Goal: Task Accomplishment & Management: Manage account settings

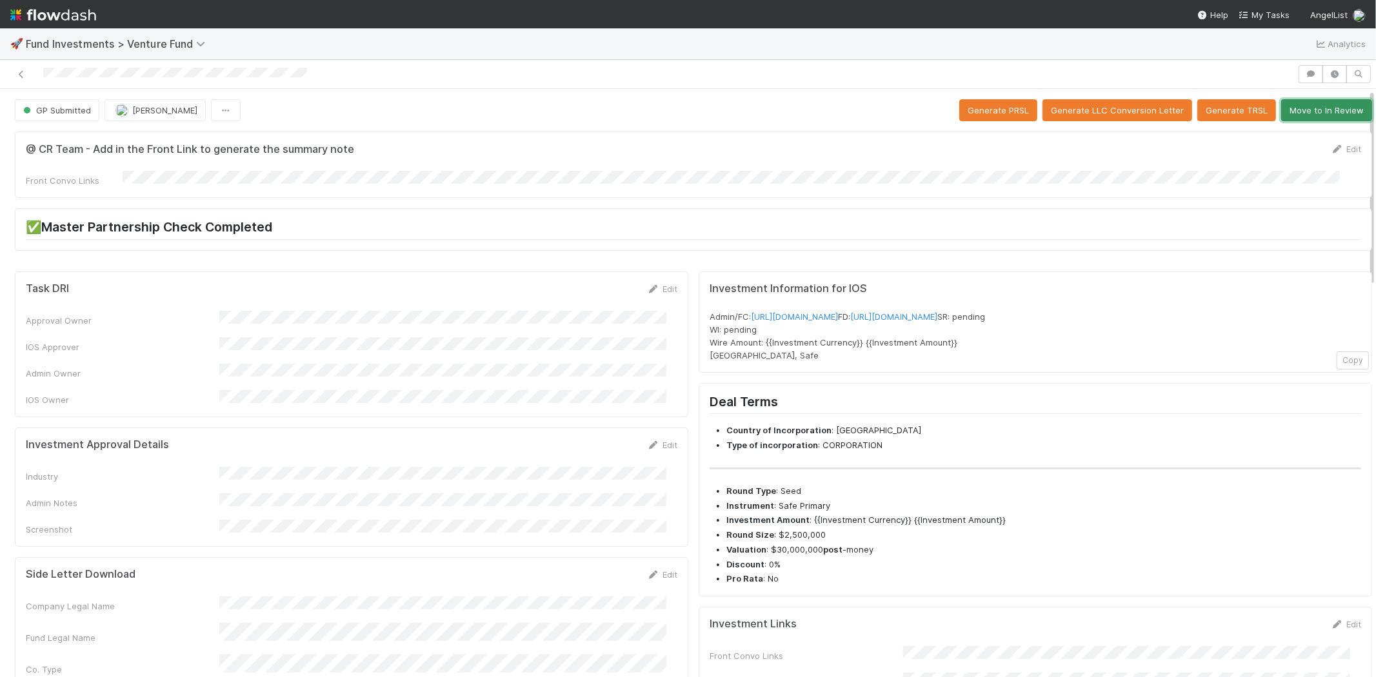
click at [1293, 110] on button "Move to In Review" at bounding box center [1326, 110] width 91 height 22
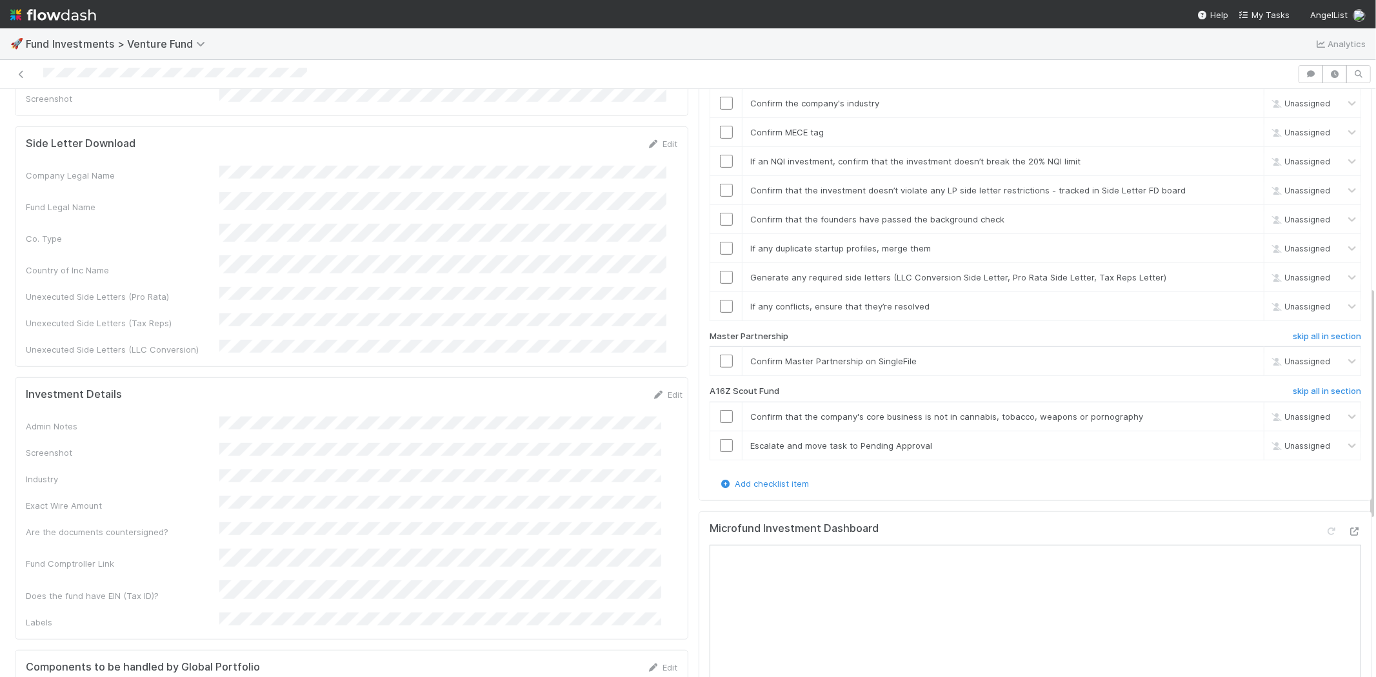
scroll to position [501, 0]
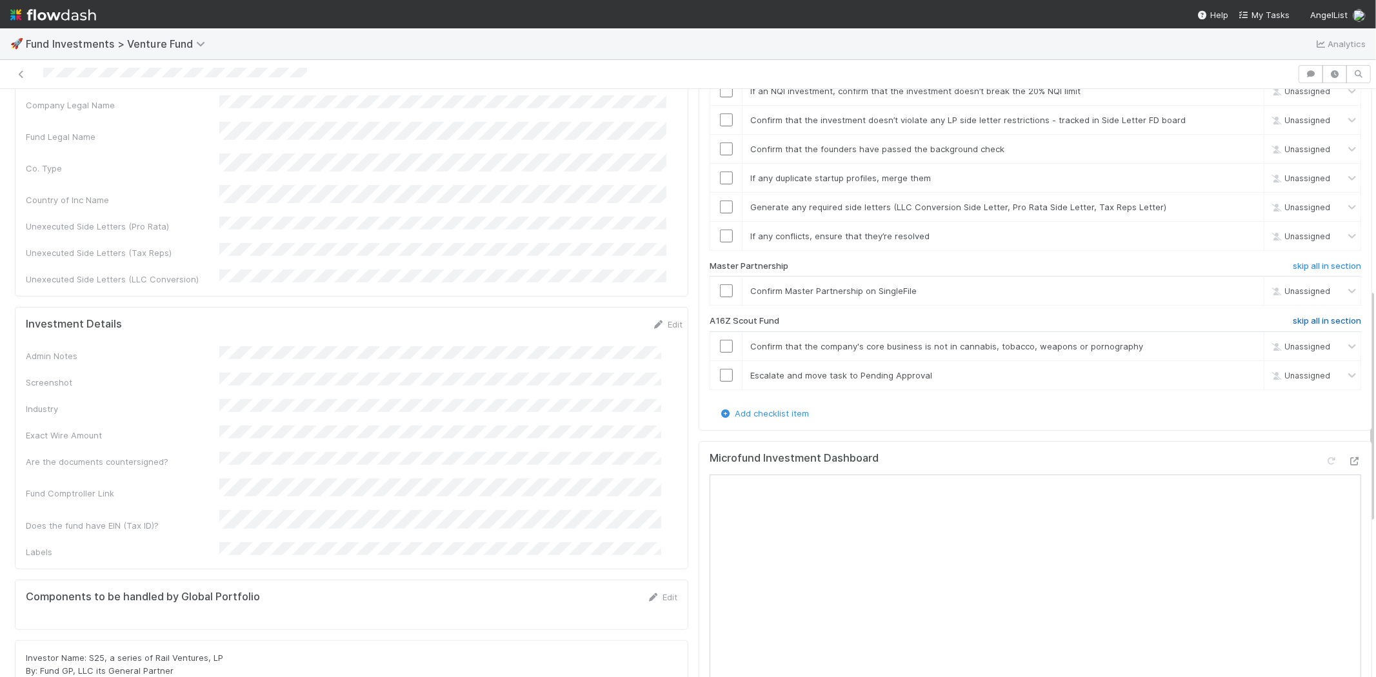
click at [1305, 316] on h6 "skip all in section" at bounding box center [1327, 321] width 68 height 10
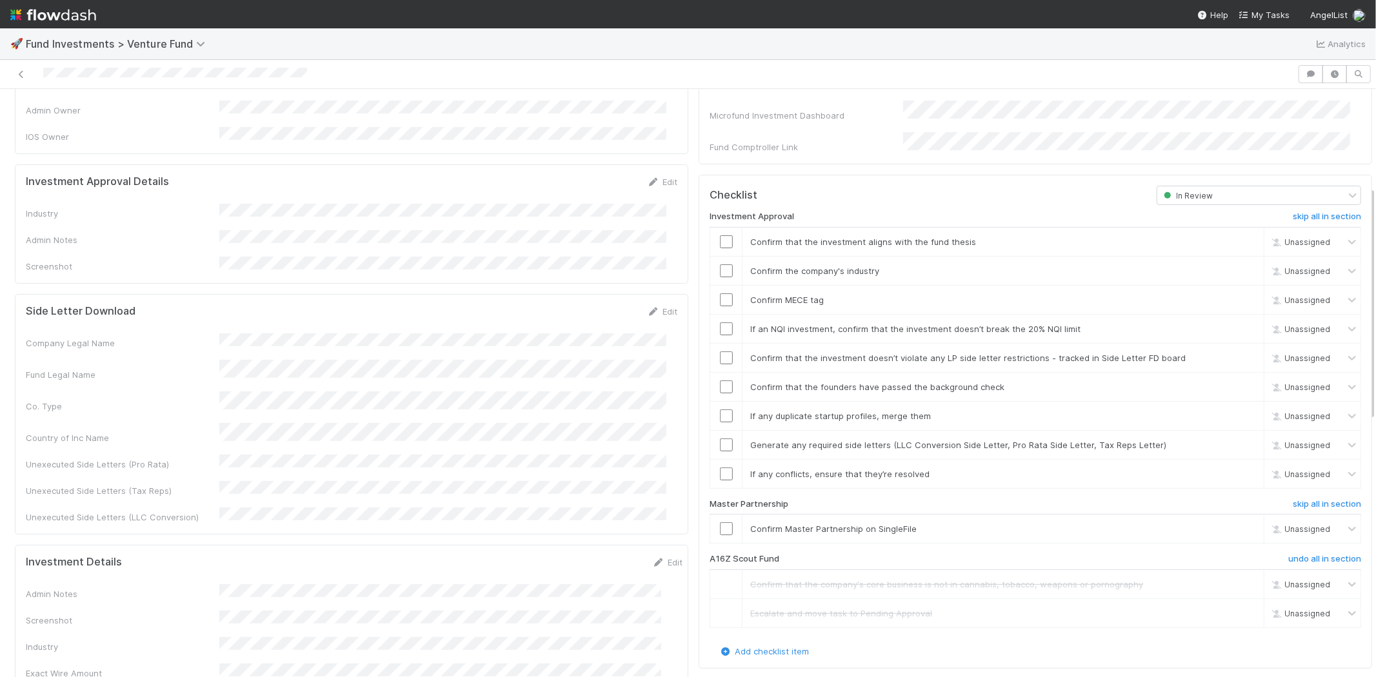
scroll to position [242, 0]
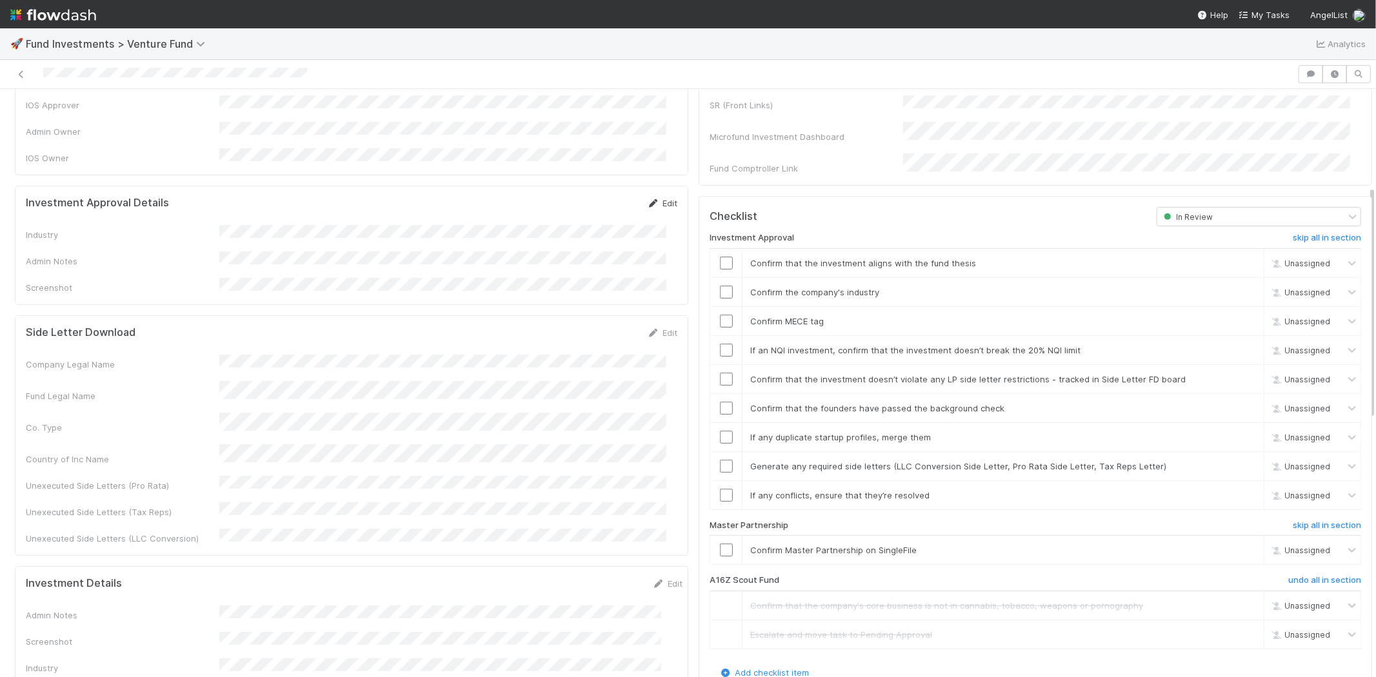
click at [650, 198] on link "Edit" at bounding box center [662, 203] width 30 height 10
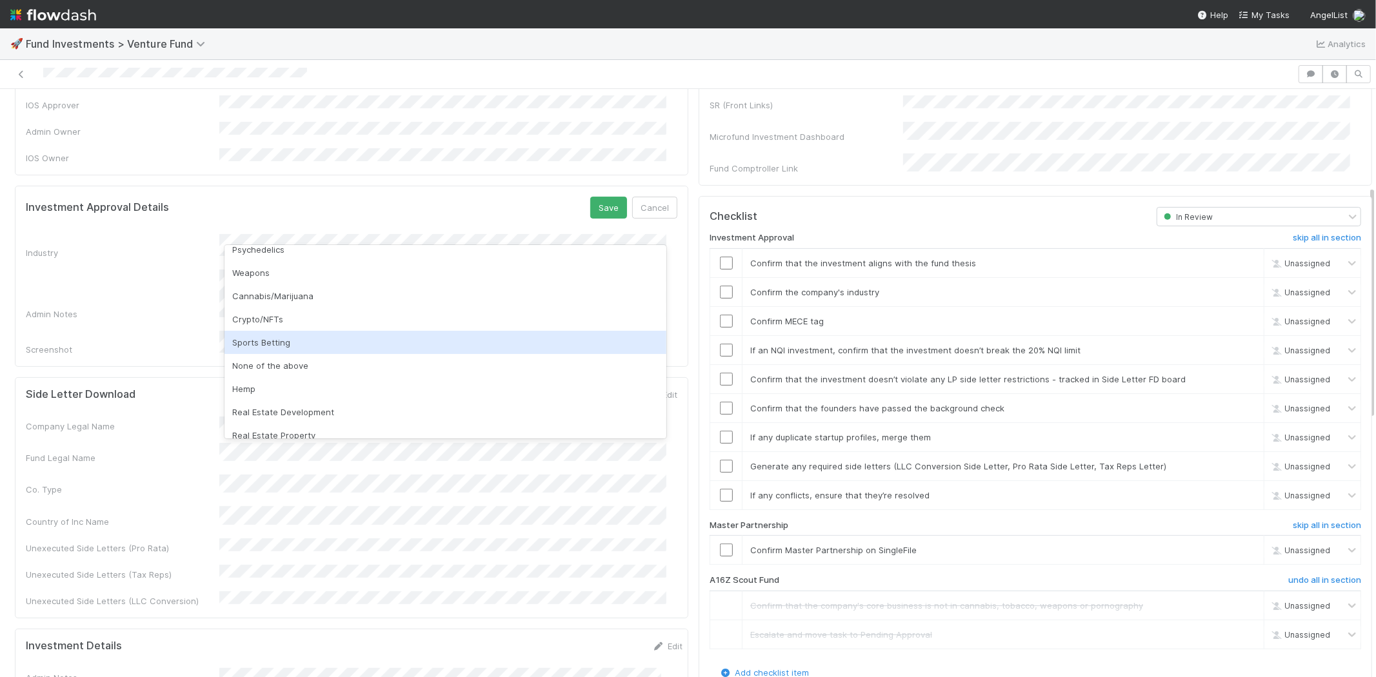
scroll to position [368, 0]
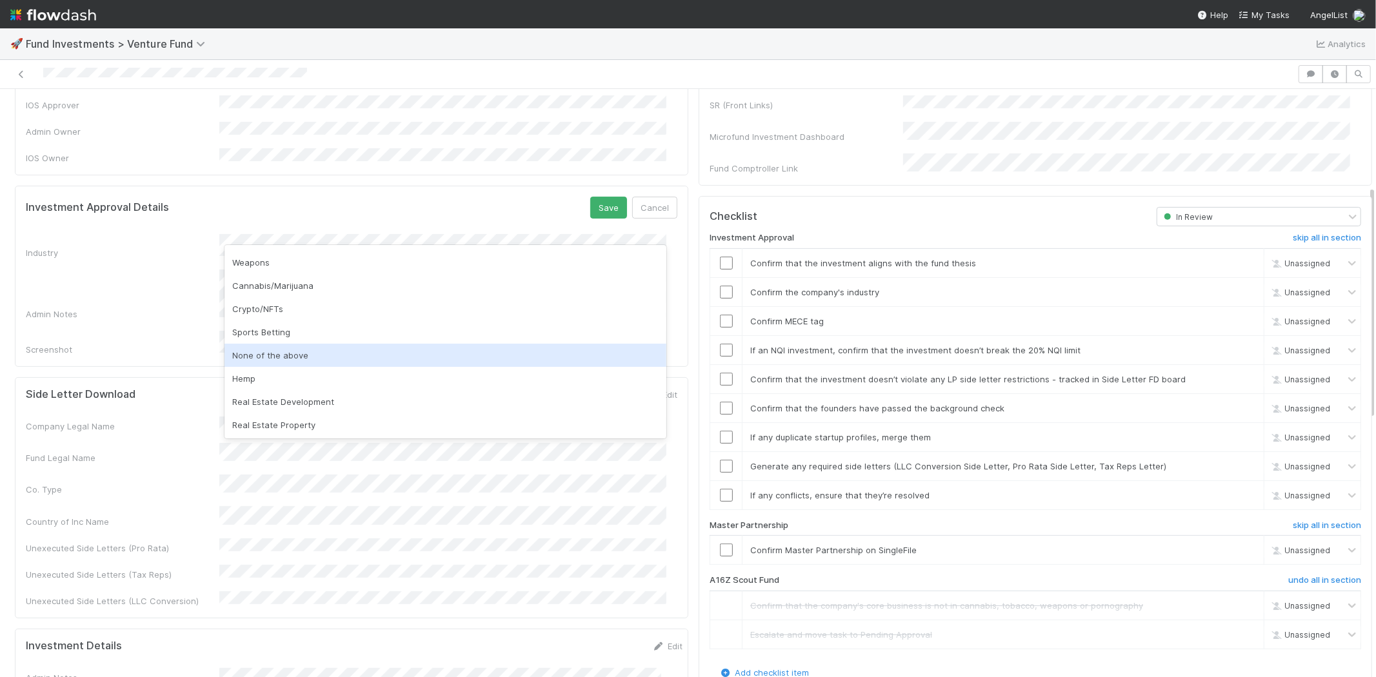
click at [383, 355] on div "None of the above" at bounding box center [446, 355] width 442 height 23
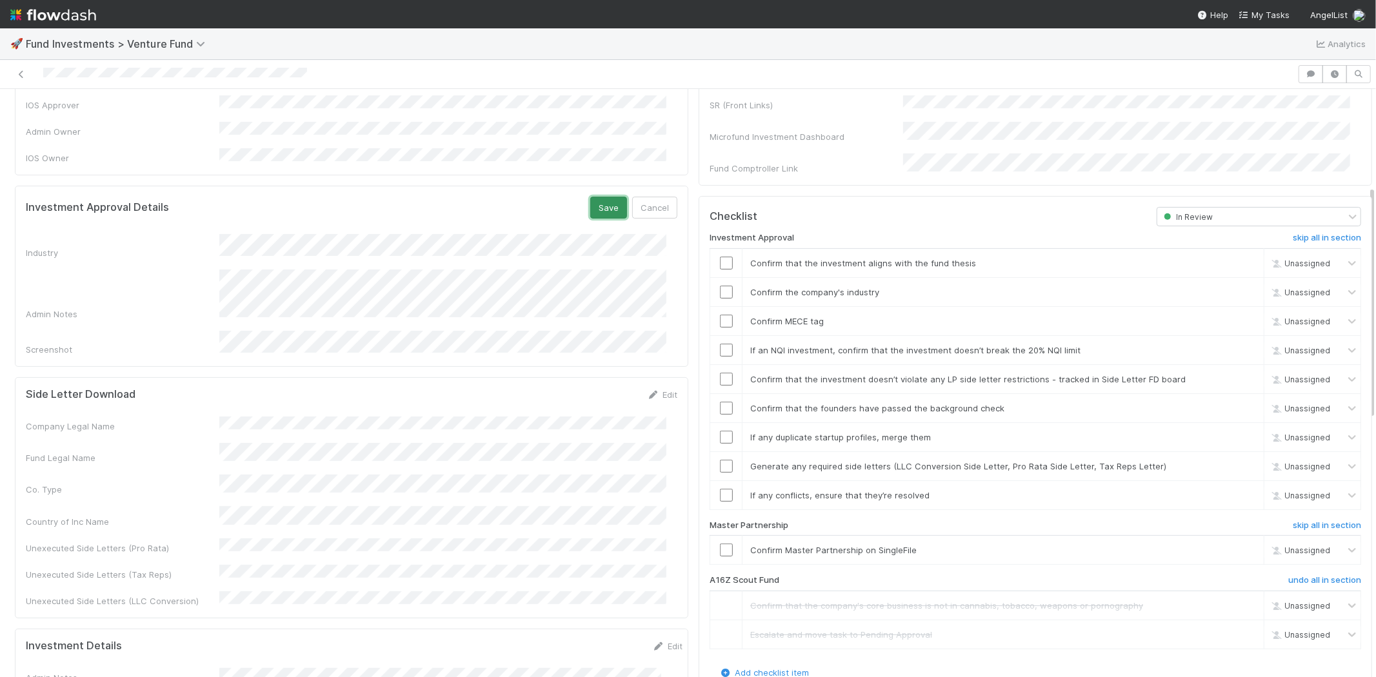
click at [594, 197] on button "Save" at bounding box center [608, 208] width 37 height 22
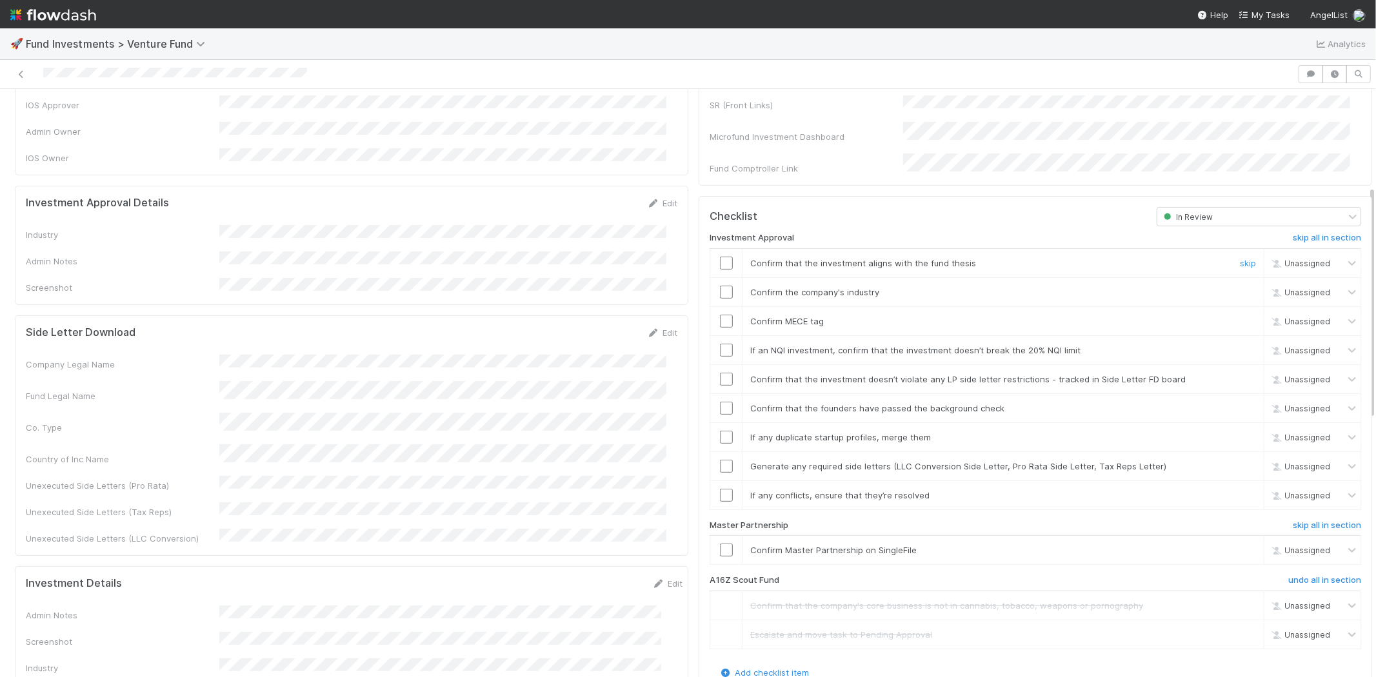
click at [720, 257] on input "checkbox" at bounding box center [726, 263] width 13 height 13
click at [720, 286] on input "checkbox" at bounding box center [726, 292] width 13 height 13
click at [720, 315] on input "checkbox" at bounding box center [726, 321] width 13 height 13
click at [720, 344] on input "checkbox" at bounding box center [726, 350] width 13 height 13
click at [720, 373] on input "checkbox" at bounding box center [726, 379] width 13 height 13
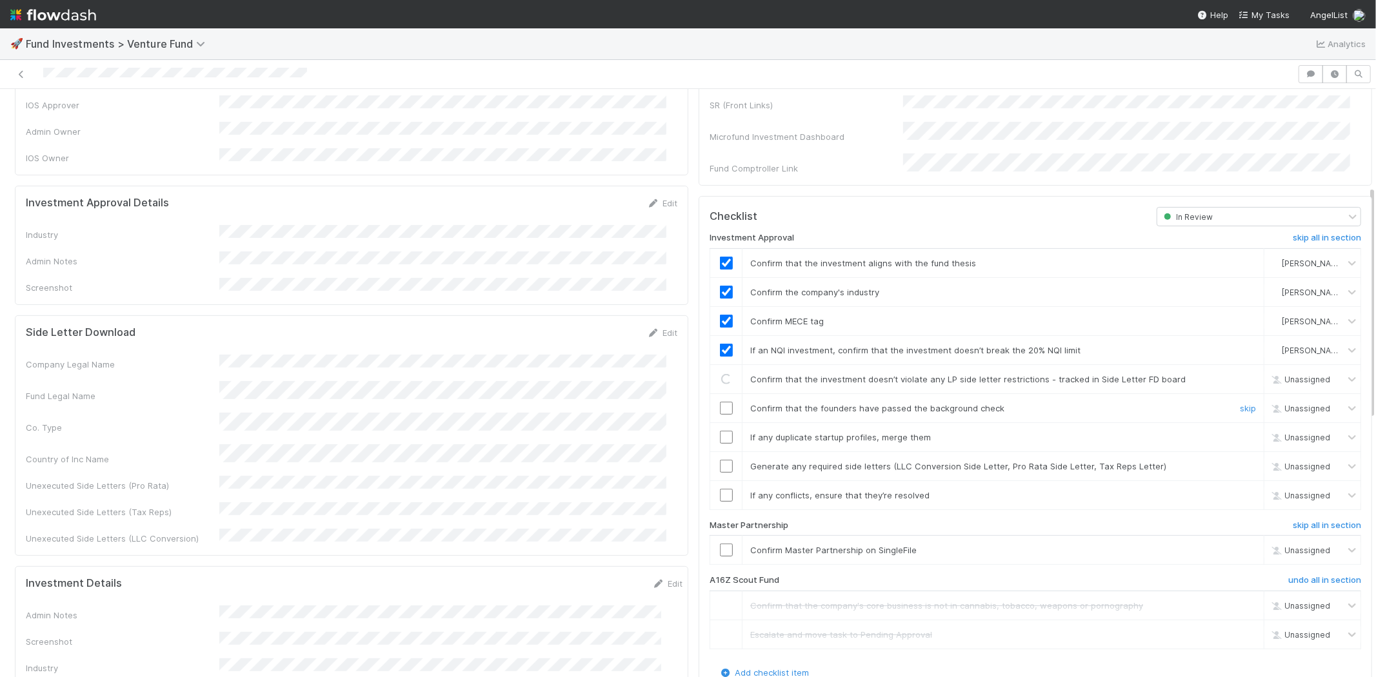
click at [720, 402] on input "checkbox" at bounding box center [726, 408] width 13 height 13
click at [714, 428] on td at bounding box center [726, 437] width 32 height 29
click at [720, 431] on input "checkbox" at bounding box center [726, 437] width 13 height 13
click at [720, 460] on input "checkbox" at bounding box center [726, 466] width 13 height 13
click at [720, 489] on input "checkbox" at bounding box center [726, 495] width 13 height 13
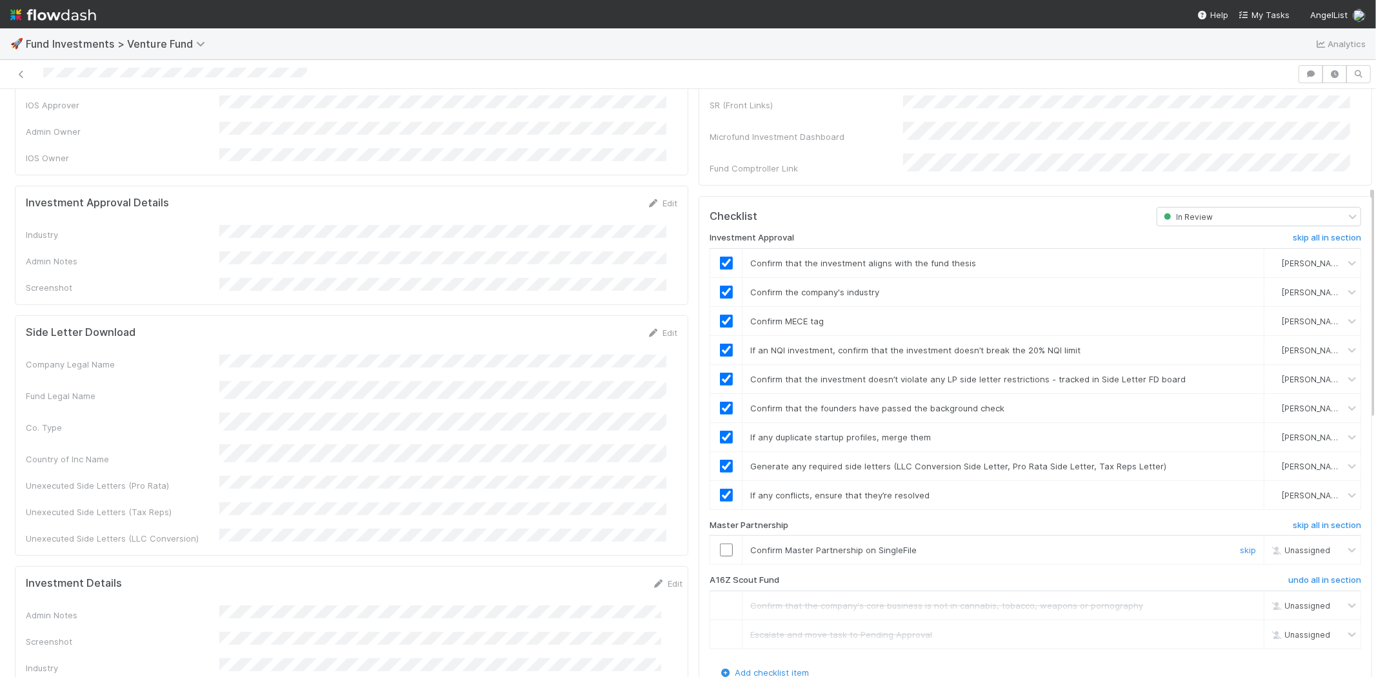
click at [720, 544] on input "checkbox" at bounding box center [726, 550] width 13 height 13
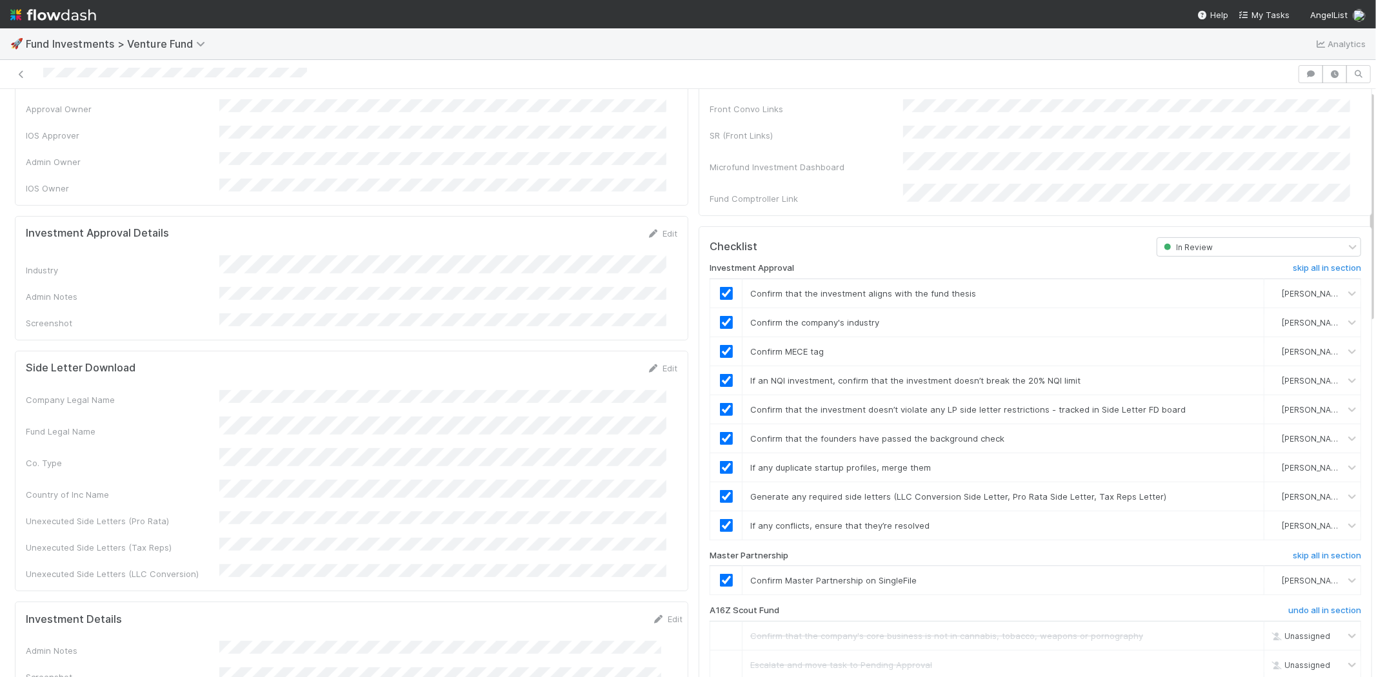
scroll to position [0, 0]
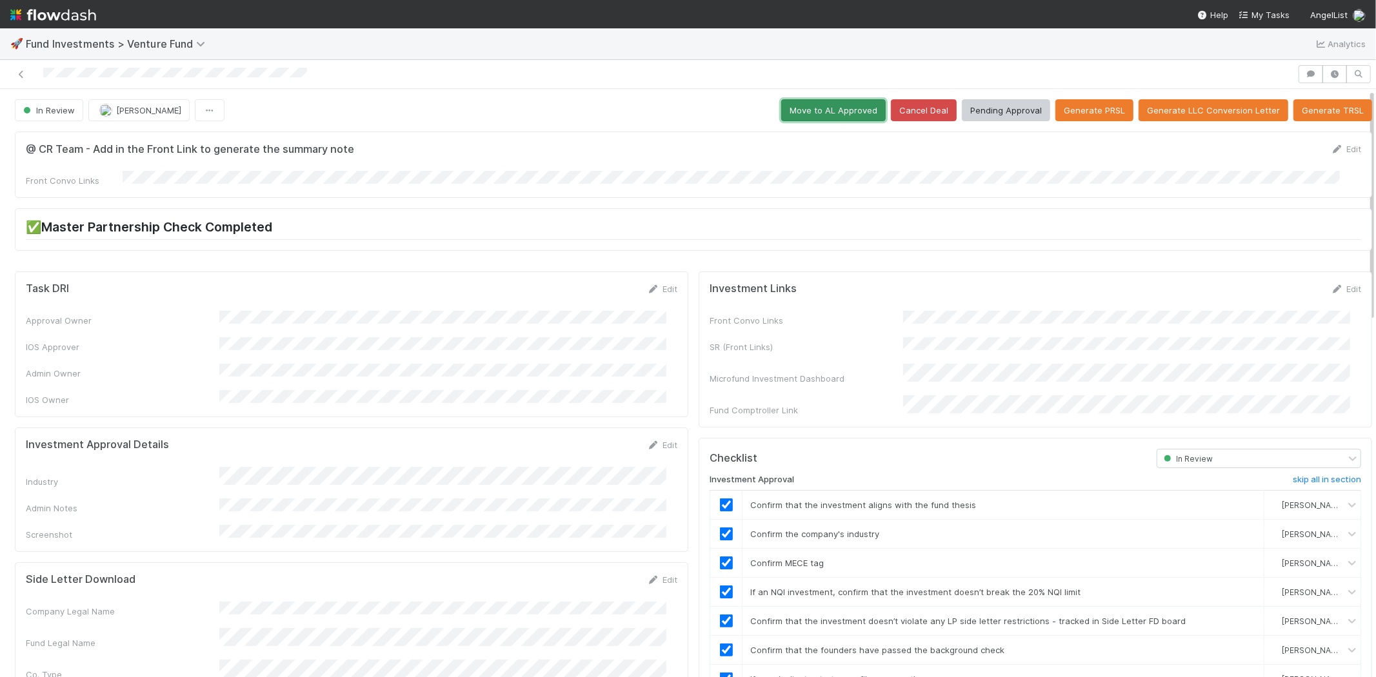
click at [810, 117] on button "Move to AL Approved" at bounding box center [833, 110] width 105 height 22
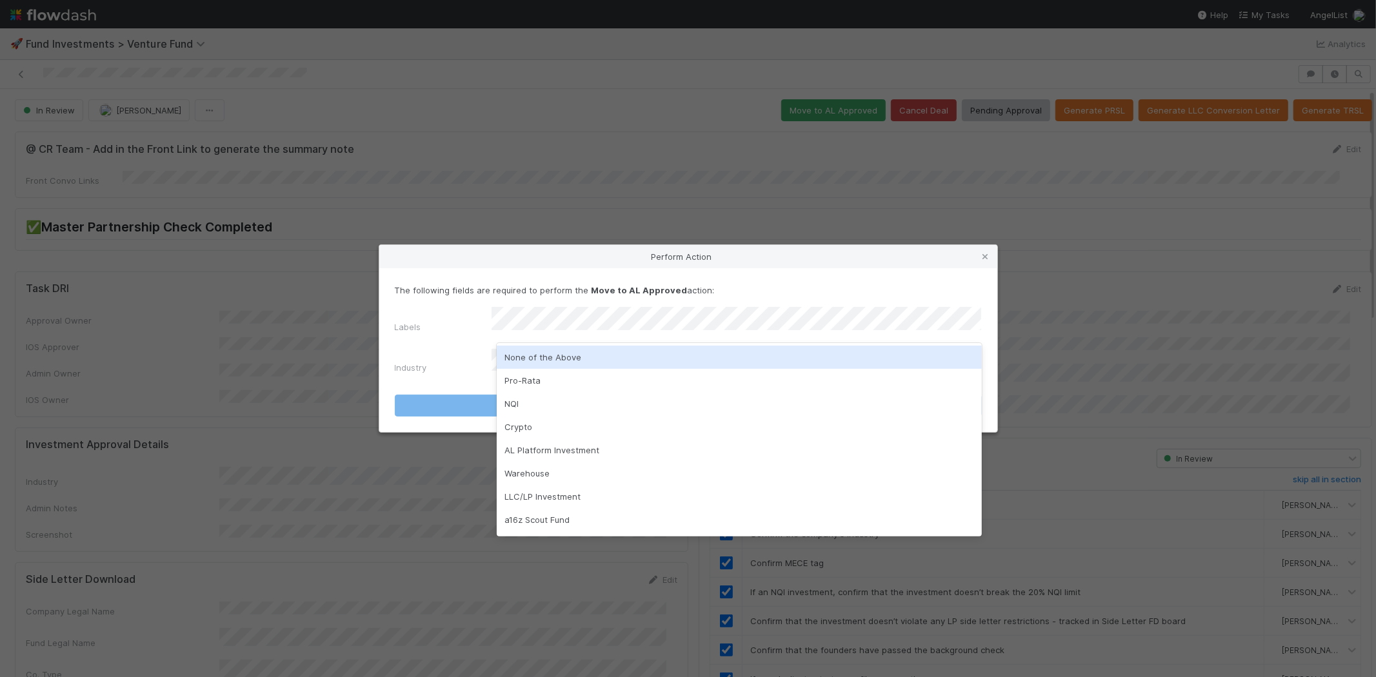
click at [553, 358] on div "None of the Above" at bounding box center [739, 357] width 485 height 23
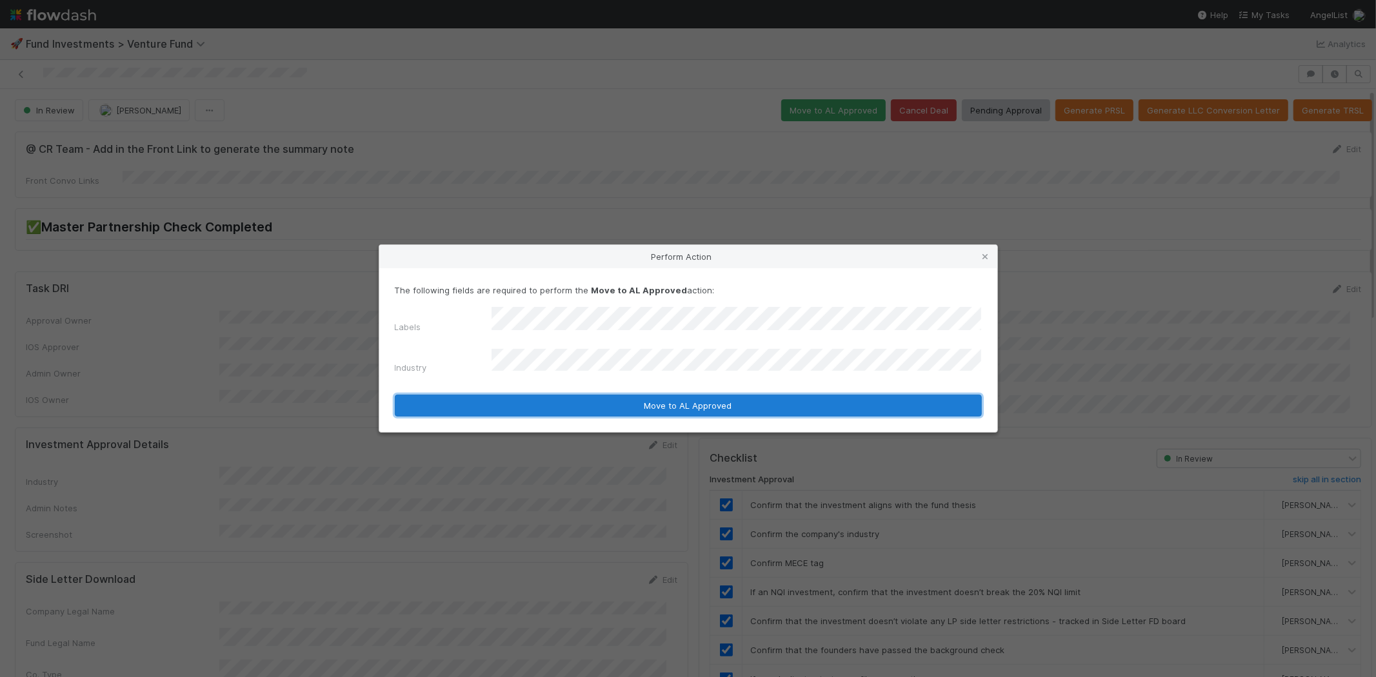
click at [534, 398] on button "Move to AL Approved" at bounding box center [688, 406] width 587 height 22
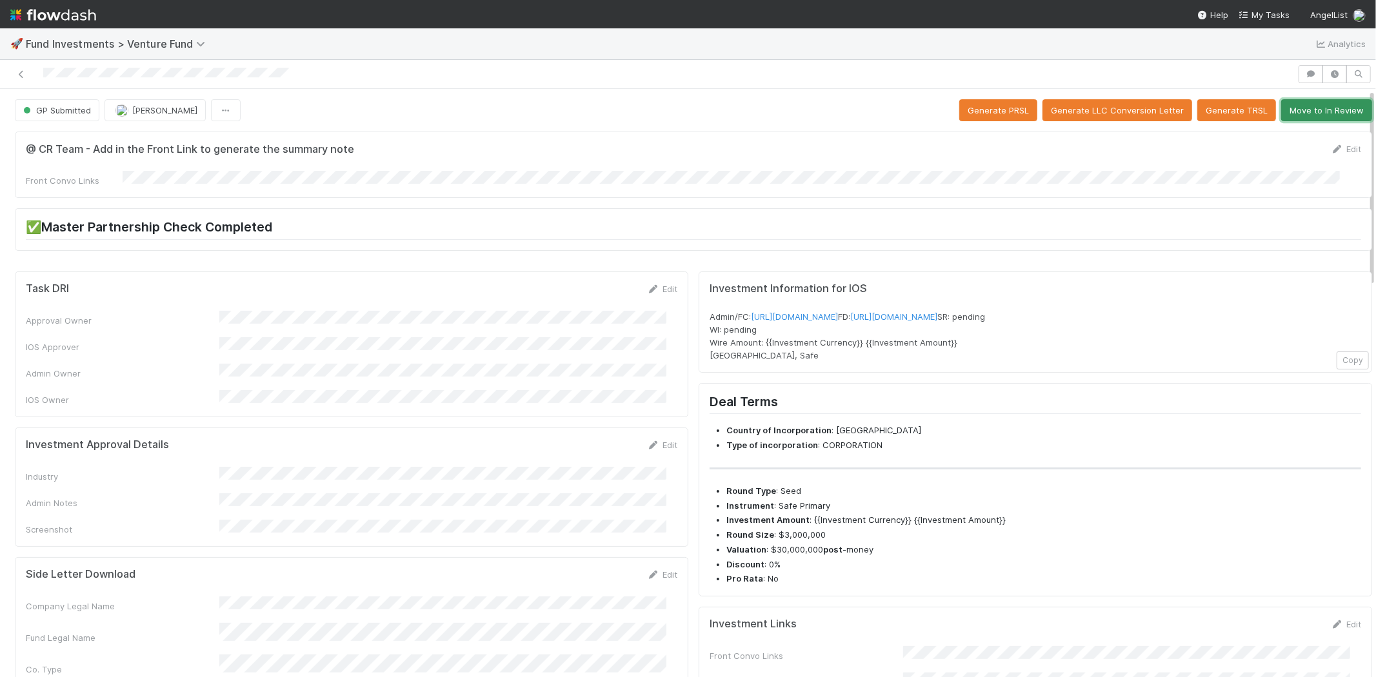
click at [1291, 103] on button "Move to In Review" at bounding box center [1326, 110] width 91 height 22
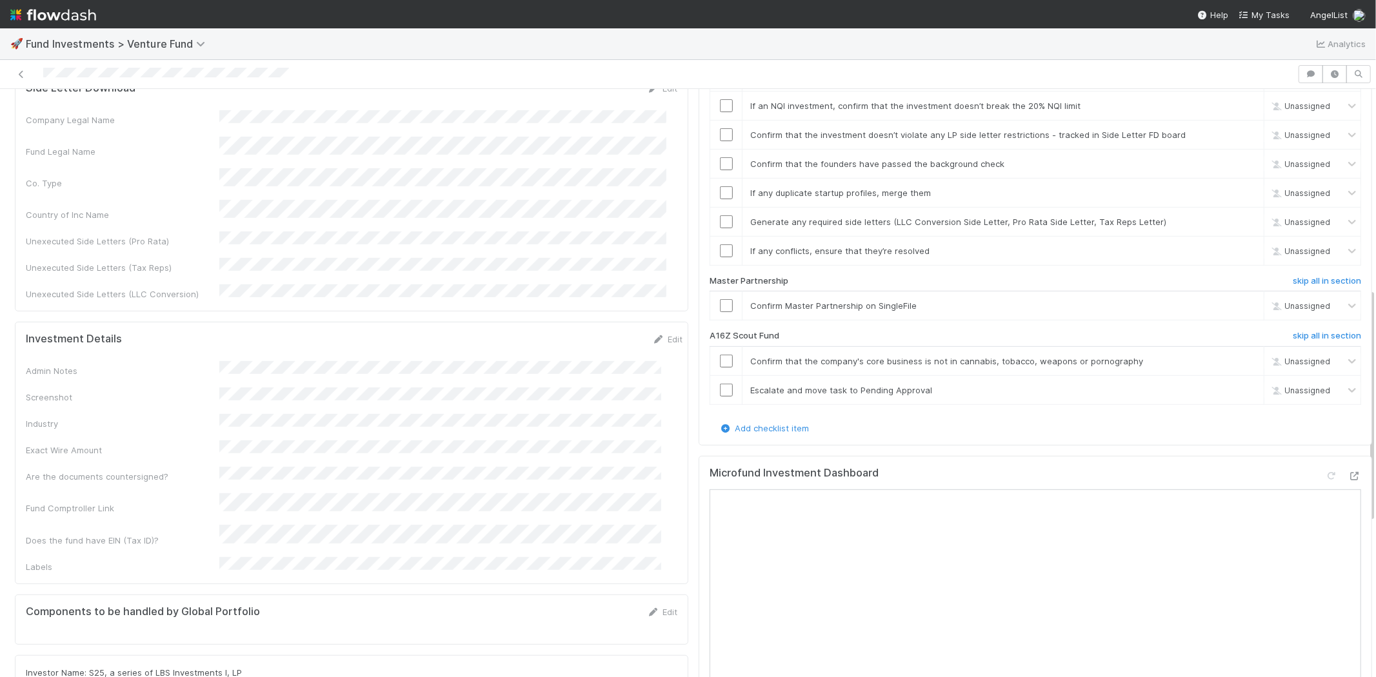
scroll to position [501, 0]
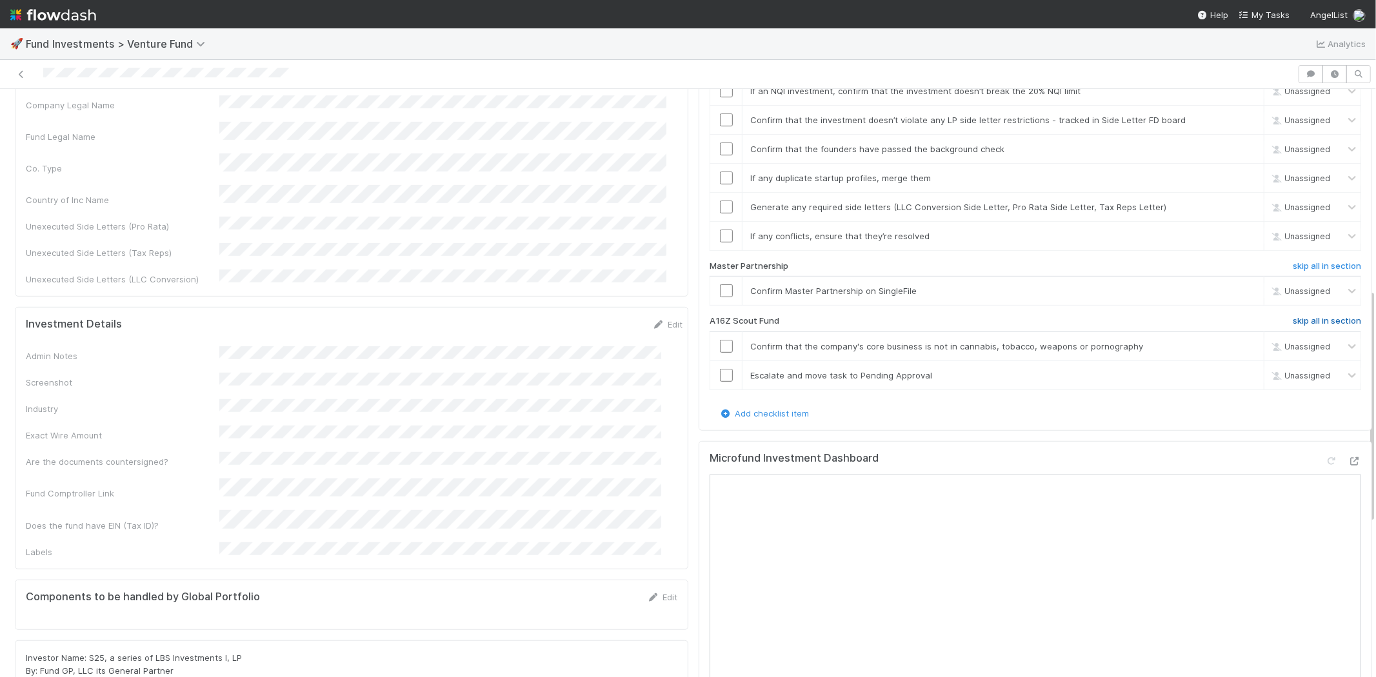
click at [1307, 316] on h6 "skip all in section" at bounding box center [1327, 321] width 68 height 10
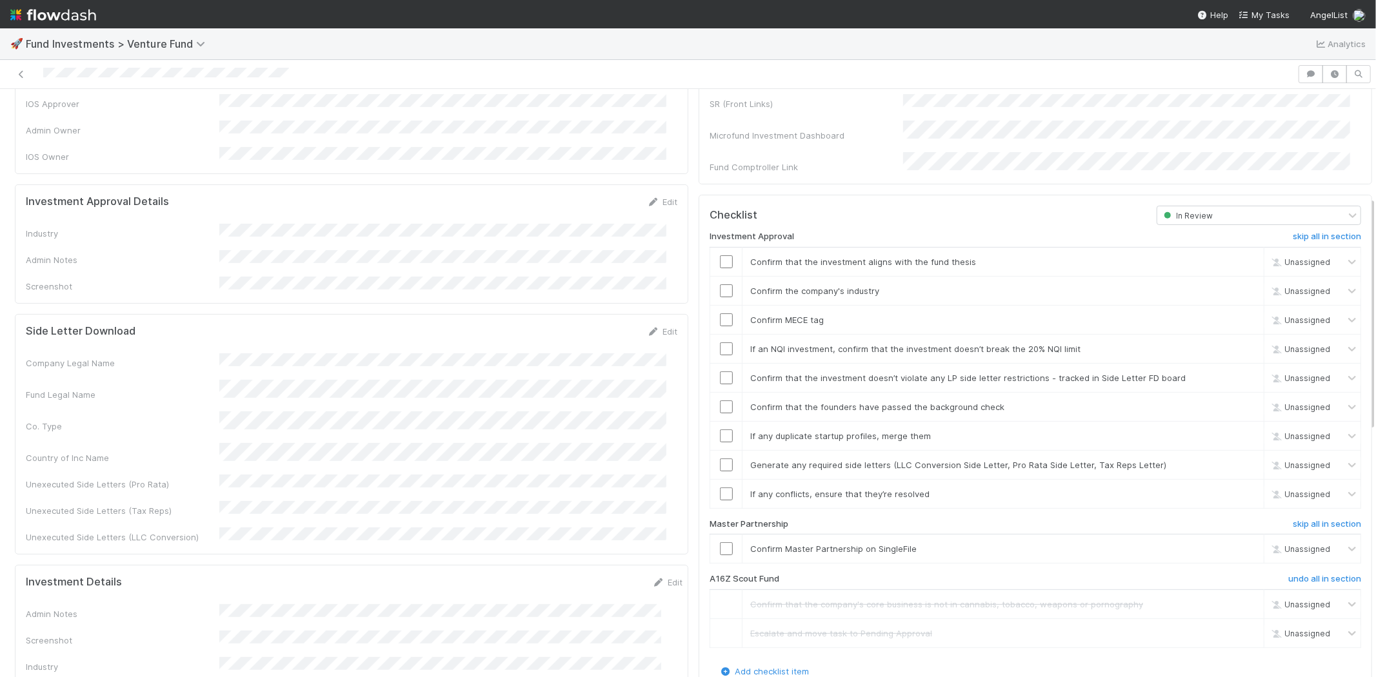
scroll to position [242, 0]
click at [659, 198] on link "Edit" at bounding box center [662, 203] width 30 height 10
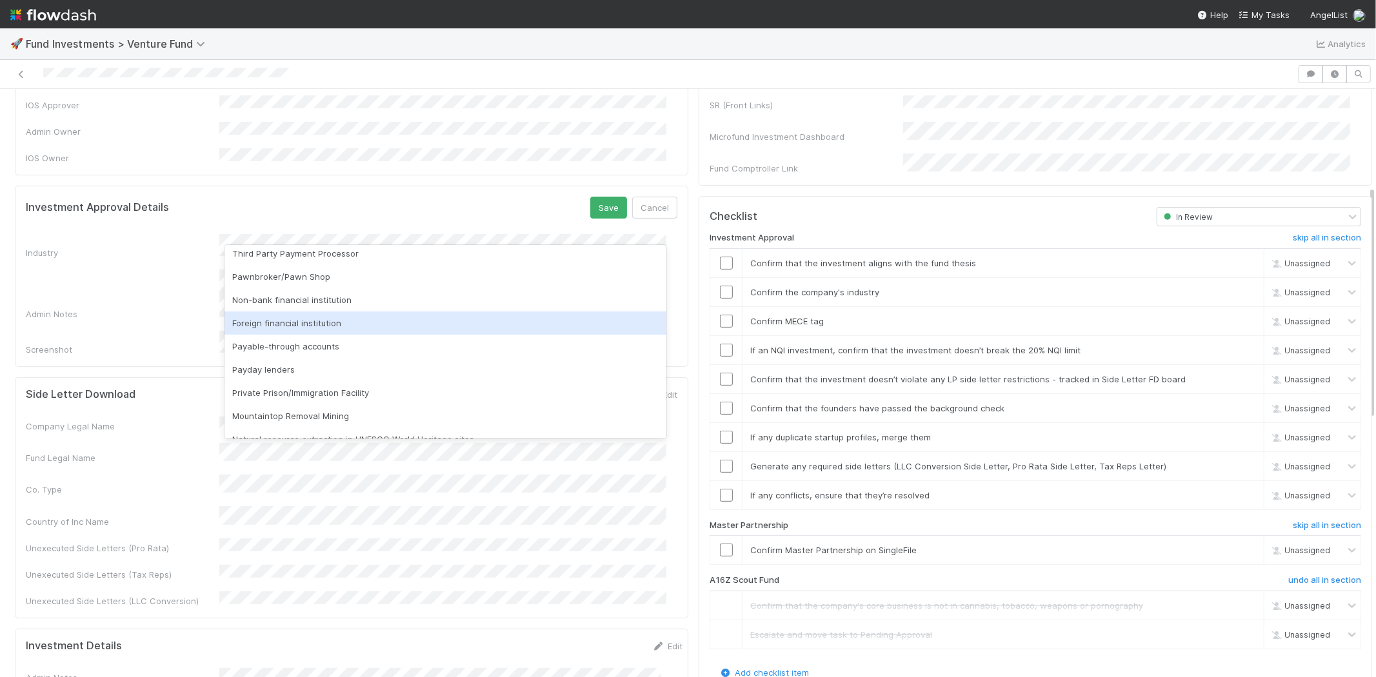
scroll to position [368, 0]
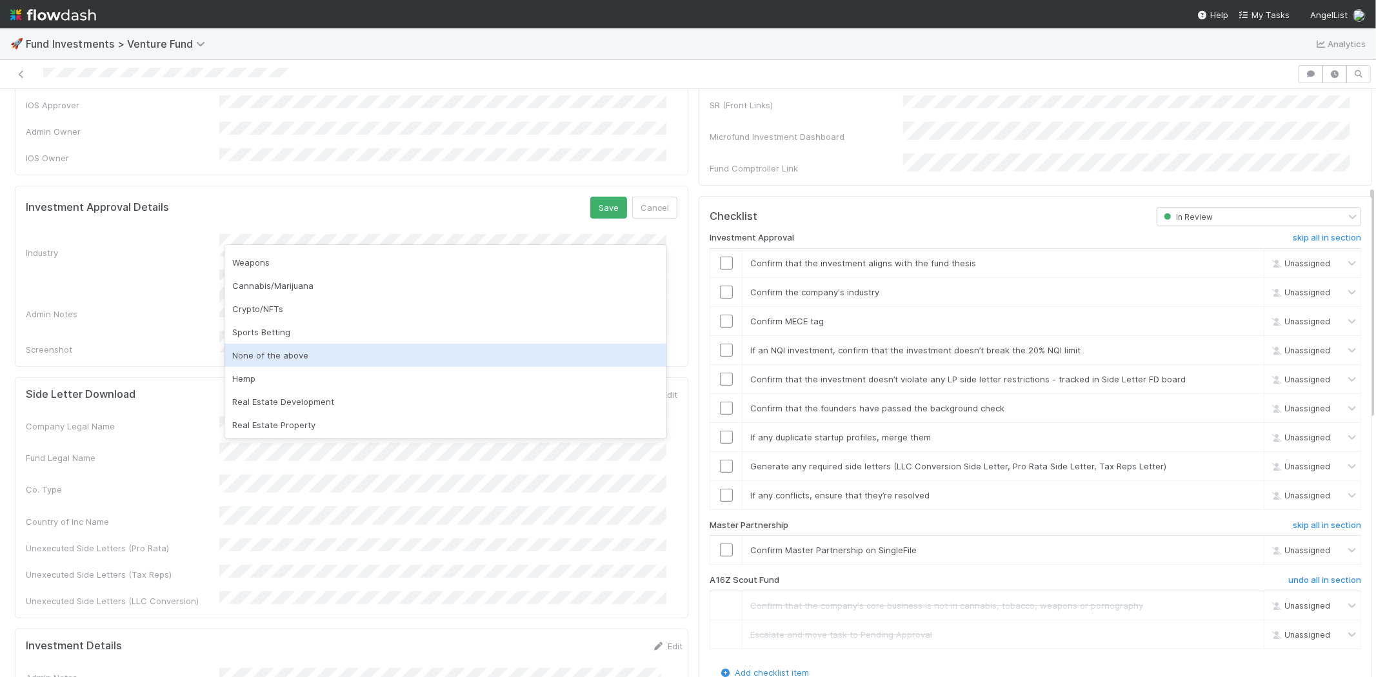
click at [351, 360] on div "None of the above" at bounding box center [446, 355] width 442 height 23
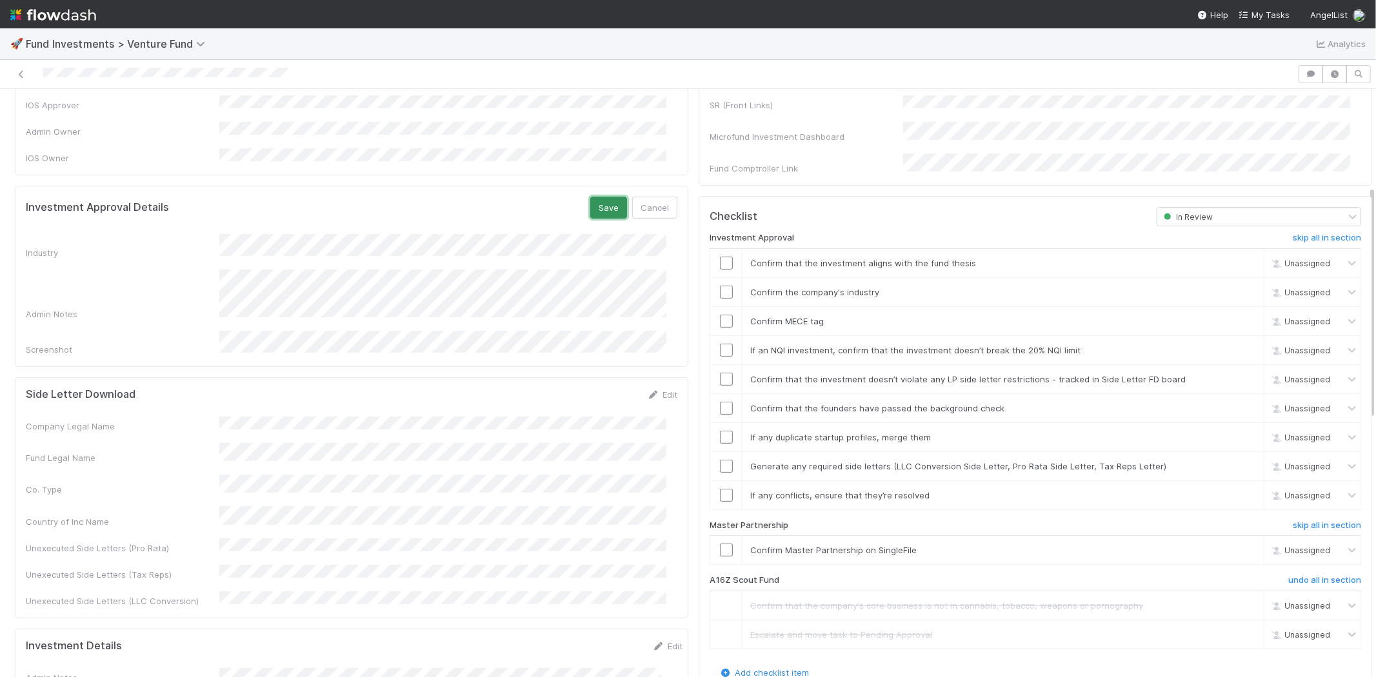
click at [590, 197] on button "Save" at bounding box center [608, 208] width 37 height 22
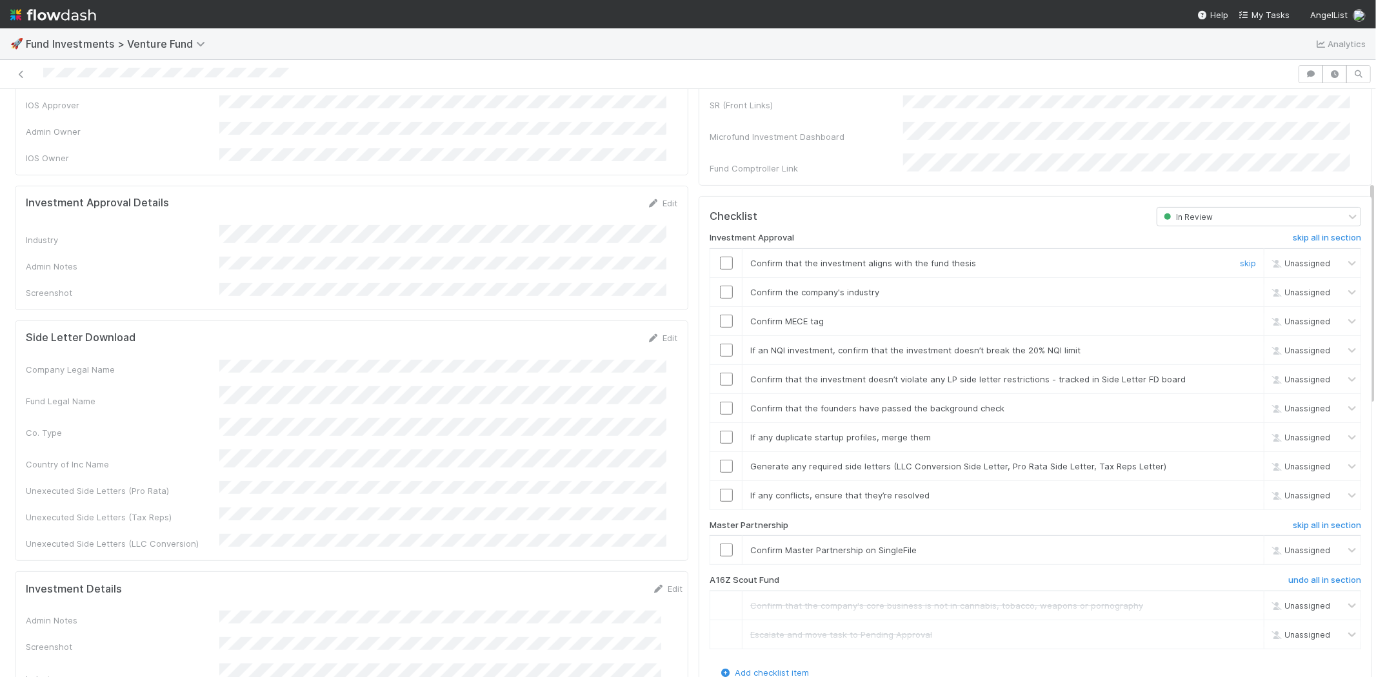
drag, startPoint x: 715, startPoint y: 249, endPoint x: 716, endPoint y: 273, distance: 23.9
click at [720, 257] on input "checkbox" at bounding box center [726, 263] width 13 height 13
click at [720, 286] on input "checkbox" at bounding box center [726, 292] width 13 height 13
click at [720, 315] on input "checkbox" at bounding box center [726, 321] width 13 height 13
drag, startPoint x: 714, startPoint y: 337, endPoint x: 719, endPoint y: 353, distance: 16.8
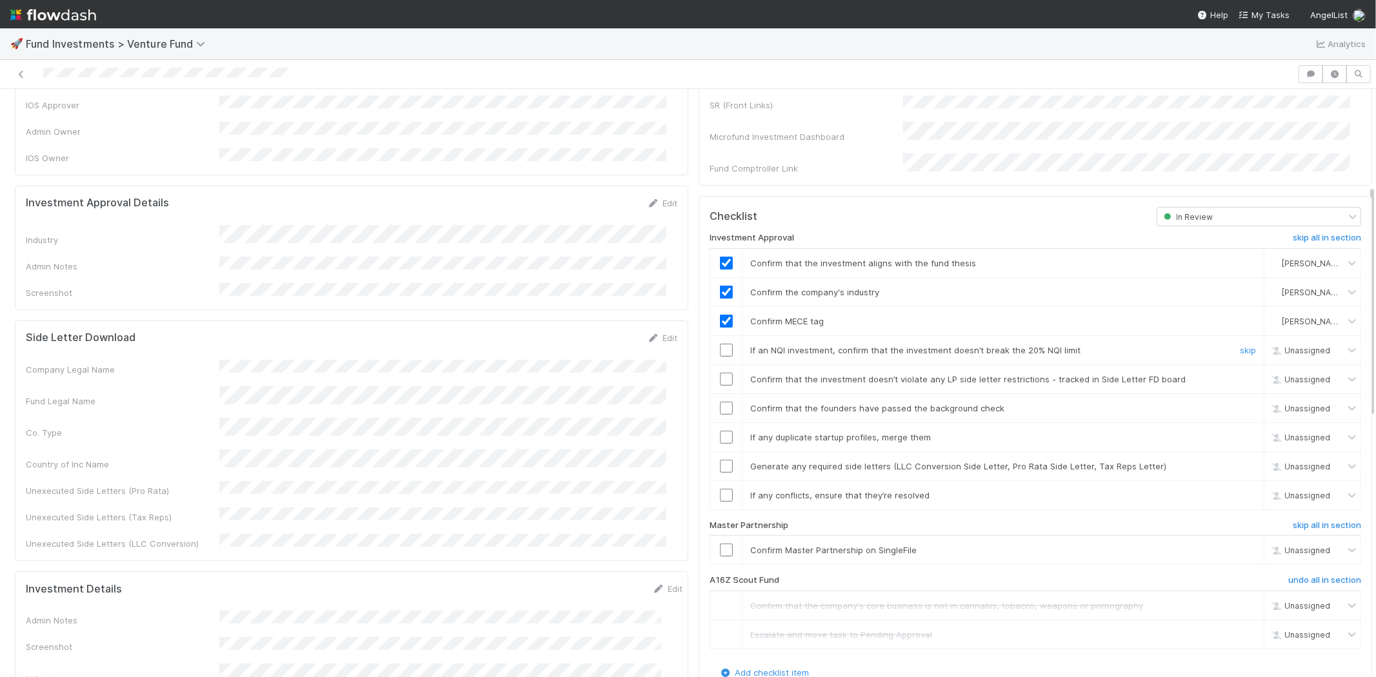
click at [720, 344] on input "checkbox" at bounding box center [726, 350] width 13 height 13
click at [720, 373] on input "checkbox" at bounding box center [726, 379] width 13 height 13
click at [720, 402] on input "checkbox" at bounding box center [726, 408] width 13 height 13
click at [720, 431] on input "checkbox" at bounding box center [726, 437] width 13 height 13
click at [720, 460] on input "checkbox" at bounding box center [726, 466] width 13 height 13
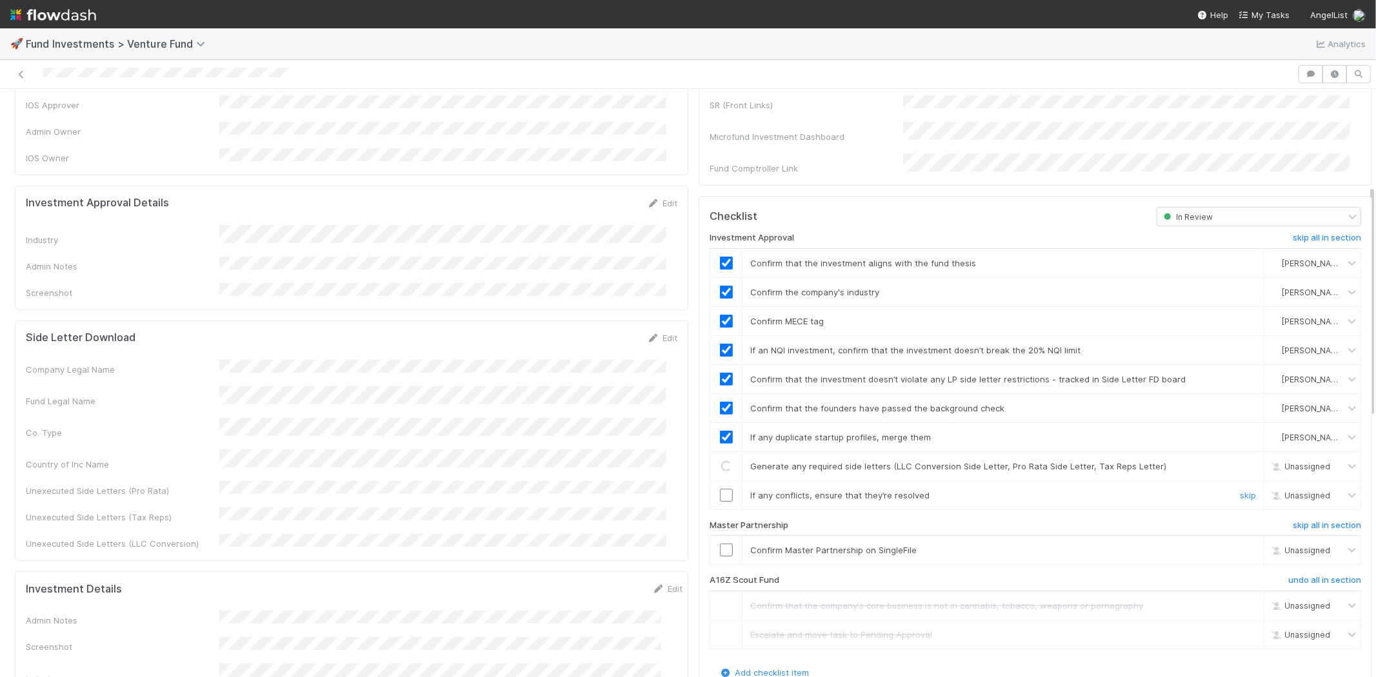
click at [720, 489] on input "checkbox" at bounding box center [726, 495] width 13 height 13
click at [720, 544] on input "checkbox" at bounding box center [726, 550] width 13 height 13
checkbox input "true"
click at [720, 544] on input "checkbox" at bounding box center [726, 550] width 13 height 13
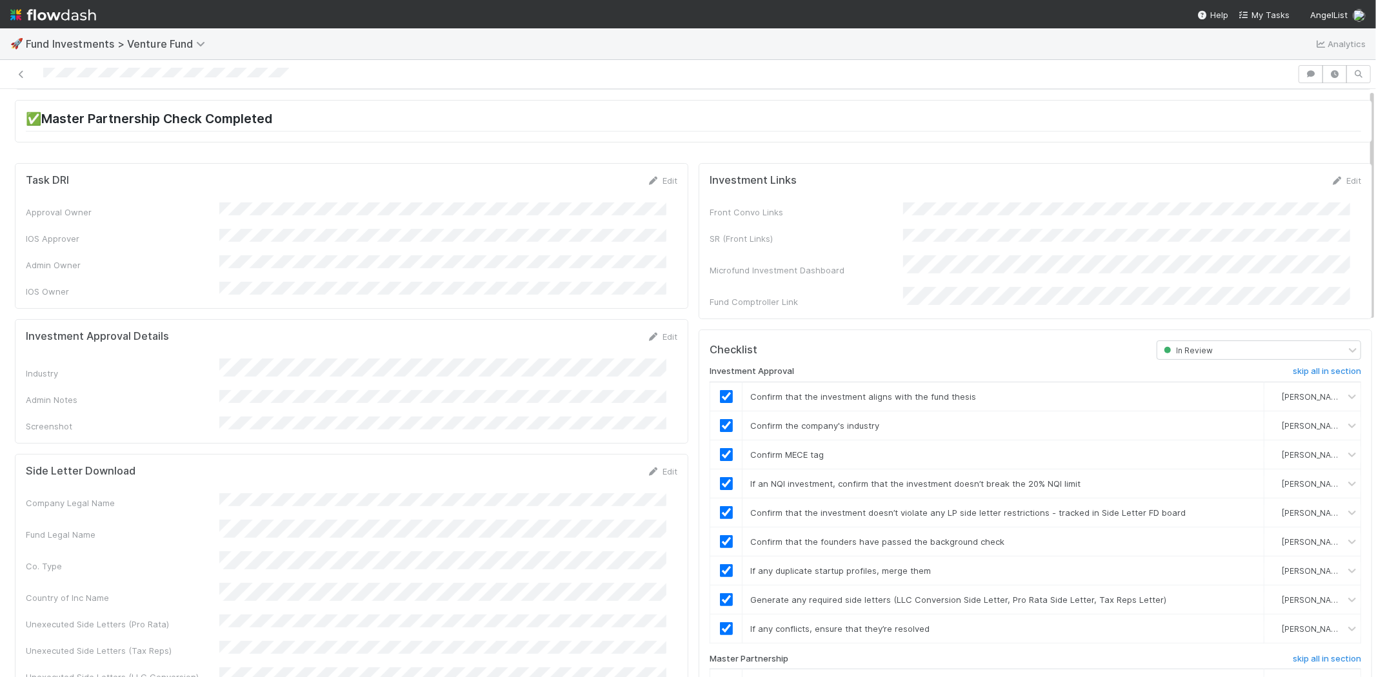
scroll to position [0, 0]
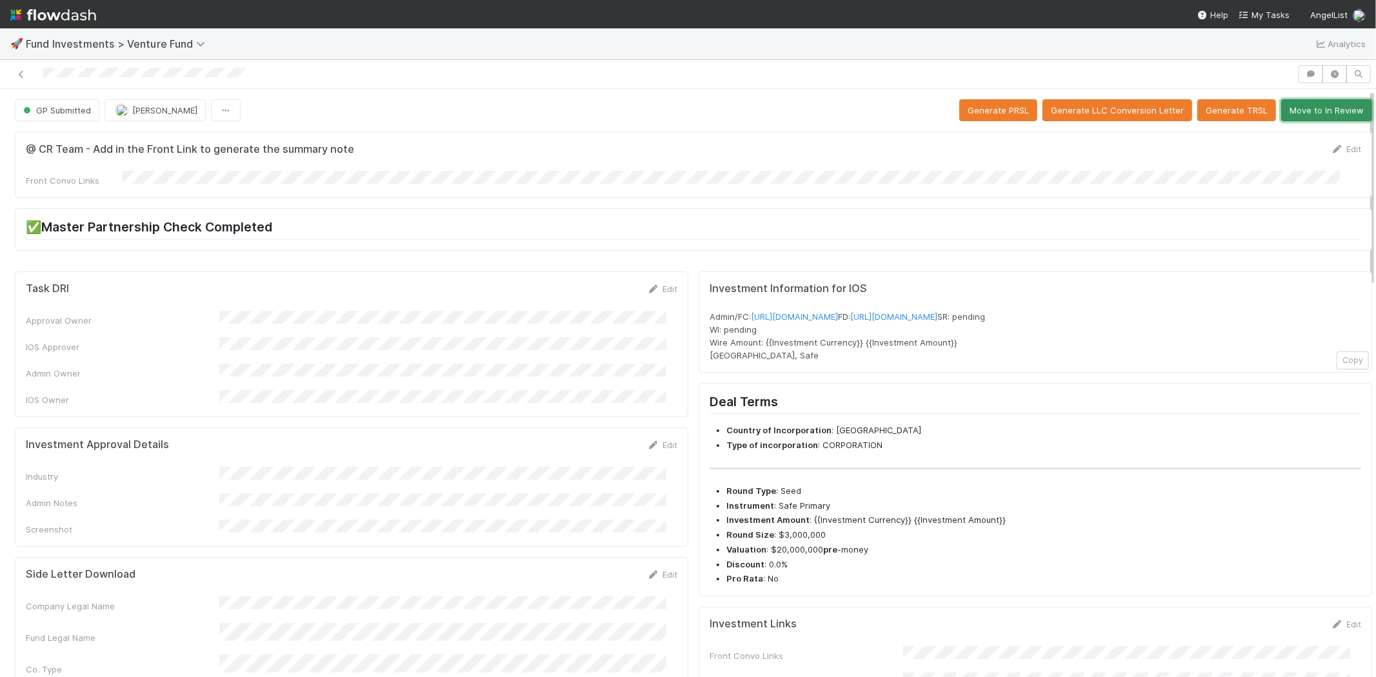
click at [1281, 112] on button "Move to In Review" at bounding box center [1326, 110] width 91 height 22
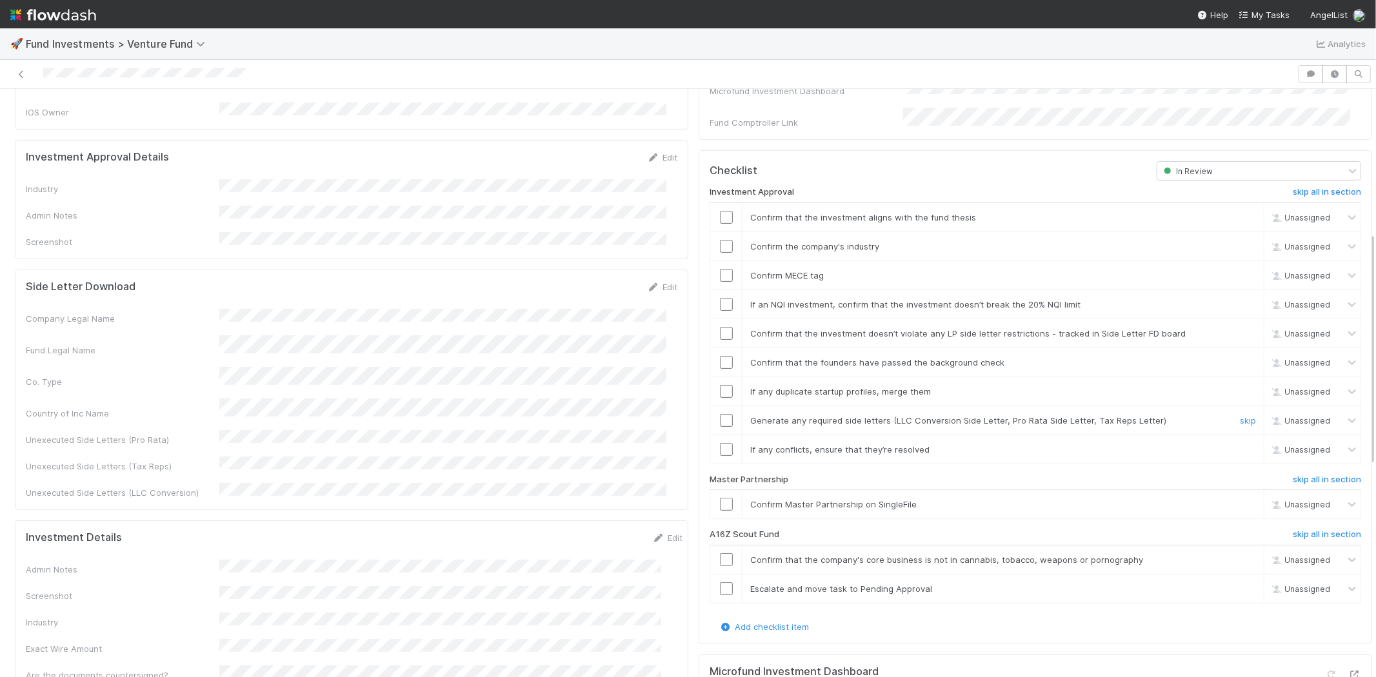
scroll to position [358, 0]
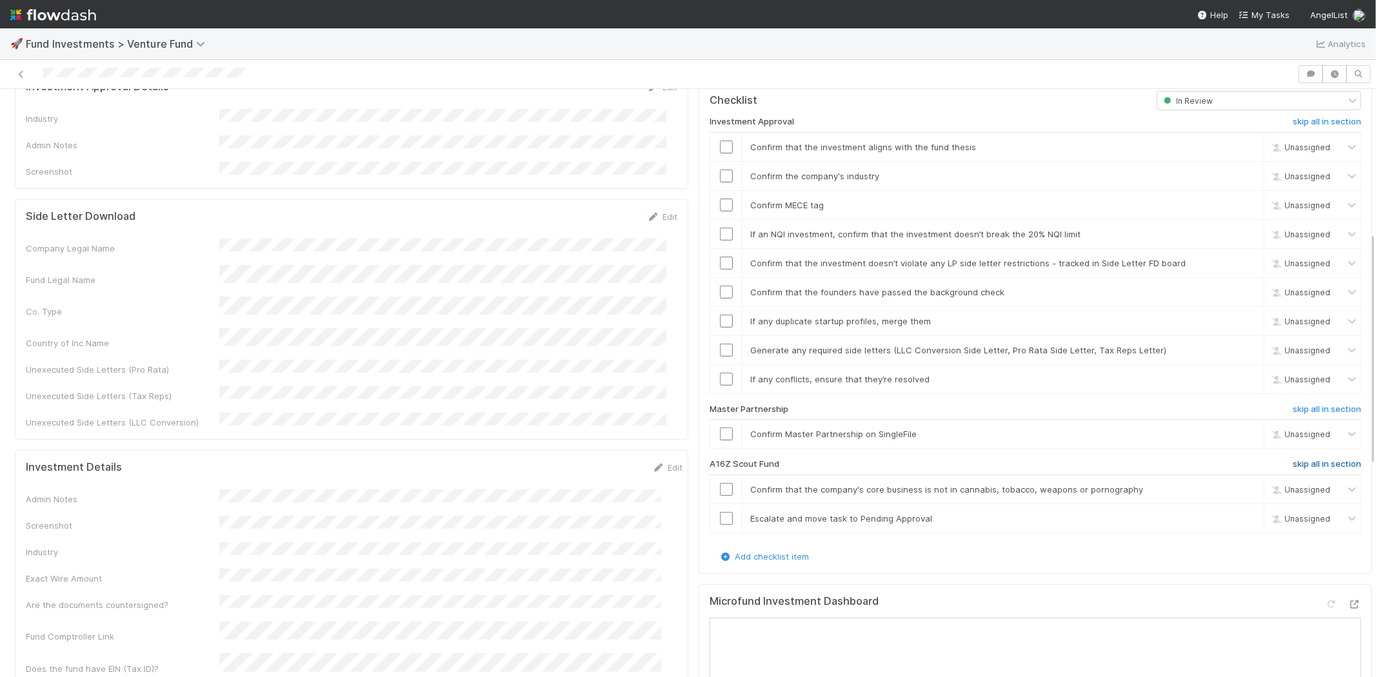
click at [1295, 459] on h6 "skip all in section" at bounding box center [1327, 464] width 68 height 10
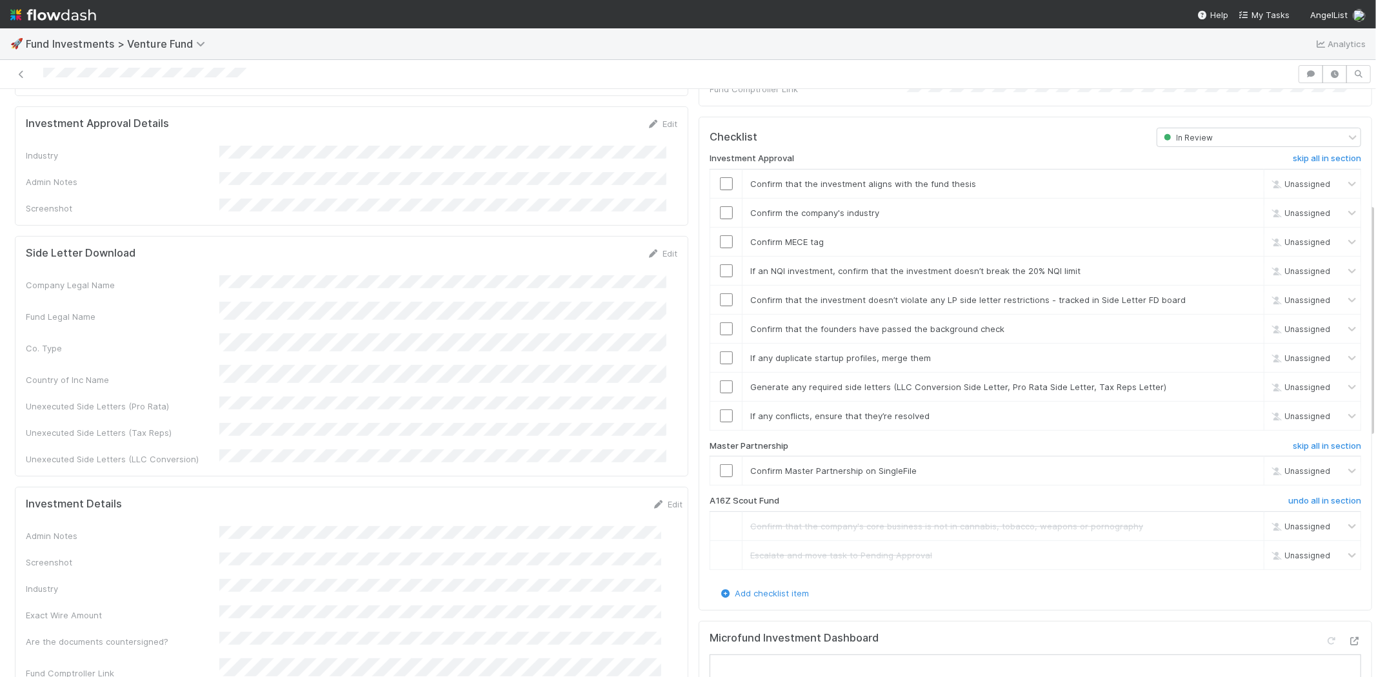
scroll to position [286, 0]
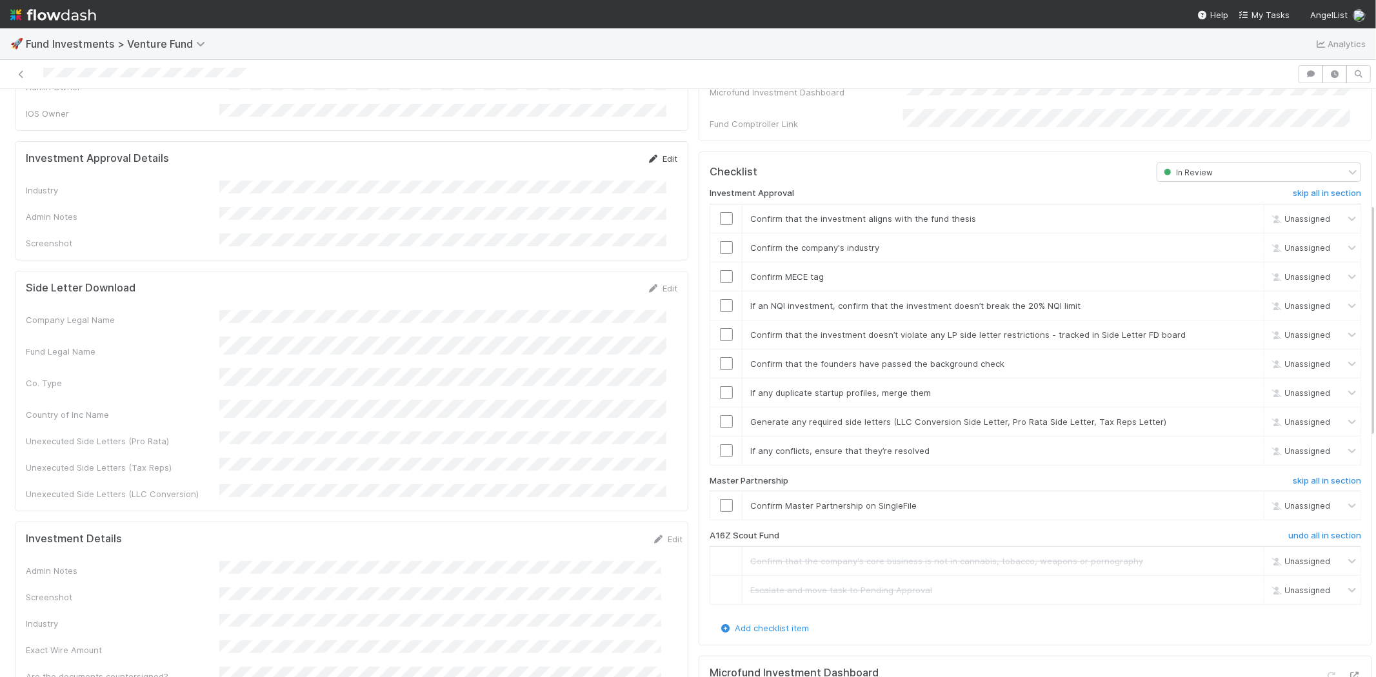
click at [654, 154] on link "Edit" at bounding box center [662, 159] width 30 height 10
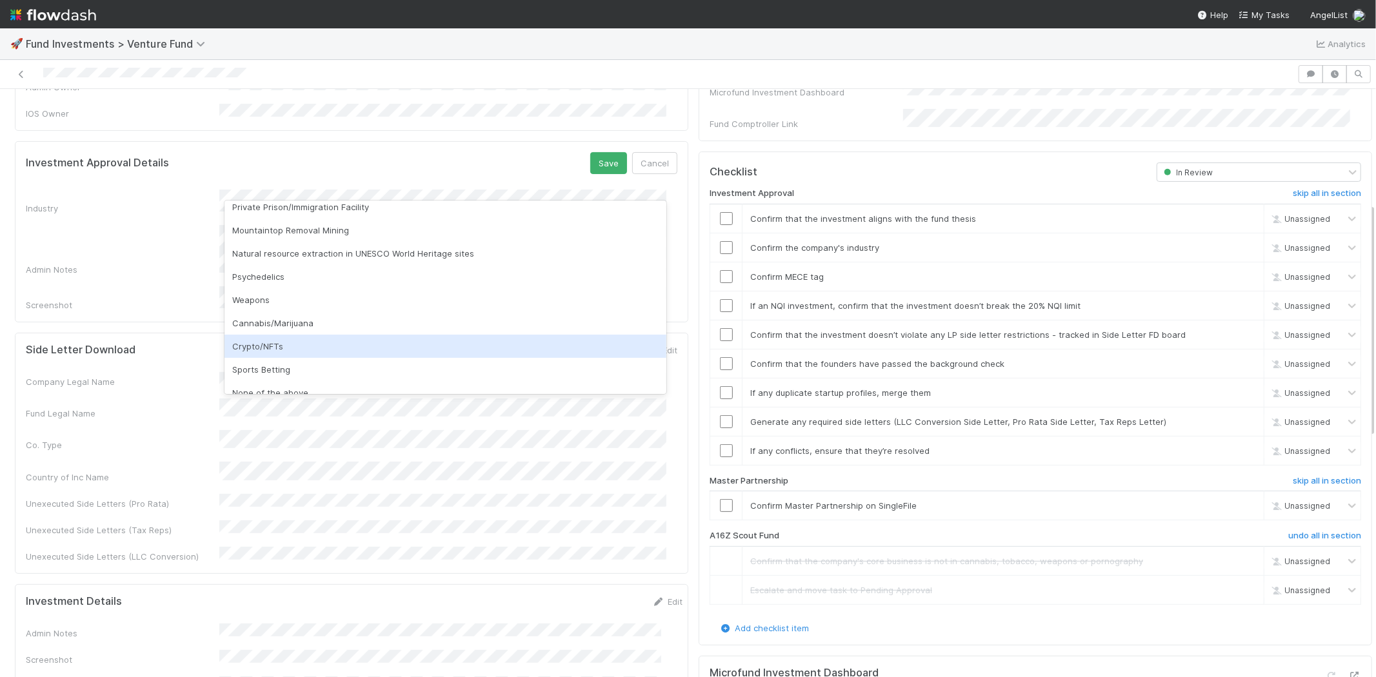
scroll to position [368, 0]
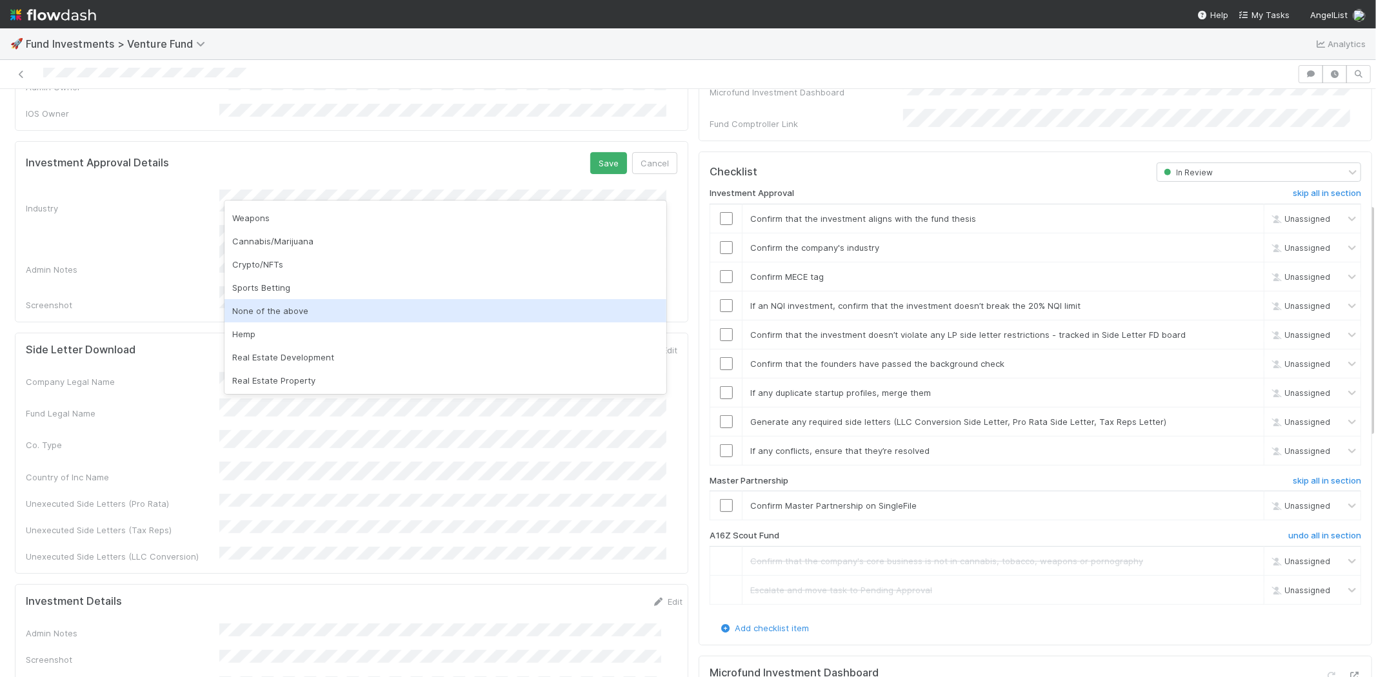
click at [302, 313] on div "None of the above" at bounding box center [446, 310] width 442 height 23
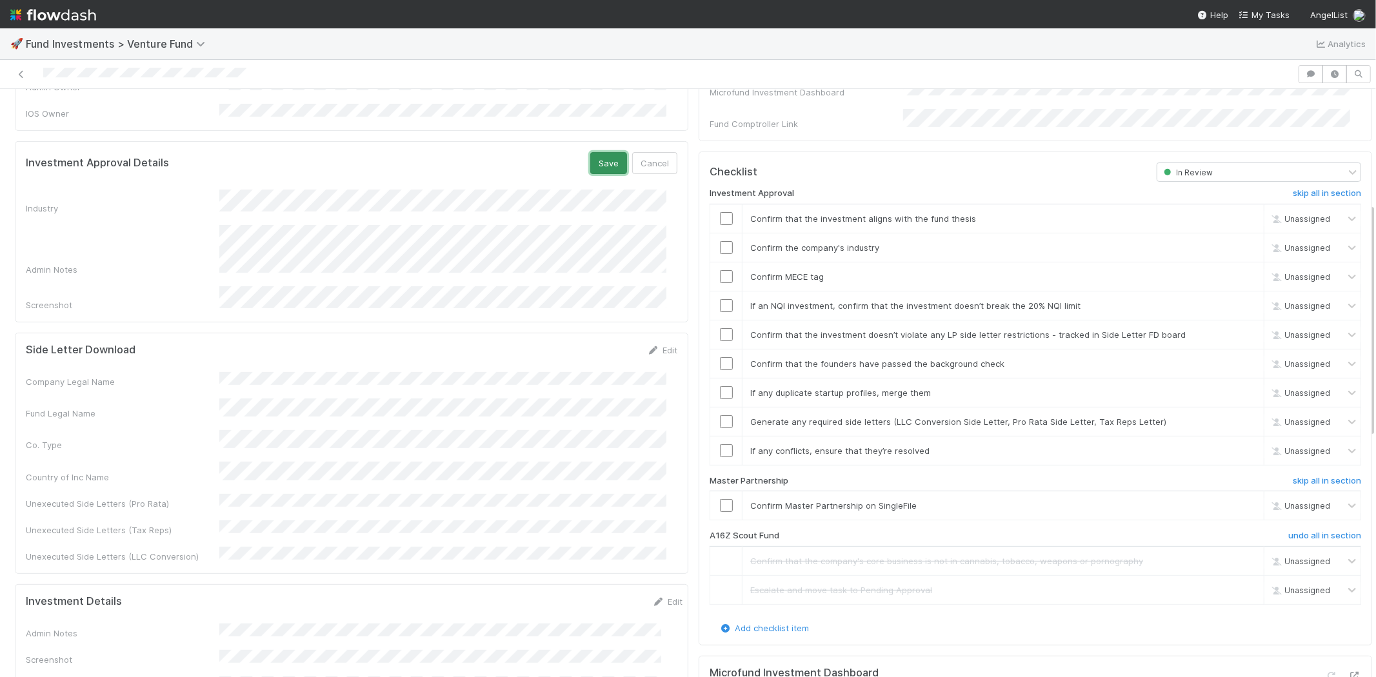
click at [601, 152] on button "Save" at bounding box center [608, 163] width 37 height 22
click at [720, 212] on input "checkbox" at bounding box center [726, 218] width 13 height 13
click at [720, 241] on input "checkbox" at bounding box center [726, 247] width 13 height 13
click at [720, 270] on input "checkbox" at bounding box center [726, 276] width 13 height 13
click at [720, 299] on input "checkbox" at bounding box center [726, 305] width 13 height 13
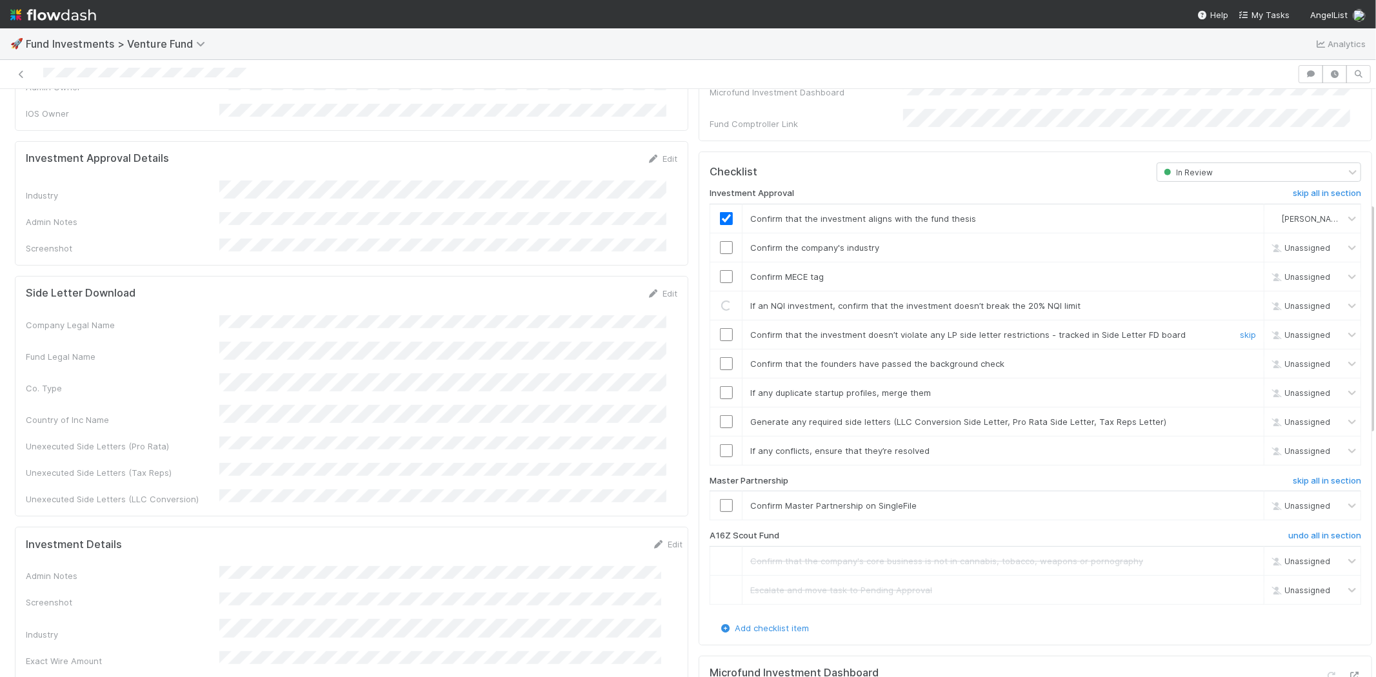
click at [720, 328] on input "checkbox" at bounding box center [726, 334] width 13 height 13
checkbox input "true"
click at [720, 270] on input "checkbox" at bounding box center [726, 276] width 13 height 13
click at [720, 357] on input "checkbox" at bounding box center [726, 363] width 13 height 13
click at [720, 386] on input "checkbox" at bounding box center [726, 392] width 13 height 13
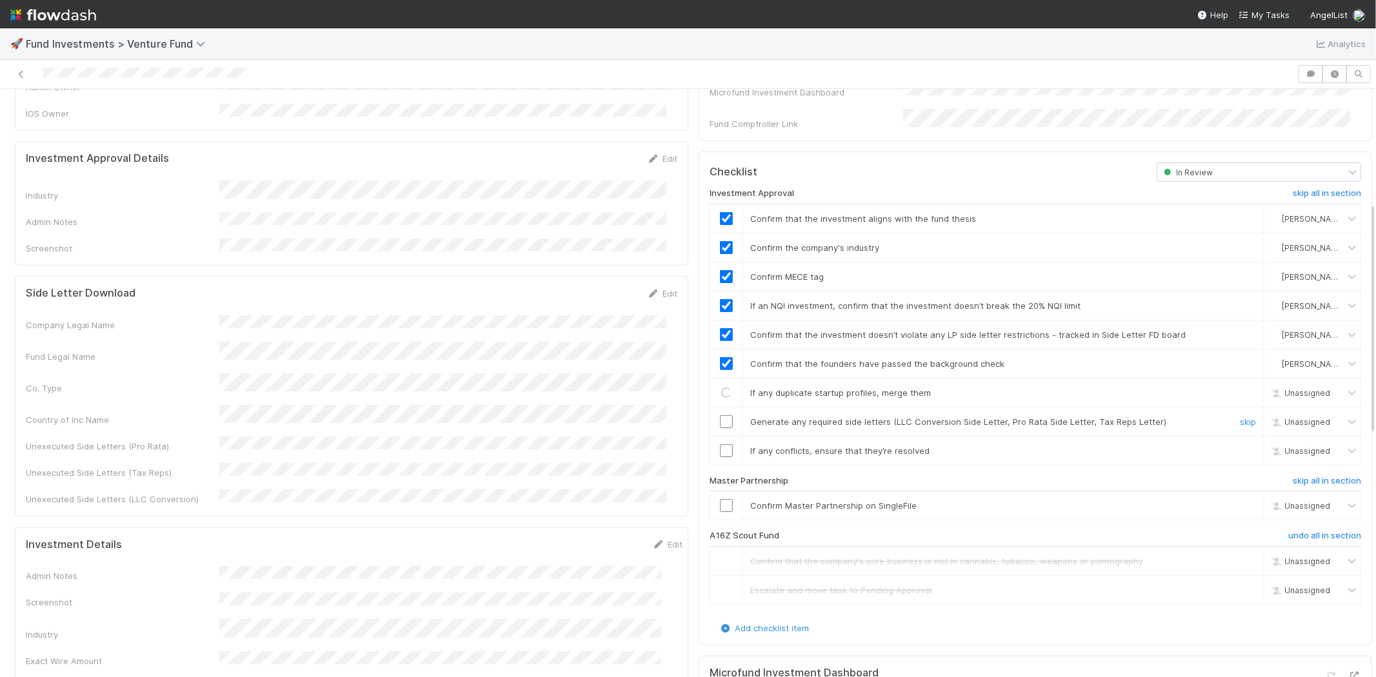
click at [720, 416] on input "checkbox" at bounding box center [726, 422] width 13 height 13
click at [720, 445] on input "checkbox" at bounding box center [726, 451] width 13 height 13
click at [720, 499] on input "checkbox" at bounding box center [726, 505] width 13 height 13
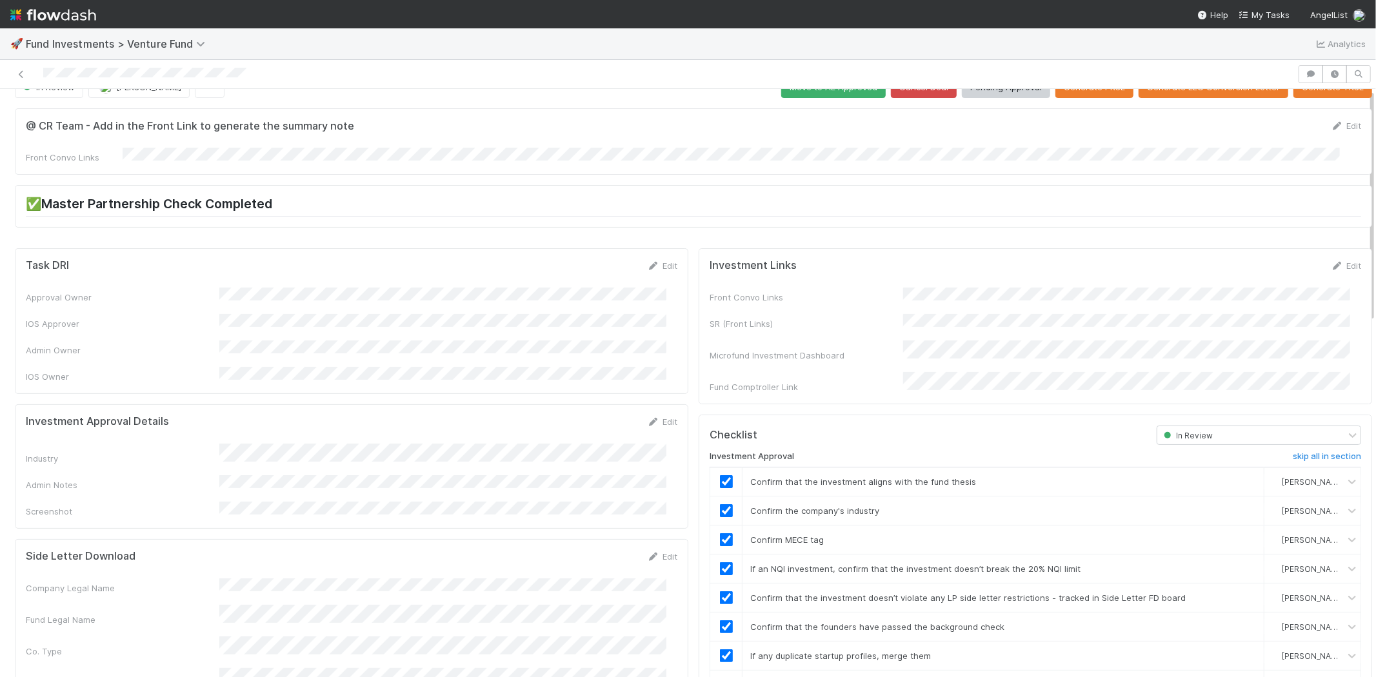
scroll to position [0, 0]
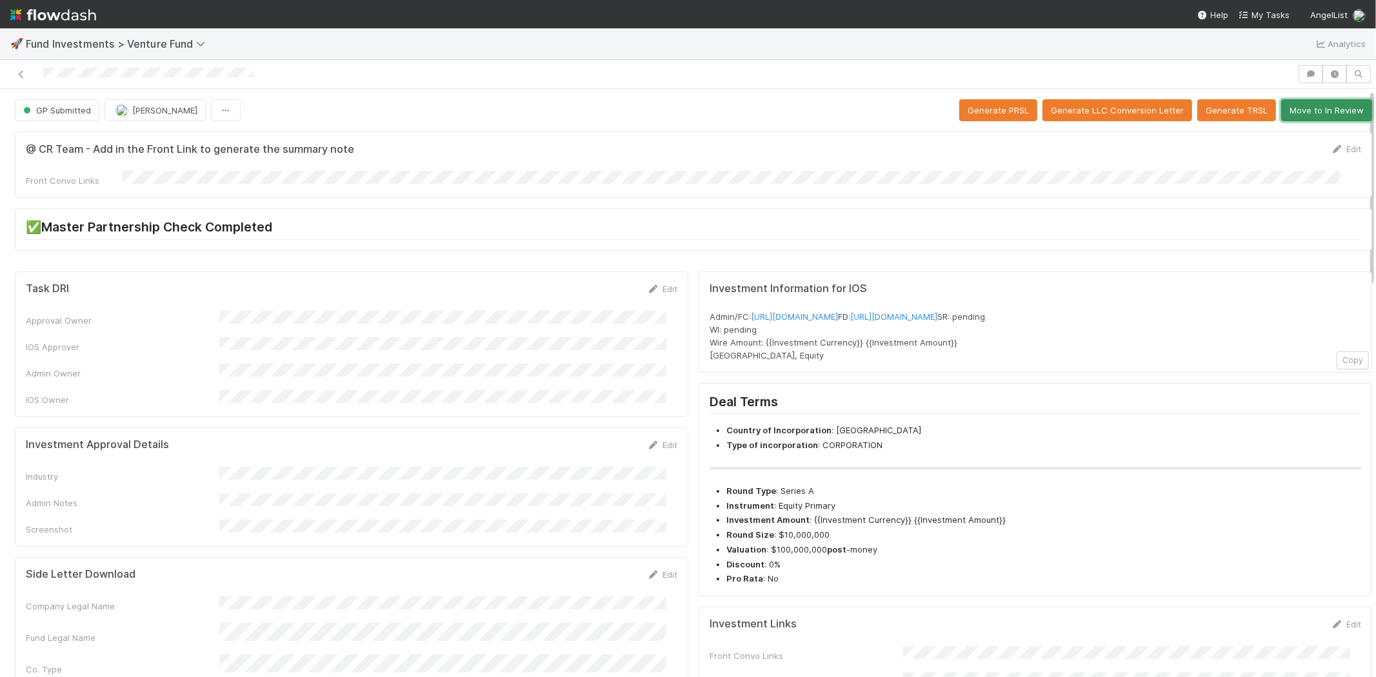
click at [1302, 106] on button "Move to In Review" at bounding box center [1326, 110] width 91 height 22
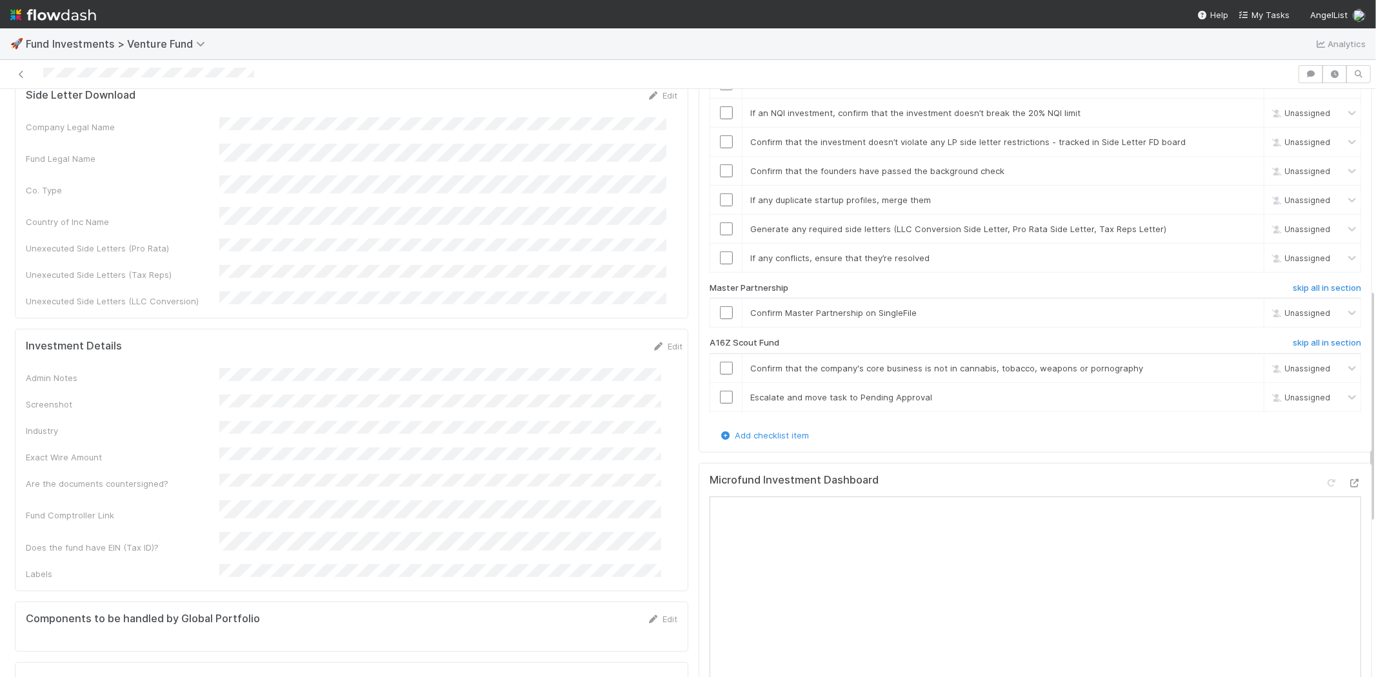
scroll to position [501, 0]
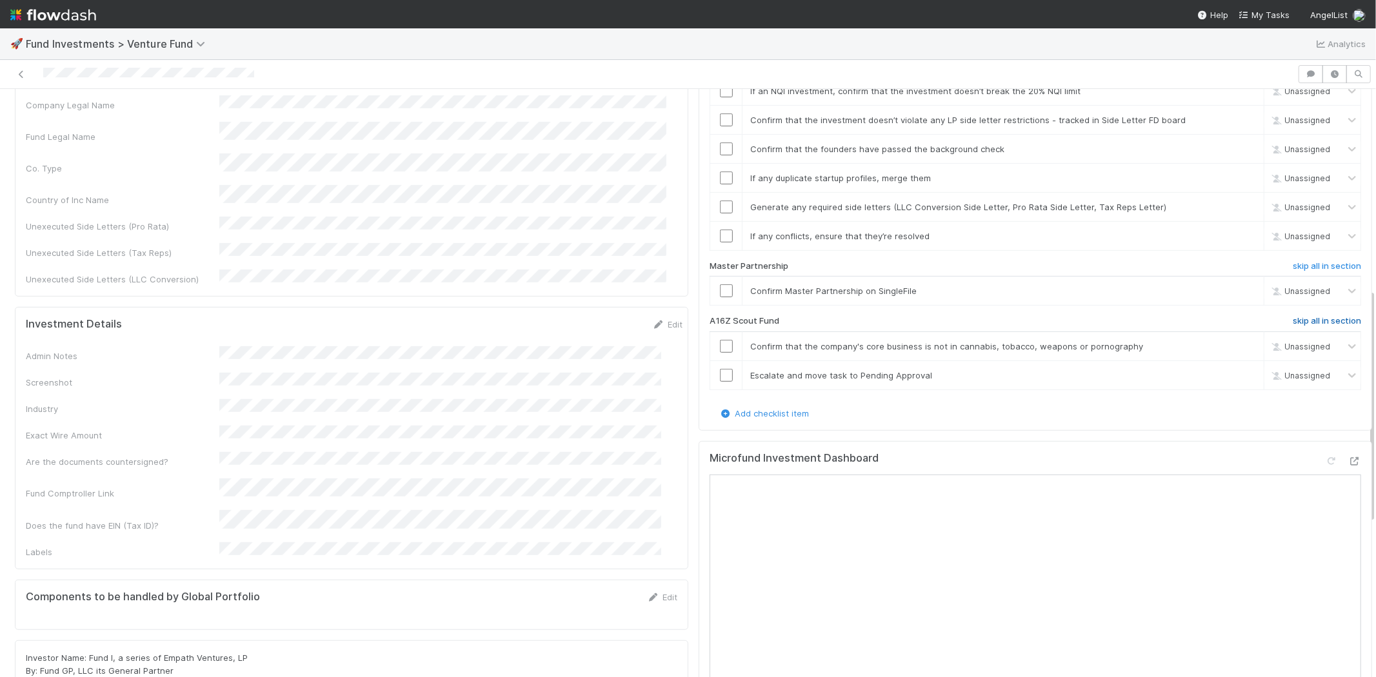
click at [1293, 316] on h6 "skip all in section" at bounding box center [1327, 321] width 68 height 10
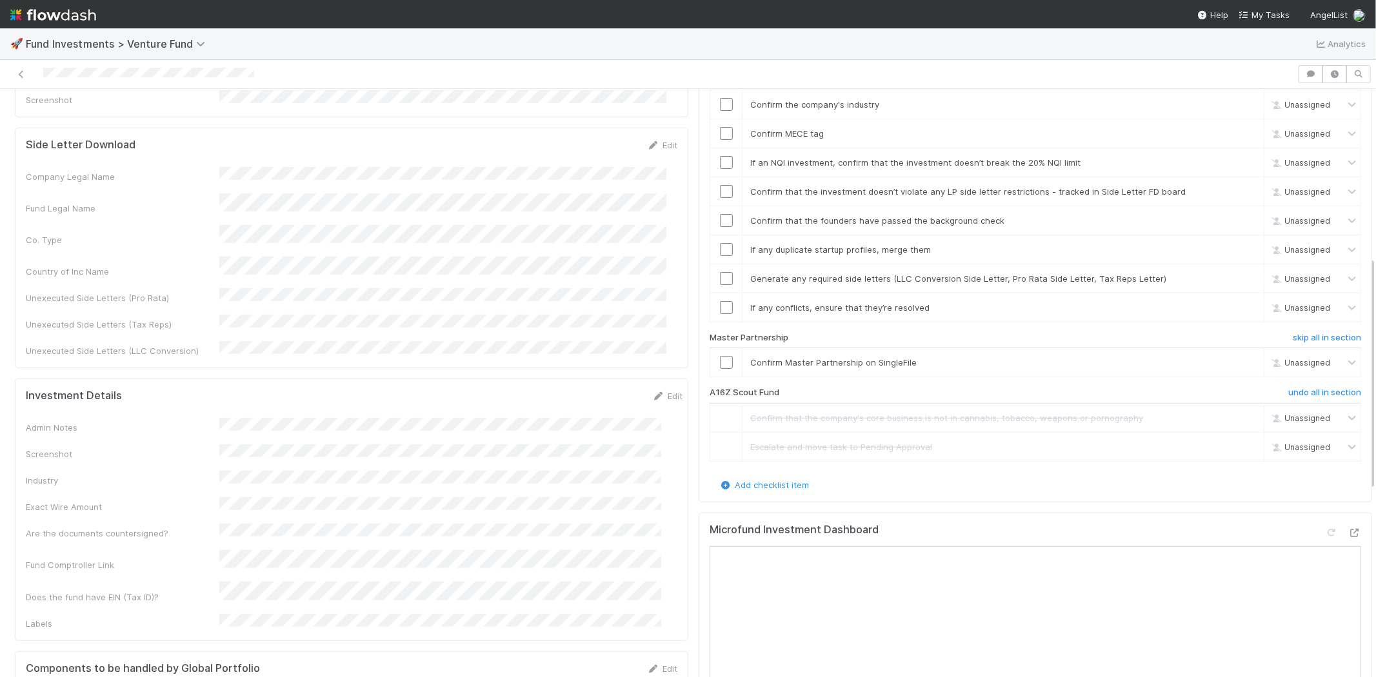
scroll to position [286, 0]
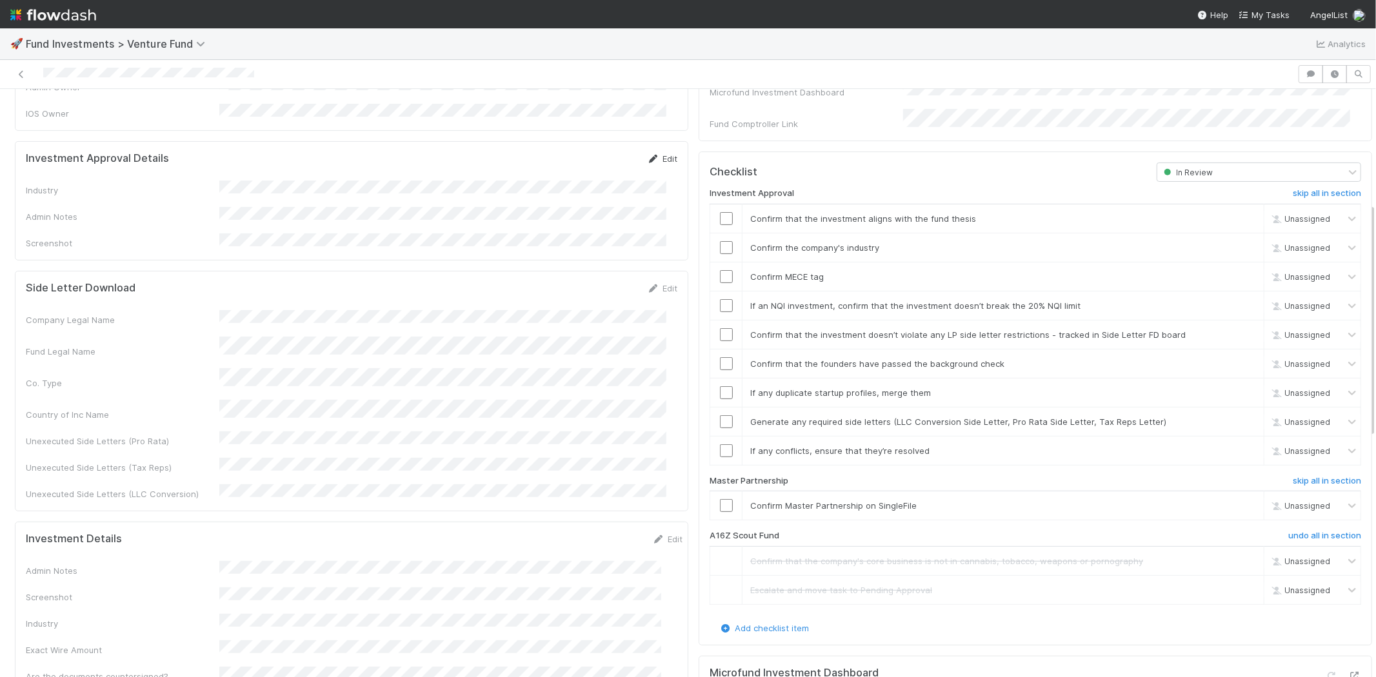
click at [647, 155] on icon at bounding box center [653, 159] width 13 height 8
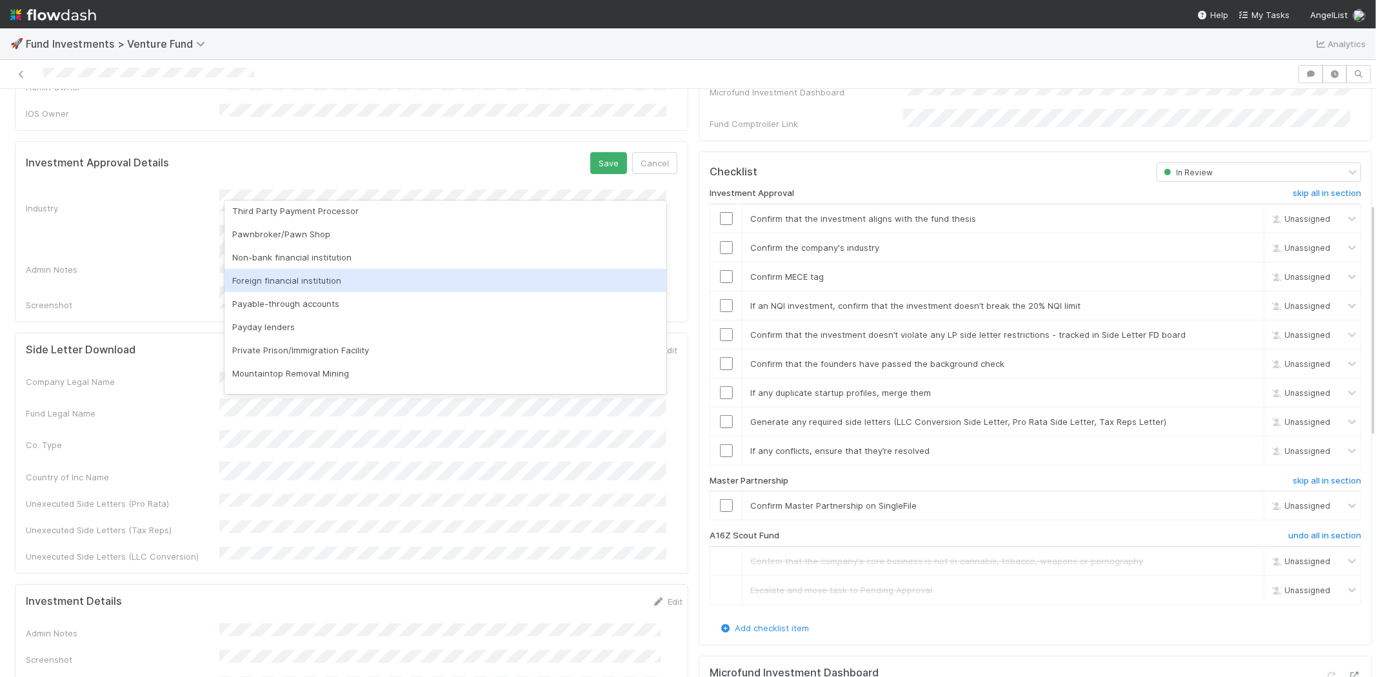
scroll to position [215, 0]
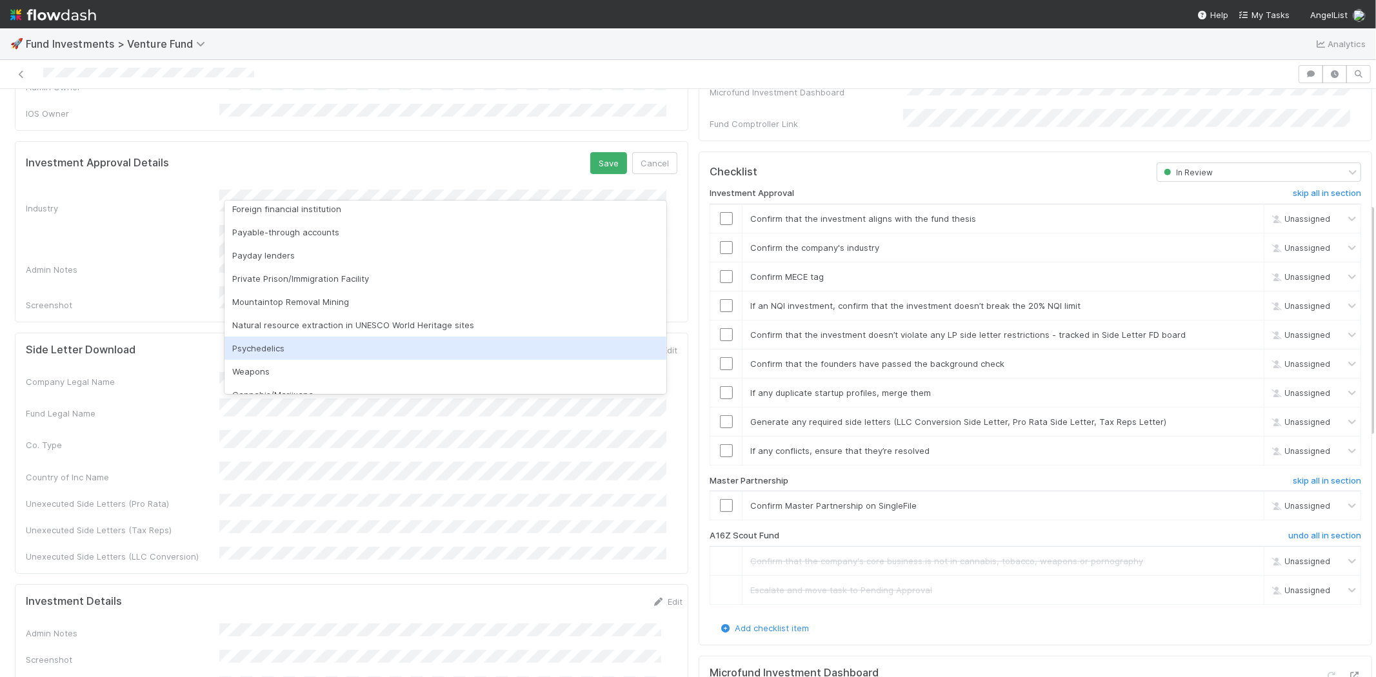
click at [277, 340] on div "Psychedelics" at bounding box center [446, 348] width 442 height 23
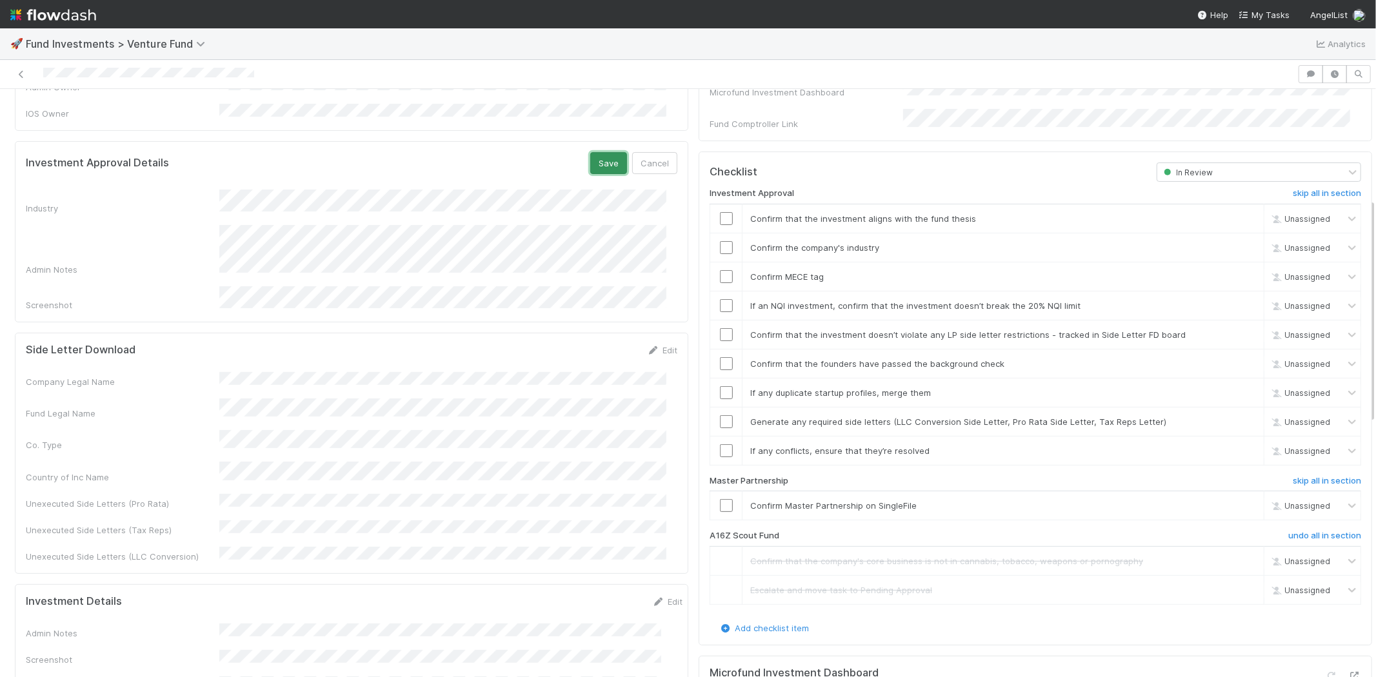
click at [598, 152] on button "Save" at bounding box center [608, 163] width 37 height 22
click at [287, 181] on div "Industry" at bounding box center [352, 191] width 652 height 21
copy div
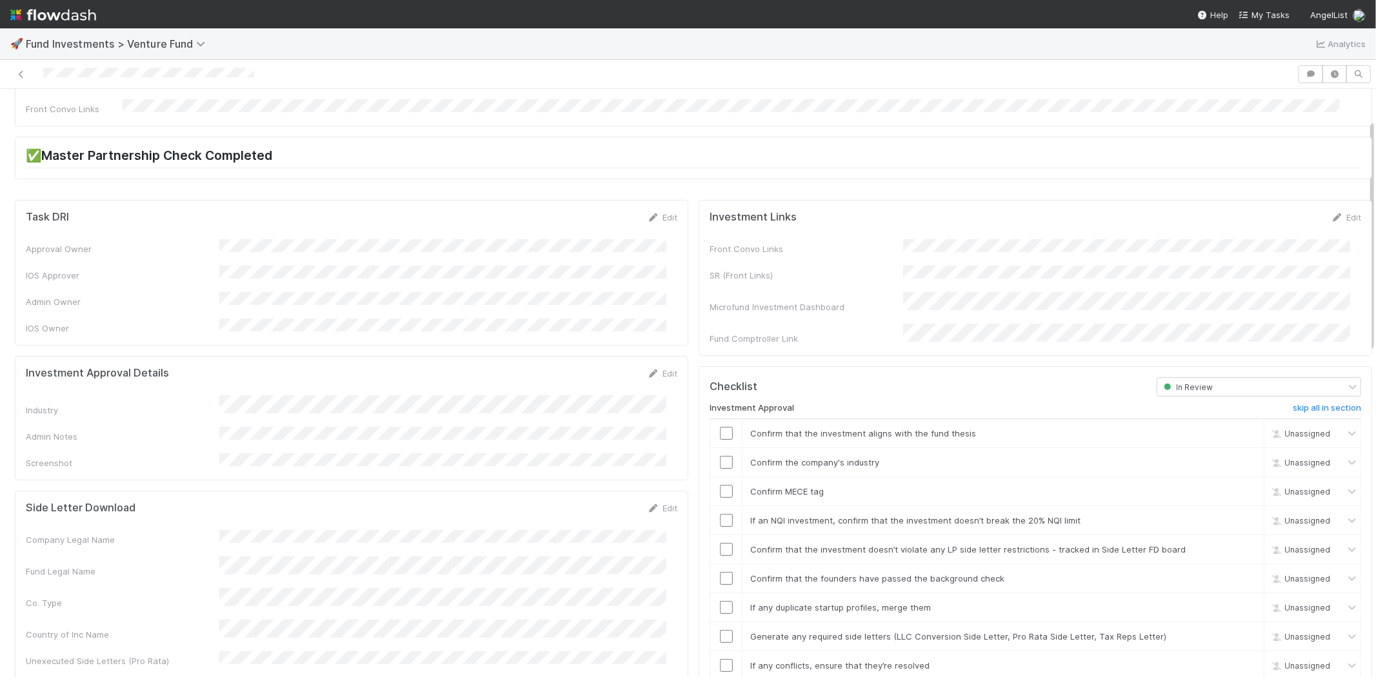
scroll to position [143, 0]
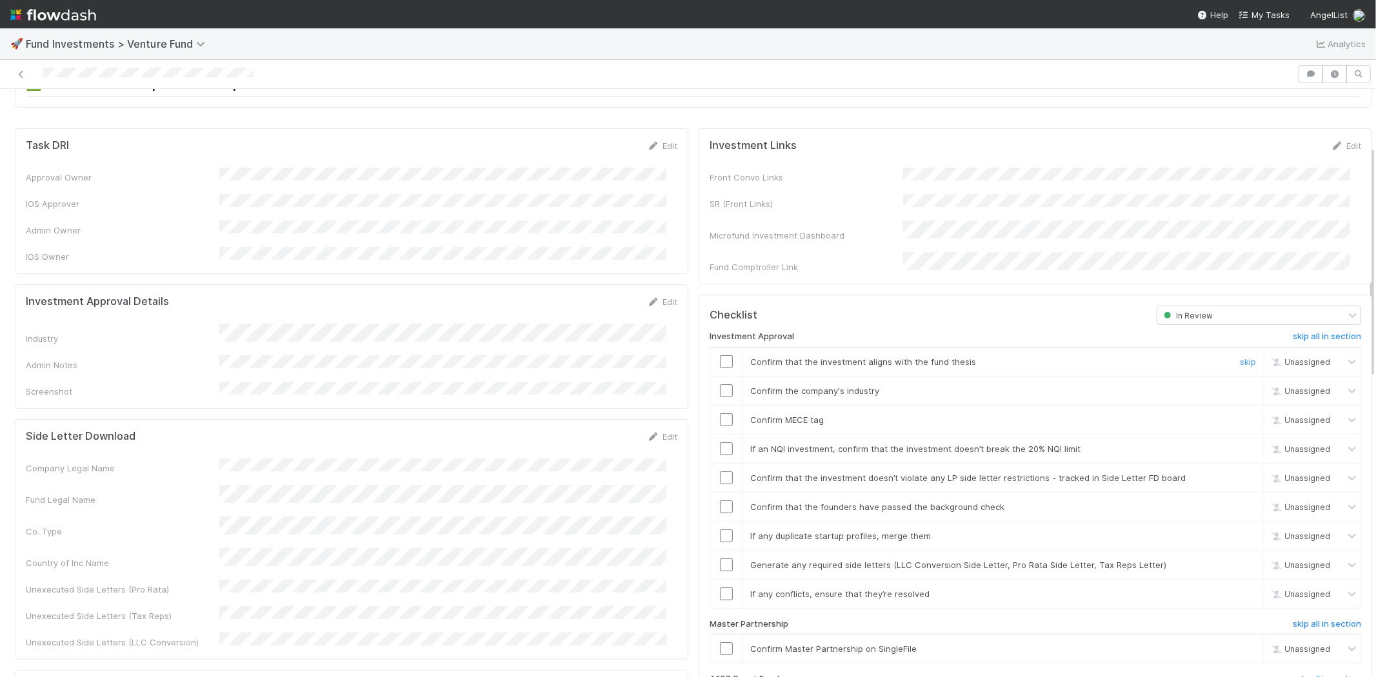
click at [720, 356] on input "checkbox" at bounding box center [726, 362] width 13 height 13
click at [720, 385] on input "checkbox" at bounding box center [726, 391] width 13 height 13
click at [720, 414] on input "checkbox" at bounding box center [726, 420] width 13 height 13
click at [720, 443] on input "checkbox" at bounding box center [726, 449] width 13 height 13
click at [720, 472] on input "checkbox" at bounding box center [726, 478] width 13 height 13
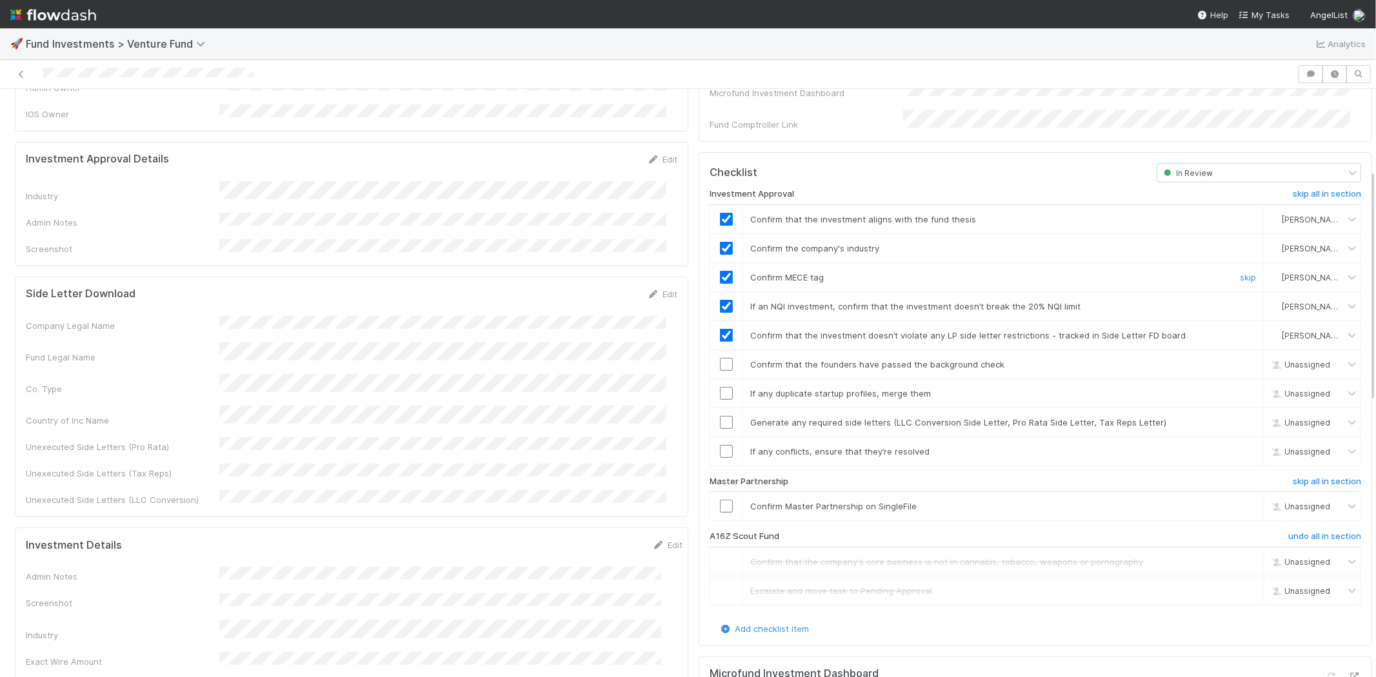
scroll to position [286, 0]
click at [720, 357] on input "checkbox" at bounding box center [726, 363] width 13 height 13
click at [720, 386] on input "checkbox" at bounding box center [726, 392] width 13 height 13
click at [720, 416] on input "checkbox" at bounding box center [726, 422] width 13 height 13
click at [720, 445] on input "checkbox" at bounding box center [726, 451] width 13 height 13
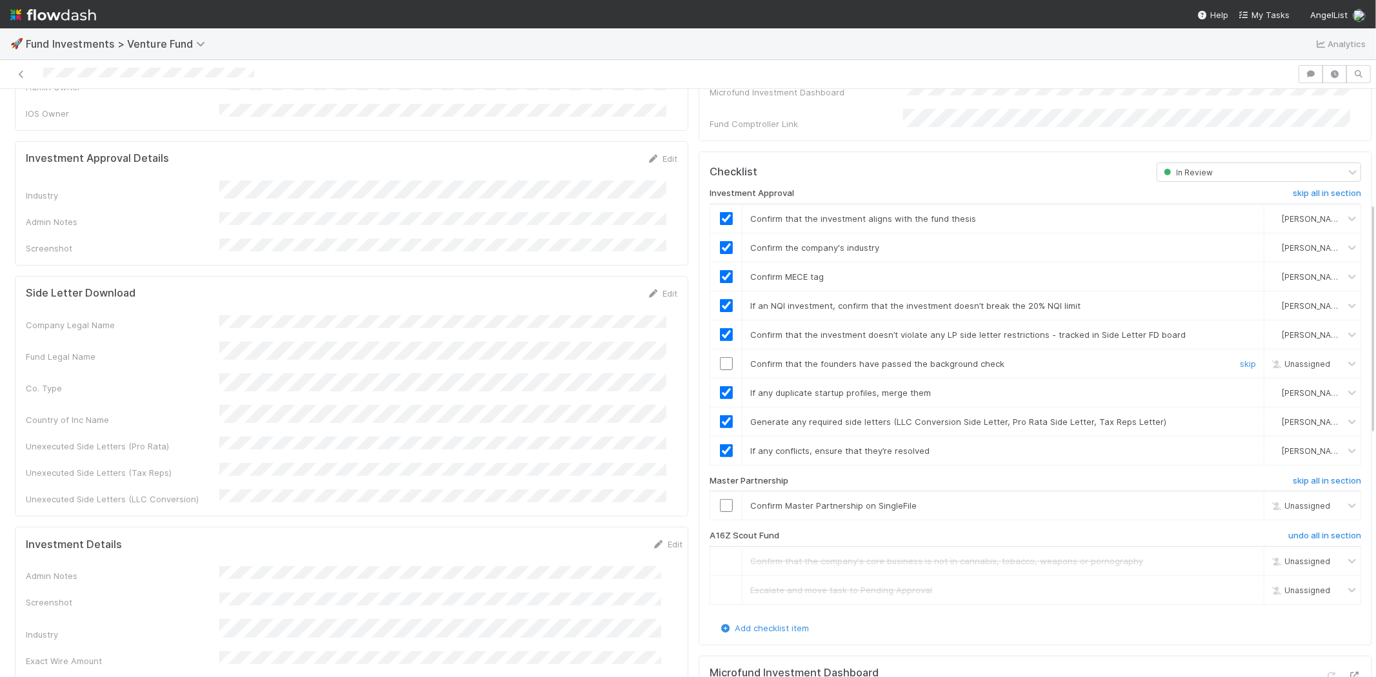
click at [720, 357] on input "checkbox" at bounding box center [726, 363] width 13 height 13
click at [720, 499] on input "checkbox" at bounding box center [726, 505] width 13 height 13
copy div
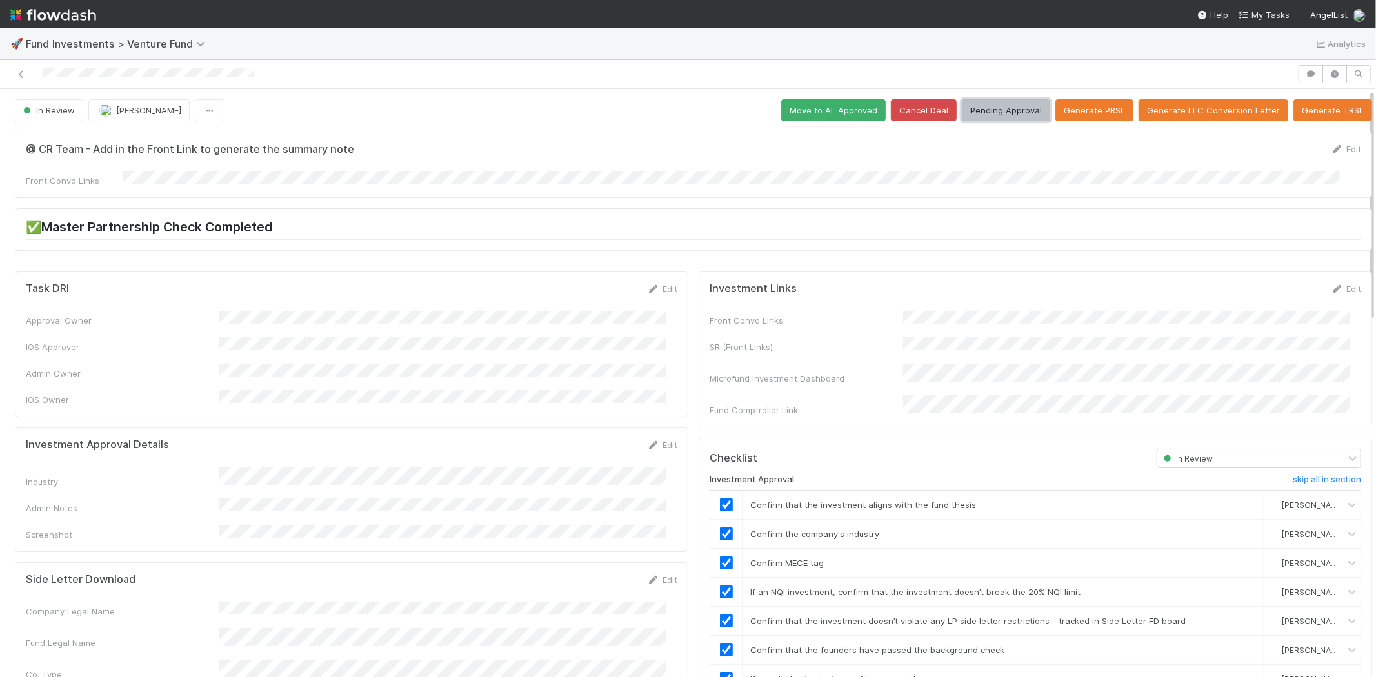
click at [995, 110] on button "Pending Approval" at bounding box center [1006, 110] width 88 height 22
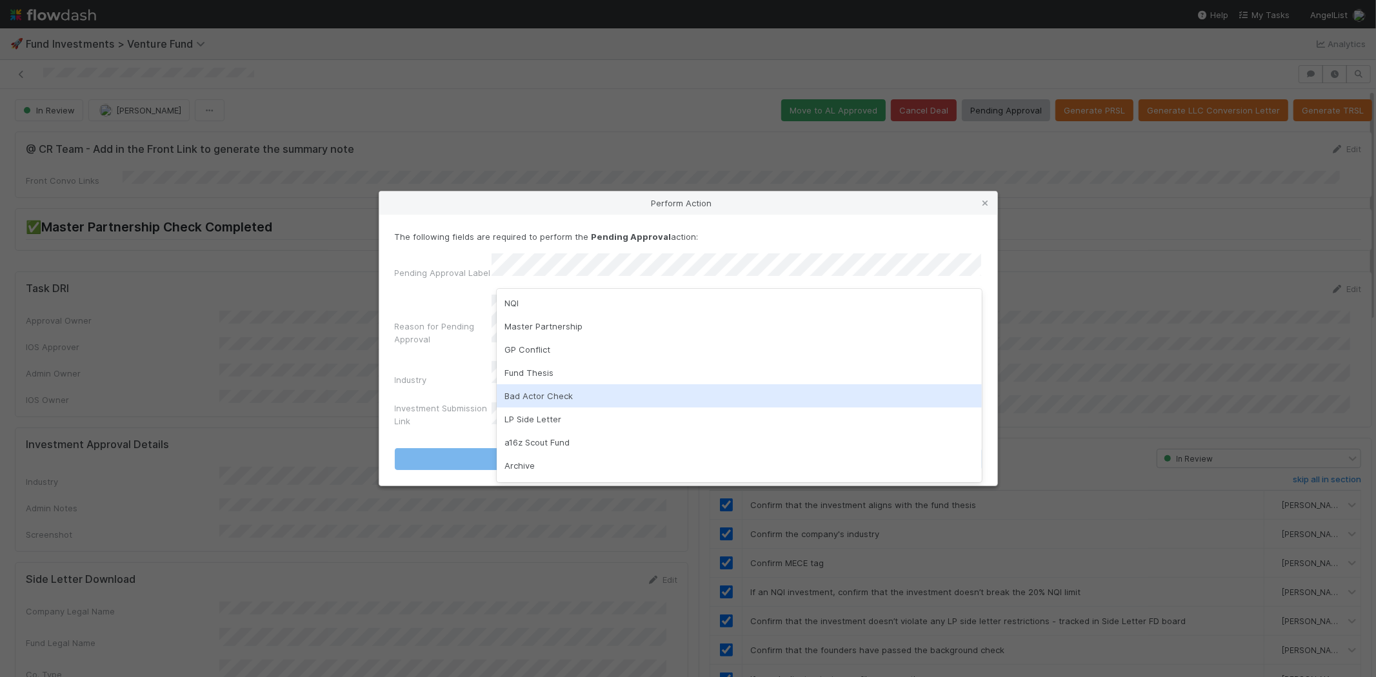
scroll to position [90, 0]
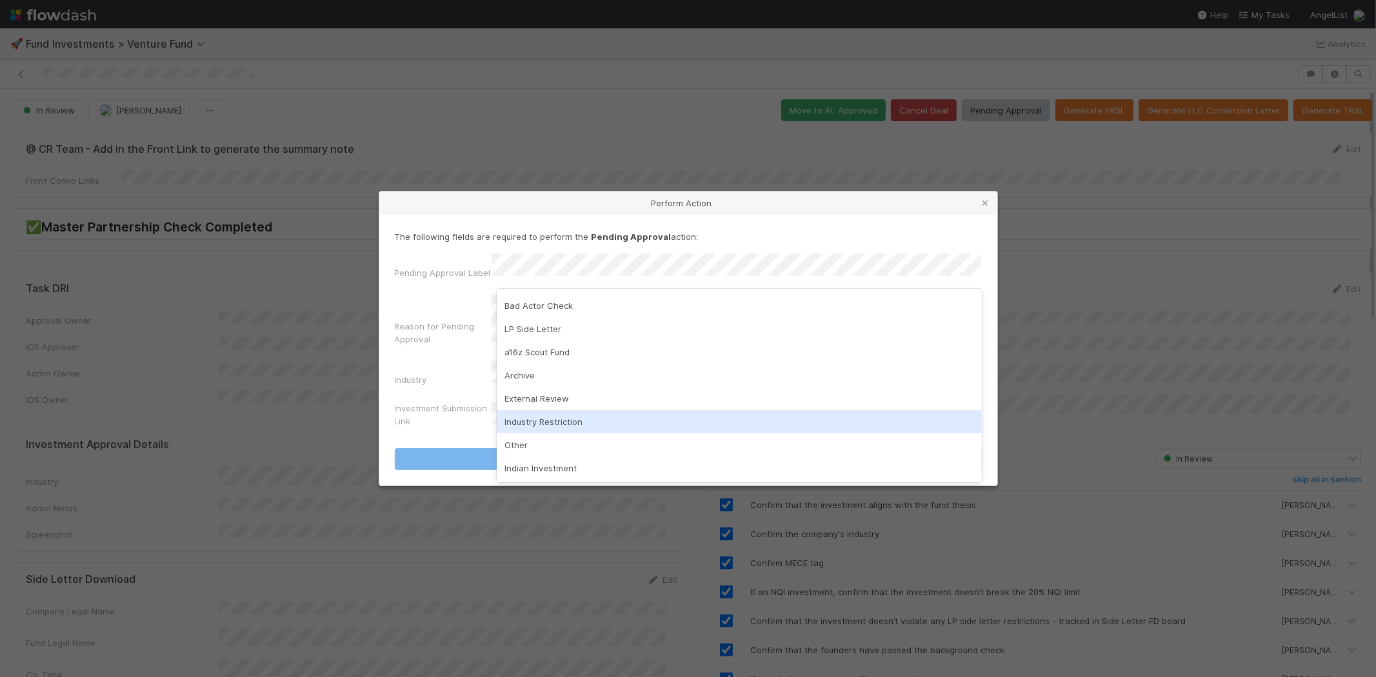
click at [556, 417] on div "Industry Restriction" at bounding box center [739, 421] width 485 height 23
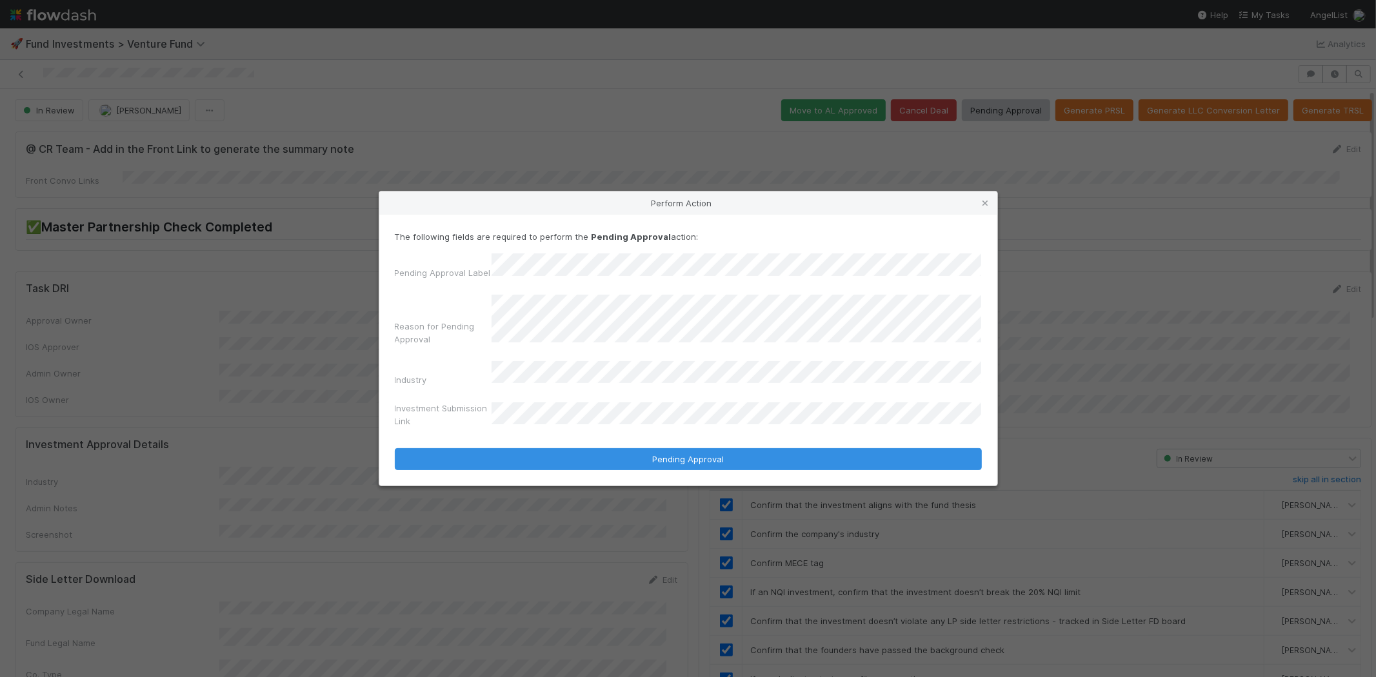
click at [395, 448] on button "Pending Approval" at bounding box center [688, 459] width 587 height 22
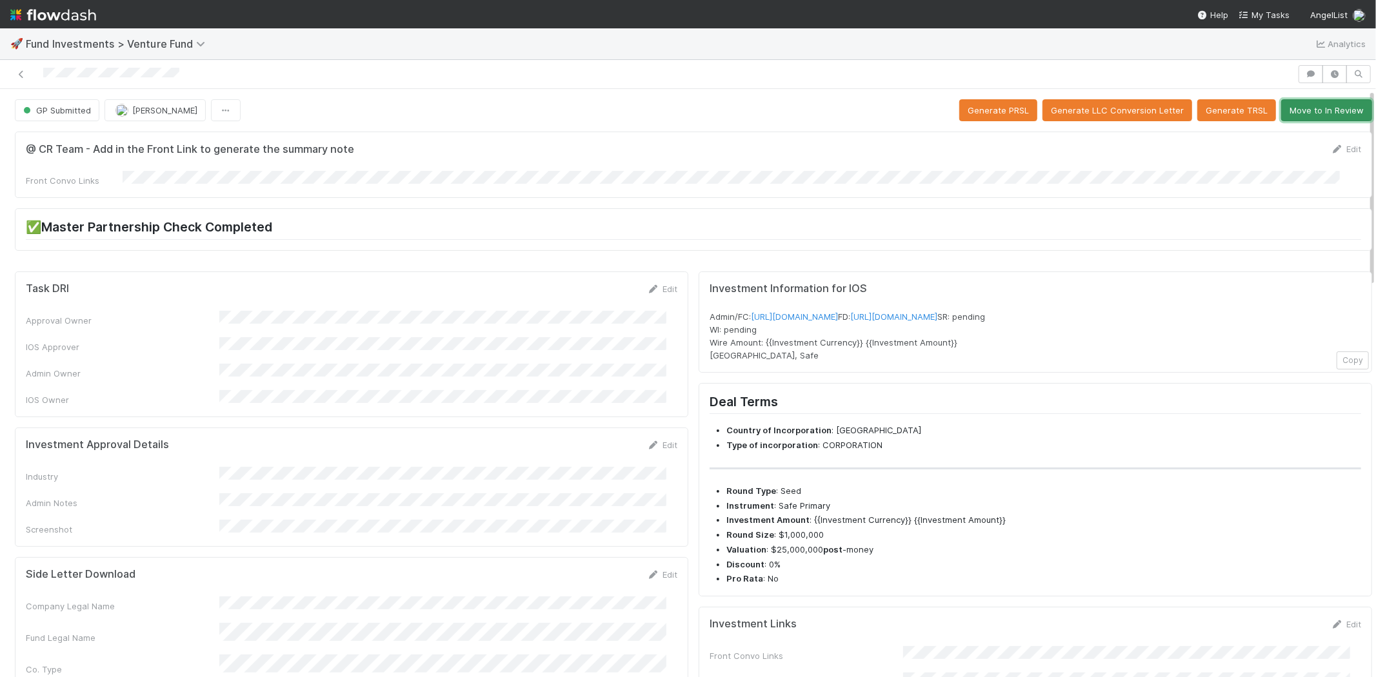
click at [1304, 108] on button "Move to In Review" at bounding box center [1326, 110] width 91 height 22
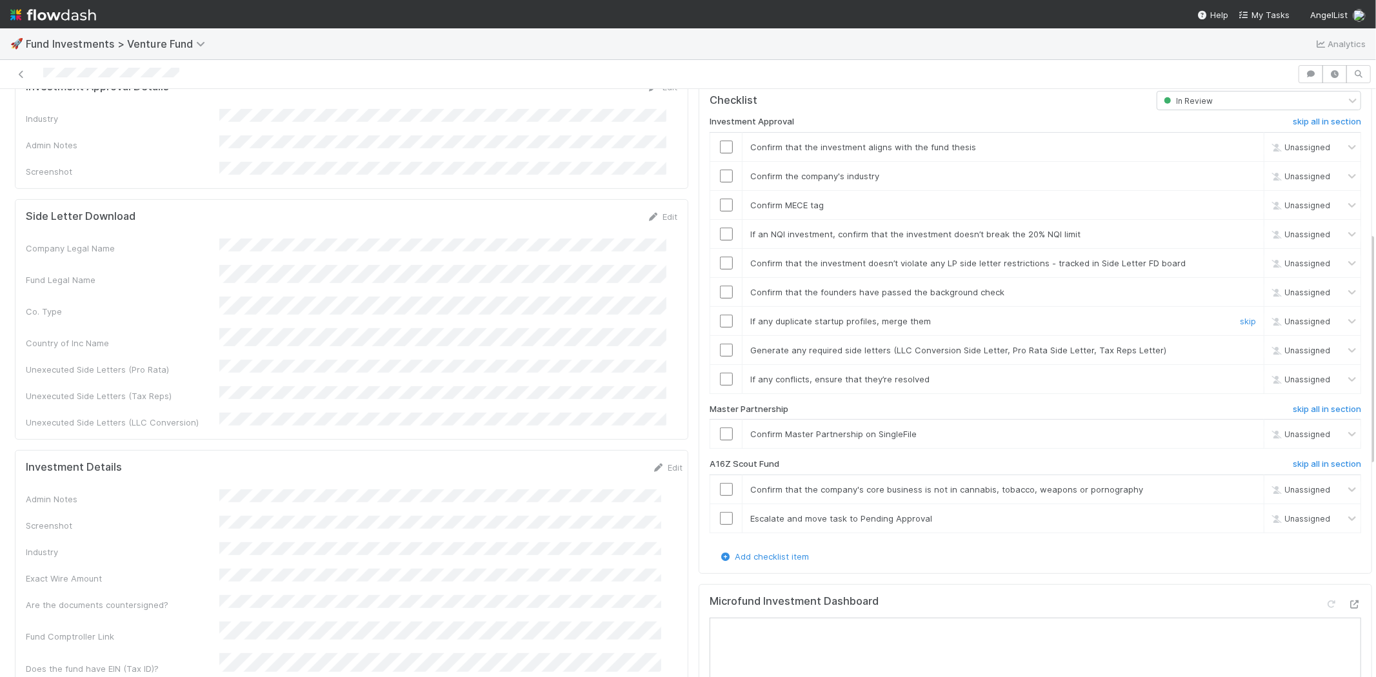
scroll to position [430, 0]
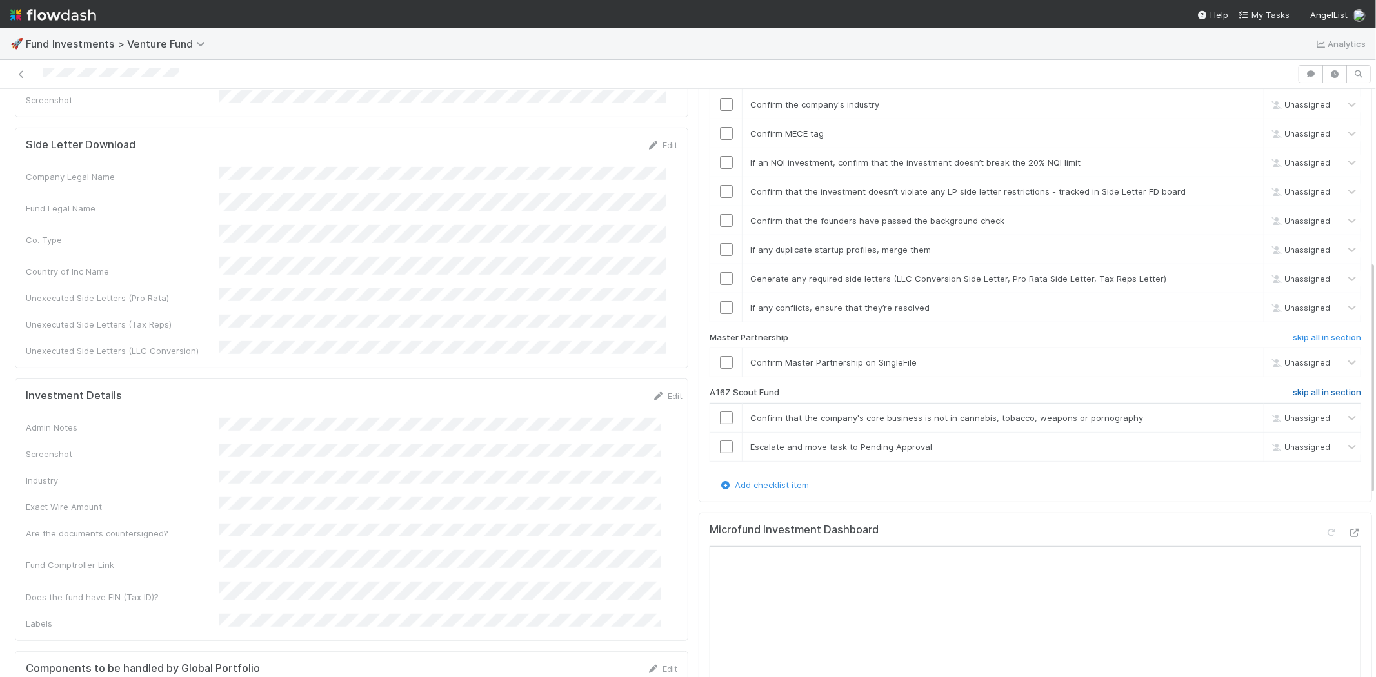
click at [1295, 388] on h6 "skip all in section" at bounding box center [1327, 393] width 68 height 10
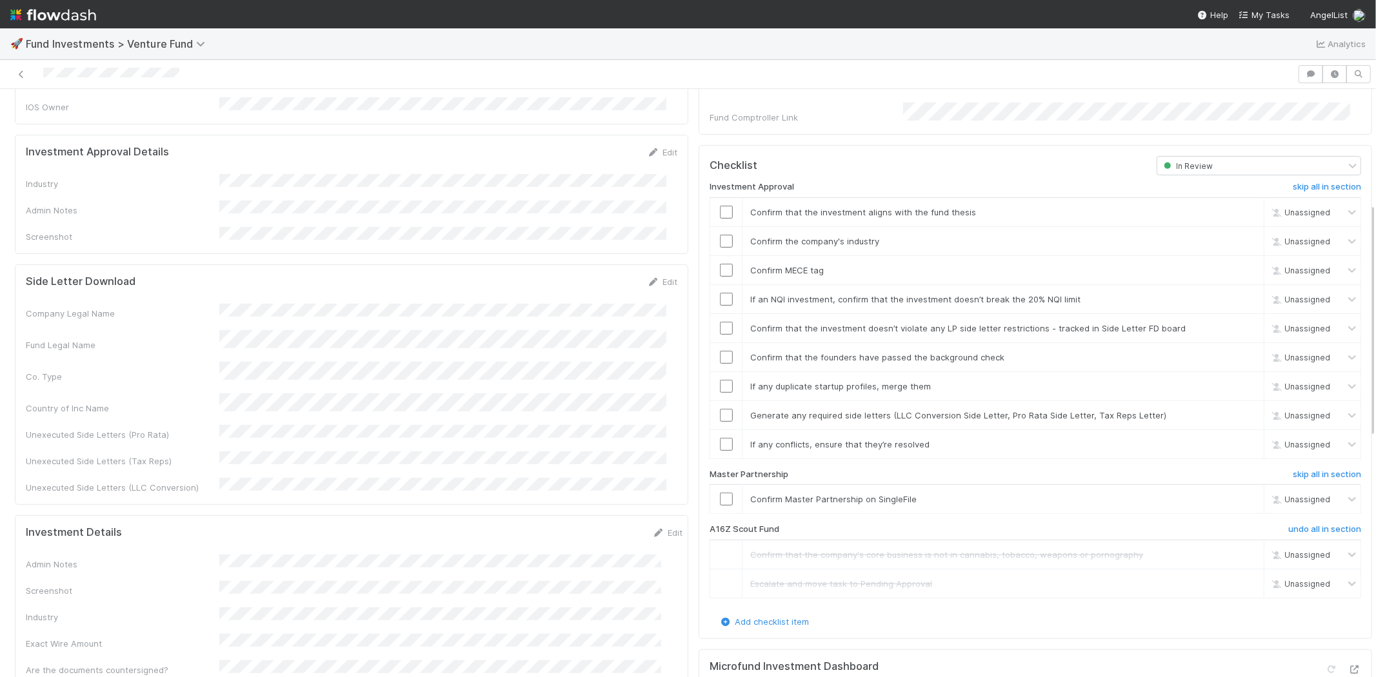
scroll to position [286, 0]
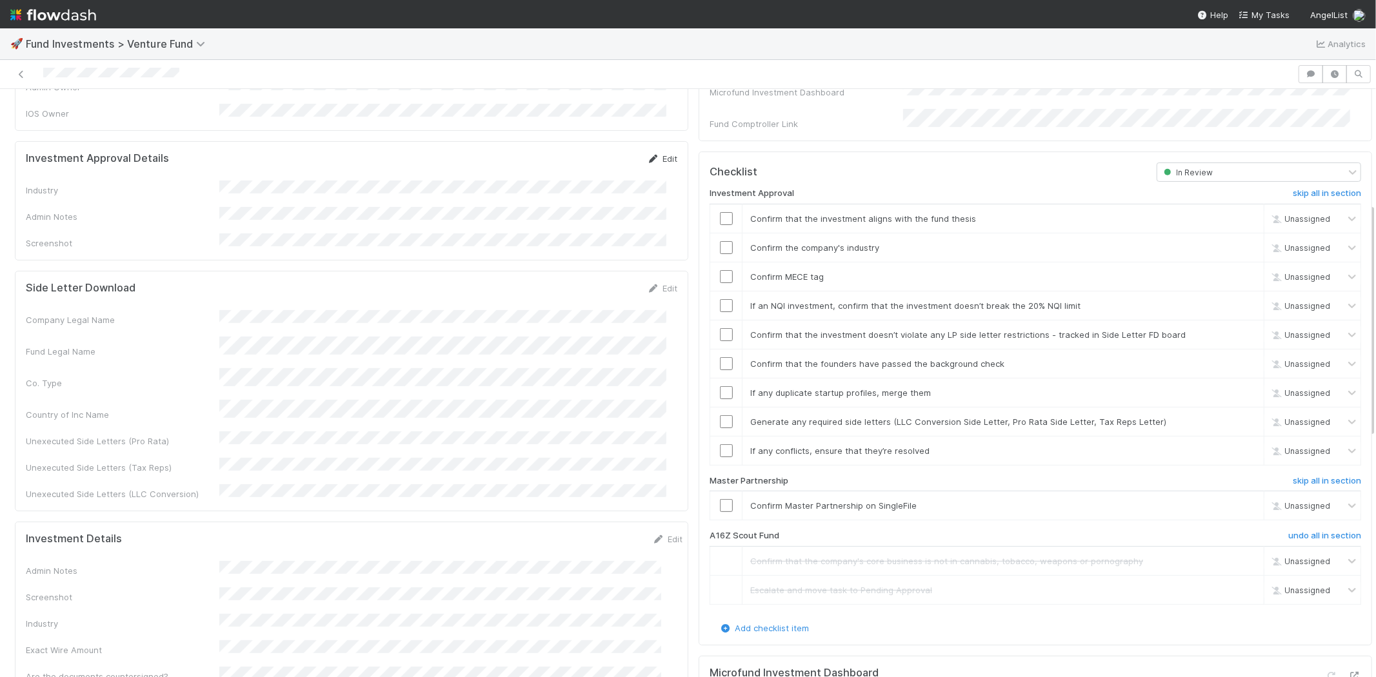
click at [647, 155] on icon at bounding box center [653, 159] width 13 height 8
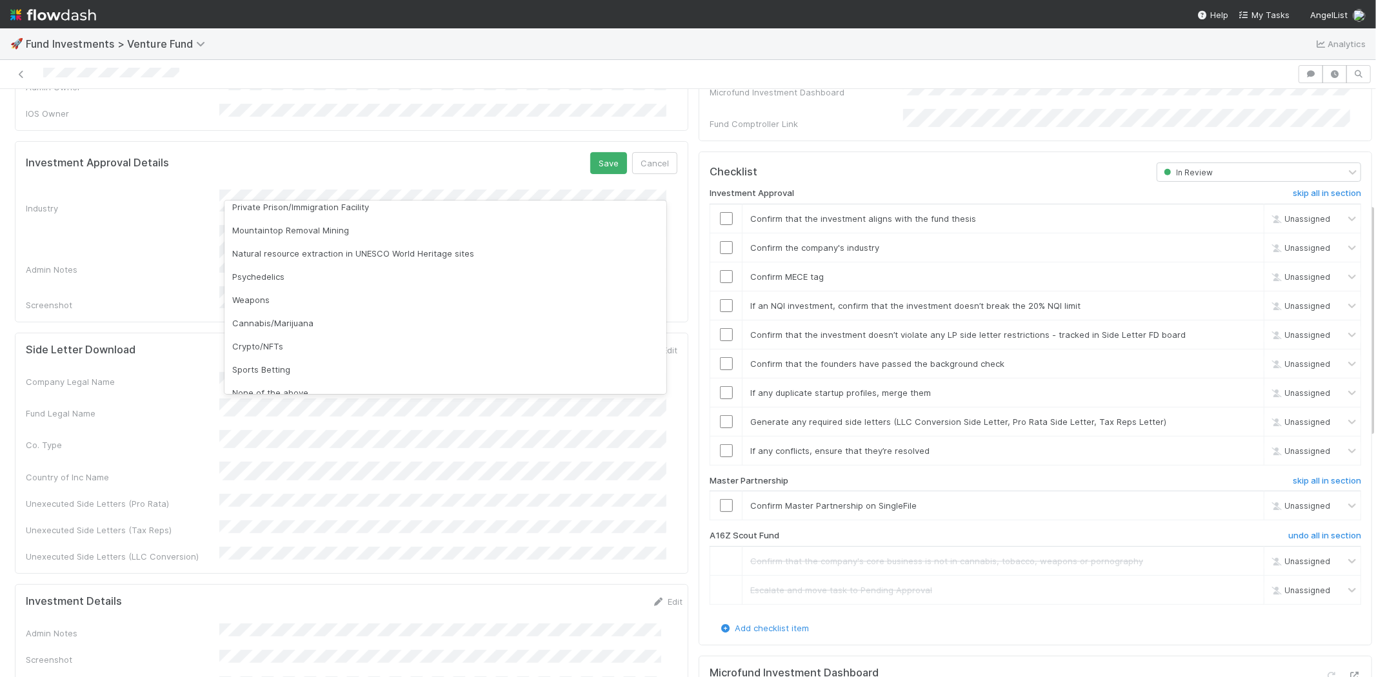
scroll to position [368, 0]
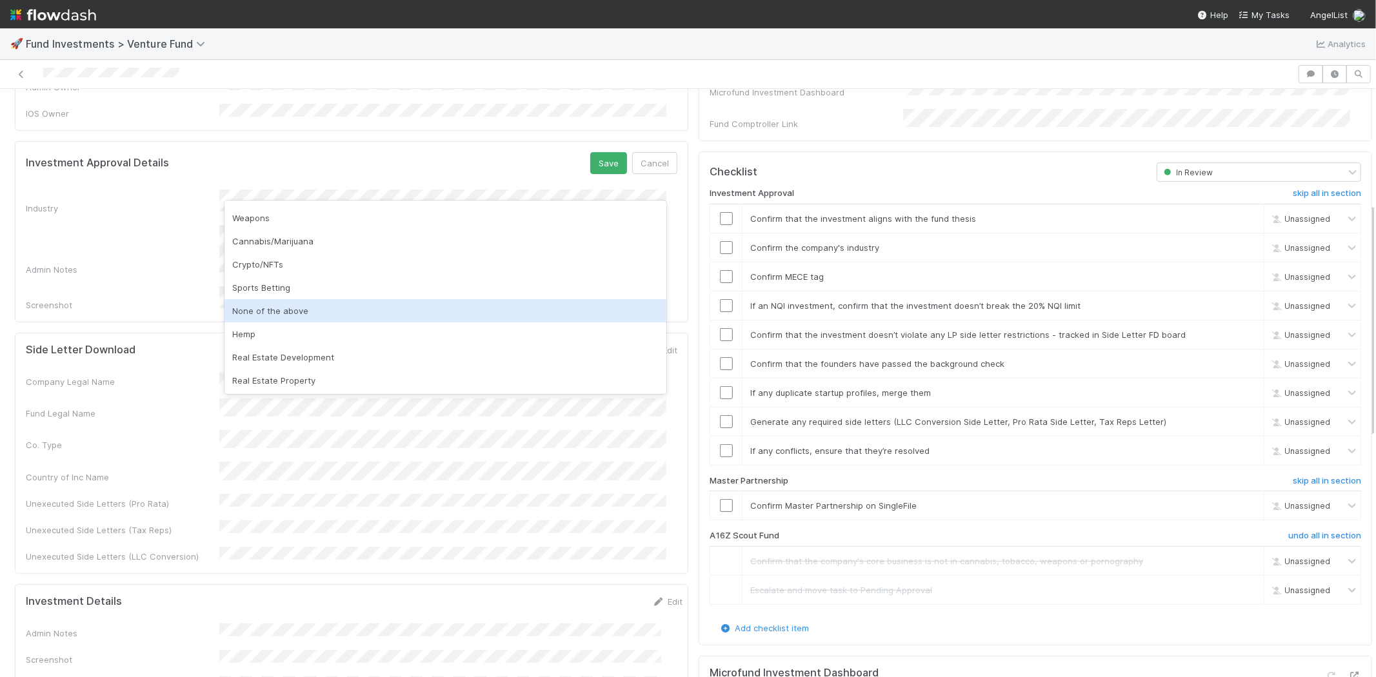
click at [289, 312] on div "None of the above" at bounding box center [446, 310] width 442 height 23
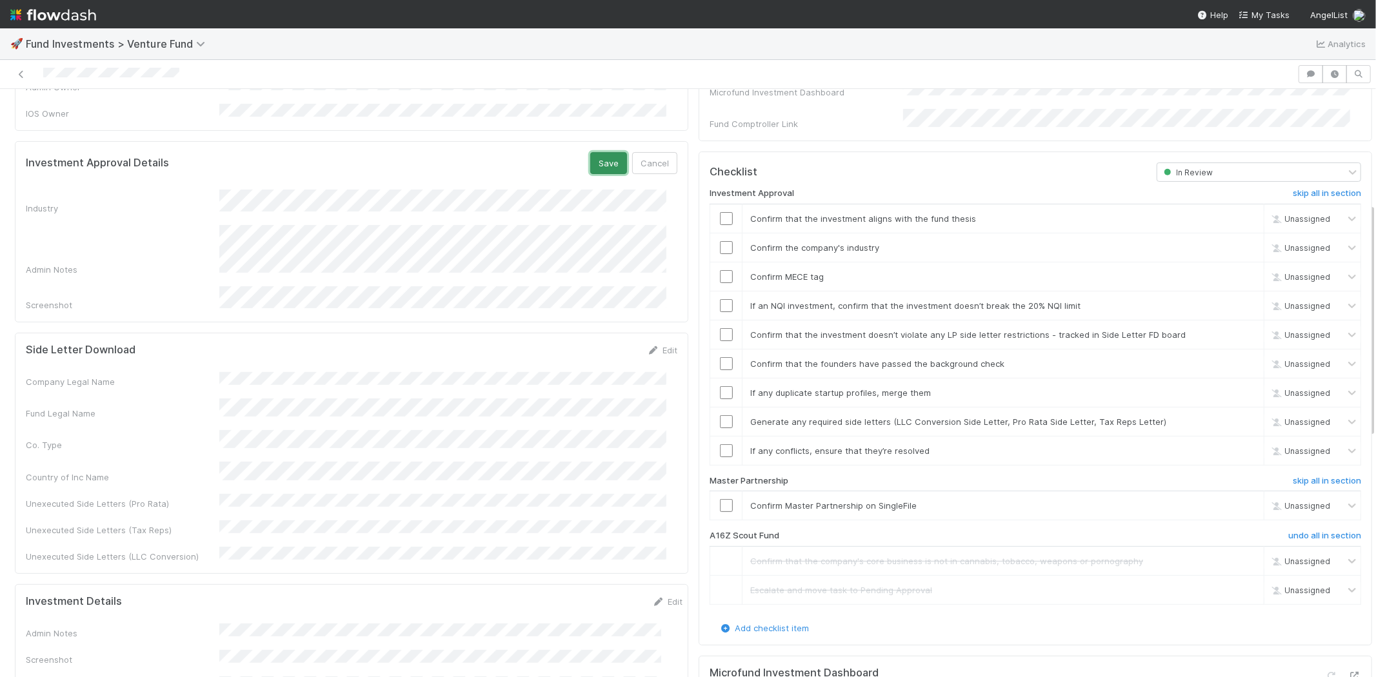
click at [590, 152] on button "Save" at bounding box center [608, 163] width 37 height 22
click at [720, 212] on input "checkbox" at bounding box center [726, 218] width 13 height 13
click at [720, 241] on input "checkbox" at bounding box center [726, 247] width 13 height 13
click at [720, 270] on input "checkbox" at bounding box center [726, 276] width 13 height 13
click at [720, 299] on input "checkbox" at bounding box center [726, 305] width 13 height 13
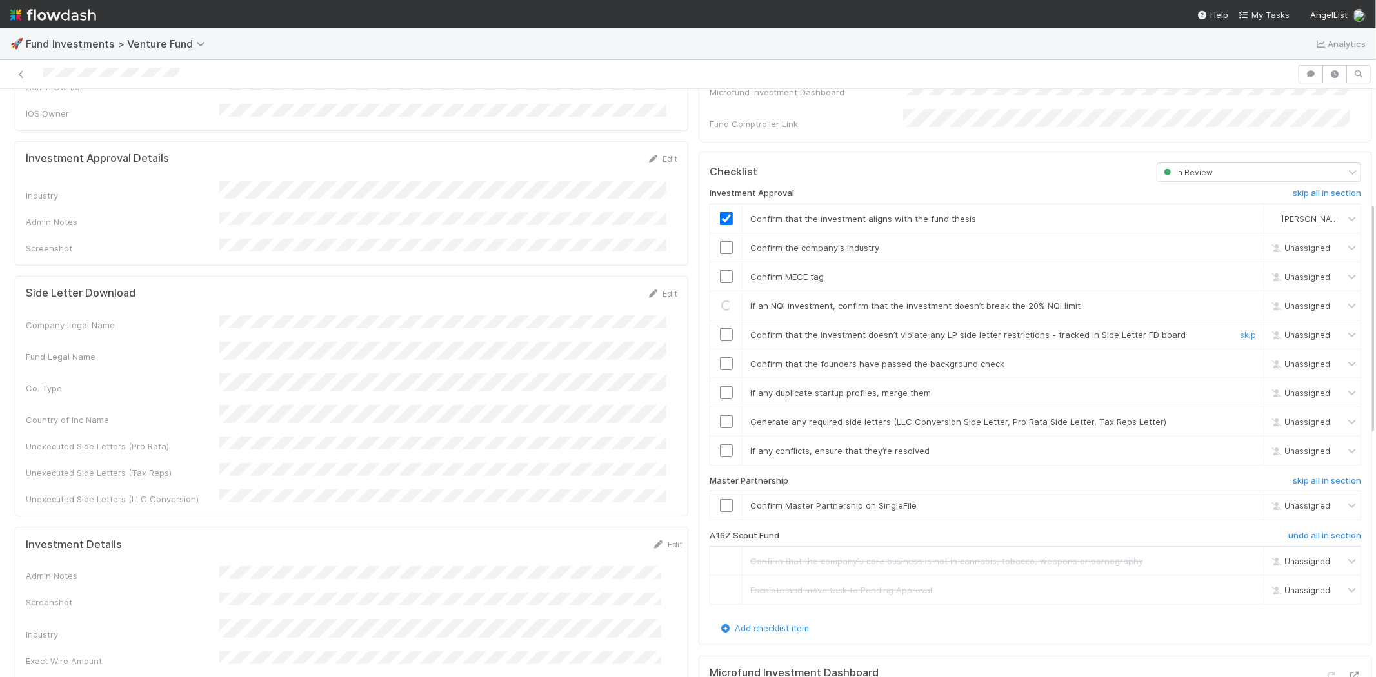
click at [720, 328] on input "checkbox" at bounding box center [726, 334] width 13 height 13
checkbox input "true"
click at [720, 270] on input "checkbox" at bounding box center [726, 276] width 13 height 13
click at [720, 299] on input "checkbox" at bounding box center [726, 305] width 13 height 13
click at [720, 357] on input "checkbox" at bounding box center [726, 363] width 13 height 13
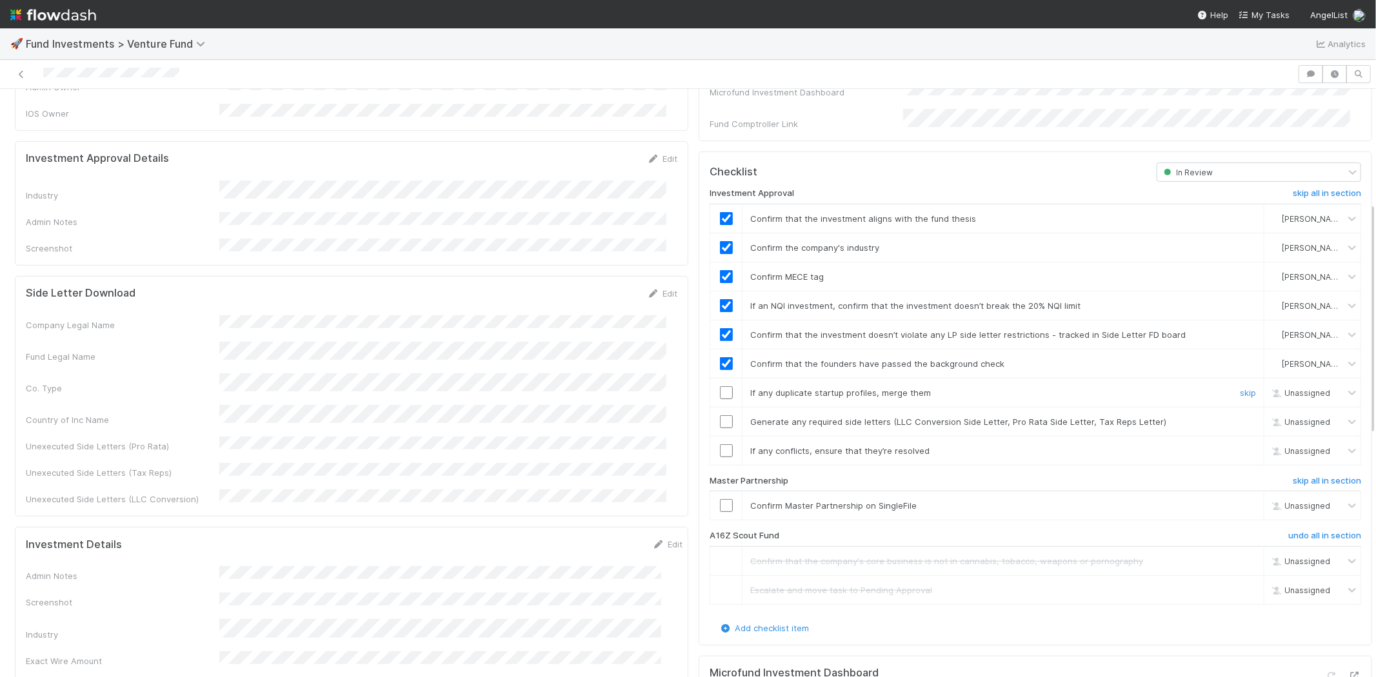
click at [720, 386] on input "checkbox" at bounding box center [726, 392] width 13 height 13
click at [720, 416] on input "checkbox" at bounding box center [726, 422] width 13 height 13
click at [721, 445] on input "checkbox" at bounding box center [726, 451] width 13 height 13
click at [720, 499] on input "checkbox" at bounding box center [726, 505] width 13 height 13
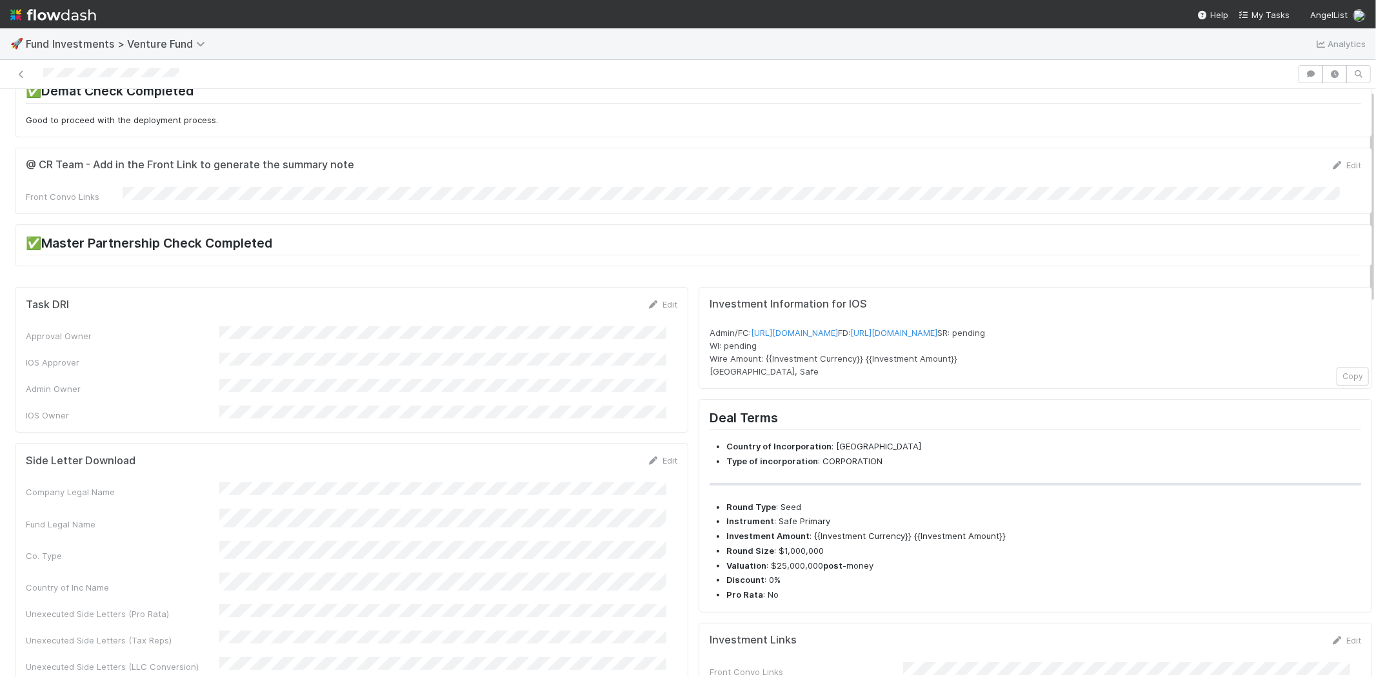
scroll to position [0, 0]
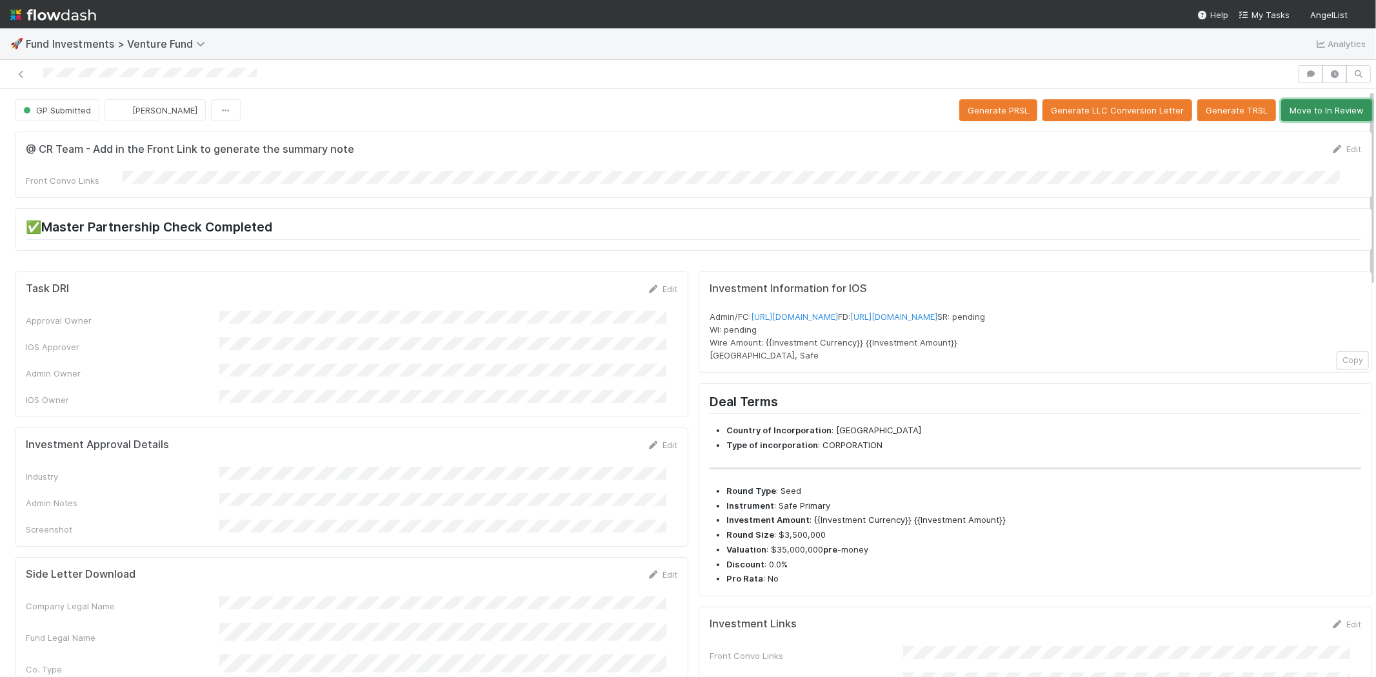
click at [1301, 112] on button "Move to In Review" at bounding box center [1326, 110] width 91 height 22
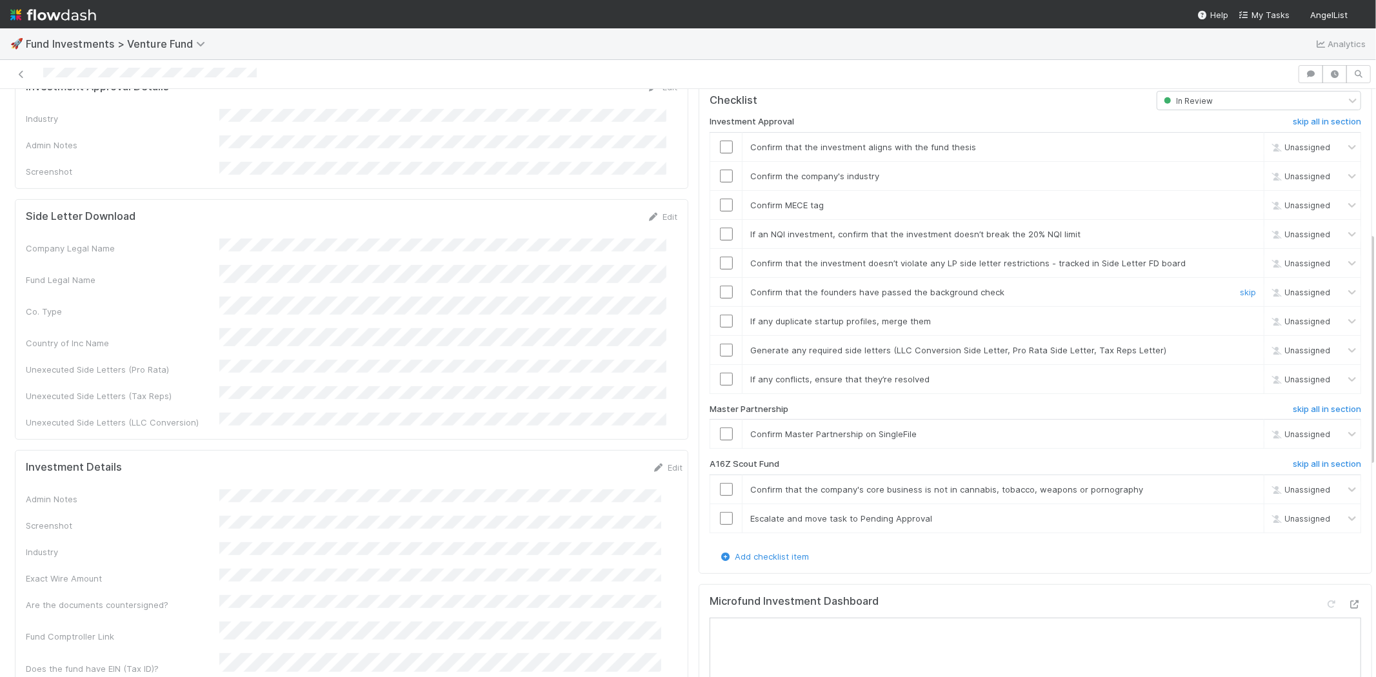
scroll to position [501, 0]
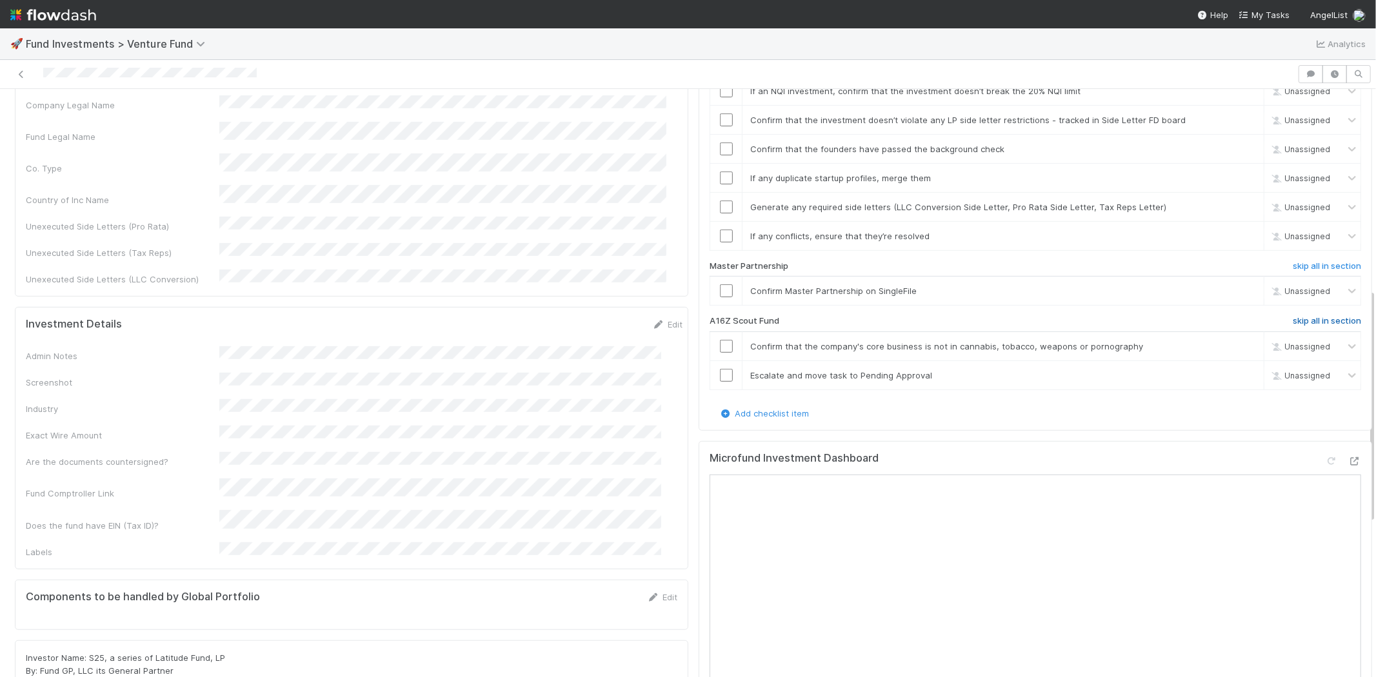
click at [1312, 316] on h6 "skip all in section" at bounding box center [1327, 321] width 68 height 10
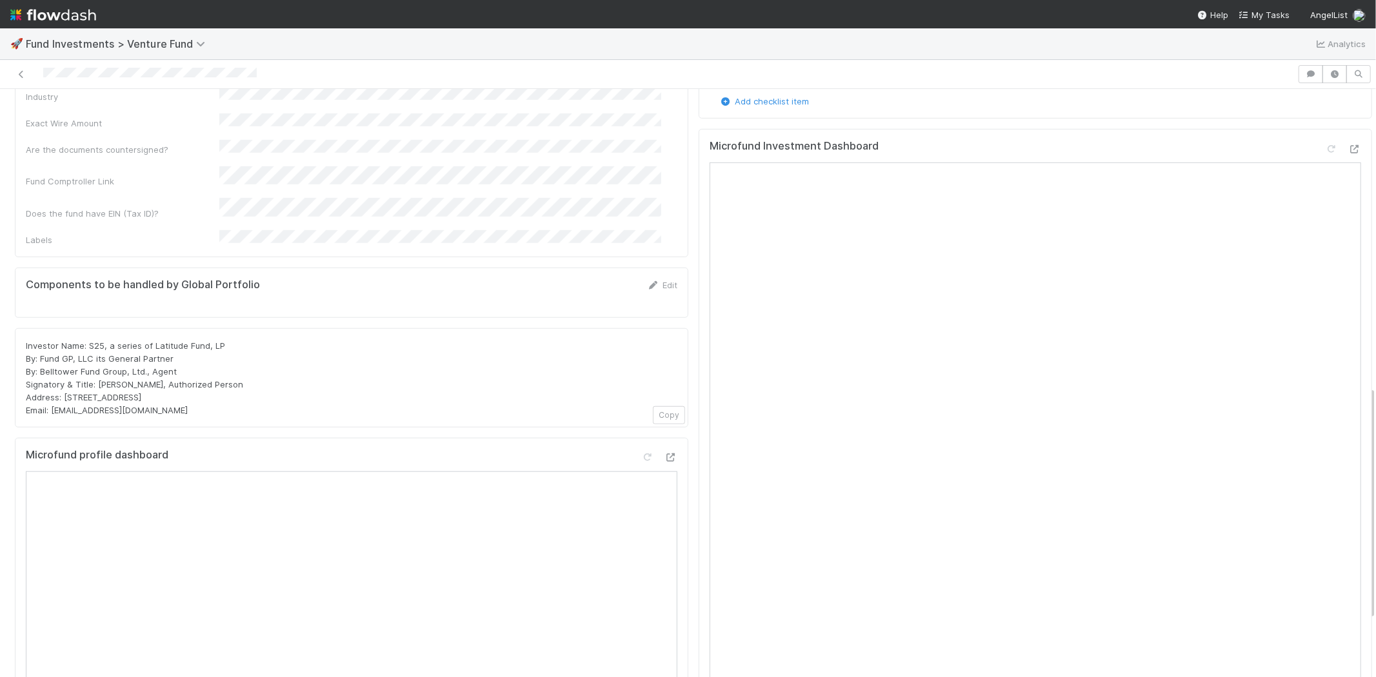
scroll to position [744, 0]
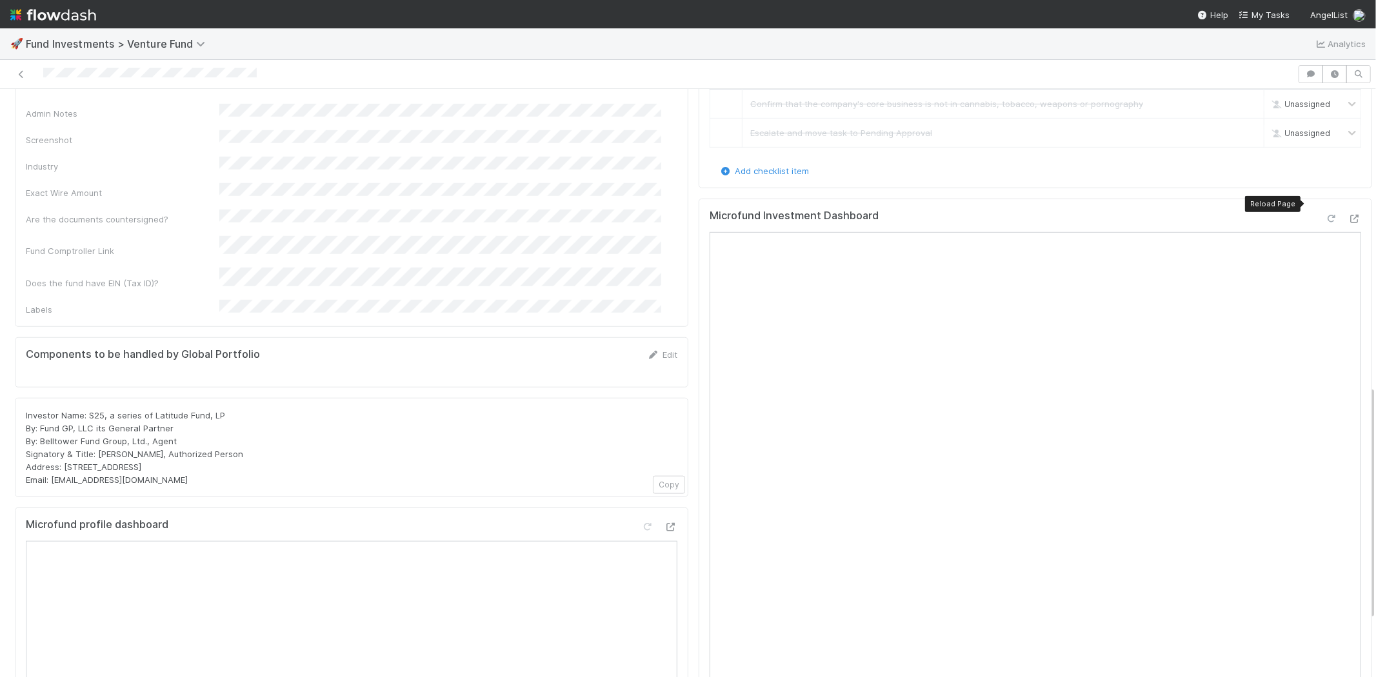
click at [1325, 215] on icon at bounding box center [1331, 219] width 13 height 8
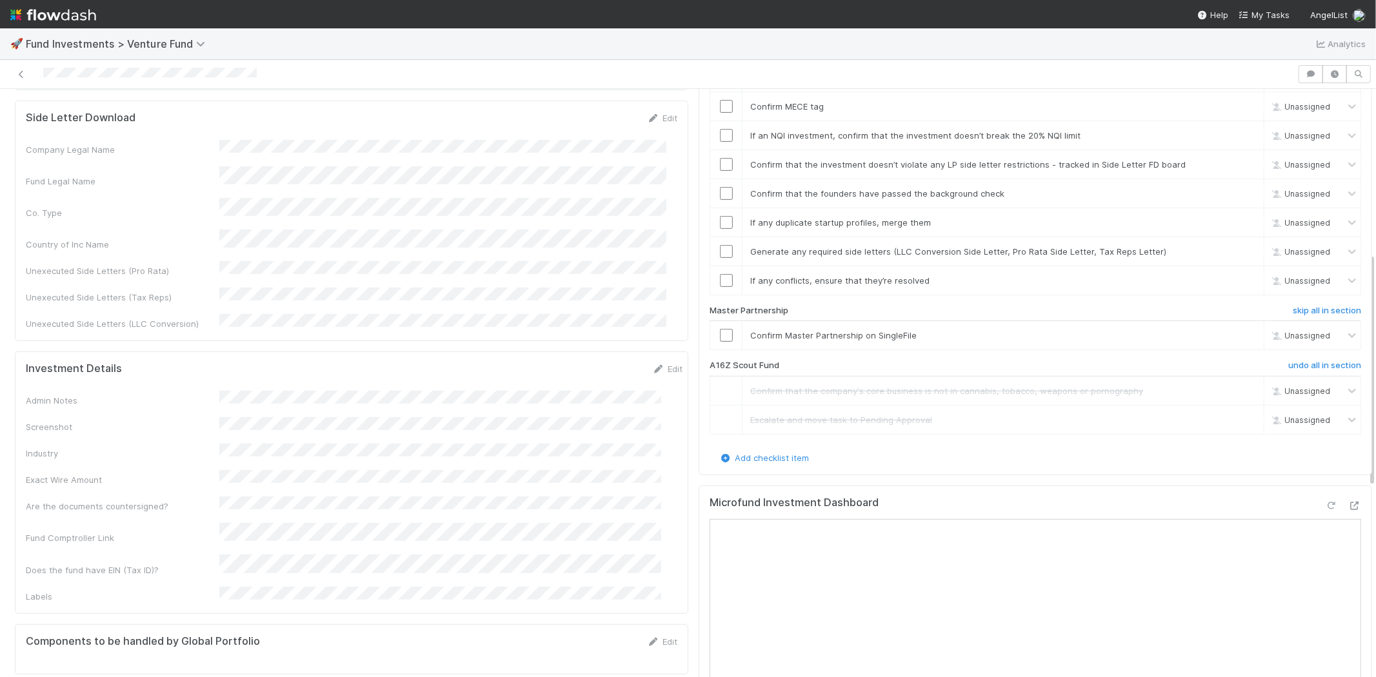
scroll to position [242, 0]
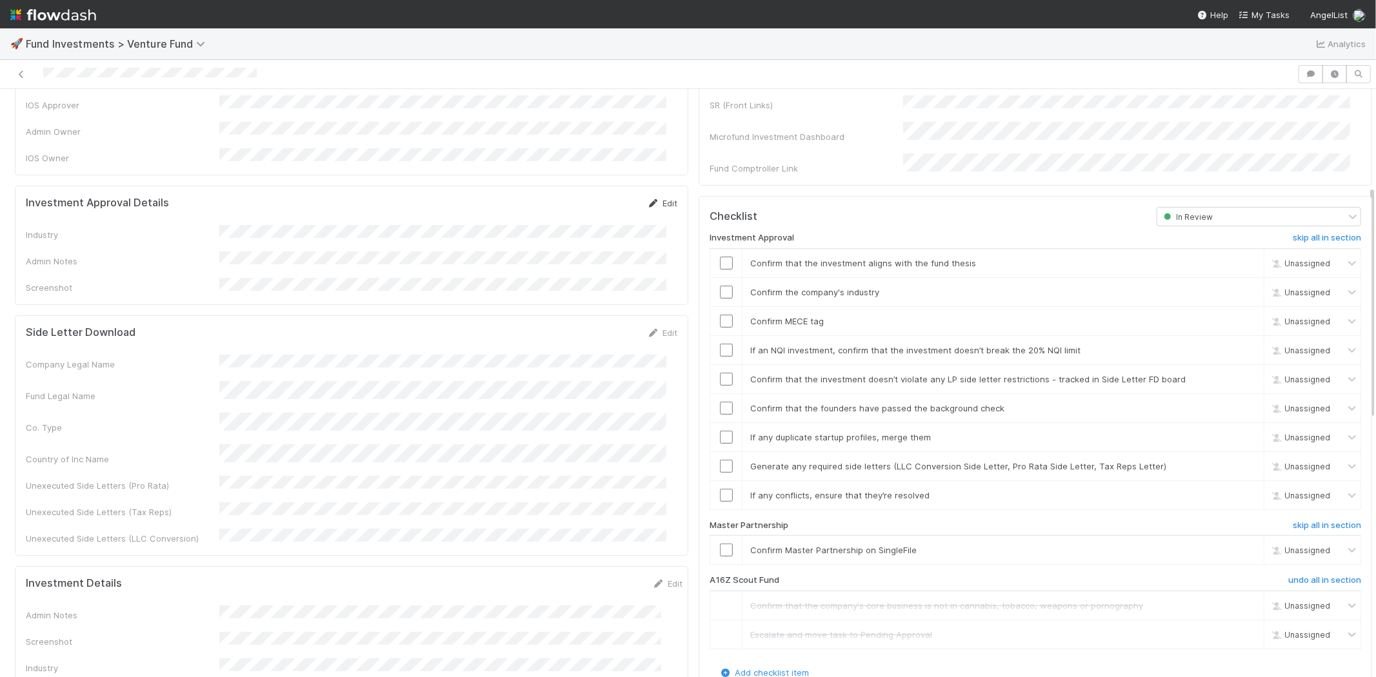
click at [649, 198] on link "Edit" at bounding box center [662, 203] width 30 height 10
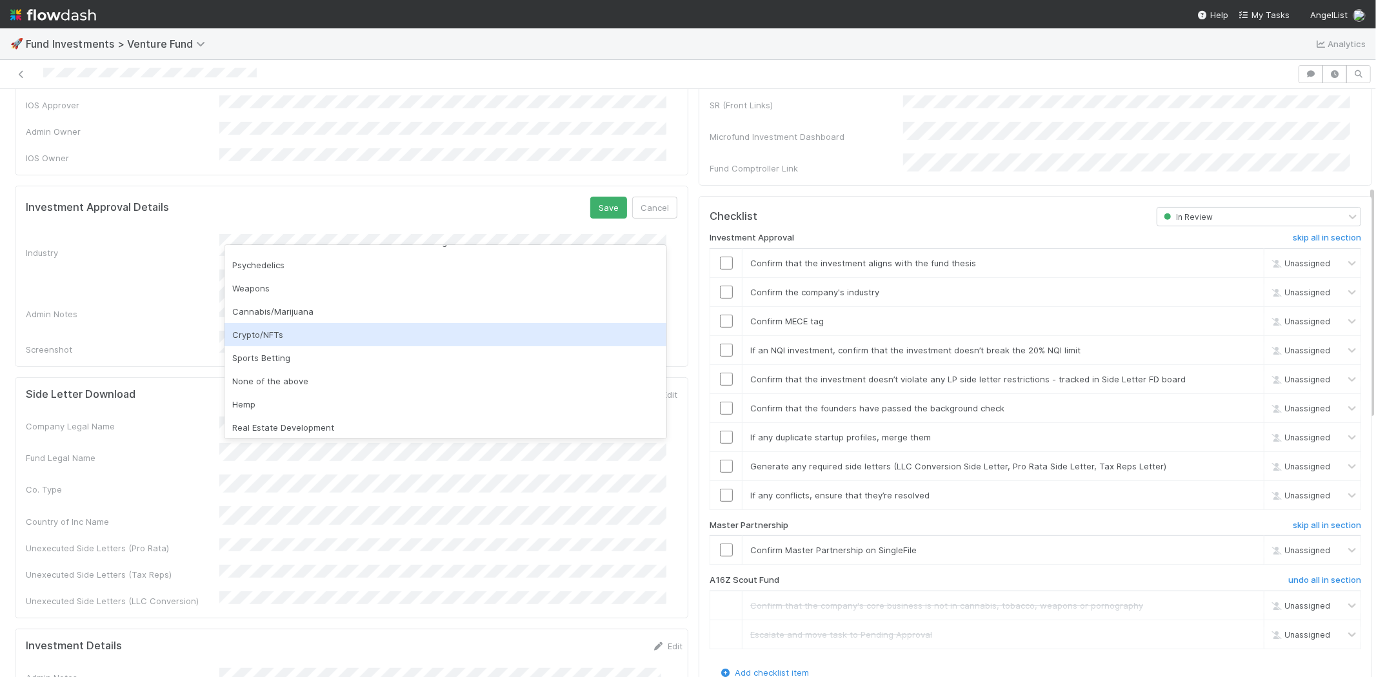
scroll to position [368, 0]
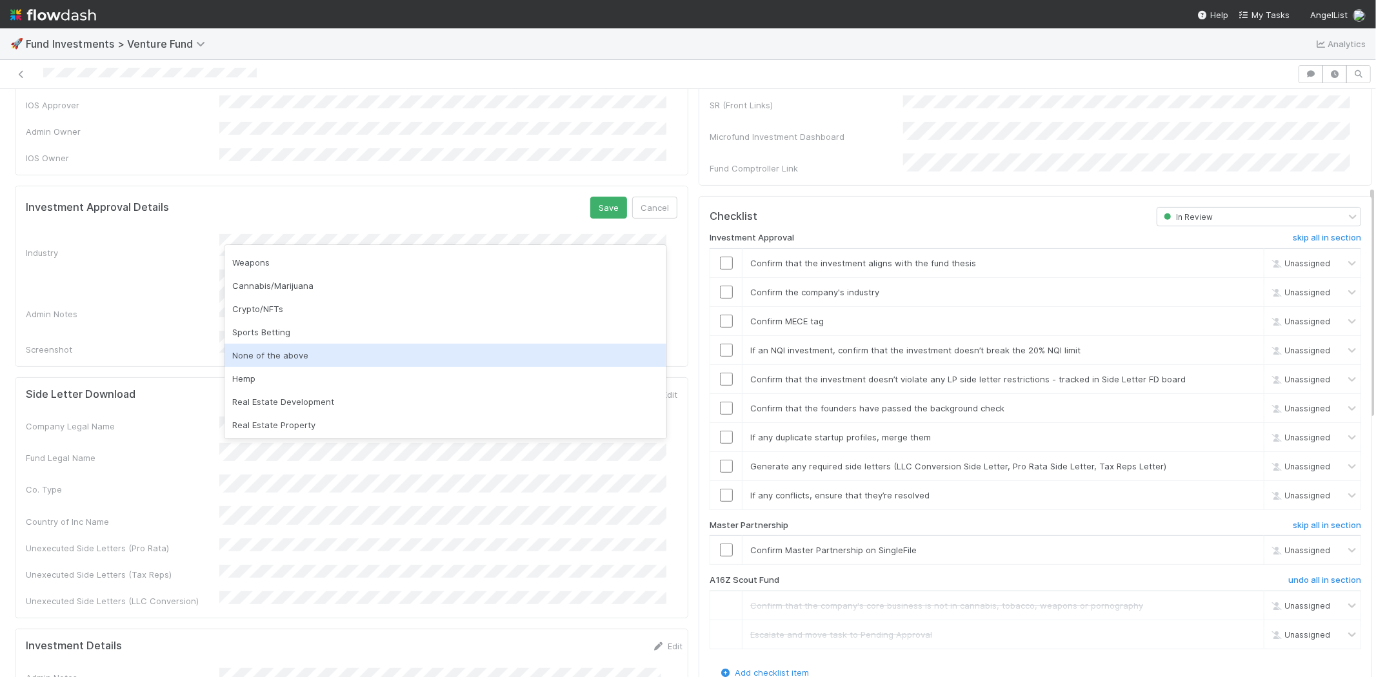
click at [261, 352] on div "None of the above" at bounding box center [446, 355] width 442 height 23
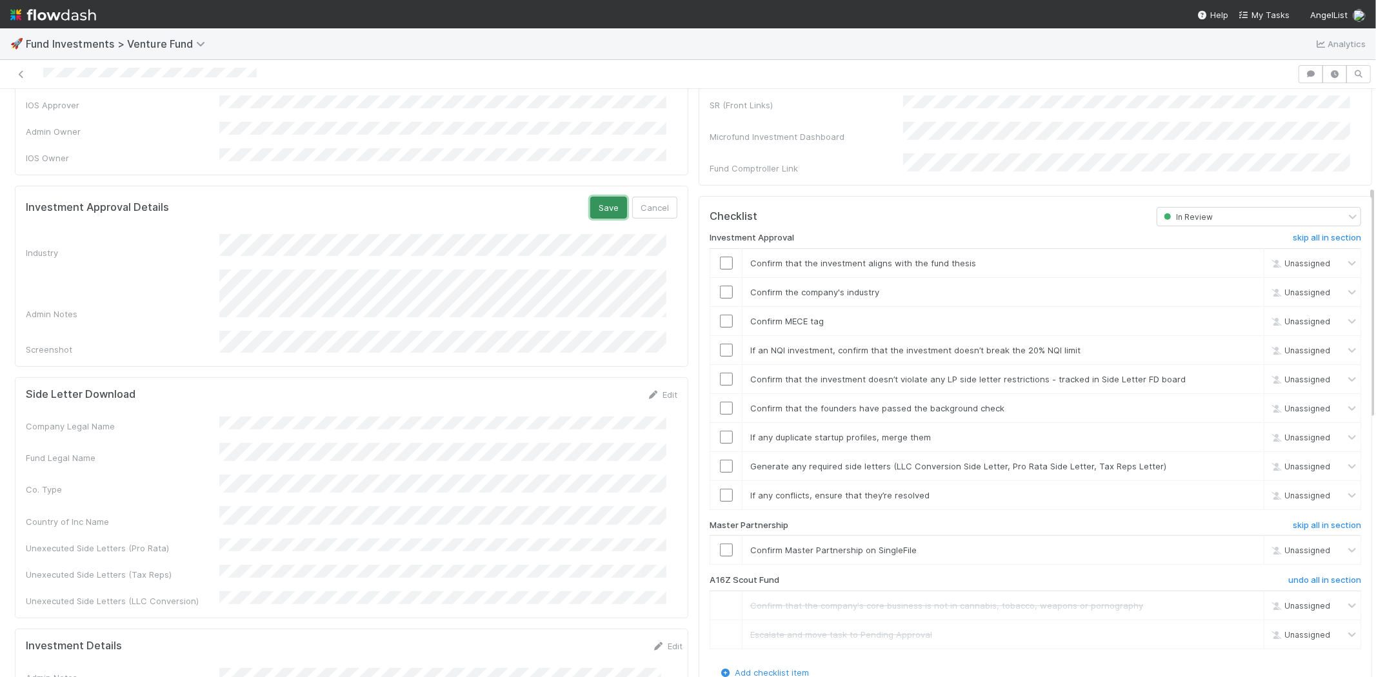
click at [590, 197] on button "Save" at bounding box center [608, 208] width 37 height 22
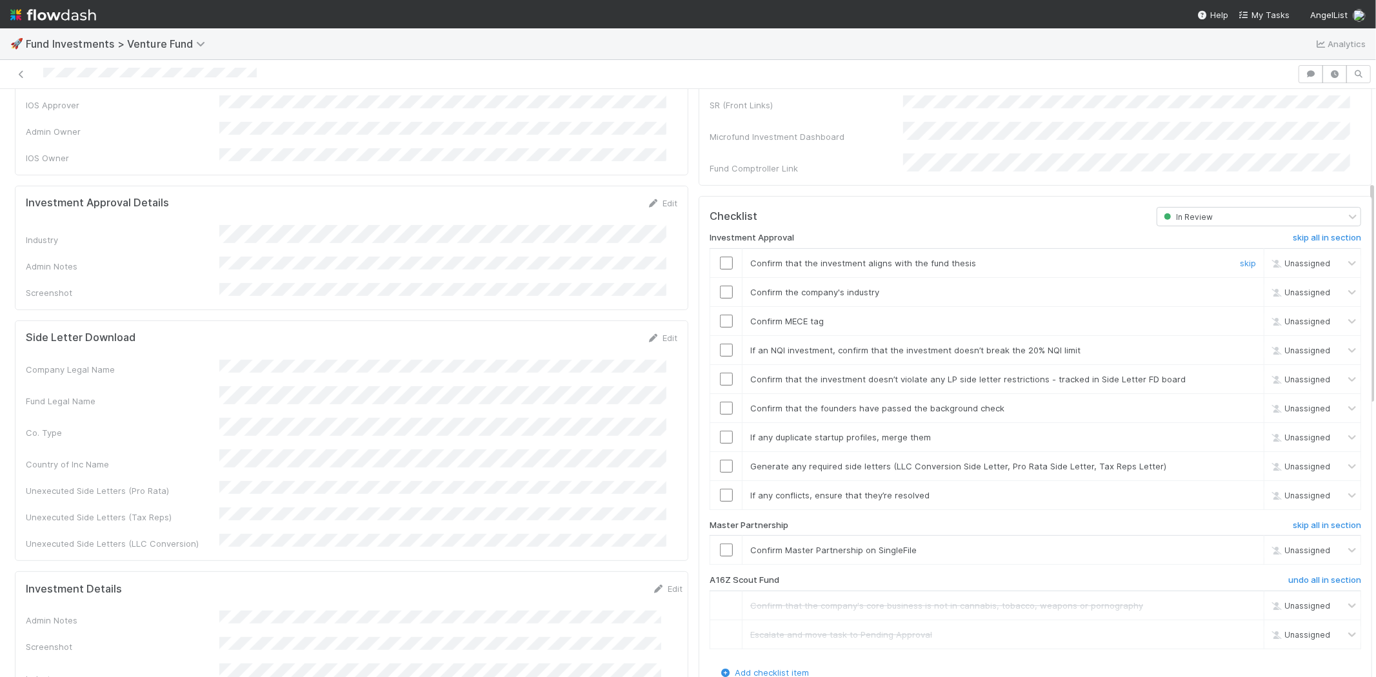
click at [720, 257] on input "checkbox" at bounding box center [726, 263] width 13 height 13
drag, startPoint x: 712, startPoint y: 275, endPoint x: 714, endPoint y: 293, distance: 18.1
click at [720, 286] on input "checkbox" at bounding box center [726, 292] width 13 height 13
click at [720, 315] on input "checkbox" at bounding box center [726, 321] width 13 height 13
click at [720, 344] on input "checkbox" at bounding box center [726, 350] width 13 height 13
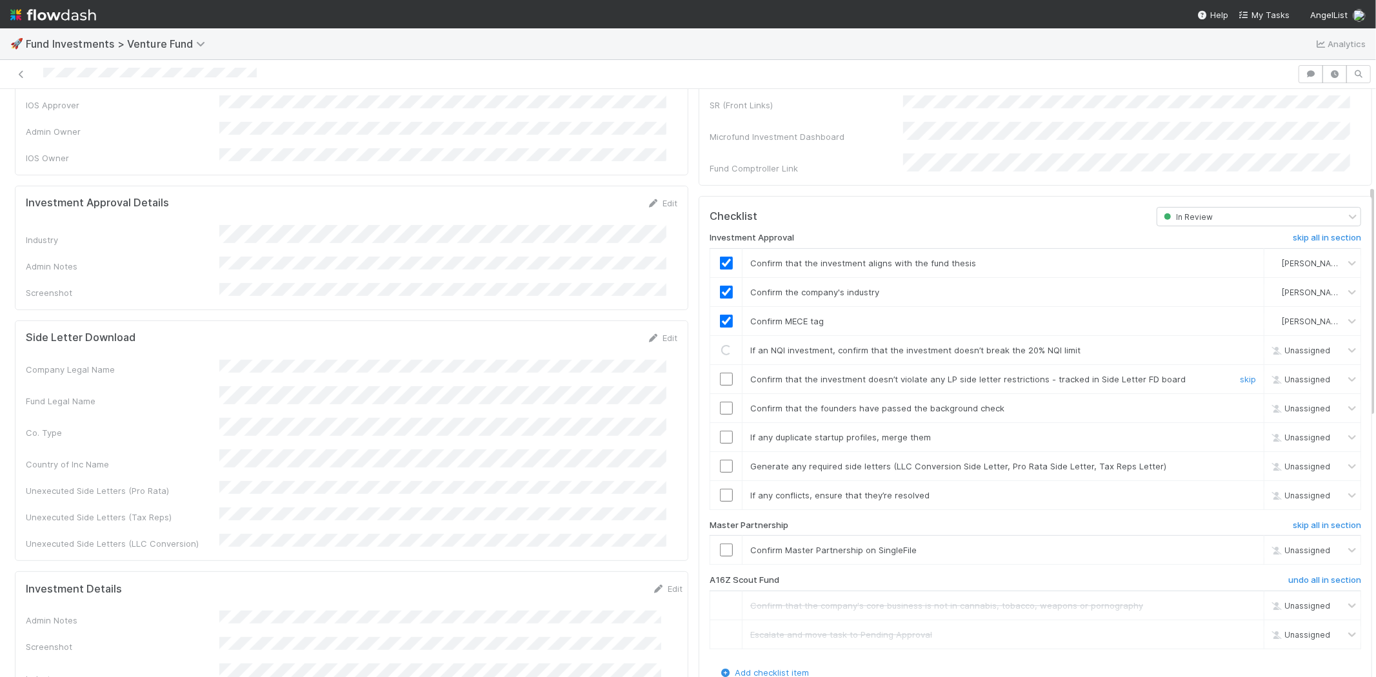
click at [720, 373] on input "checkbox" at bounding box center [726, 379] width 13 height 13
click at [720, 402] on input "checkbox" at bounding box center [726, 408] width 13 height 13
click at [720, 431] on input "checkbox" at bounding box center [726, 437] width 13 height 13
click at [720, 460] on input "checkbox" at bounding box center [726, 466] width 13 height 13
click at [720, 489] on input "checkbox" at bounding box center [726, 495] width 13 height 13
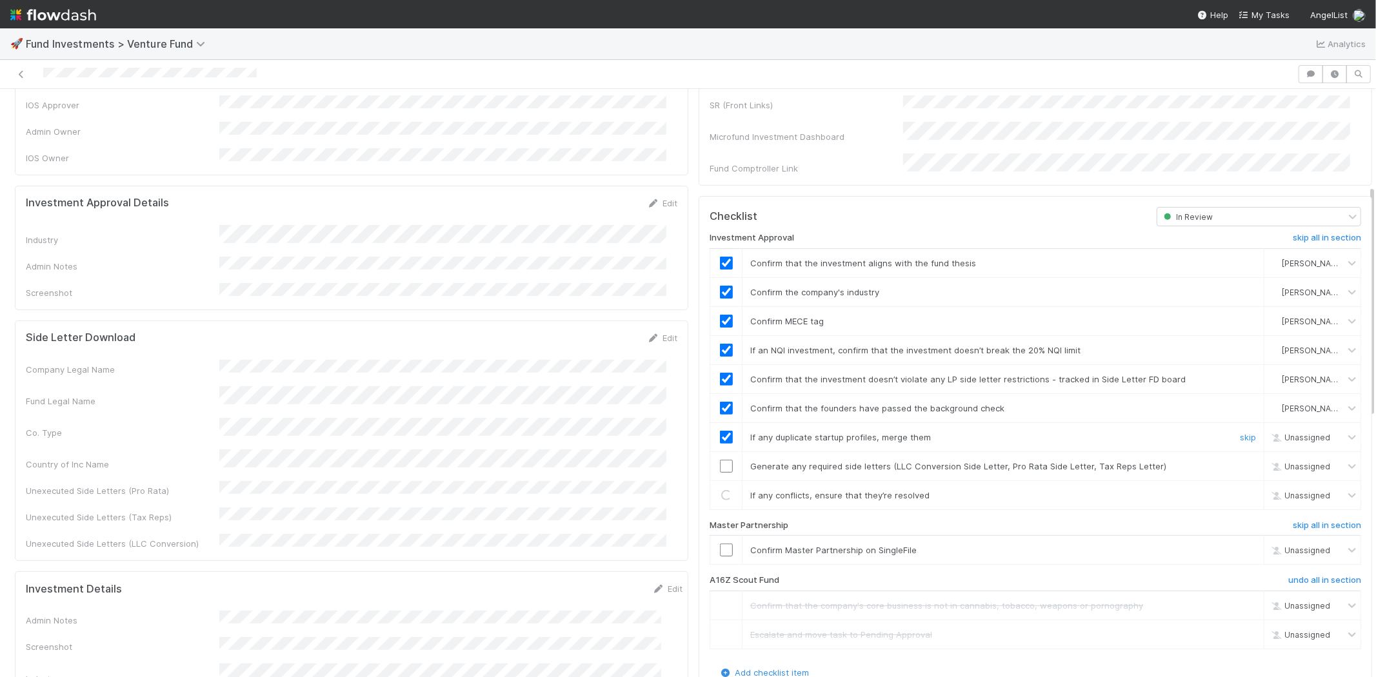
checkbox input "true"
click at [720, 460] on input "checkbox" at bounding box center [726, 466] width 13 height 13
drag, startPoint x: 719, startPoint y: 534, endPoint x: 725, endPoint y: 529, distance: 7.4
click at [720, 544] on input "checkbox" at bounding box center [726, 550] width 13 height 13
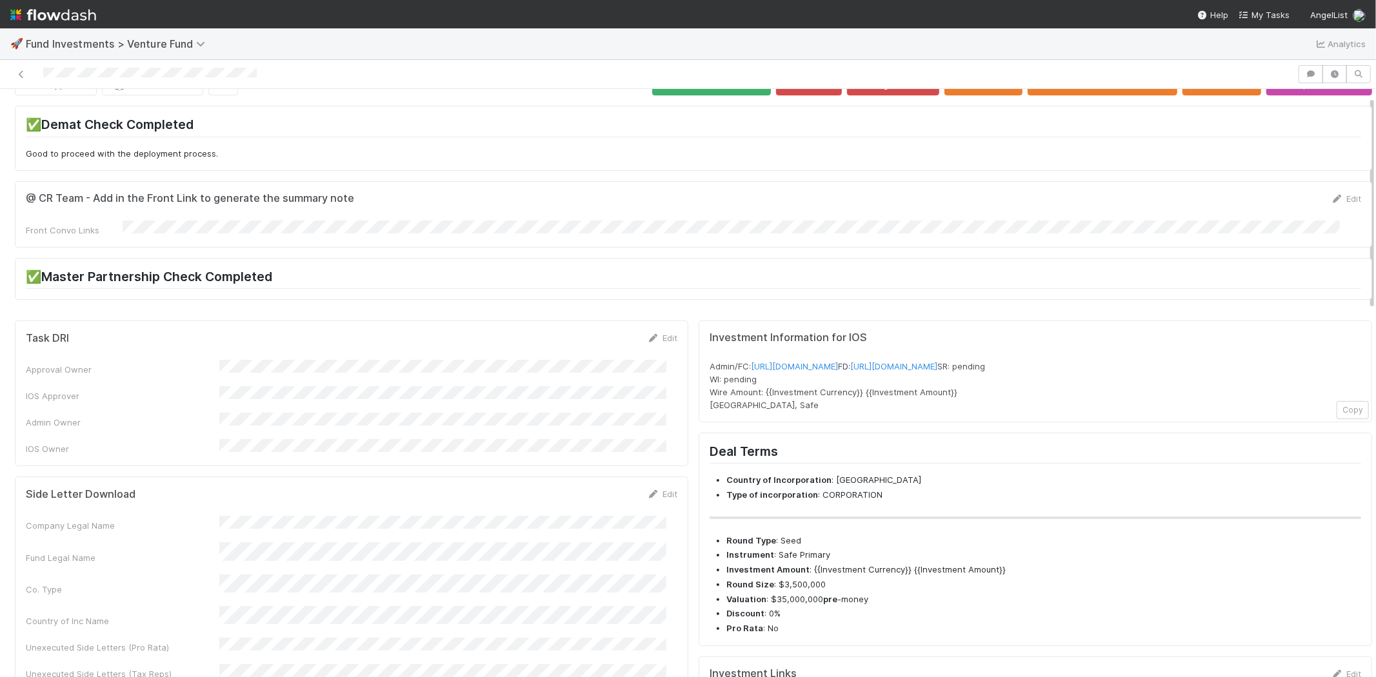
scroll to position [0, 0]
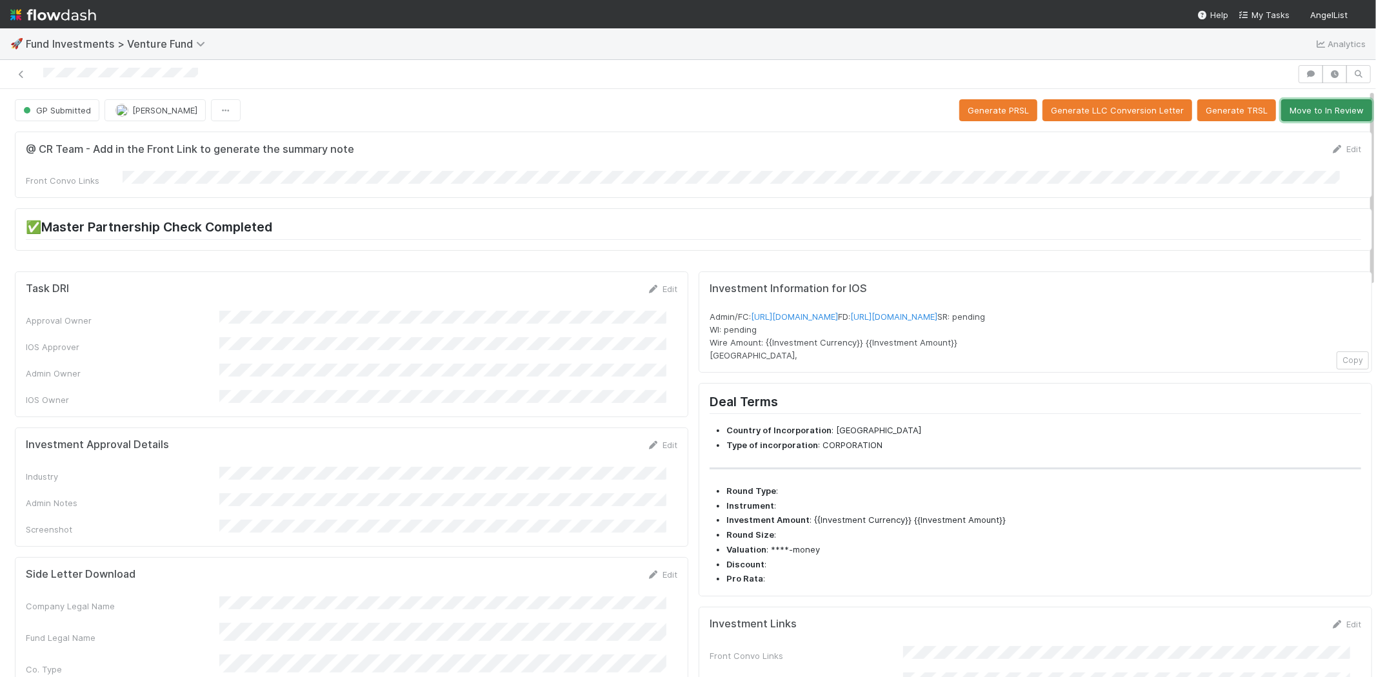
click at [1301, 120] on button "Move to In Review" at bounding box center [1326, 110] width 91 height 22
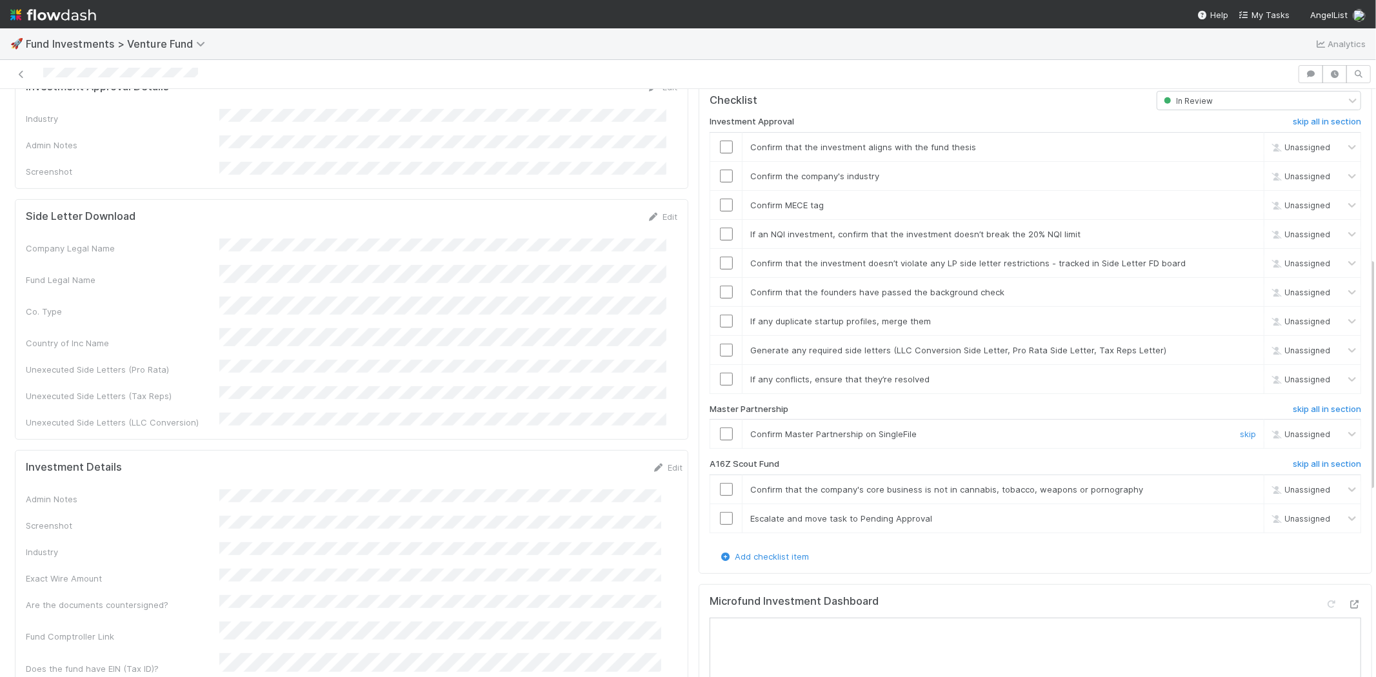
scroll to position [573, 0]
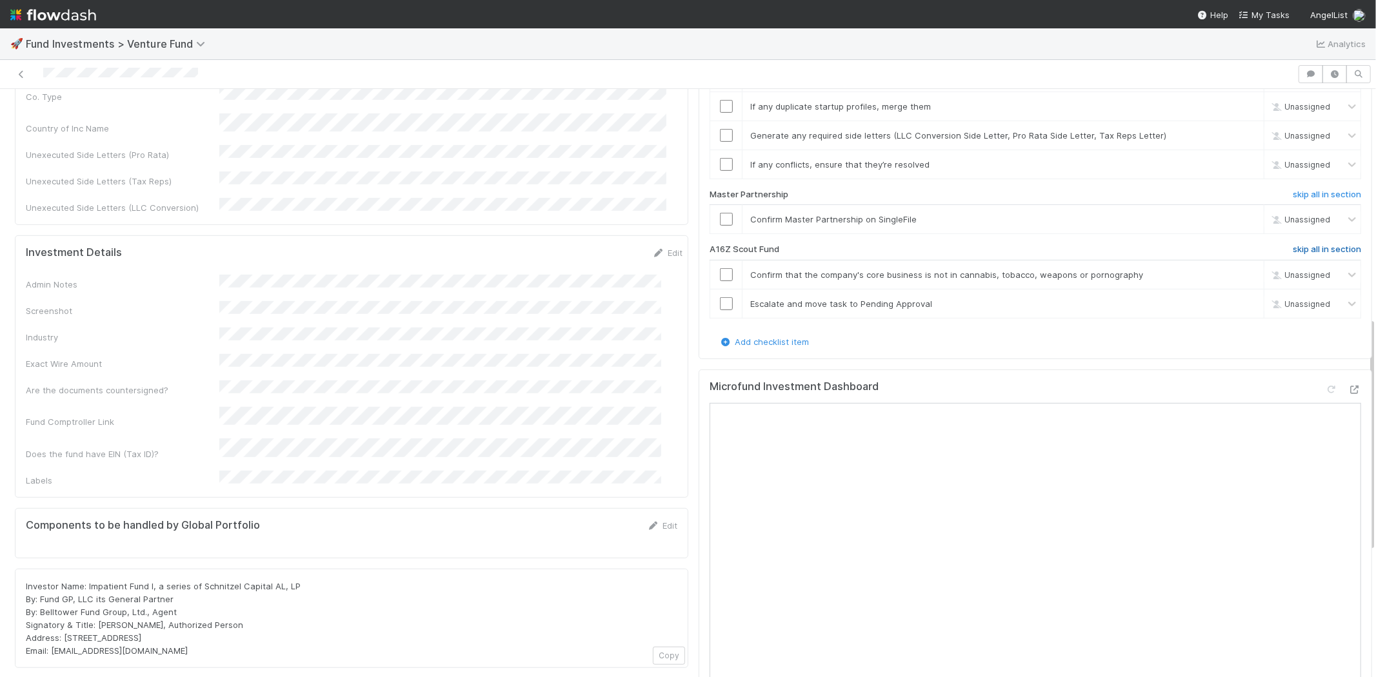
click at [1294, 245] on h6 "skip all in section" at bounding box center [1327, 250] width 68 height 10
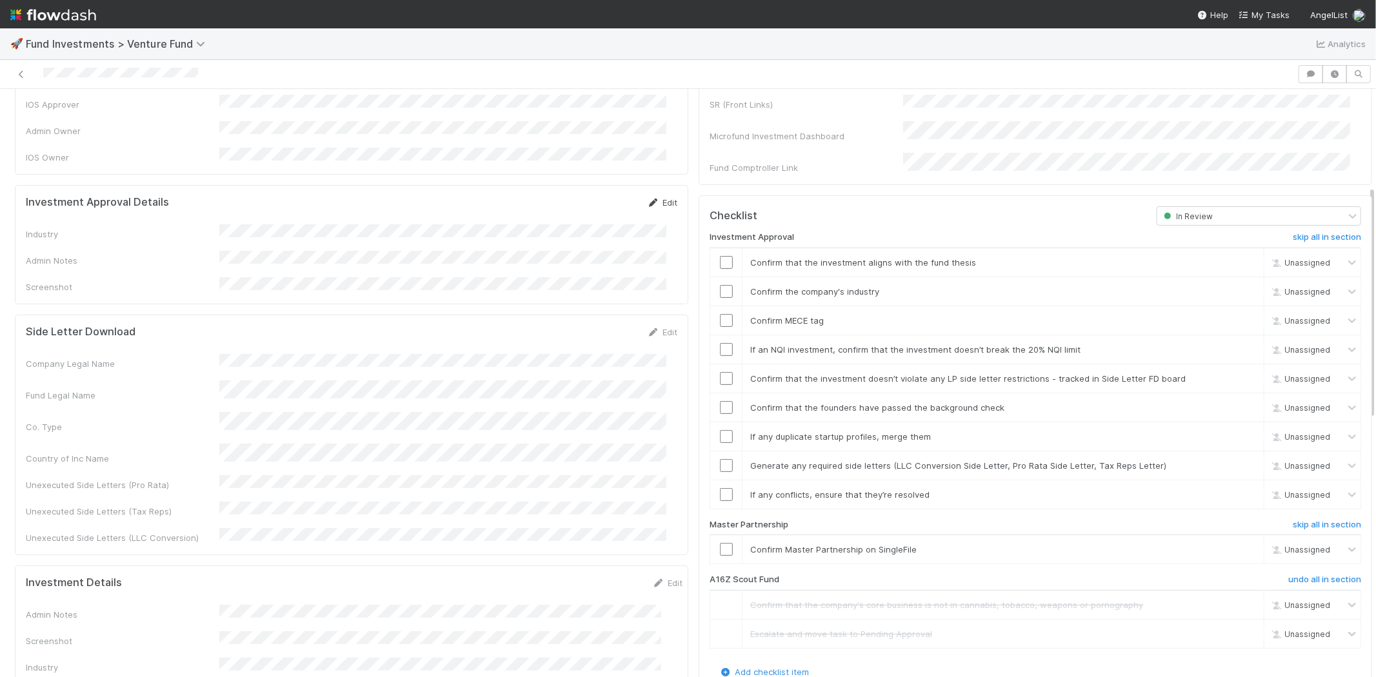
scroll to position [242, 0]
click at [652, 198] on link "Edit" at bounding box center [662, 203] width 30 height 10
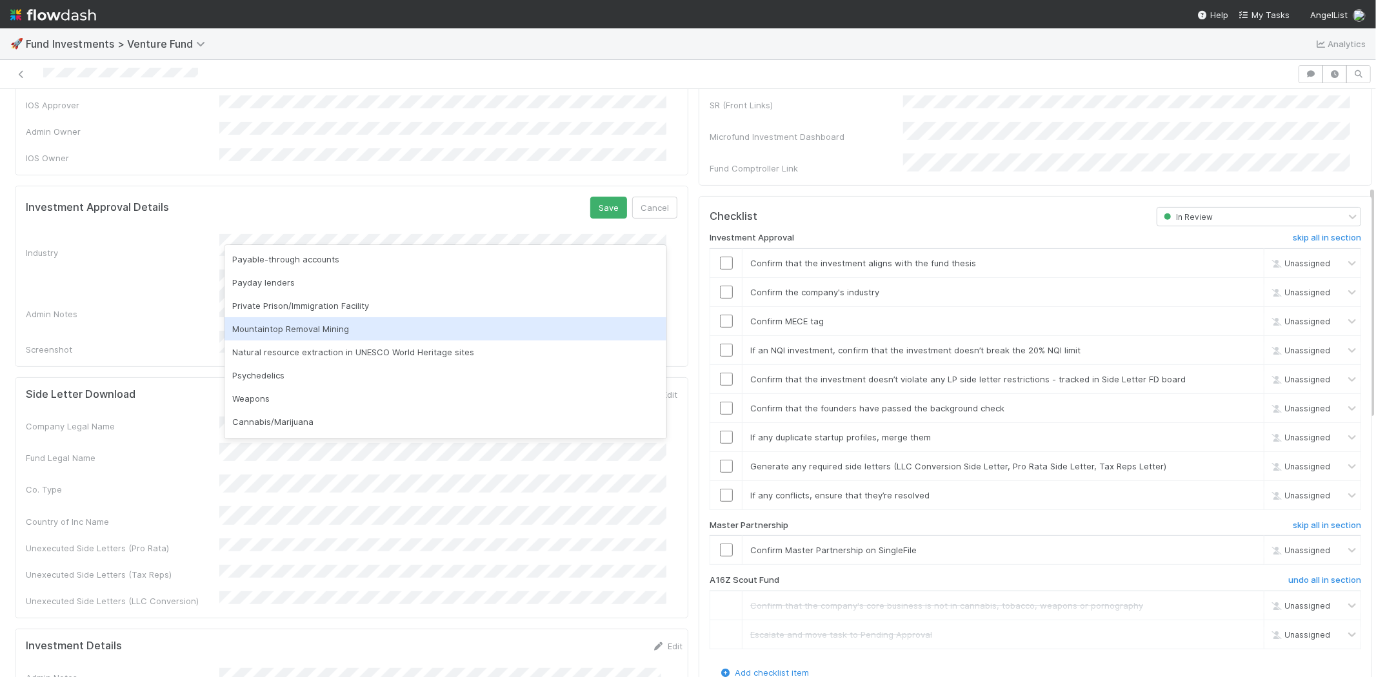
scroll to position [368, 0]
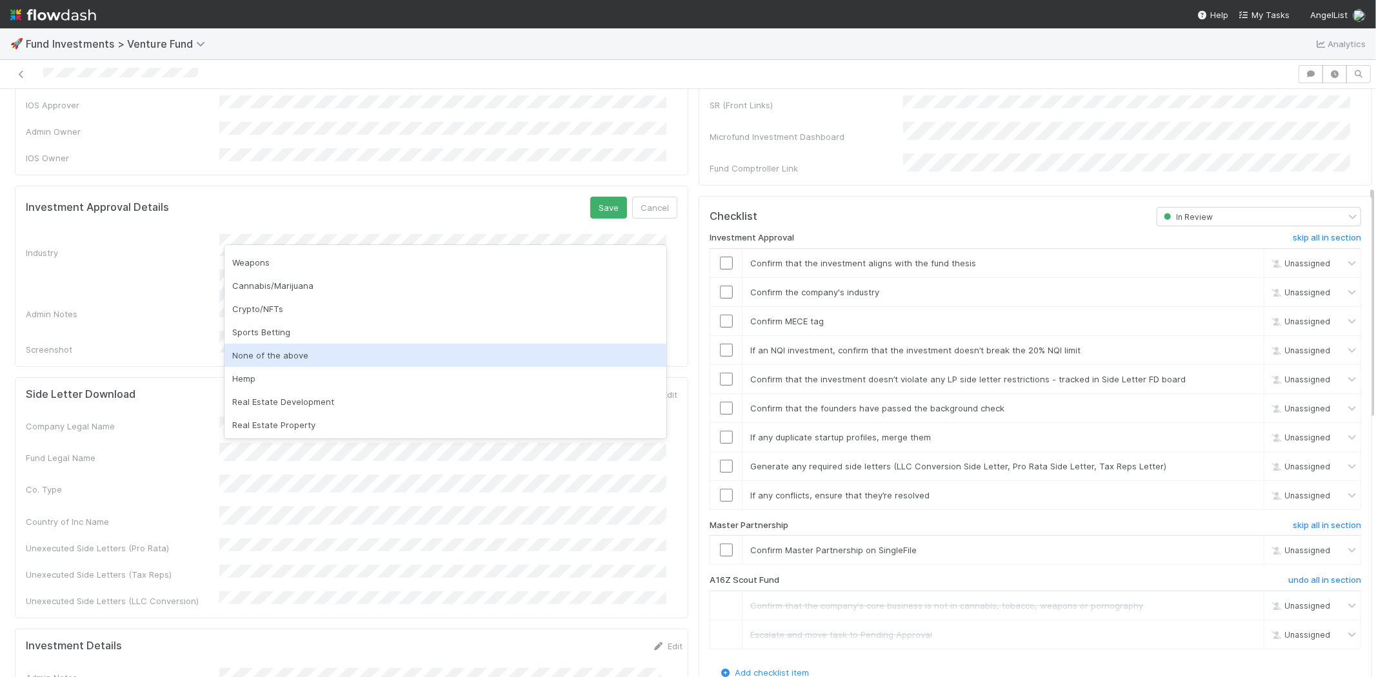
click at [303, 352] on div "None of the above" at bounding box center [446, 355] width 442 height 23
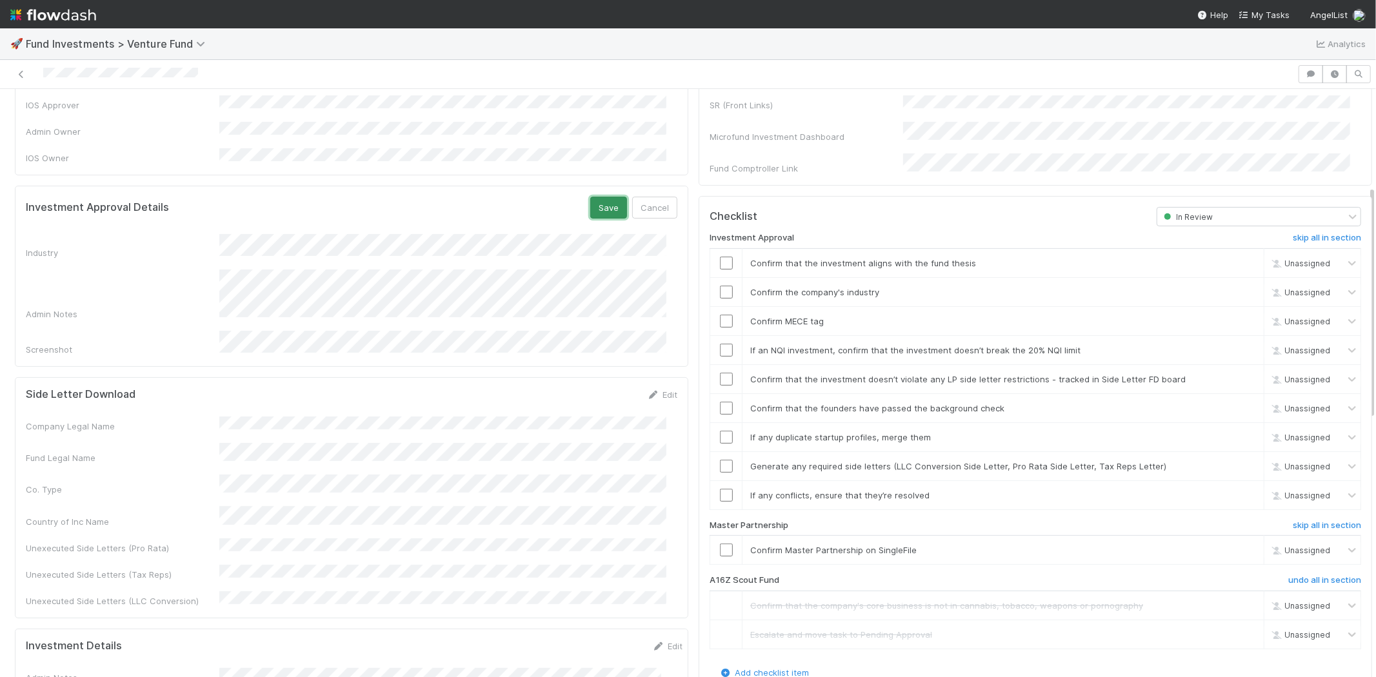
click at [594, 197] on button "Save" at bounding box center [608, 208] width 37 height 22
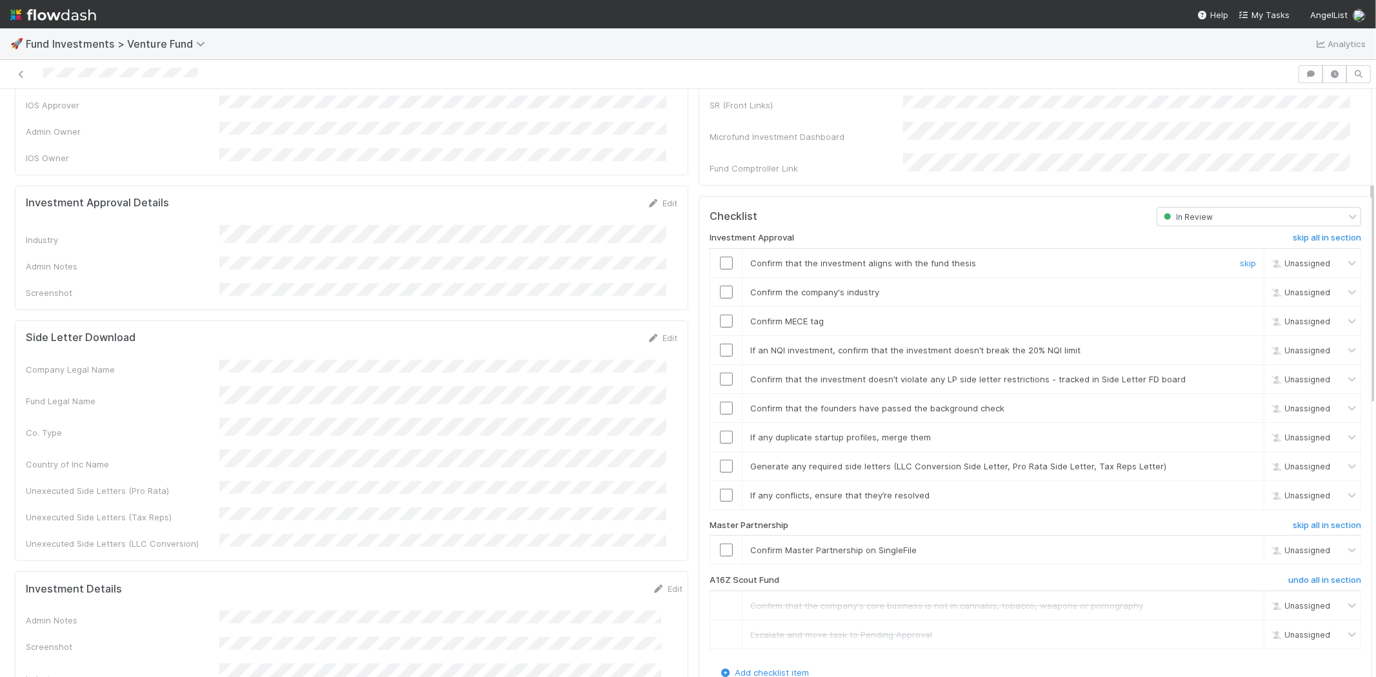
click at [720, 257] on input "checkbox" at bounding box center [726, 263] width 13 height 13
click at [720, 286] on input "checkbox" at bounding box center [726, 292] width 13 height 13
click at [720, 315] on input "checkbox" at bounding box center [726, 321] width 13 height 13
click at [720, 344] on input "checkbox" at bounding box center [726, 350] width 13 height 13
drag, startPoint x: 719, startPoint y: 358, endPoint x: 721, endPoint y: 352, distance: 6.7
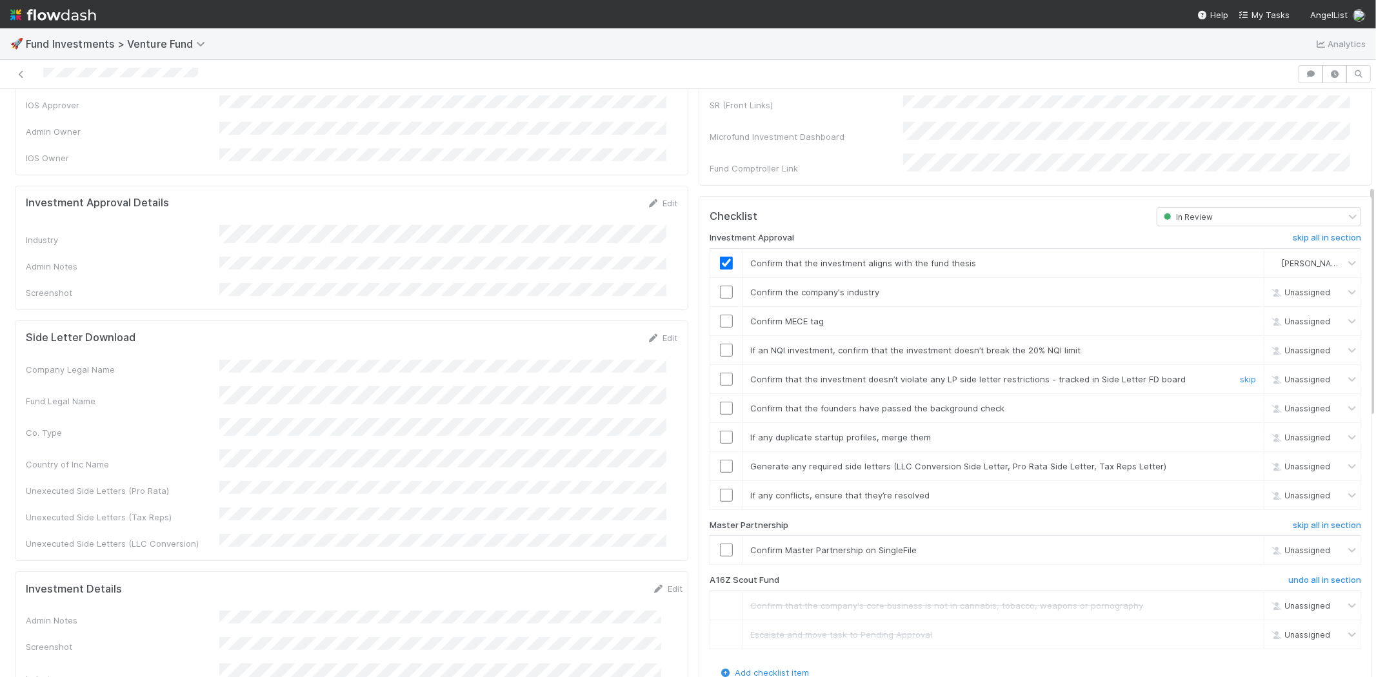
click at [720, 373] on input "checkbox" at bounding box center [726, 379] width 13 height 13
checkbox input "true"
click at [720, 315] on input "checkbox" at bounding box center [726, 321] width 13 height 13
click at [720, 344] on input "checkbox" at bounding box center [726, 350] width 13 height 13
click at [720, 402] on input "checkbox" at bounding box center [726, 408] width 13 height 13
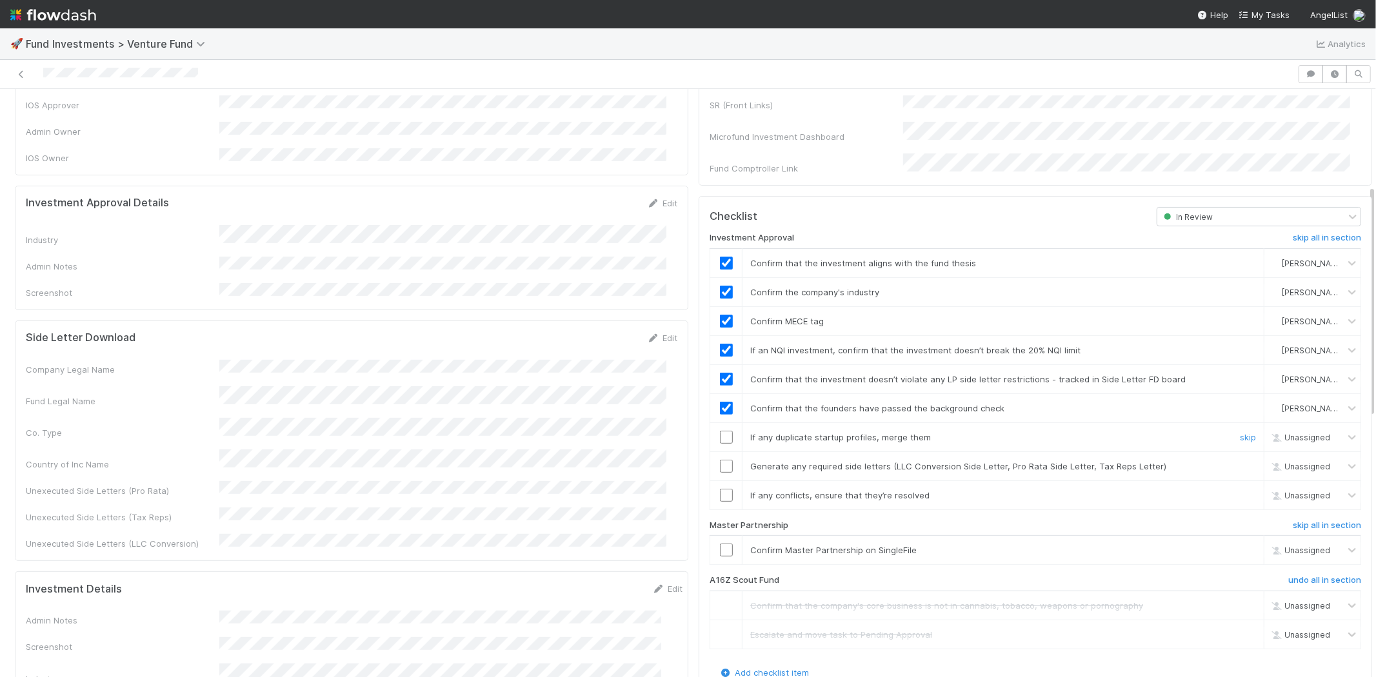
click at [720, 431] on input "checkbox" at bounding box center [726, 437] width 13 height 13
click at [720, 460] on input "checkbox" at bounding box center [726, 466] width 13 height 13
click at [720, 489] on input "checkbox" at bounding box center [726, 495] width 13 height 13
click at [720, 544] on input "checkbox" at bounding box center [726, 550] width 13 height 13
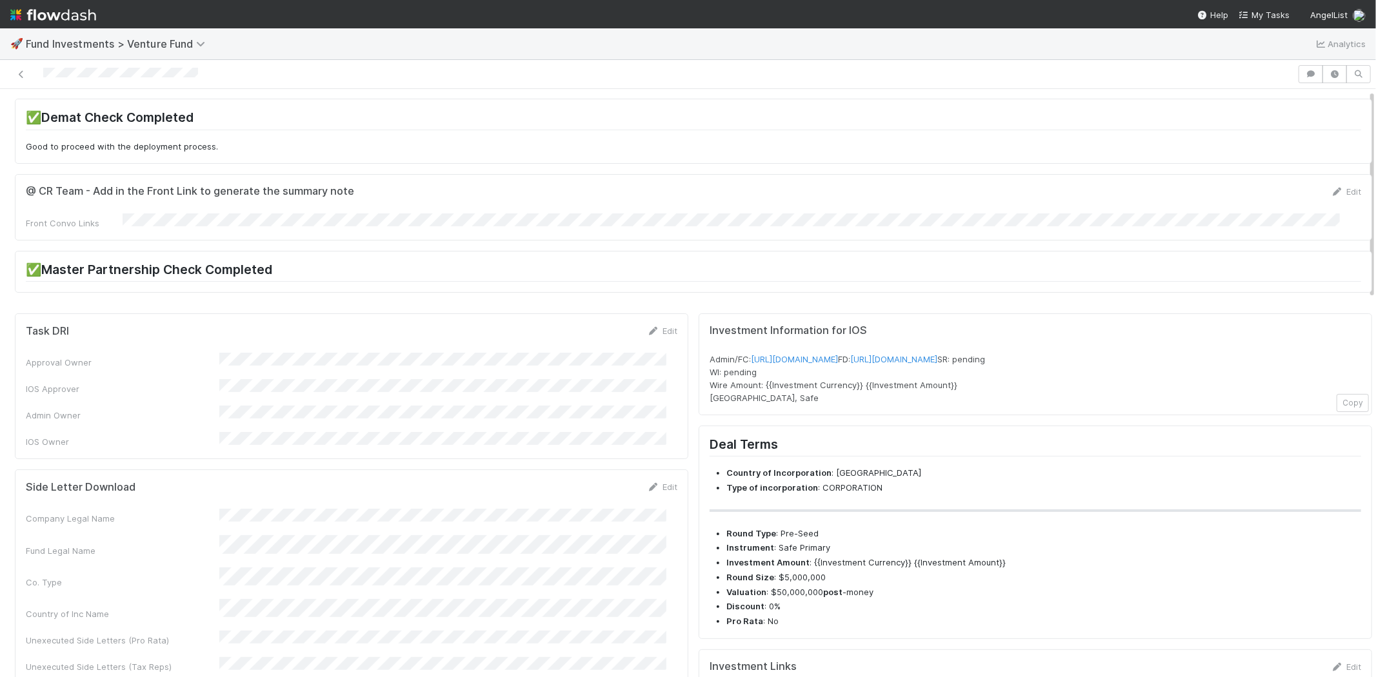
scroll to position [0, 0]
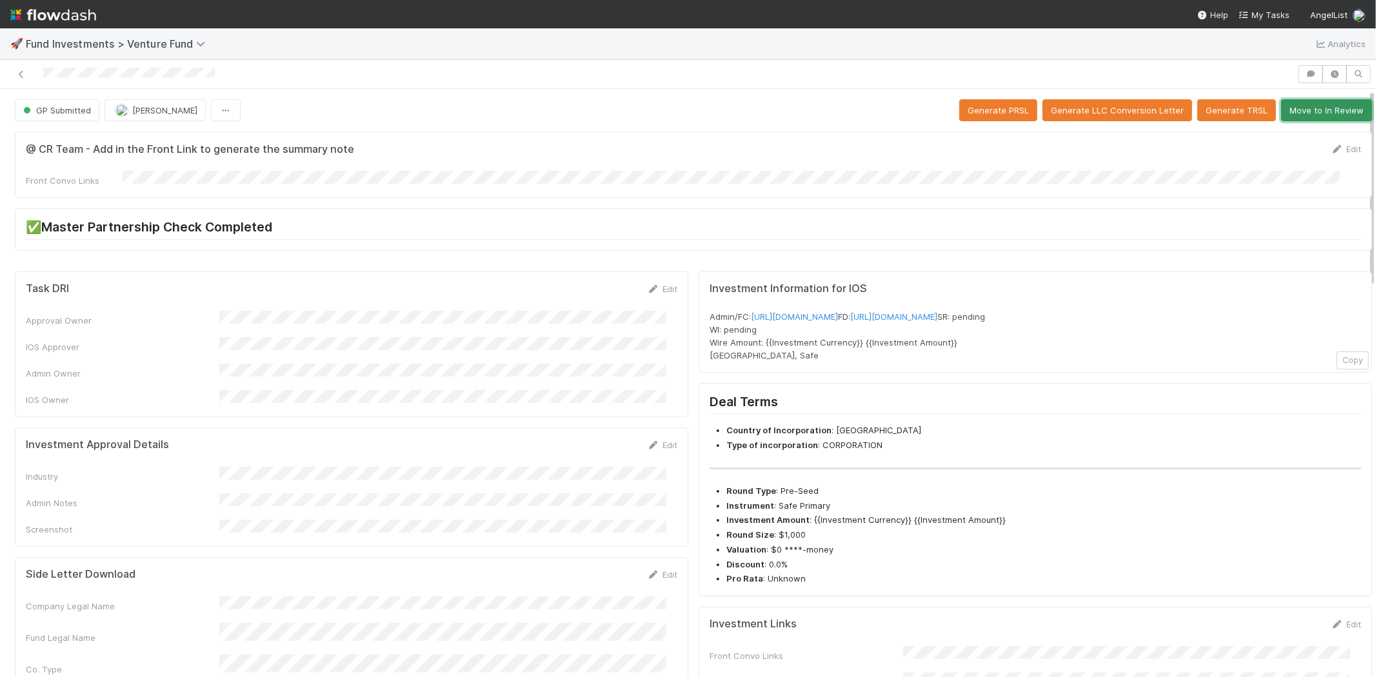
click at [1281, 111] on button "Move to In Review" at bounding box center [1326, 110] width 91 height 22
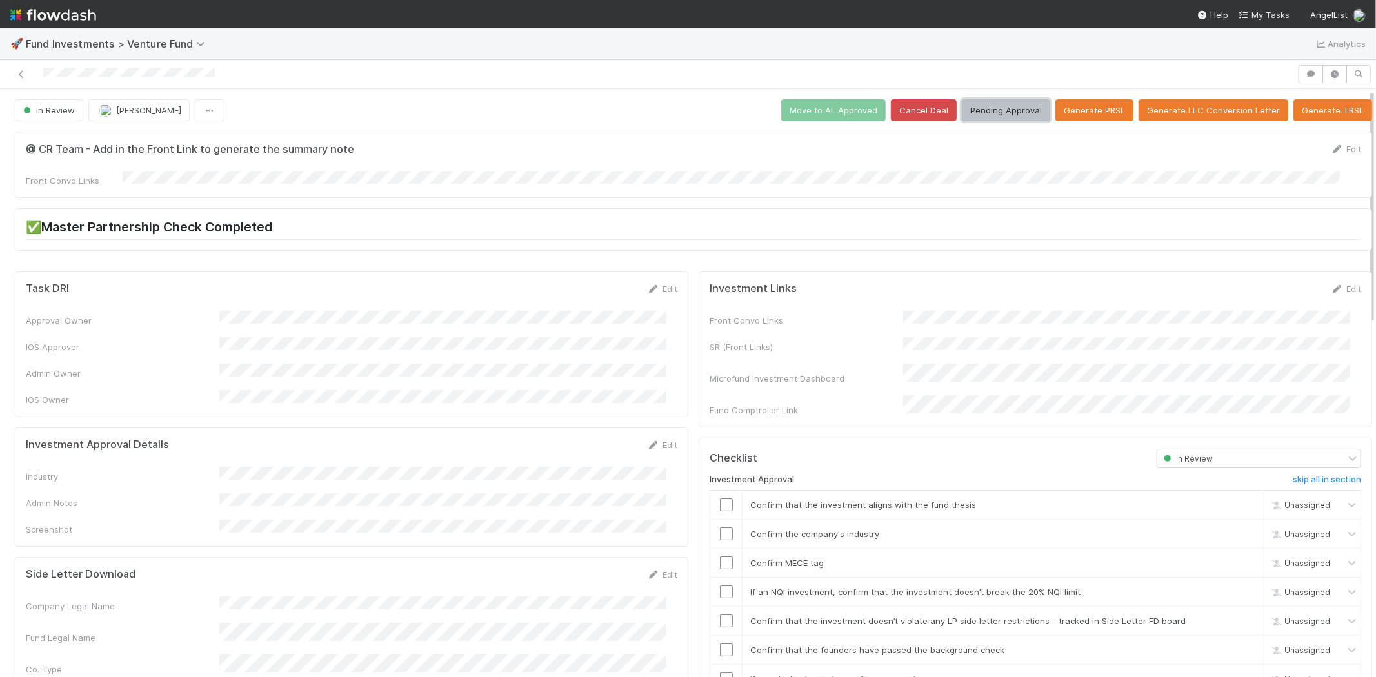
click at [977, 110] on button "Pending Approval" at bounding box center [1006, 110] width 88 height 22
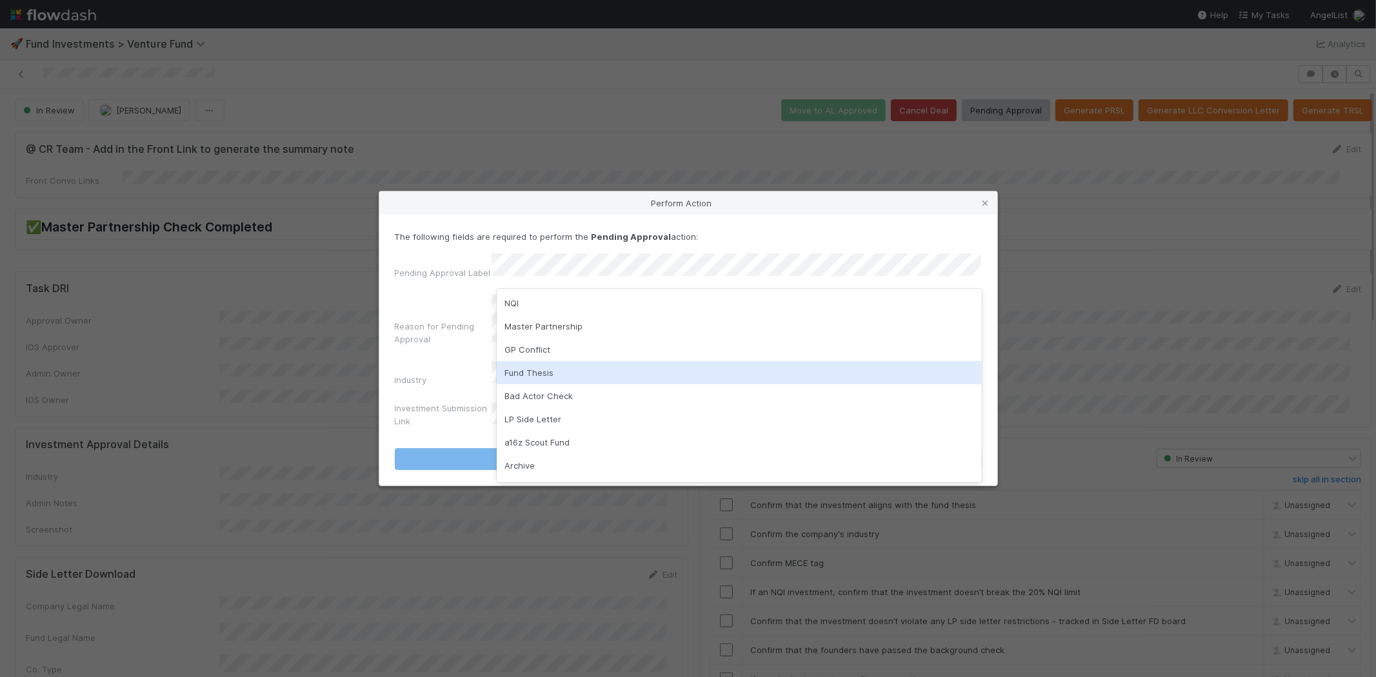
scroll to position [90, 0]
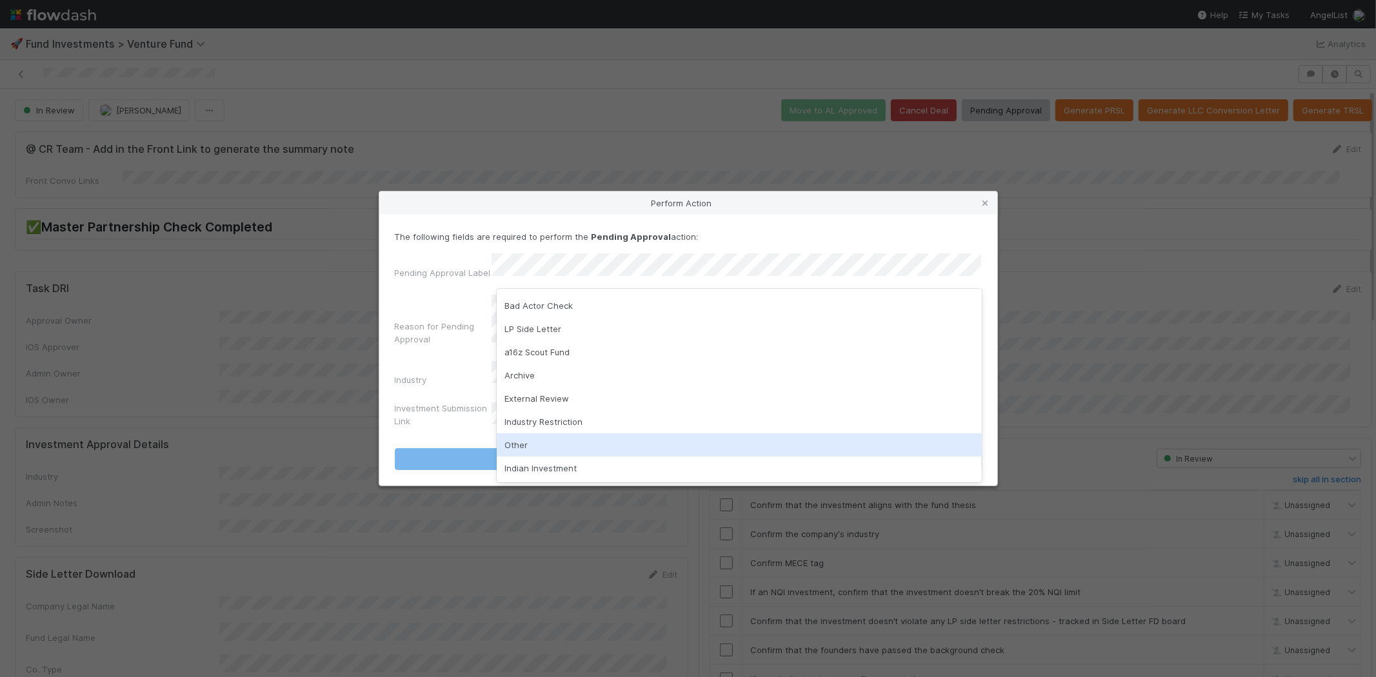
click at [553, 441] on div "Other" at bounding box center [739, 445] width 485 height 23
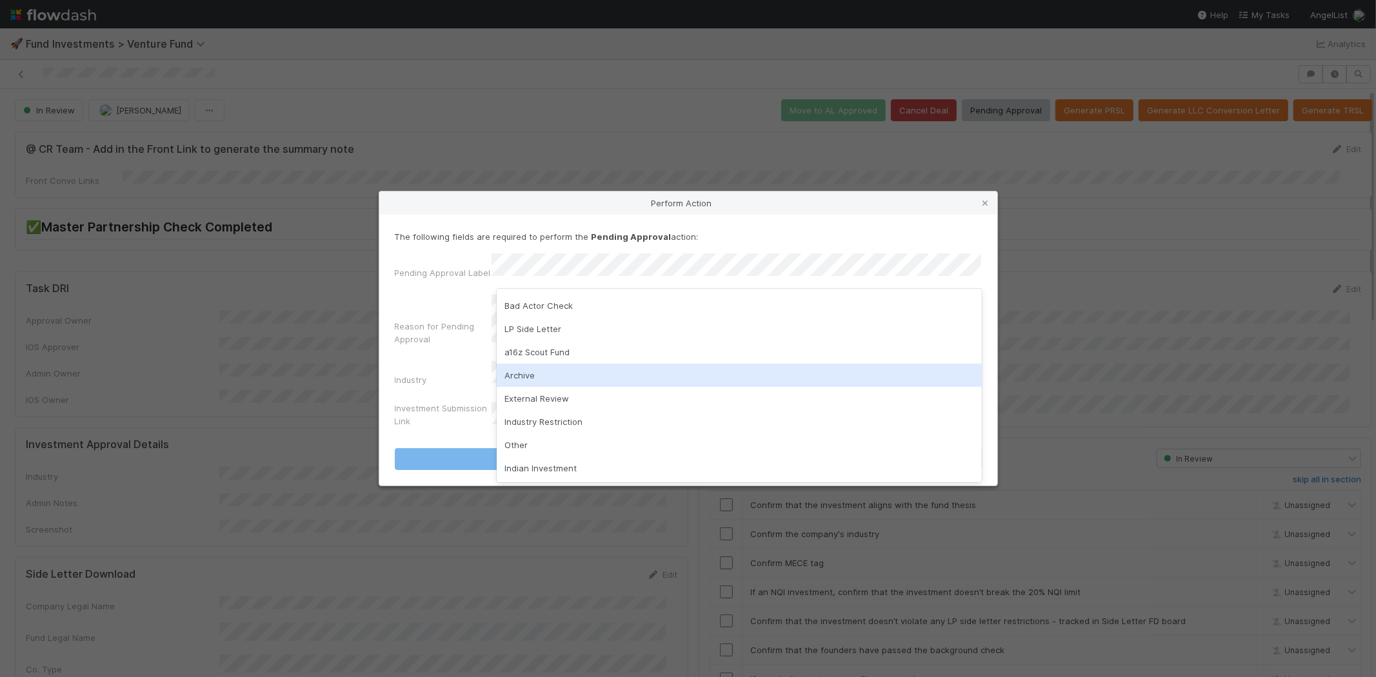
click at [545, 377] on div "Archive" at bounding box center [739, 375] width 485 height 23
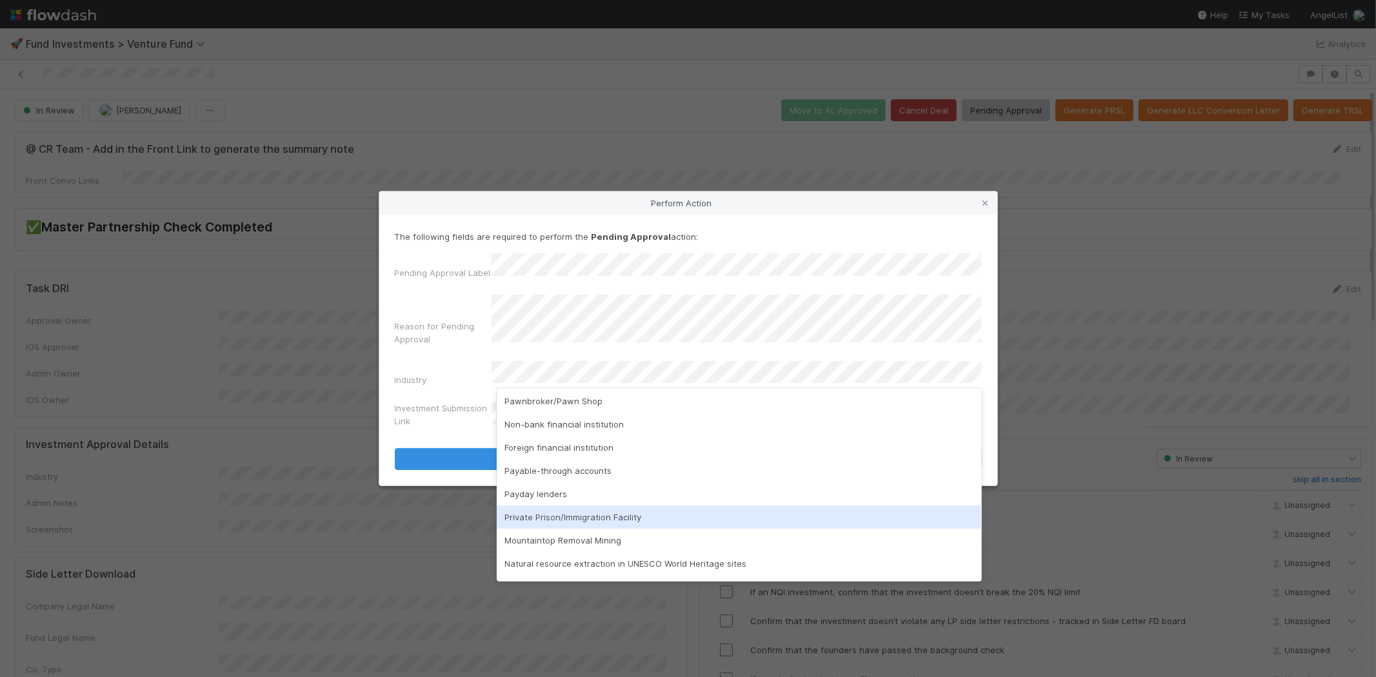
scroll to position [368, 0]
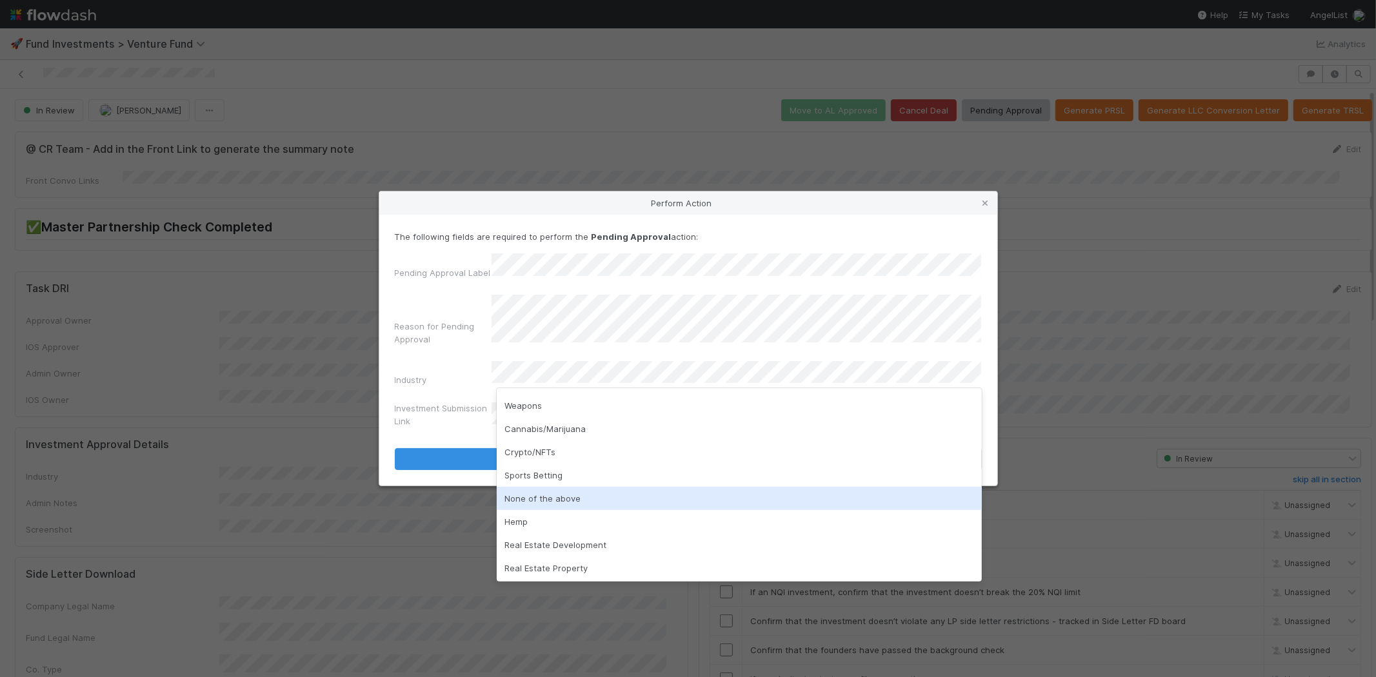
click at [552, 497] on div "None of the above" at bounding box center [739, 498] width 485 height 23
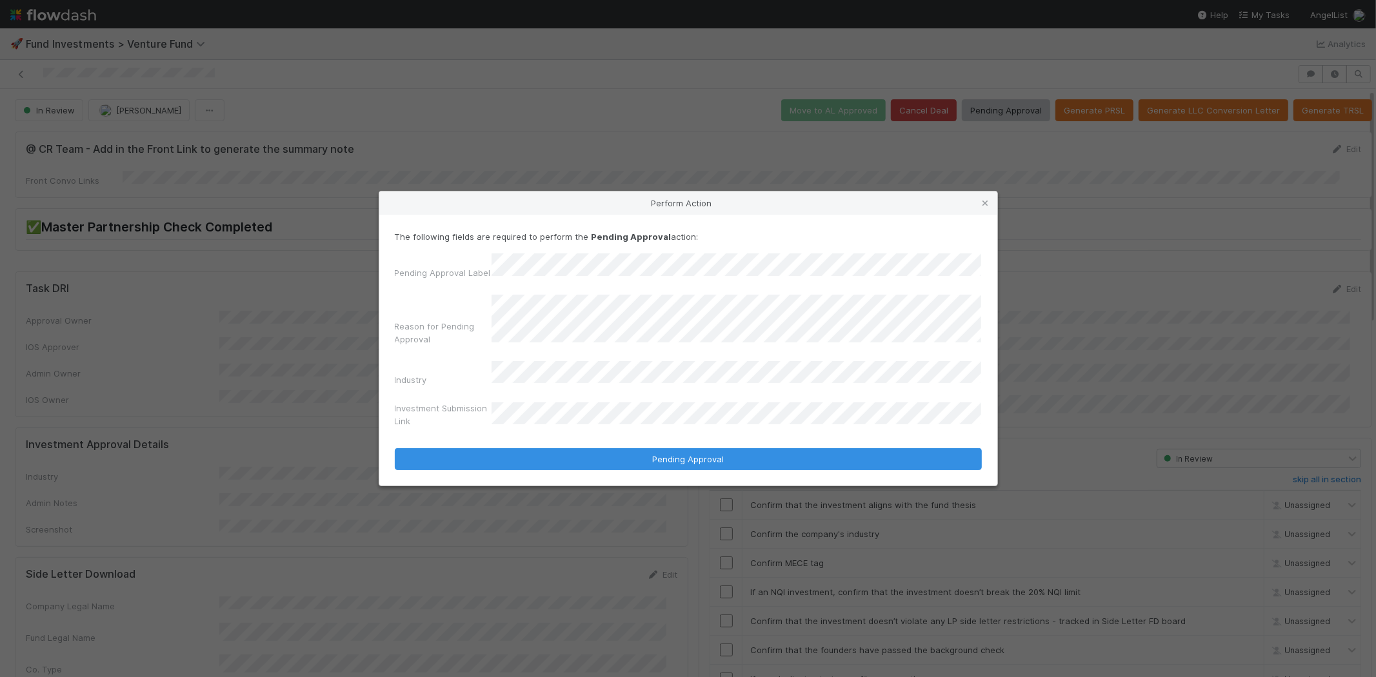
click at [395, 448] on button "Pending Approval" at bounding box center [688, 459] width 587 height 22
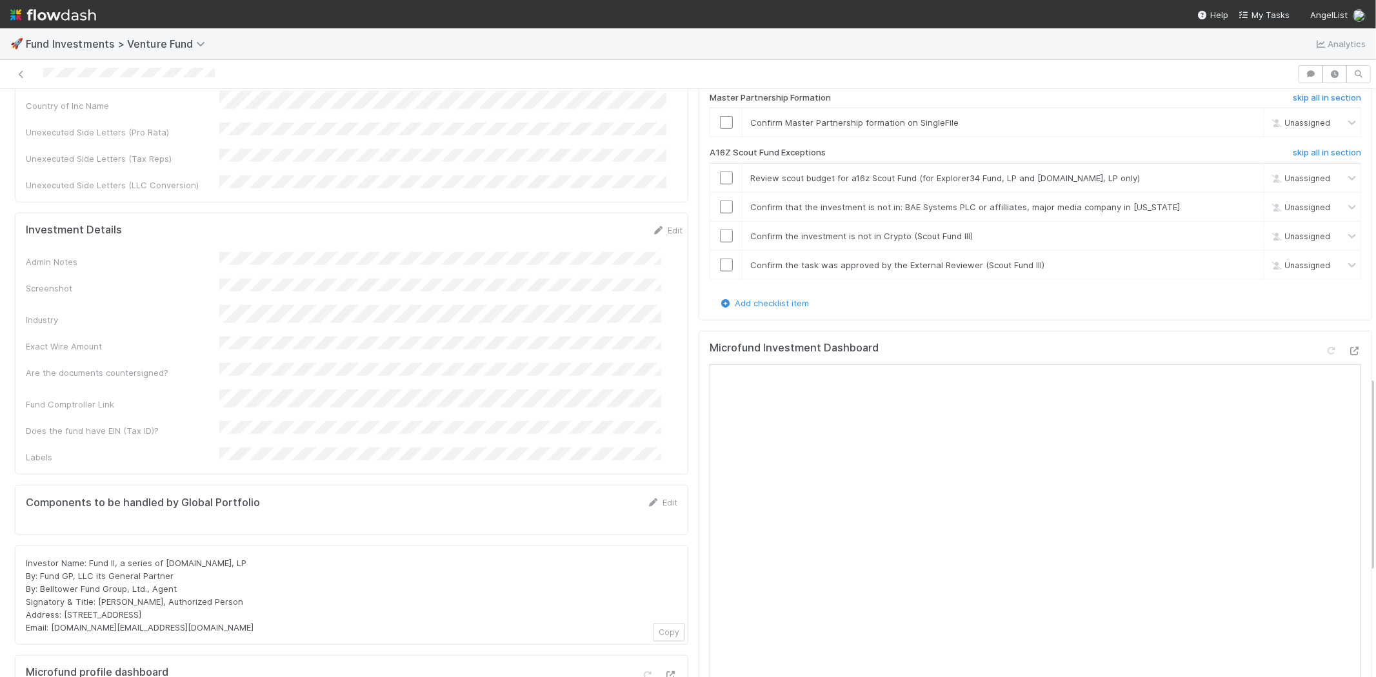
scroll to position [1147, 0]
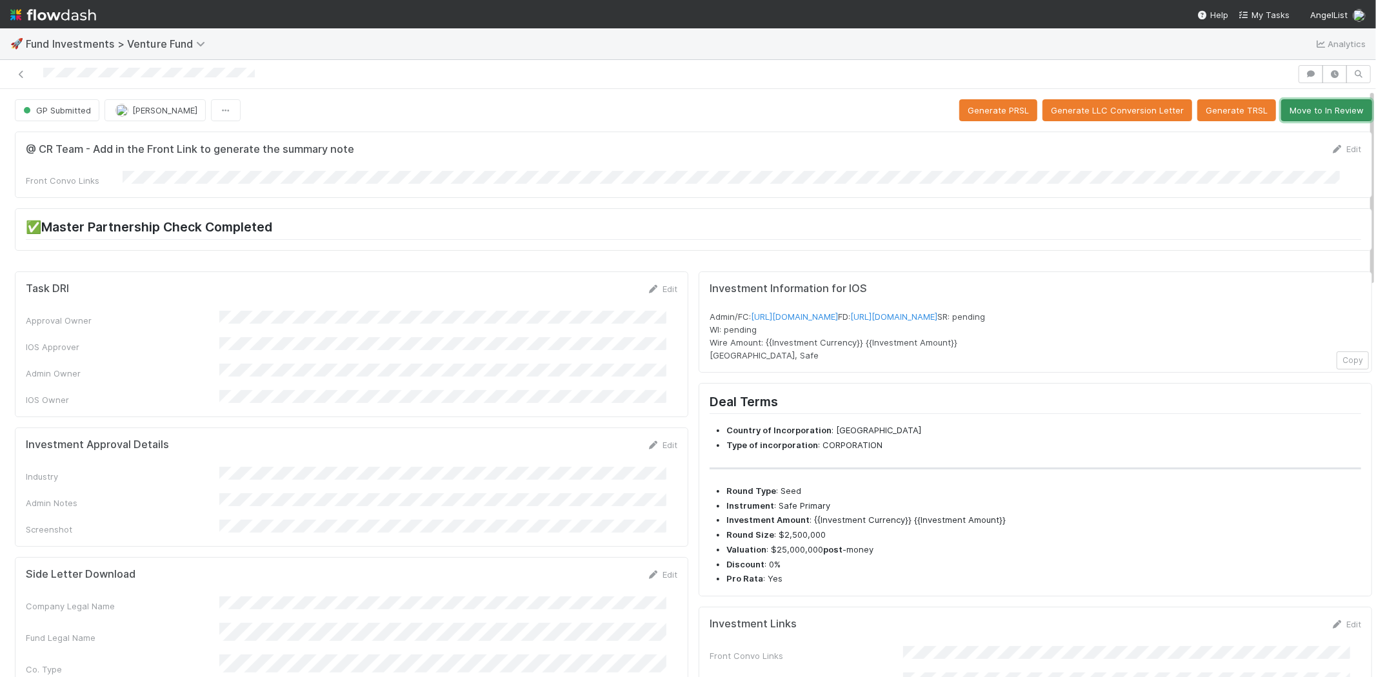
click at [1310, 108] on button "Move to In Review" at bounding box center [1326, 110] width 91 height 22
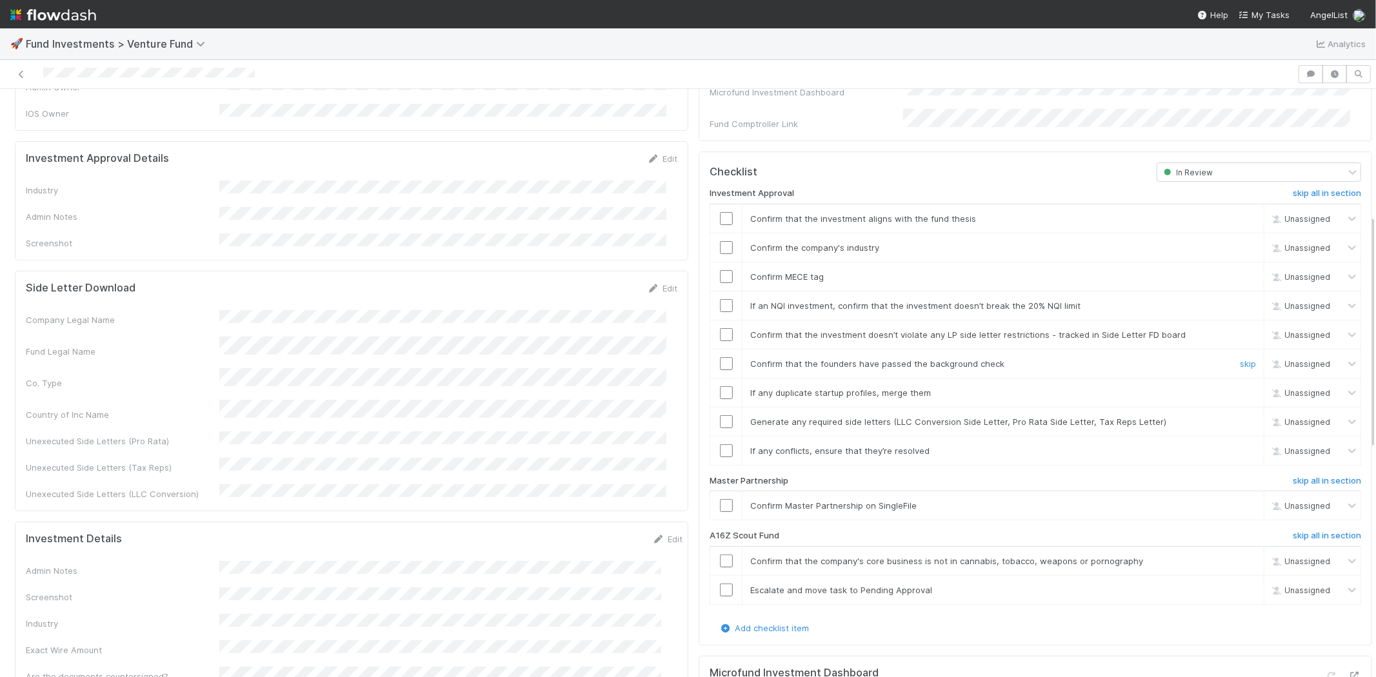
scroll to position [358, 0]
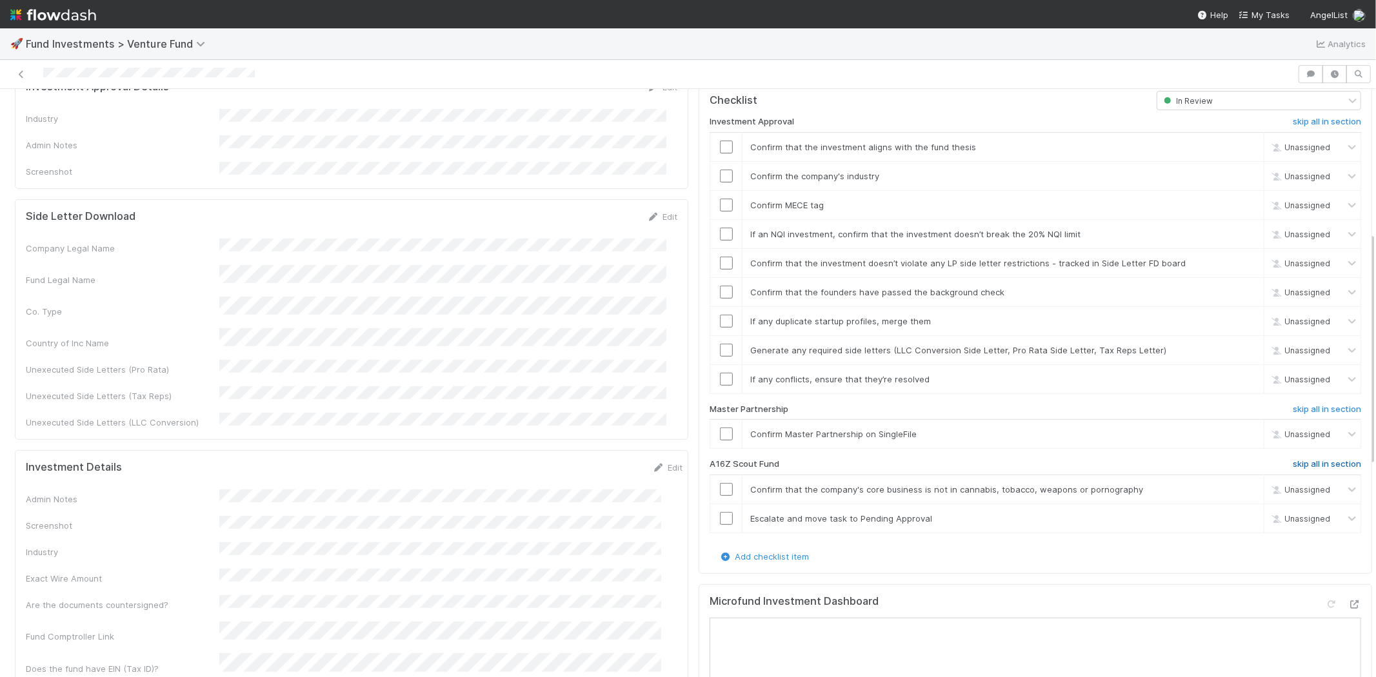
click at [1296, 459] on h6 "skip all in section" at bounding box center [1327, 464] width 68 height 10
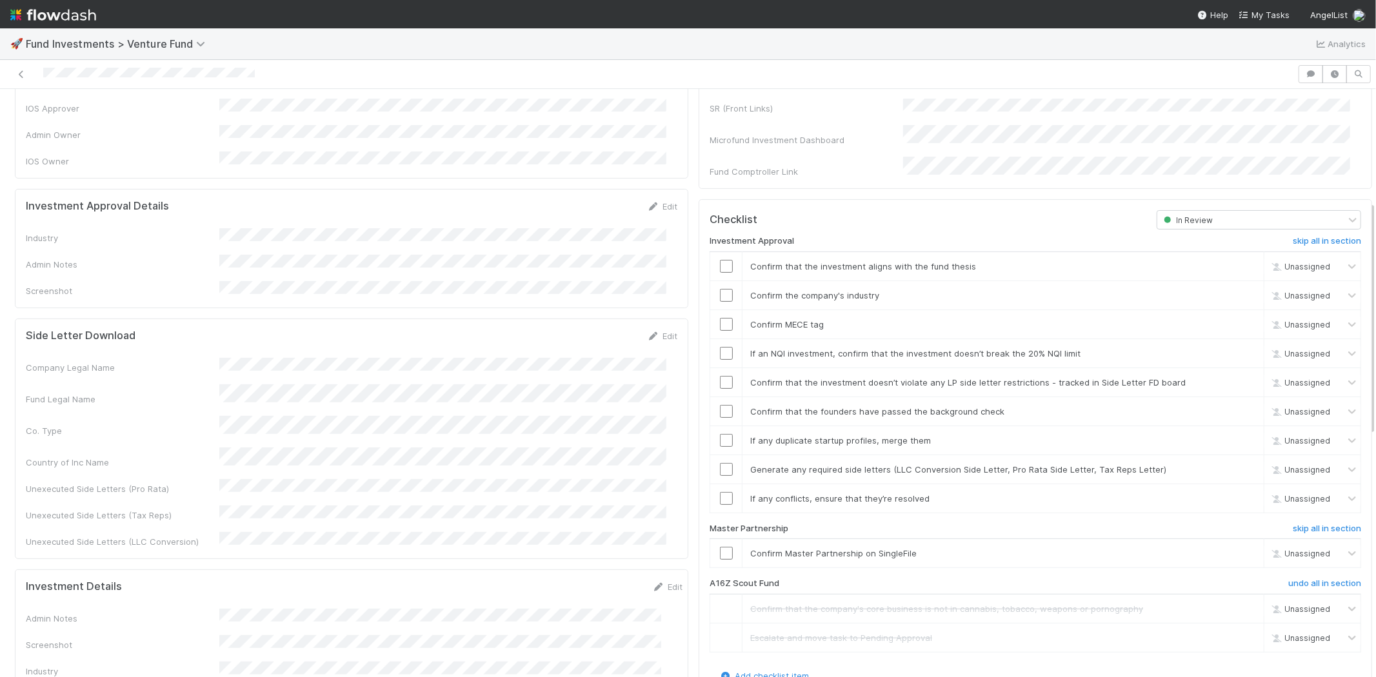
scroll to position [0, 0]
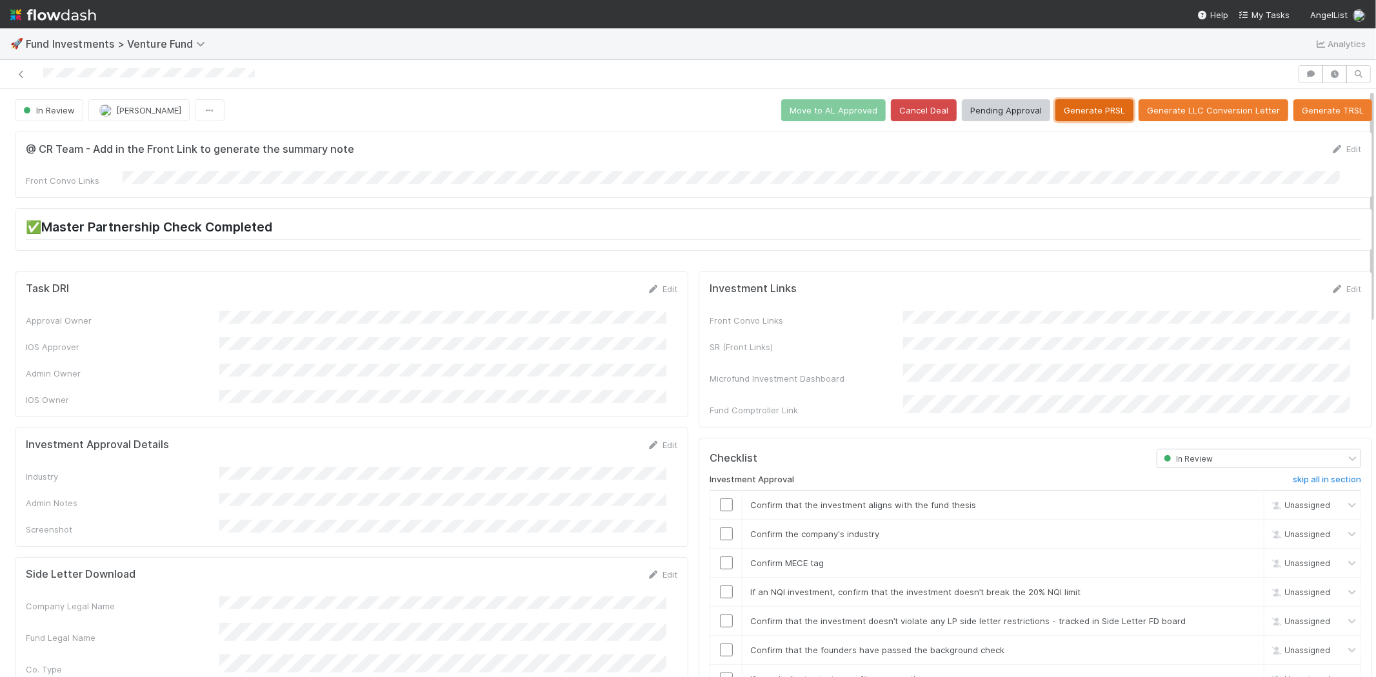
click at [1065, 101] on button "Generate PRSL" at bounding box center [1095, 110] width 78 height 22
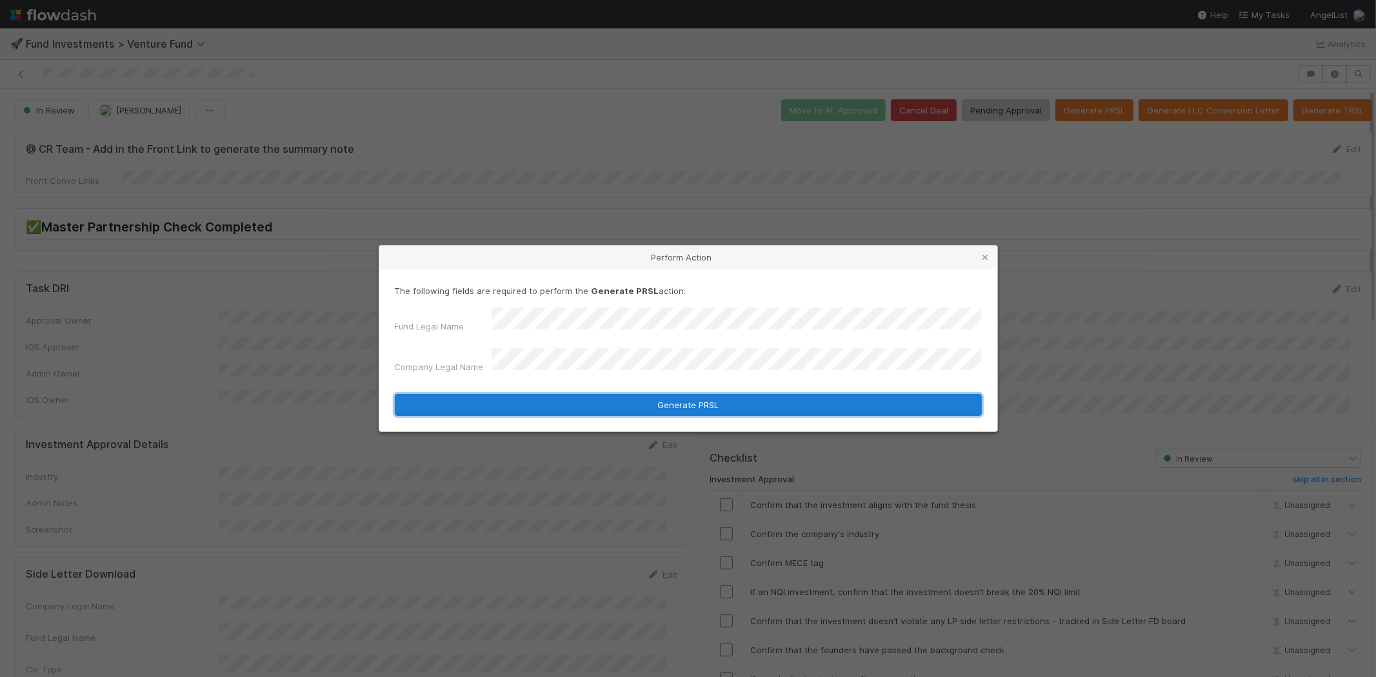
click at [543, 401] on button "Generate PRSL" at bounding box center [688, 405] width 587 height 22
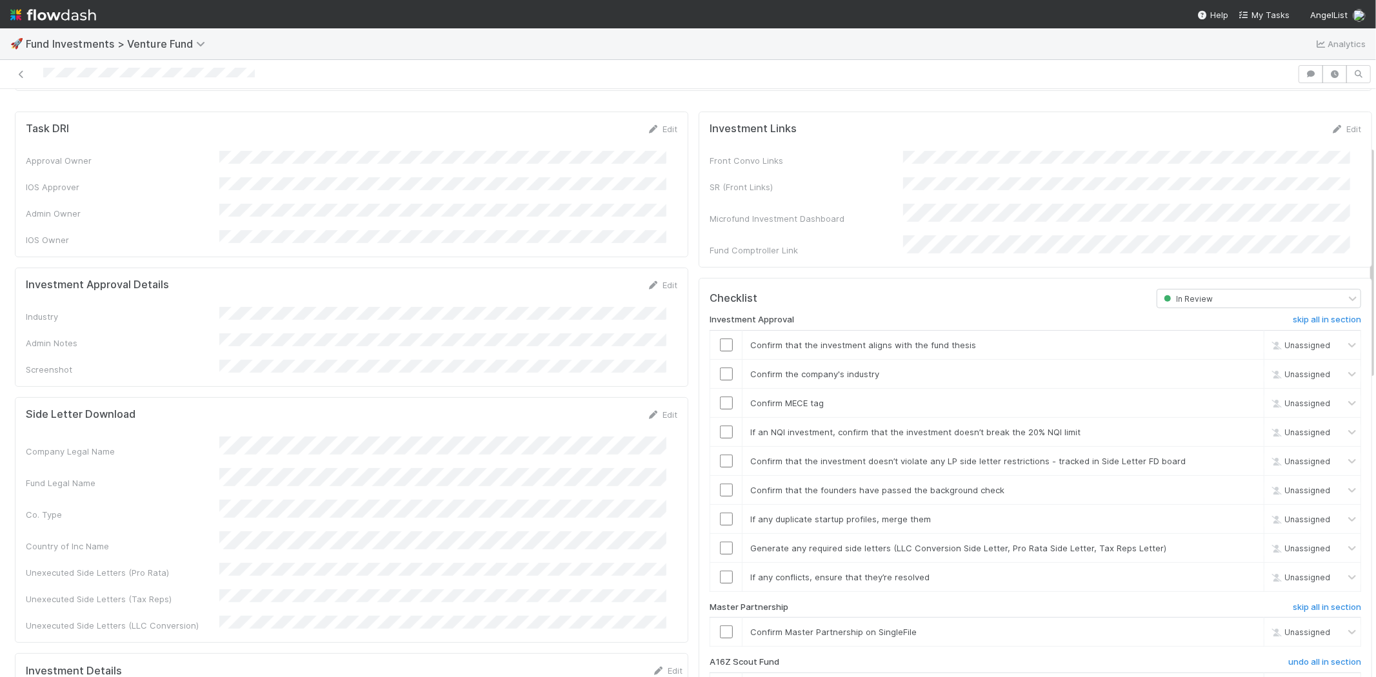
scroll to position [143, 0]
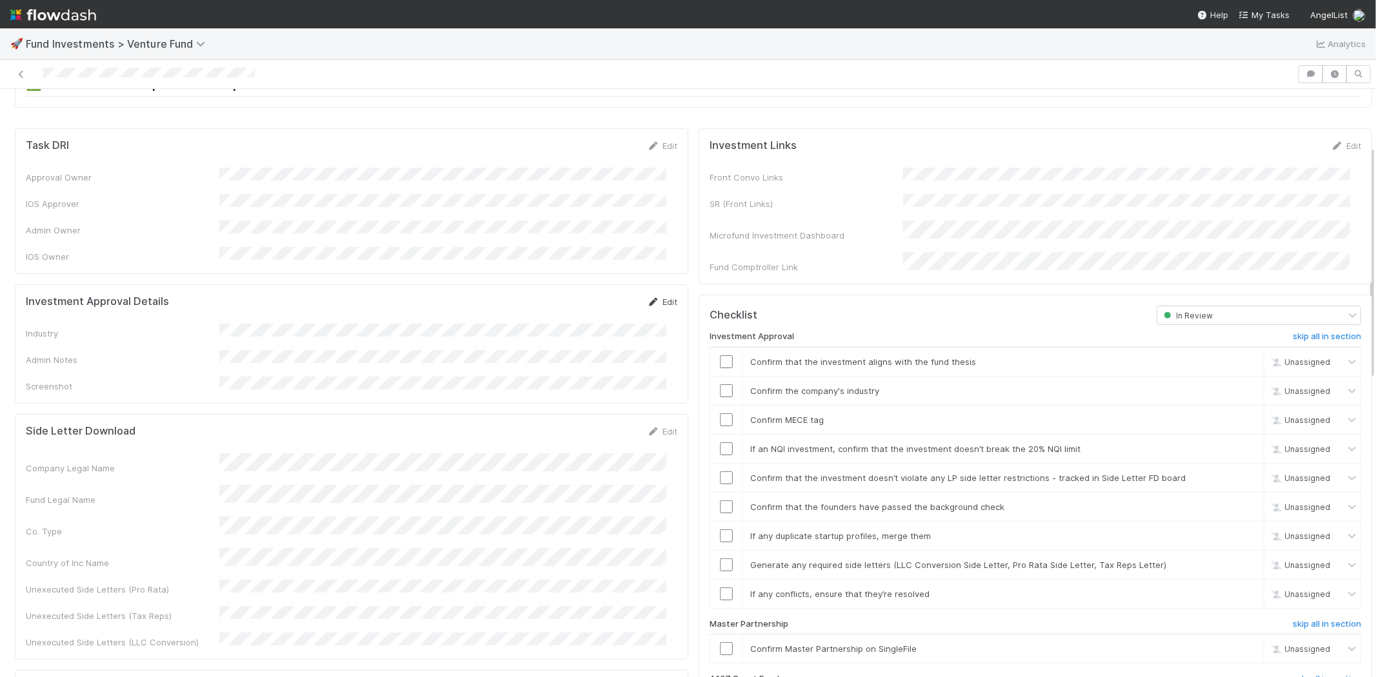
click at [648, 298] on icon at bounding box center [653, 302] width 13 height 8
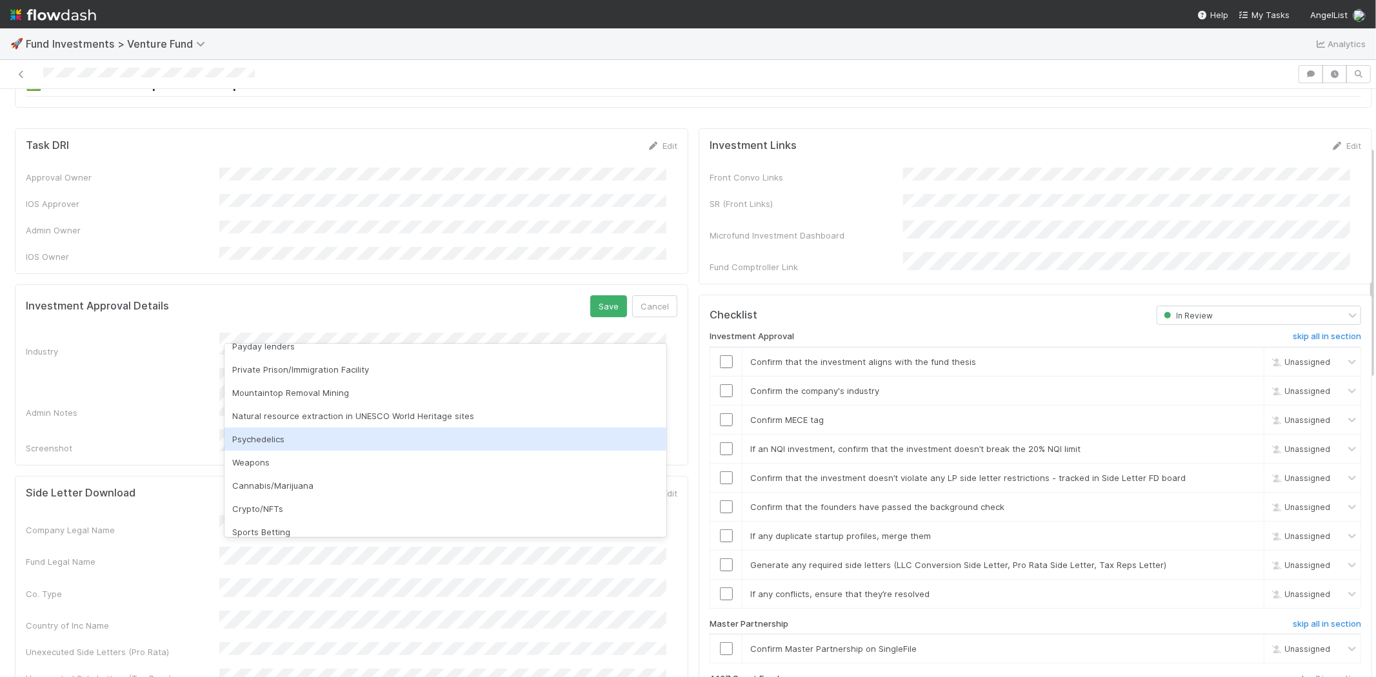
scroll to position [368, 0]
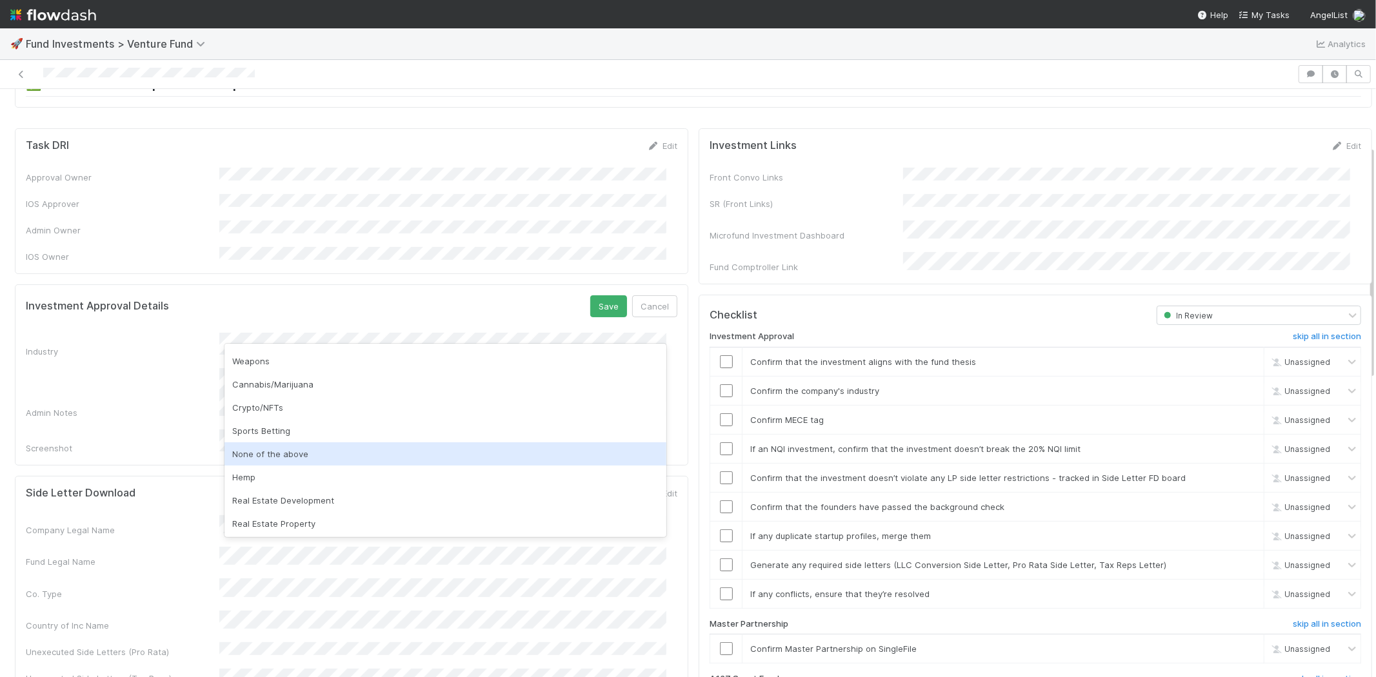
click at [310, 456] on div "None of the above" at bounding box center [446, 454] width 442 height 23
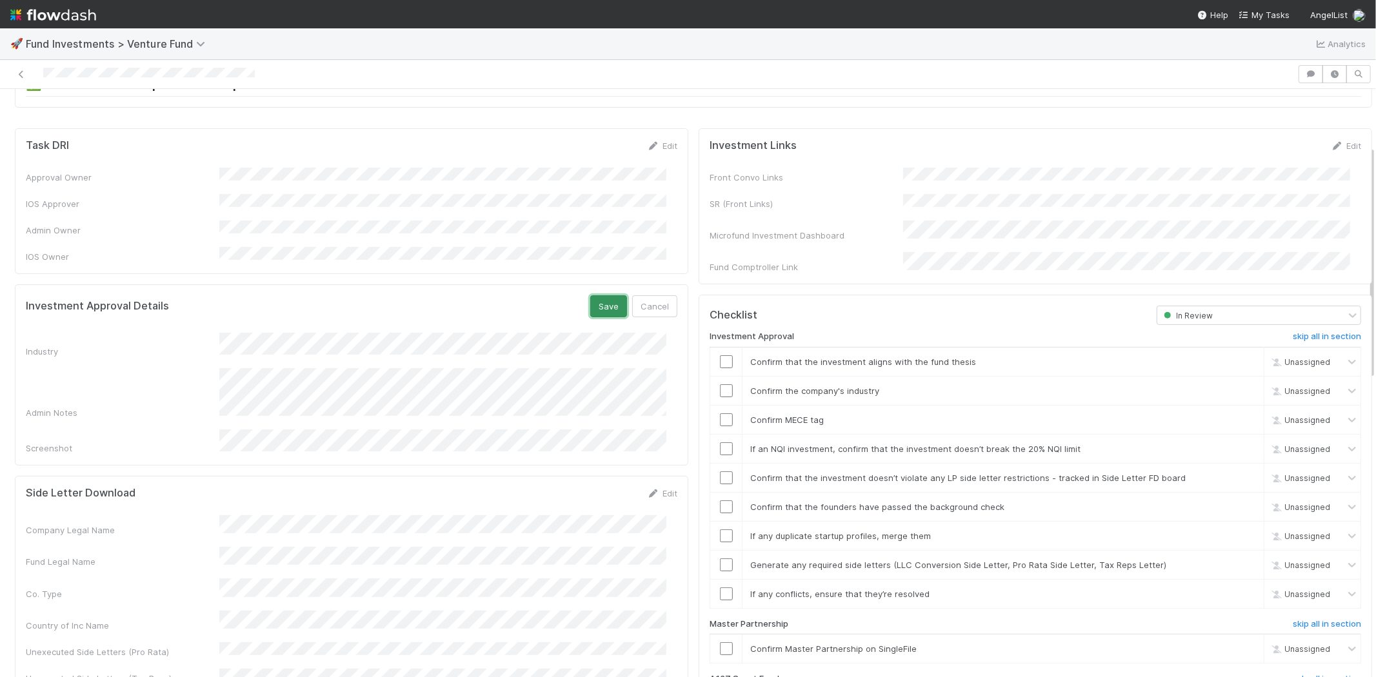
click at [594, 296] on button "Save" at bounding box center [608, 307] width 37 height 22
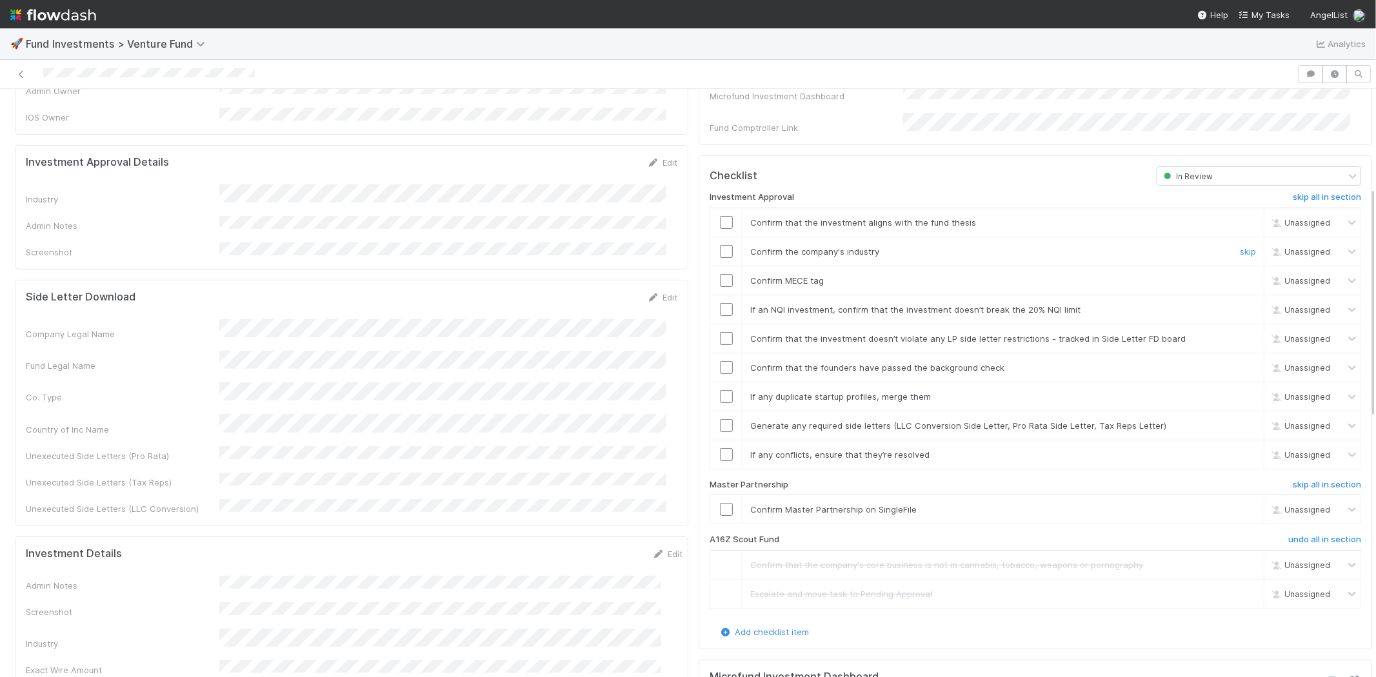
scroll to position [286, 0]
click at [720, 212] on input "checkbox" at bounding box center [726, 218] width 13 height 13
click at [720, 241] on input "checkbox" at bounding box center [726, 247] width 13 height 13
click at [720, 270] on input "checkbox" at bounding box center [726, 276] width 13 height 13
click at [712, 291] on td at bounding box center [726, 305] width 32 height 29
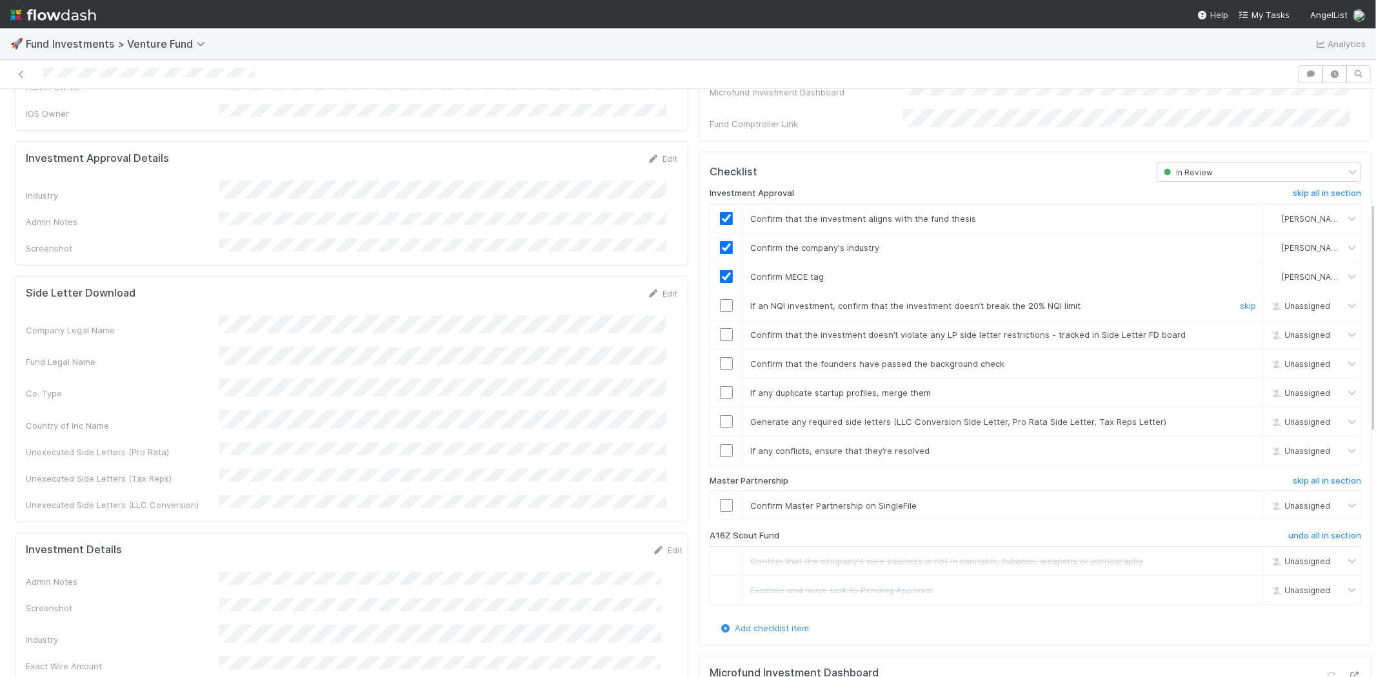
click at [714, 297] on td at bounding box center [726, 305] width 32 height 29
click at [720, 299] on input "checkbox" at bounding box center [726, 305] width 13 height 13
click at [720, 328] on input "checkbox" at bounding box center [726, 334] width 13 height 13
click at [720, 299] on input "checkbox" at bounding box center [726, 305] width 13 height 13
click at [720, 357] on input "checkbox" at bounding box center [726, 363] width 13 height 13
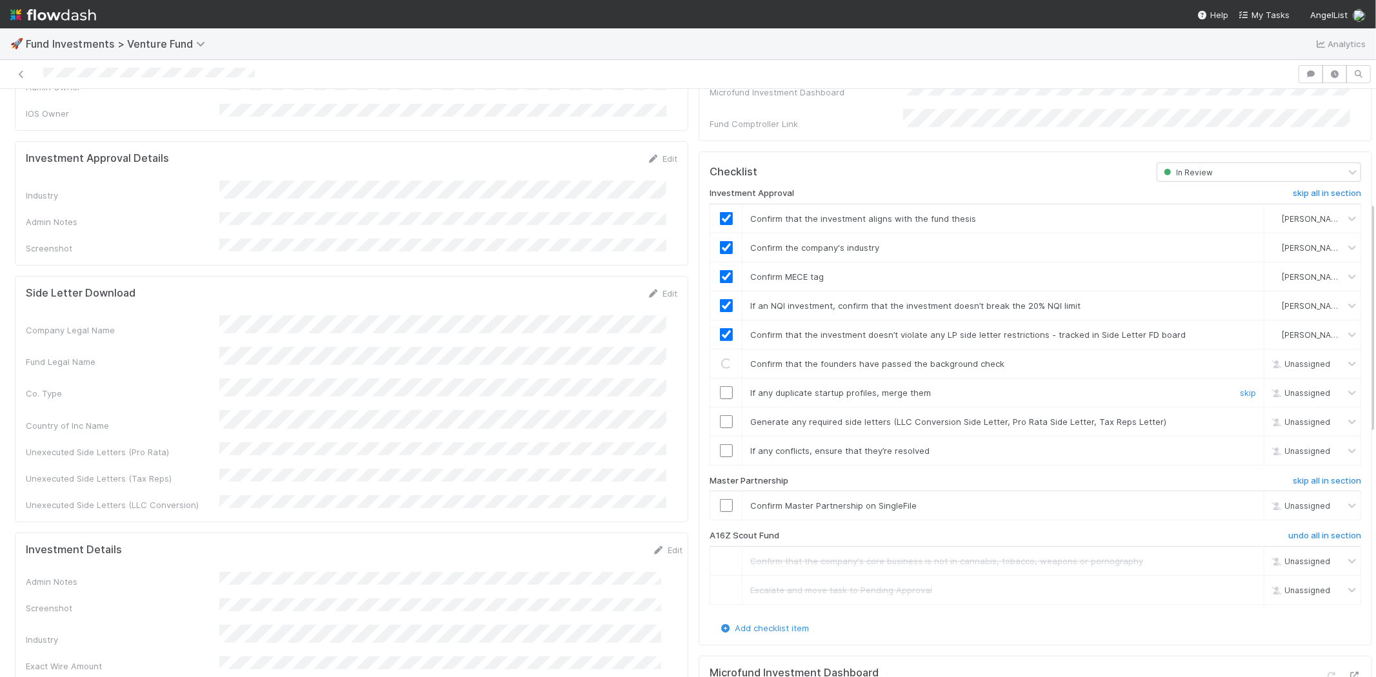
click at [720, 386] on input "checkbox" at bounding box center [726, 392] width 13 height 13
click at [720, 416] on input "checkbox" at bounding box center [726, 422] width 13 height 13
click at [720, 445] on input "checkbox" at bounding box center [726, 451] width 13 height 13
click at [720, 499] on input "checkbox" at bounding box center [726, 505] width 13 height 13
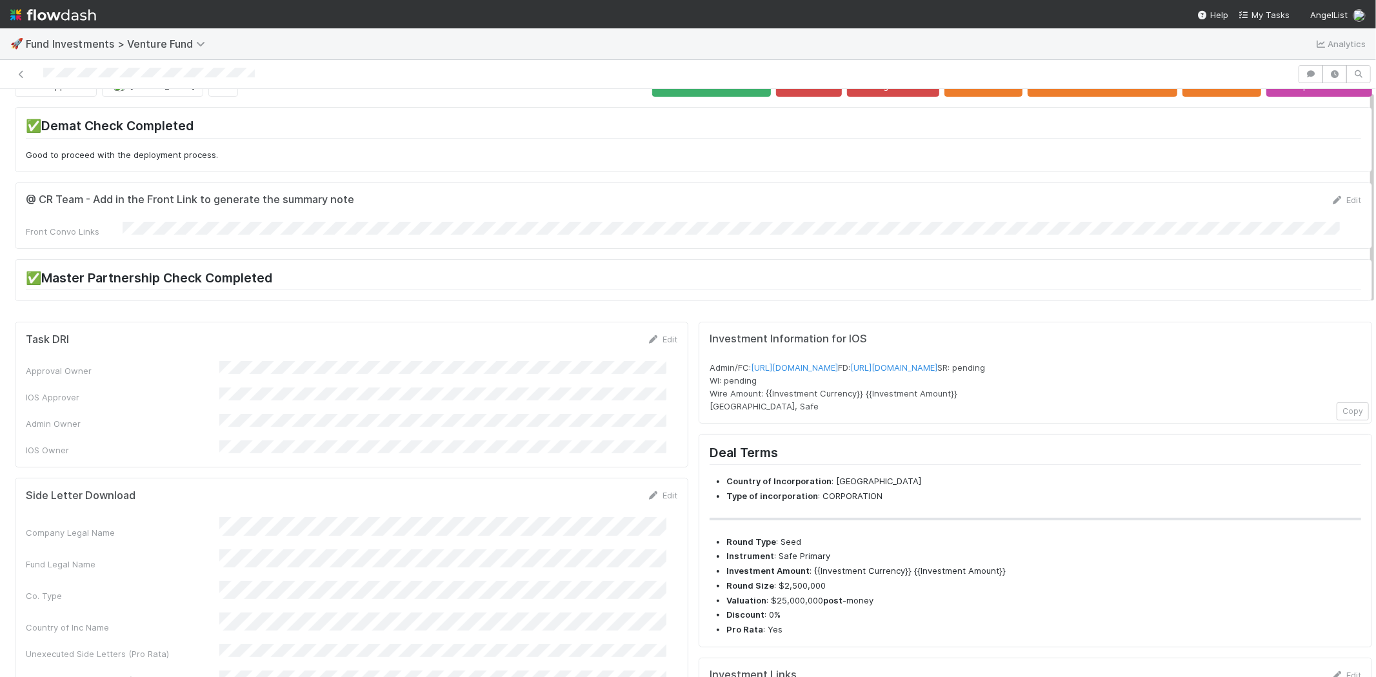
scroll to position [0, 0]
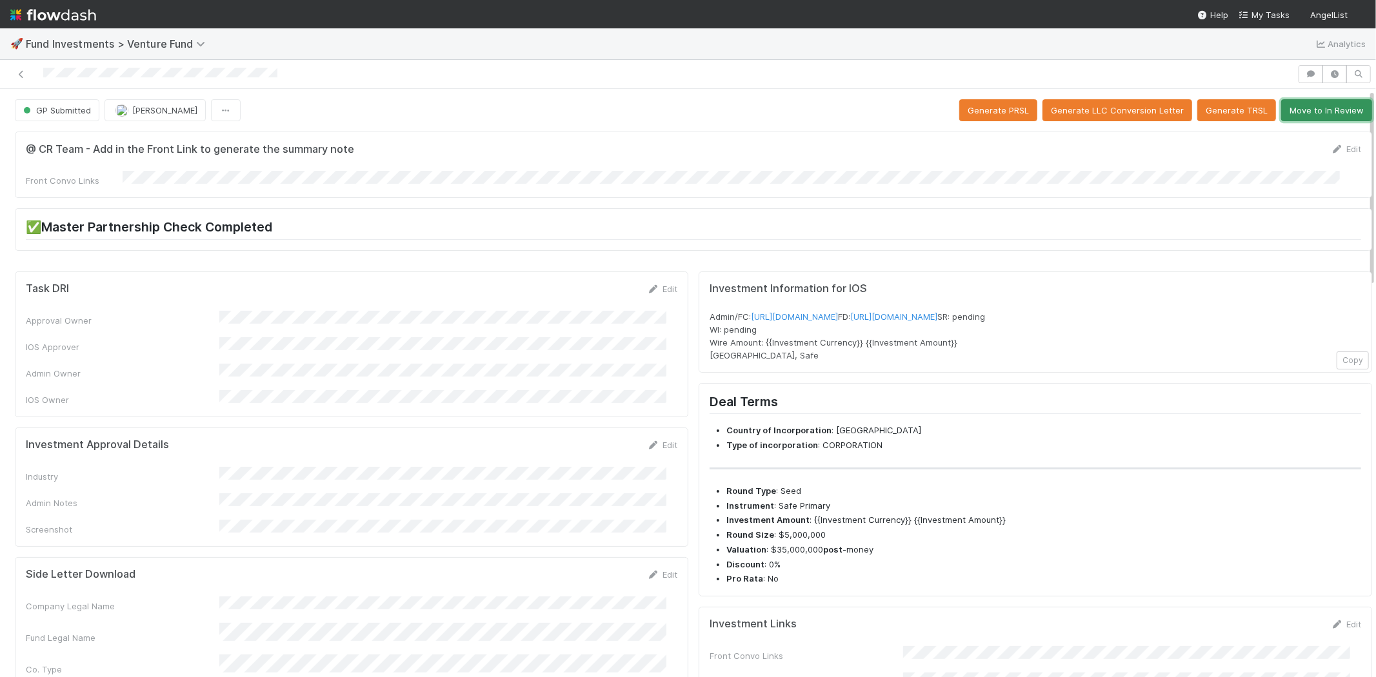
click at [1294, 116] on button "Move to In Review" at bounding box center [1326, 110] width 91 height 22
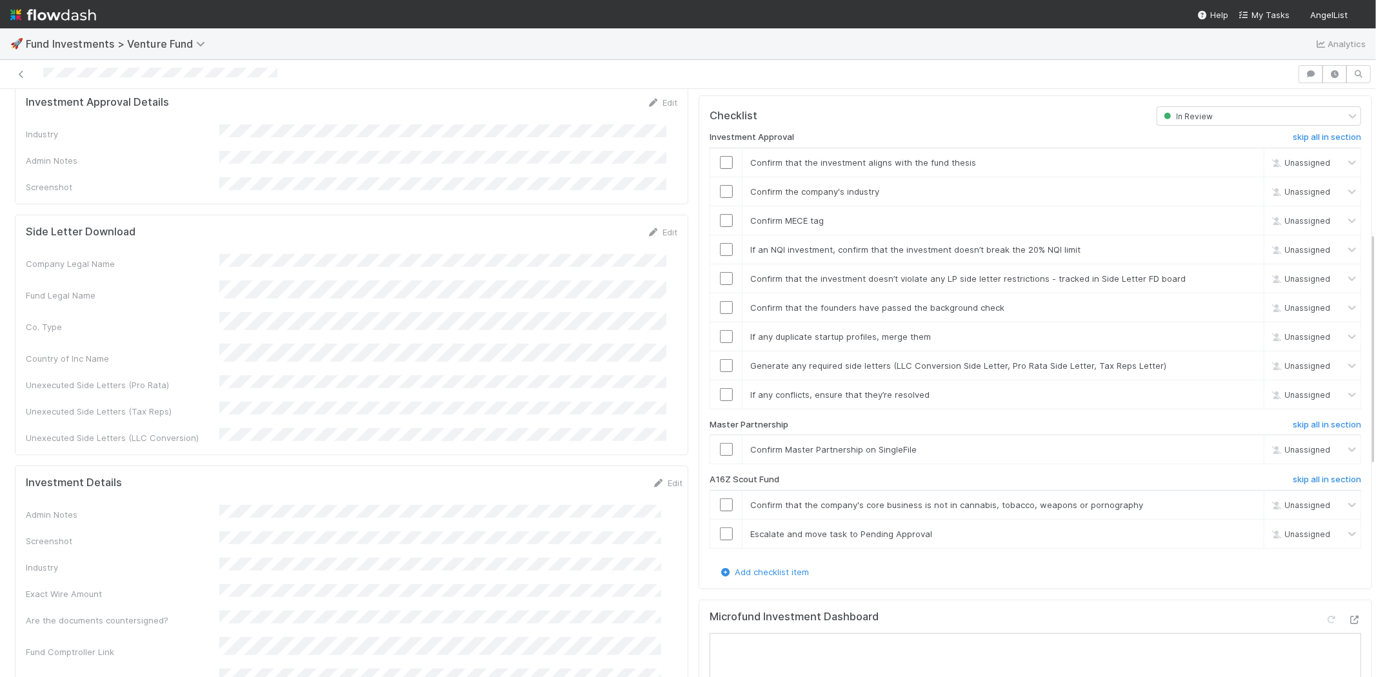
scroll to position [358, 0]
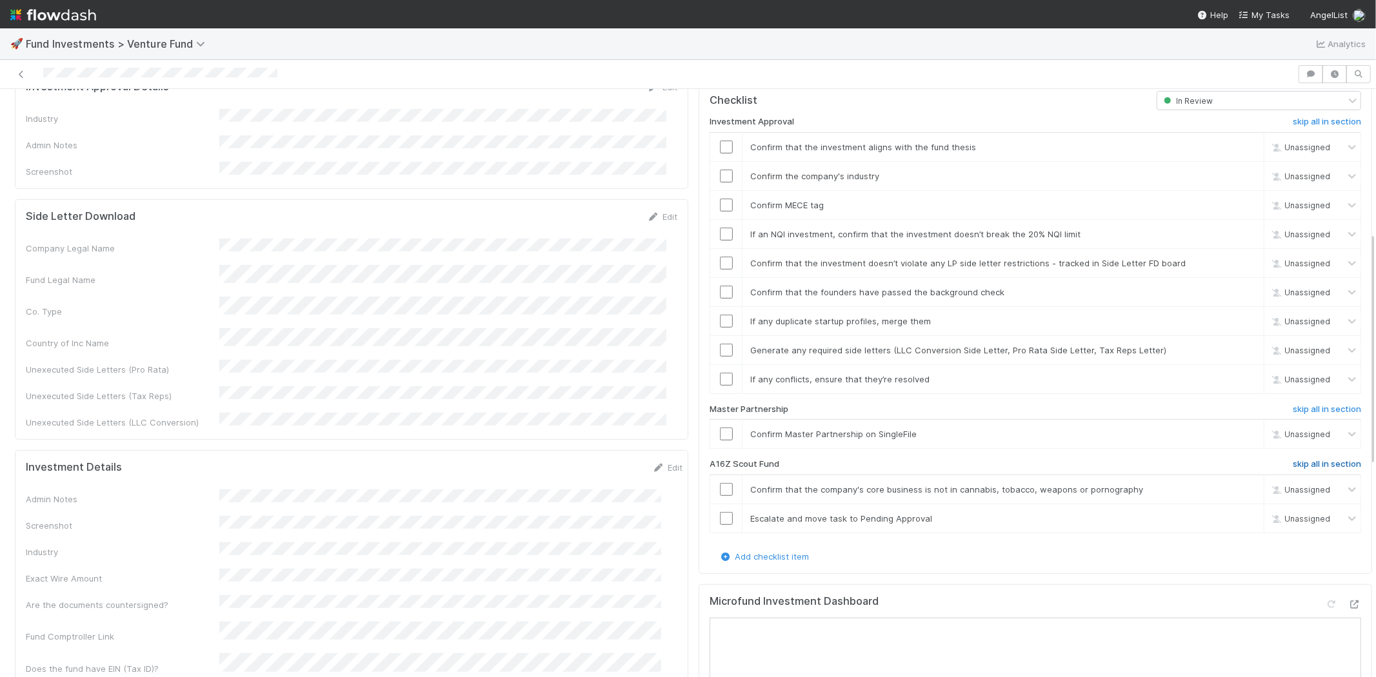
click at [1298, 459] on h6 "skip all in section" at bounding box center [1327, 464] width 68 height 10
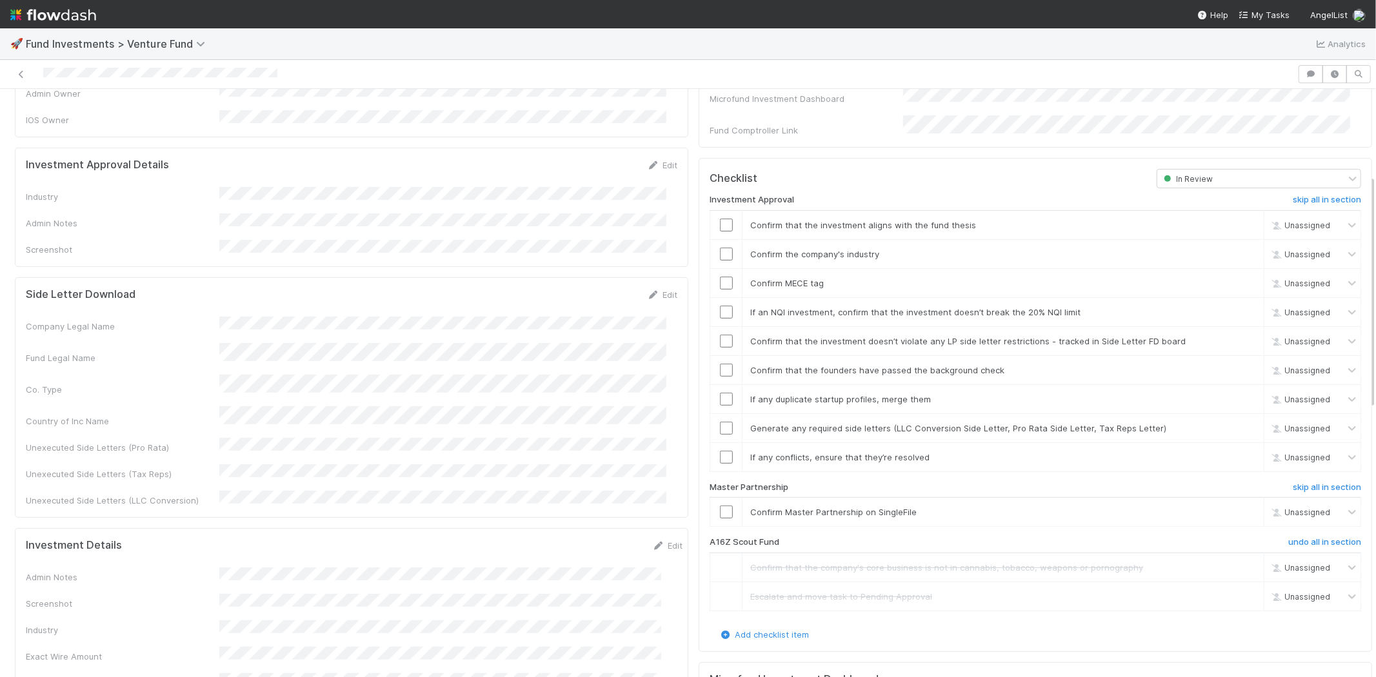
scroll to position [215, 0]
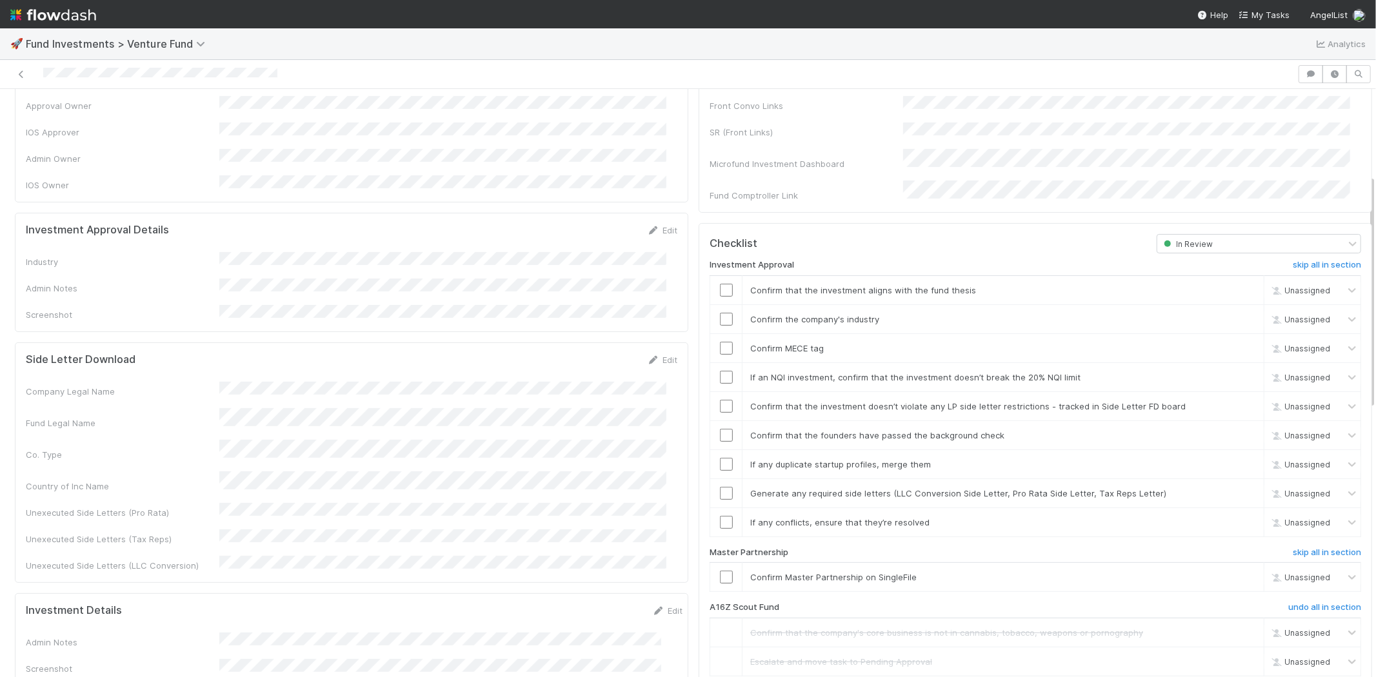
click at [648, 224] on div "Edit" at bounding box center [662, 230] width 30 height 13
click at [647, 226] on icon at bounding box center [653, 230] width 13 height 8
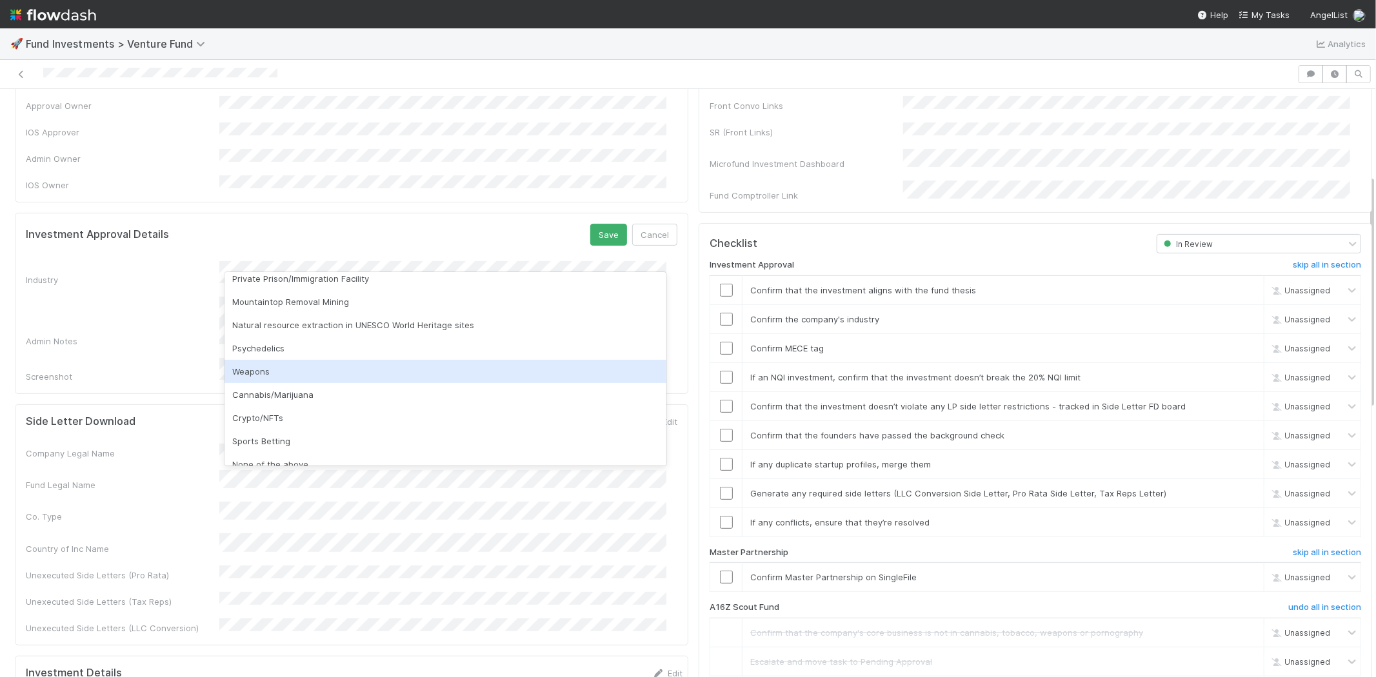
scroll to position [368, 0]
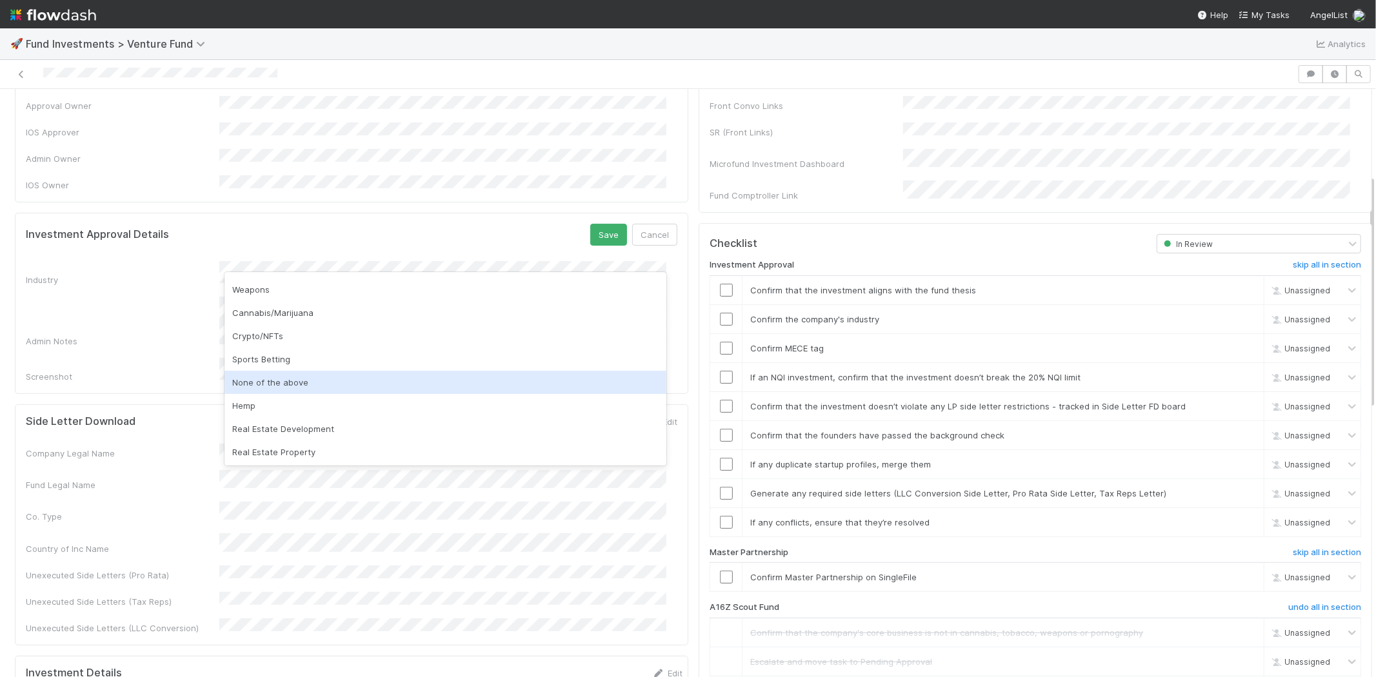
click at [301, 379] on div "None of the above" at bounding box center [446, 382] width 442 height 23
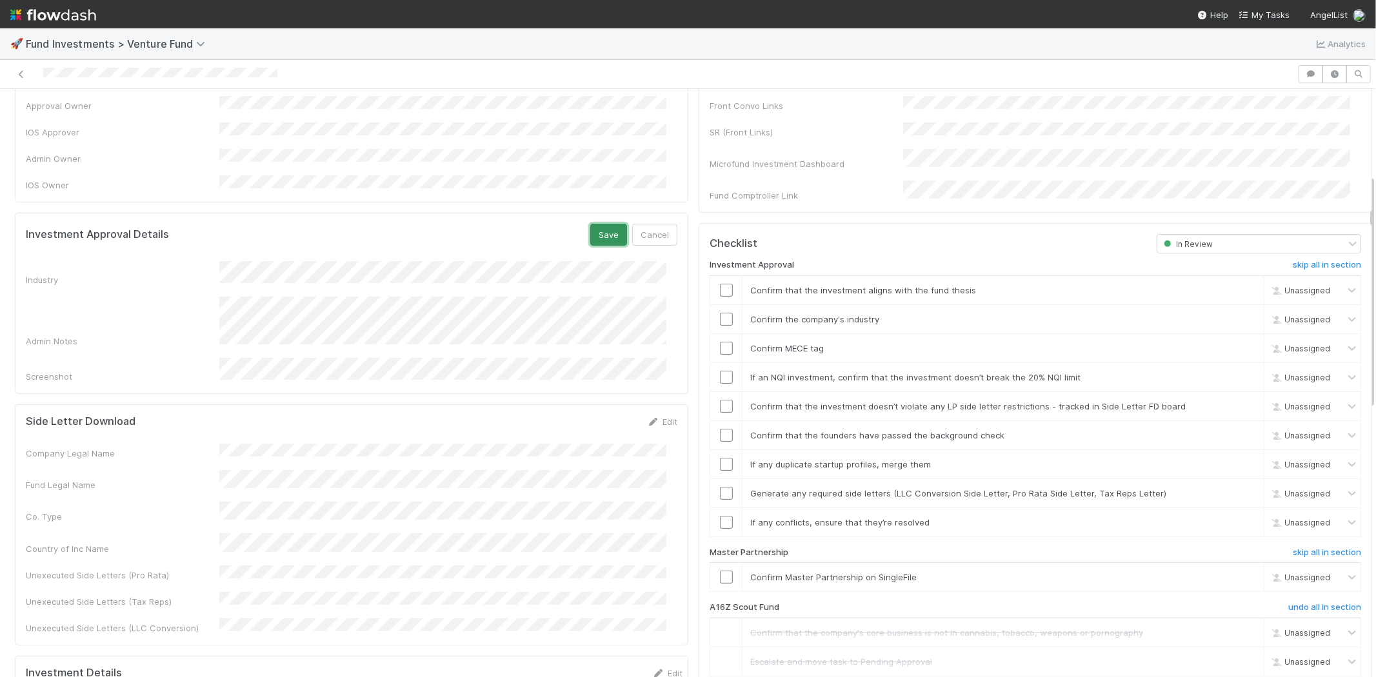
click at [592, 224] on button "Save" at bounding box center [608, 235] width 37 height 22
click at [720, 284] on input "checkbox" at bounding box center [726, 290] width 13 height 13
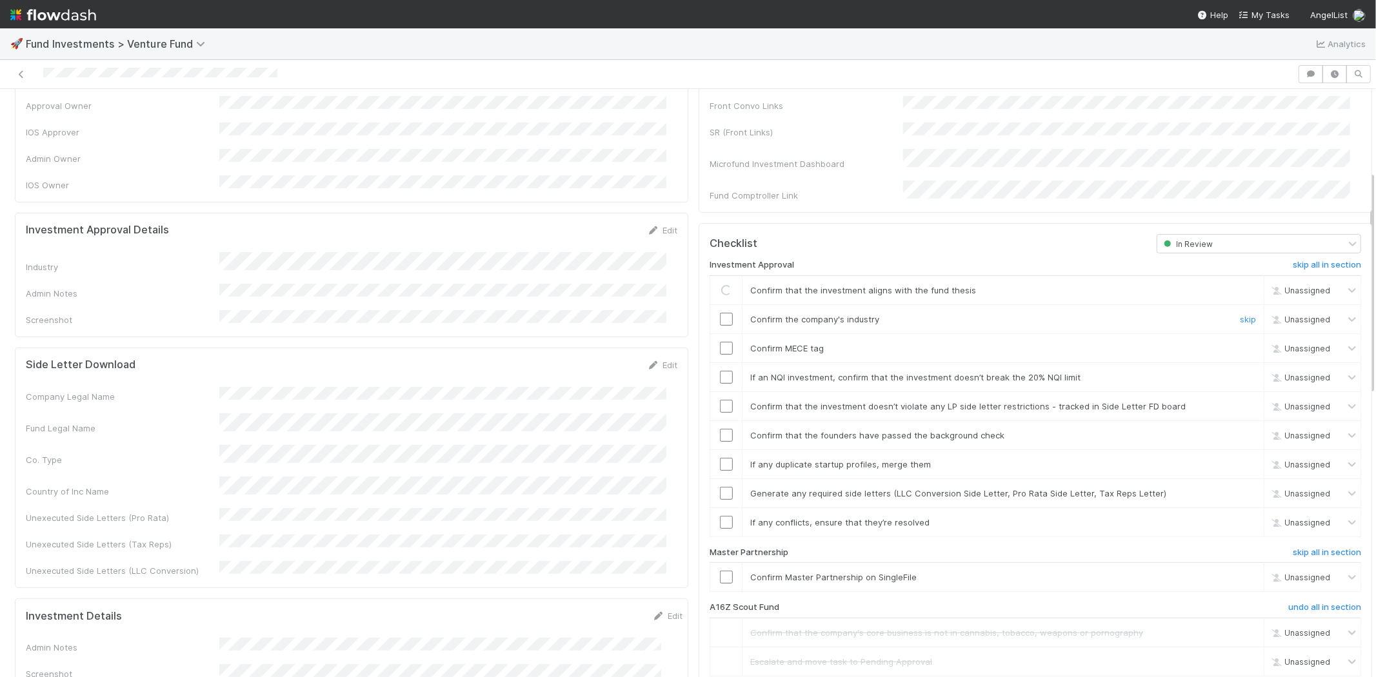
click at [720, 313] on input "checkbox" at bounding box center [726, 319] width 13 height 13
click at [720, 342] on input "checkbox" at bounding box center [726, 348] width 13 height 13
click at [720, 371] on input "checkbox" at bounding box center [726, 377] width 13 height 13
click at [720, 400] on input "checkbox" at bounding box center [726, 406] width 13 height 13
click at [720, 429] on input "checkbox" at bounding box center [726, 435] width 13 height 13
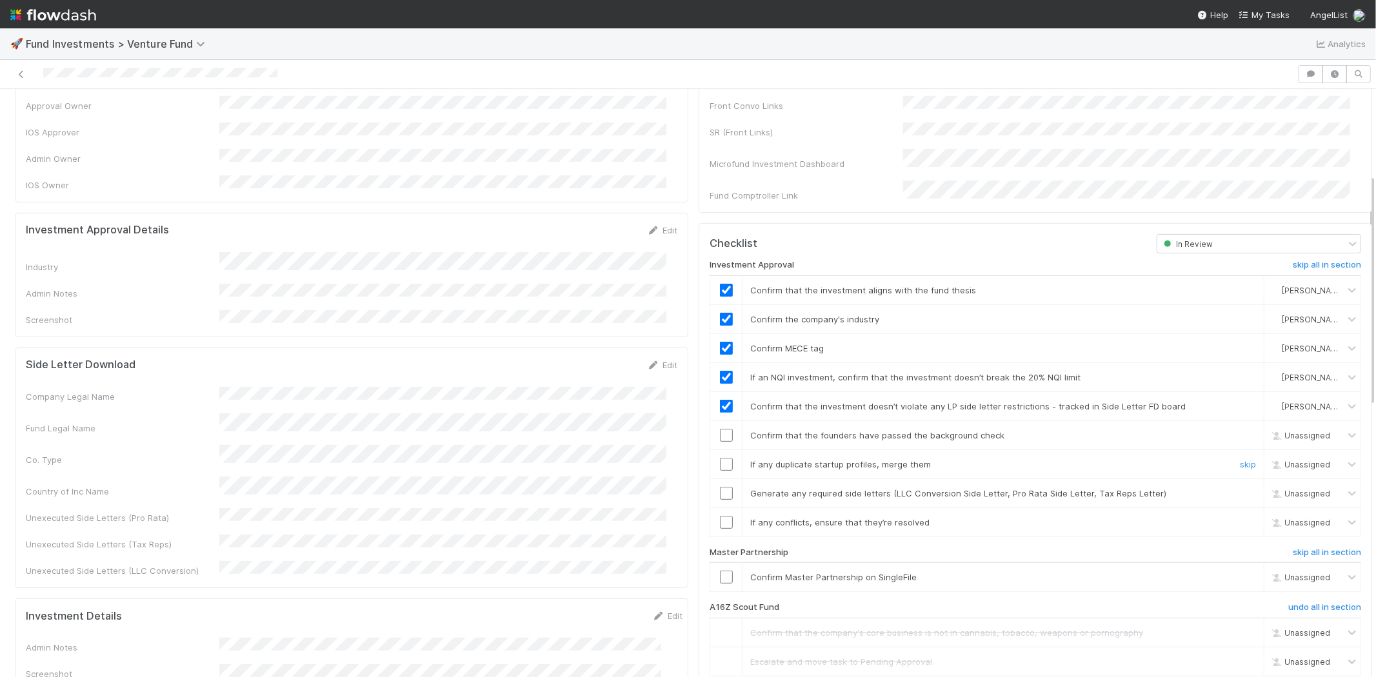
drag, startPoint x: 719, startPoint y: 450, endPoint x: 720, endPoint y: 476, distance: 25.8
click at [720, 458] on input "checkbox" at bounding box center [726, 464] width 13 height 13
click at [720, 487] on input "checkbox" at bounding box center [726, 493] width 13 height 13
click at [720, 516] on input "checkbox" at bounding box center [726, 522] width 13 height 13
checkbox input "true"
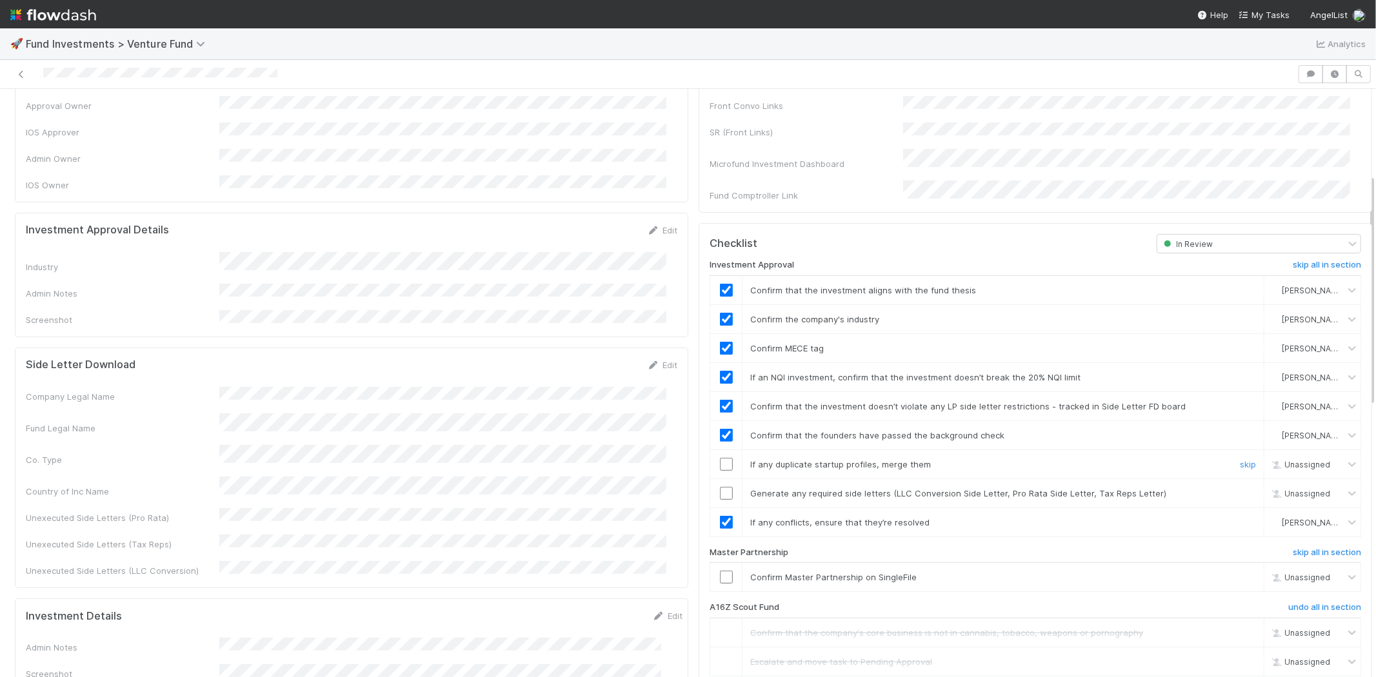
click at [720, 458] on input "checkbox" at bounding box center [726, 464] width 13 height 13
click at [720, 487] on input "checkbox" at bounding box center [726, 493] width 13 height 13
click at [720, 571] on input "checkbox" at bounding box center [726, 577] width 13 height 13
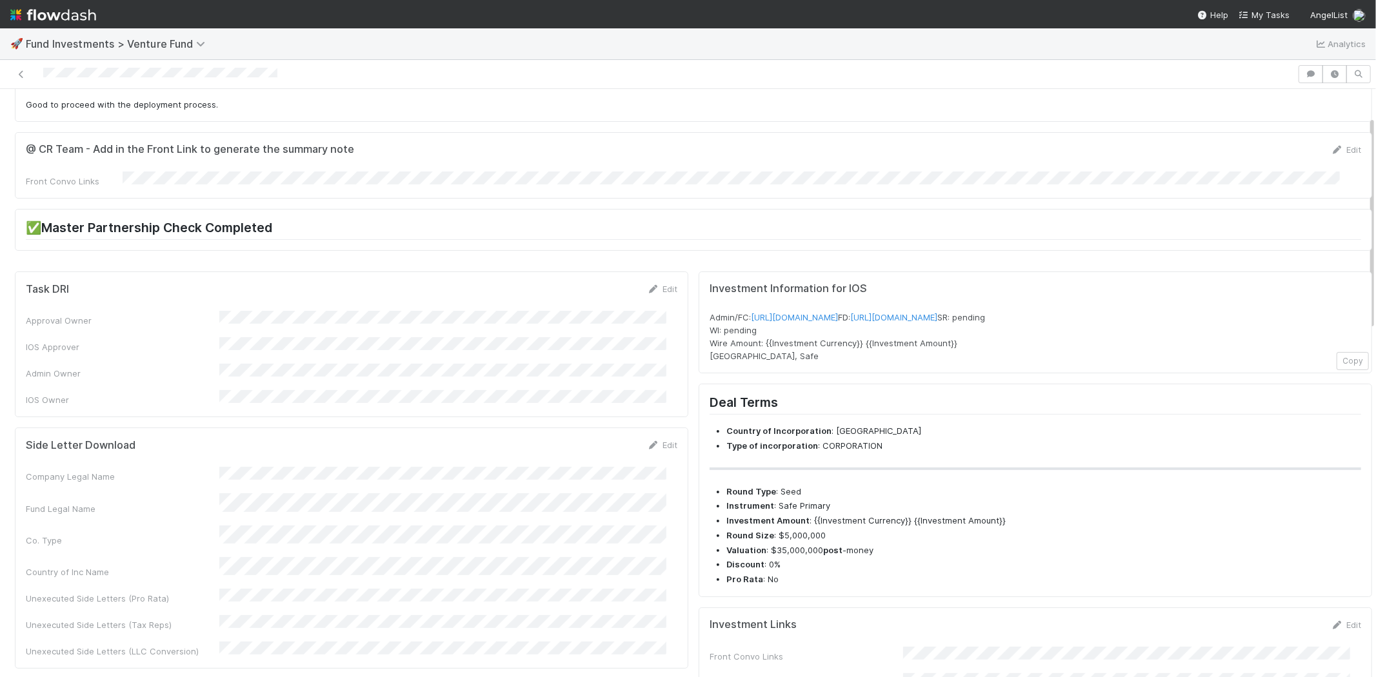
scroll to position [0, 0]
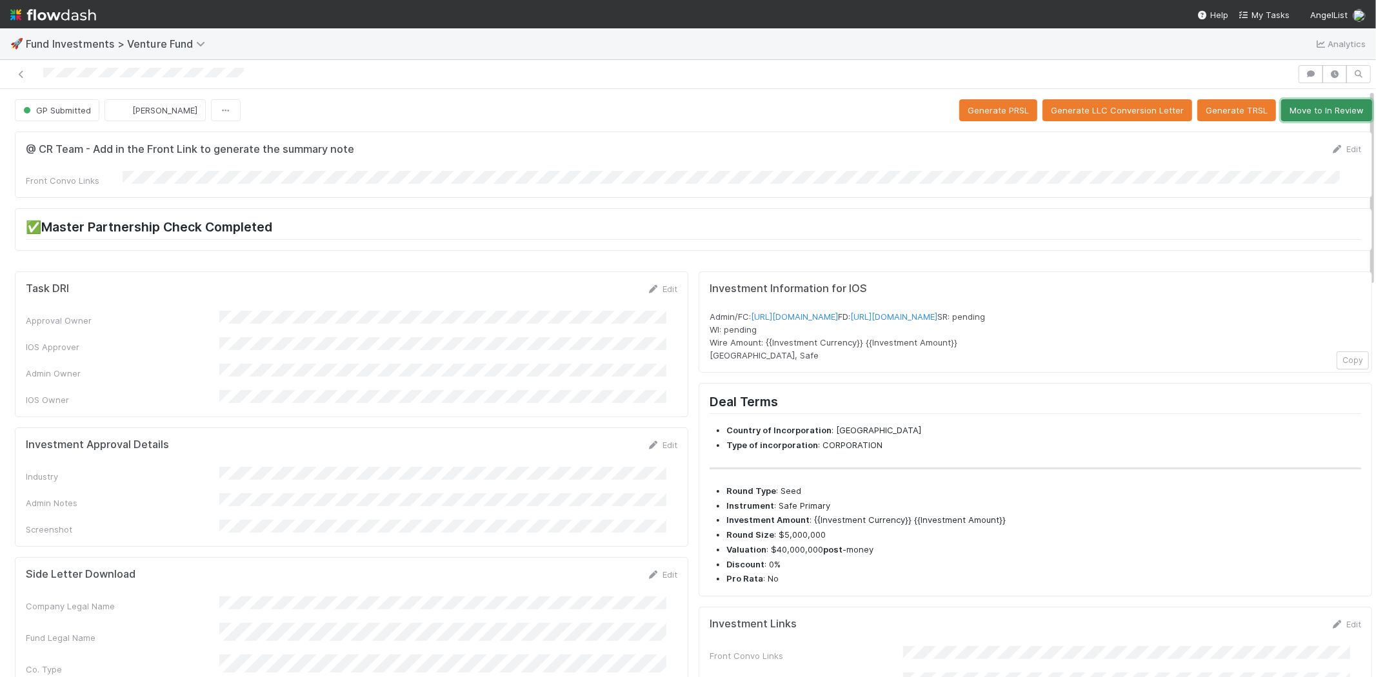
click at [1319, 108] on button "Move to In Review" at bounding box center [1326, 110] width 91 height 22
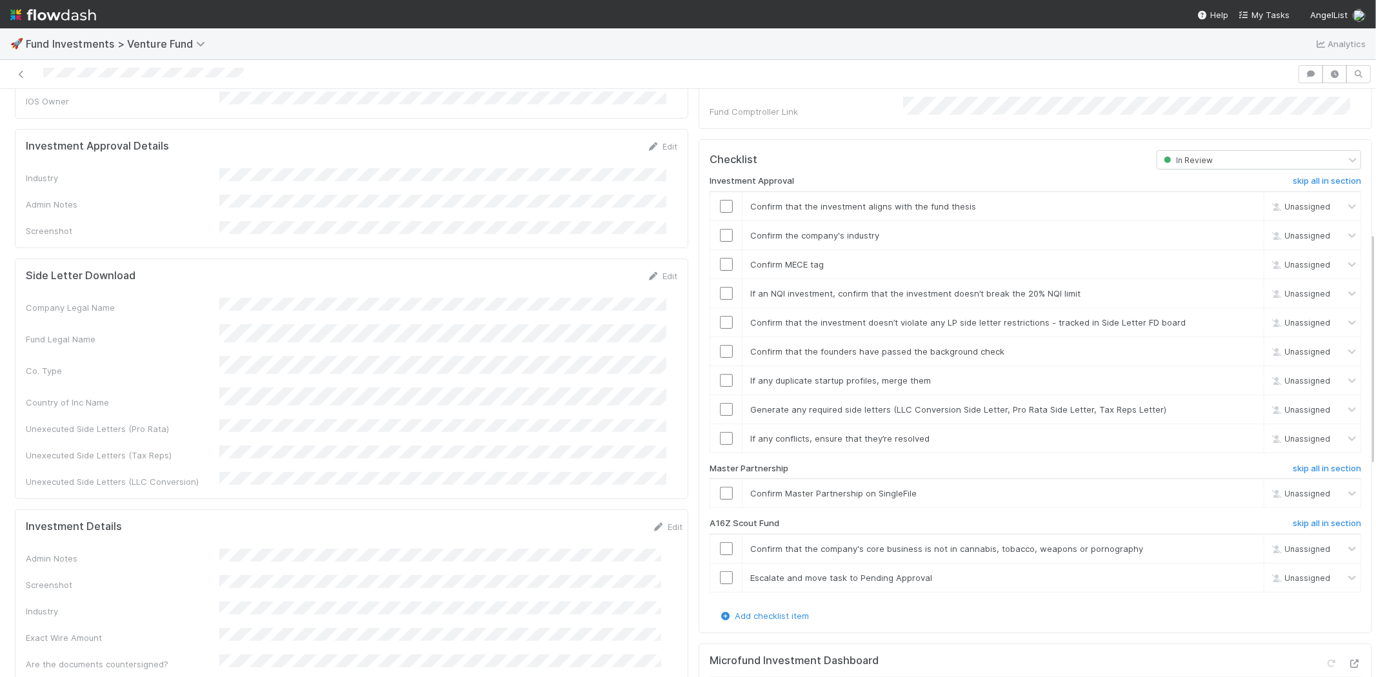
scroll to position [358, 0]
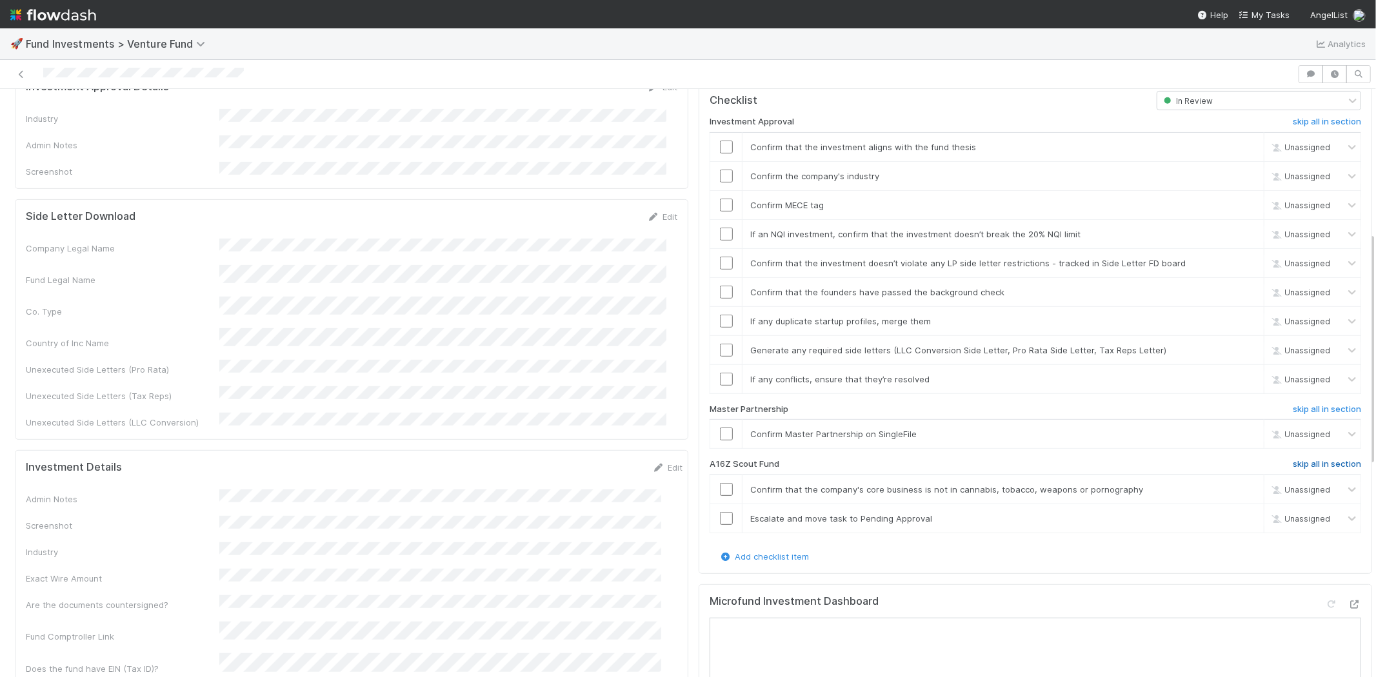
click at [1293, 459] on h6 "skip all in section" at bounding box center [1327, 464] width 68 height 10
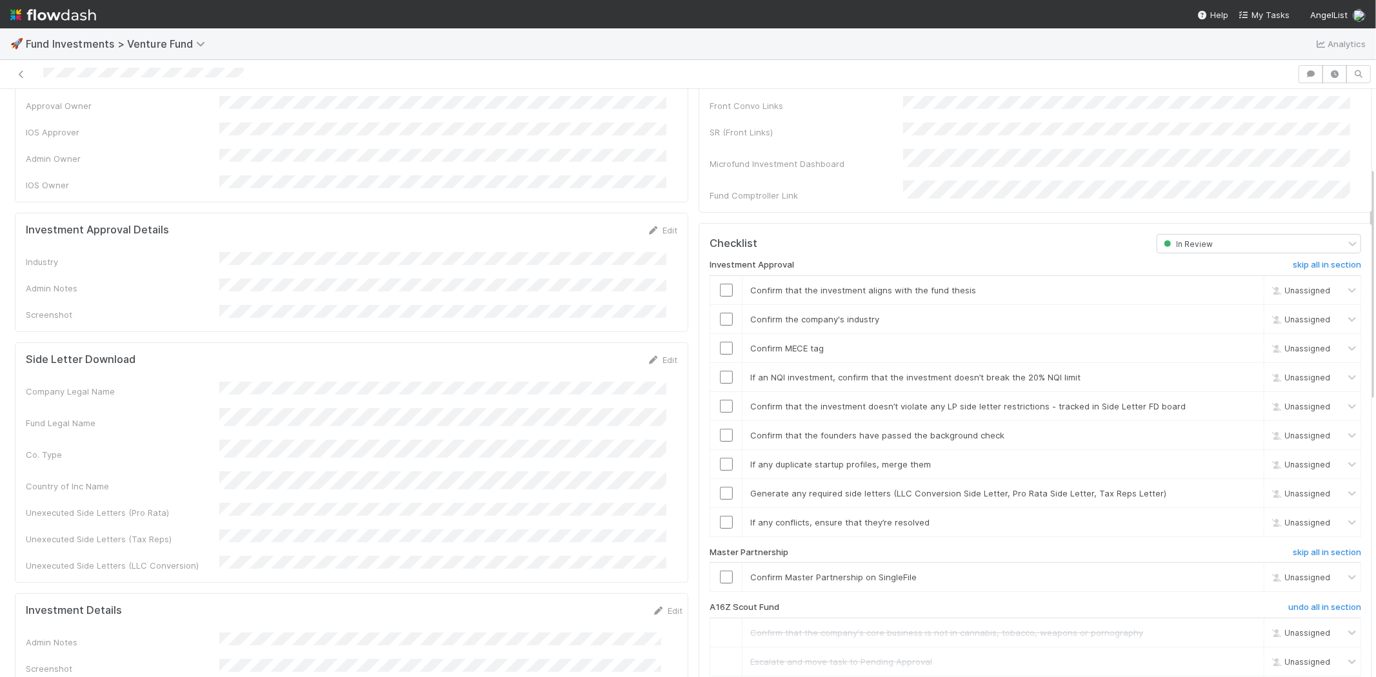
scroll to position [72, 0]
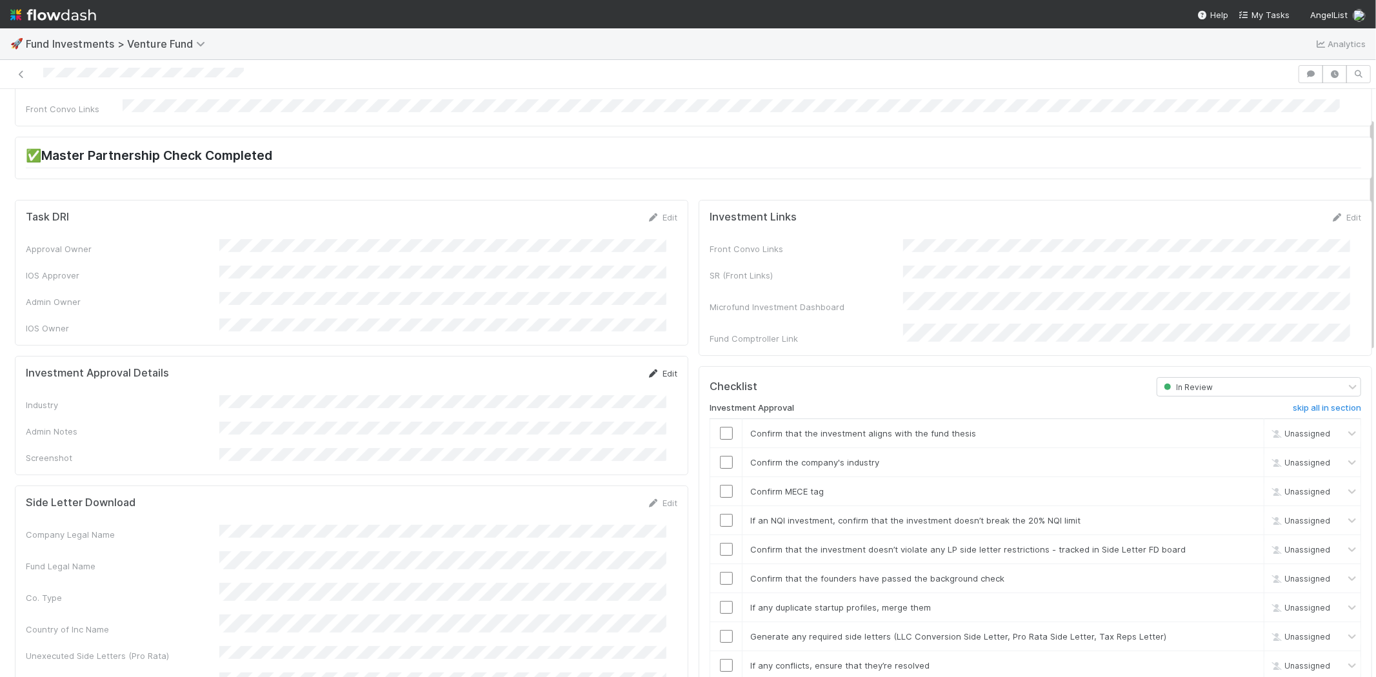
click at [650, 368] on link "Edit" at bounding box center [662, 373] width 30 height 10
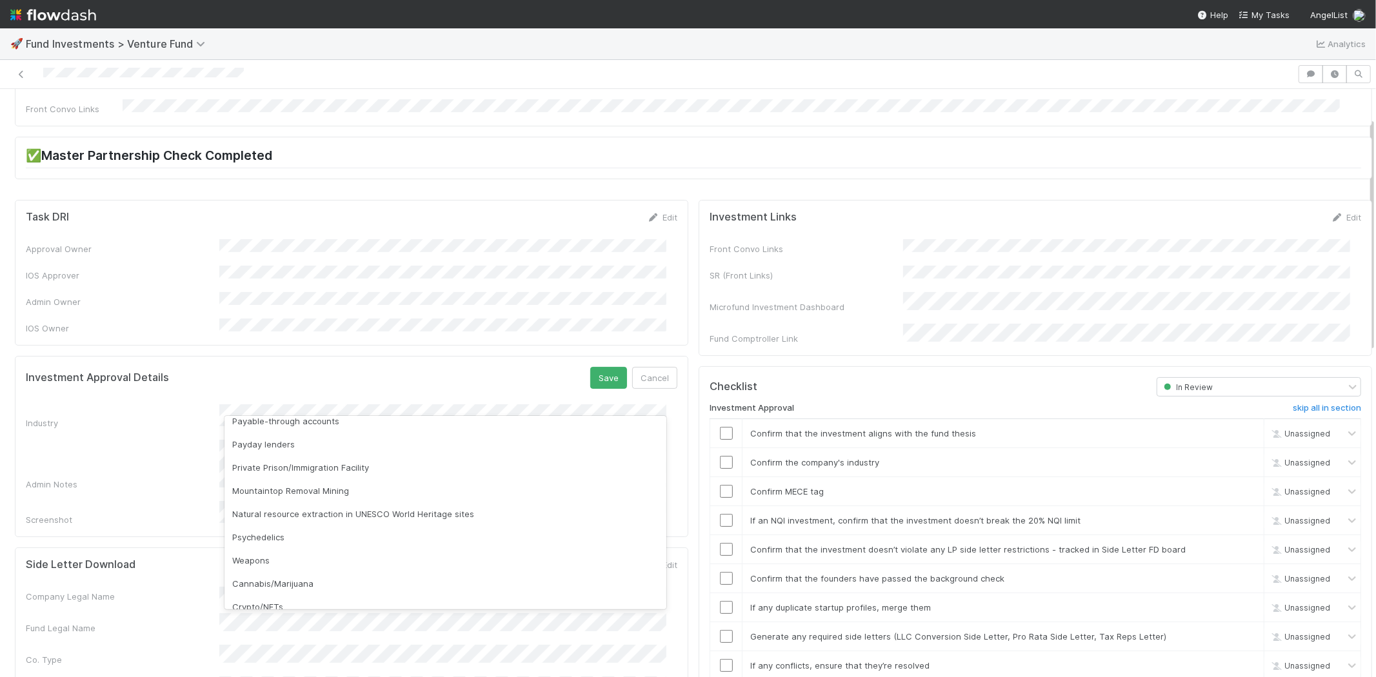
scroll to position [368, 0]
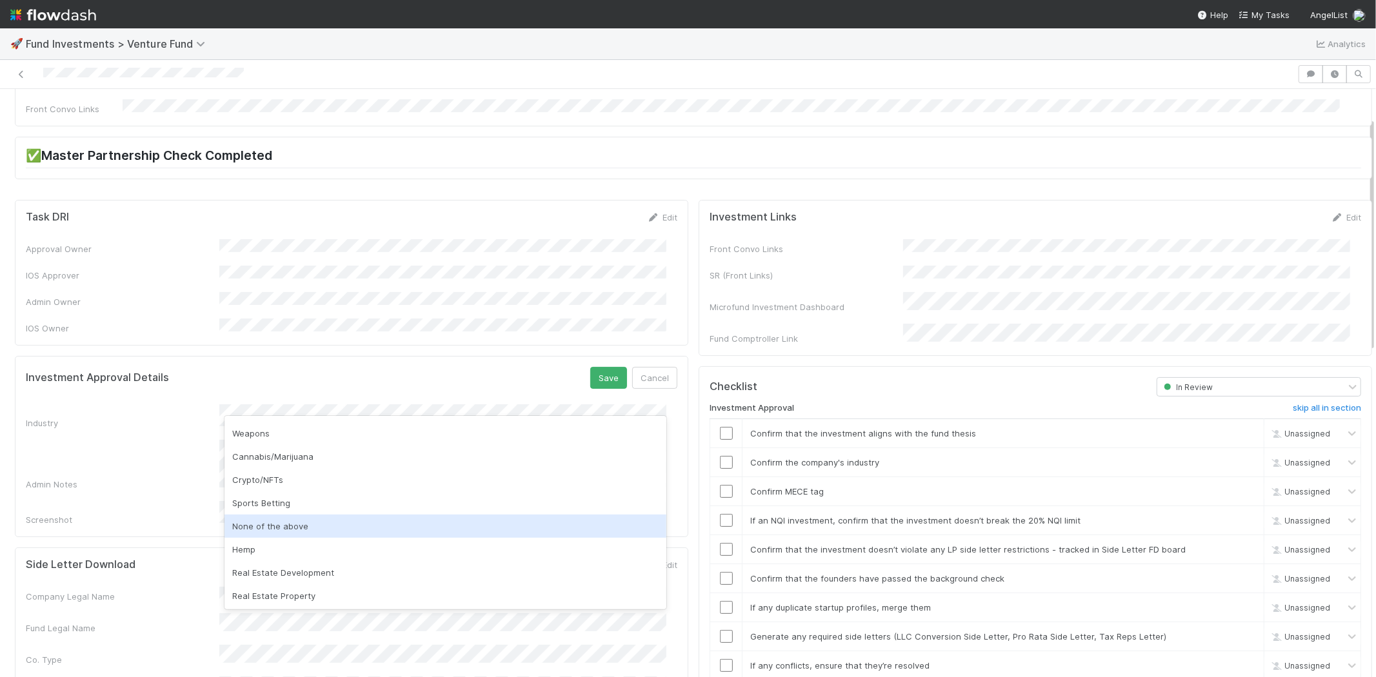
click at [282, 525] on div "None of the above" at bounding box center [446, 526] width 442 height 23
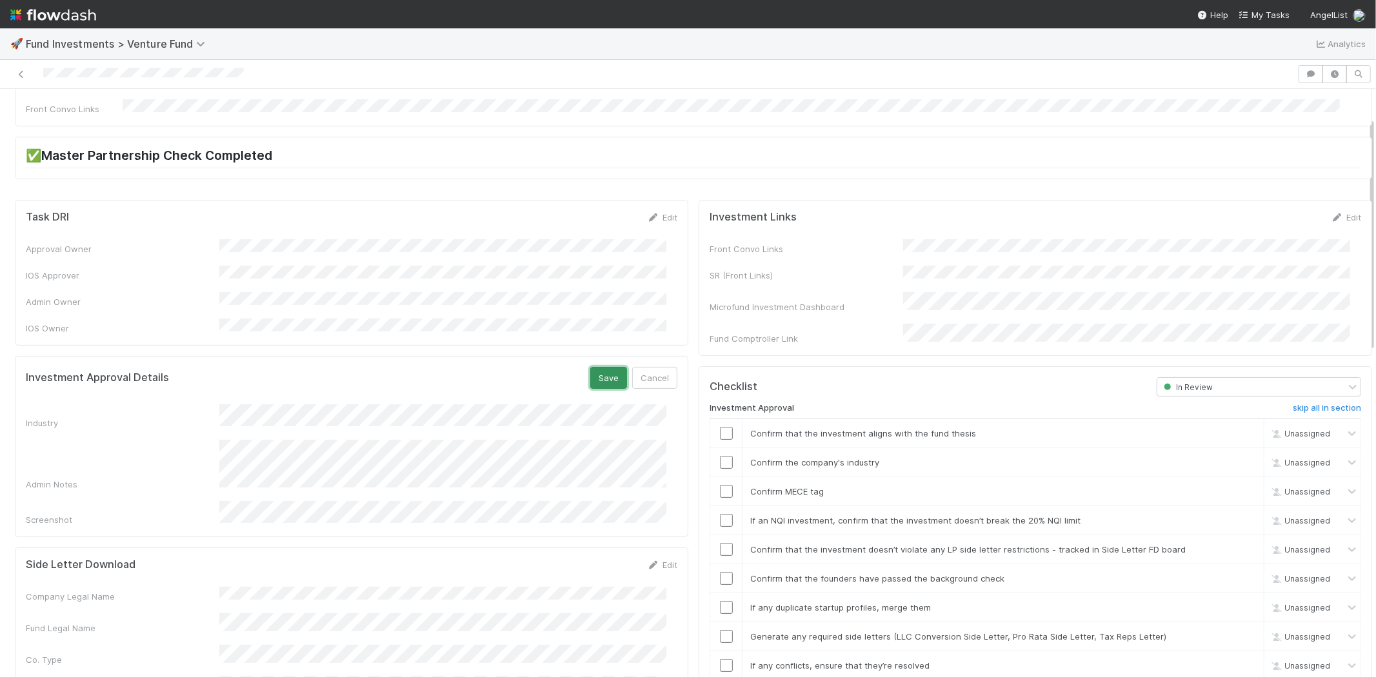
click at [596, 367] on button "Save" at bounding box center [608, 378] width 37 height 22
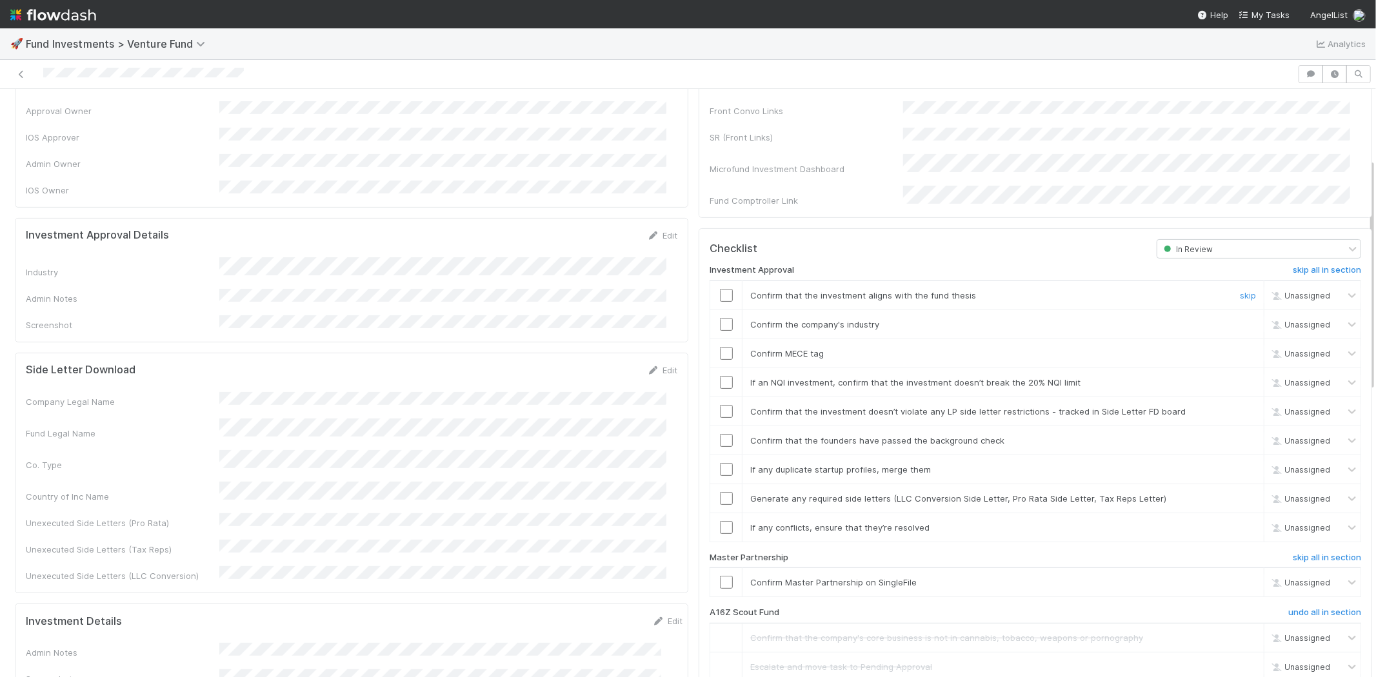
scroll to position [215, 0]
click at [720, 284] on input "checkbox" at bounding box center [726, 290] width 13 height 13
click at [721, 313] on input "checkbox" at bounding box center [726, 319] width 13 height 13
click at [720, 342] on input "checkbox" at bounding box center [726, 348] width 13 height 13
click at [720, 371] on input "checkbox" at bounding box center [726, 377] width 13 height 13
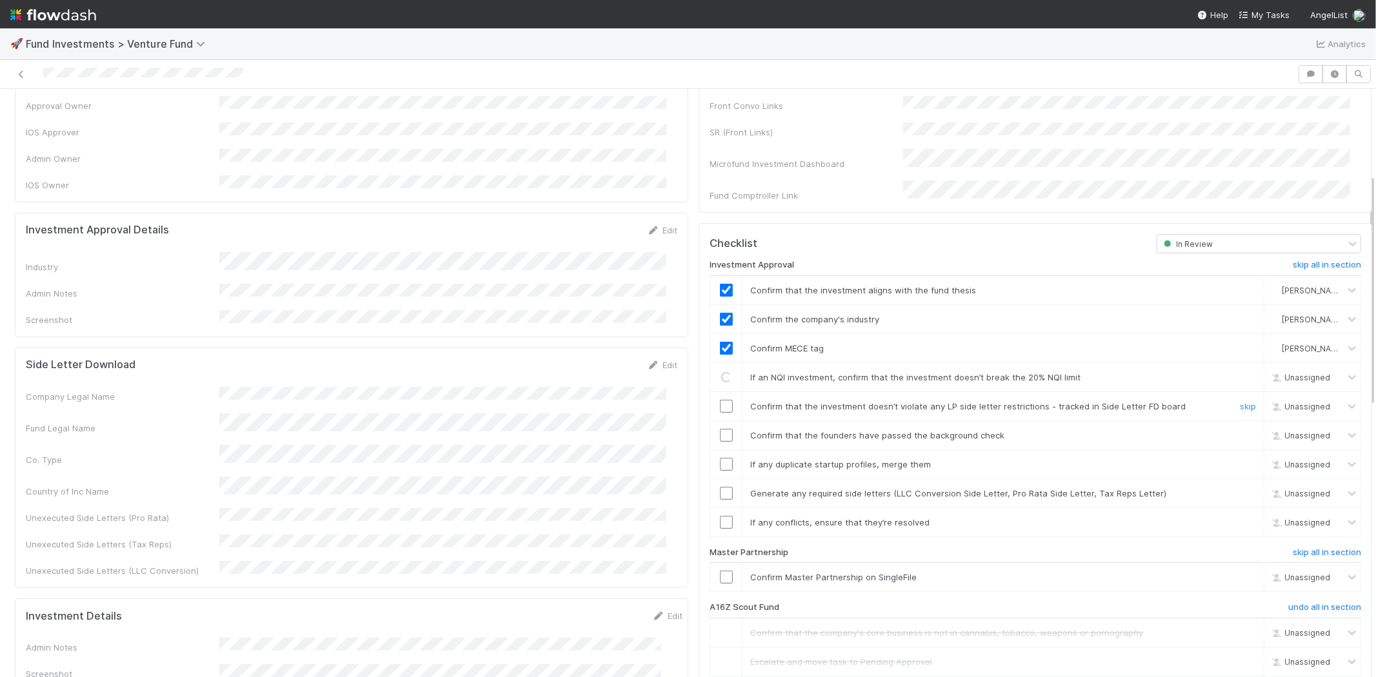
click at [720, 400] on input "checkbox" at bounding box center [726, 406] width 13 height 13
click at [720, 429] on input "checkbox" at bounding box center [726, 435] width 13 height 13
click at [720, 458] on input "checkbox" at bounding box center [726, 464] width 13 height 13
click at [720, 487] on input "checkbox" at bounding box center [726, 493] width 13 height 13
checkbox input "true"
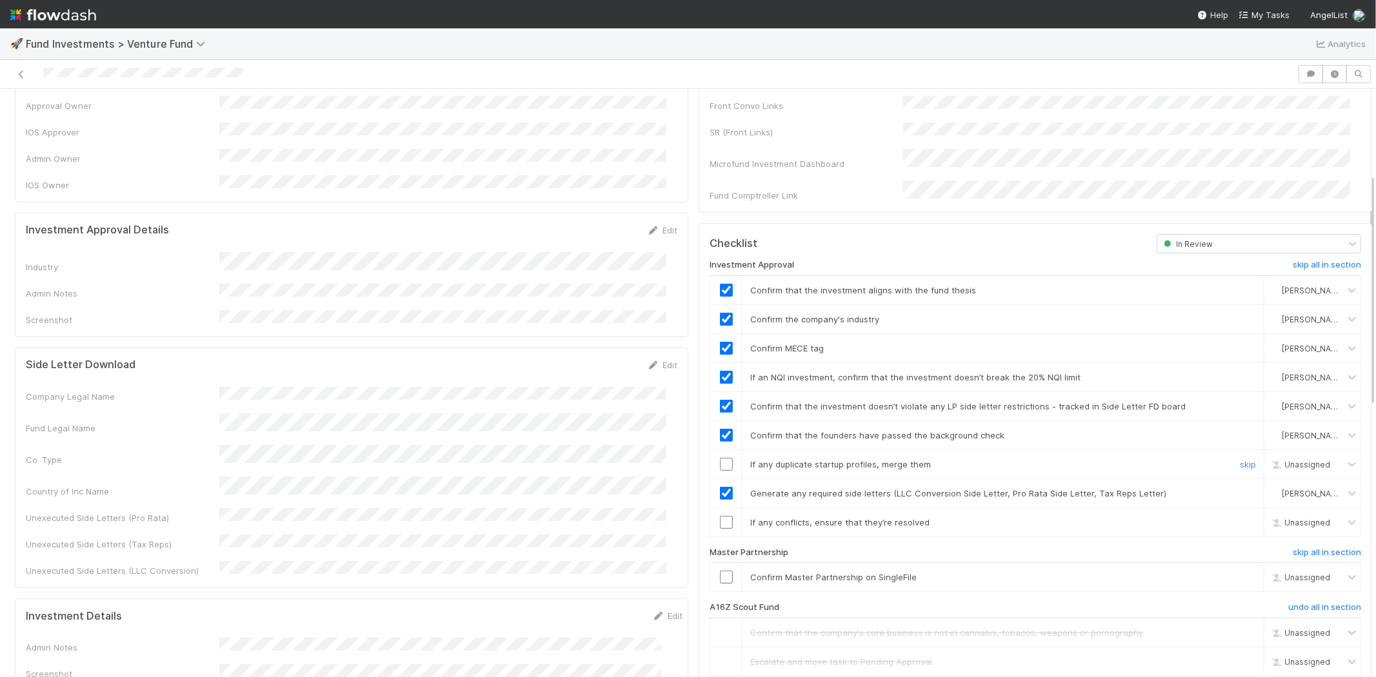
click at [710, 458] on div at bounding box center [726, 464] width 32 height 13
click at [720, 458] on input "checkbox" at bounding box center [726, 464] width 13 height 13
click at [718, 514] on td at bounding box center [726, 522] width 32 height 29
click at [720, 516] on input "checkbox" at bounding box center [726, 522] width 13 height 13
click at [720, 571] on input "checkbox" at bounding box center [726, 577] width 13 height 13
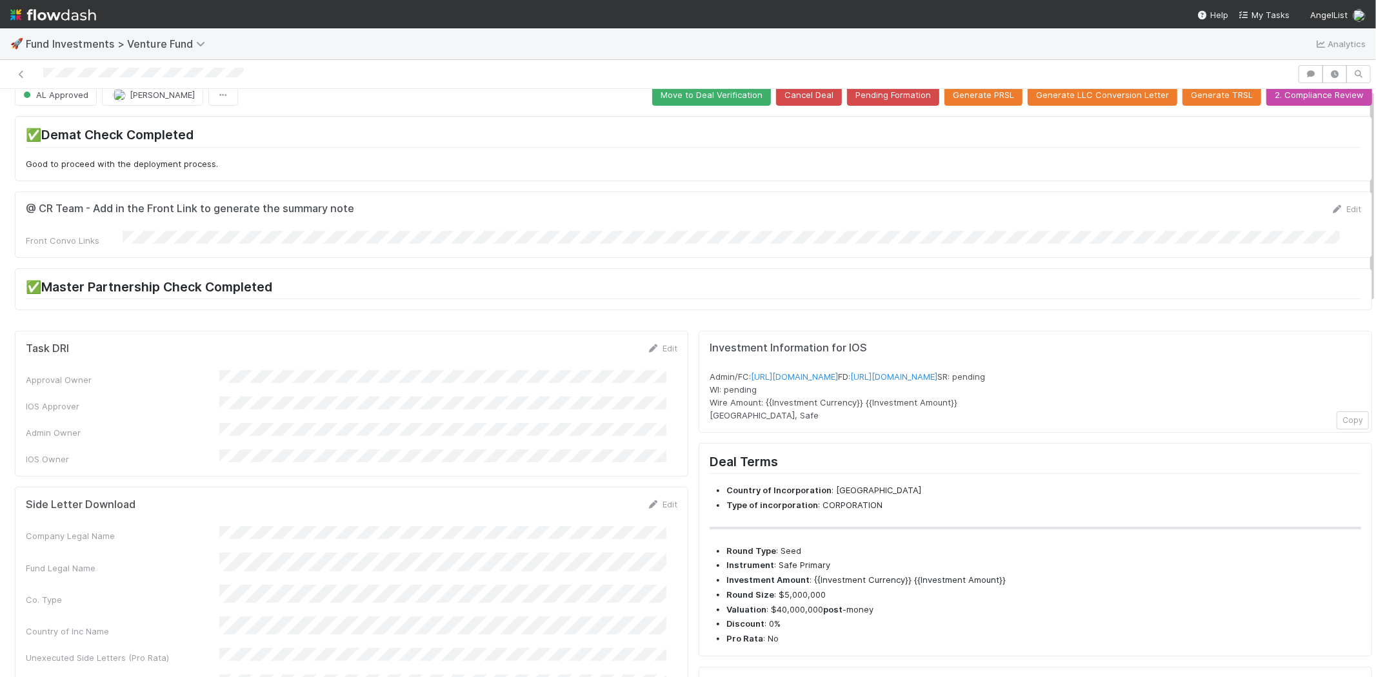
scroll to position [0, 0]
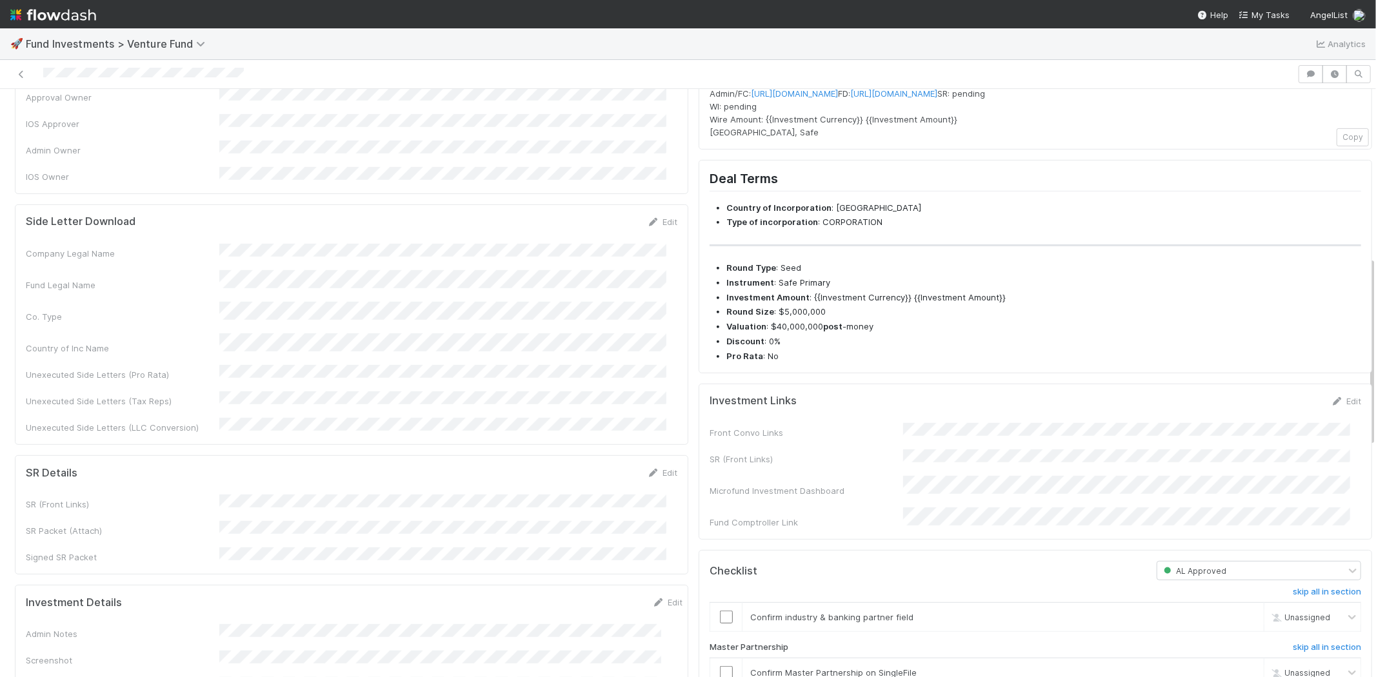
scroll to position [717, 0]
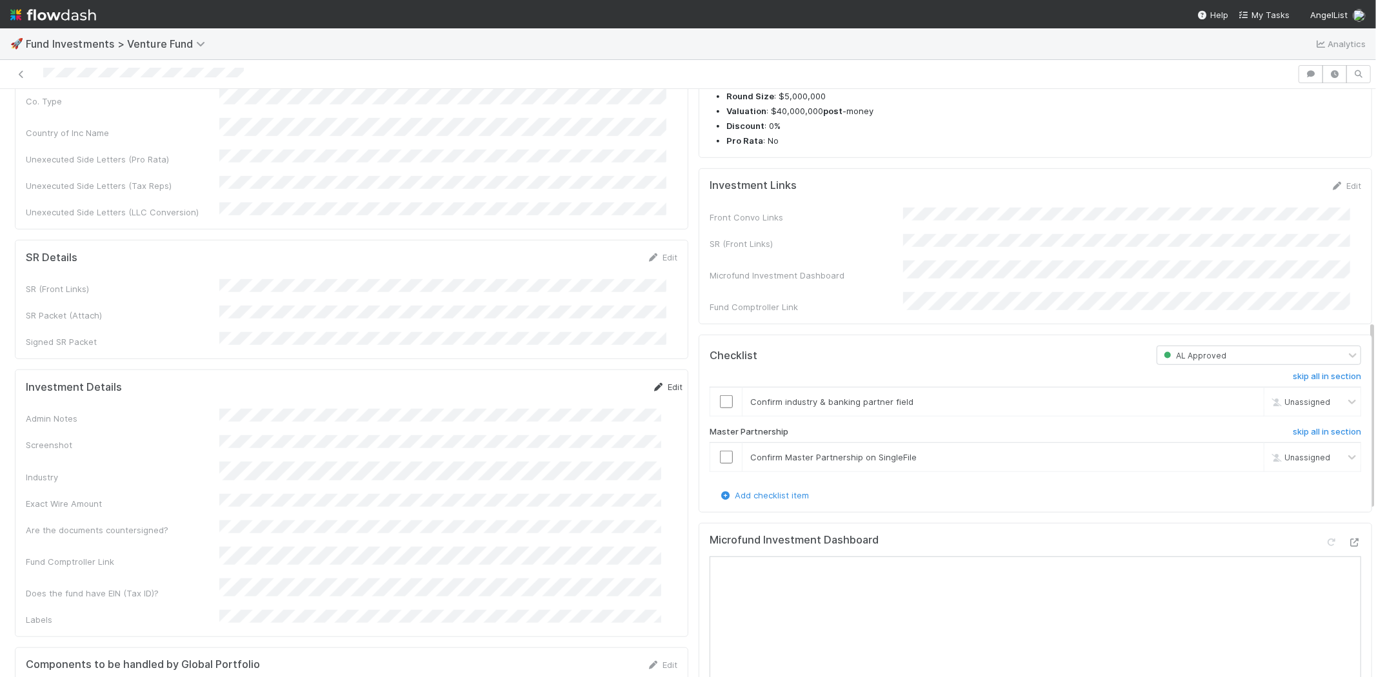
click at [654, 382] on link "Edit" at bounding box center [667, 387] width 30 height 10
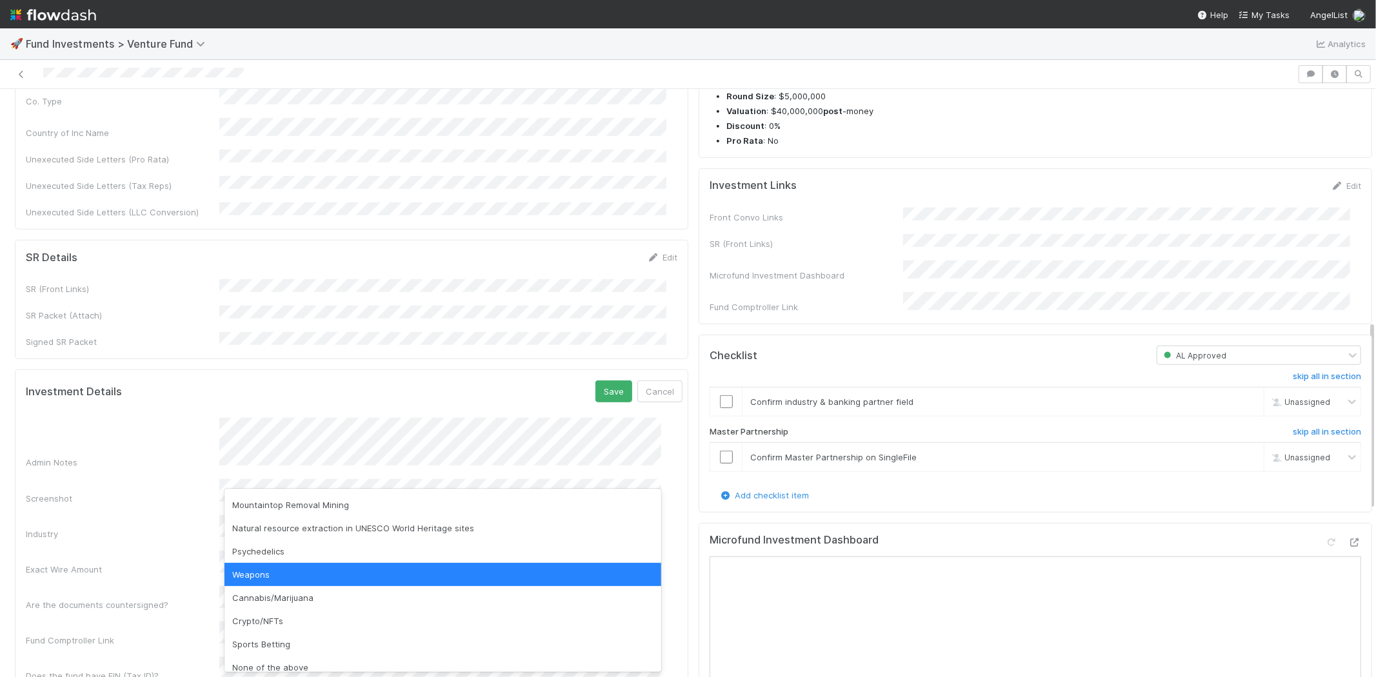
scroll to position [378, 0]
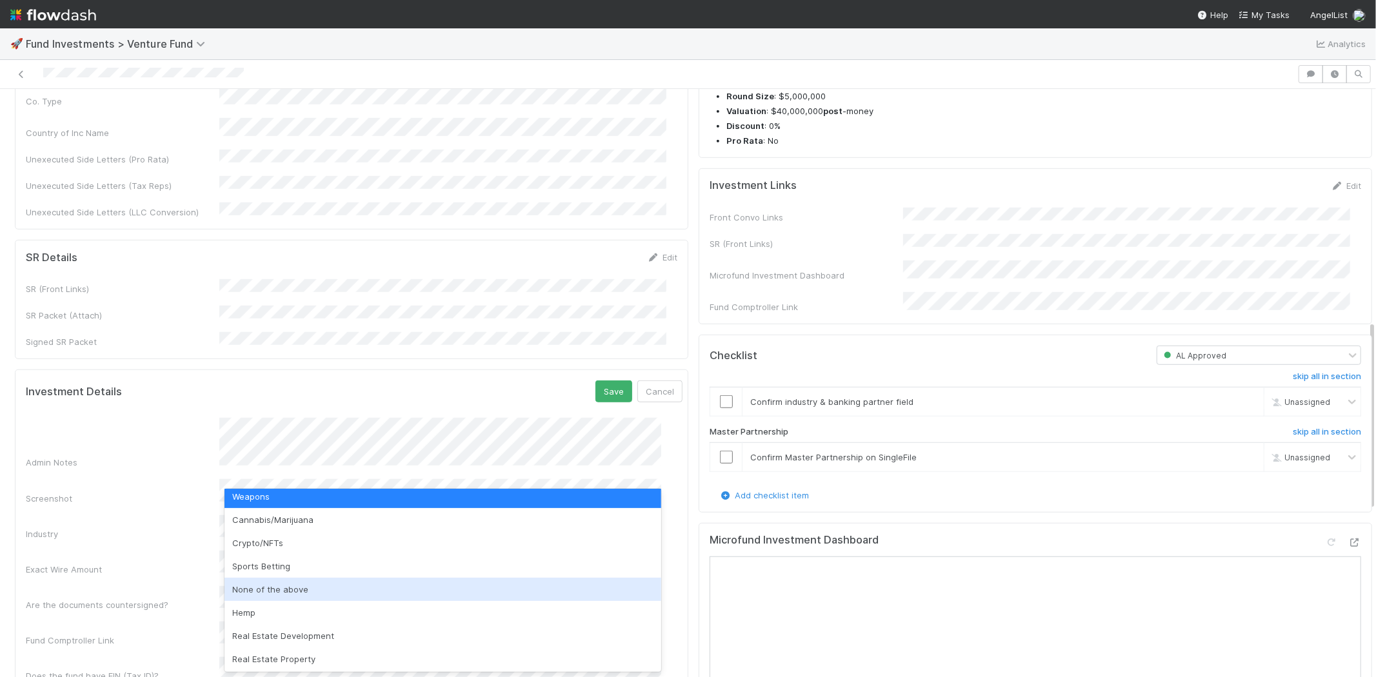
click at [288, 579] on div "None of the above" at bounding box center [443, 589] width 437 height 23
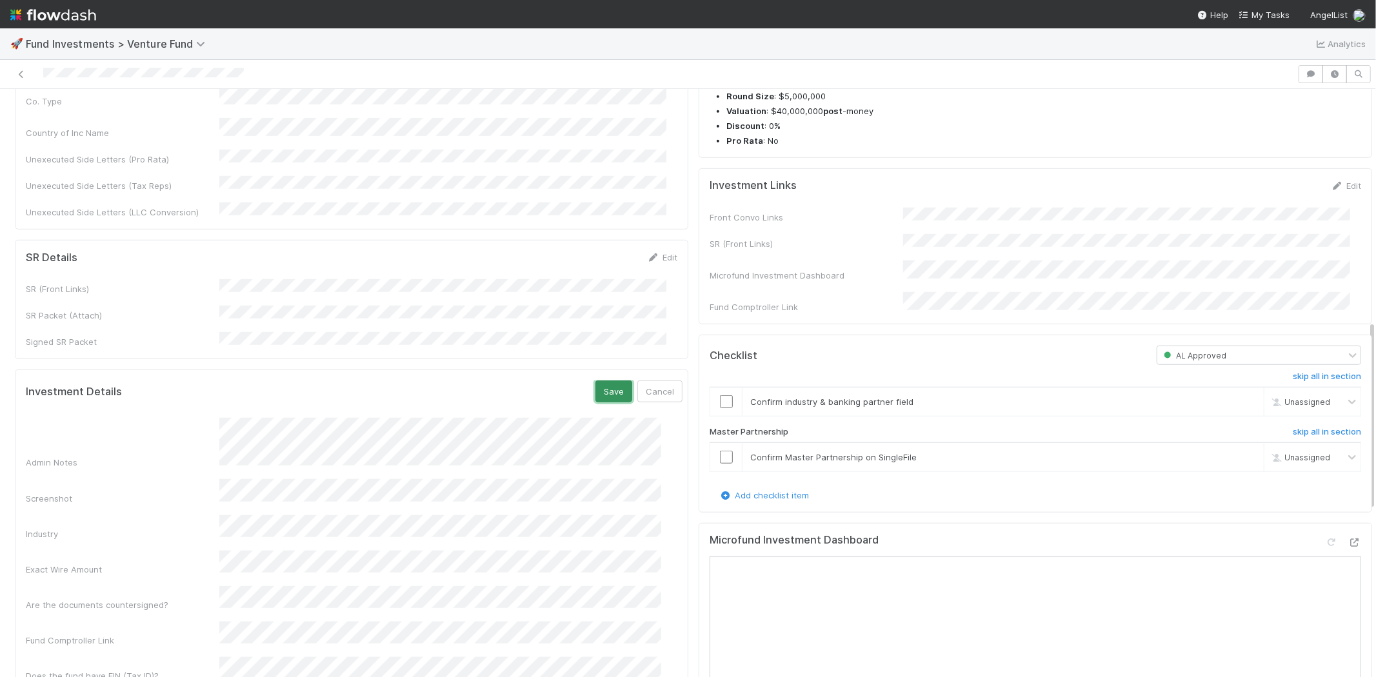
click at [596, 381] on button "Save" at bounding box center [614, 392] width 37 height 22
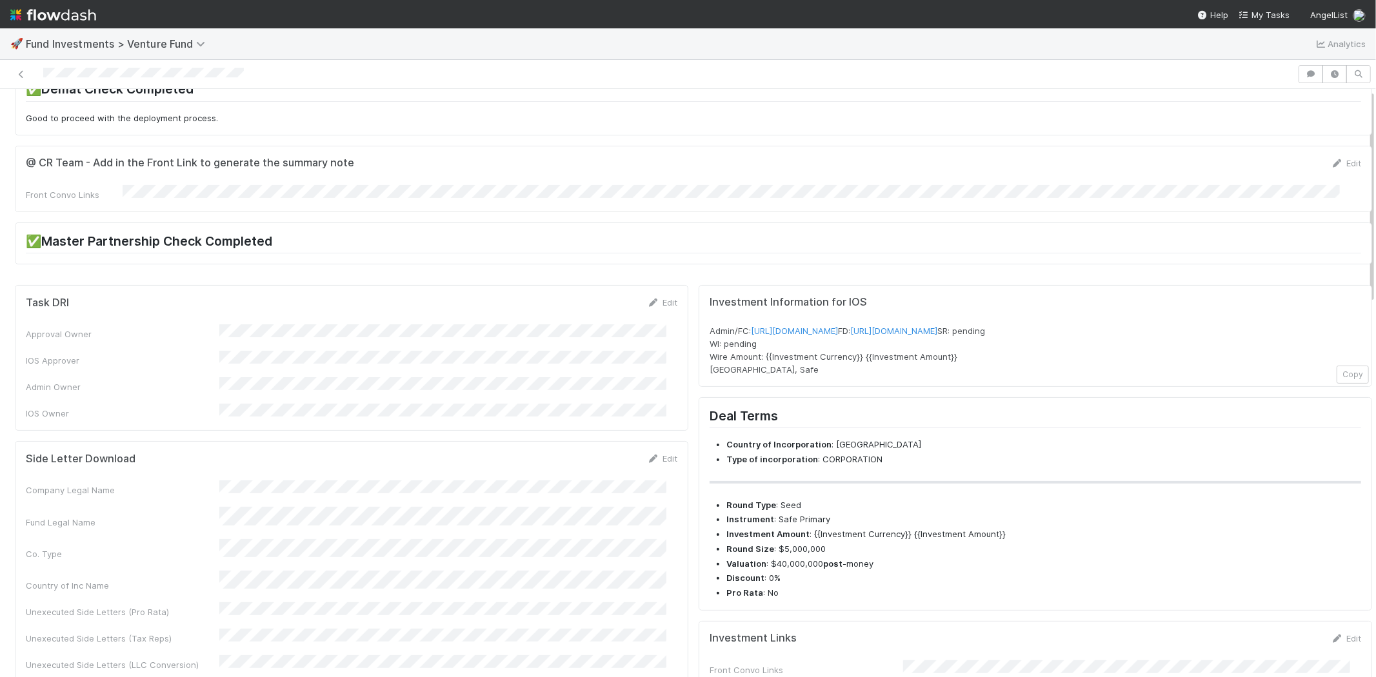
scroll to position [0, 0]
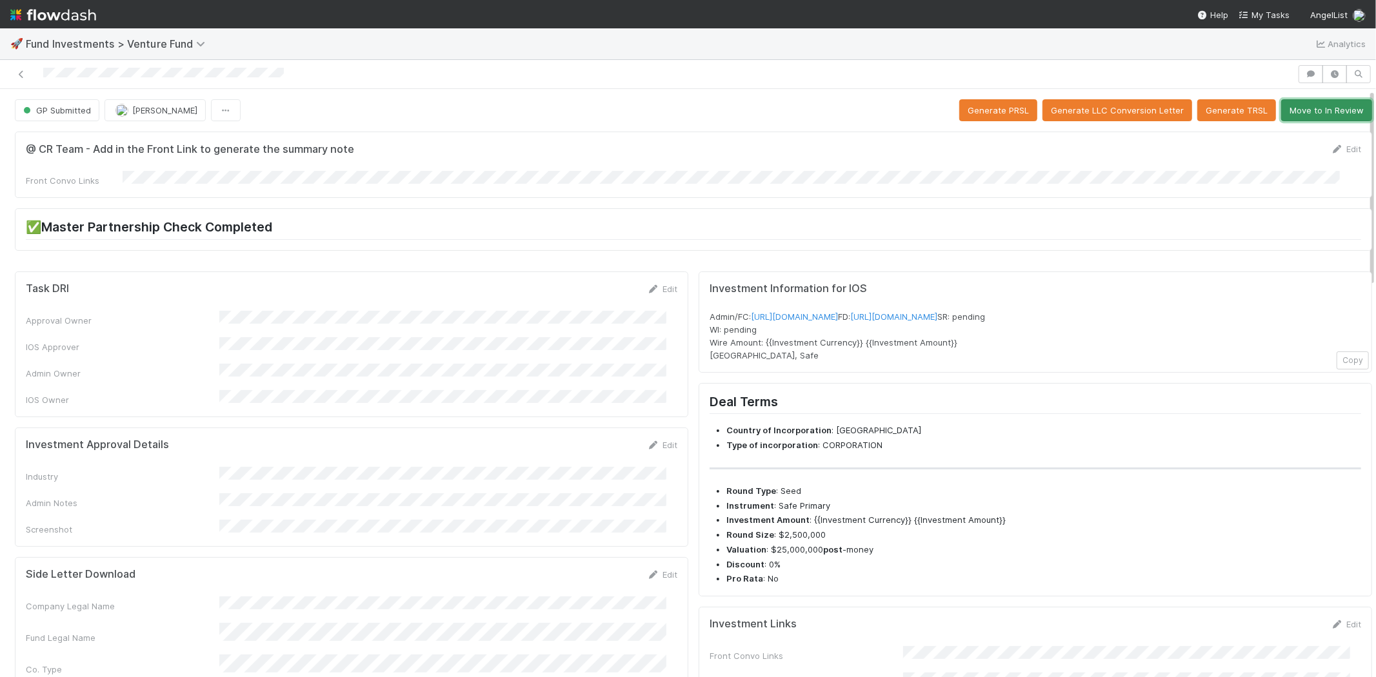
click at [1287, 114] on button "Move to In Review" at bounding box center [1326, 110] width 91 height 22
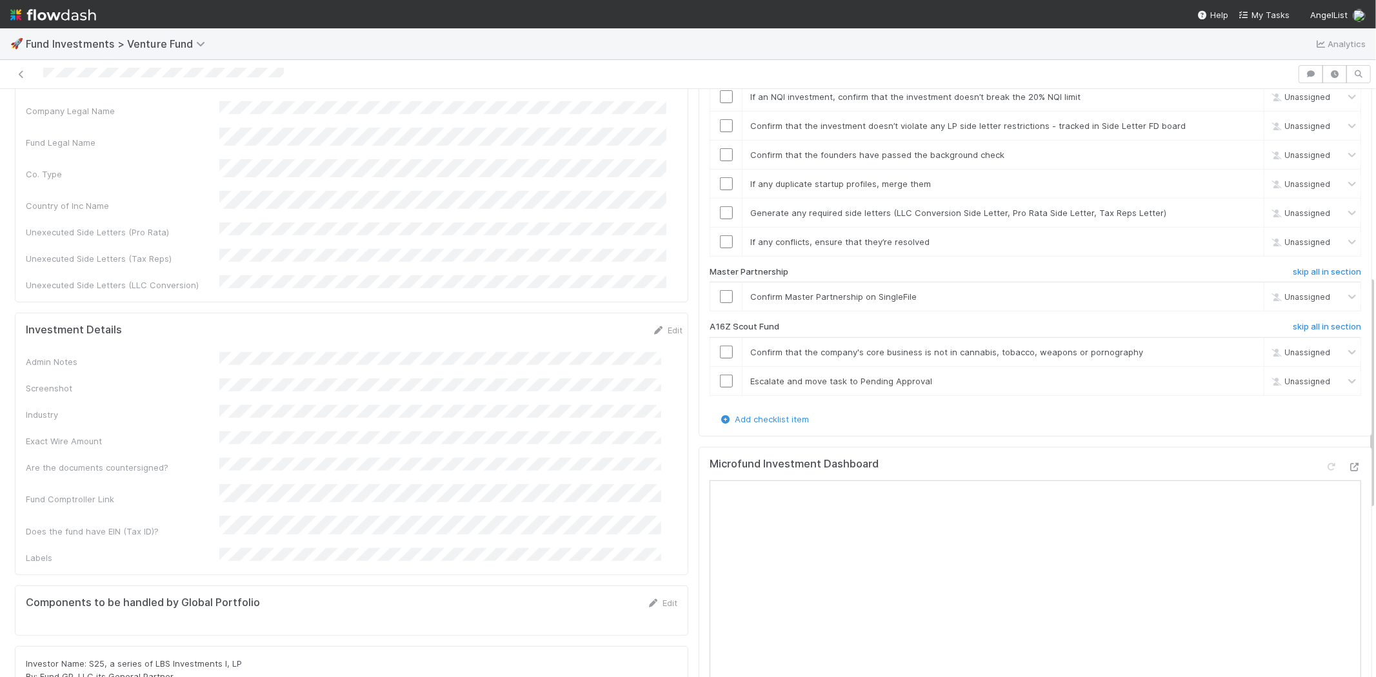
scroll to position [501, 0]
click at [1293, 316] on h6 "skip all in section" at bounding box center [1327, 321] width 68 height 10
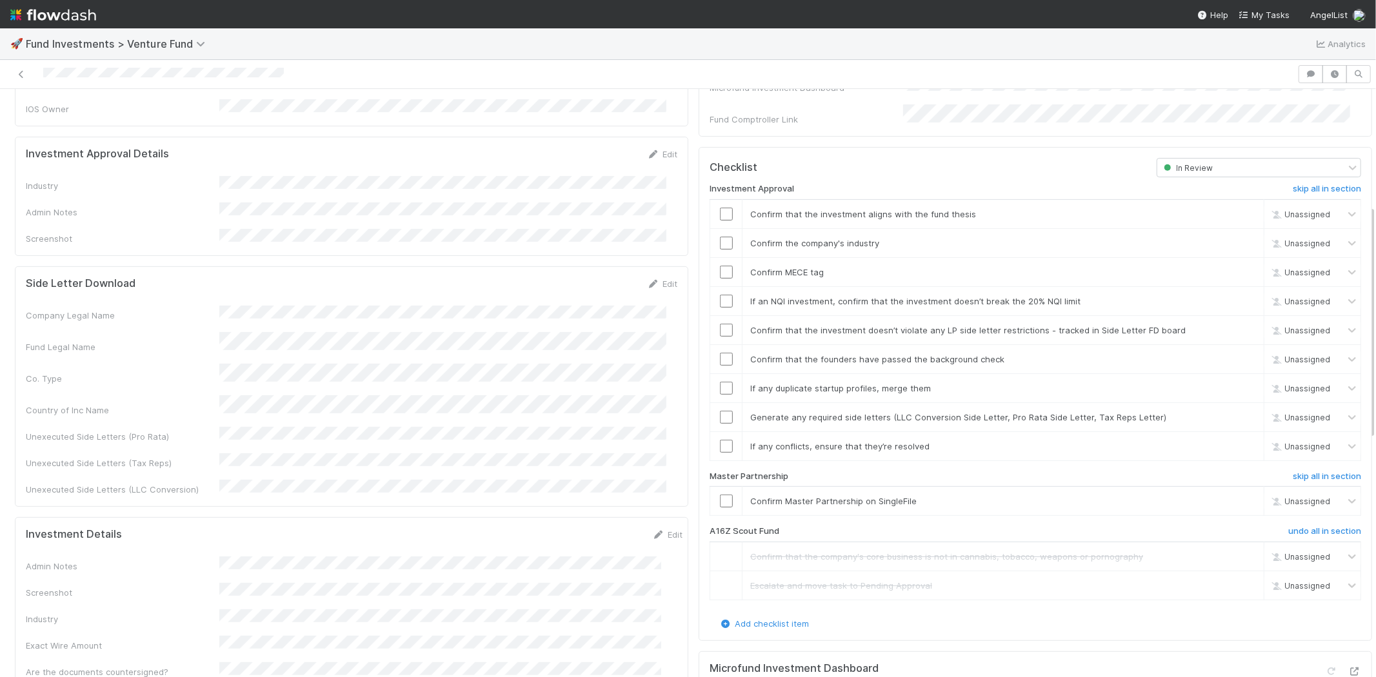
scroll to position [215, 0]
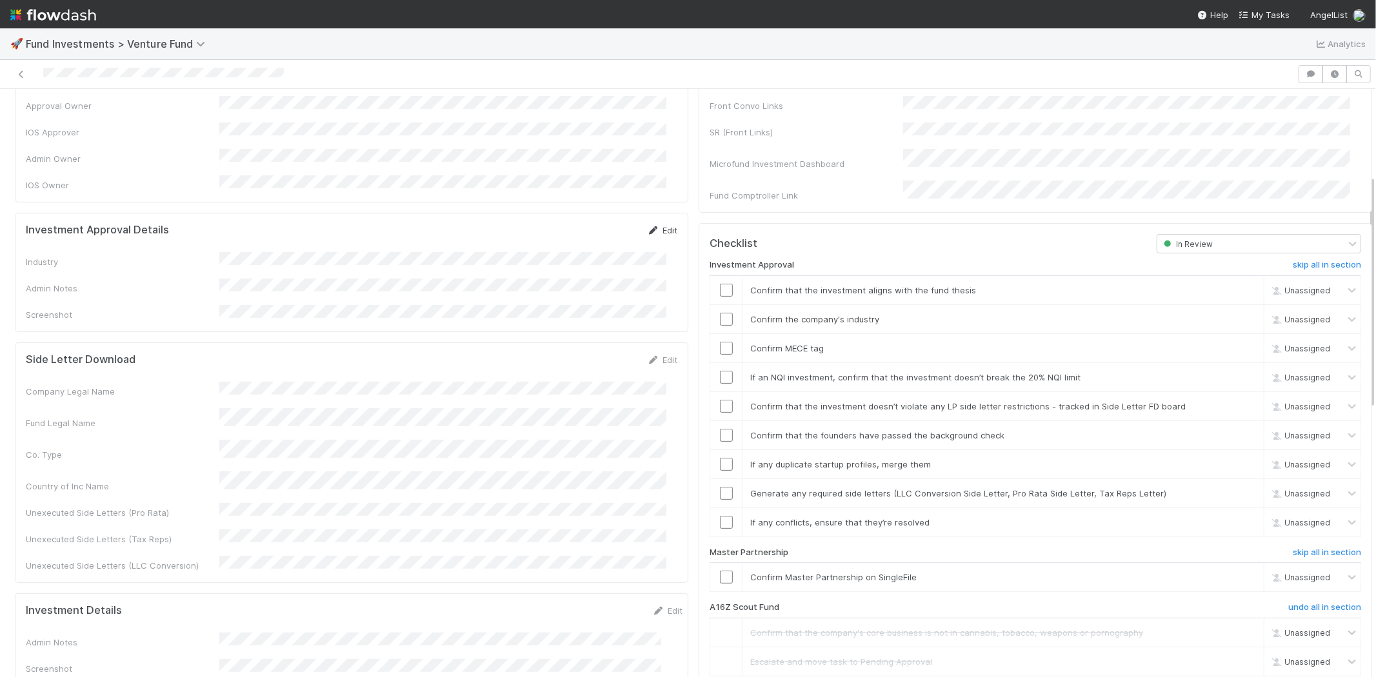
click at [652, 225] on link "Edit" at bounding box center [662, 230] width 30 height 10
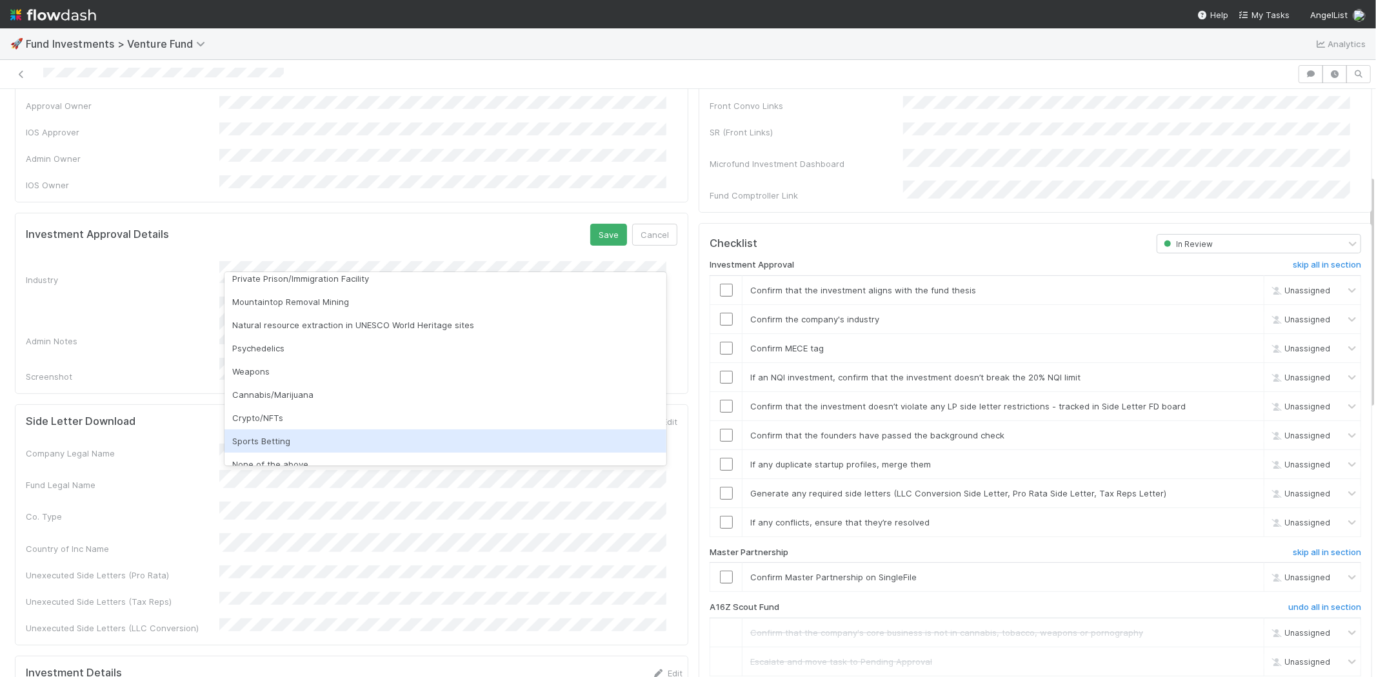
scroll to position [368, 0]
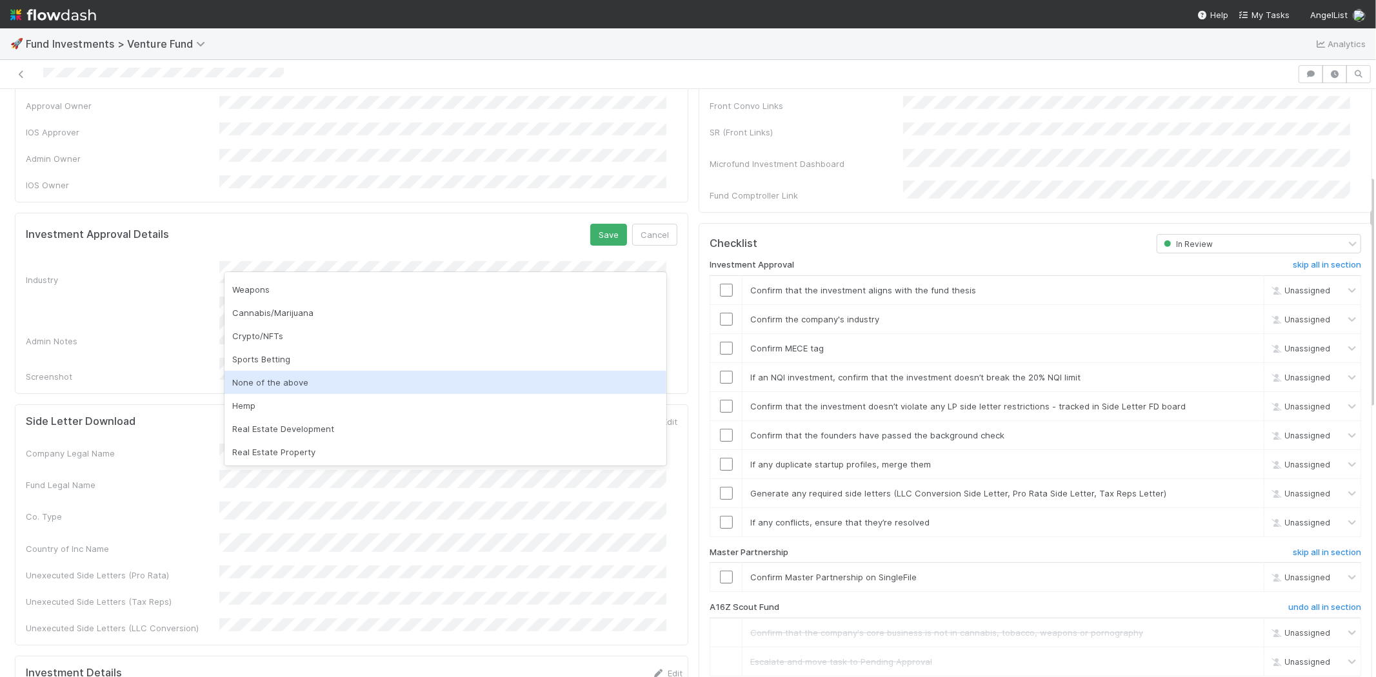
drag, startPoint x: 292, startPoint y: 383, endPoint x: 400, endPoint y: 330, distance: 120.0
click at [292, 383] on div "None of the above" at bounding box center [446, 382] width 442 height 23
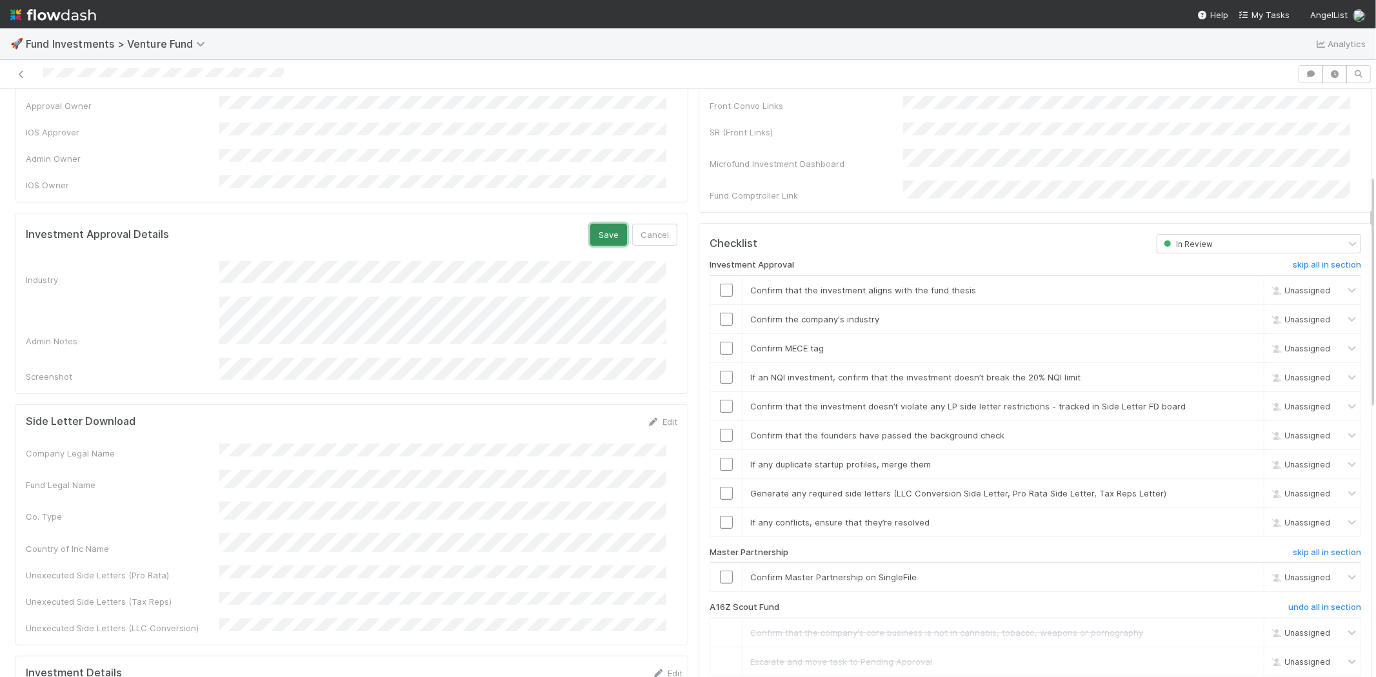
click at [590, 224] on button "Save" at bounding box center [608, 235] width 37 height 22
click at [720, 284] on input "checkbox" at bounding box center [726, 290] width 13 height 13
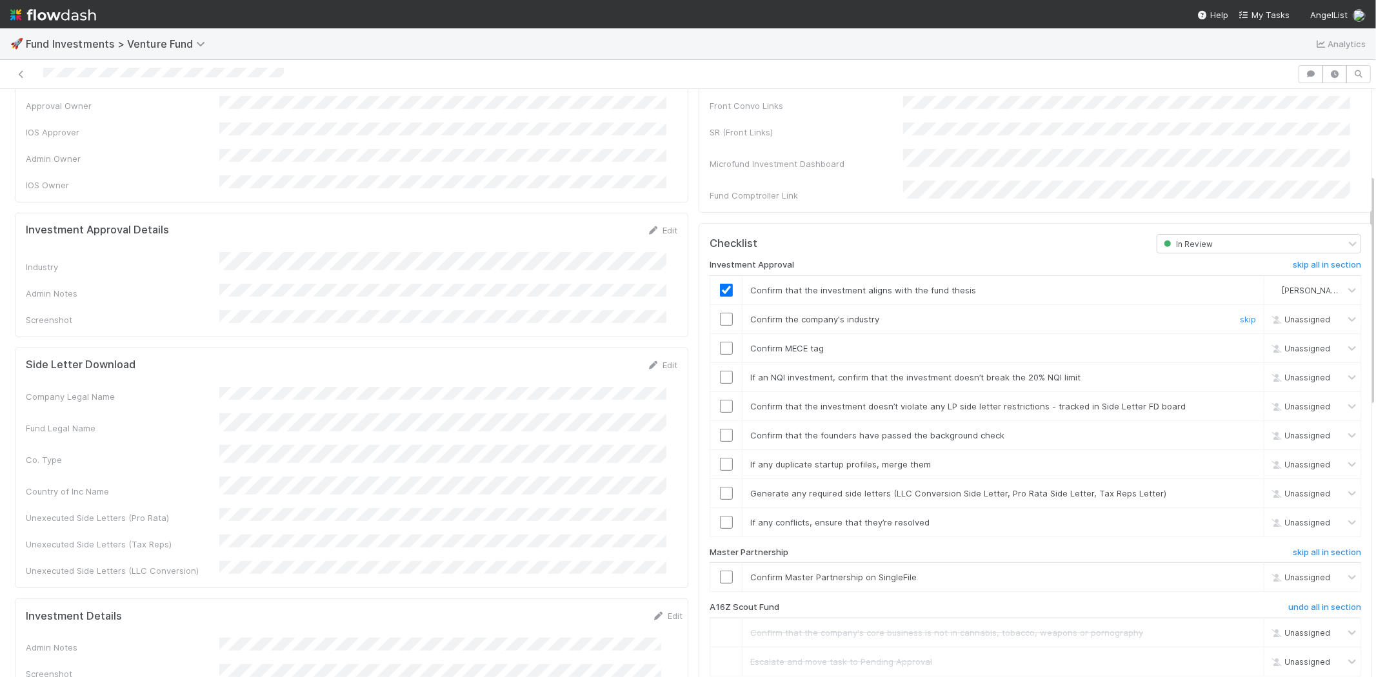
click at [720, 313] on input "checkbox" at bounding box center [726, 319] width 13 height 13
click at [720, 342] on input "checkbox" at bounding box center [726, 348] width 13 height 13
click at [720, 371] on input "checkbox" at bounding box center [726, 377] width 13 height 13
click at [720, 400] on input "checkbox" at bounding box center [726, 406] width 13 height 13
click at [720, 429] on input "checkbox" at bounding box center [726, 435] width 13 height 13
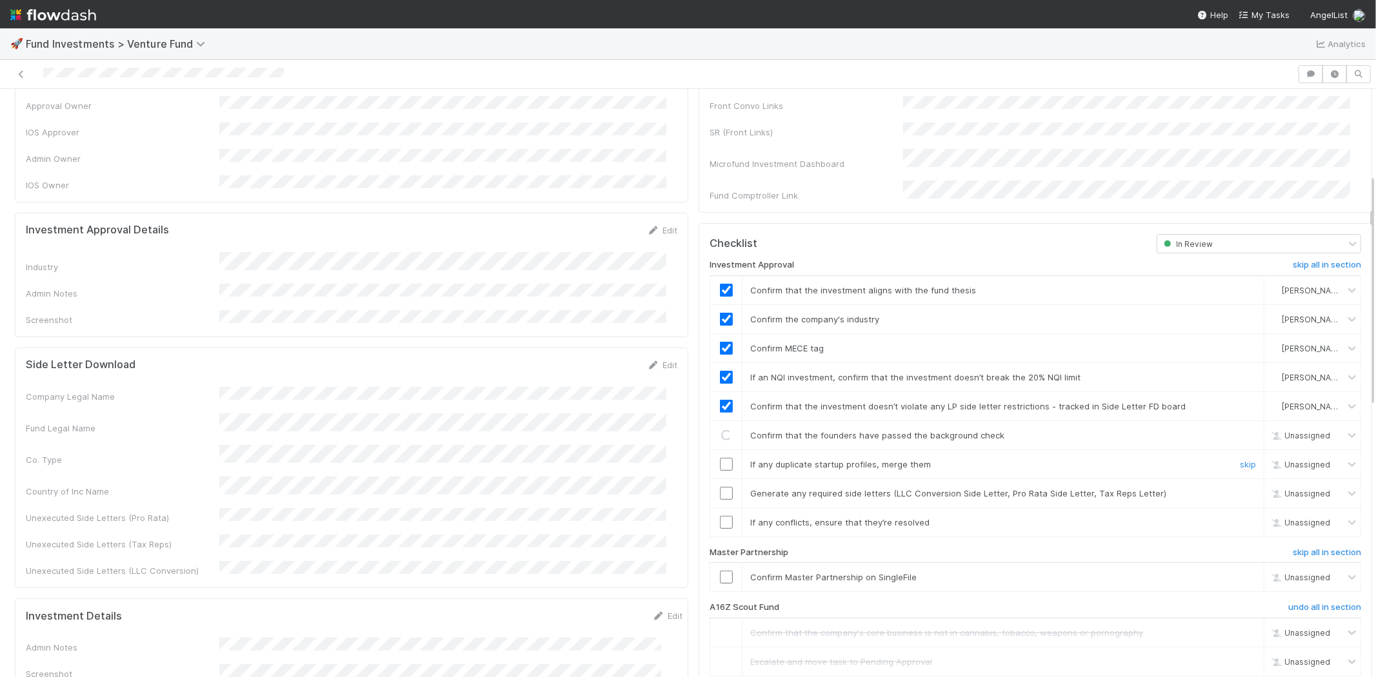
click at [712, 450] on td at bounding box center [726, 464] width 32 height 29
click at [720, 458] on input "checkbox" at bounding box center [726, 464] width 13 height 13
click at [720, 487] on input "checkbox" at bounding box center [726, 493] width 13 height 13
click at [720, 516] on input "checkbox" at bounding box center [726, 522] width 13 height 13
click at [720, 571] on input "checkbox" at bounding box center [726, 577] width 13 height 13
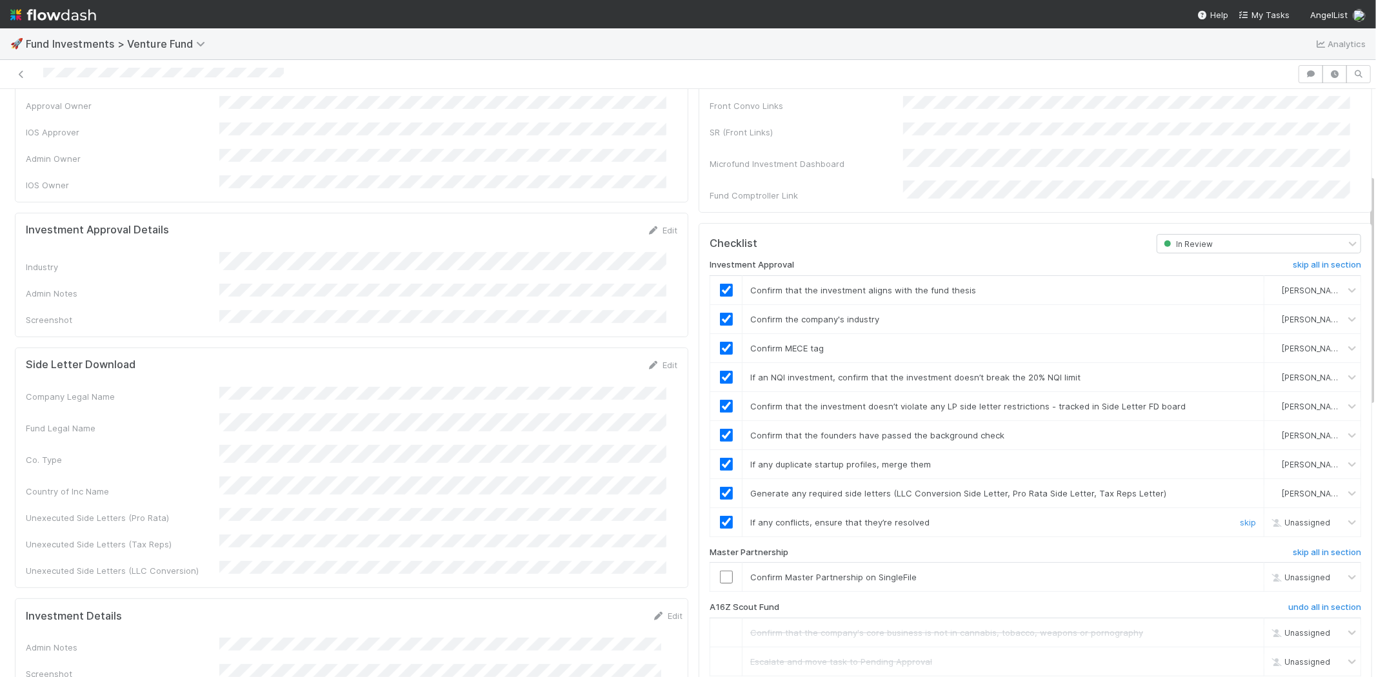
checkbox input "true"
click at [720, 571] on input "checkbox" at bounding box center [726, 577] width 13 height 13
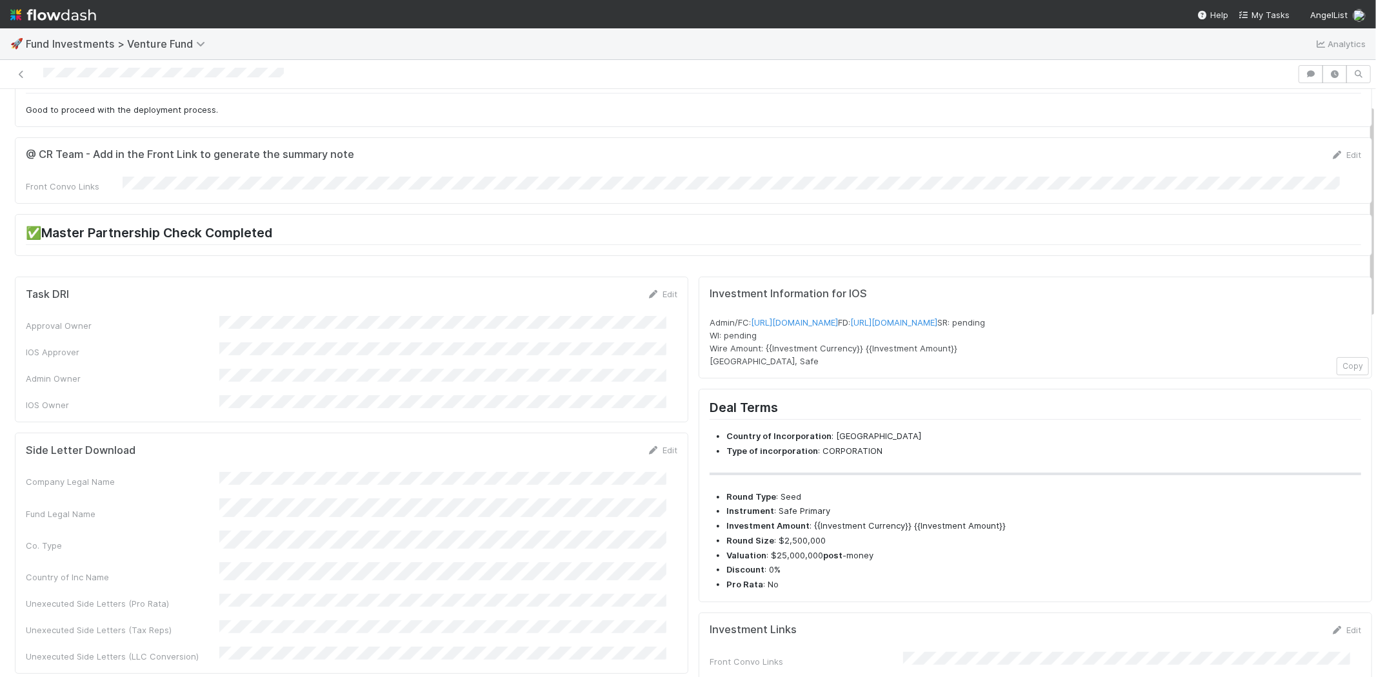
scroll to position [0, 0]
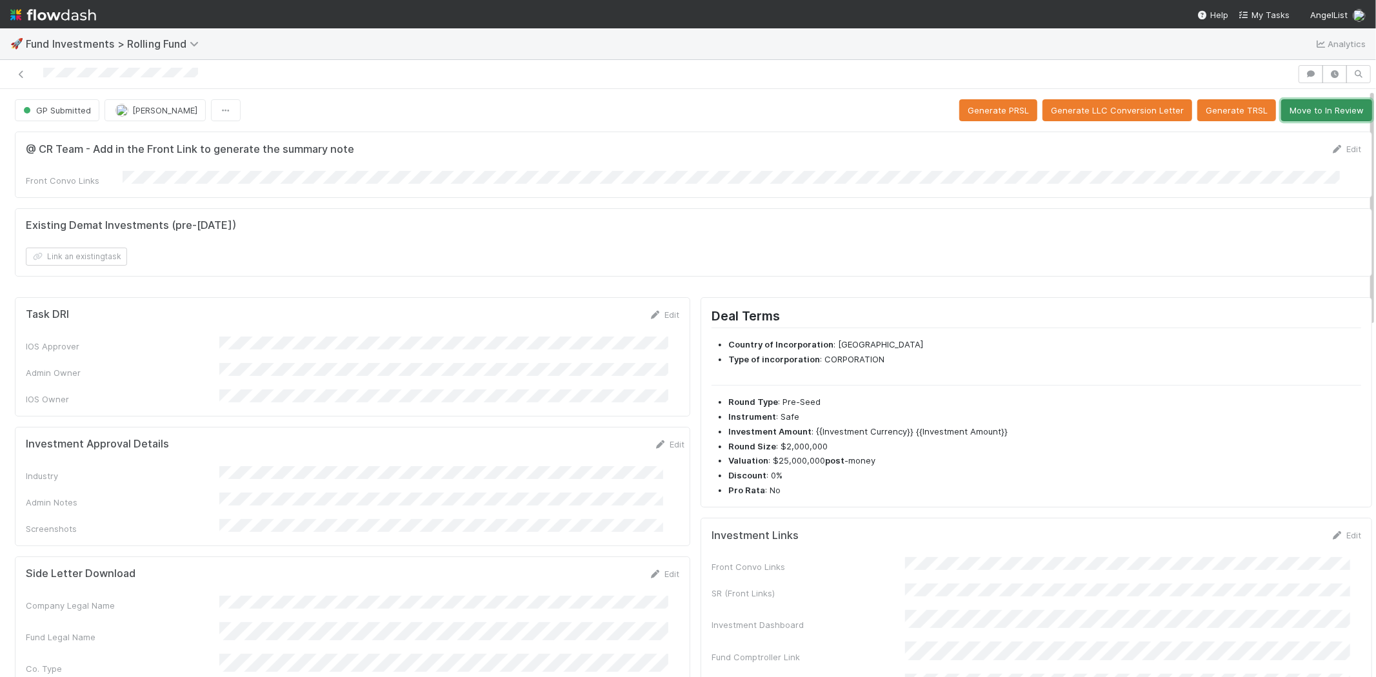
click at [1298, 108] on button "Move to In Review" at bounding box center [1326, 110] width 91 height 22
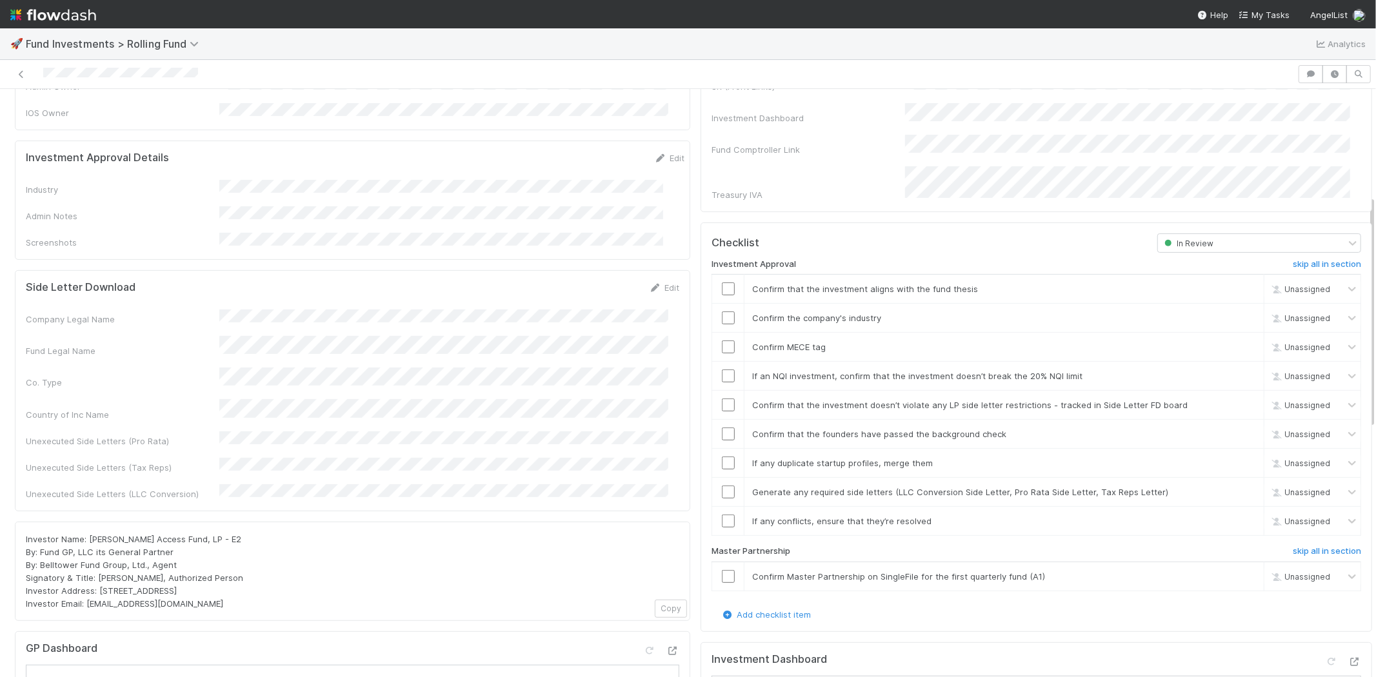
scroll to position [143, 0]
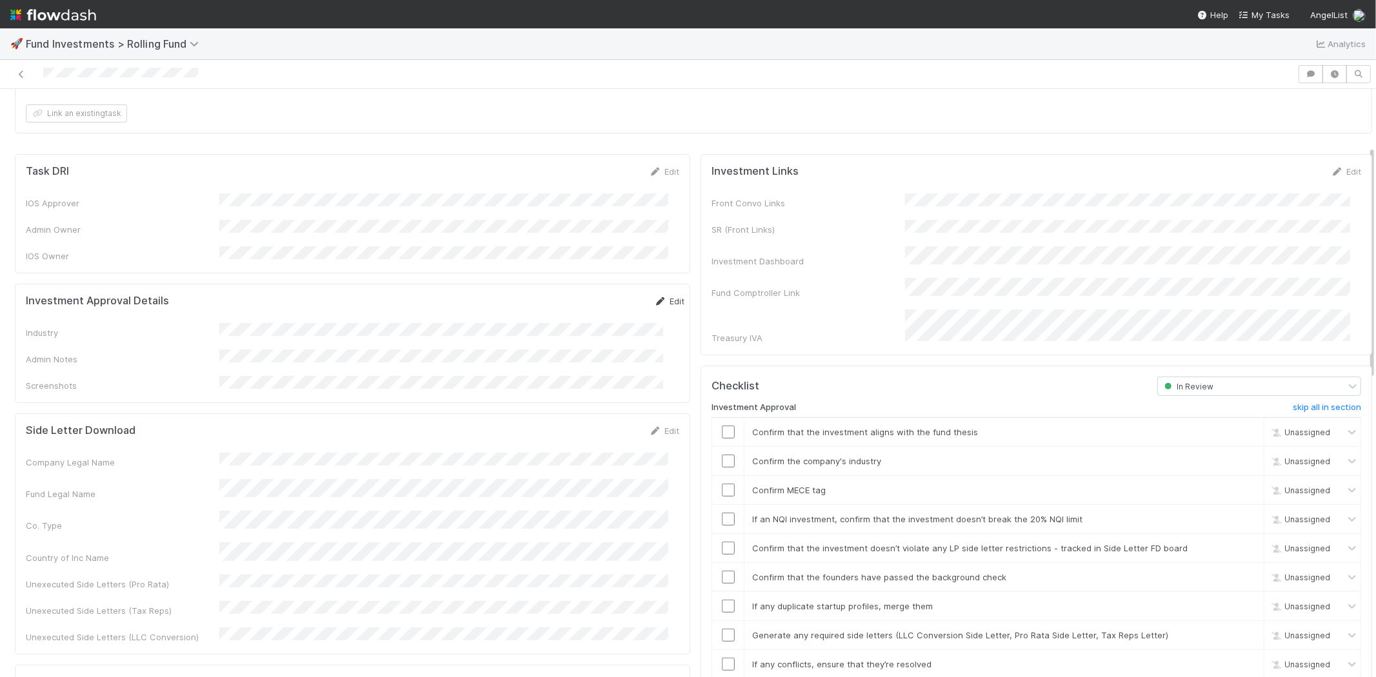
click at [654, 296] on link "Edit" at bounding box center [669, 301] width 30 height 10
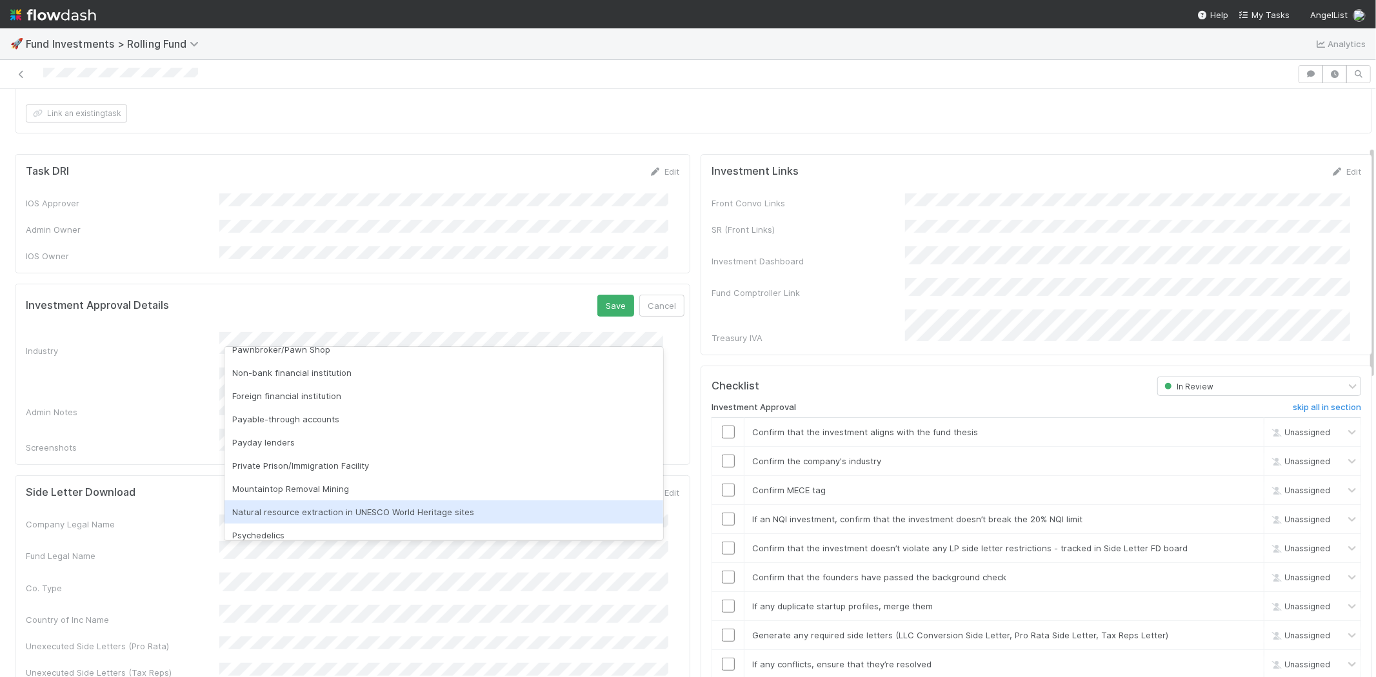
scroll to position [368, 0]
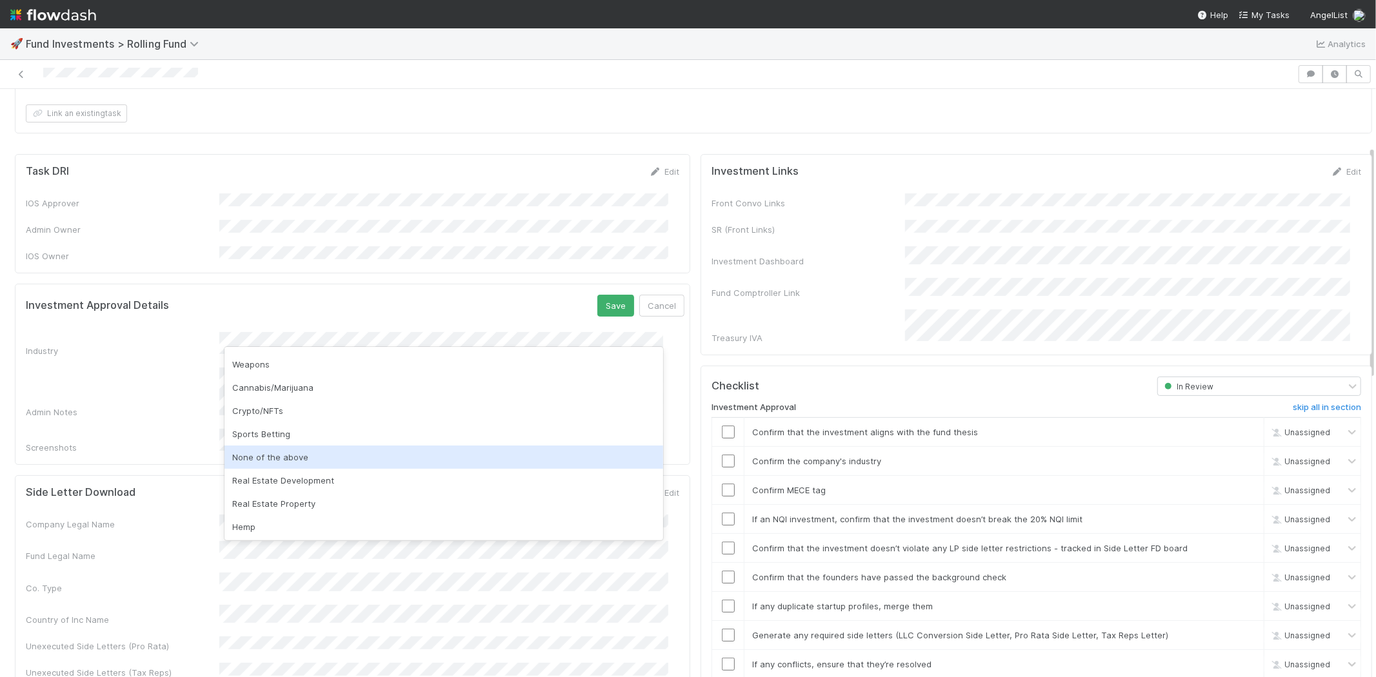
click at [295, 457] on div "None of the above" at bounding box center [444, 457] width 439 height 23
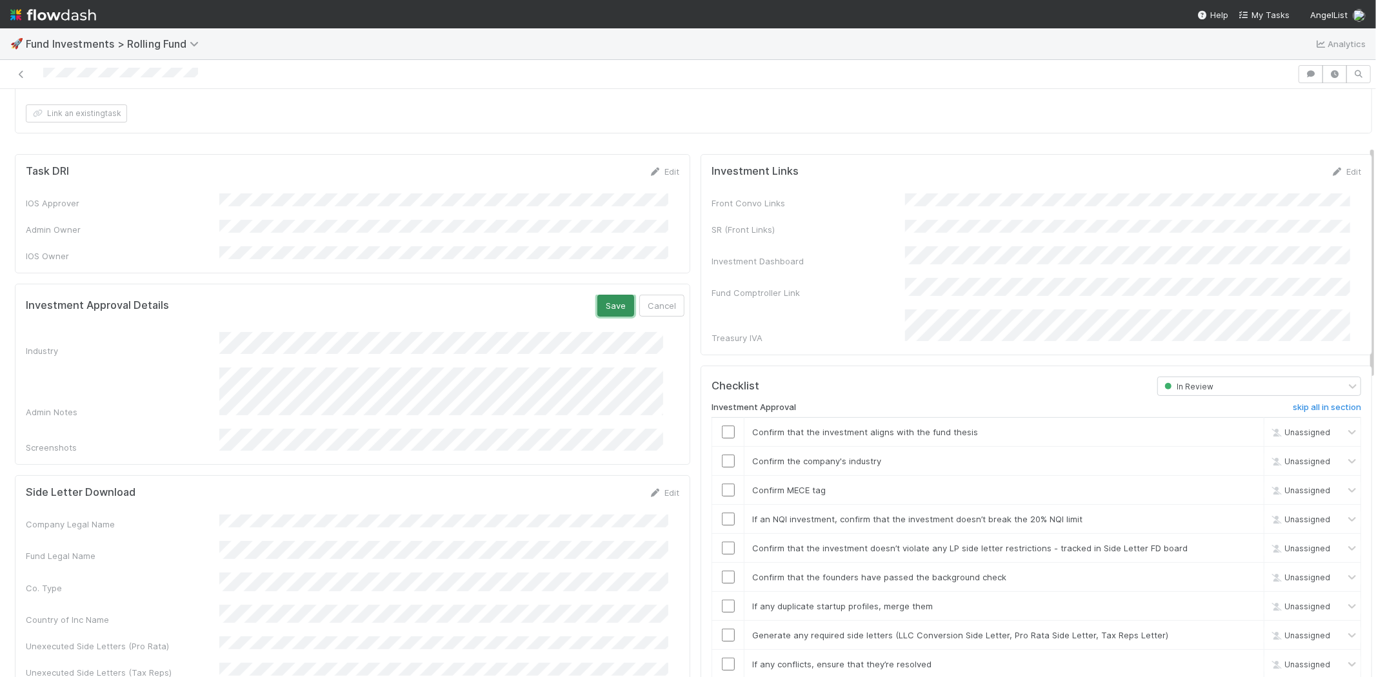
click at [597, 295] on button "Save" at bounding box center [615, 306] width 37 height 22
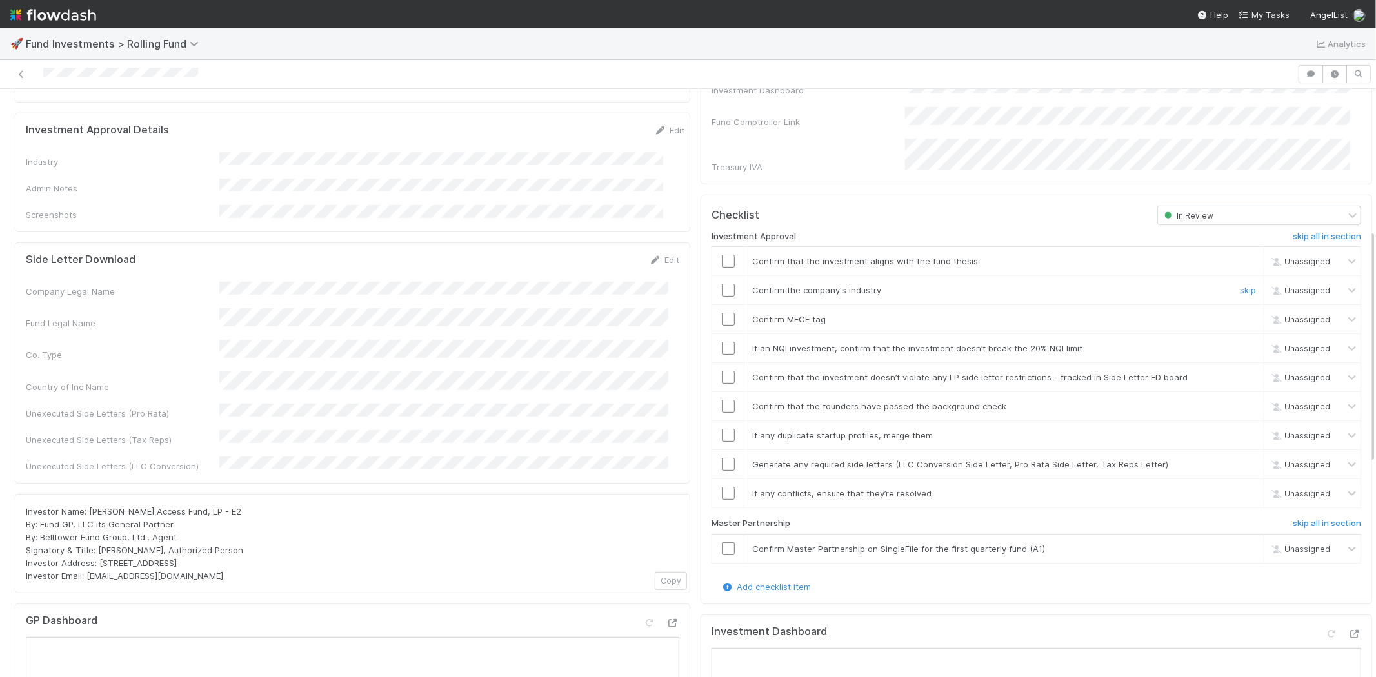
scroll to position [358, 0]
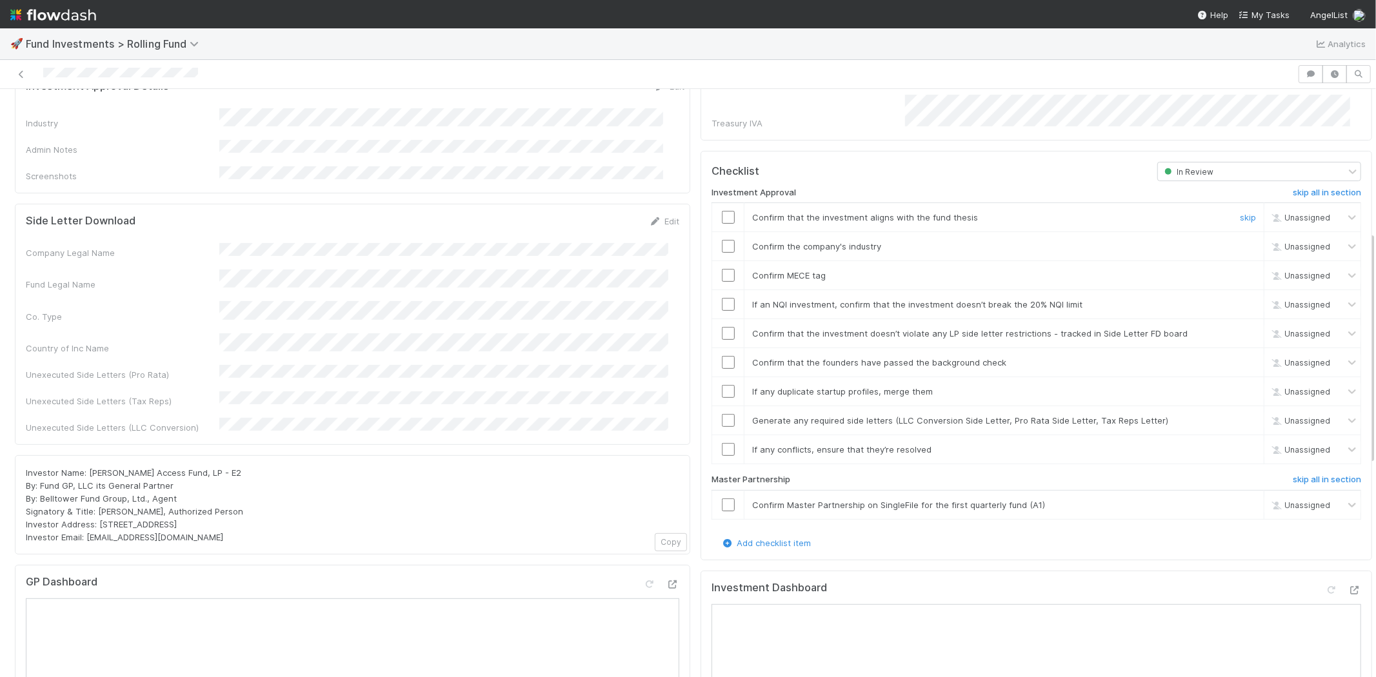
click at [722, 211] on input "checkbox" at bounding box center [728, 217] width 13 height 13
click at [722, 240] on input "checkbox" at bounding box center [728, 246] width 13 height 13
click at [722, 269] on input "checkbox" at bounding box center [728, 275] width 13 height 13
click at [722, 298] on input "checkbox" at bounding box center [728, 304] width 13 height 13
click at [722, 327] on input "checkbox" at bounding box center [728, 333] width 13 height 13
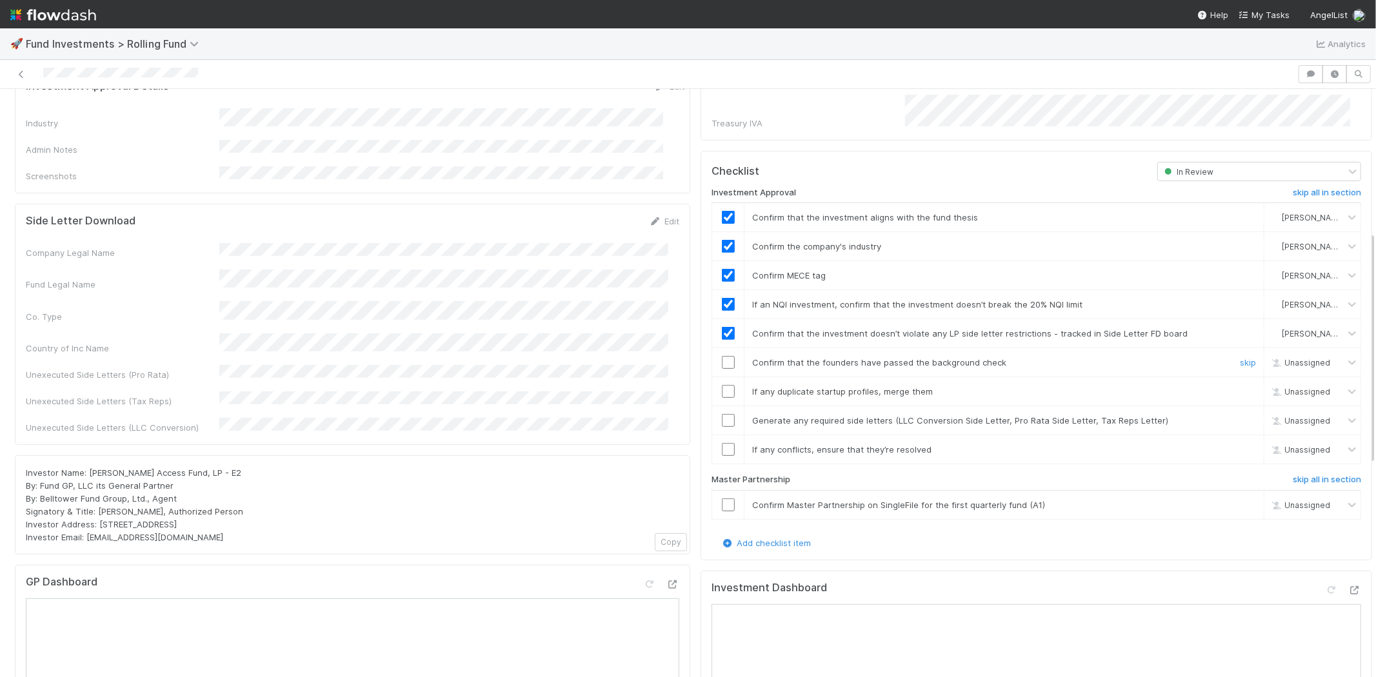
click at [722, 356] on input "checkbox" at bounding box center [728, 362] width 13 height 13
click at [722, 385] on input "checkbox" at bounding box center [728, 391] width 13 height 13
click at [722, 414] on input "checkbox" at bounding box center [728, 420] width 13 height 13
click at [722, 443] on input "checkbox" at bounding box center [728, 449] width 13 height 13
click at [722, 499] on input "checkbox" at bounding box center [728, 505] width 13 height 13
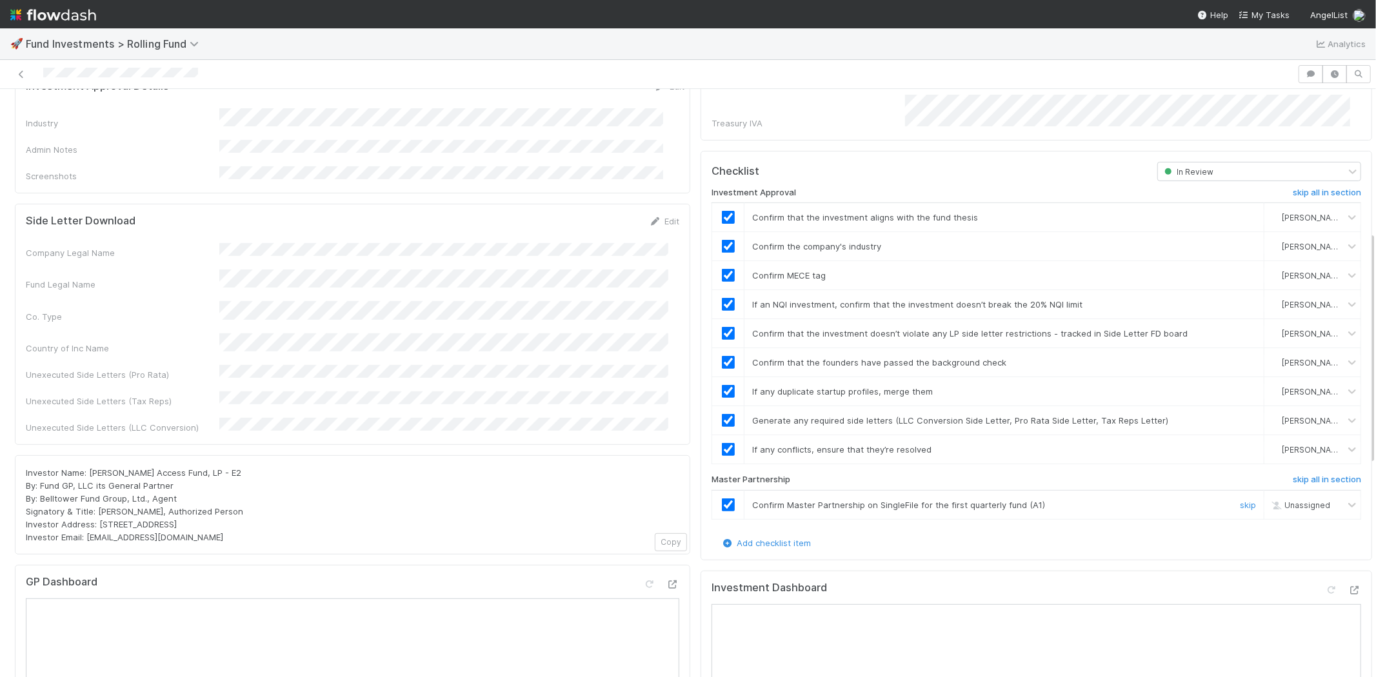
checkbox input "true"
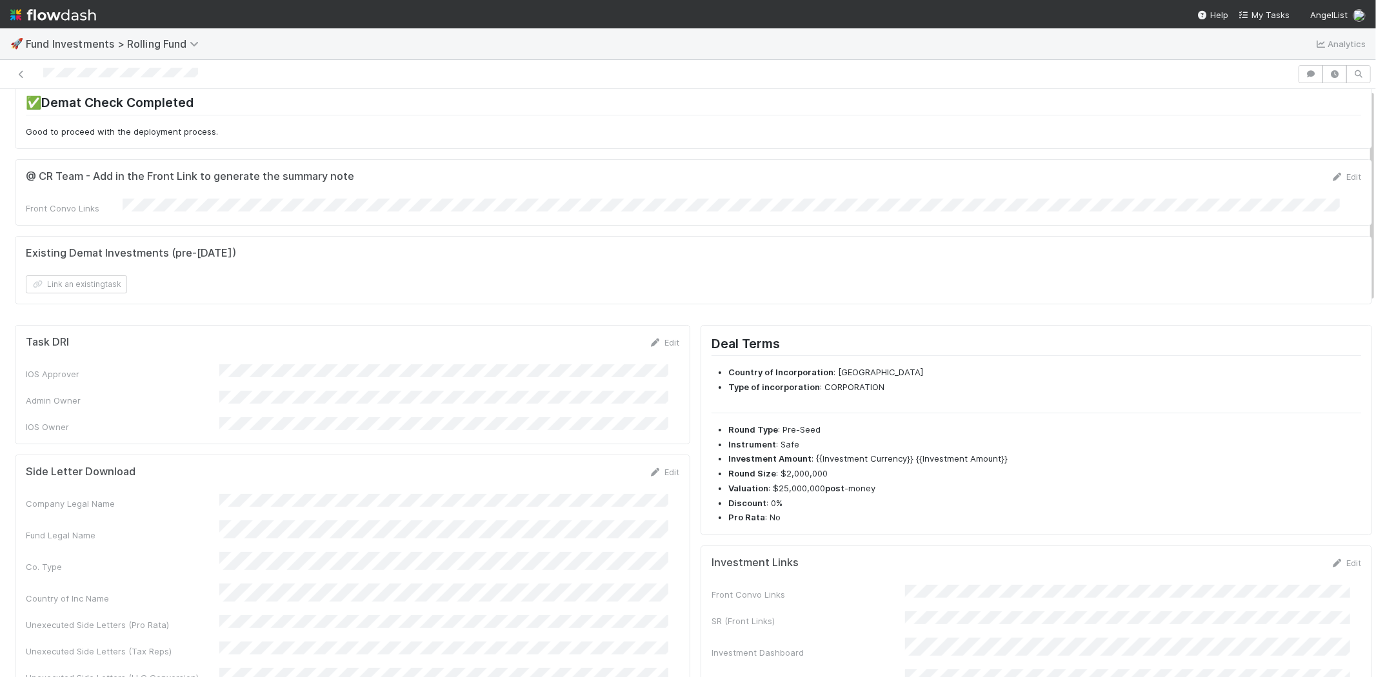
scroll to position [0, 0]
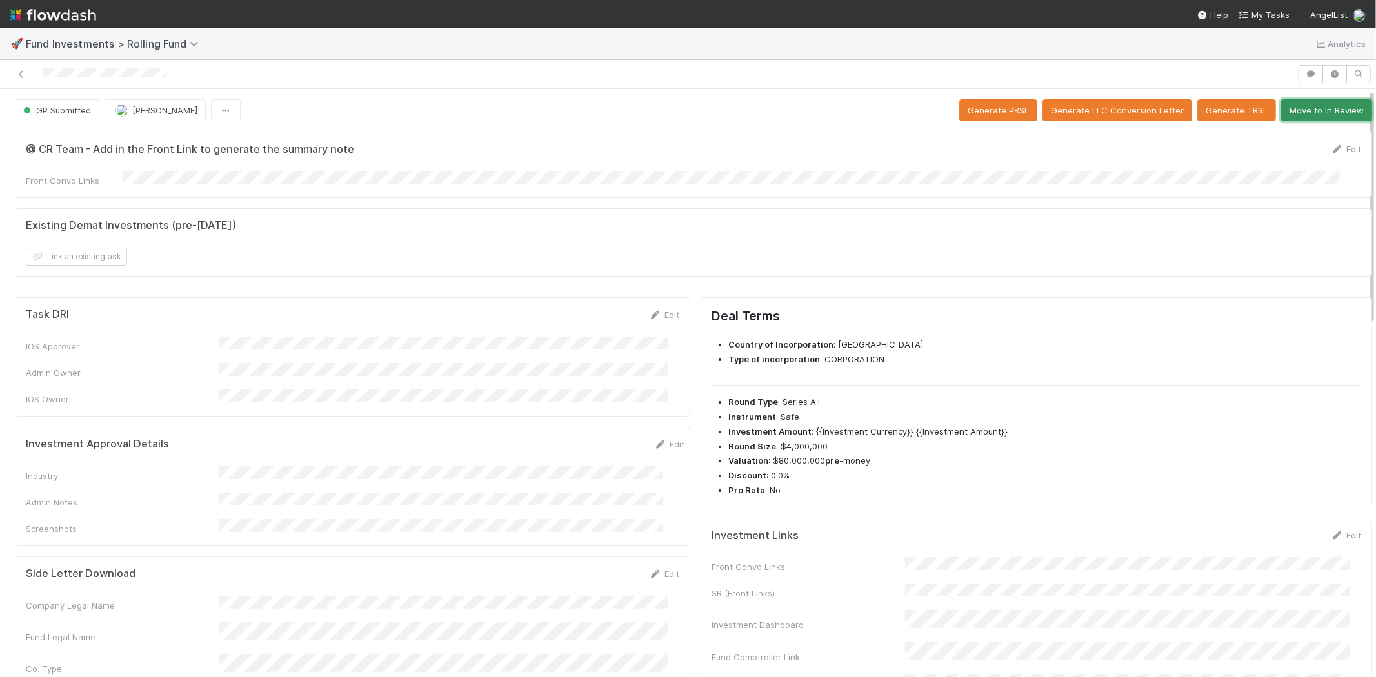
click at [1325, 111] on button "Move to In Review" at bounding box center [1326, 110] width 91 height 22
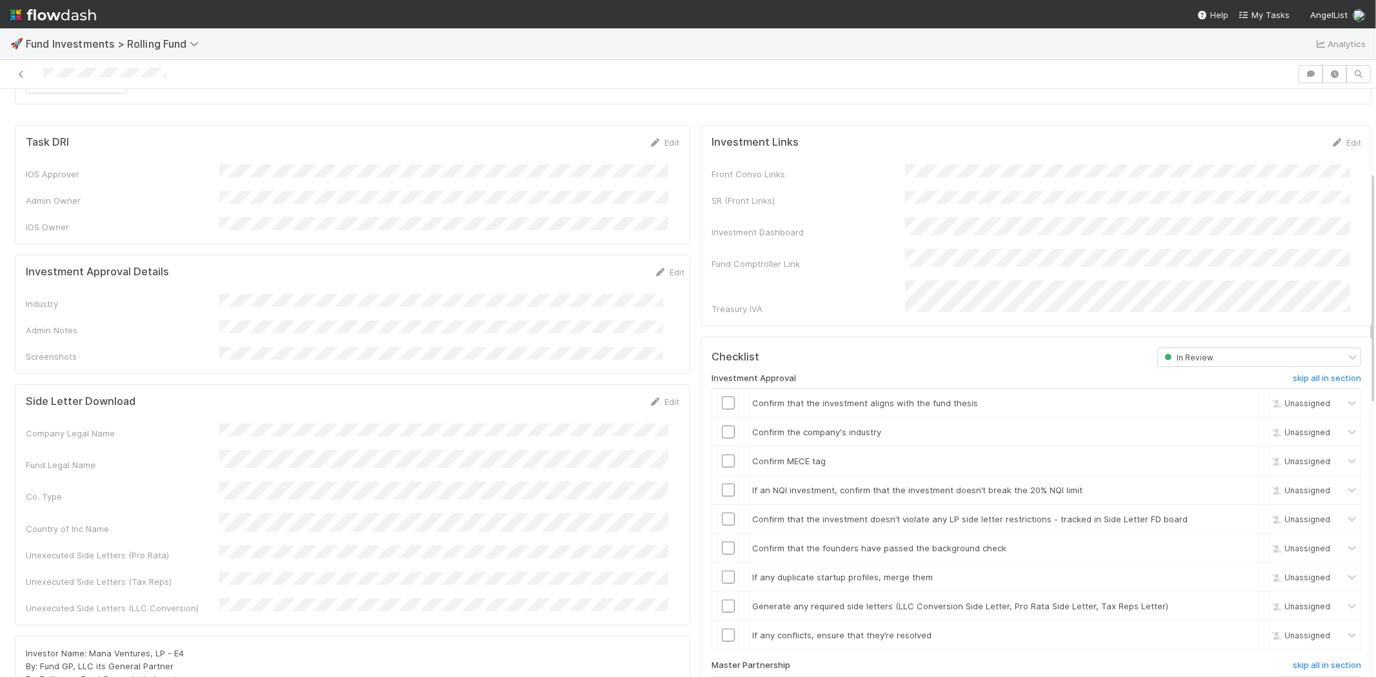
scroll to position [143, 0]
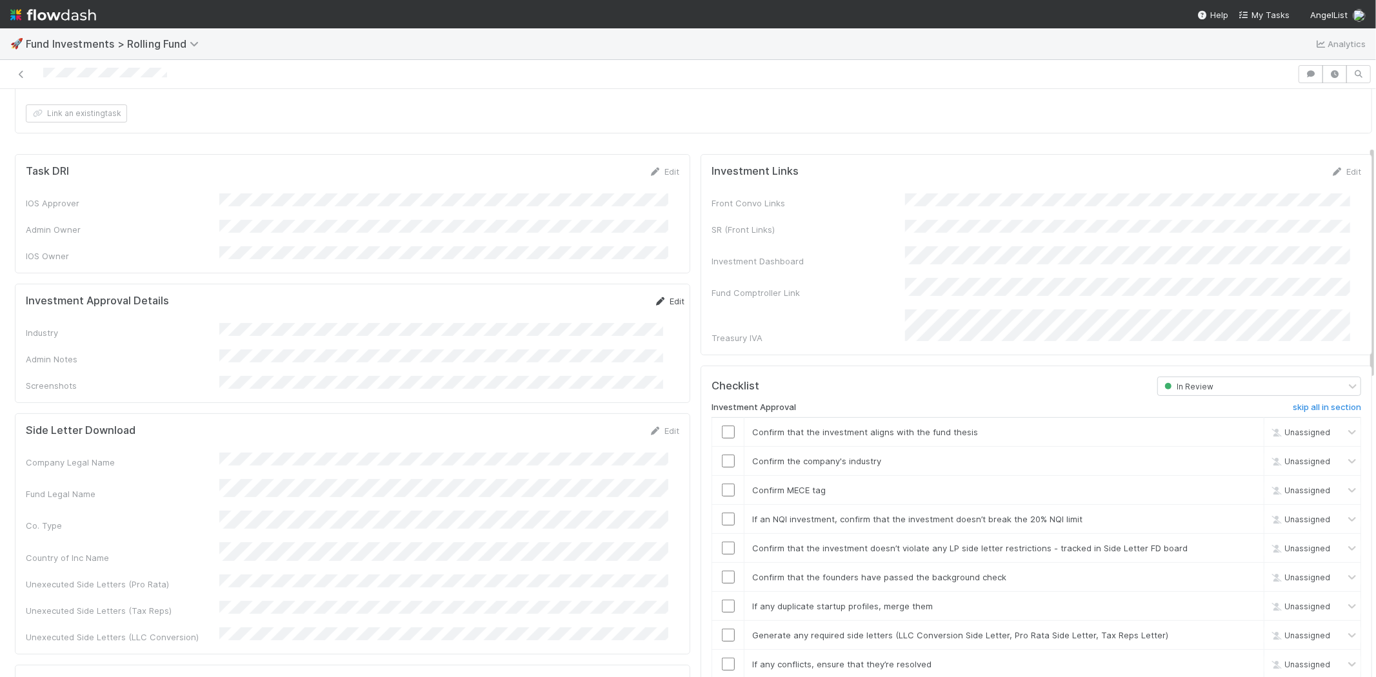
click at [654, 297] on icon at bounding box center [660, 301] width 13 height 8
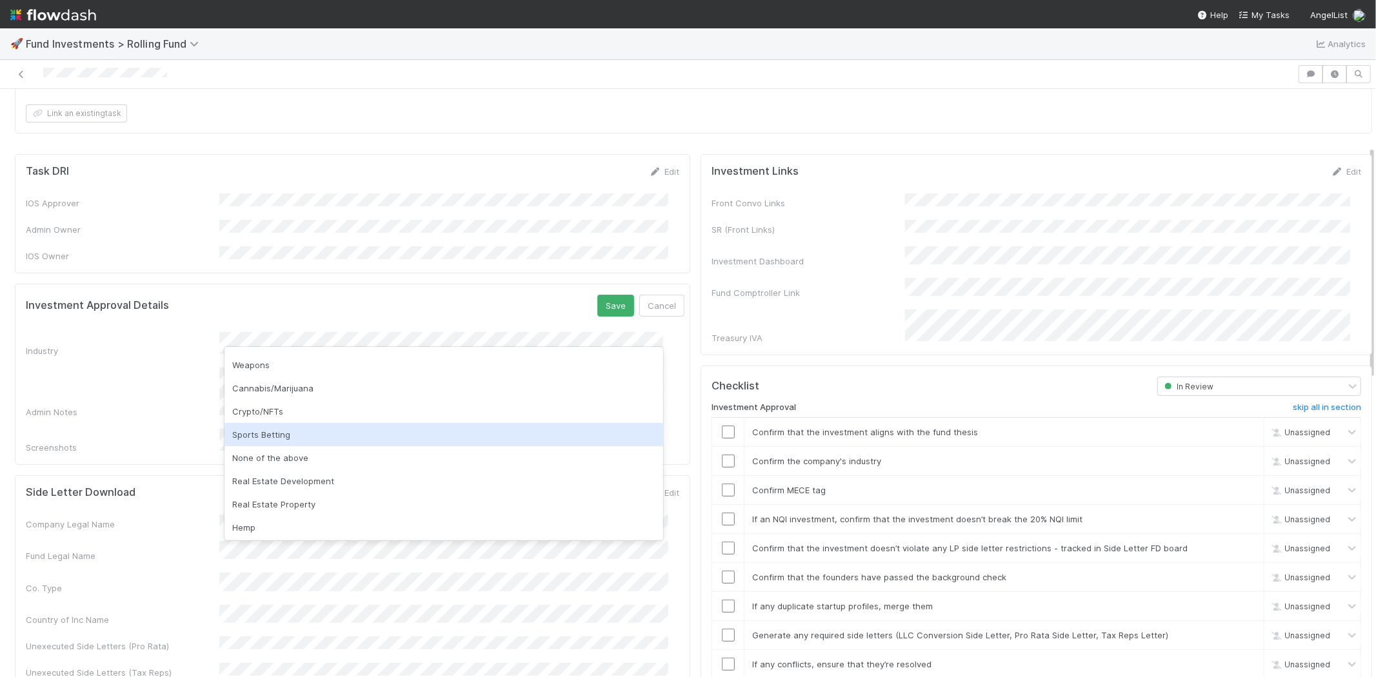
scroll to position [368, 0]
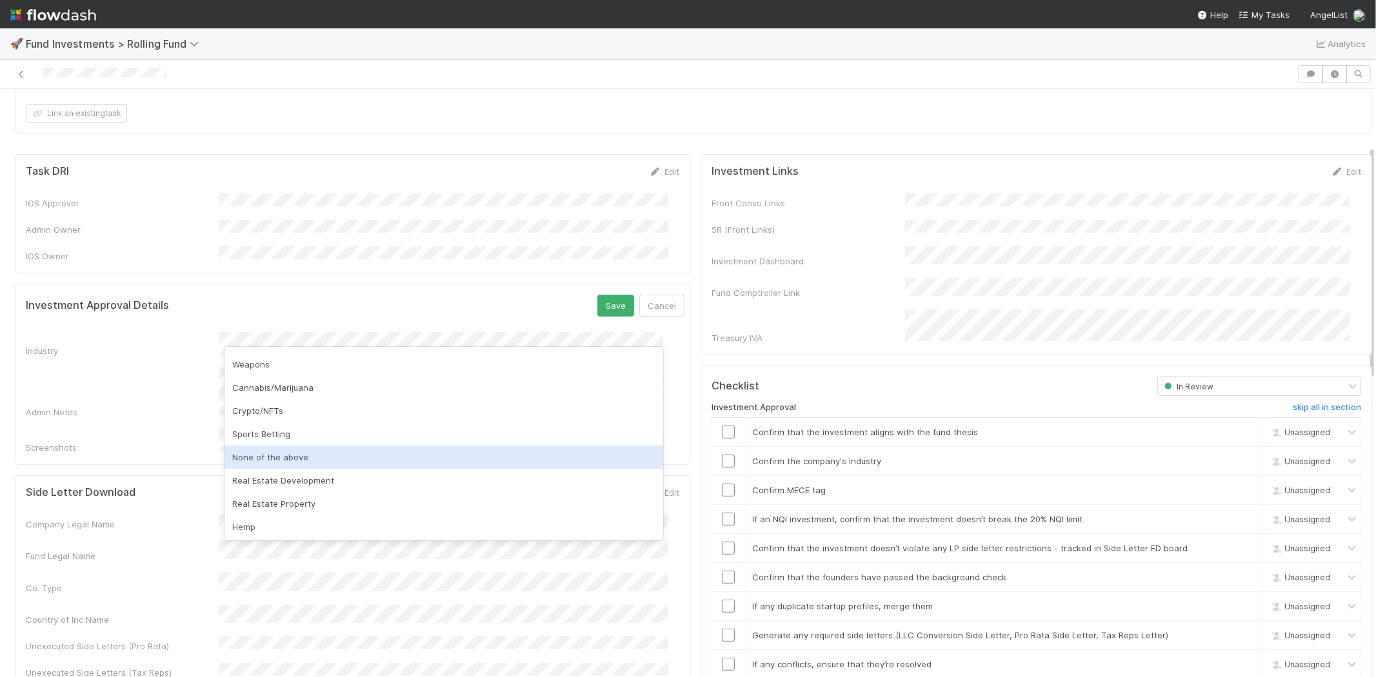
click at [276, 454] on div "None of the above" at bounding box center [444, 457] width 439 height 23
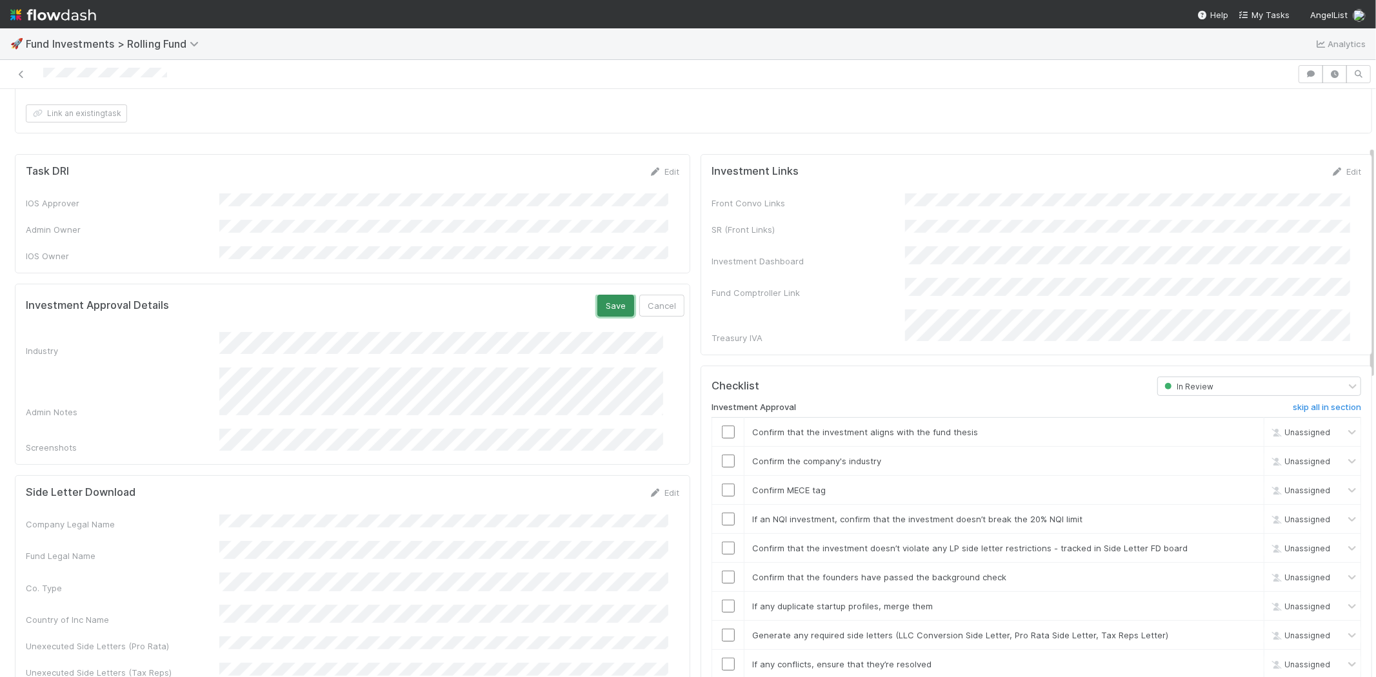
click at [597, 295] on button "Save" at bounding box center [615, 306] width 37 height 22
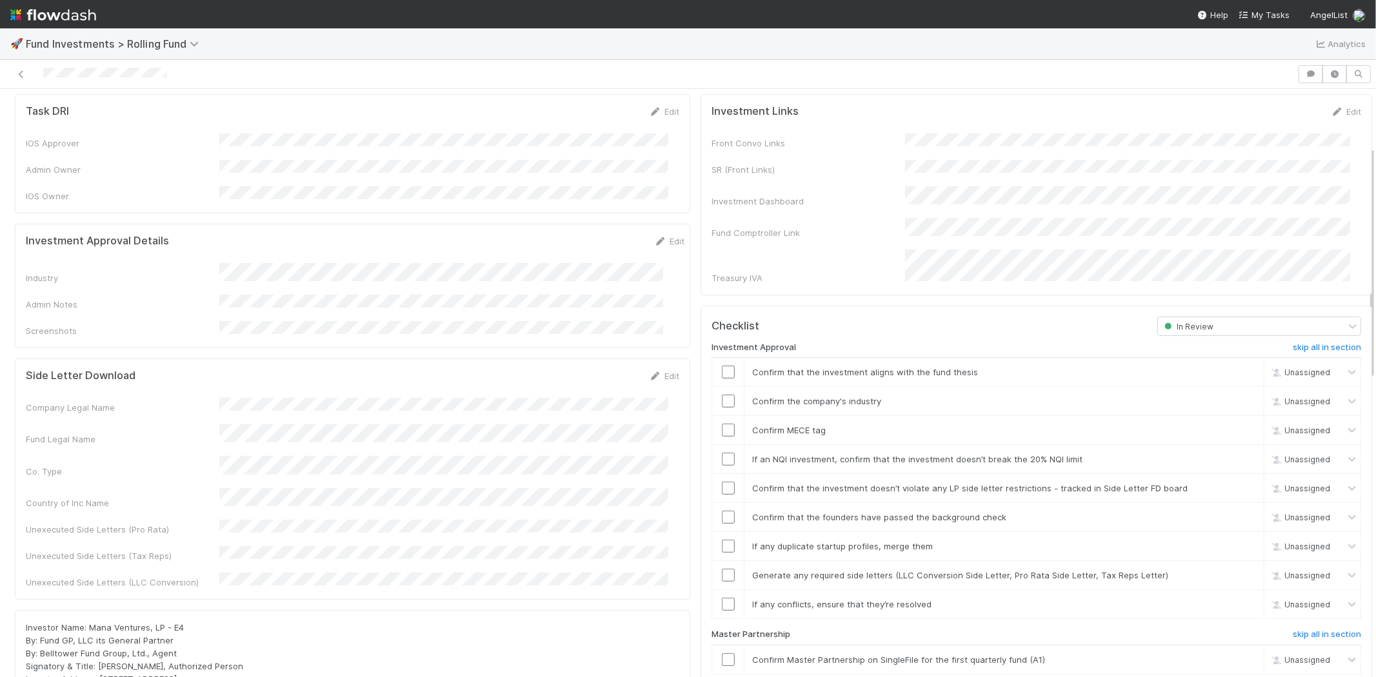
scroll to position [286, 0]
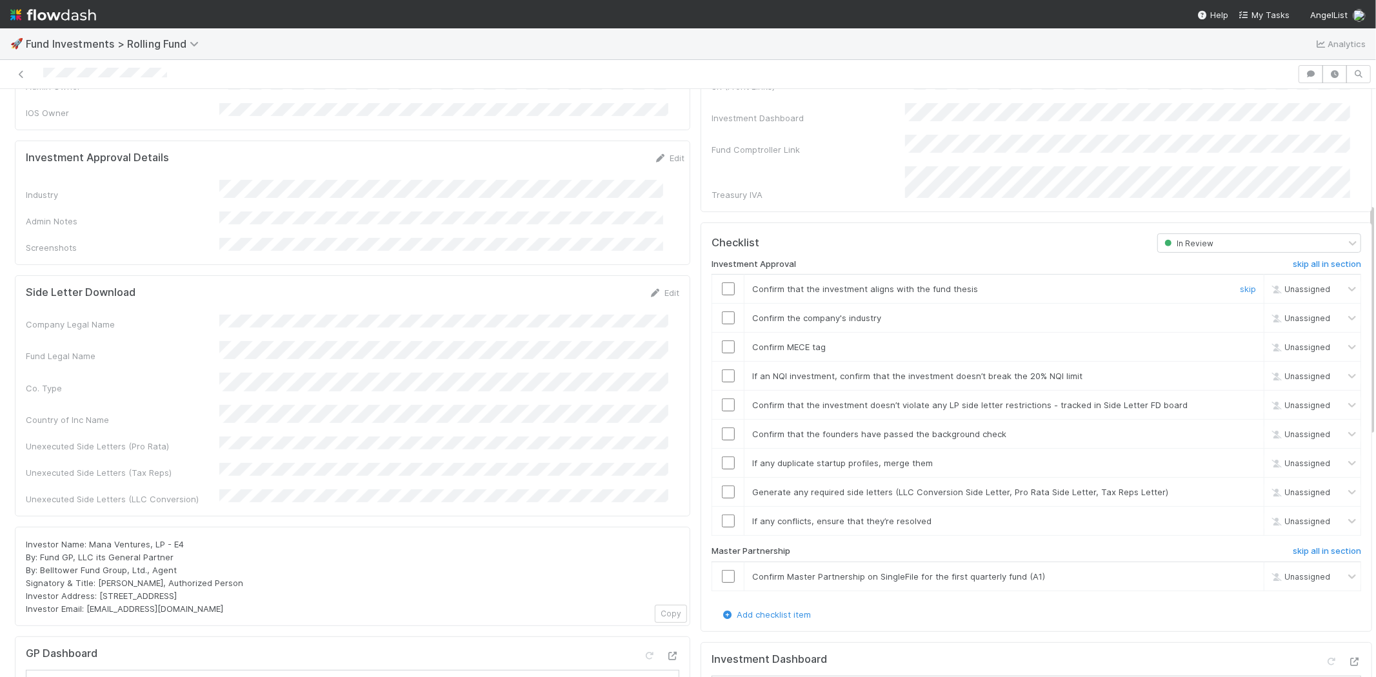
click at [722, 283] on input "checkbox" at bounding box center [728, 289] width 13 height 13
click at [722, 312] on input "checkbox" at bounding box center [728, 318] width 13 height 13
click at [722, 341] on input "checkbox" at bounding box center [728, 347] width 13 height 13
click at [722, 370] on input "checkbox" at bounding box center [728, 376] width 13 height 13
click at [722, 399] on input "checkbox" at bounding box center [728, 405] width 13 height 13
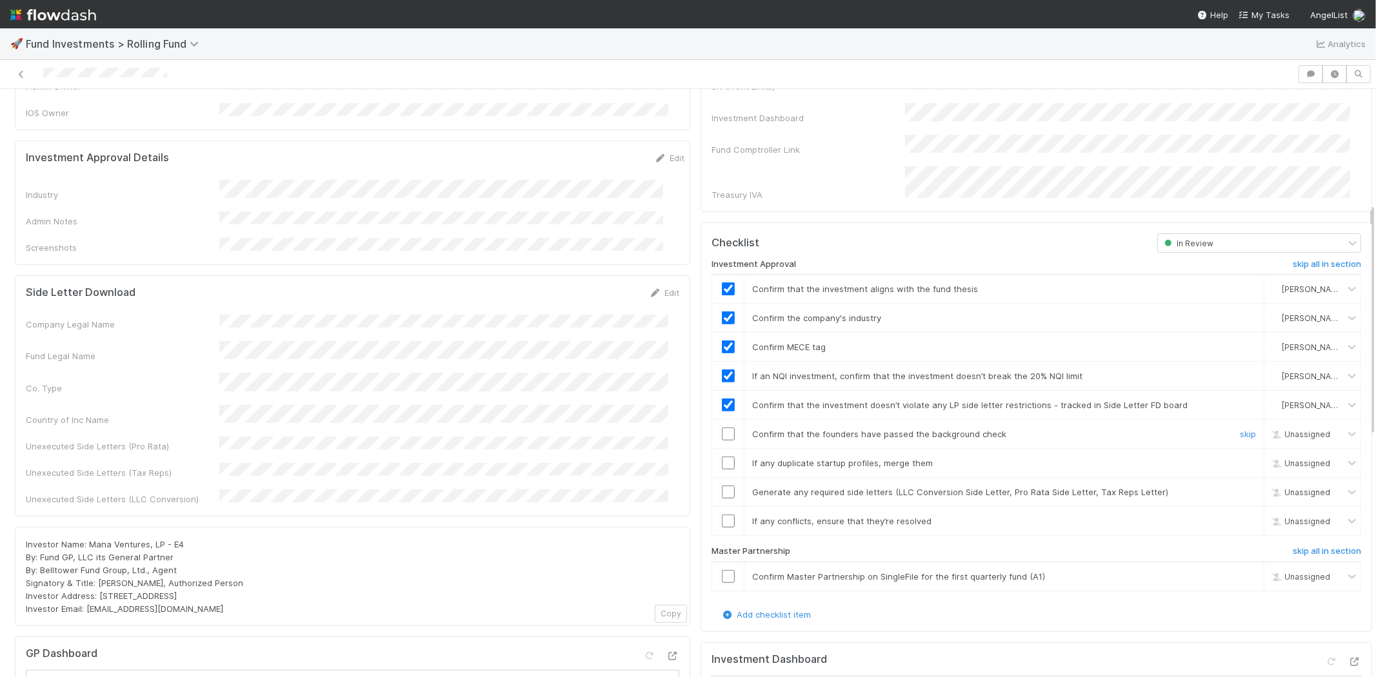
click at [722, 428] on input "checkbox" at bounding box center [728, 434] width 13 height 13
click at [722, 457] on input "checkbox" at bounding box center [728, 463] width 13 height 13
click at [722, 486] on input "checkbox" at bounding box center [728, 492] width 13 height 13
click at [722, 515] on input "checkbox" at bounding box center [728, 521] width 13 height 13
drag, startPoint x: 712, startPoint y: 560, endPoint x: 714, endPoint y: 550, distance: 9.8
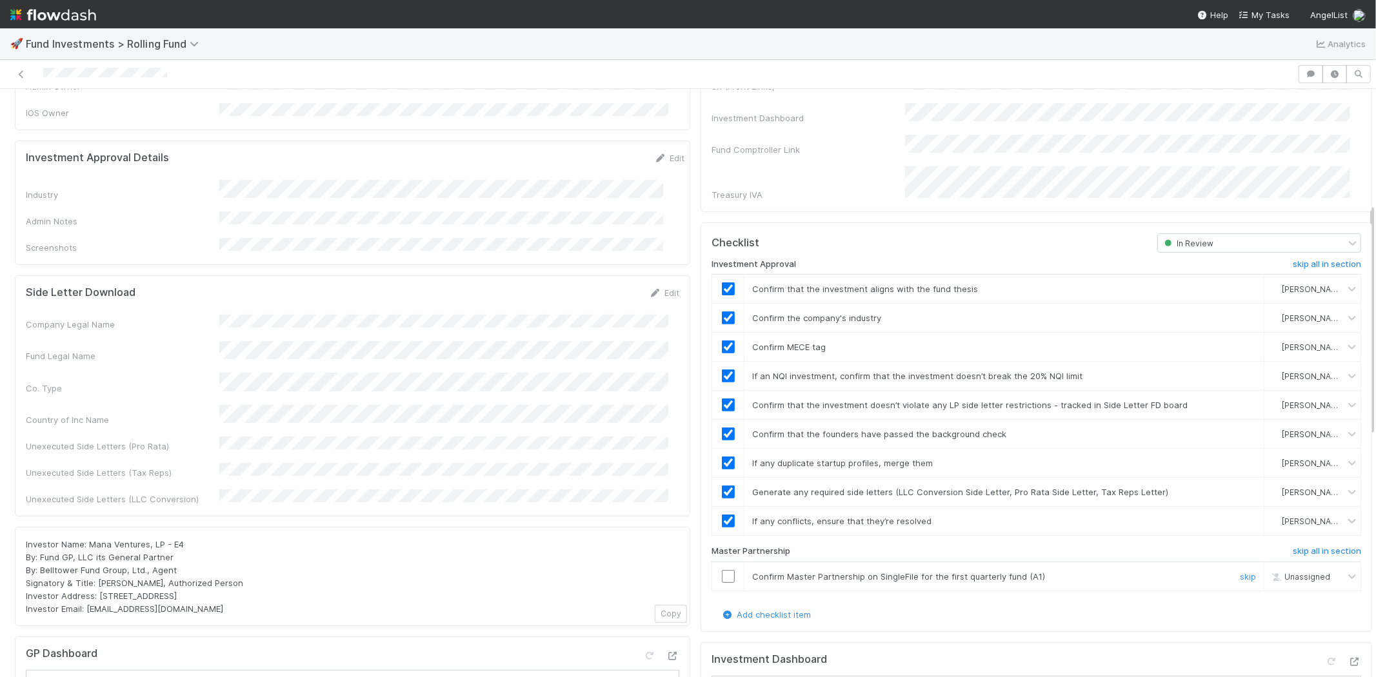
click at [722, 570] on input "checkbox" at bounding box center [728, 576] width 13 height 13
drag, startPoint x: 716, startPoint y: 559, endPoint x: 730, endPoint y: 546, distance: 18.3
click at [722, 570] on input "checkbox" at bounding box center [728, 576] width 13 height 13
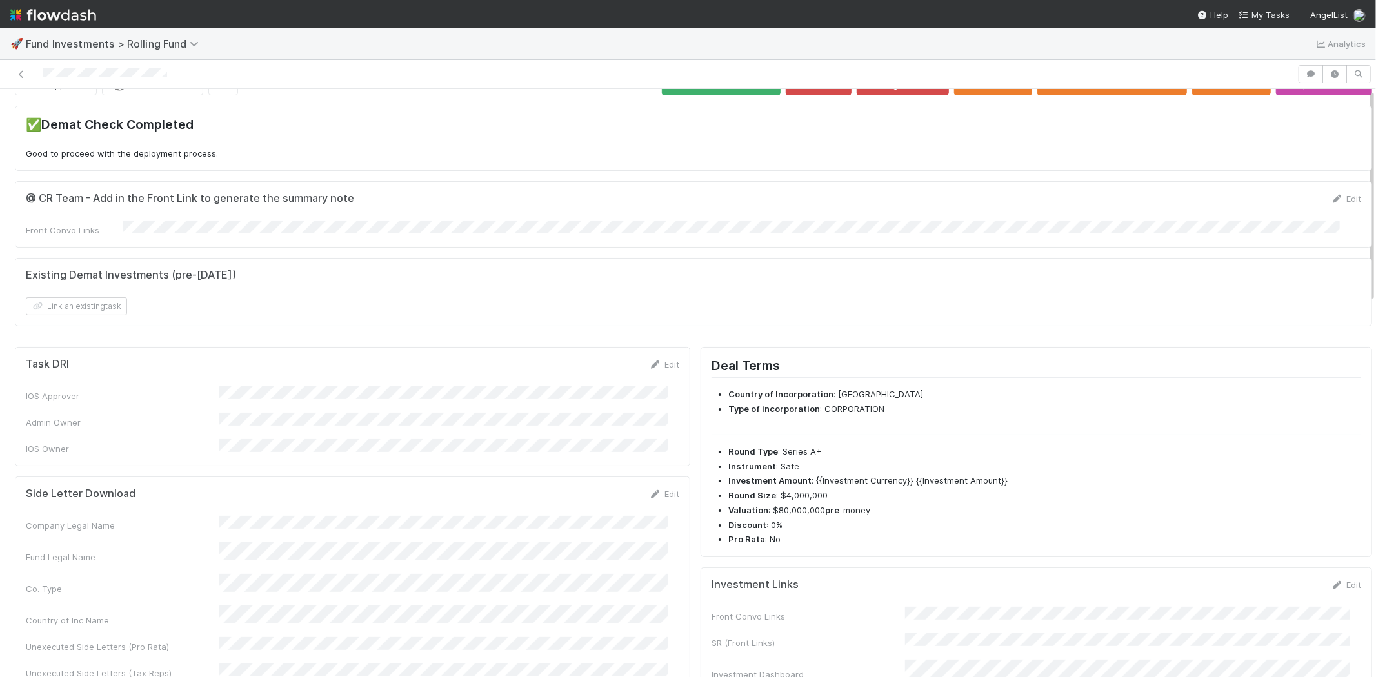
scroll to position [0, 0]
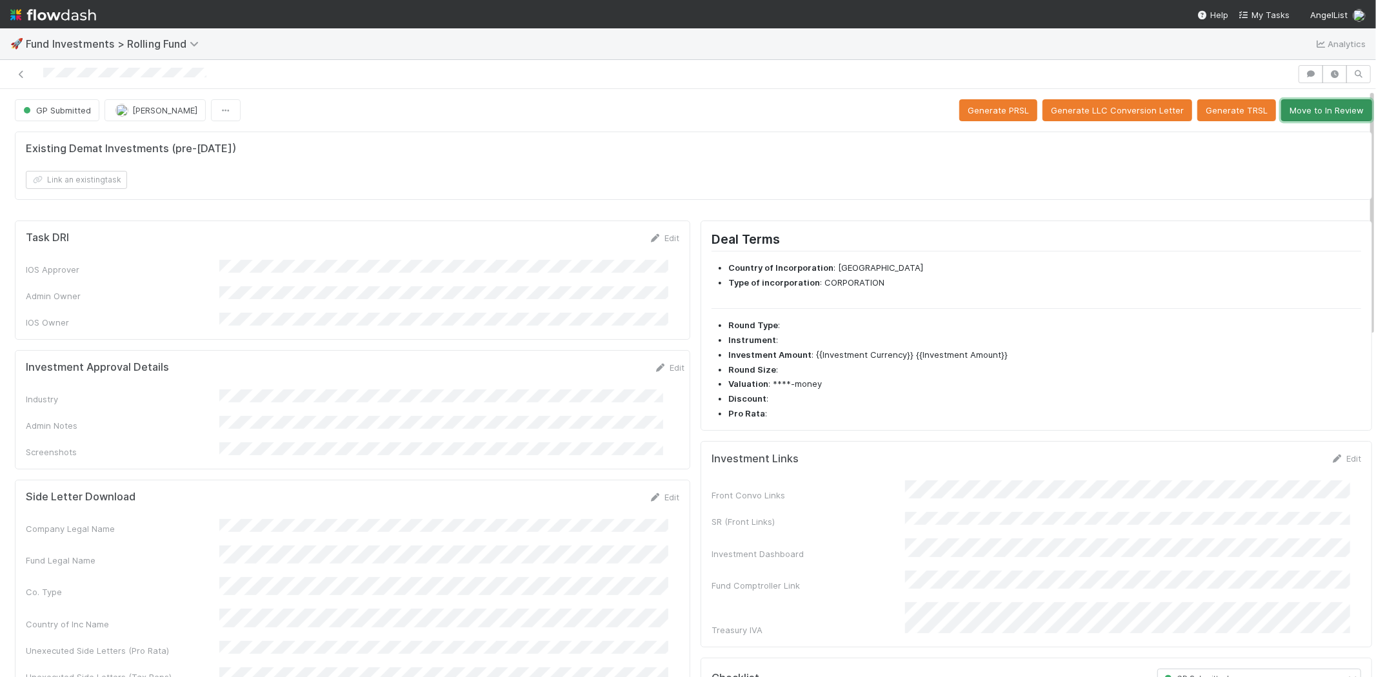
click at [1298, 117] on button "Move to In Review" at bounding box center [1326, 110] width 91 height 22
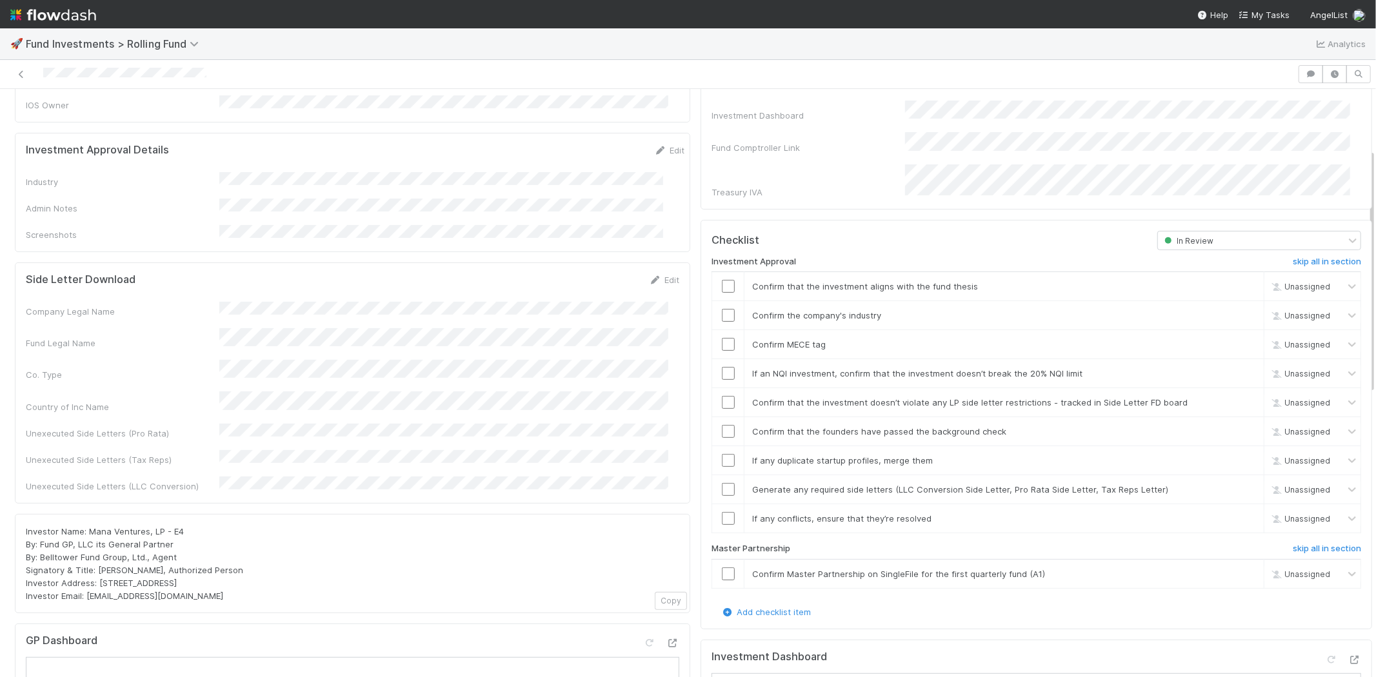
scroll to position [143, 0]
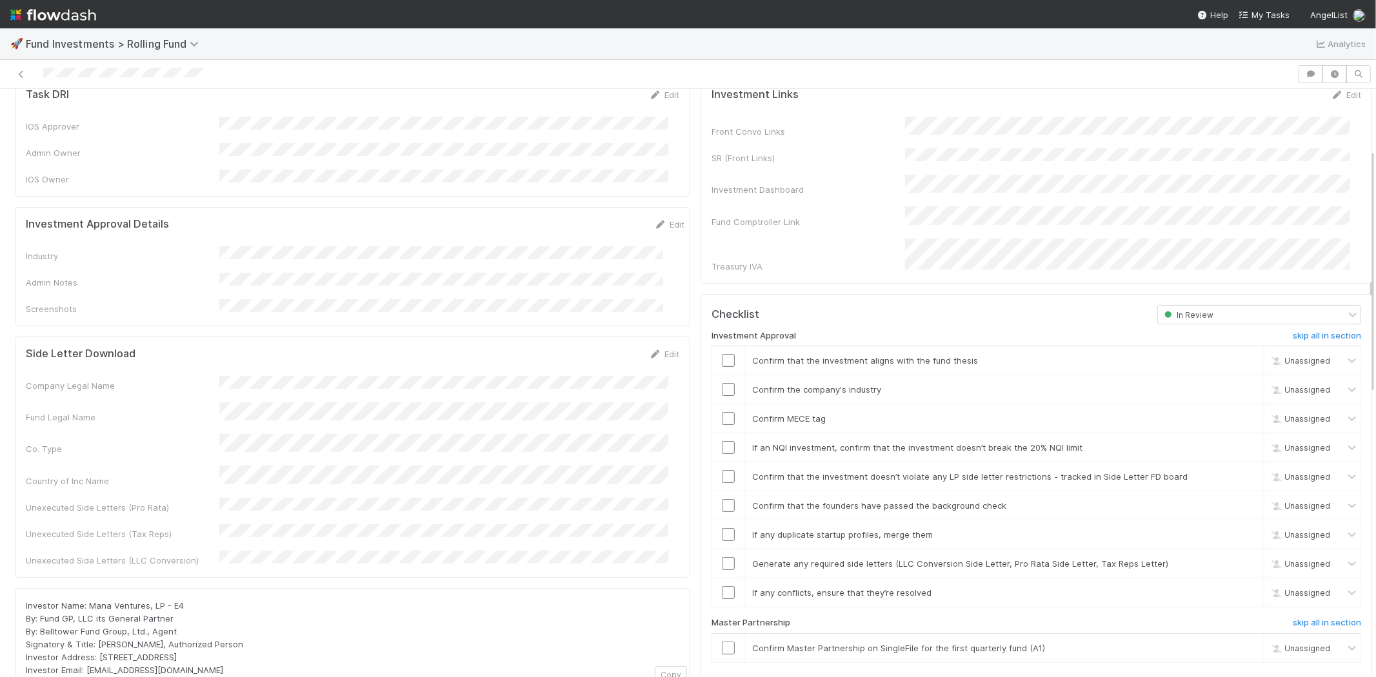
click at [655, 218] on div "Edit" at bounding box center [669, 224] width 30 height 13
click at [654, 219] on link "Edit" at bounding box center [669, 224] width 30 height 10
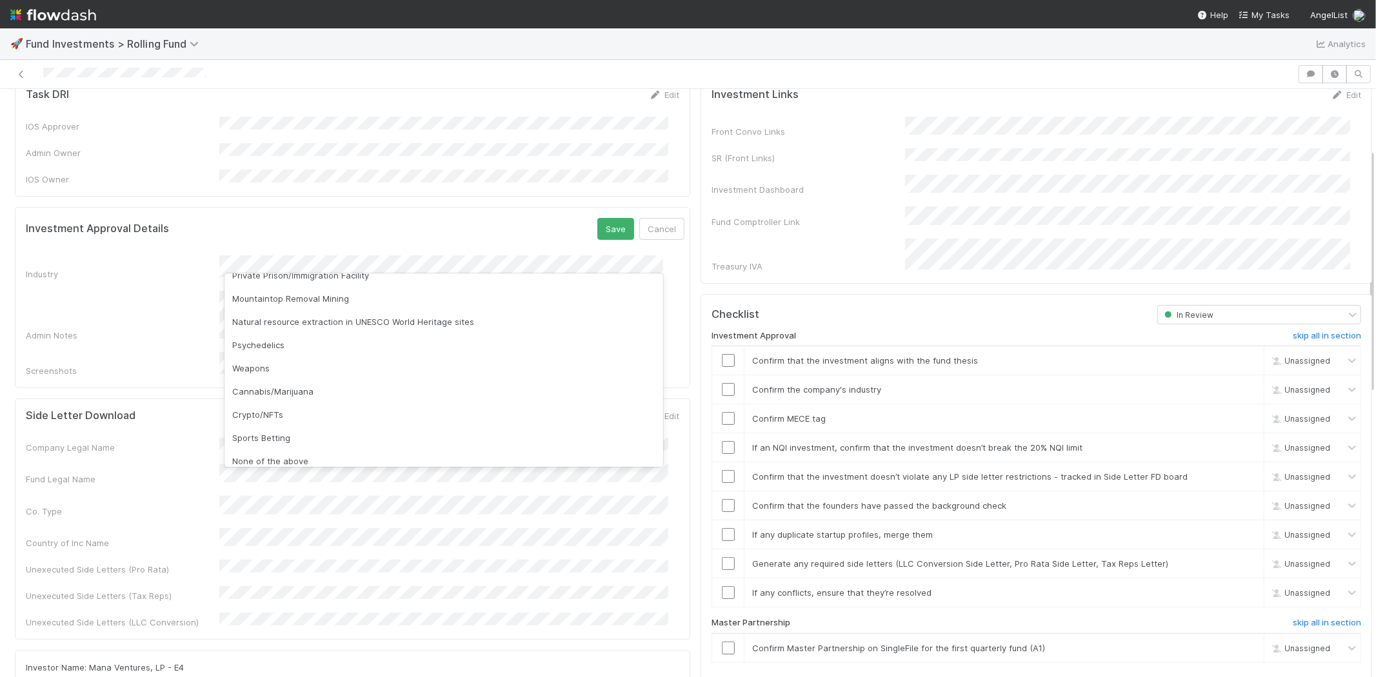
scroll to position [368, 0]
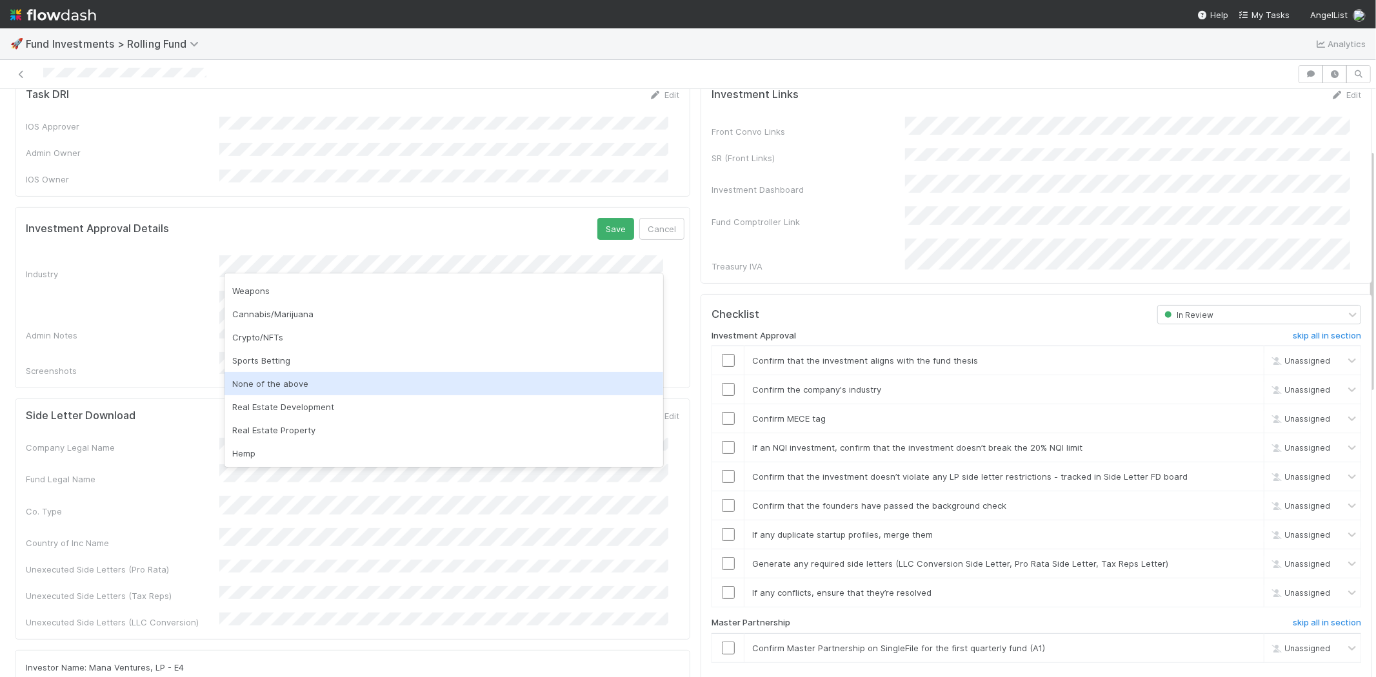
click at [292, 382] on div "None of the above" at bounding box center [444, 383] width 439 height 23
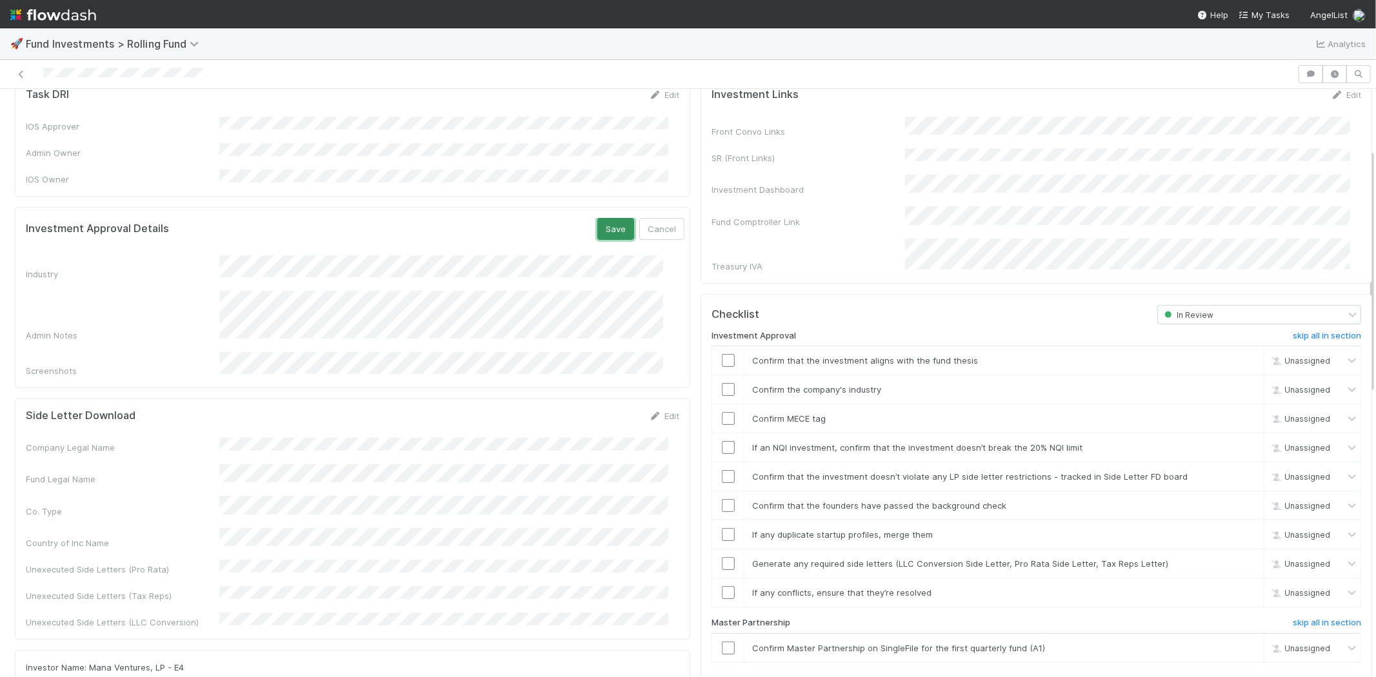
click at [597, 229] on button "Save" at bounding box center [615, 229] width 37 height 22
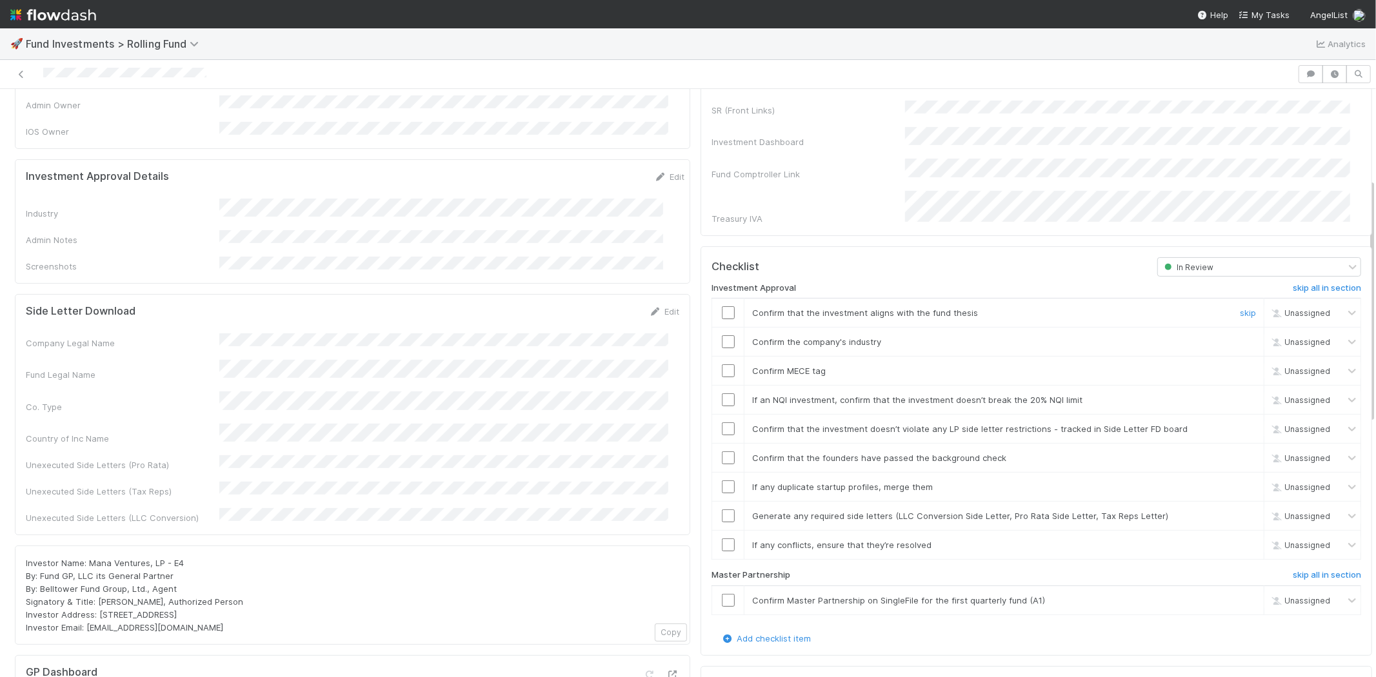
scroll to position [215, 0]
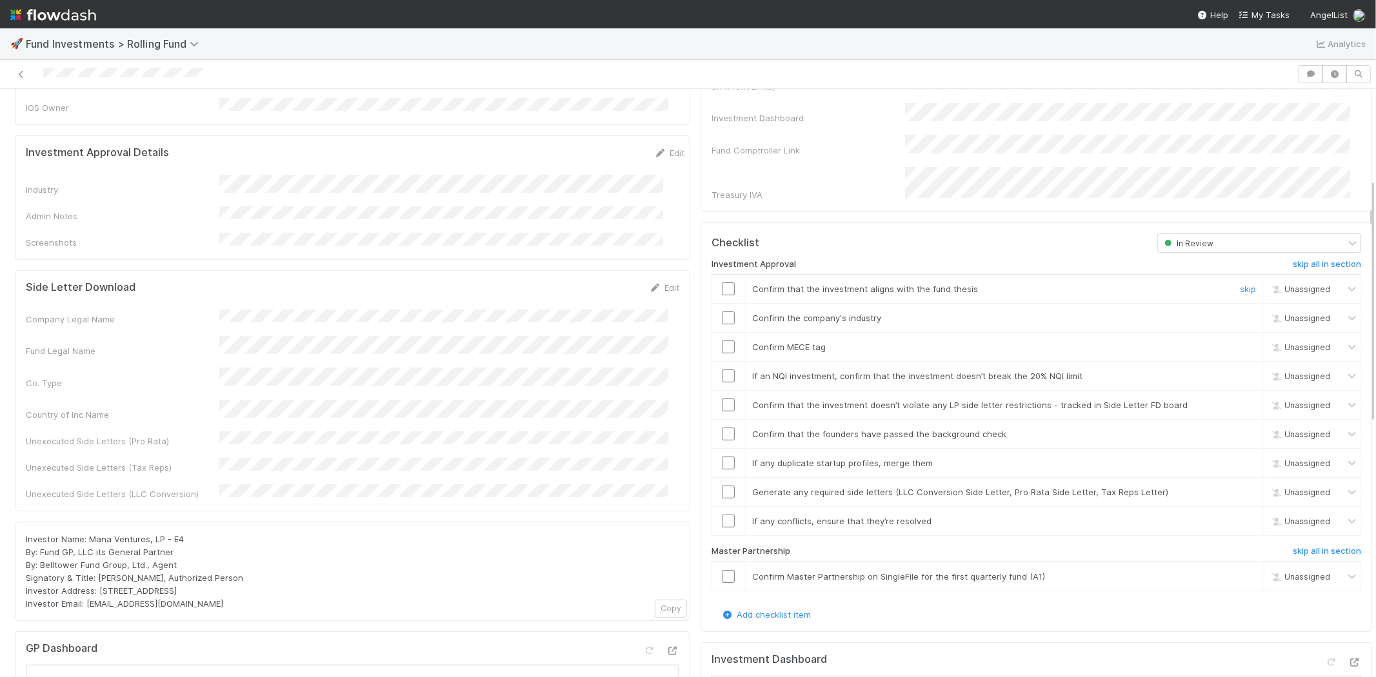
click at [722, 283] on input "checkbox" at bounding box center [728, 289] width 13 height 13
click at [712, 312] on div at bounding box center [728, 318] width 32 height 13
checkbox input "true"
click at [722, 312] on input "checkbox" at bounding box center [728, 318] width 13 height 13
click at [722, 341] on input "checkbox" at bounding box center [728, 347] width 13 height 13
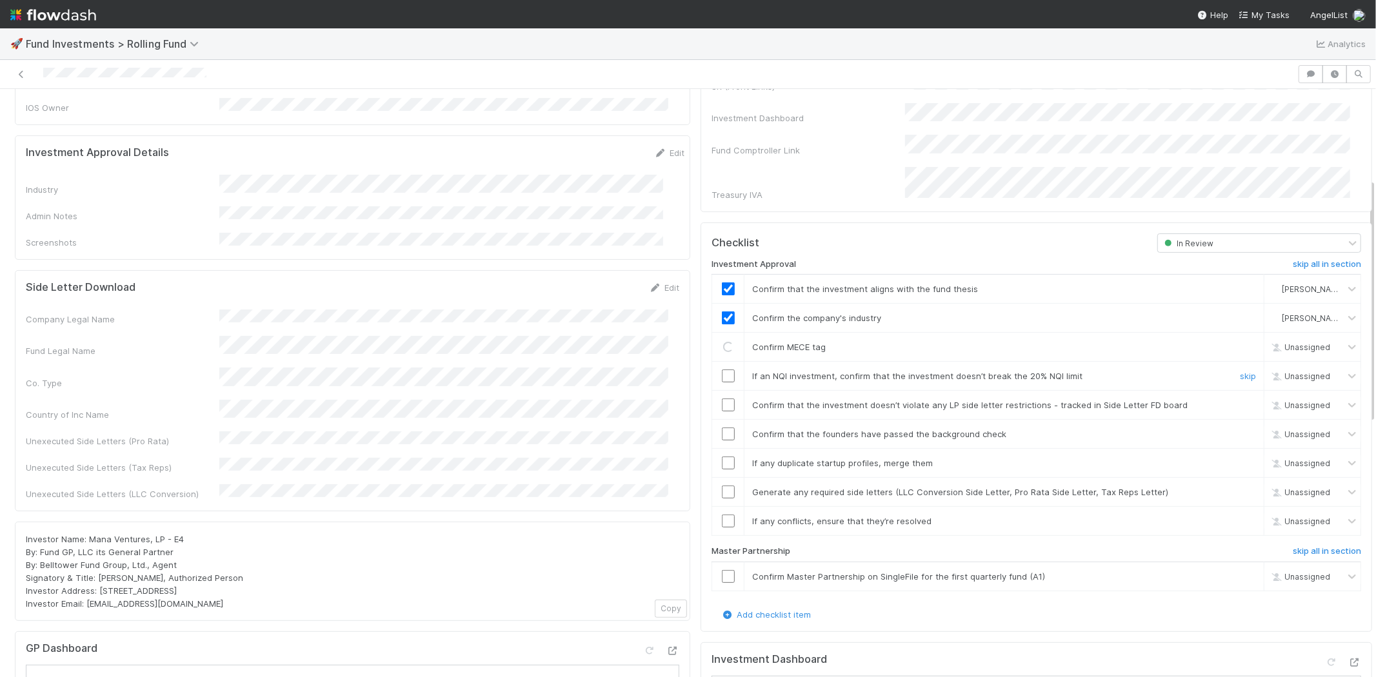
click at [722, 370] on input "checkbox" at bounding box center [728, 376] width 13 height 13
click at [722, 399] on input "checkbox" at bounding box center [728, 405] width 13 height 13
click at [722, 428] on input "checkbox" at bounding box center [728, 434] width 13 height 13
click at [722, 457] on input "checkbox" at bounding box center [728, 463] width 13 height 13
click at [722, 486] on input "checkbox" at bounding box center [728, 492] width 13 height 13
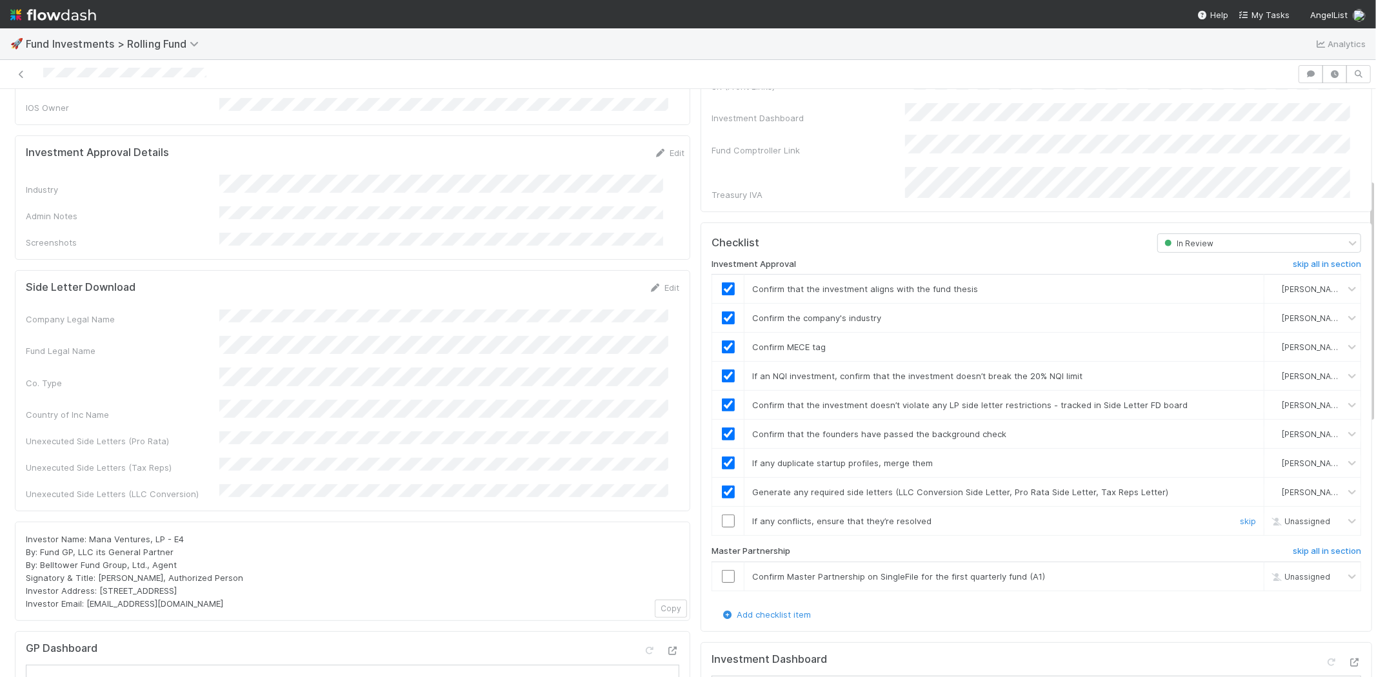
click at [722, 515] on input "checkbox" at bounding box center [728, 521] width 13 height 13
click at [722, 570] on input "checkbox" at bounding box center [728, 576] width 13 height 13
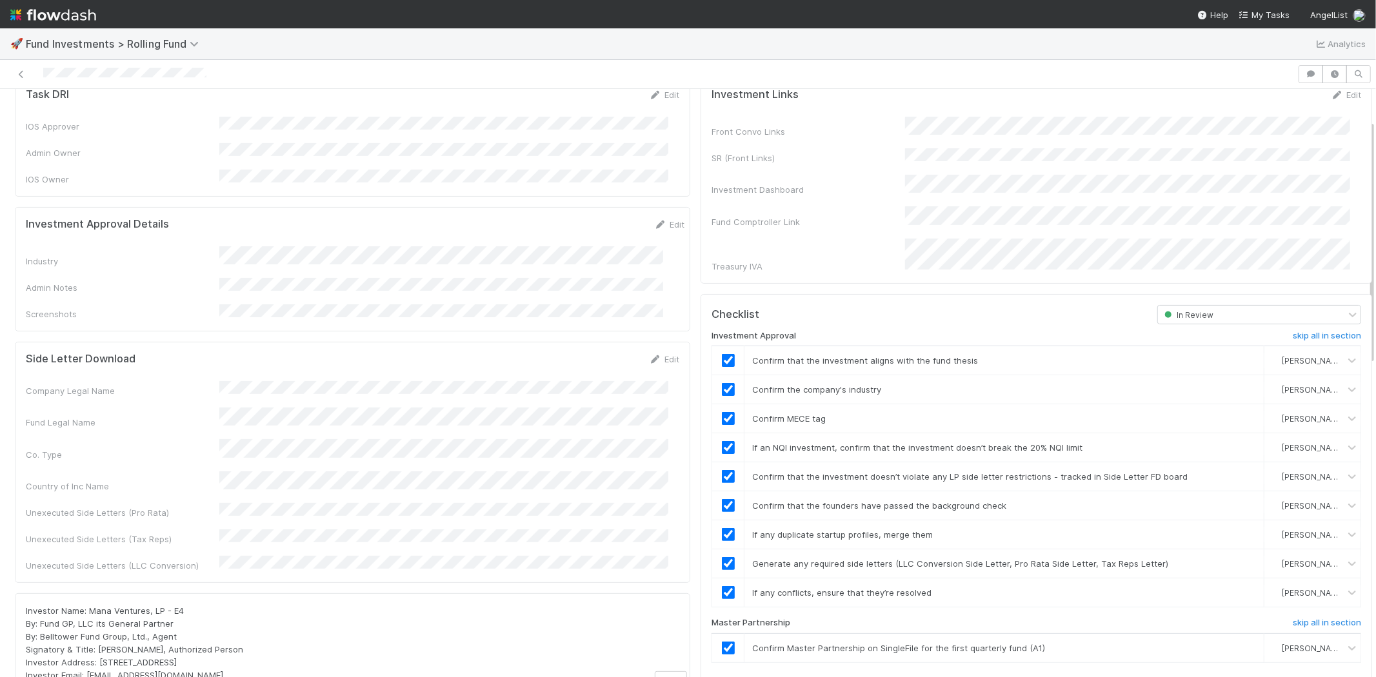
scroll to position [0, 0]
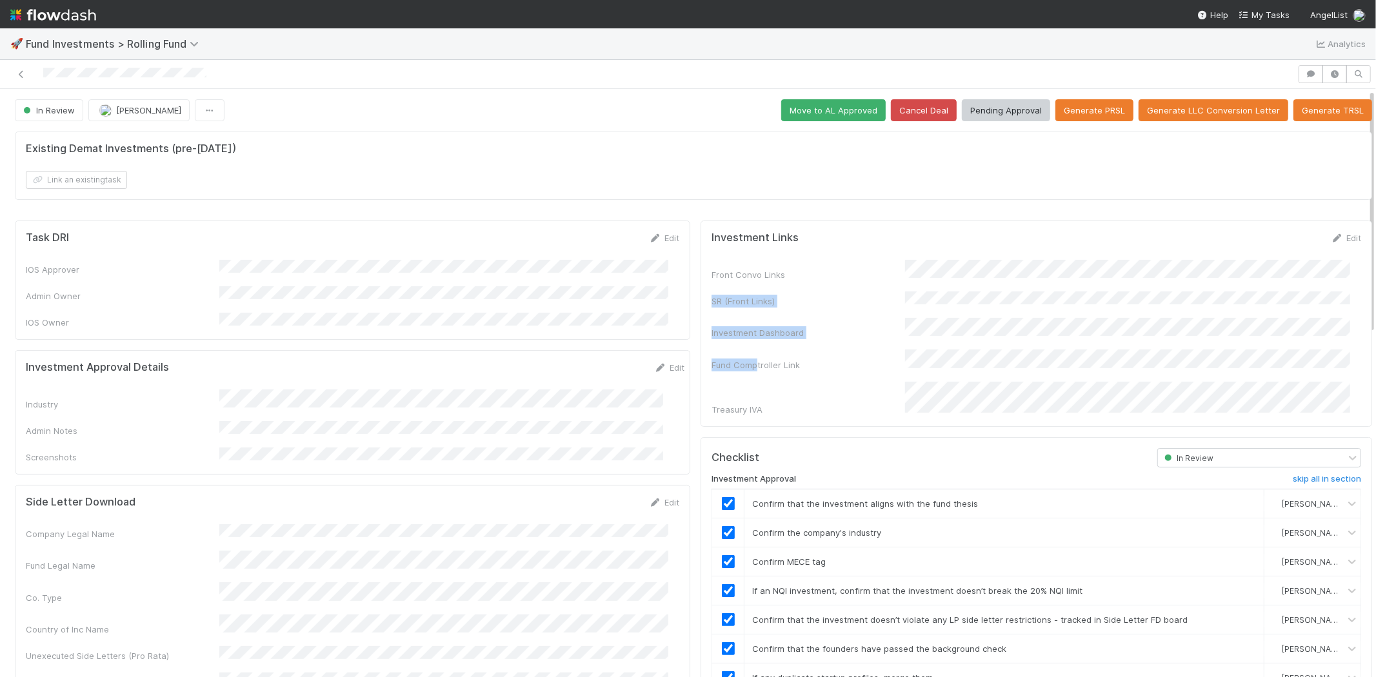
drag, startPoint x: 702, startPoint y: 297, endPoint x: 744, endPoint y: 356, distance: 72.7
click at [744, 356] on div "Front Convo Links SR (Front Links) Investment Dashboard Fund Comptroller Link T…" at bounding box center [1037, 338] width 650 height 156
click at [772, 366] on div "Front Convo Links SR (Front Links) Investment Dashboard Fund Comptroller Link T…" at bounding box center [1037, 338] width 650 height 156
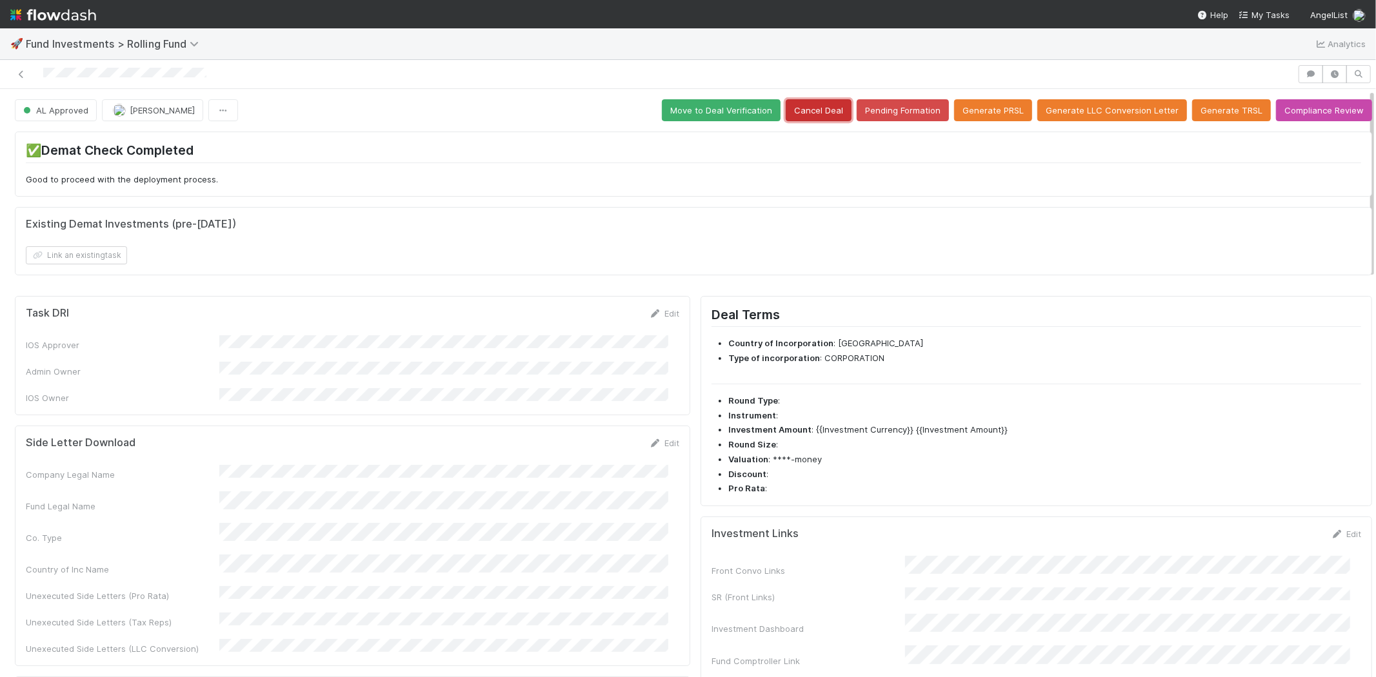
drag, startPoint x: 827, startPoint y: 113, endPoint x: 647, endPoint y: 228, distance: 213.3
click at [825, 113] on button "Cancel Deal" at bounding box center [819, 110] width 66 height 22
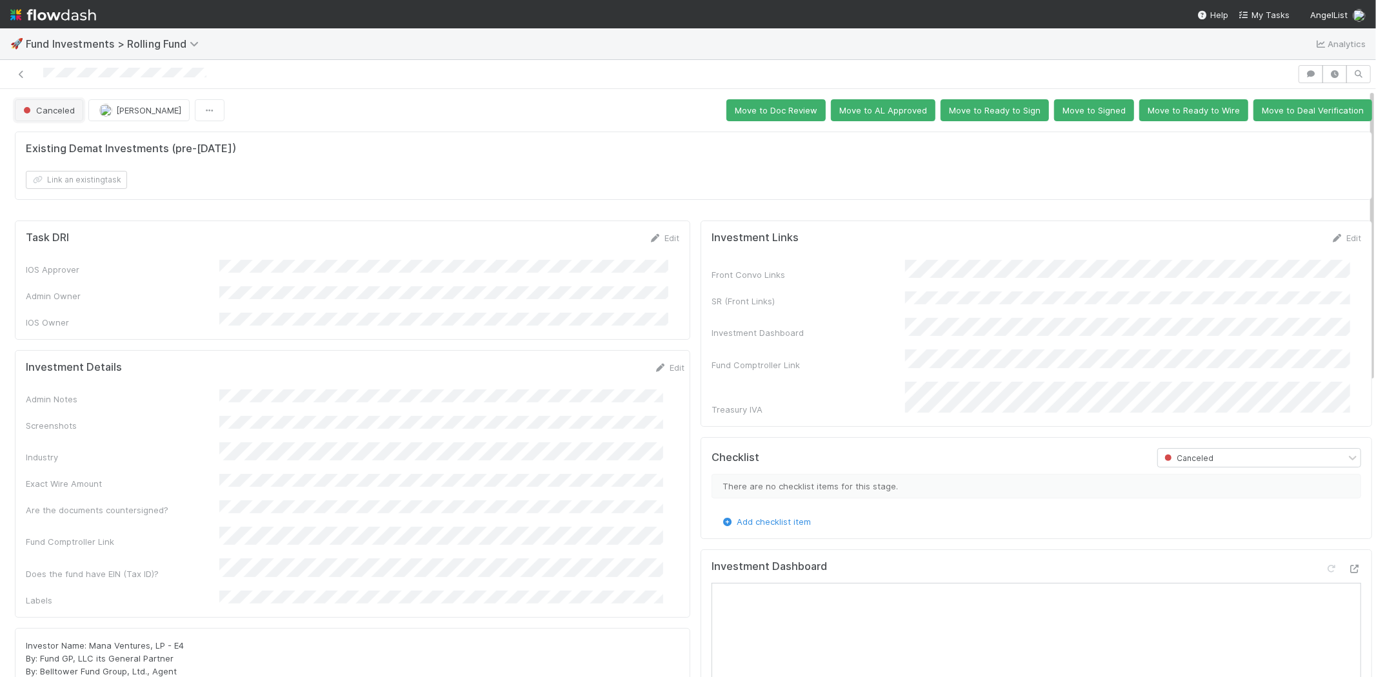
click at [45, 116] on button "Canceled" at bounding box center [49, 110] width 68 height 22
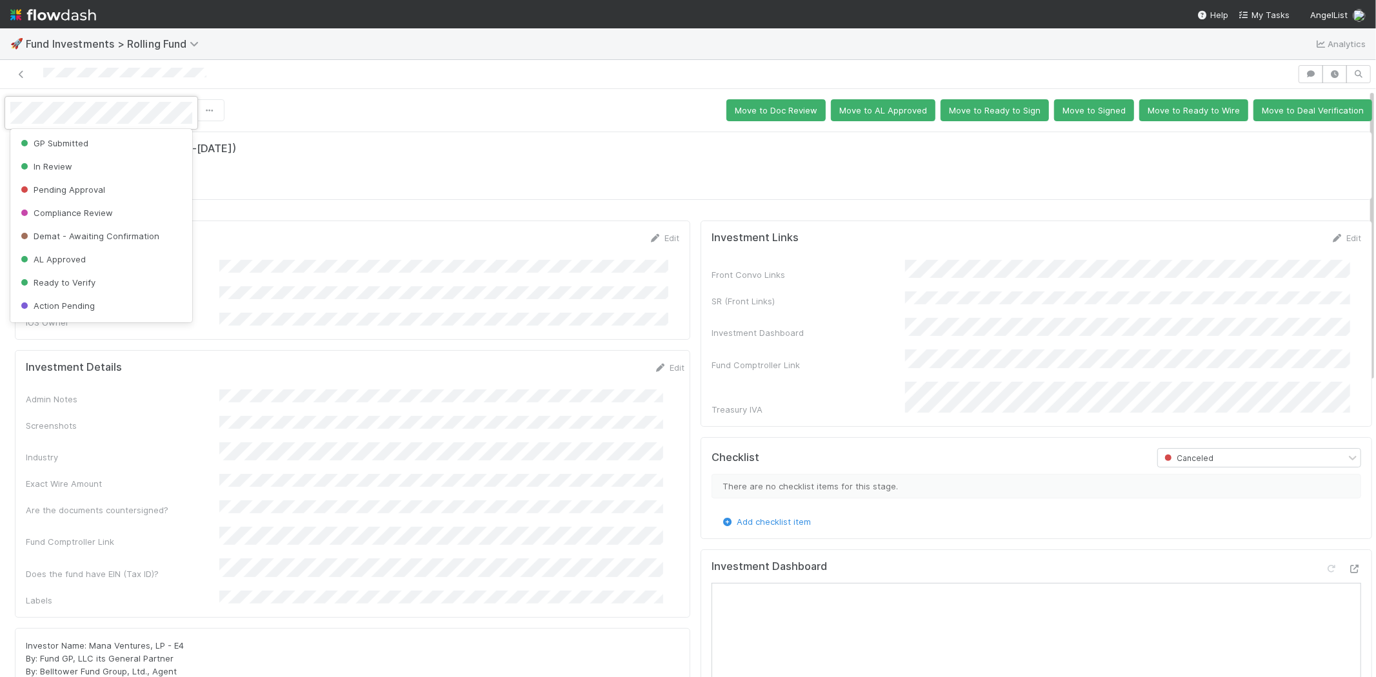
scroll to position [165, 0]
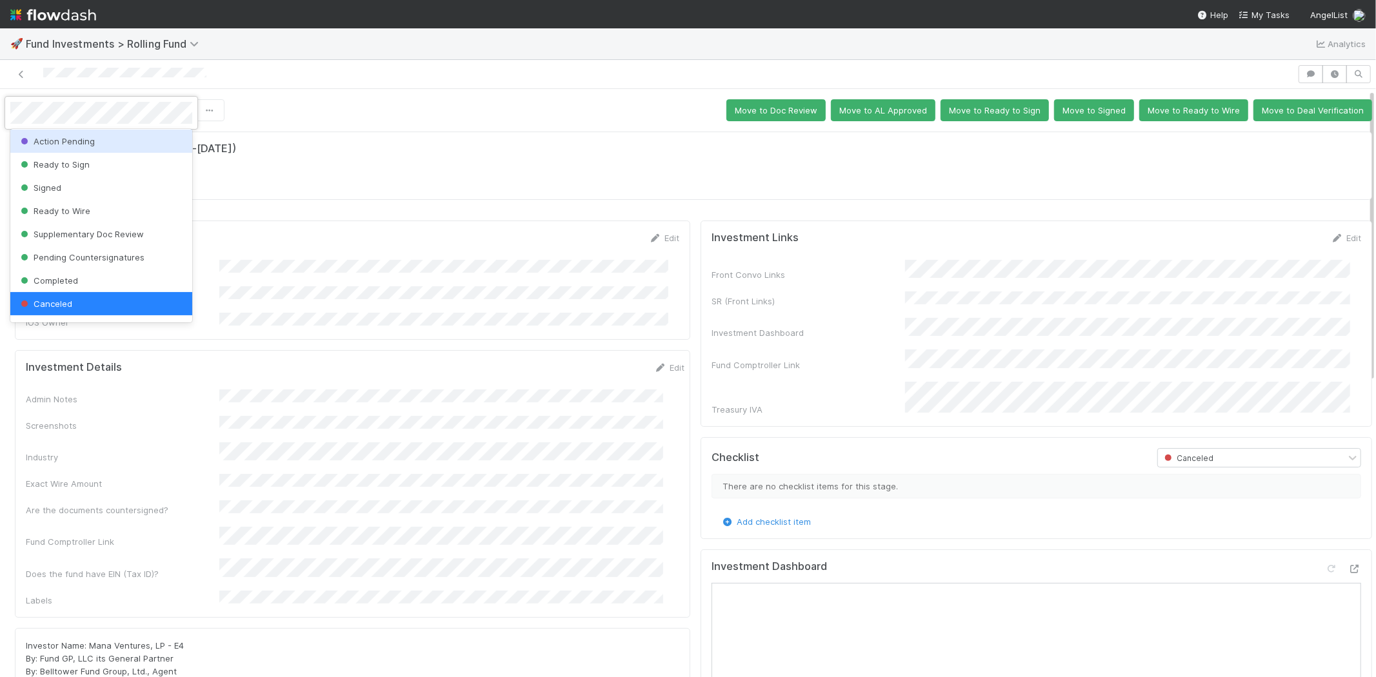
click at [681, 179] on div at bounding box center [688, 338] width 1376 height 677
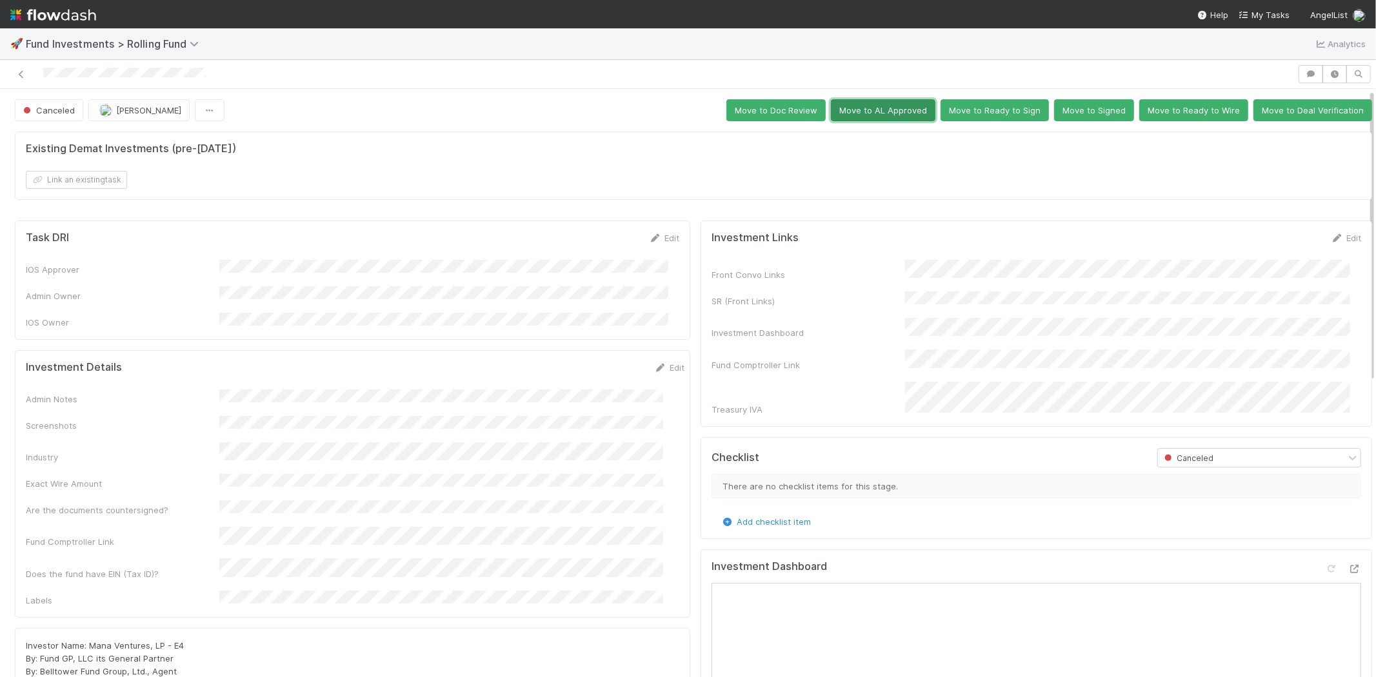
click at [885, 112] on button "Move to AL Approved" at bounding box center [883, 110] width 105 height 22
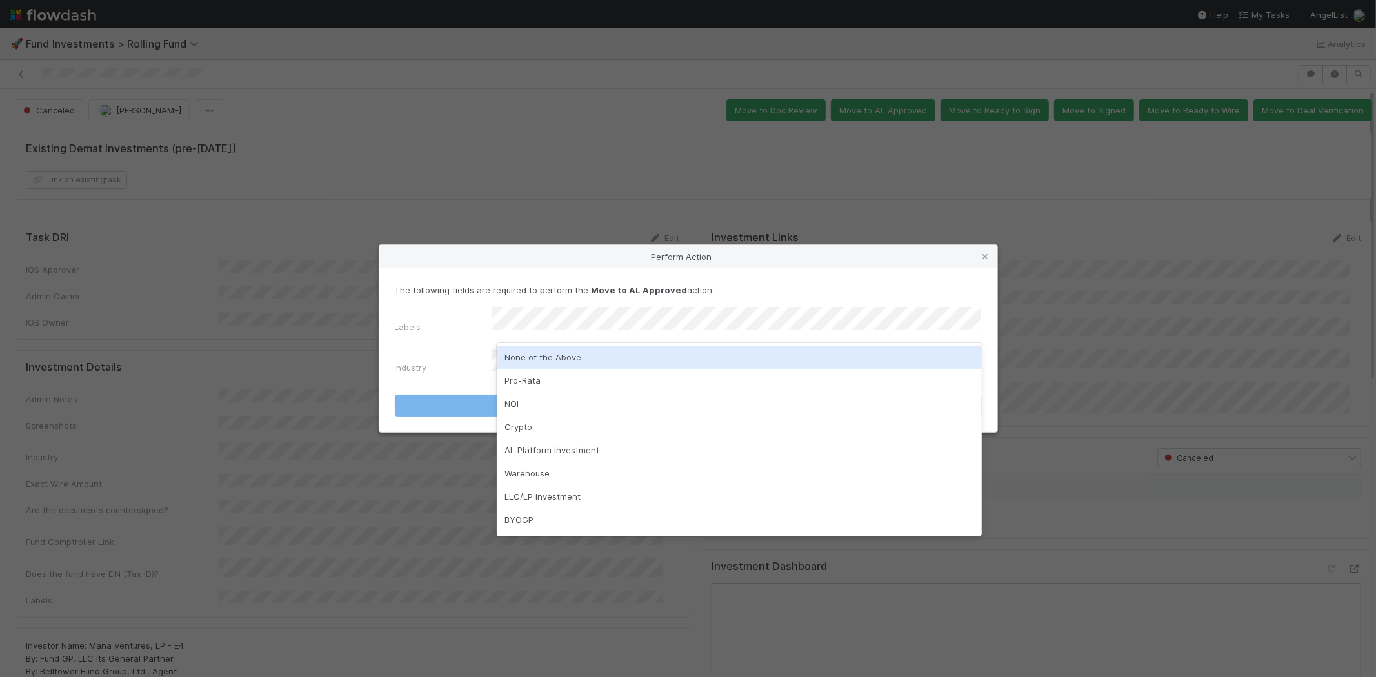
click at [548, 353] on div "None of the Above" at bounding box center [739, 357] width 485 height 23
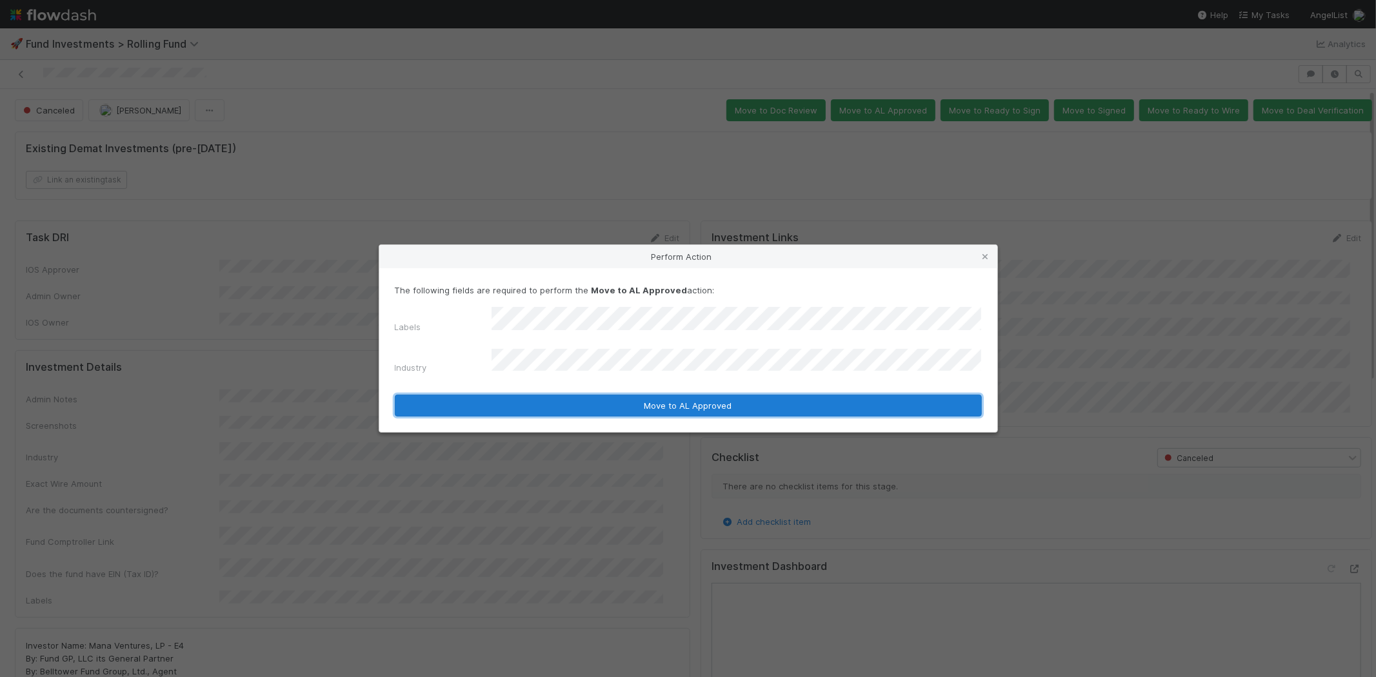
click at [562, 403] on button "Move to AL Approved" at bounding box center [688, 406] width 587 height 22
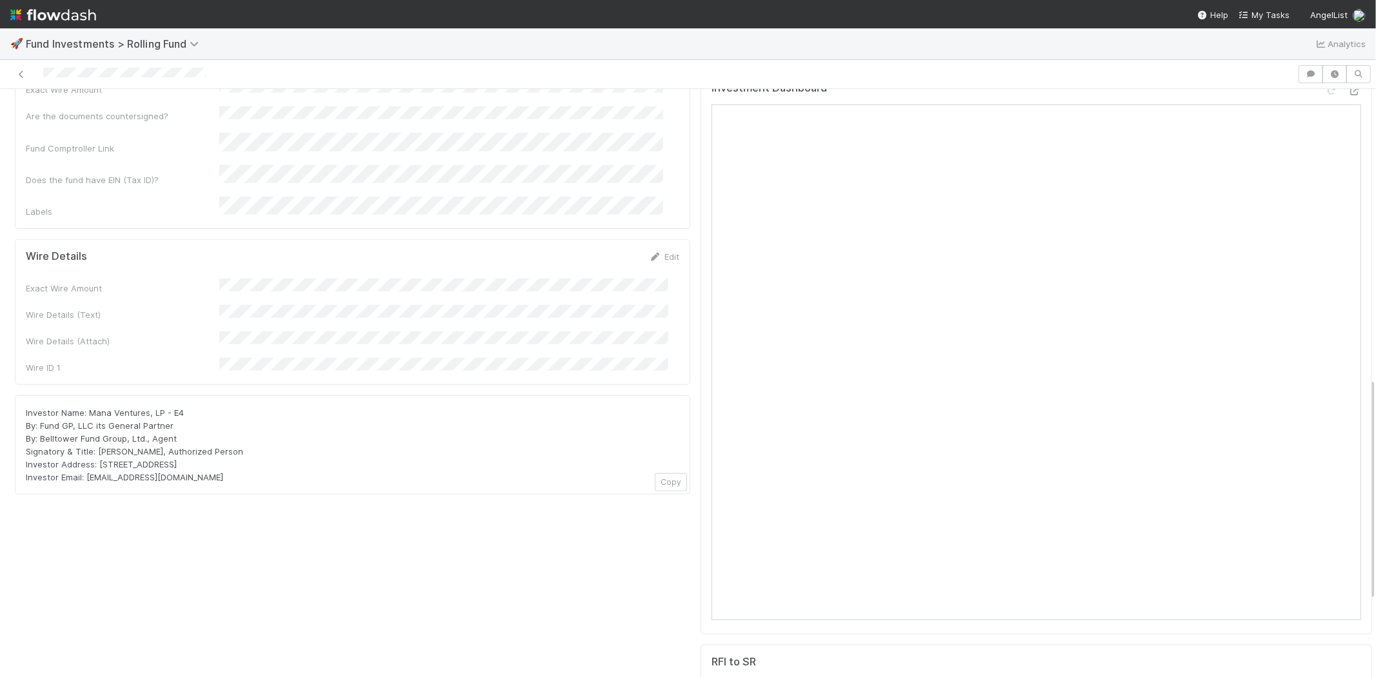
scroll to position [860, 0]
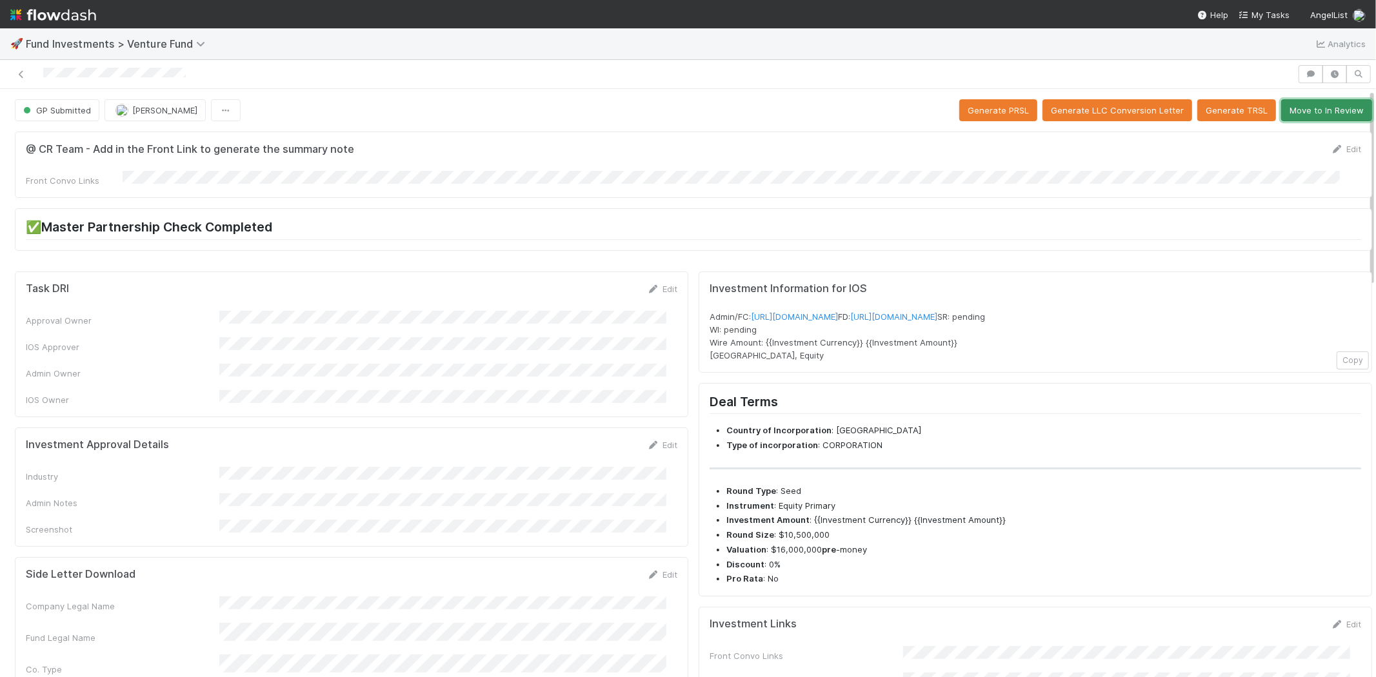
click at [1304, 105] on button "Move to In Review" at bounding box center [1326, 110] width 91 height 22
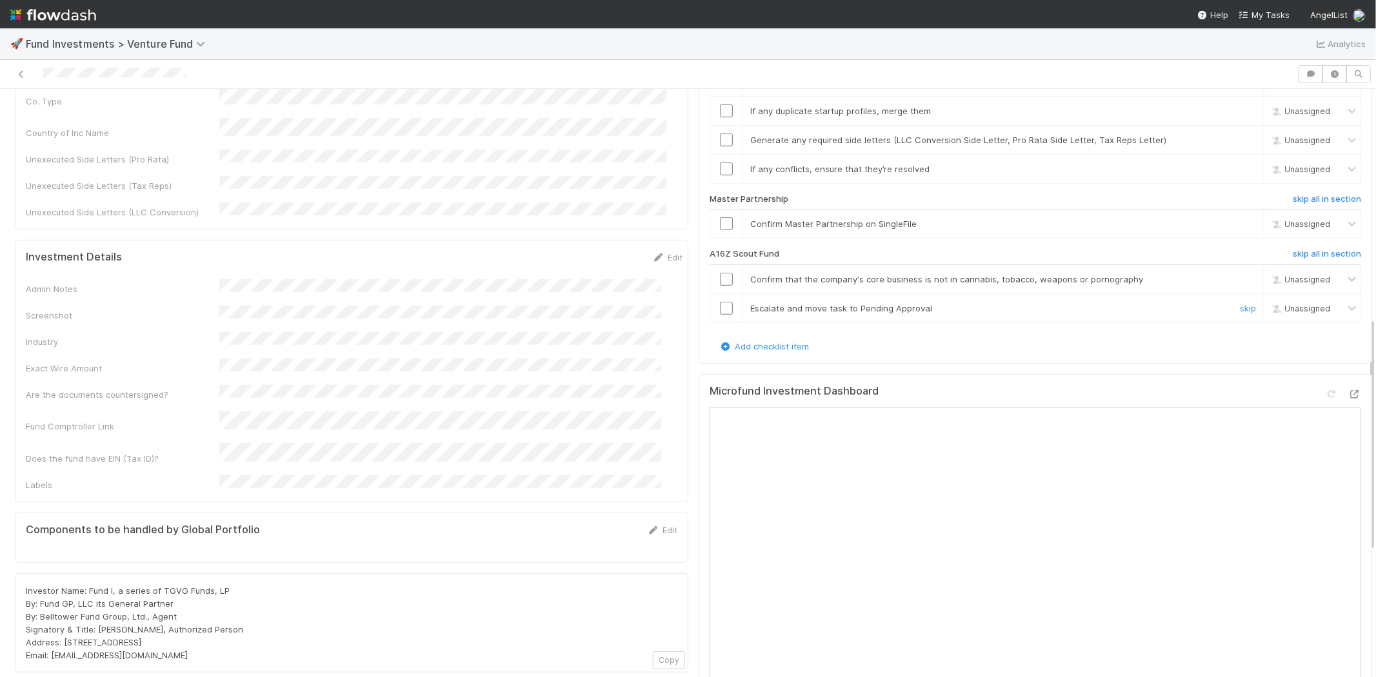
scroll to position [573, 0]
click at [1293, 245] on h6 "skip all in section" at bounding box center [1327, 250] width 68 height 10
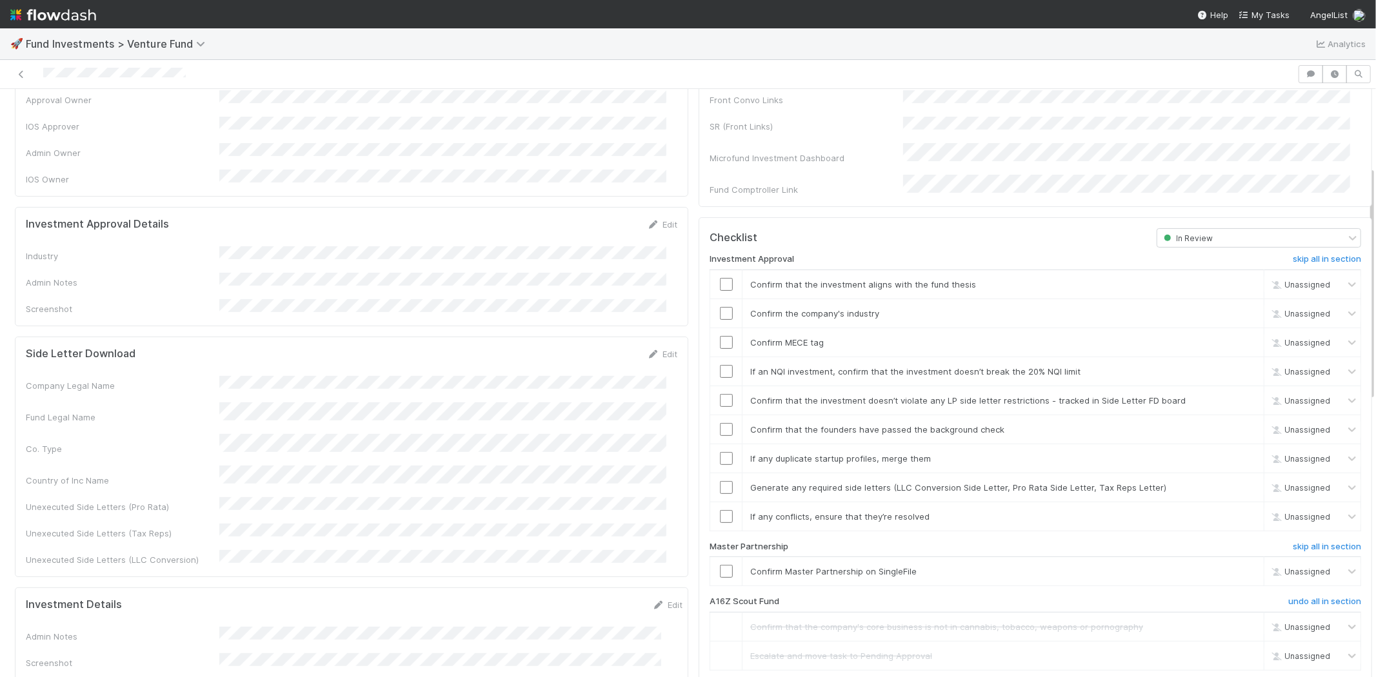
scroll to position [99, 0]
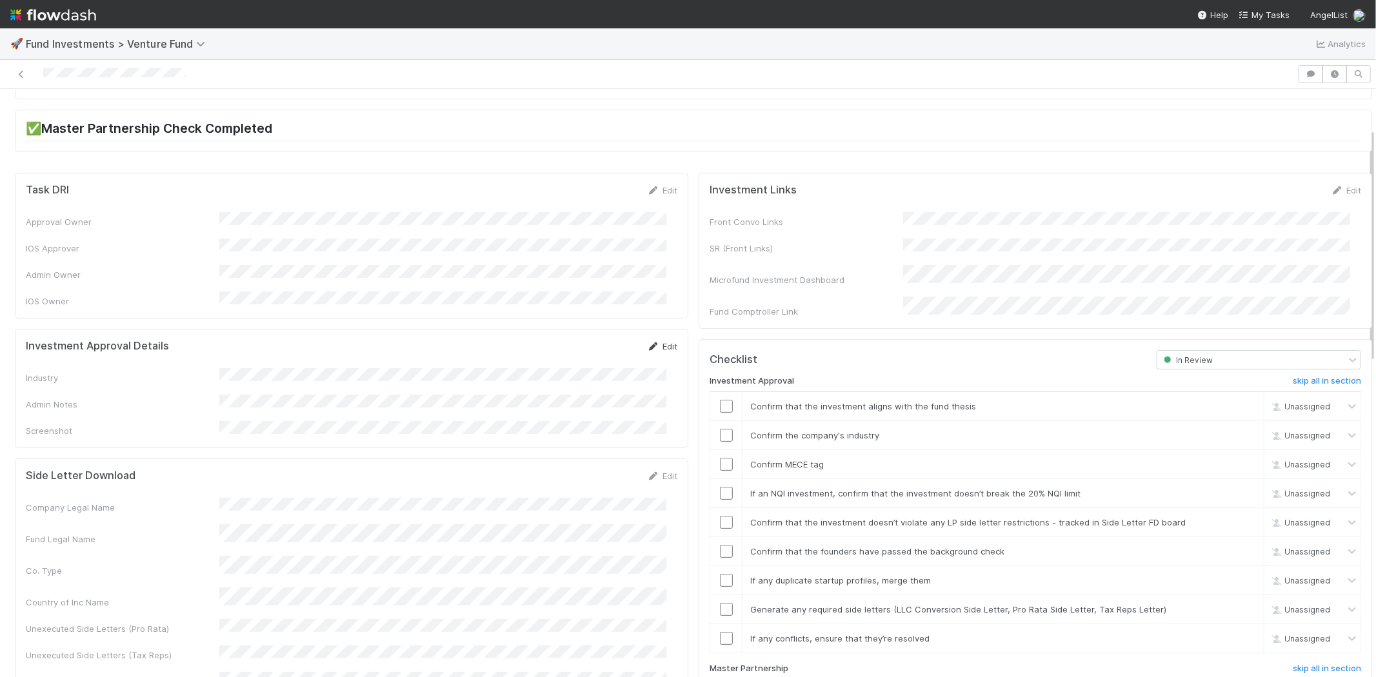
click at [656, 341] on link "Edit" at bounding box center [662, 346] width 30 height 10
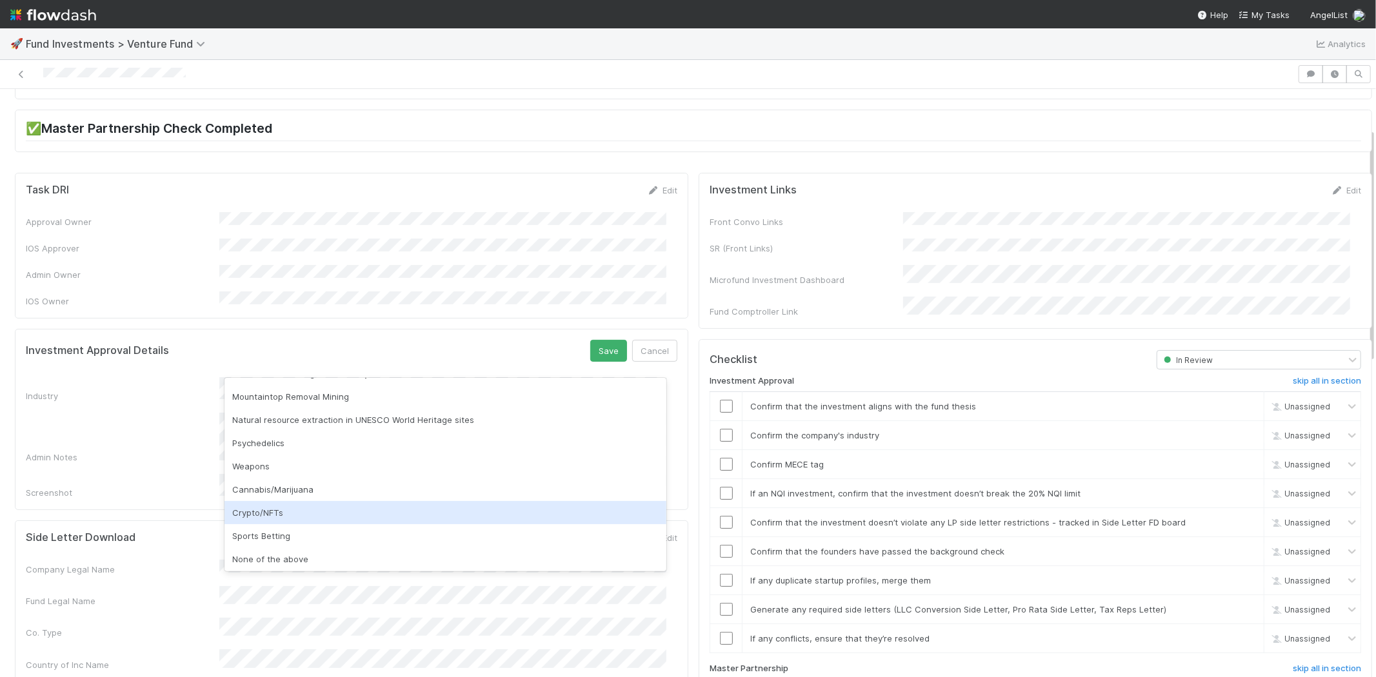
scroll to position [368, 0]
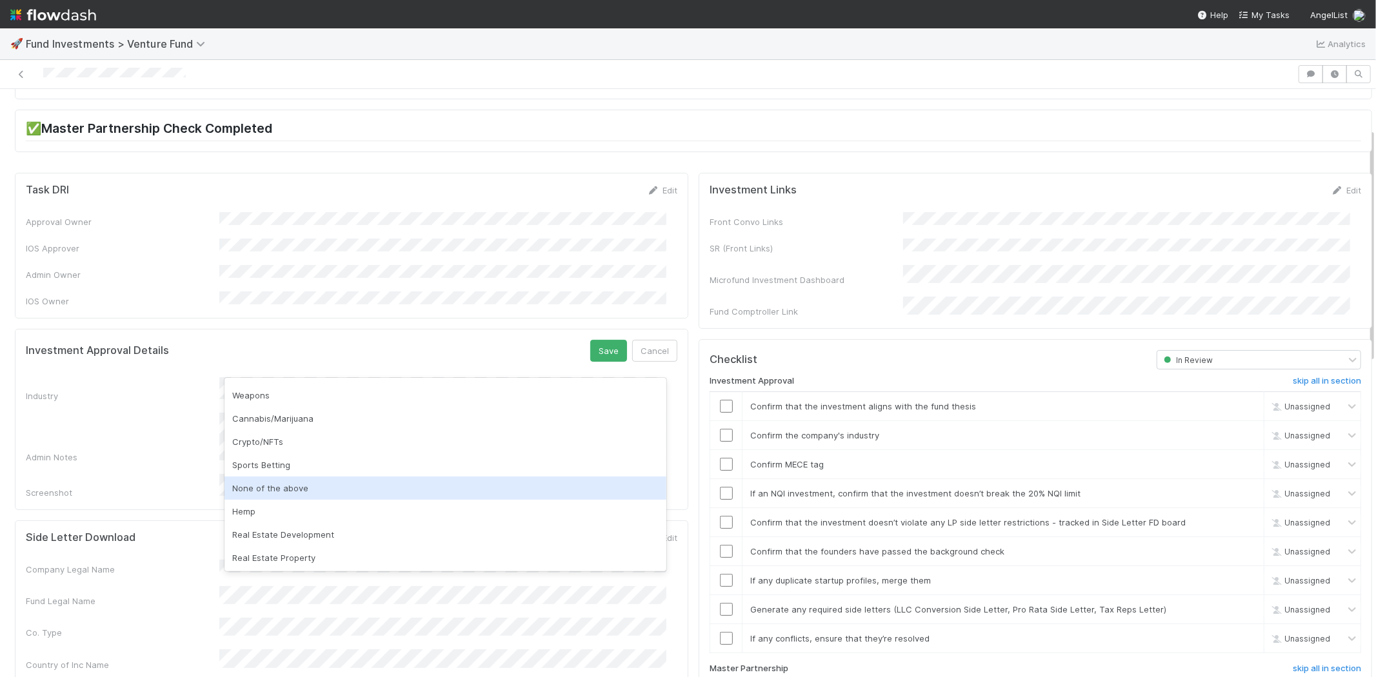
click at [284, 489] on div "None of the above" at bounding box center [446, 488] width 442 height 23
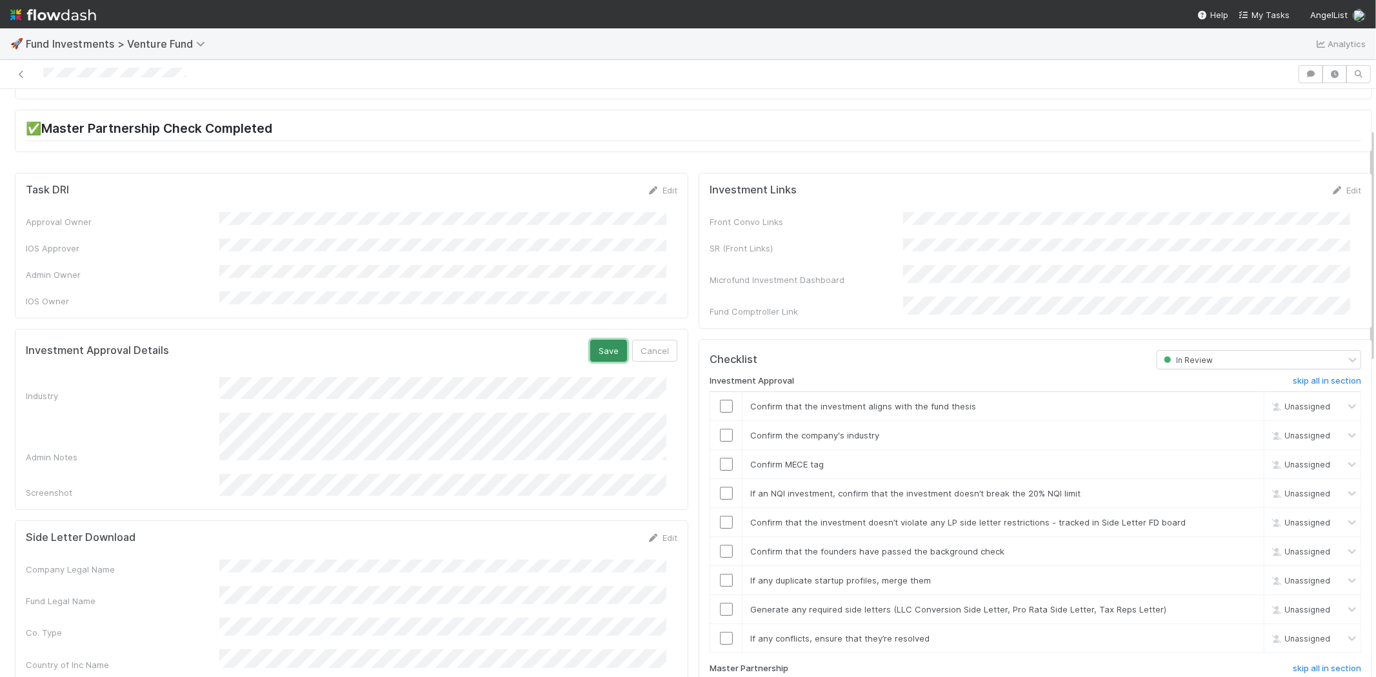
click at [610, 340] on button "Save" at bounding box center [608, 351] width 37 height 22
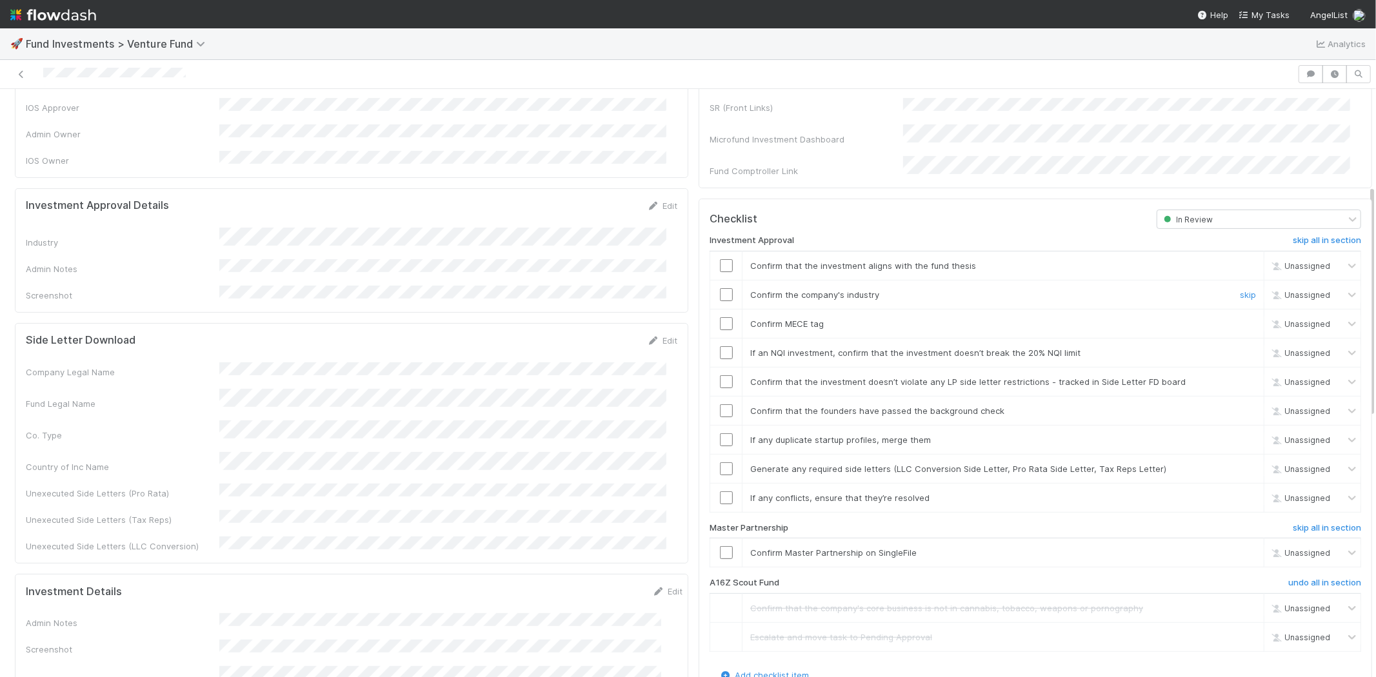
scroll to position [242, 0]
click at [710, 257] on div at bounding box center [726, 263] width 32 height 13
click at [720, 257] on input "checkbox" at bounding box center [726, 263] width 13 height 13
click at [720, 286] on input "checkbox" at bounding box center [726, 292] width 13 height 13
click at [721, 315] on input "checkbox" at bounding box center [726, 321] width 13 height 13
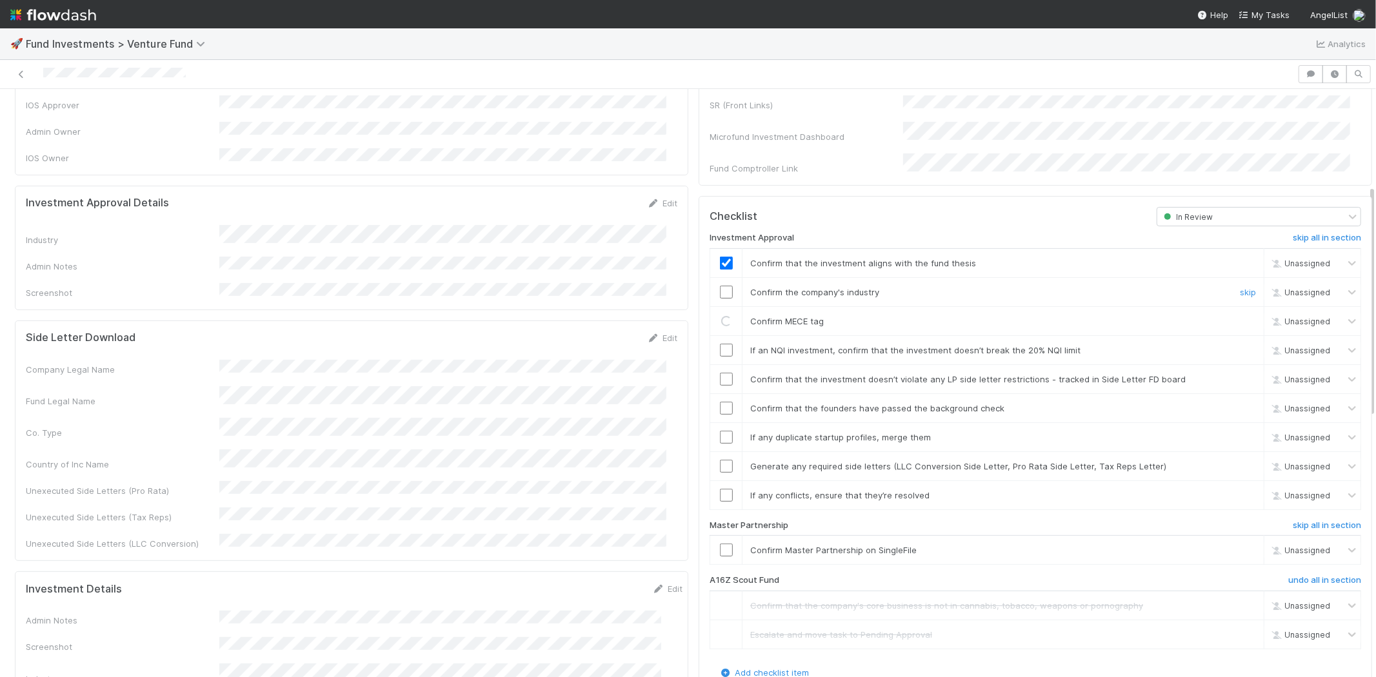
checkbox input "true"
click at [720, 286] on input "checkbox" at bounding box center [726, 292] width 13 height 13
click at [721, 344] on input "checkbox" at bounding box center [726, 350] width 13 height 13
click at [720, 373] on input "checkbox" at bounding box center [726, 379] width 13 height 13
click at [720, 402] on input "checkbox" at bounding box center [726, 408] width 13 height 13
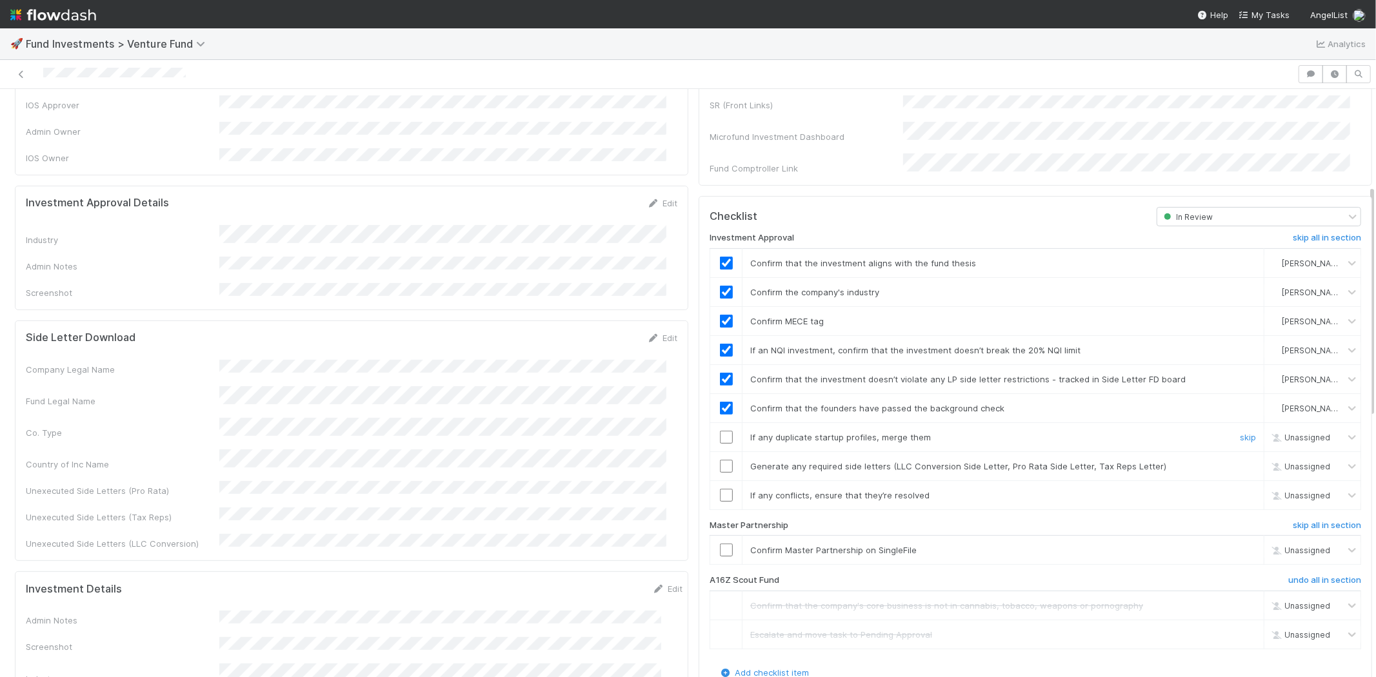
click at [720, 431] on input "checkbox" at bounding box center [726, 437] width 13 height 13
click at [720, 460] on input "checkbox" at bounding box center [726, 466] width 13 height 13
click at [720, 489] on input "checkbox" at bounding box center [726, 495] width 13 height 13
click at [720, 544] on input "checkbox" at bounding box center [726, 550] width 13 height 13
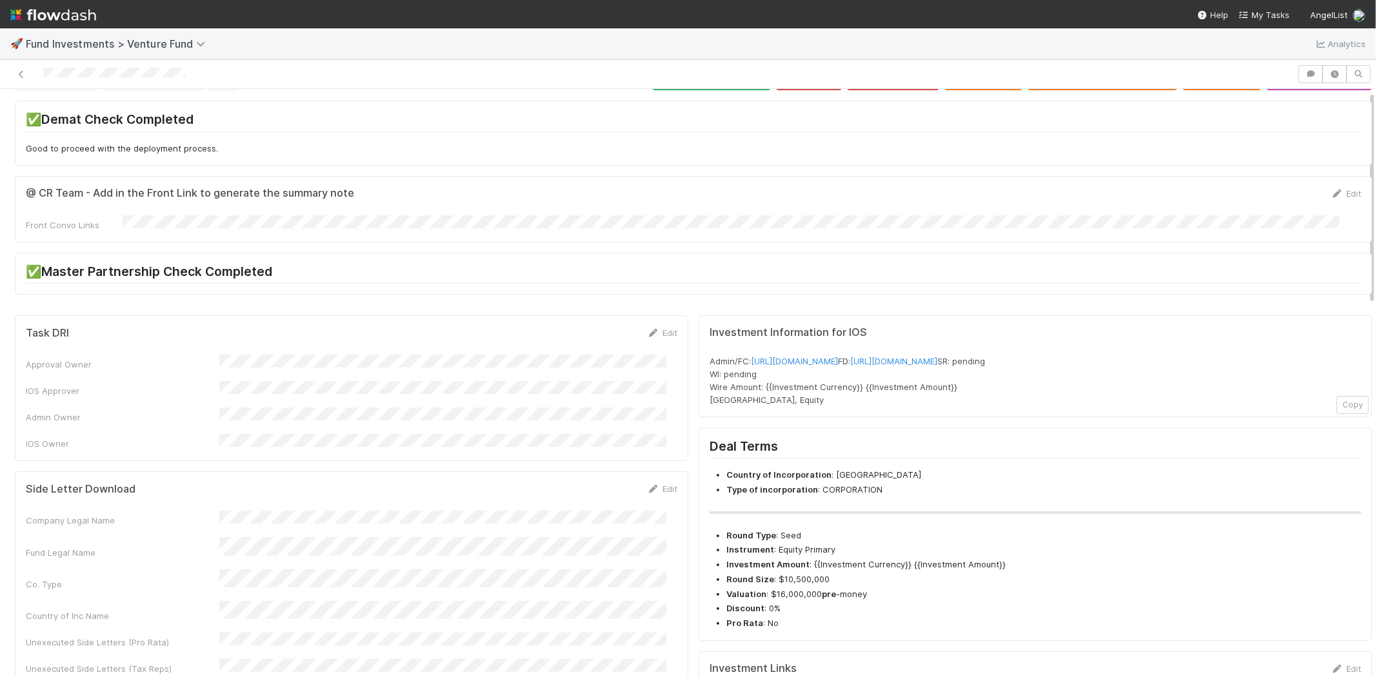
scroll to position [0, 0]
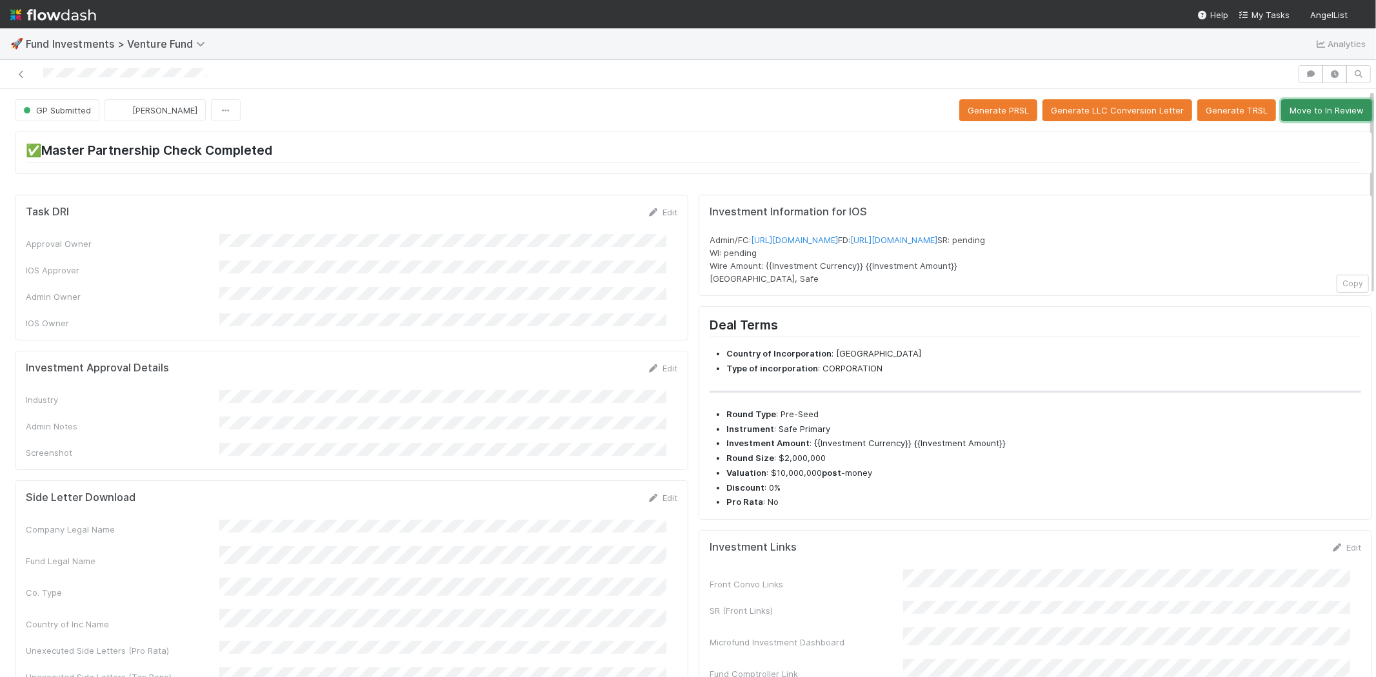
click at [1287, 107] on button "Move to In Review" at bounding box center [1326, 110] width 91 height 22
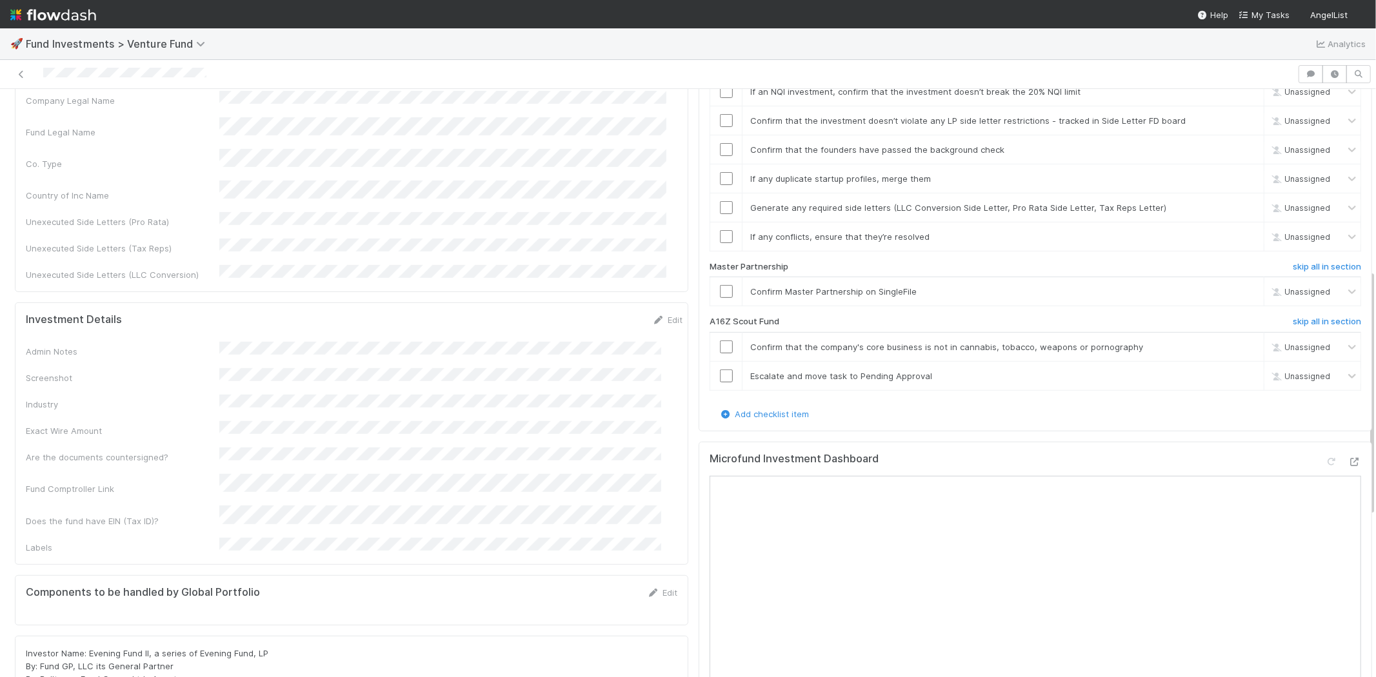
scroll to position [430, 0]
click at [1293, 316] on h6 "skip all in section" at bounding box center [1327, 321] width 68 height 10
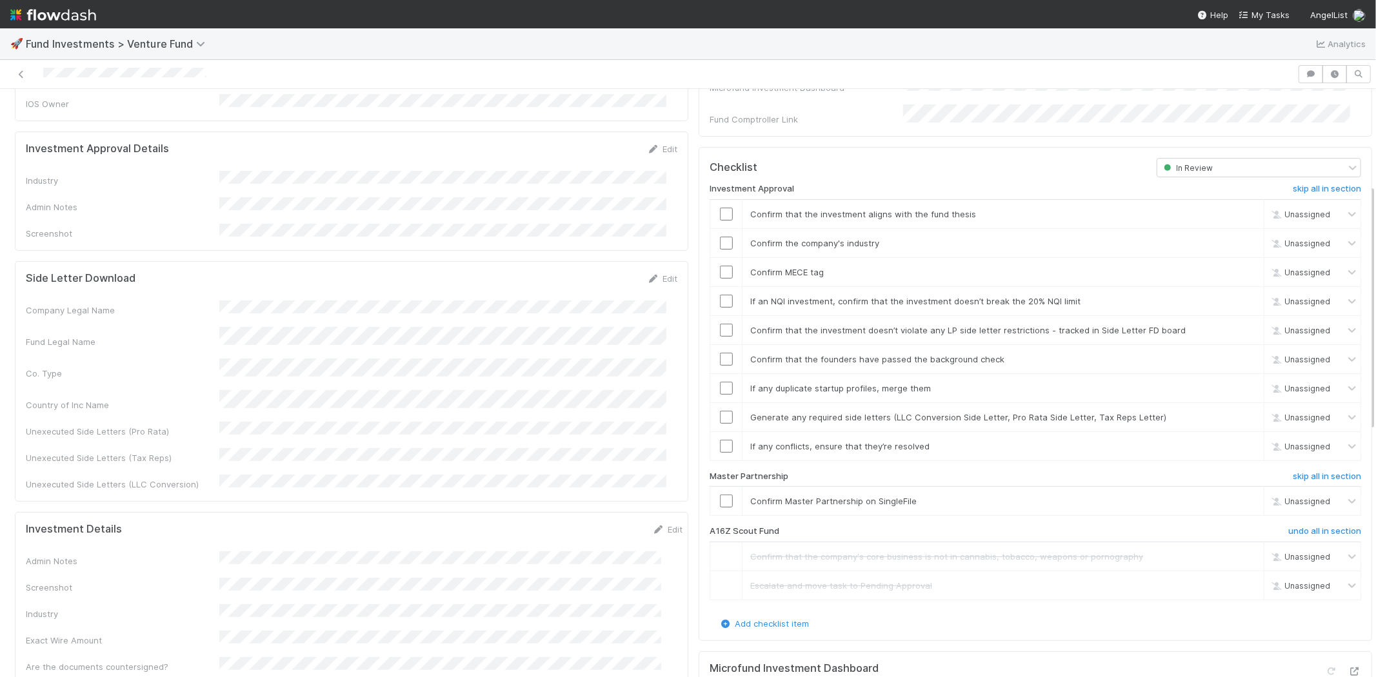
scroll to position [215, 0]
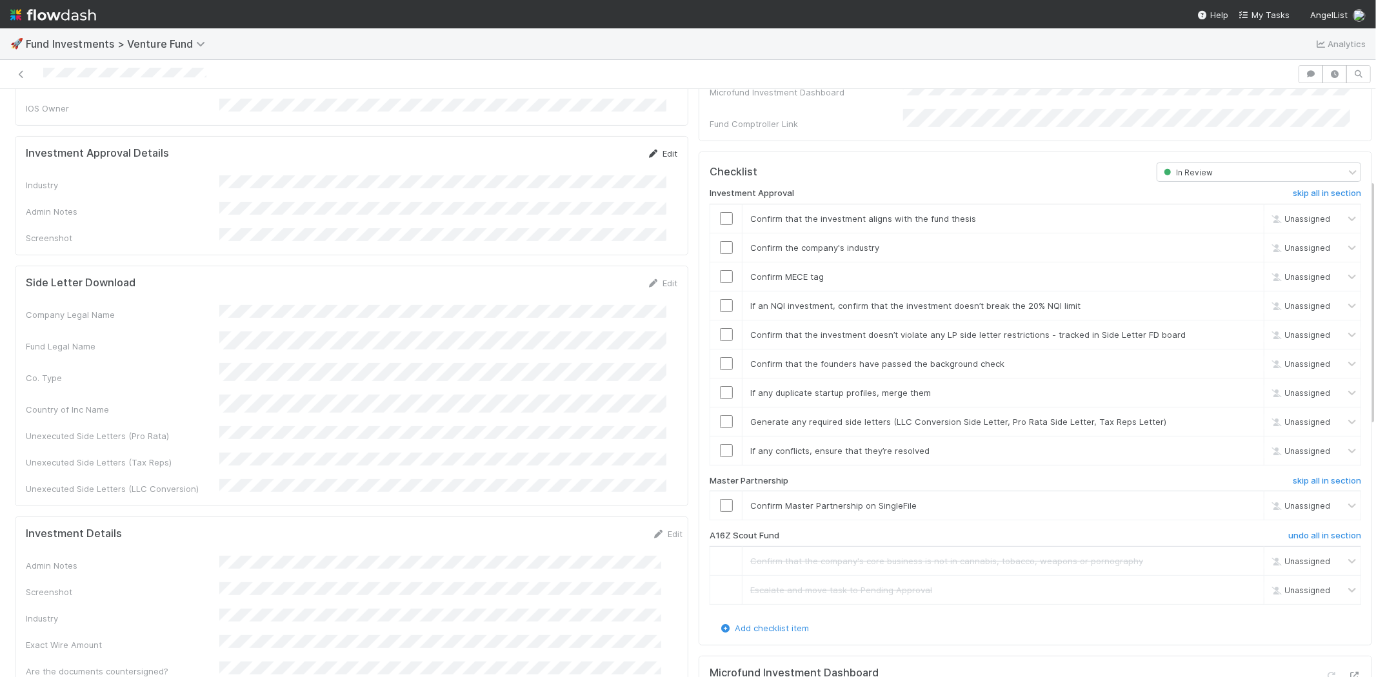
click at [648, 150] on icon at bounding box center [653, 154] width 13 height 8
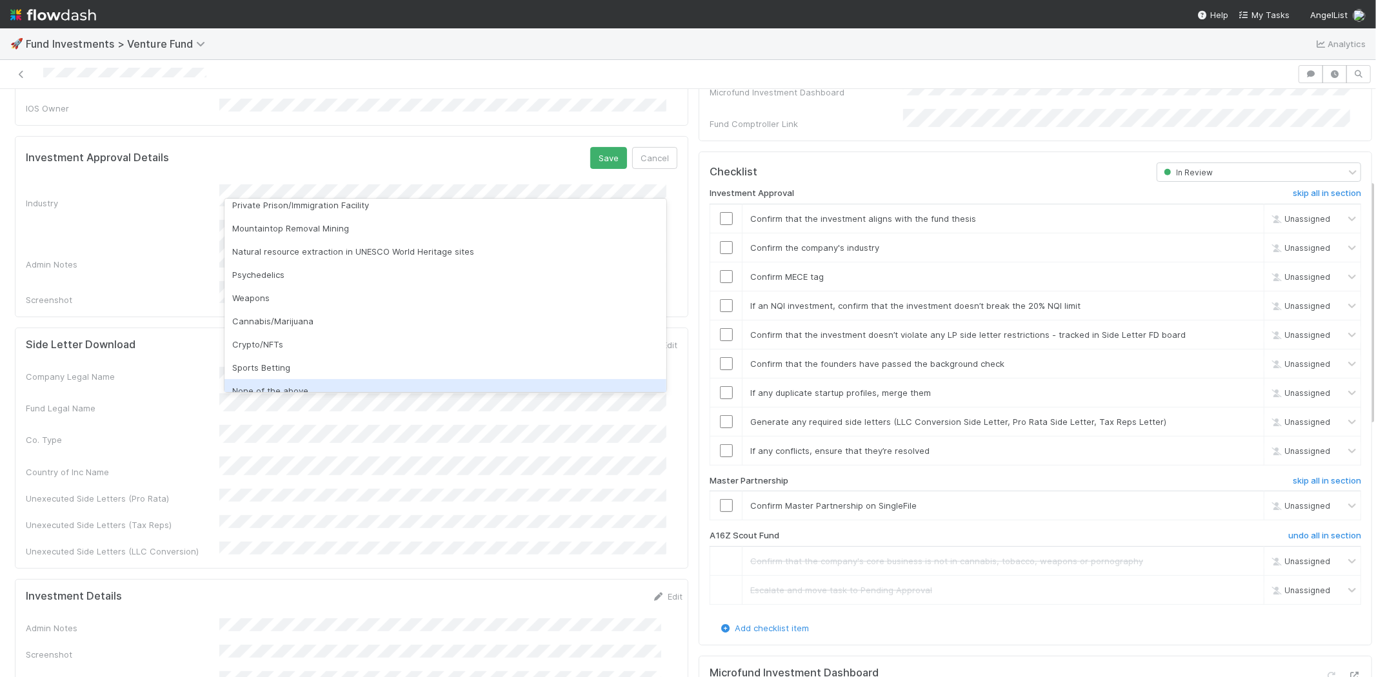
scroll to position [368, 0]
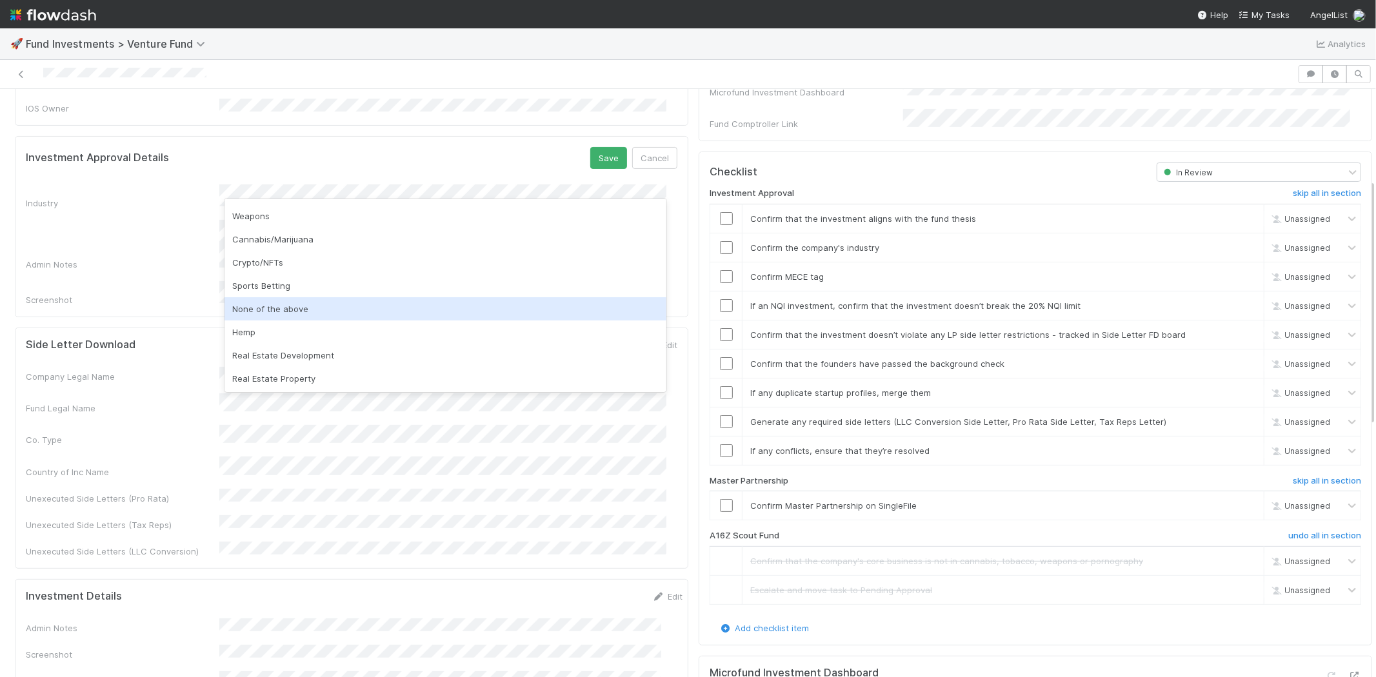
click at [306, 305] on div "None of the above" at bounding box center [446, 308] width 442 height 23
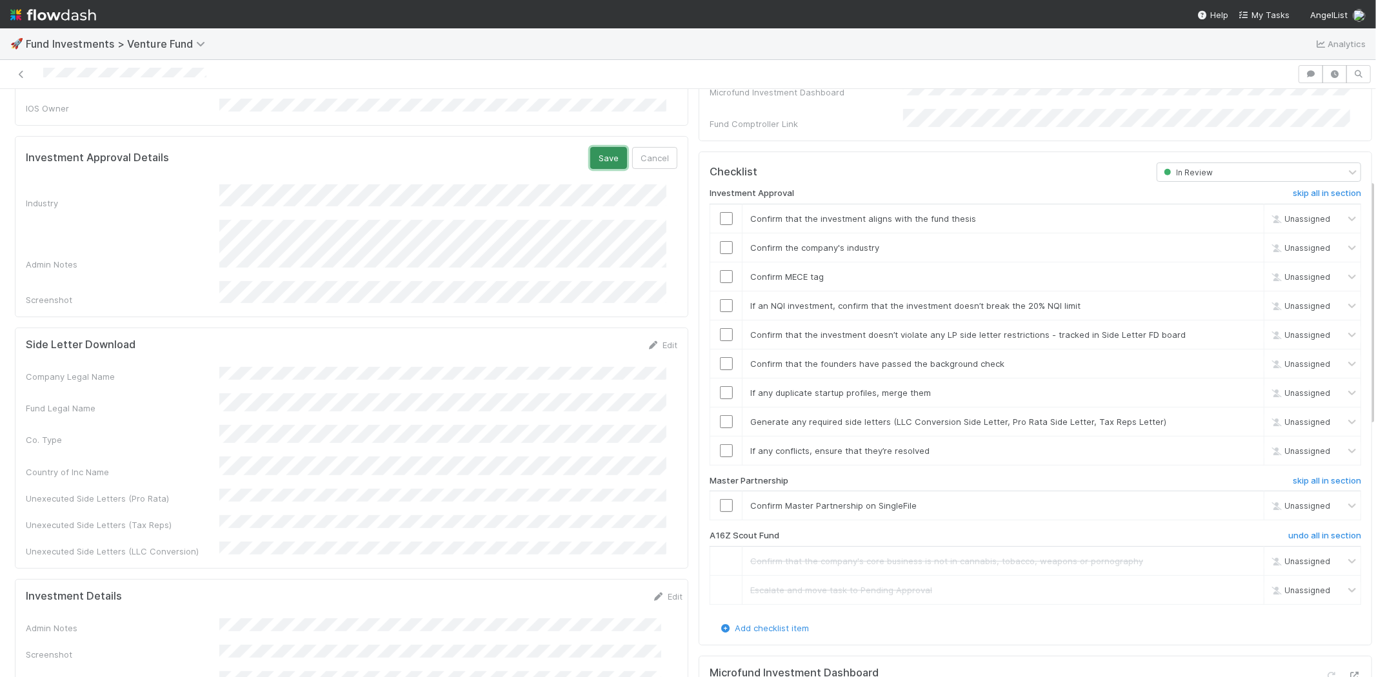
click at [594, 147] on button "Save" at bounding box center [608, 158] width 37 height 22
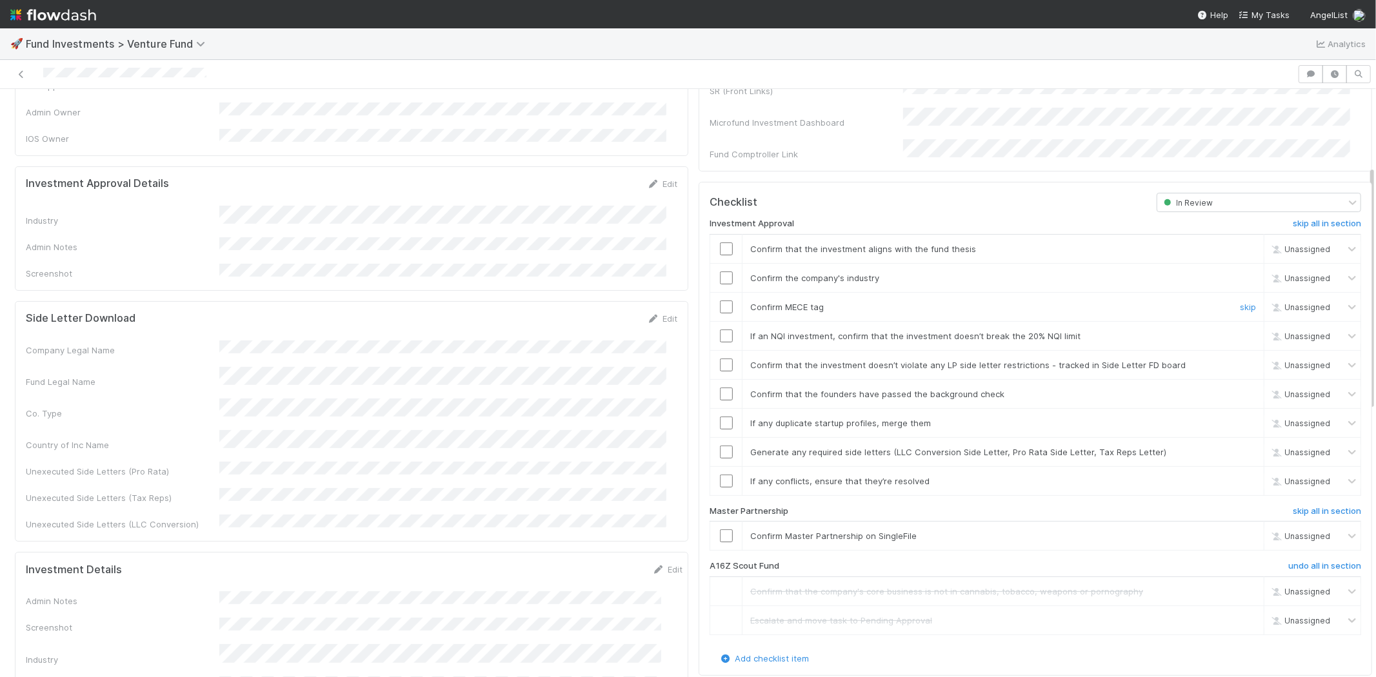
scroll to position [59, 0]
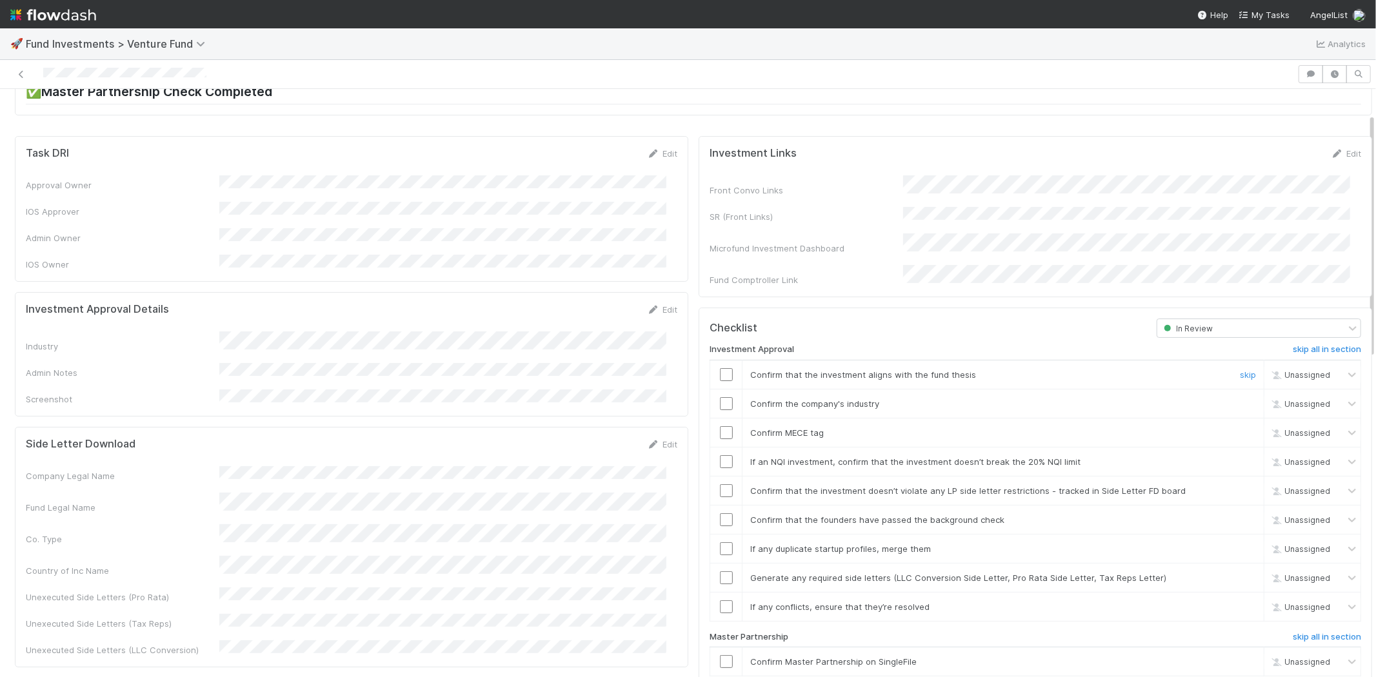
drag, startPoint x: 718, startPoint y: 360, endPoint x: 715, endPoint y: 374, distance: 14.6
click at [720, 368] on input "checkbox" at bounding box center [726, 374] width 13 height 13
click at [720, 397] on input "checkbox" at bounding box center [726, 403] width 13 height 13
click at [720, 426] on input "checkbox" at bounding box center [726, 432] width 13 height 13
click at [720, 456] on input "checkbox" at bounding box center [726, 462] width 13 height 13
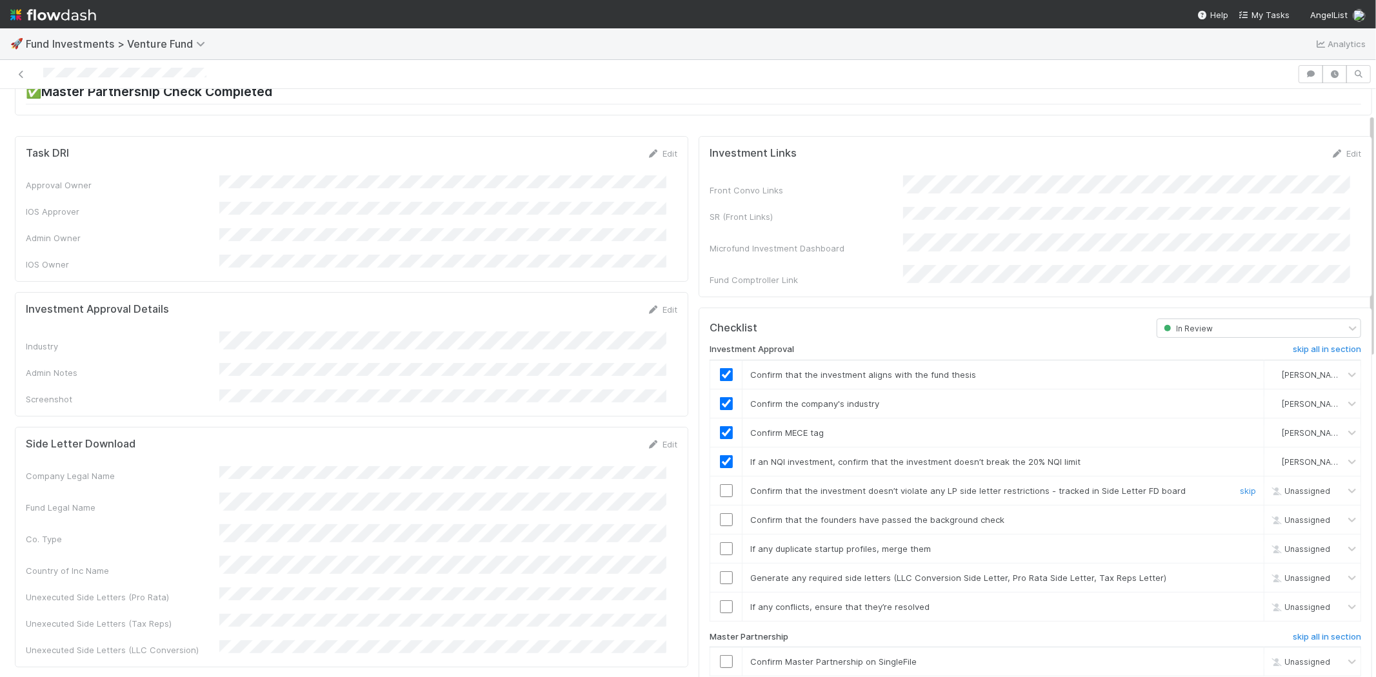
click at [713, 476] on td at bounding box center [726, 490] width 32 height 29
click at [720, 485] on input "checkbox" at bounding box center [726, 491] width 13 height 13
click at [720, 514] on input "checkbox" at bounding box center [726, 520] width 13 height 13
click at [718, 544] on td at bounding box center [726, 548] width 32 height 29
click at [720, 543] on input "checkbox" at bounding box center [726, 549] width 13 height 13
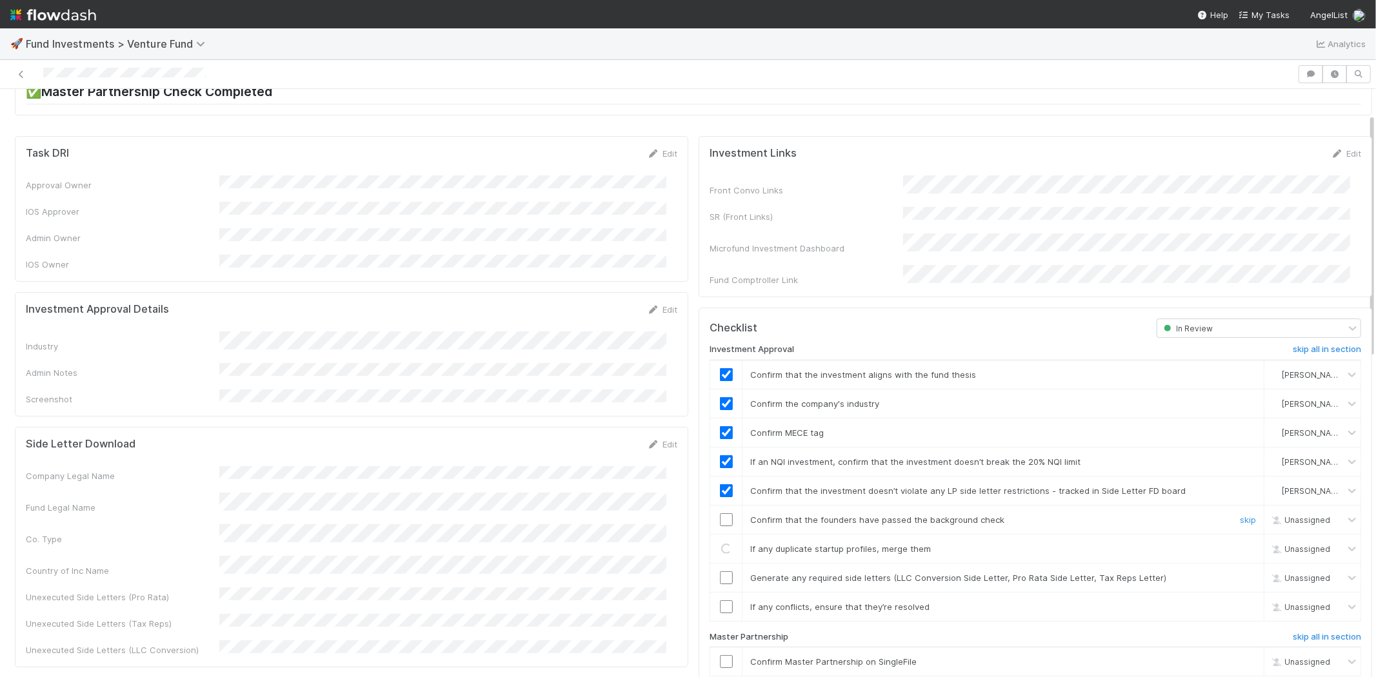
checkbox input "true"
click at [720, 514] on input "checkbox" at bounding box center [726, 520] width 13 height 13
click at [720, 572] on input "checkbox" at bounding box center [726, 578] width 13 height 13
click at [719, 592] on td at bounding box center [726, 606] width 32 height 29
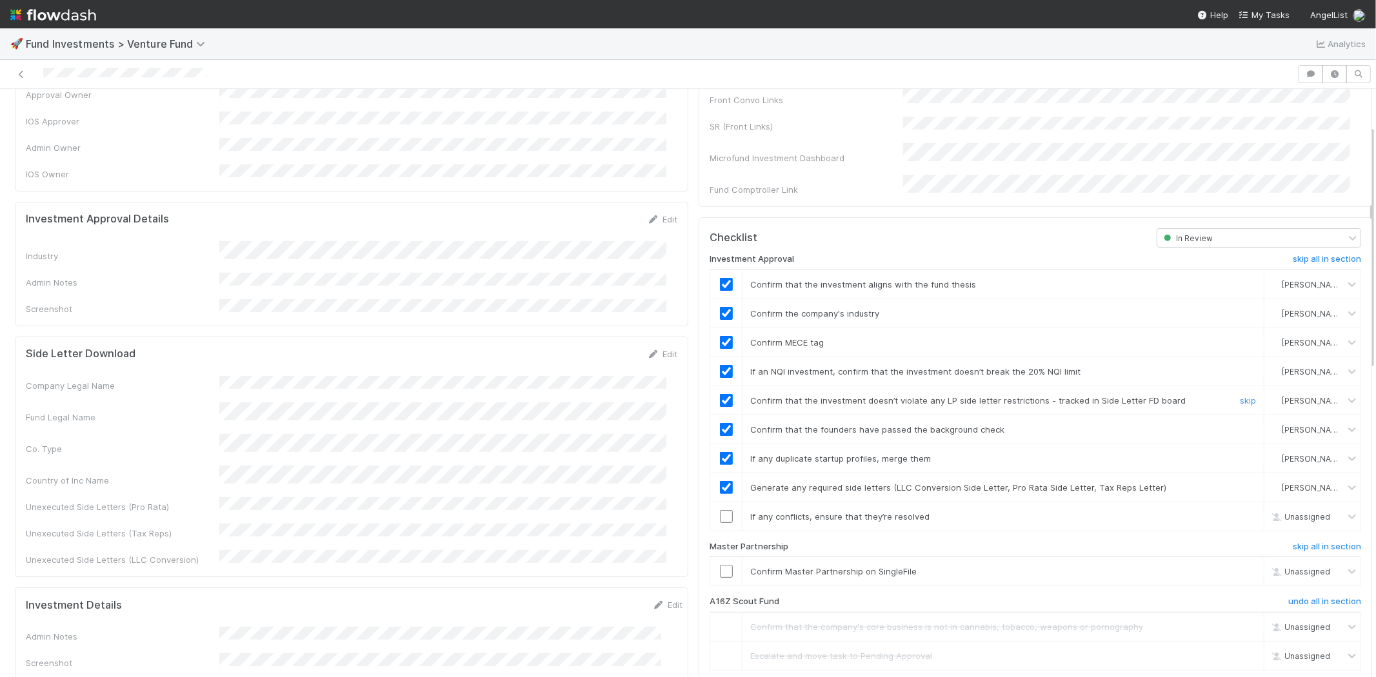
scroll to position [202, 0]
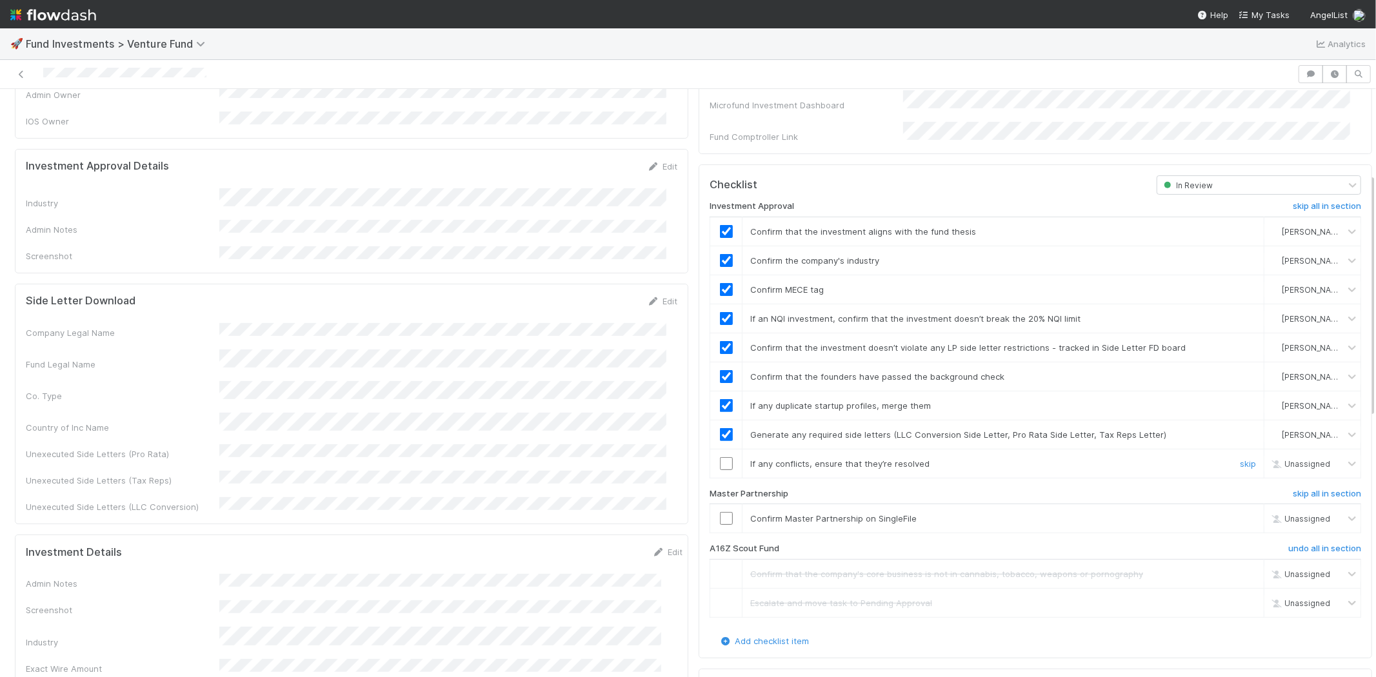
click at [720, 457] on input "checkbox" at bounding box center [726, 463] width 13 height 13
click at [720, 512] on input "checkbox" at bounding box center [726, 518] width 13 height 13
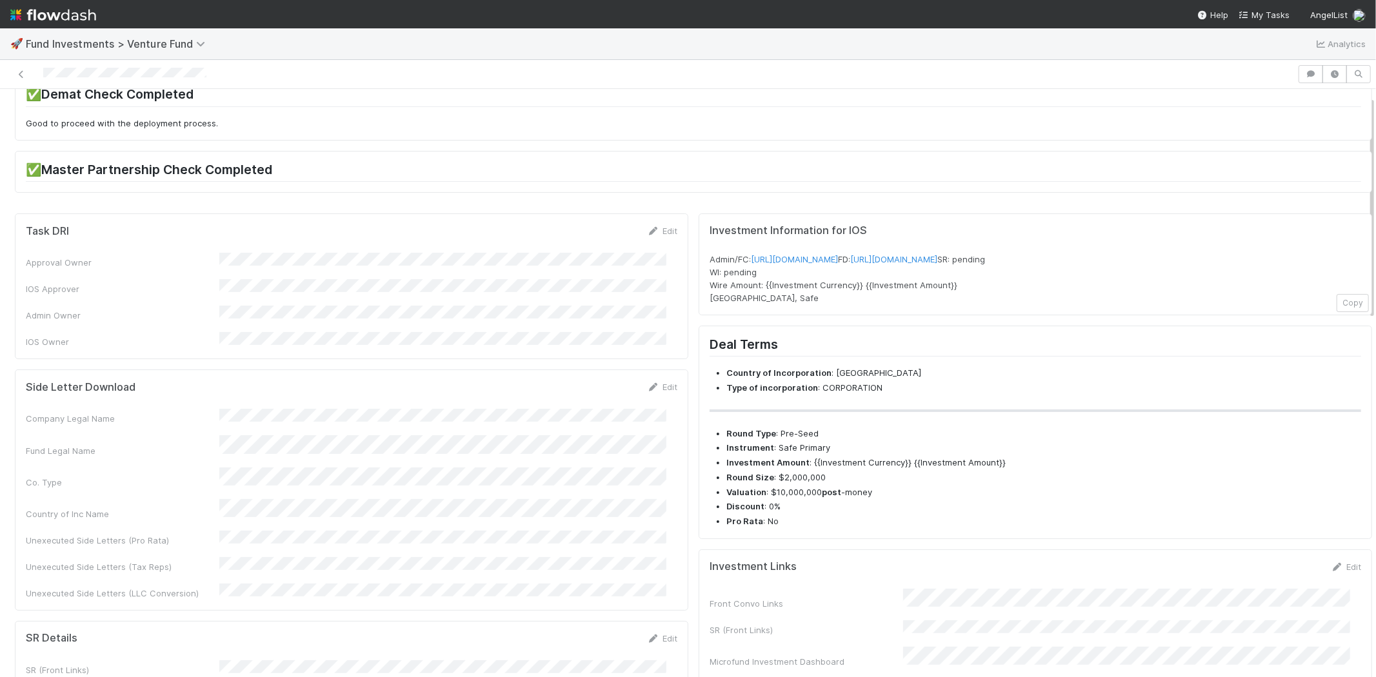
scroll to position [0, 0]
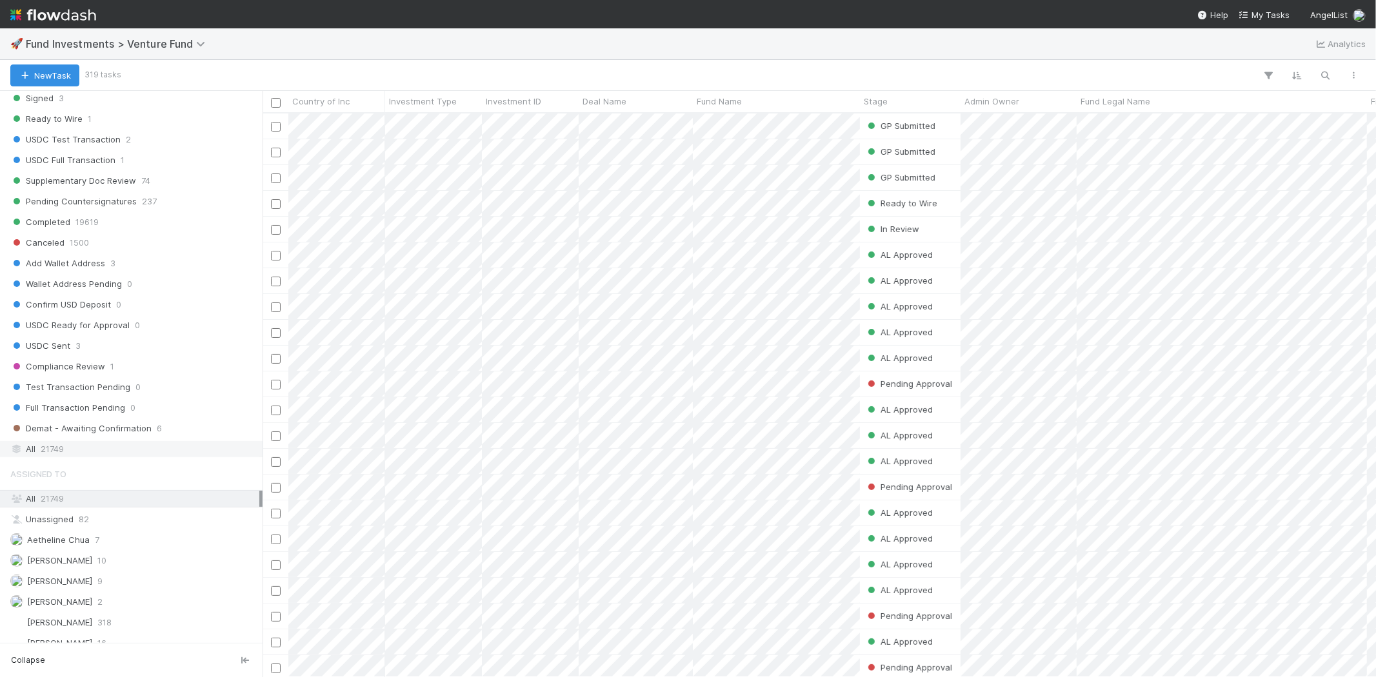
scroll to position [788, 0]
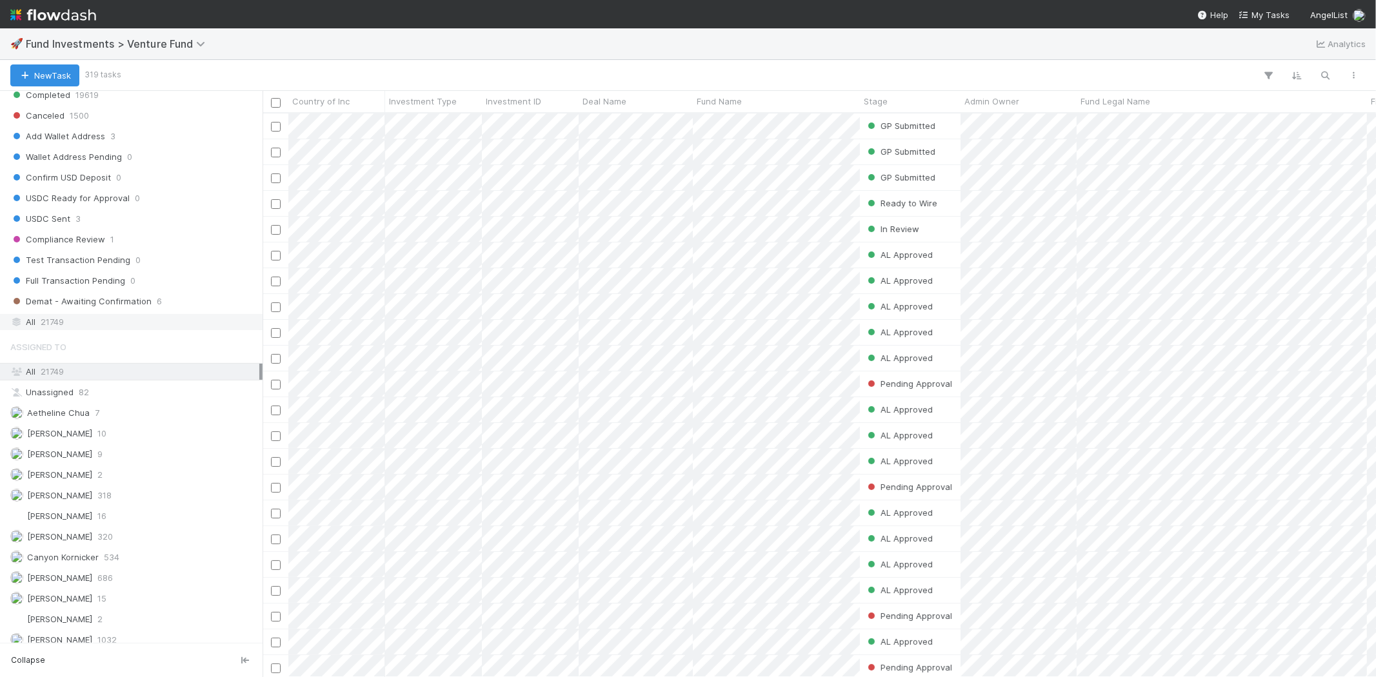
click at [114, 323] on div "All 21749" at bounding box center [134, 322] width 249 height 16
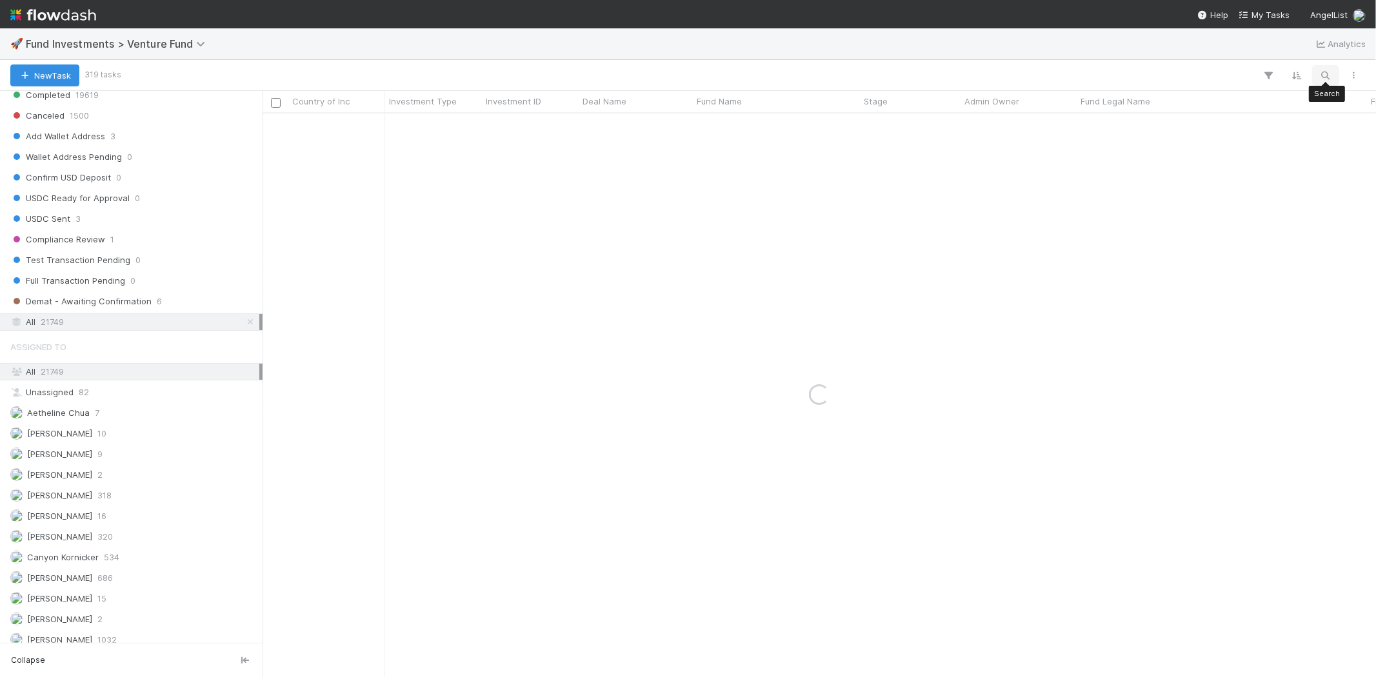
click at [1323, 70] on icon "button" at bounding box center [1325, 76] width 13 height 12
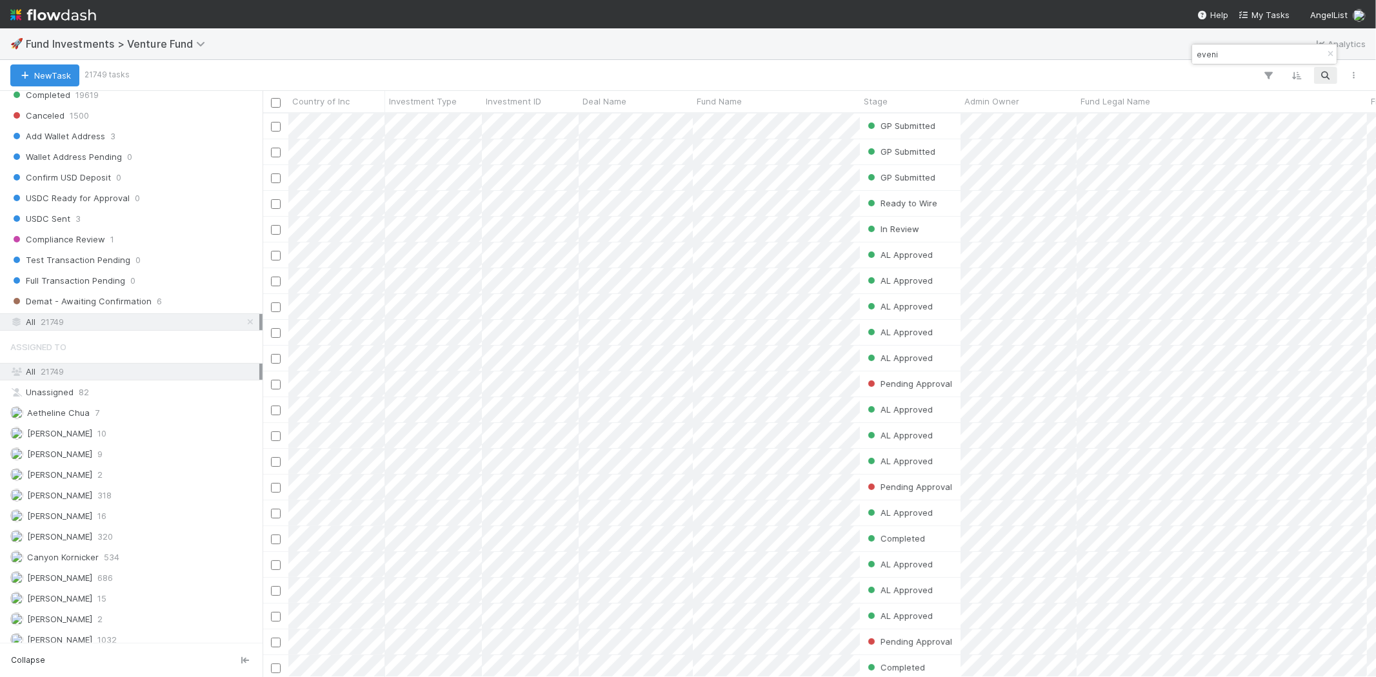
scroll to position [553, 1102]
type input "evening"
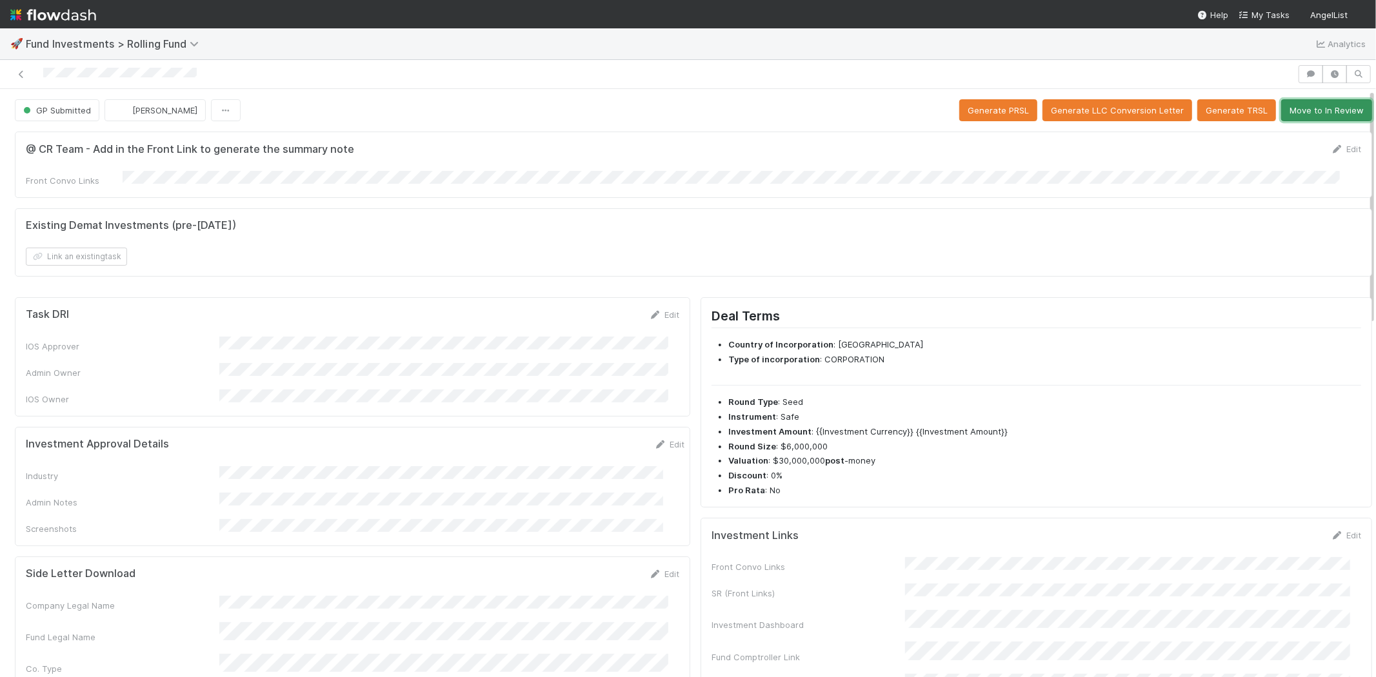
click at [1284, 114] on button "Move to In Review" at bounding box center [1326, 110] width 91 height 22
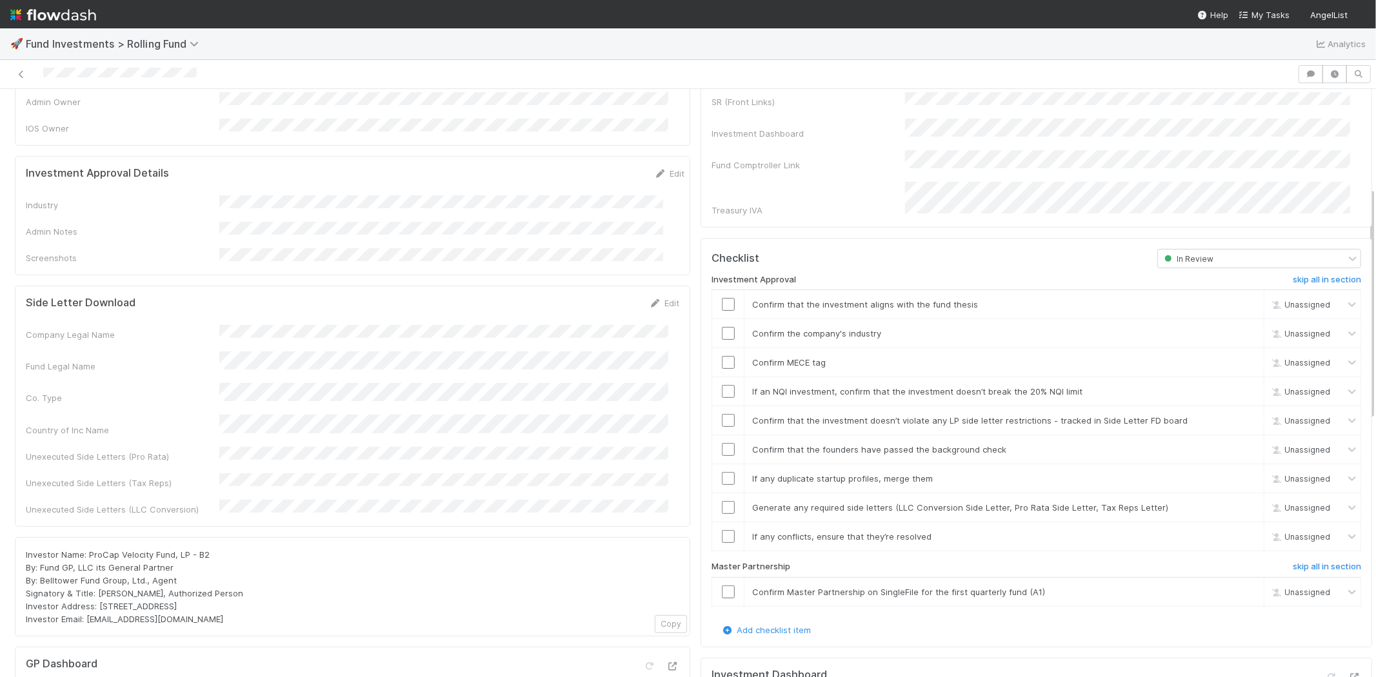
scroll to position [143, 0]
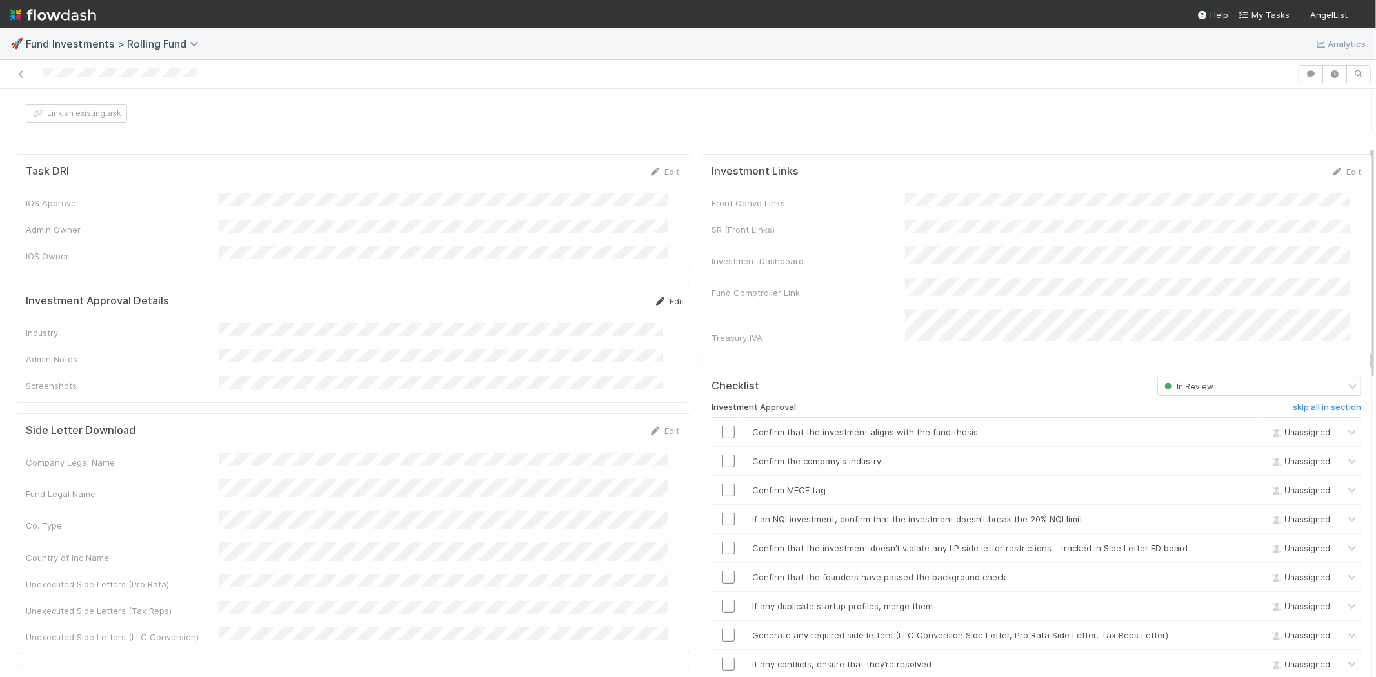
click at [654, 296] on link "Edit" at bounding box center [669, 301] width 30 height 10
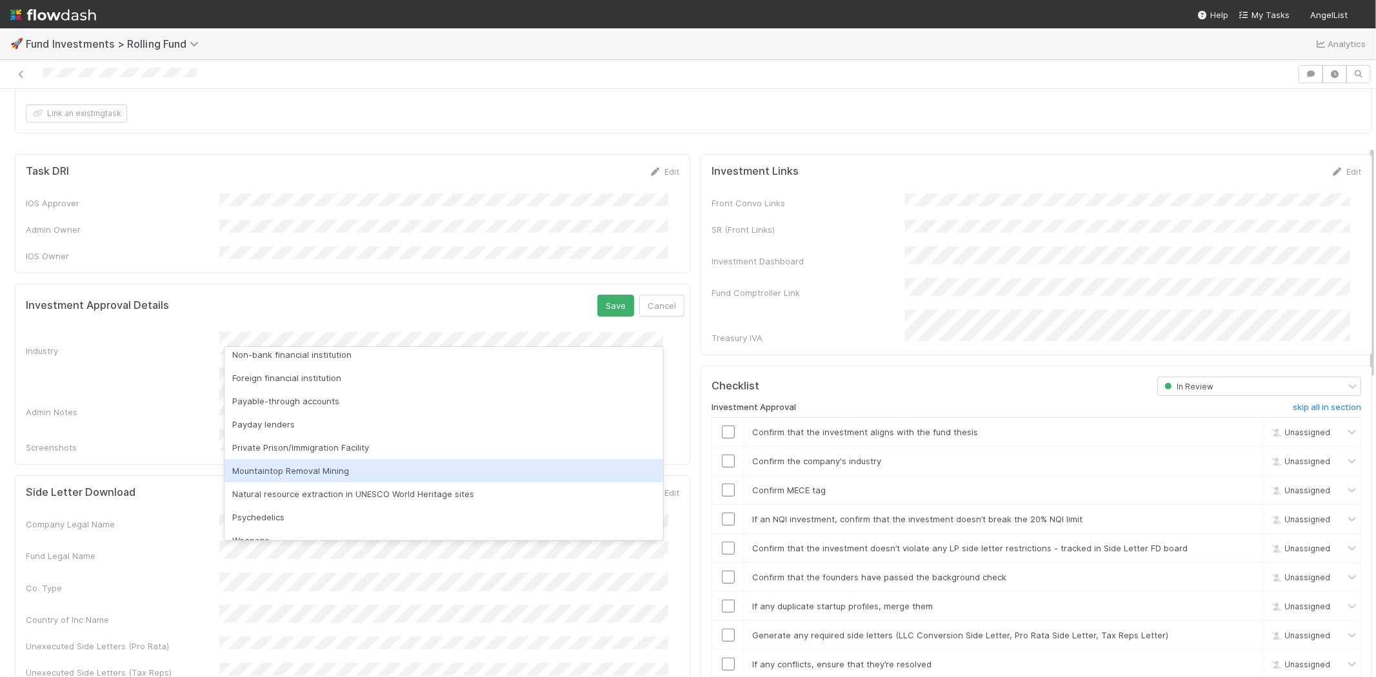
scroll to position [368, 0]
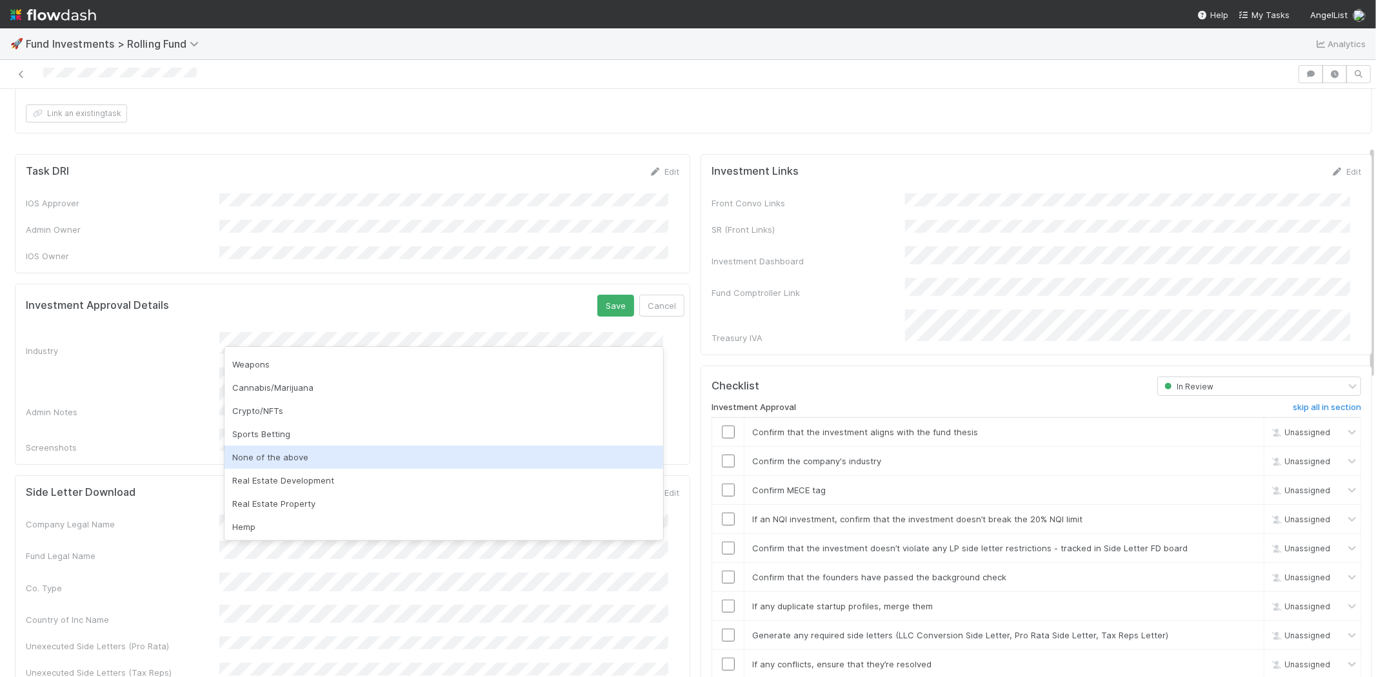
click at [275, 449] on div "None of the above" at bounding box center [444, 457] width 439 height 23
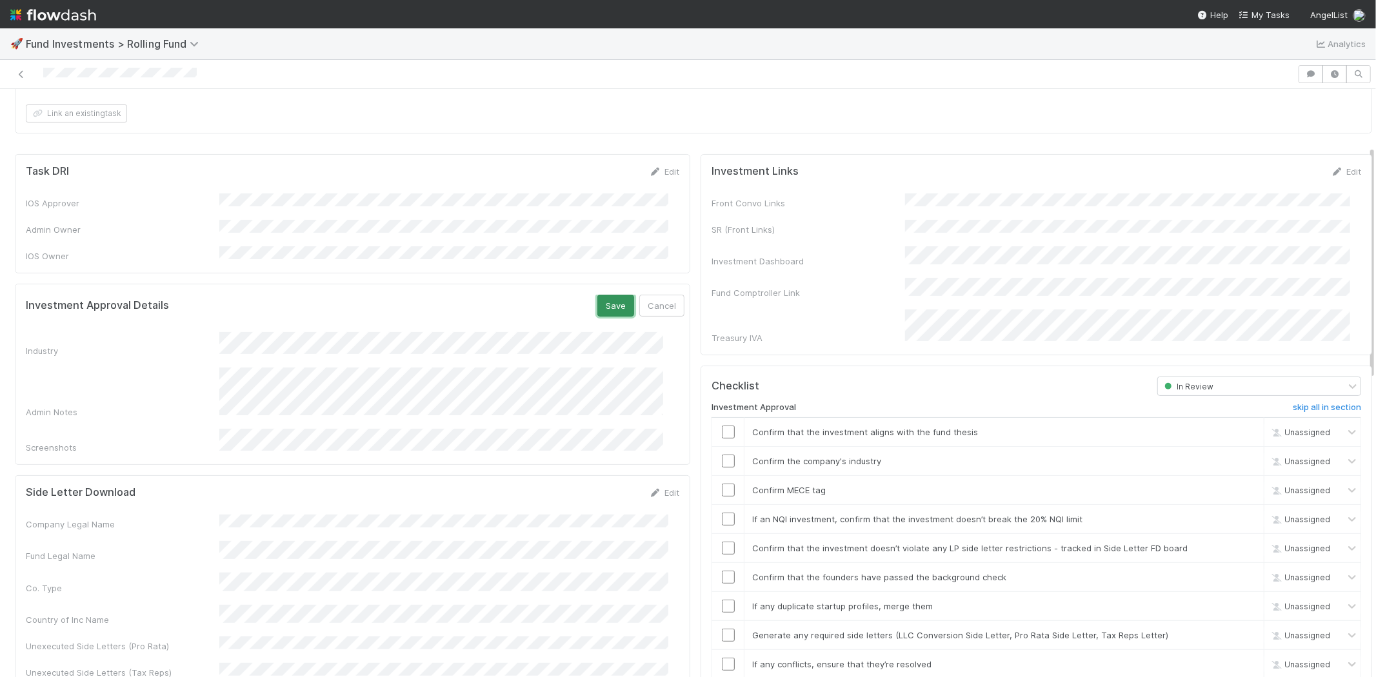
click at [597, 295] on button "Save" at bounding box center [615, 306] width 37 height 22
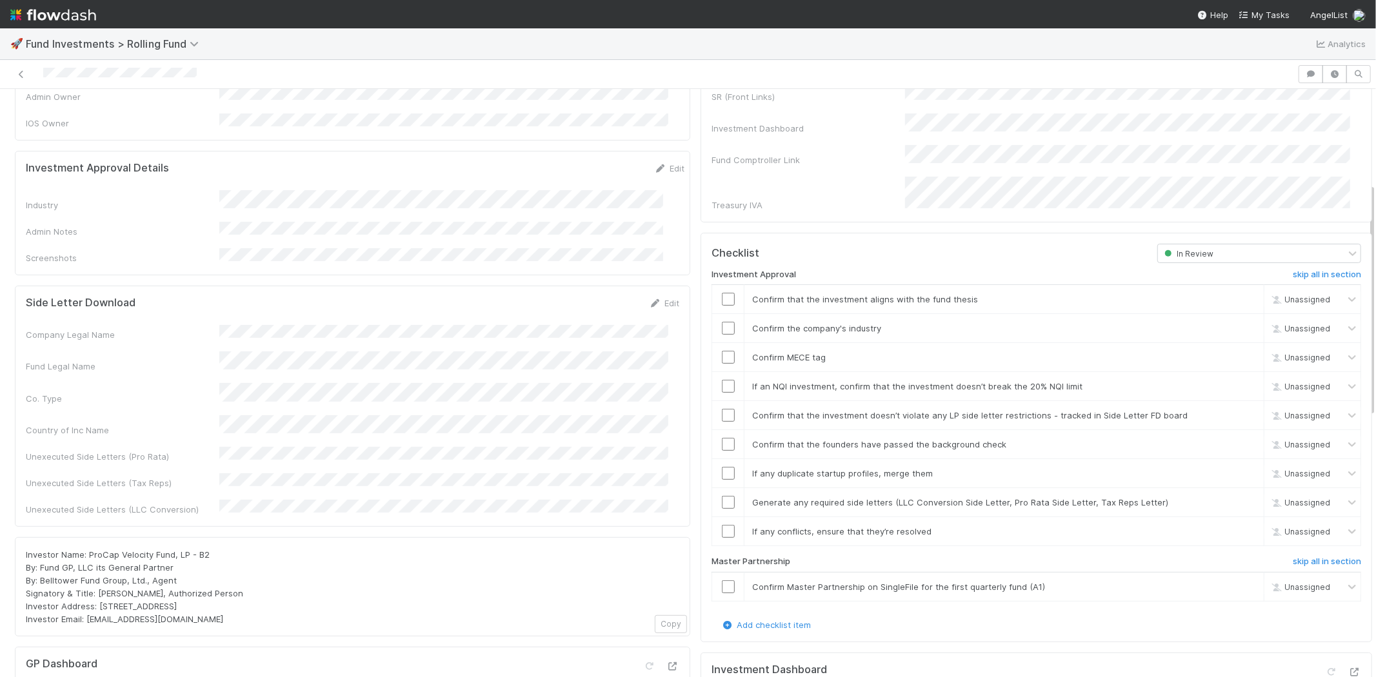
scroll to position [286, 0]
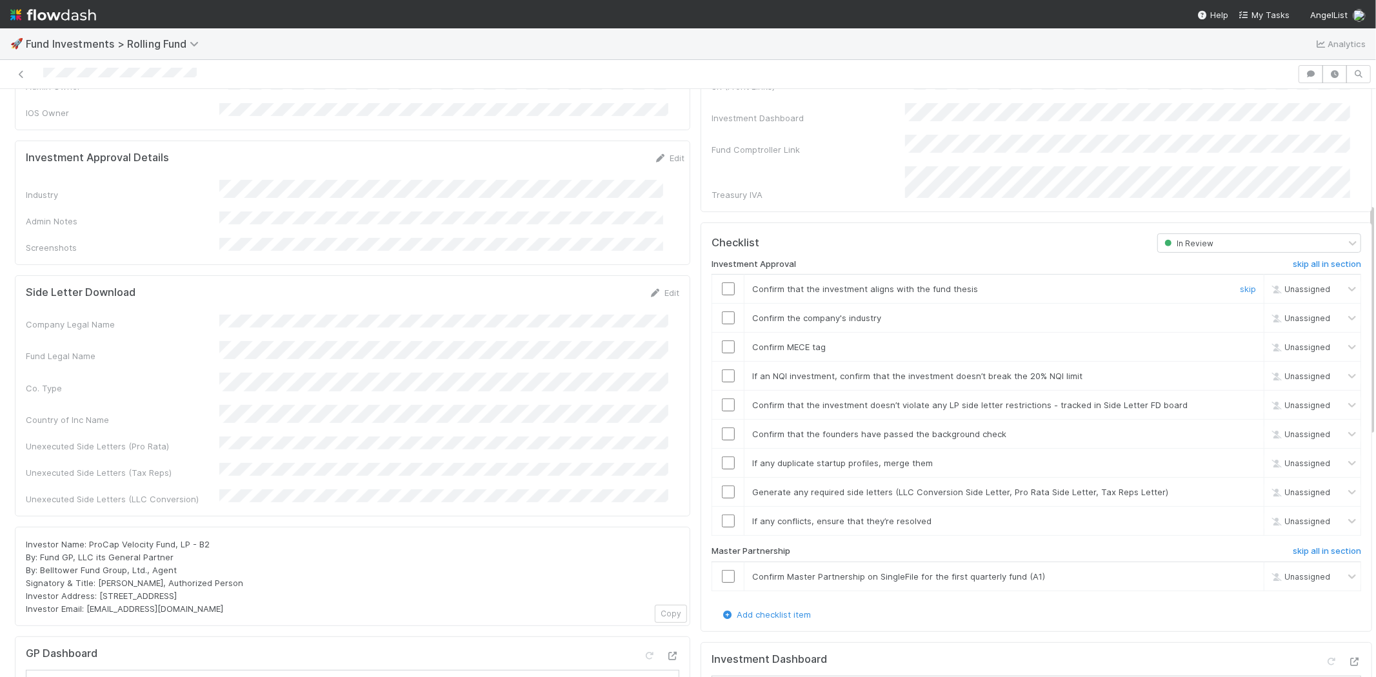
click at [722, 283] on input "checkbox" at bounding box center [728, 289] width 13 height 13
click at [722, 312] on input "checkbox" at bounding box center [728, 318] width 13 height 13
click at [722, 341] on input "checkbox" at bounding box center [728, 347] width 13 height 13
click at [722, 370] on input "checkbox" at bounding box center [728, 376] width 13 height 13
click at [722, 399] on input "checkbox" at bounding box center [728, 405] width 13 height 13
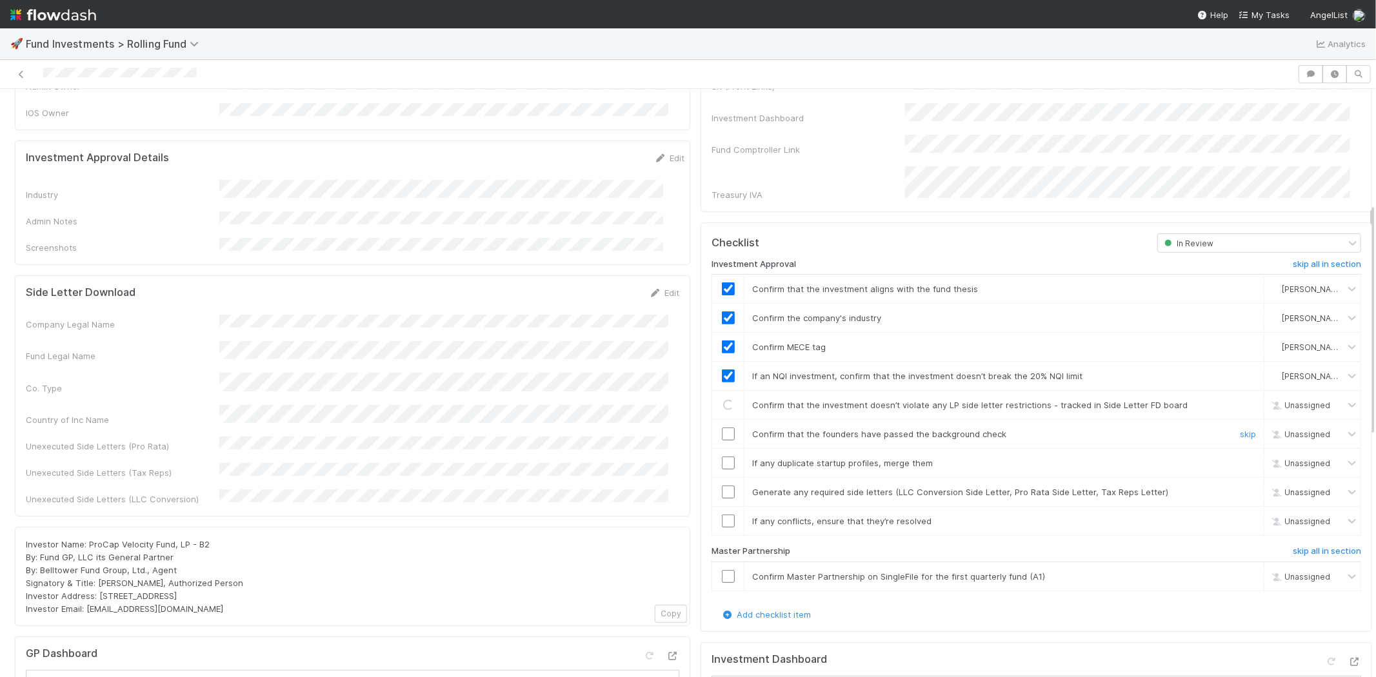
click at [722, 428] on input "checkbox" at bounding box center [728, 434] width 13 height 13
click at [722, 457] on input "checkbox" at bounding box center [728, 463] width 13 height 13
drag, startPoint x: 717, startPoint y: 472, endPoint x: 721, endPoint y: 492, distance: 20.4
click at [722, 486] on input "checkbox" at bounding box center [728, 492] width 13 height 13
click at [723, 515] on input "checkbox" at bounding box center [728, 521] width 13 height 13
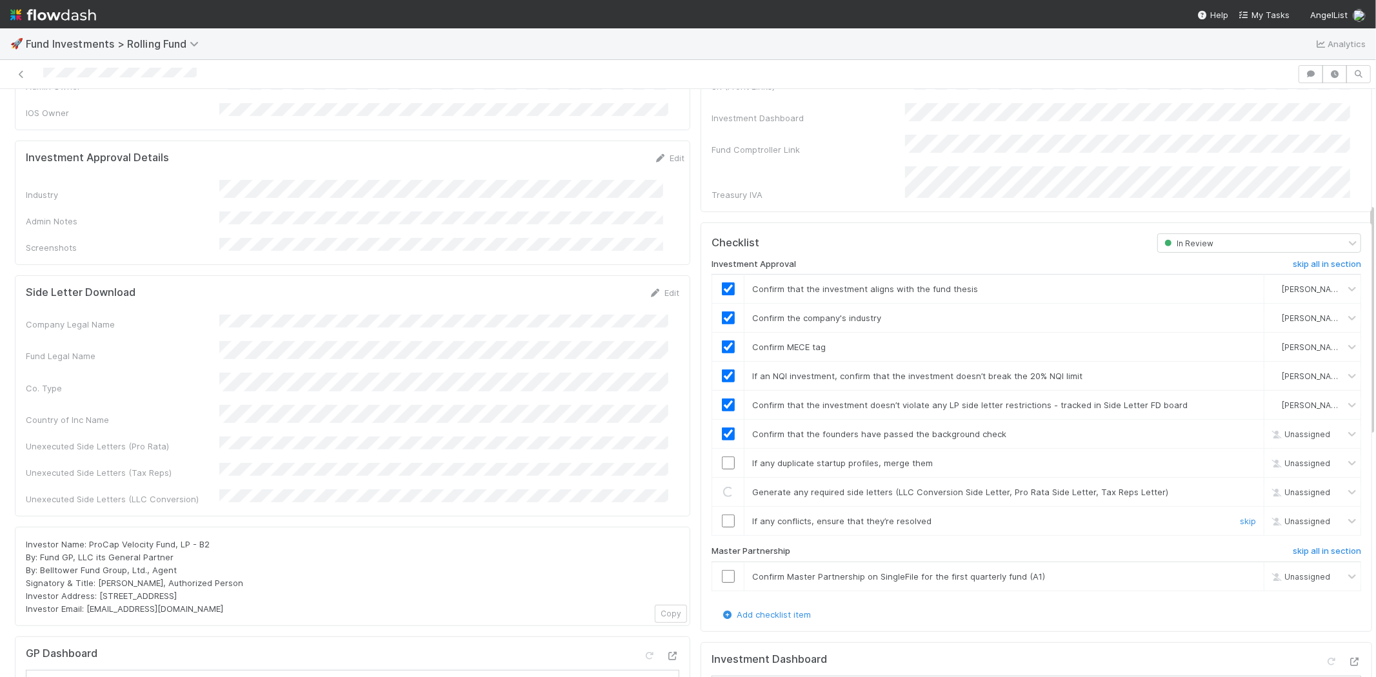
checkbox input "true"
click at [722, 457] on input "checkbox" at bounding box center [728, 463] width 13 height 13
click at [718, 565] on td at bounding box center [728, 576] width 32 height 29
click at [722, 570] on input "checkbox" at bounding box center [728, 576] width 13 height 13
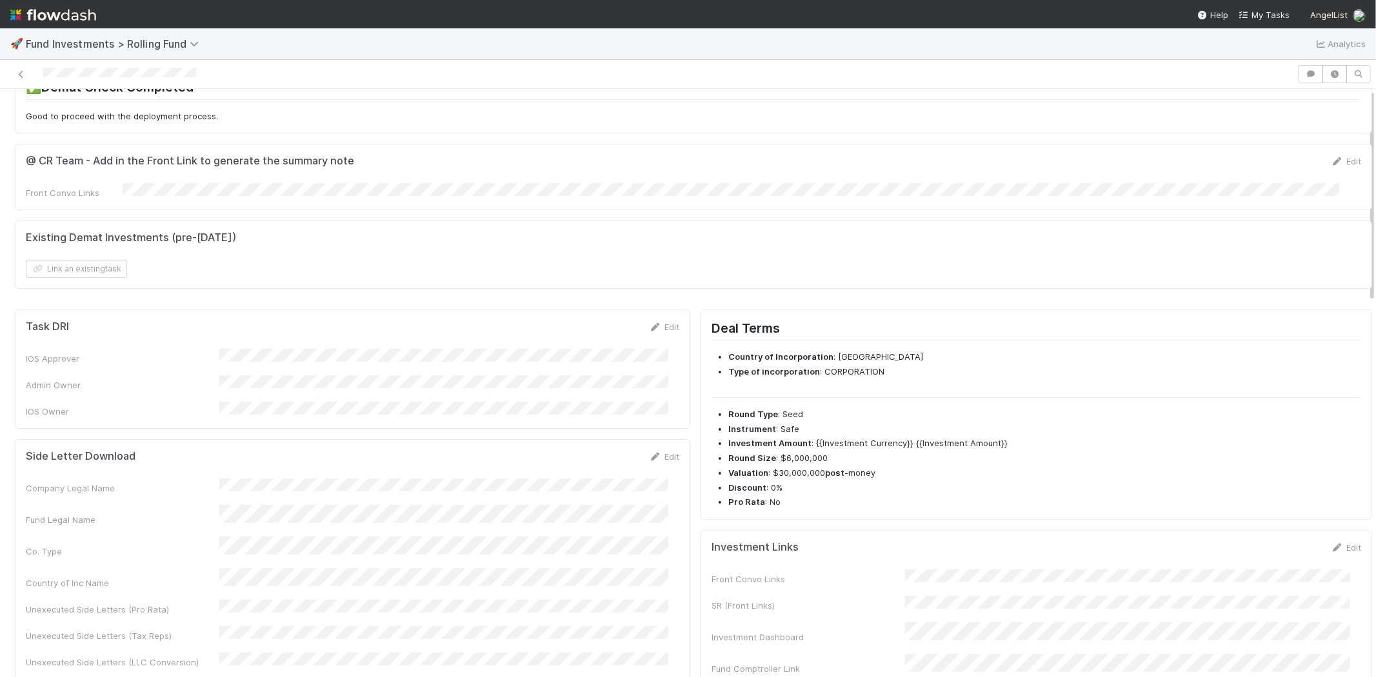
scroll to position [0, 0]
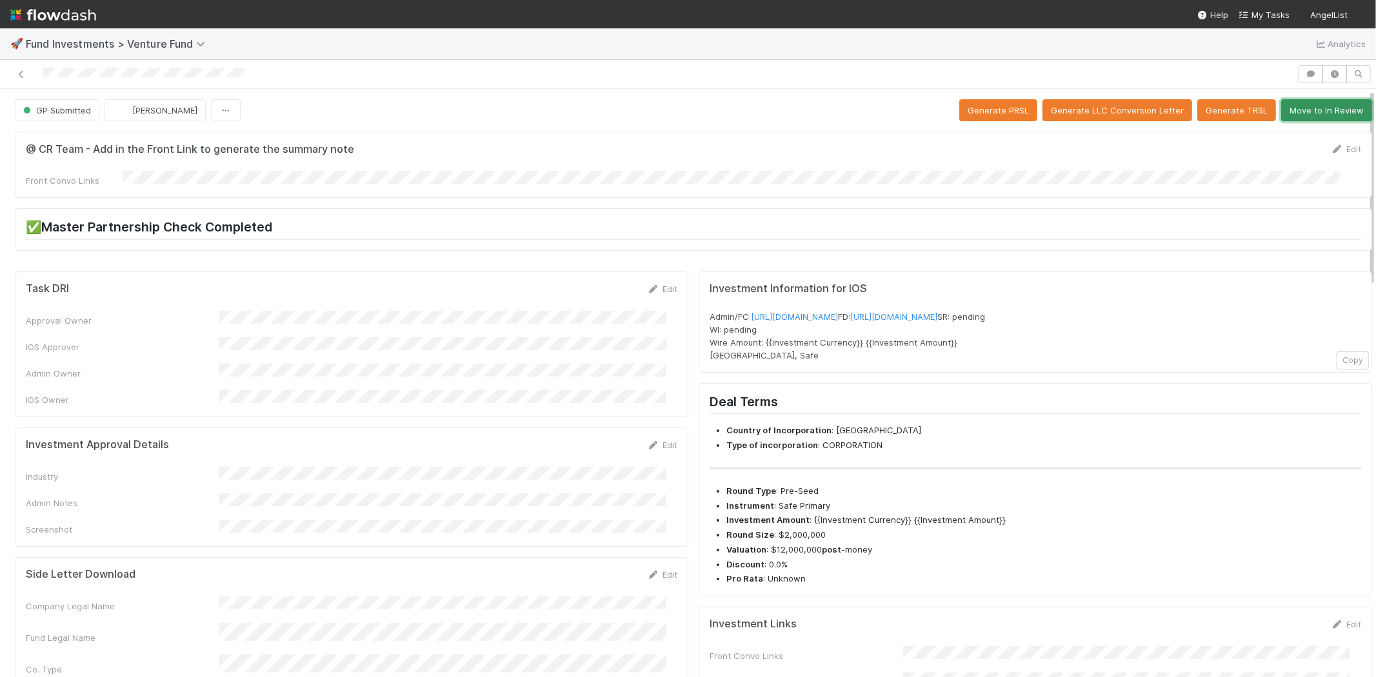
click at [1307, 105] on button "Move to In Review" at bounding box center [1326, 110] width 91 height 22
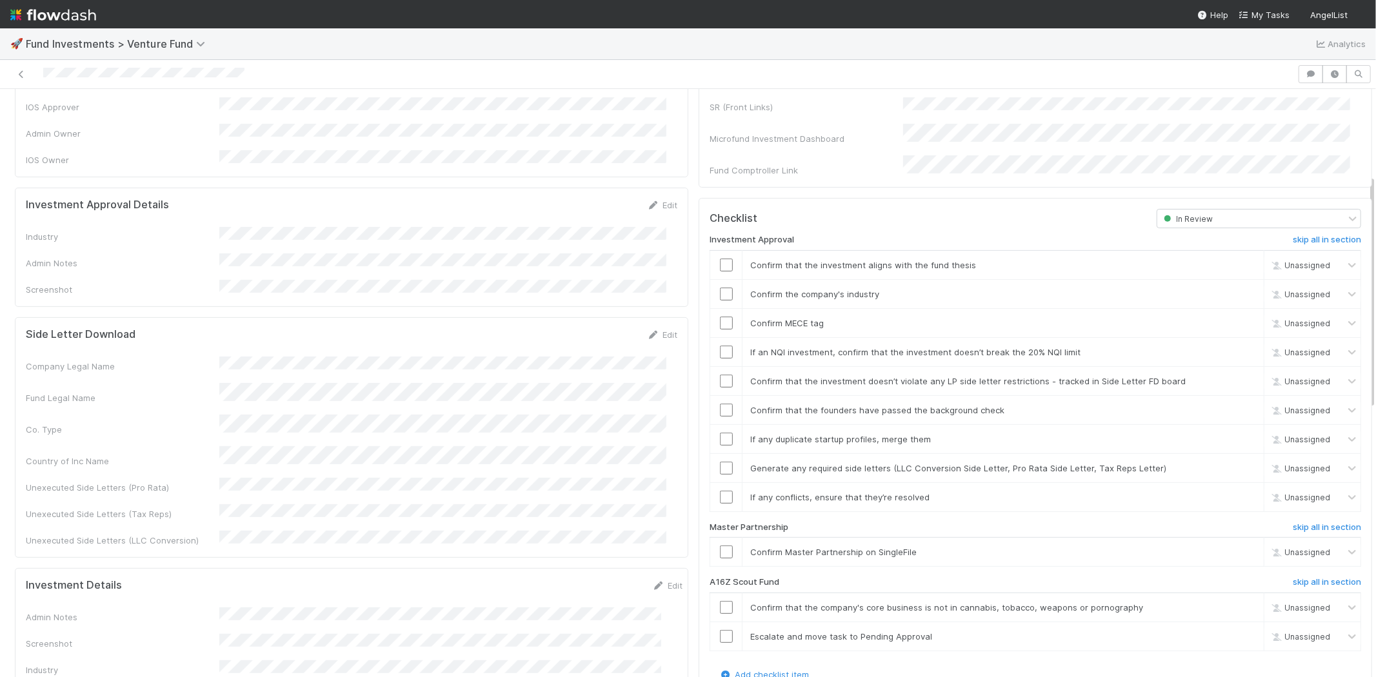
scroll to position [215, 0]
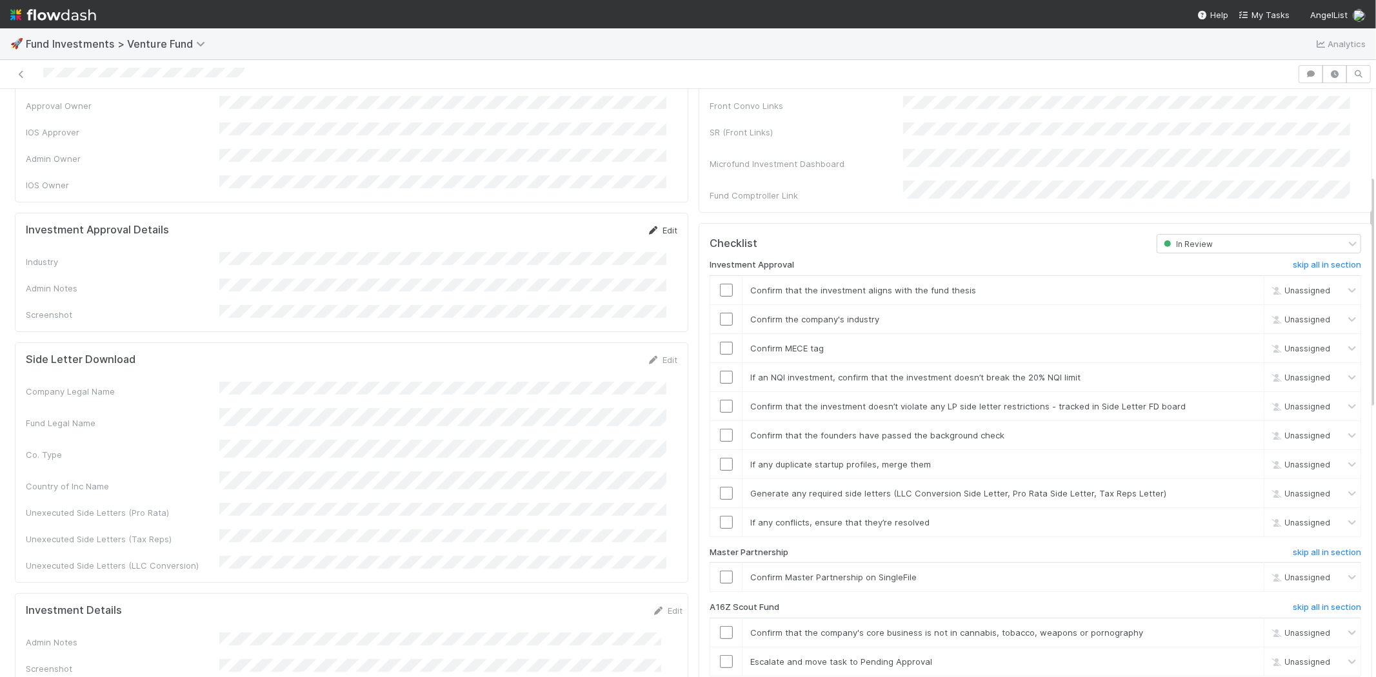
click at [656, 225] on link "Edit" at bounding box center [662, 230] width 30 height 10
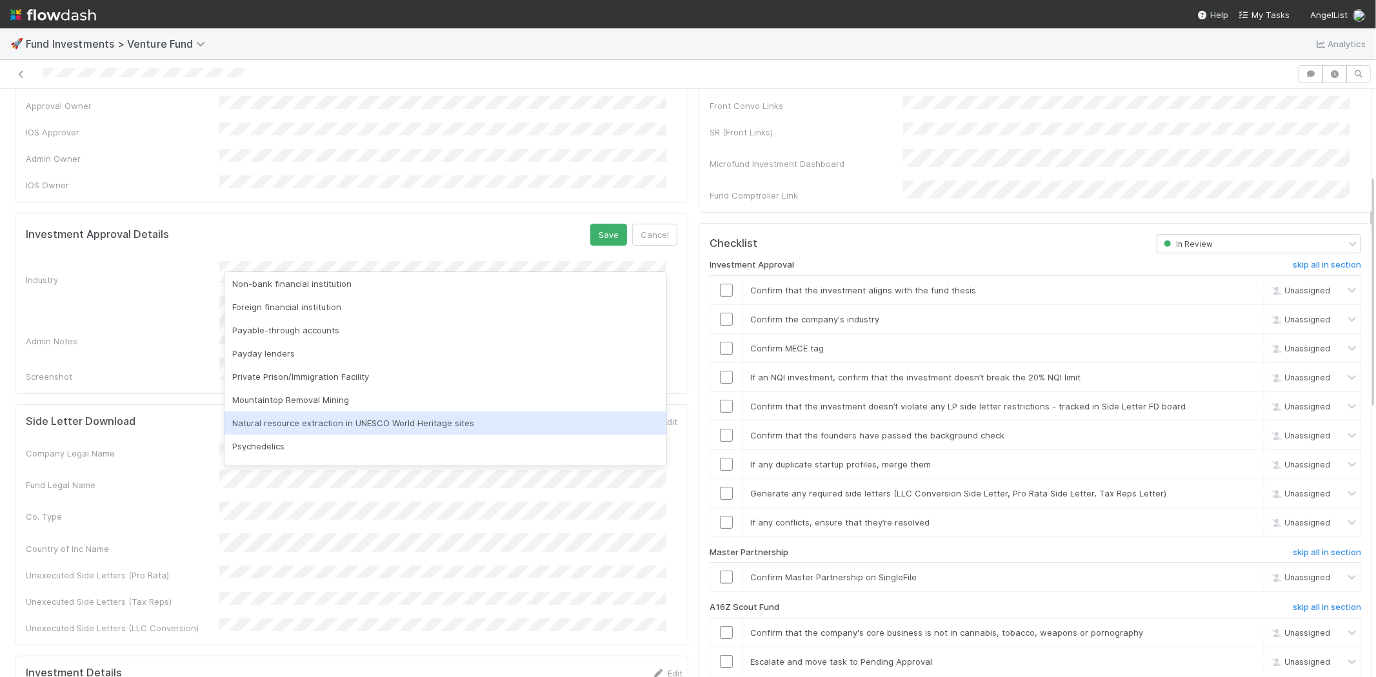
scroll to position [368, 0]
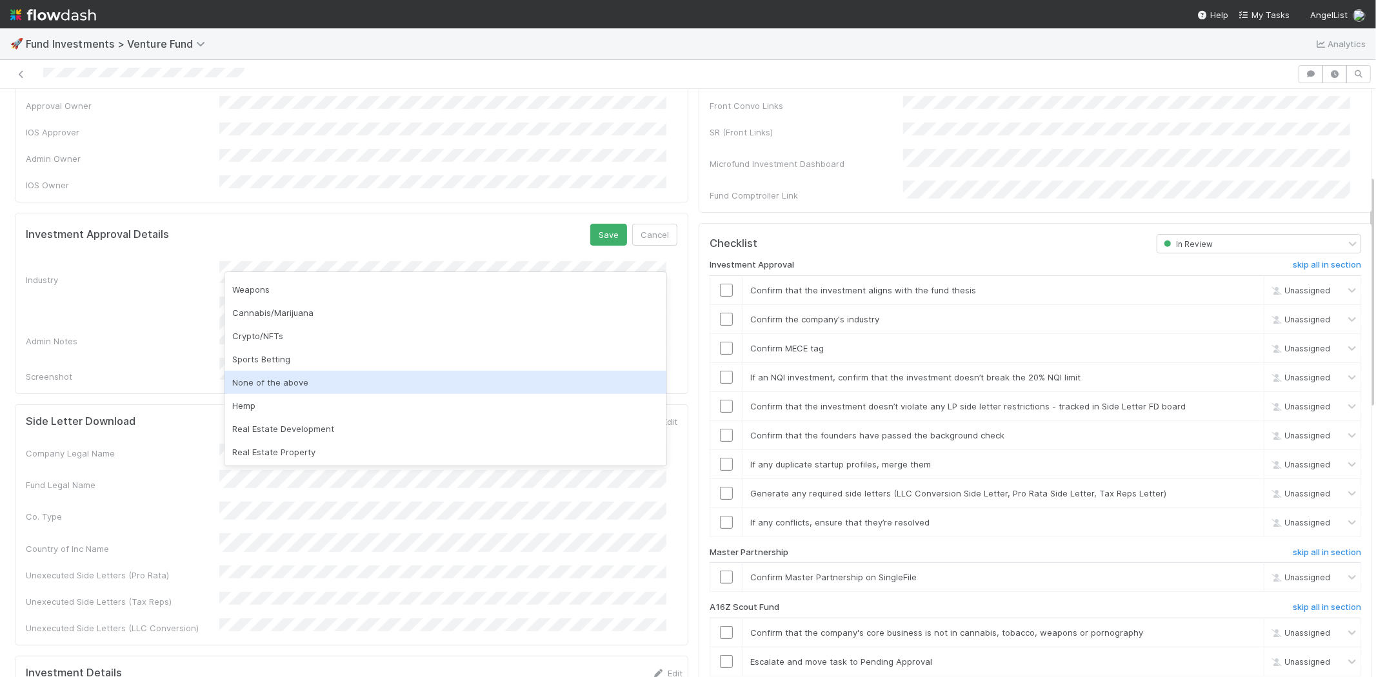
click at [279, 377] on div "None of the above" at bounding box center [446, 382] width 442 height 23
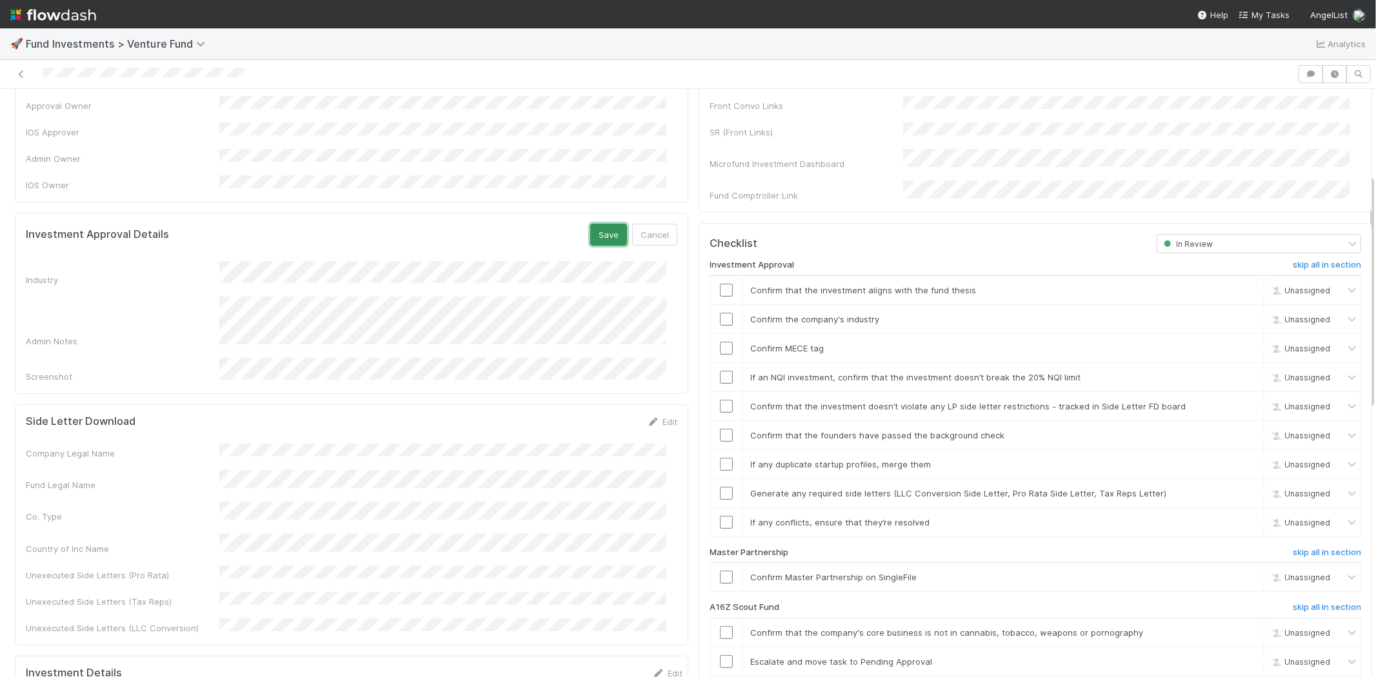
click at [590, 224] on button "Save" at bounding box center [608, 235] width 37 height 22
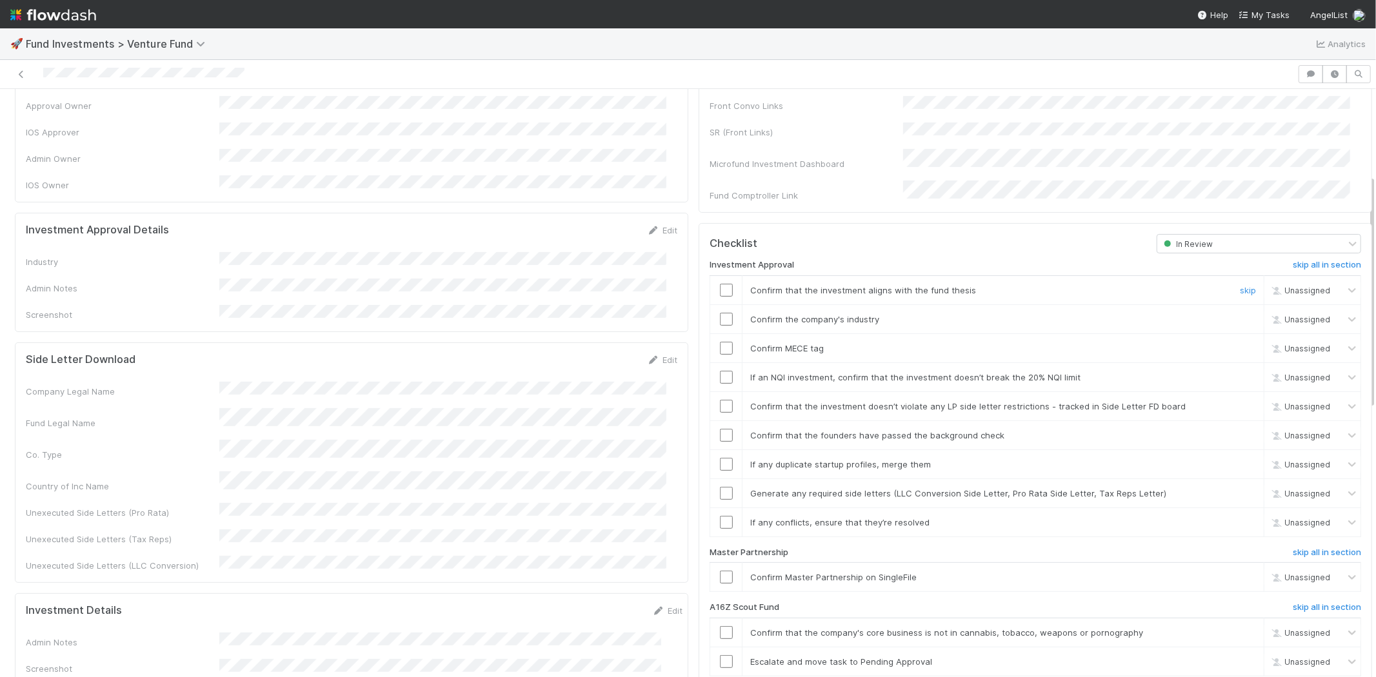
click at [720, 284] on input "checkbox" at bounding box center [726, 290] width 13 height 13
click at [720, 313] on input "checkbox" at bounding box center [726, 319] width 13 height 13
click at [720, 342] on input "checkbox" at bounding box center [726, 348] width 13 height 13
click at [720, 371] on input "checkbox" at bounding box center [726, 377] width 13 height 13
click at [720, 400] on input "checkbox" at bounding box center [726, 406] width 13 height 13
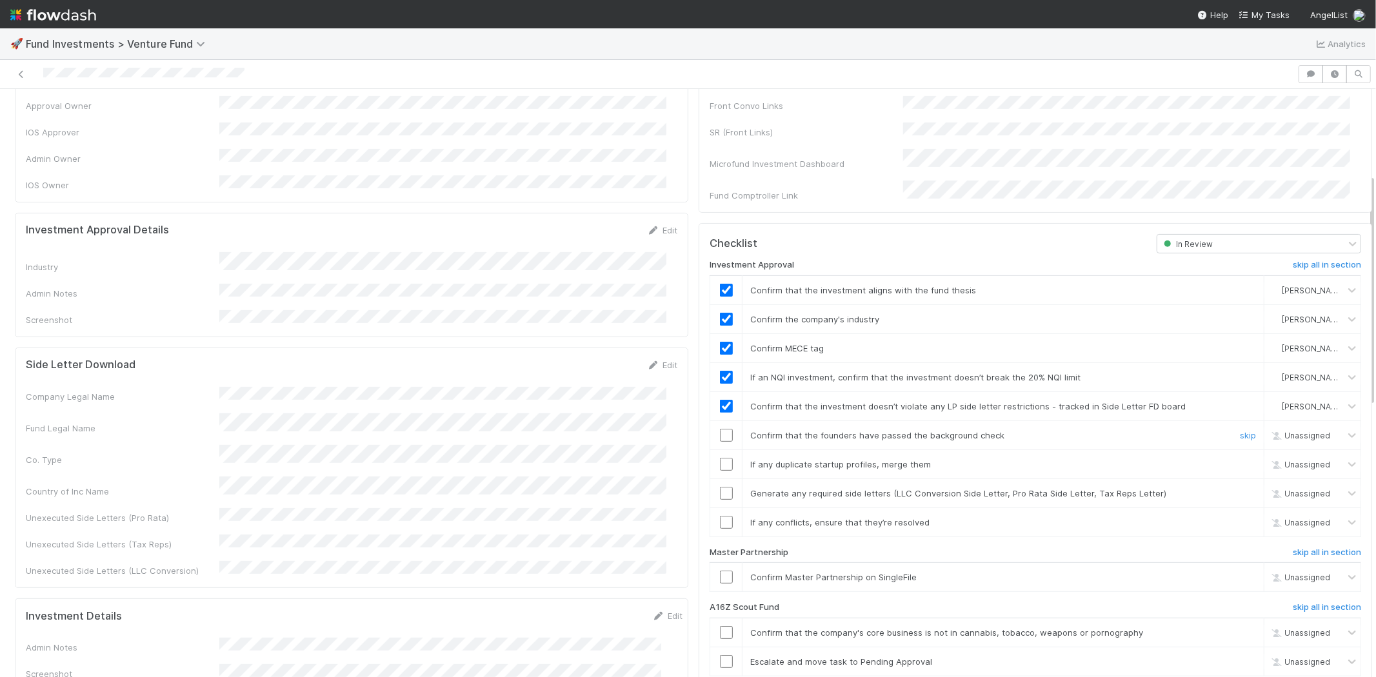
click at [720, 429] on input "checkbox" at bounding box center [726, 435] width 13 height 13
click at [720, 458] on input "checkbox" at bounding box center [726, 464] width 13 height 13
click at [720, 487] on input "checkbox" at bounding box center [726, 493] width 13 height 13
click at [720, 516] on input "checkbox" at bounding box center [726, 522] width 13 height 13
click at [720, 571] on input "checkbox" at bounding box center [726, 577] width 13 height 13
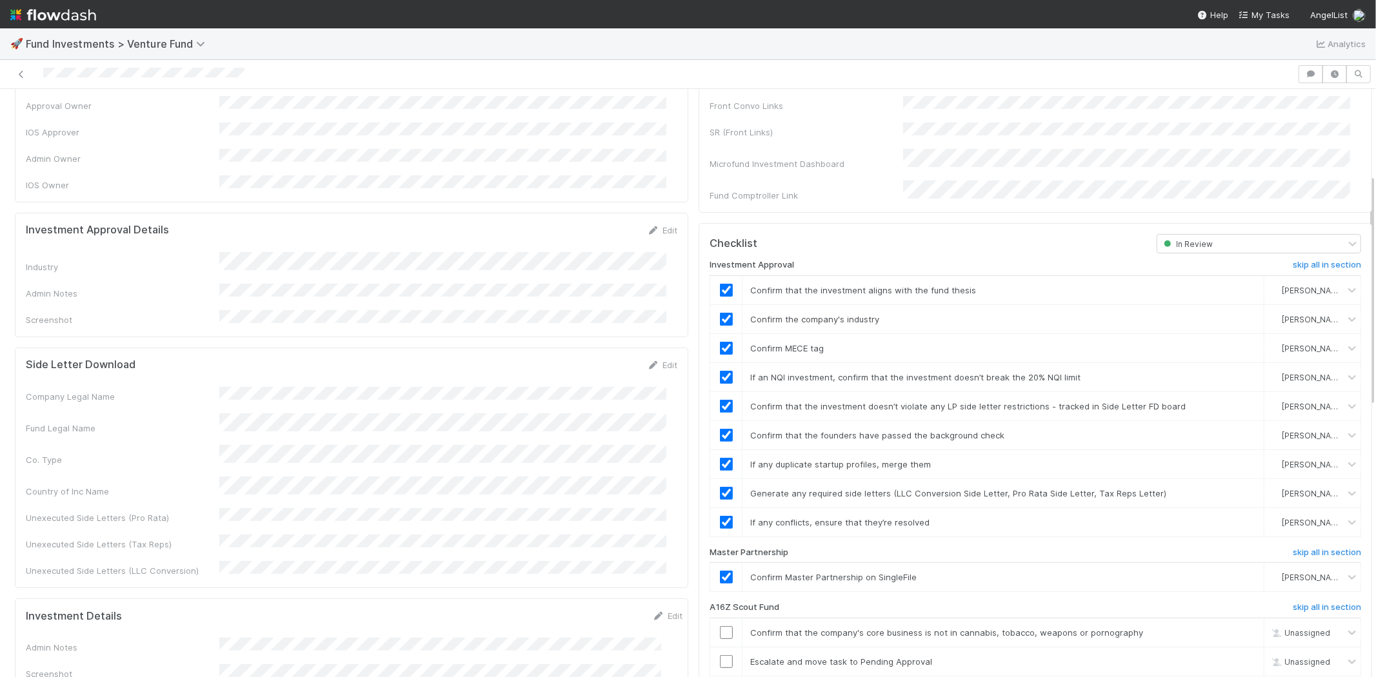
click at [276, 69] on div at bounding box center [648, 74] width 1287 height 18
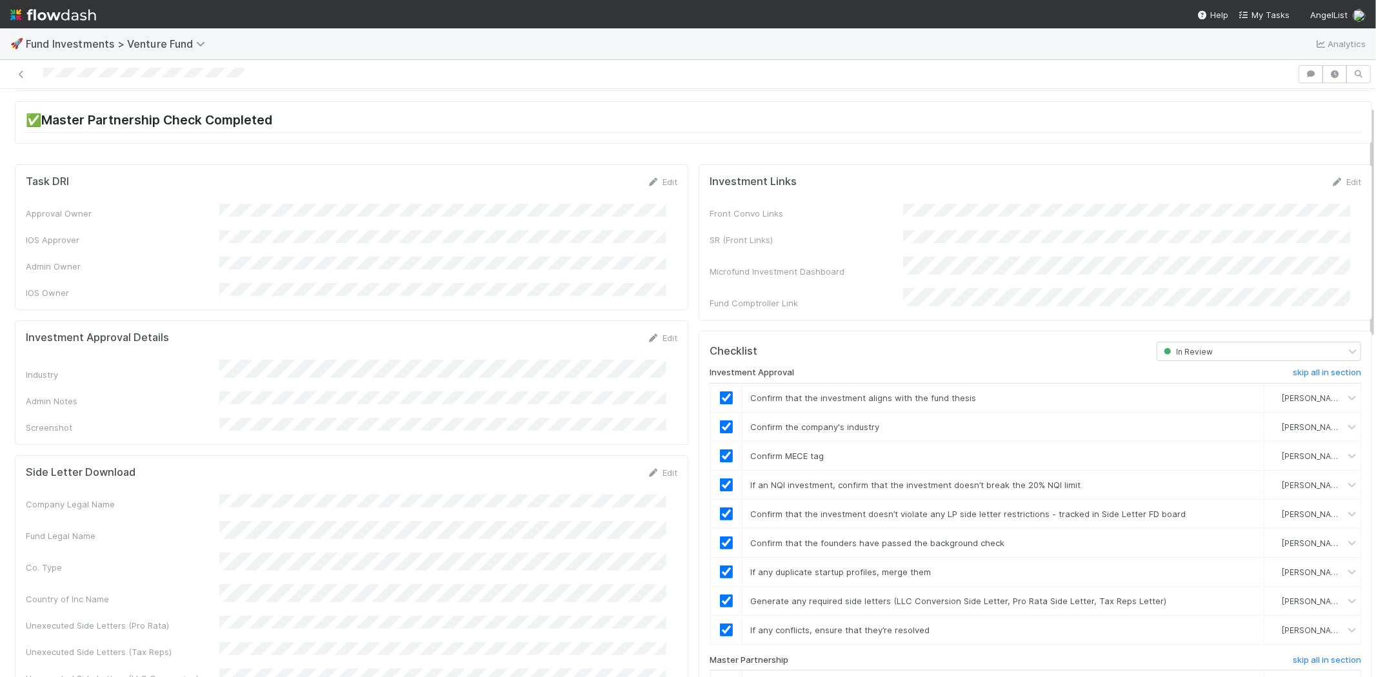
scroll to position [0, 0]
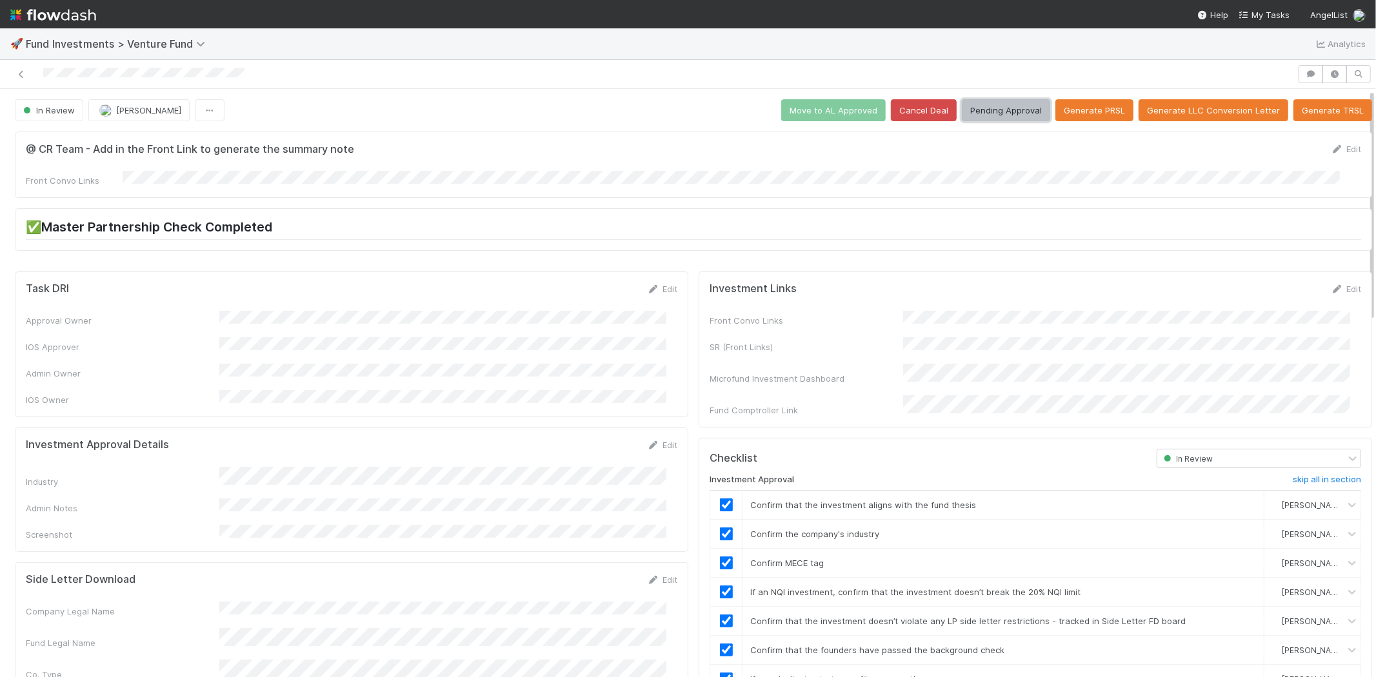
click at [1010, 108] on button "Pending Approval" at bounding box center [1006, 110] width 88 height 22
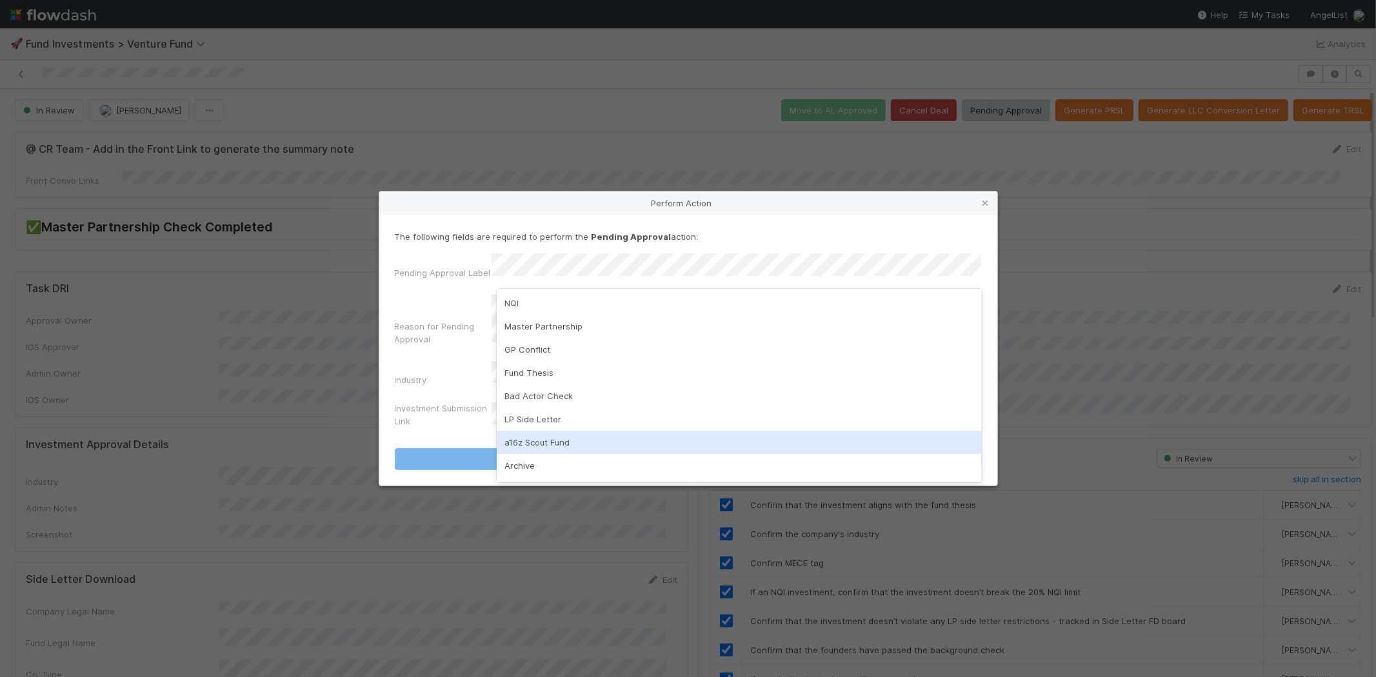
click at [556, 441] on div "a16z Scout Fund" at bounding box center [739, 442] width 485 height 23
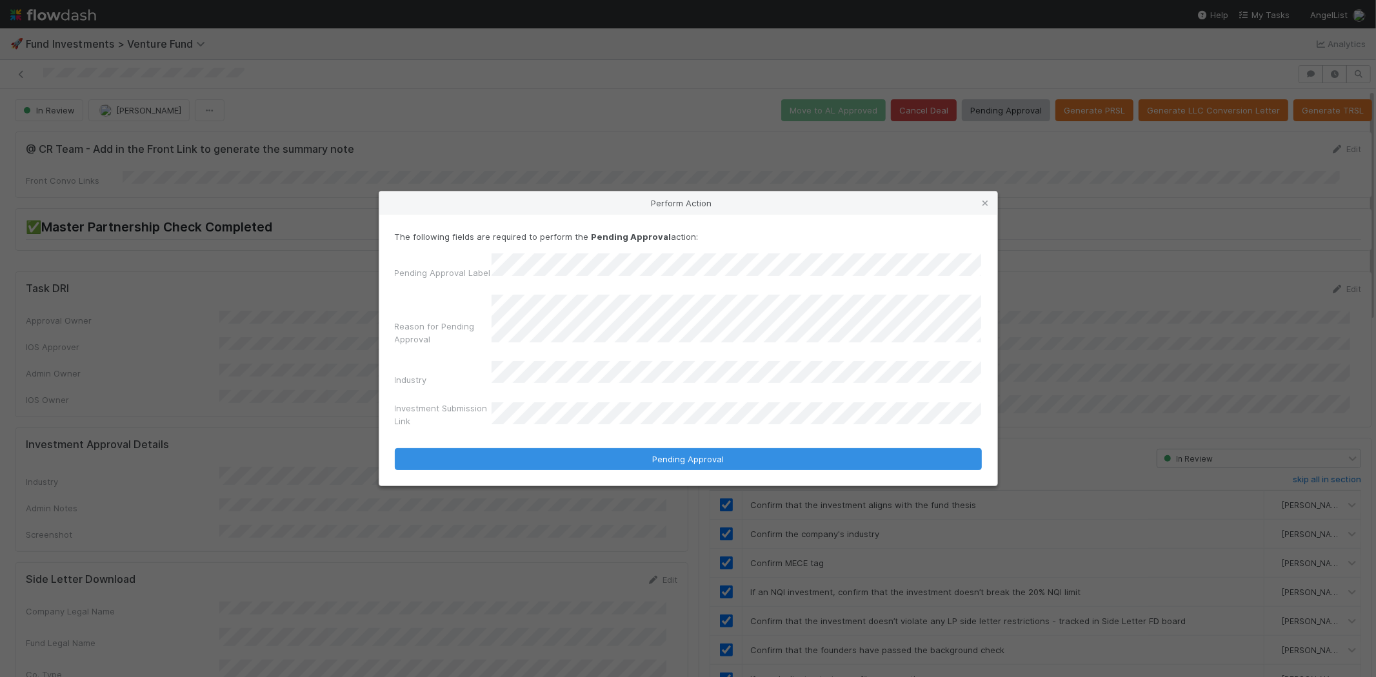
click at [395, 448] on button "Pending Approval" at bounding box center [688, 459] width 587 height 22
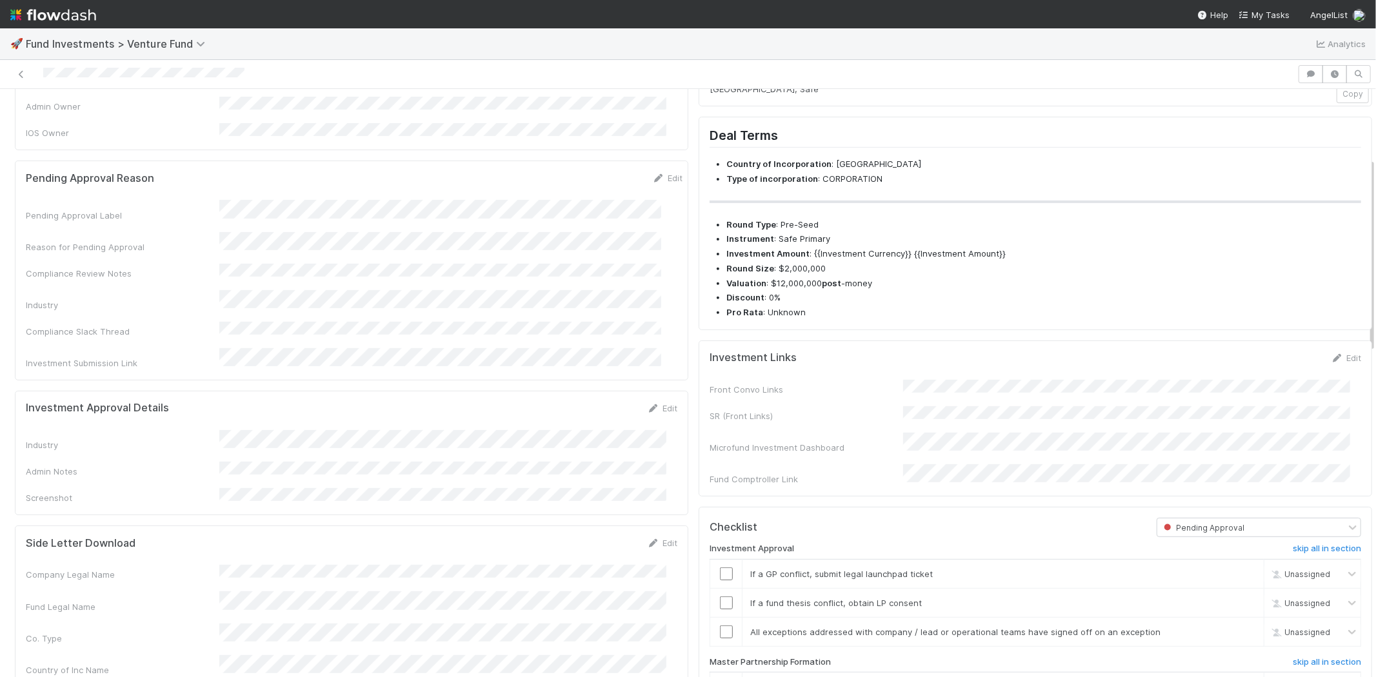
scroll to position [185, 0]
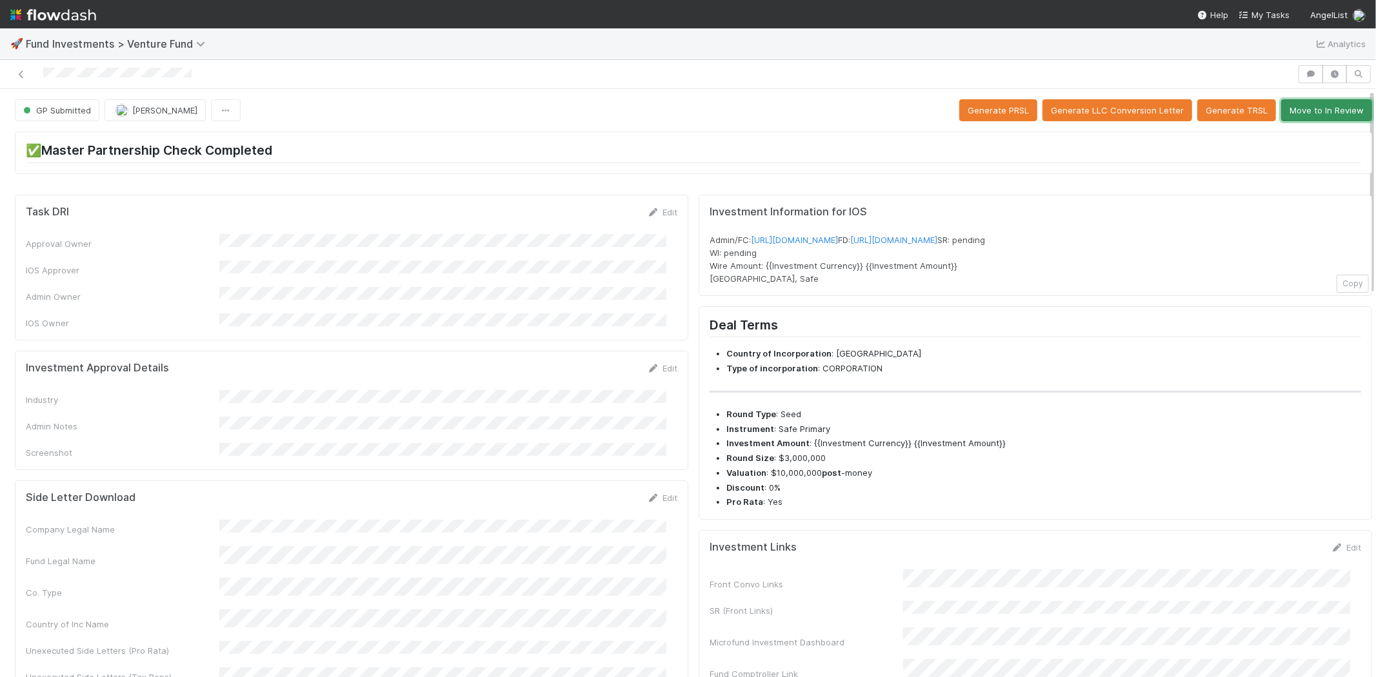
click at [1287, 116] on button "Move to In Review" at bounding box center [1326, 110] width 91 height 22
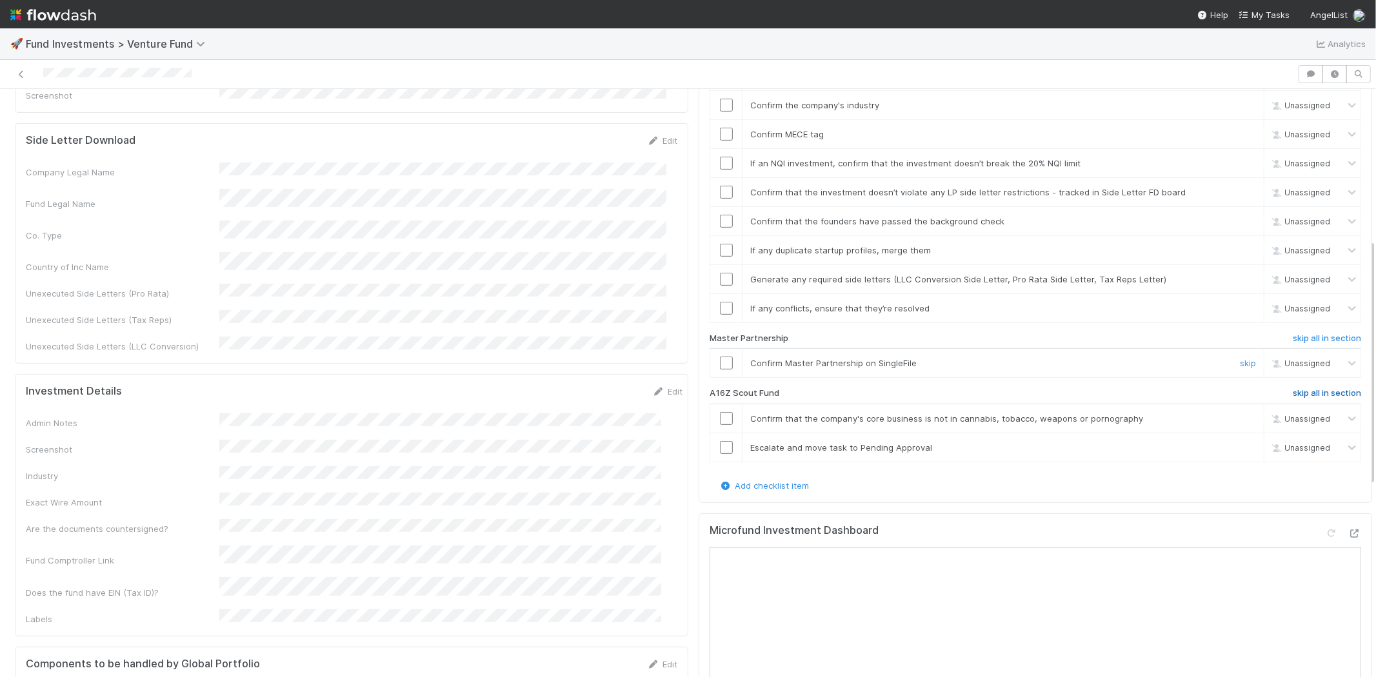
scroll to position [358, 0]
click at [1319, 388] on h6 "skip all in section" at bounding box center [1327, 393] width 68 height 10
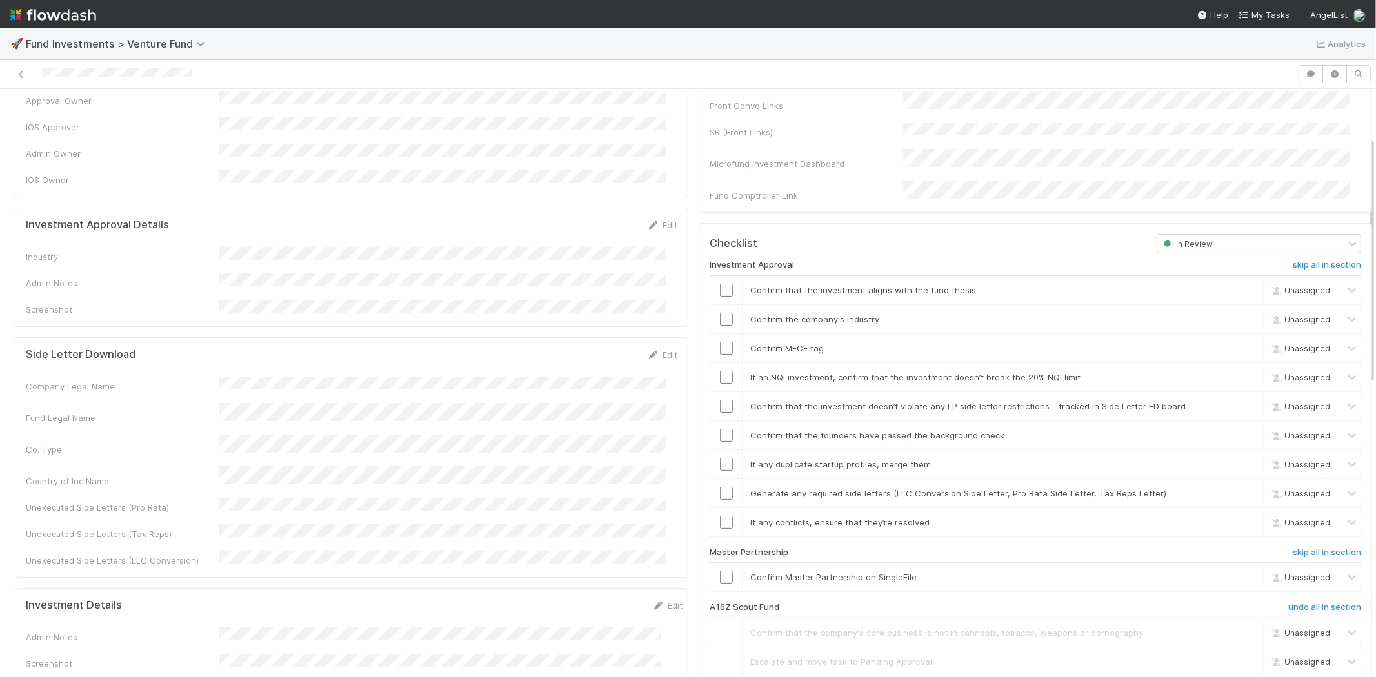
scroll to position [0, 0]
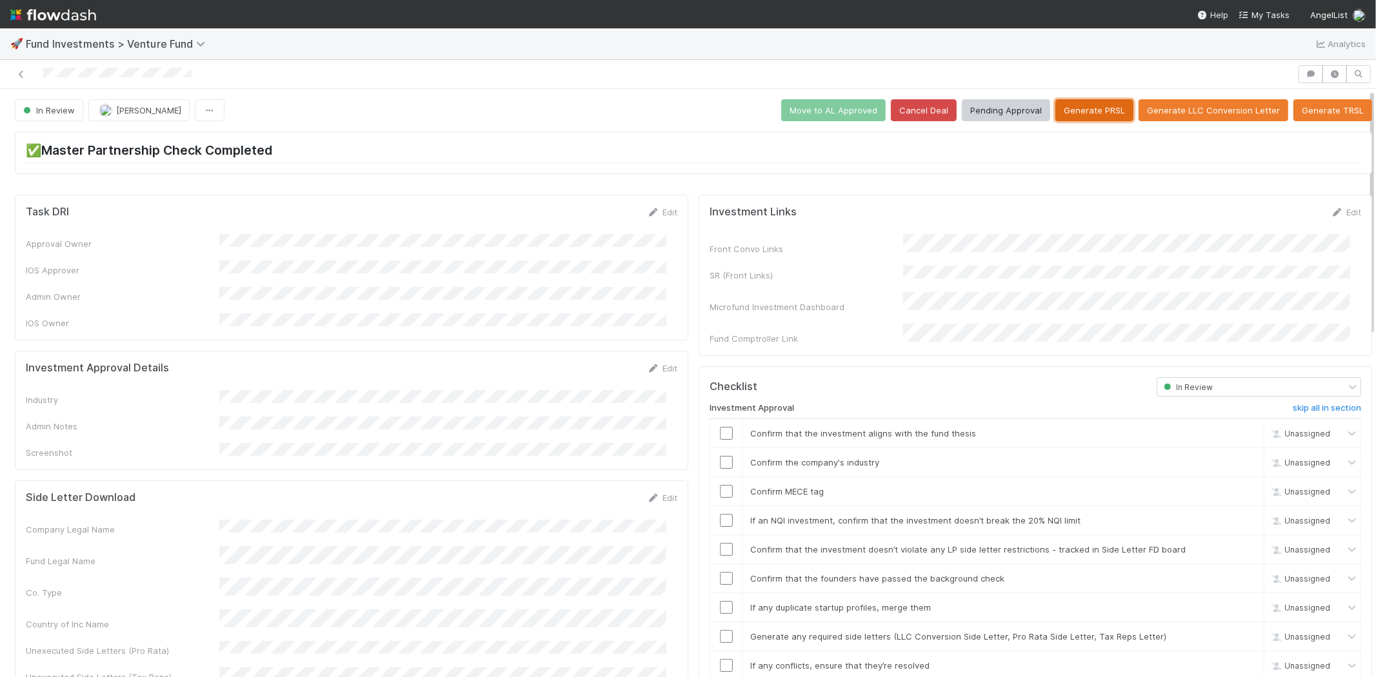
click at [1069, 119] on button "Generate PRSL" at bounding box center [1095, 110] width 78 height 22
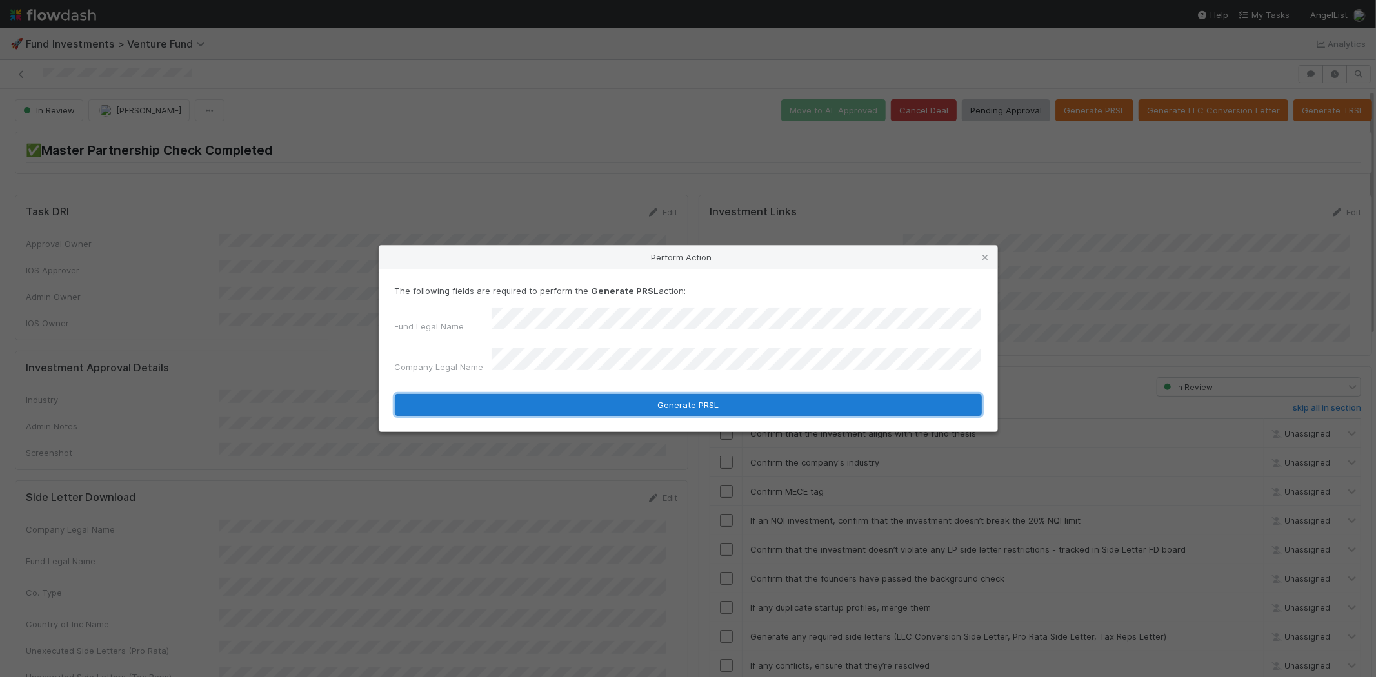
click at [610, 400] on button "Generate PRSL" at bounding box center [688, 405] width 587 height 22
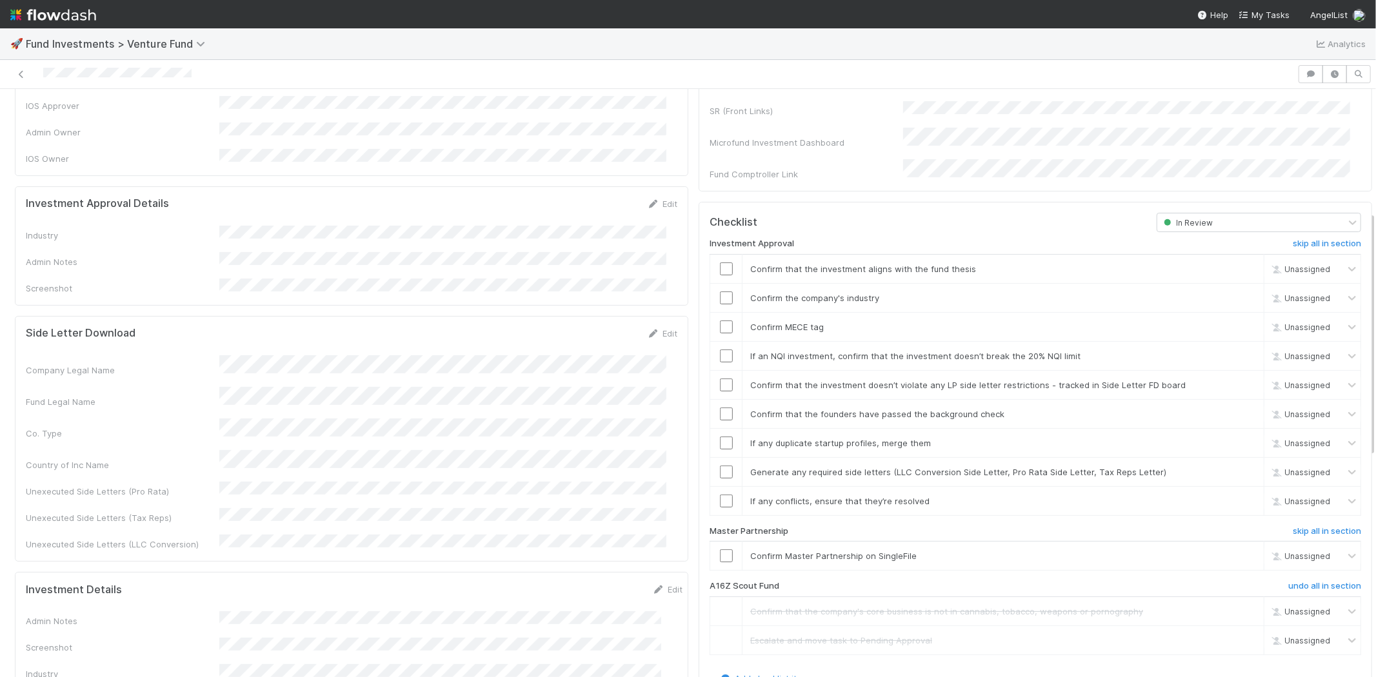
scroll to position [143, 0]
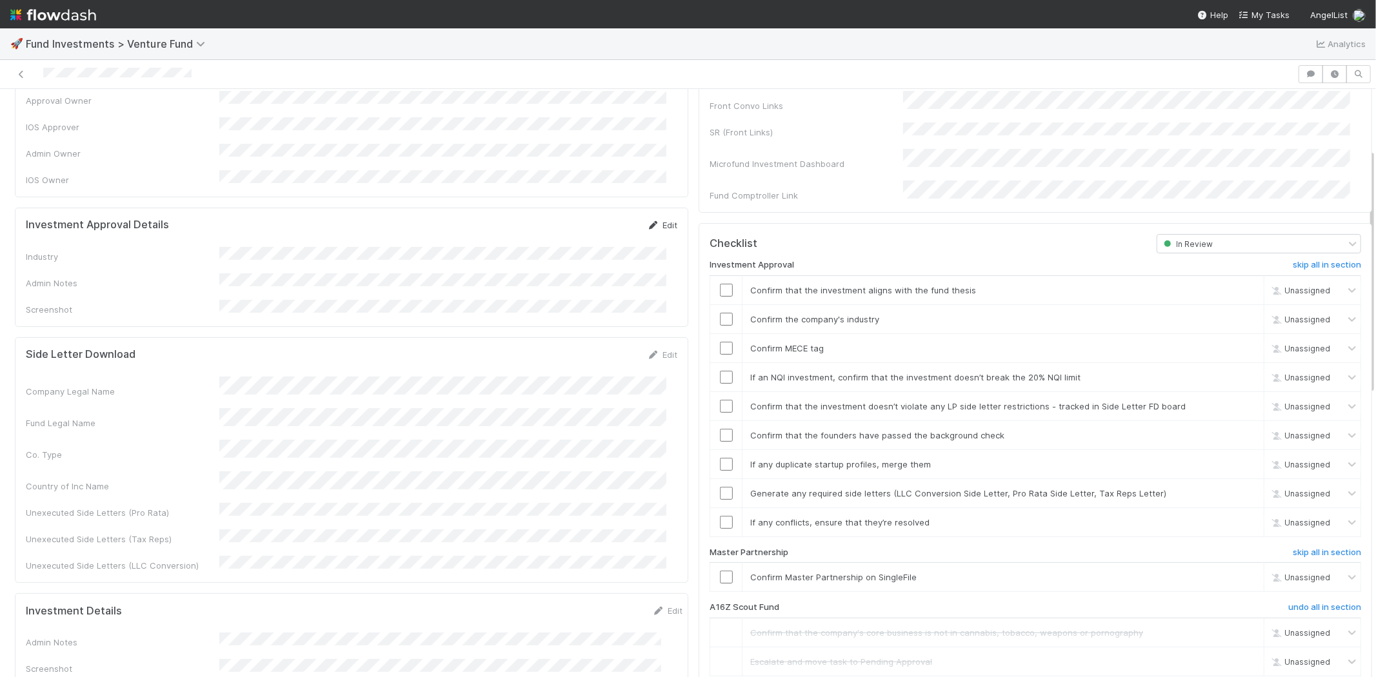
click at [648, 221] on icon at bounding box center [653, 225] width 13 height 8
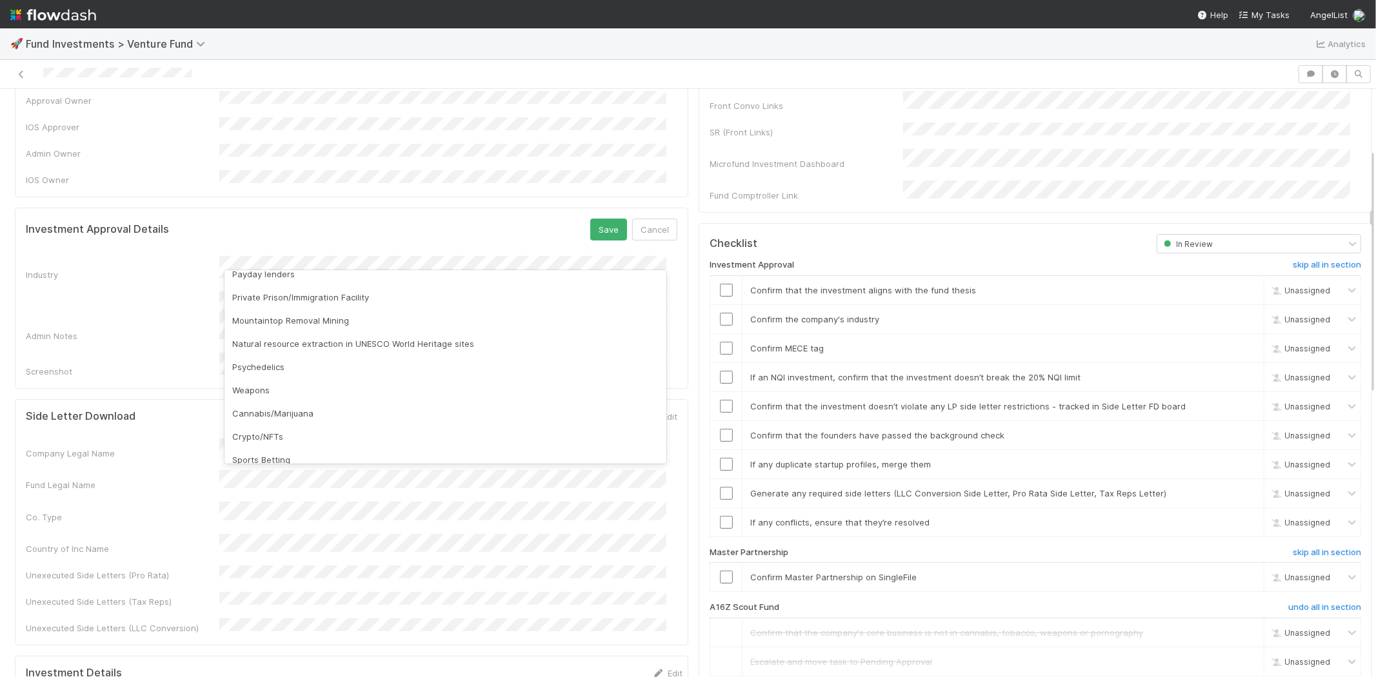
scroll to position [368, 0]
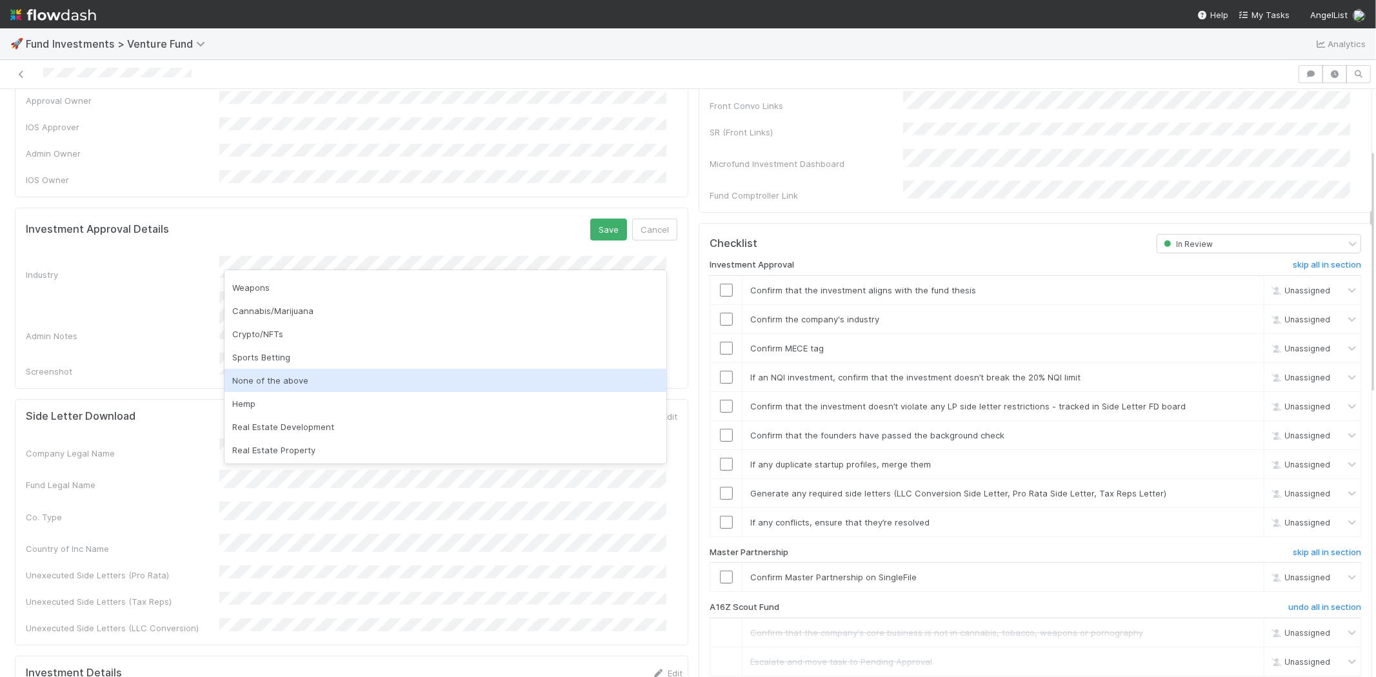
click at [272, 376] on div "None of the above" at bounding box center [446, 380] width 442 height 23
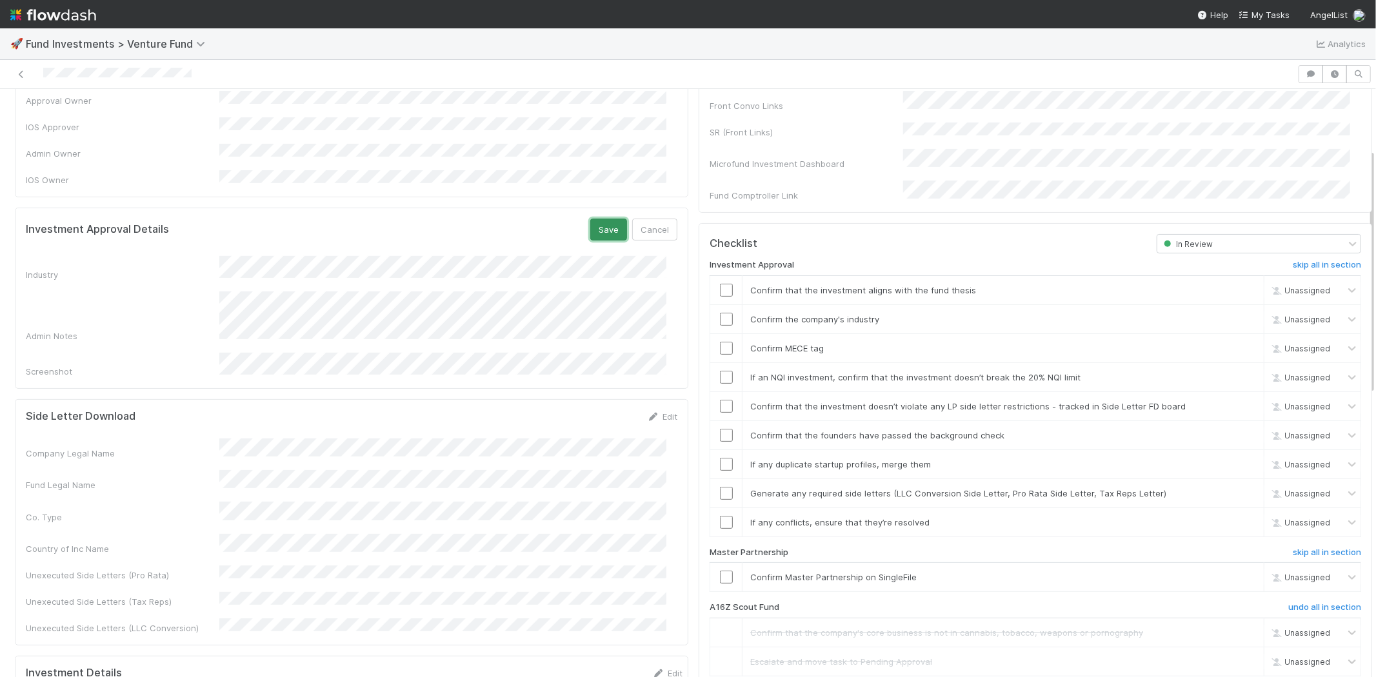
click at [592, 219] on button "Save" at bounding box center [608, 230] width 37 height 22
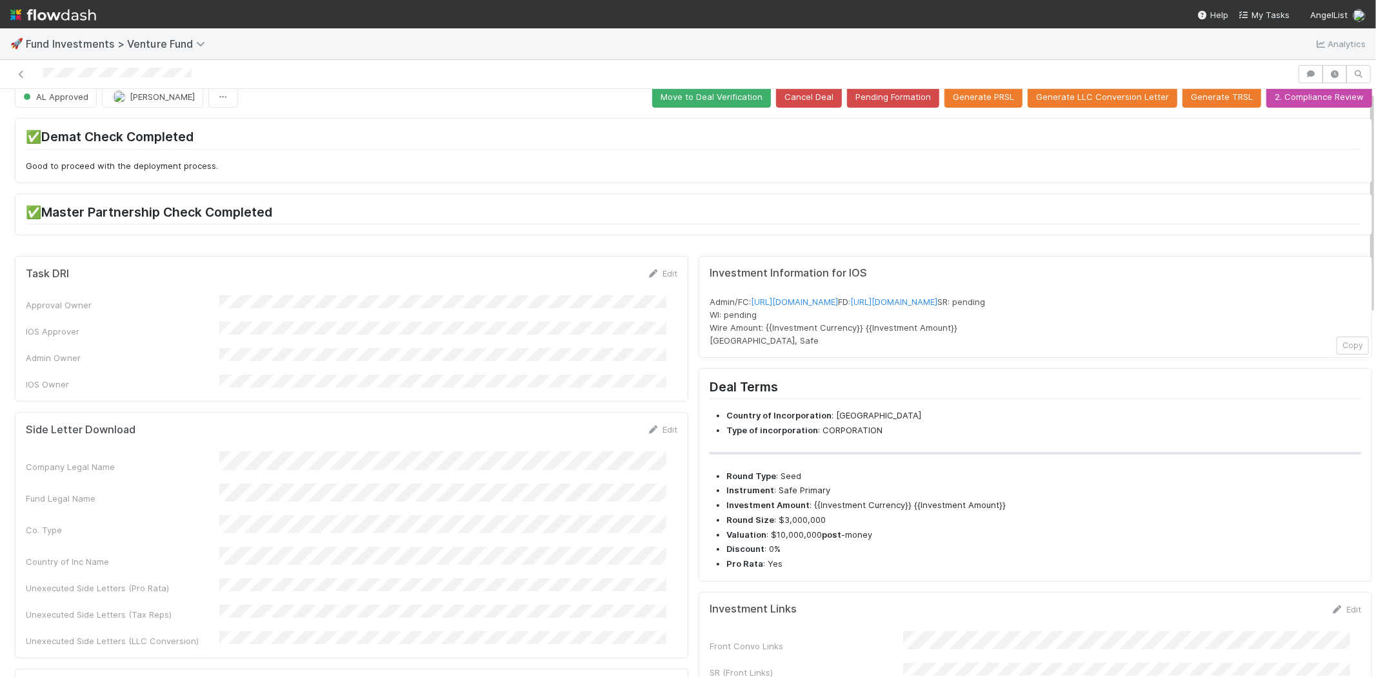
scroll to position [0, 0]
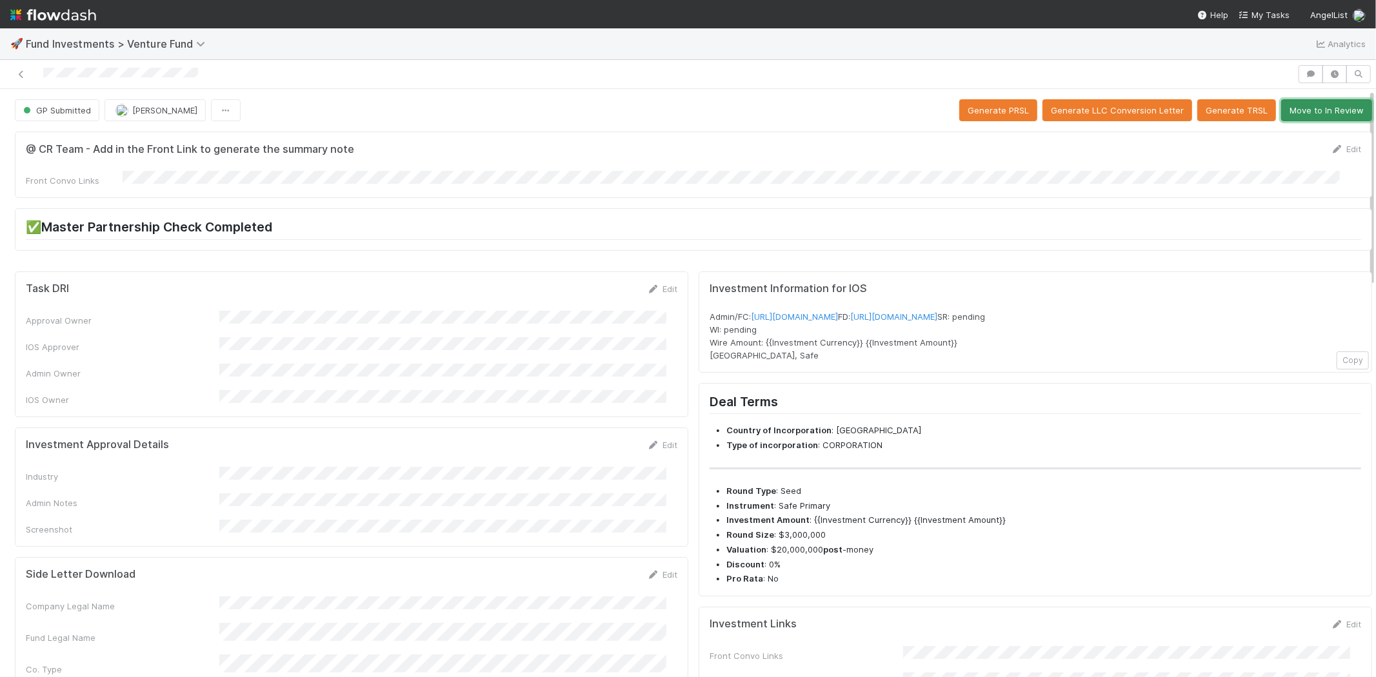
click at [1324, 113] on button "Move to In Review" at bounding box center [1326, 110] width 91 height 22
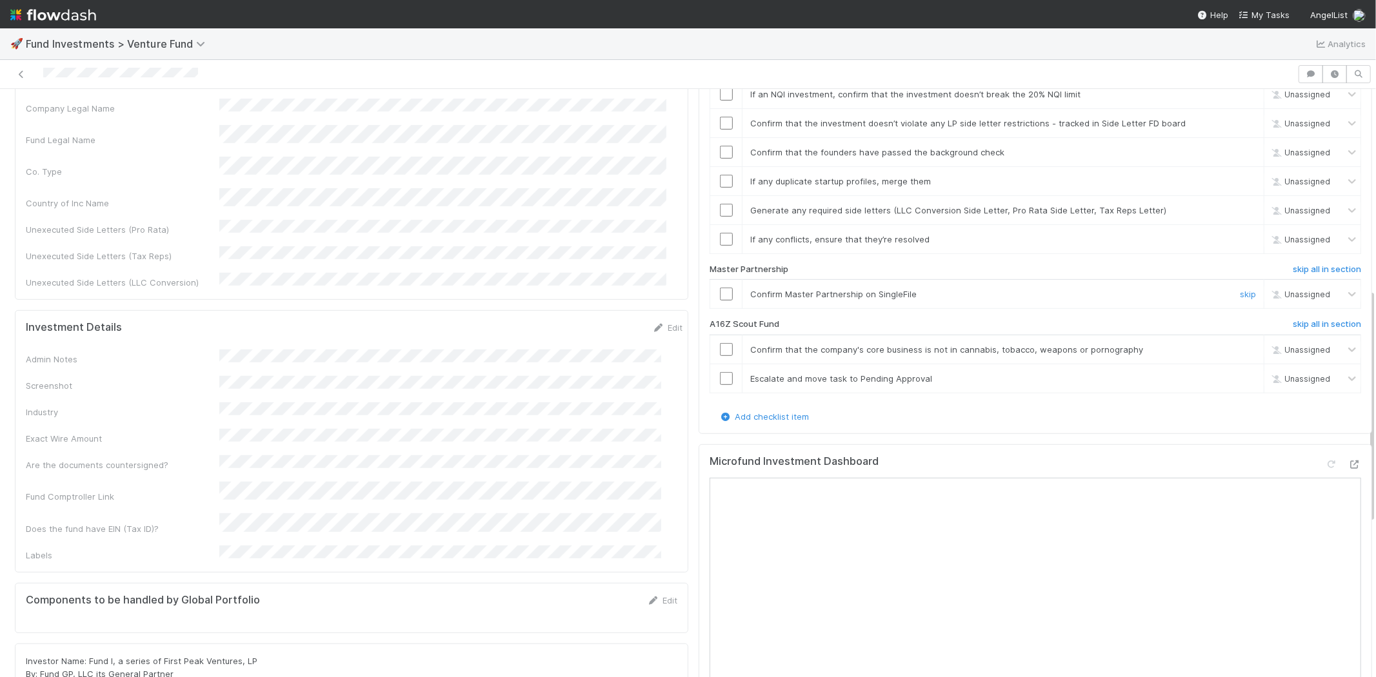
scroll to position [501, 0]
click at [1308, 316] on h6 "skip all in section" at bounding box center [1327, 321] width 68 height 10
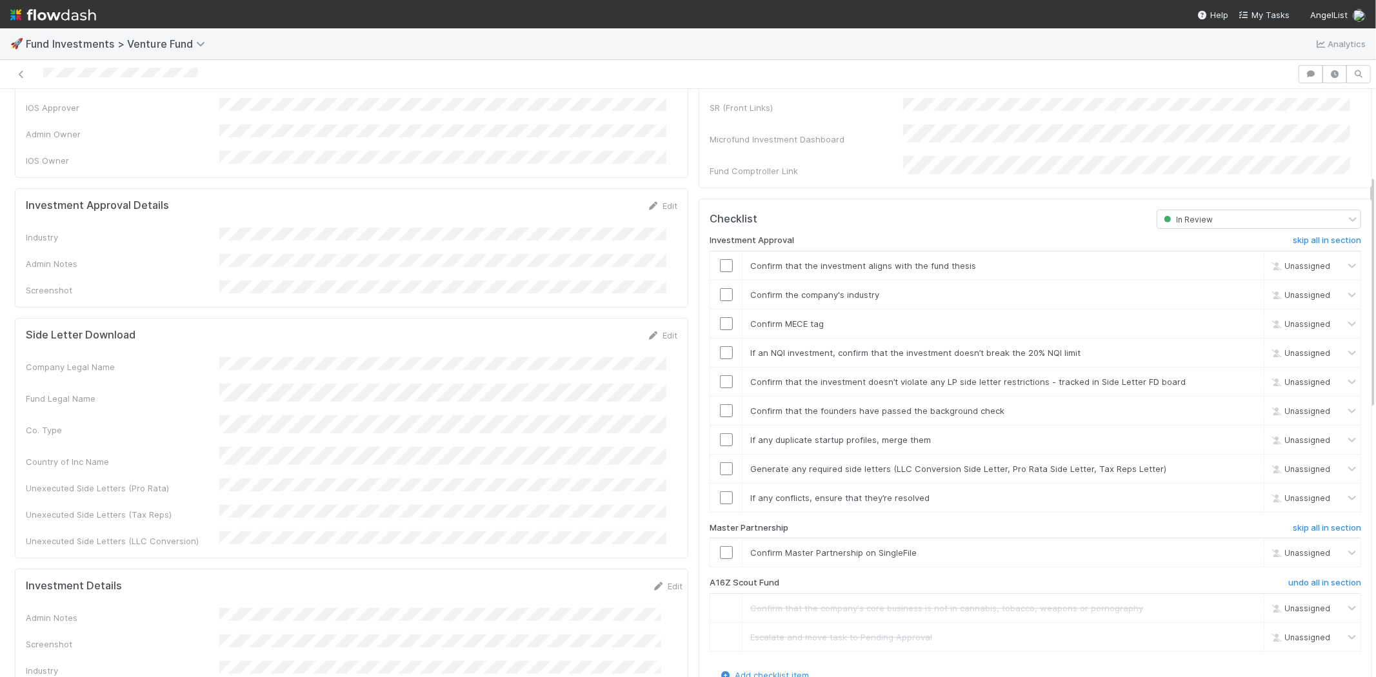
scroll to position [215, 0]
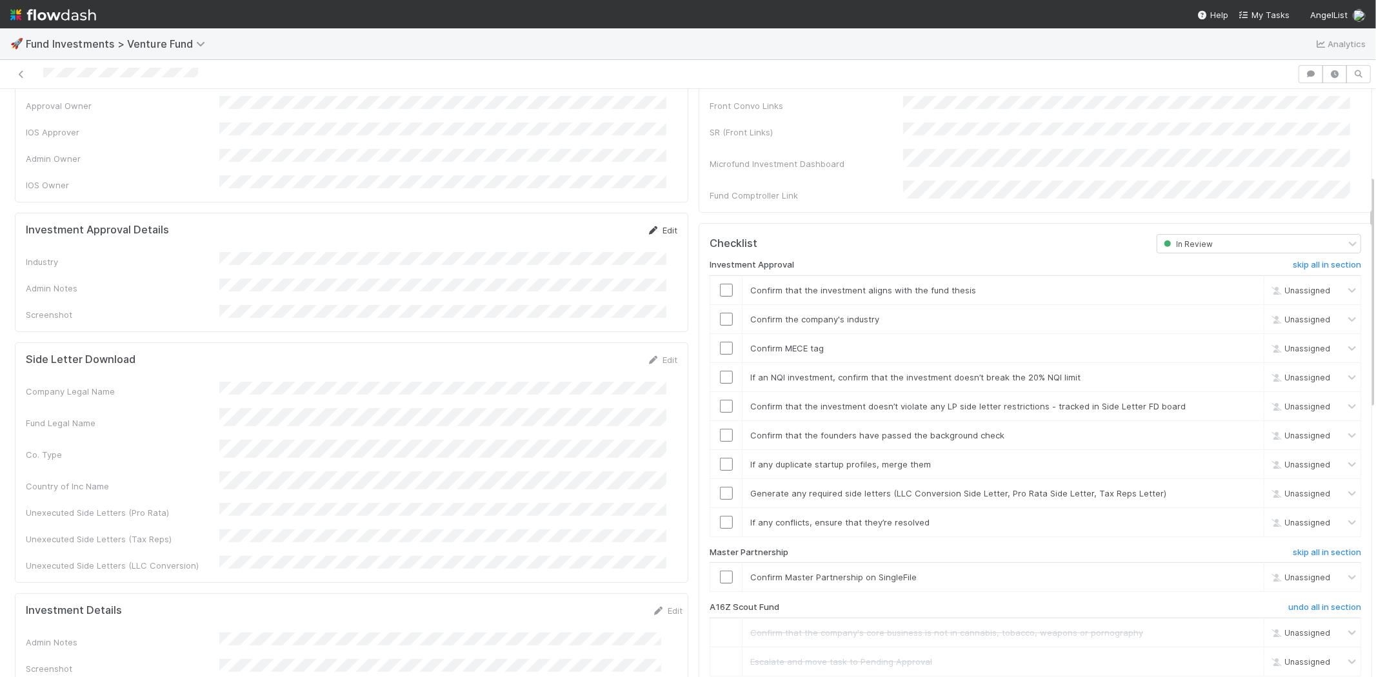
click at [652, 225] on link "Edit" at bounding box center [662, 230] width 30 height 10
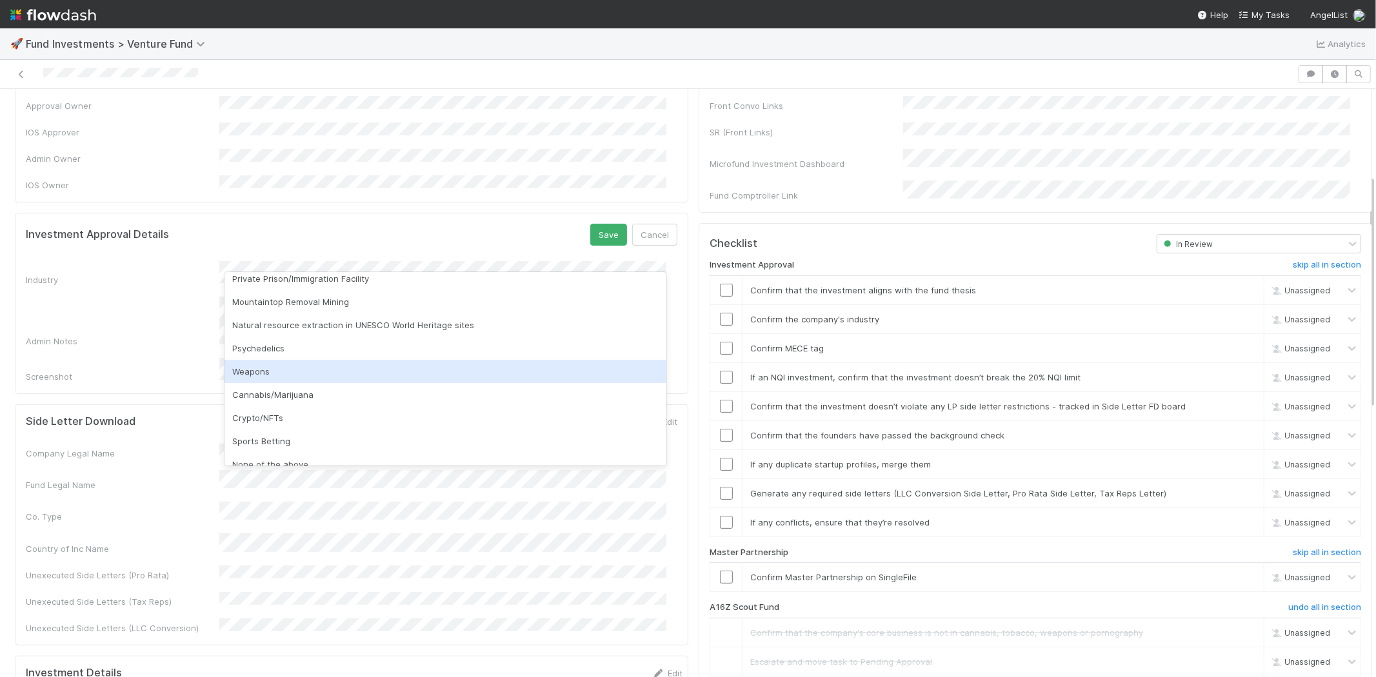
scroll to position [368, 0]
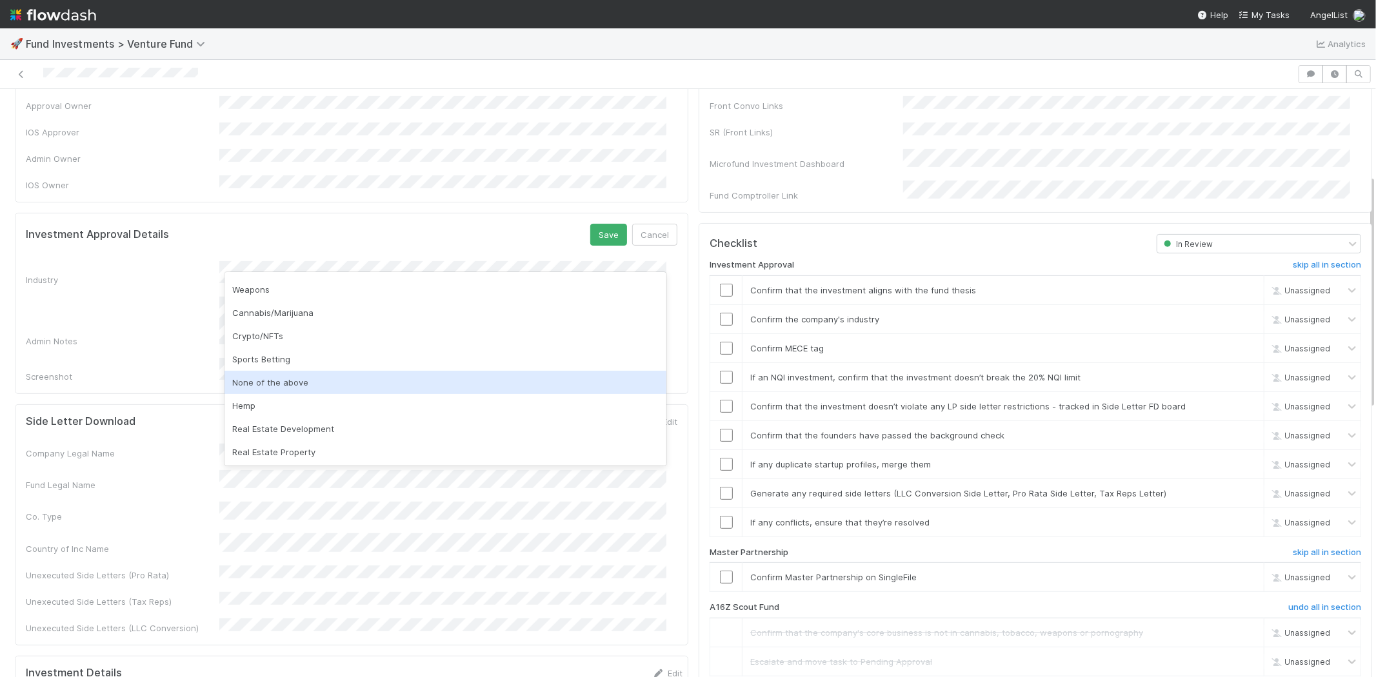
click at [294, 381] on div "None of the above" at bounding box center [446, 382] width 442 height 23
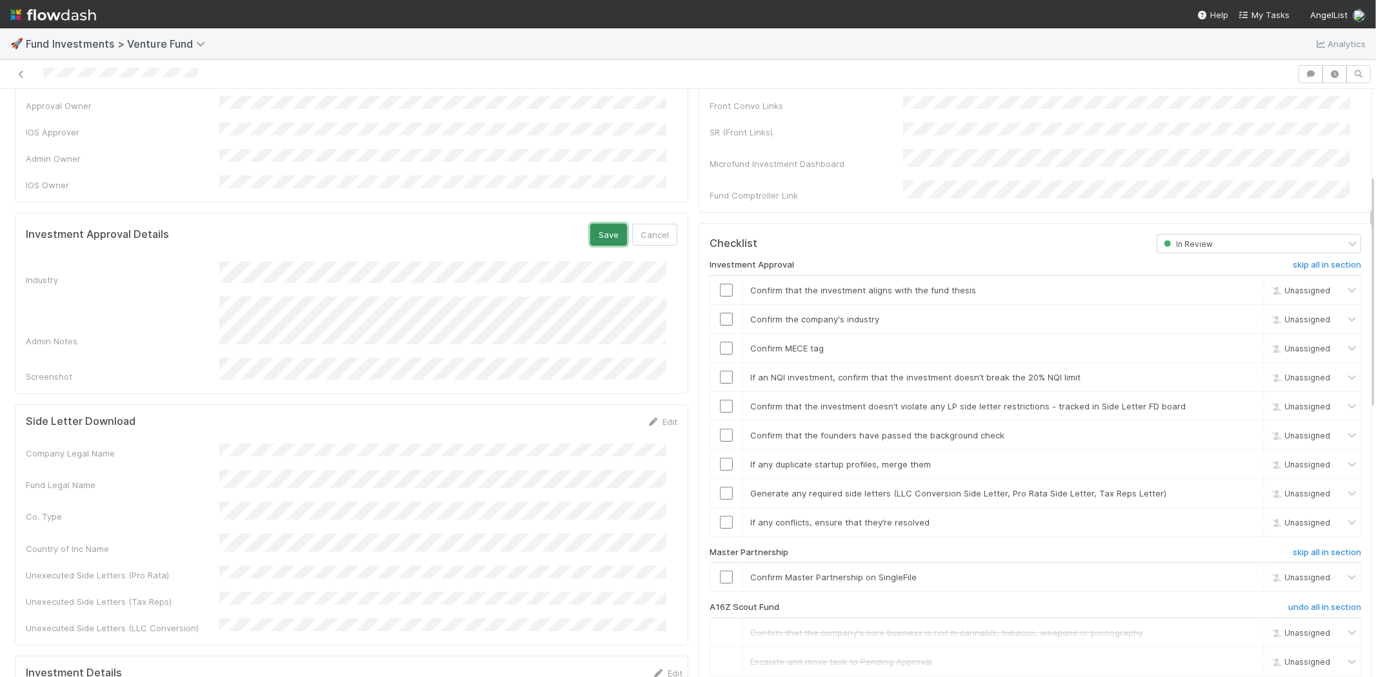
click at [590, 225] on button "Save" at bounding box center [608, 235] width 37 height 22
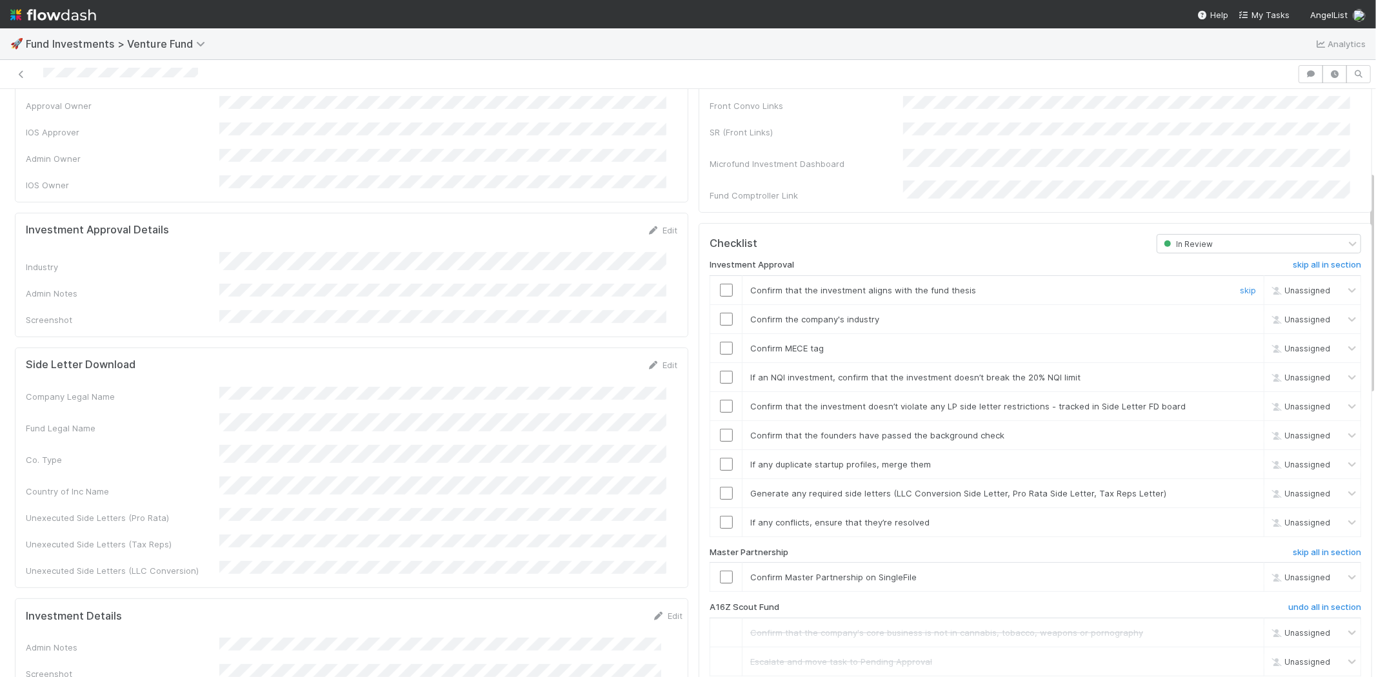
click at [720, 284] on input "checkbox" at bounding box center [726, 290] width 13 height 13
click at [720, 313] on input "checkbox" at bounding box center [726, 319] width 13 height 13
click at [721, 342] on input "checkbox" at bounding box center [726, 348] width 13 height 13
drag, startPoint x: 717, startPoint y: 360, endPoint x: 714, endPoint y: 390, distance: 29.9
click at [720, 371] on input "checkbox" at bounding box center [726, 377] width 13 height 13
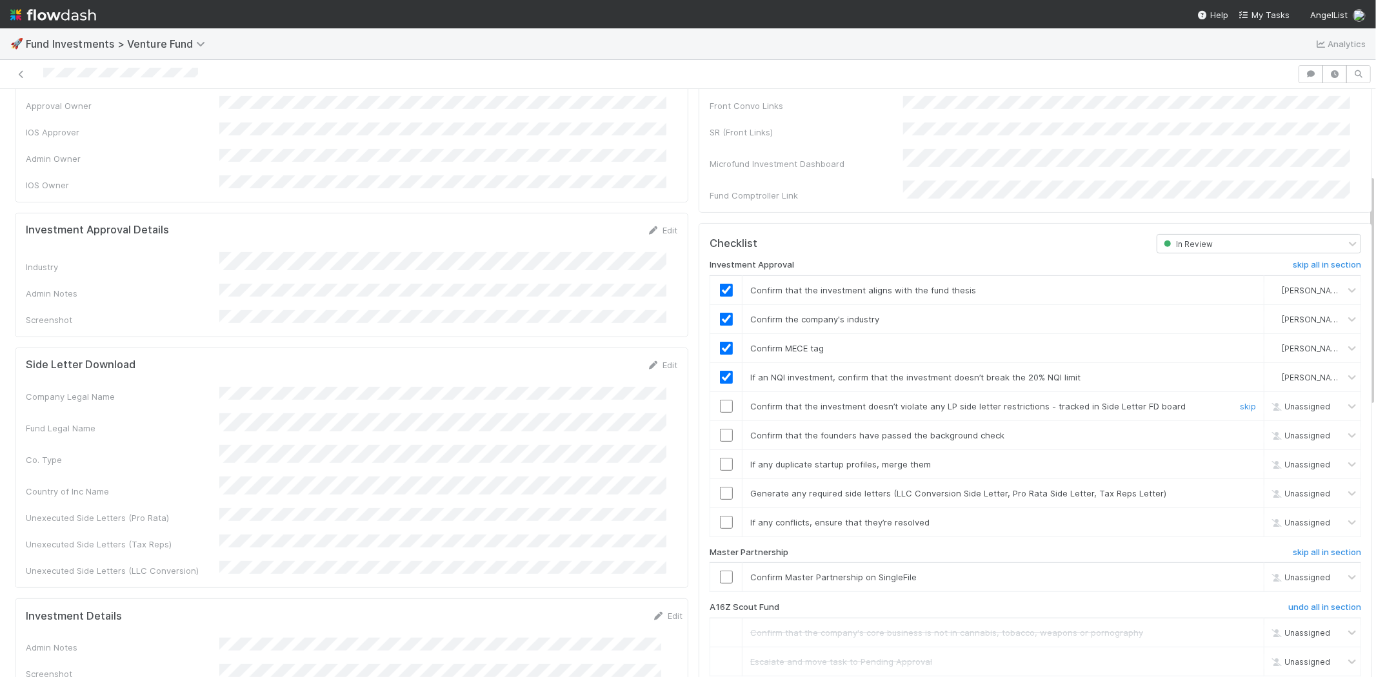
click at [714, 398] on td at bounding box center [726, 406] width 32 height 29
click at [720, 400] on input "checkbox" at bounding box center [726, 406] width 13 height 13
click at [720, 429] on input "checkbox" at bounding box center [726, 435] width 13 height 13
click at [720, 458] on input "checkbox" at bounding box center [726, 464] width 13 height 13
click at [720, 487] on input "checkbox" at bounding box center [726, 493] width 13 height 13
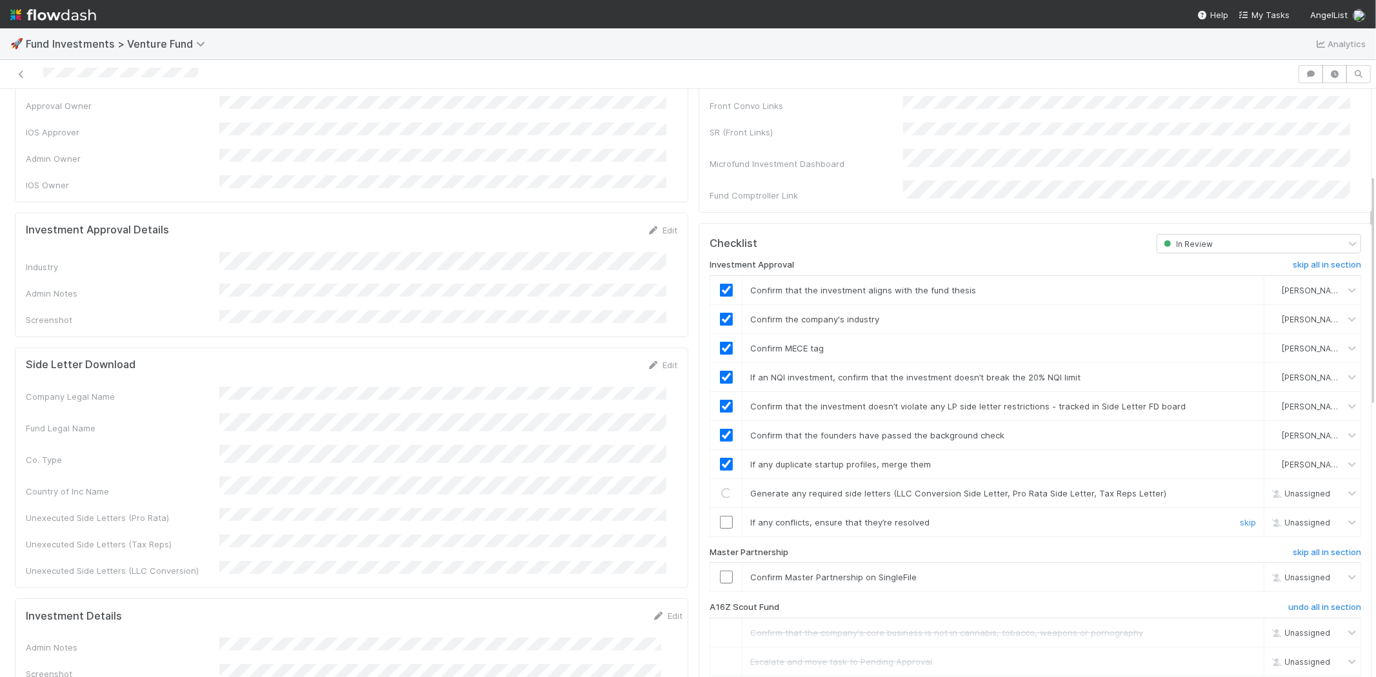
click at [720, 516] on input "checkbox" at bounding box center [726, 522] width 13 height 13
click at [720, 571] on input "checkbox" at bounding box center [726, 577] width 13 height 13
drag, startPoint x: 719, startPoint y: 506, endPoint x: 717, endPoint y: 499, distance: 8.2
click at [720, 516] on input "checkbox" at bounding box center [726, 522] width 13 height 13
click at [720, 487] on input "checkbox" at bounding box center [726, 493] width 13 height 13
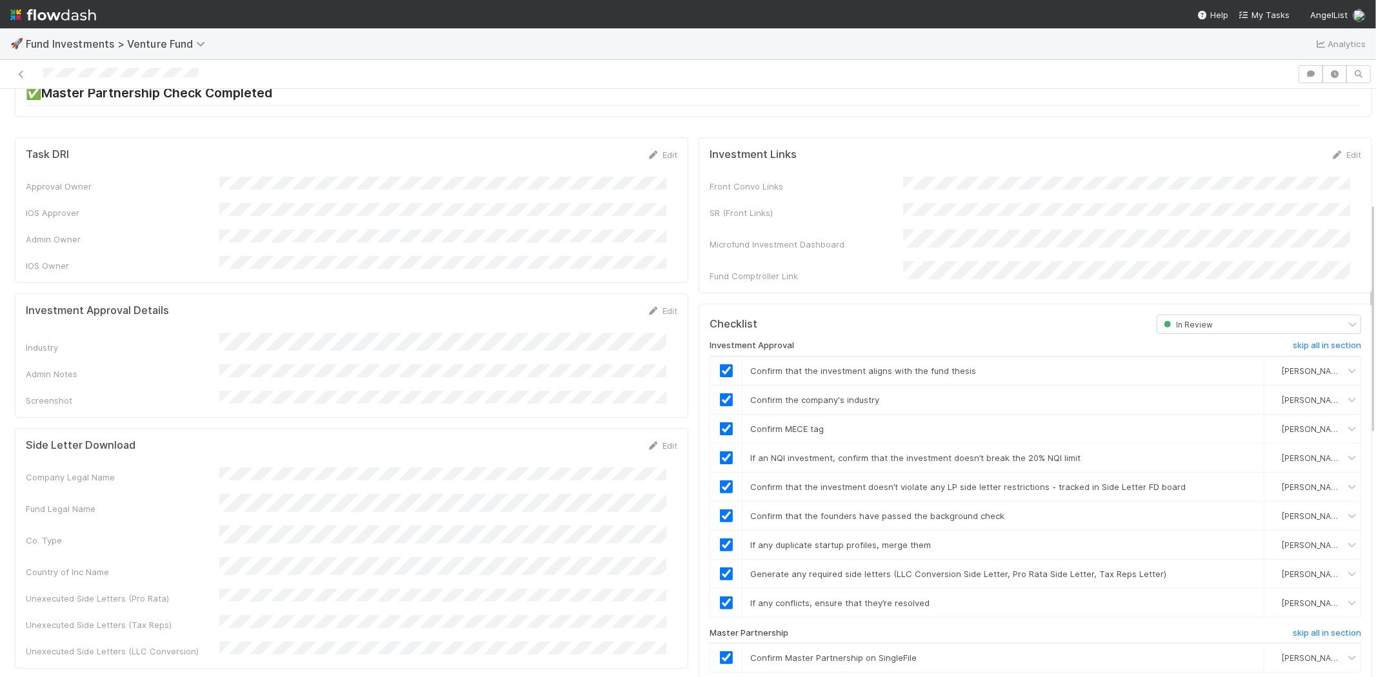
scroll to position [0, 0]
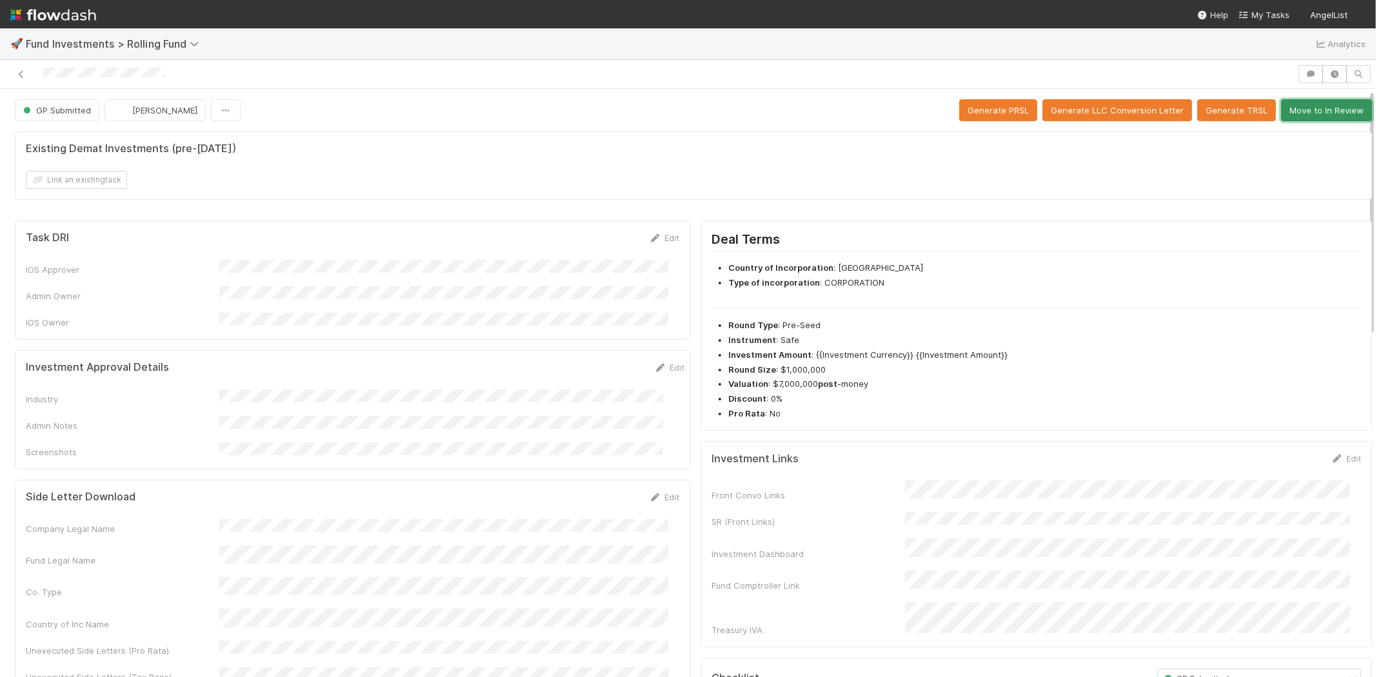
click at [1301, 114] on button "Move to In Review" at bounding box center [1326, 110] width 91 height 22
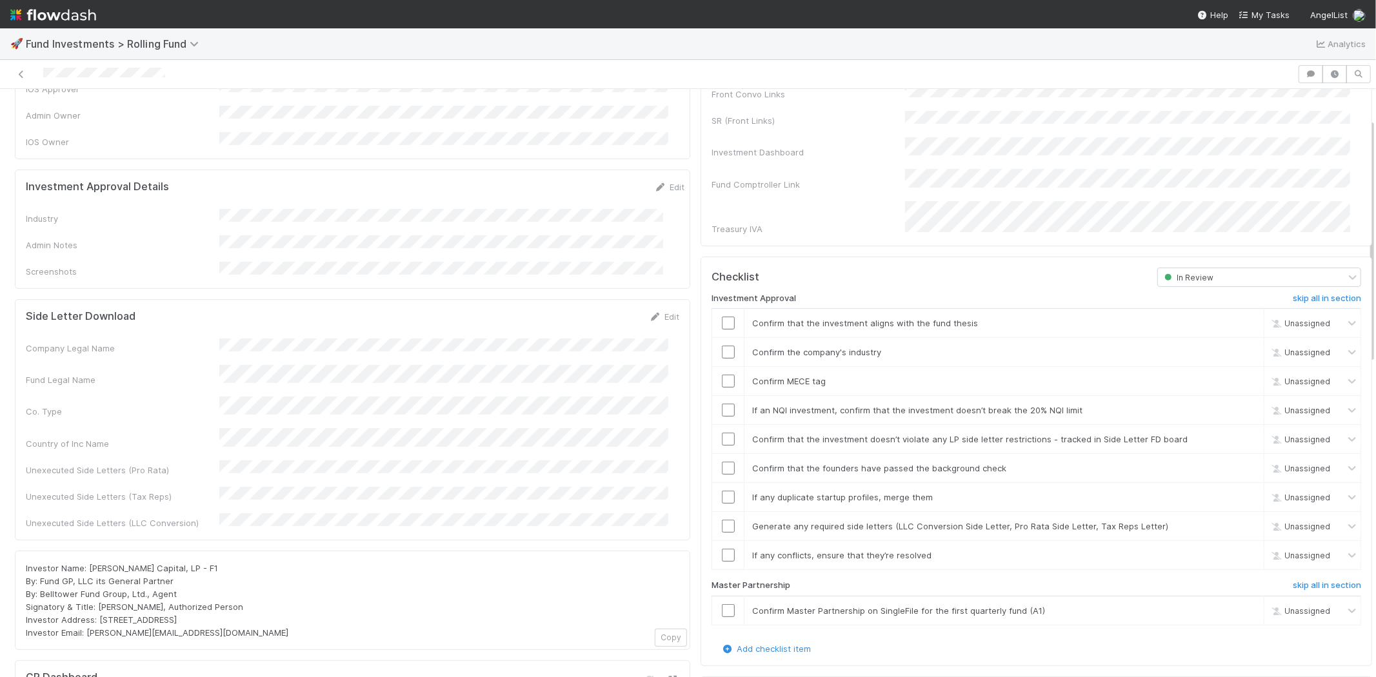
scroll to position [72, 0]
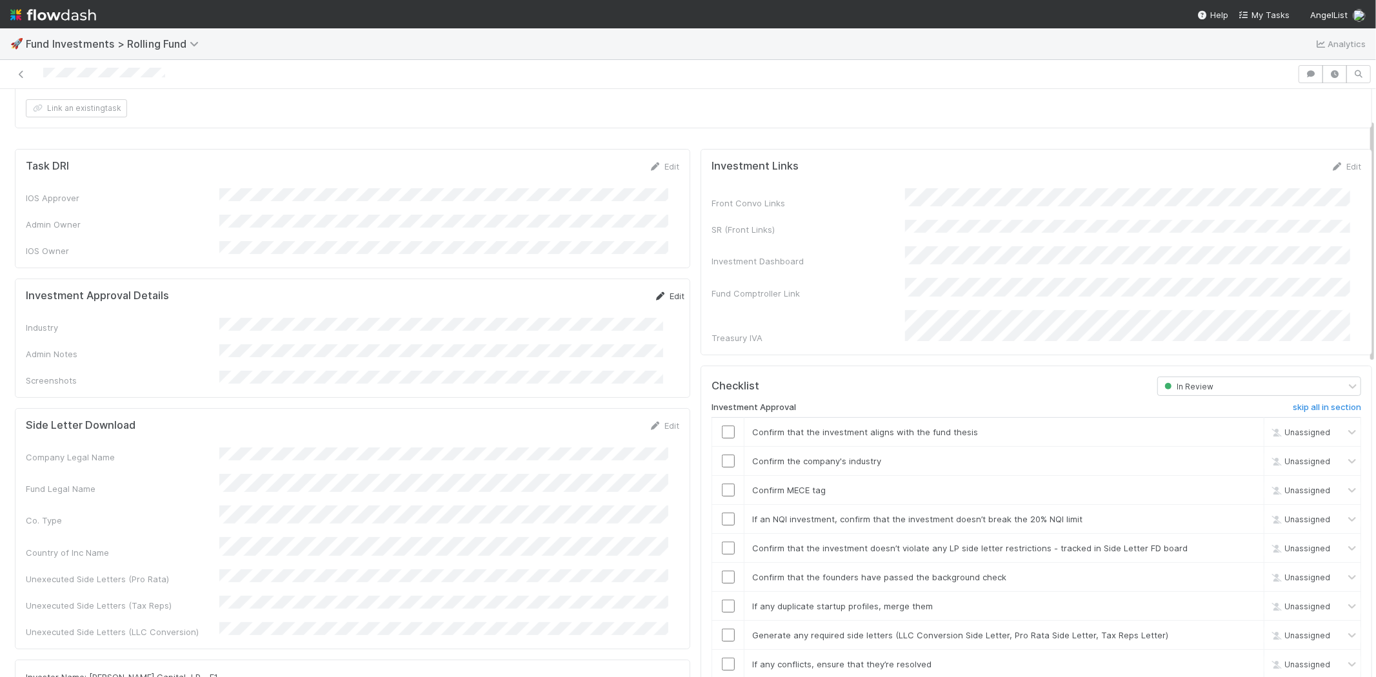
click at [654, 291] on link "Edit" at bounding box center [669, 296] width 30 height 10
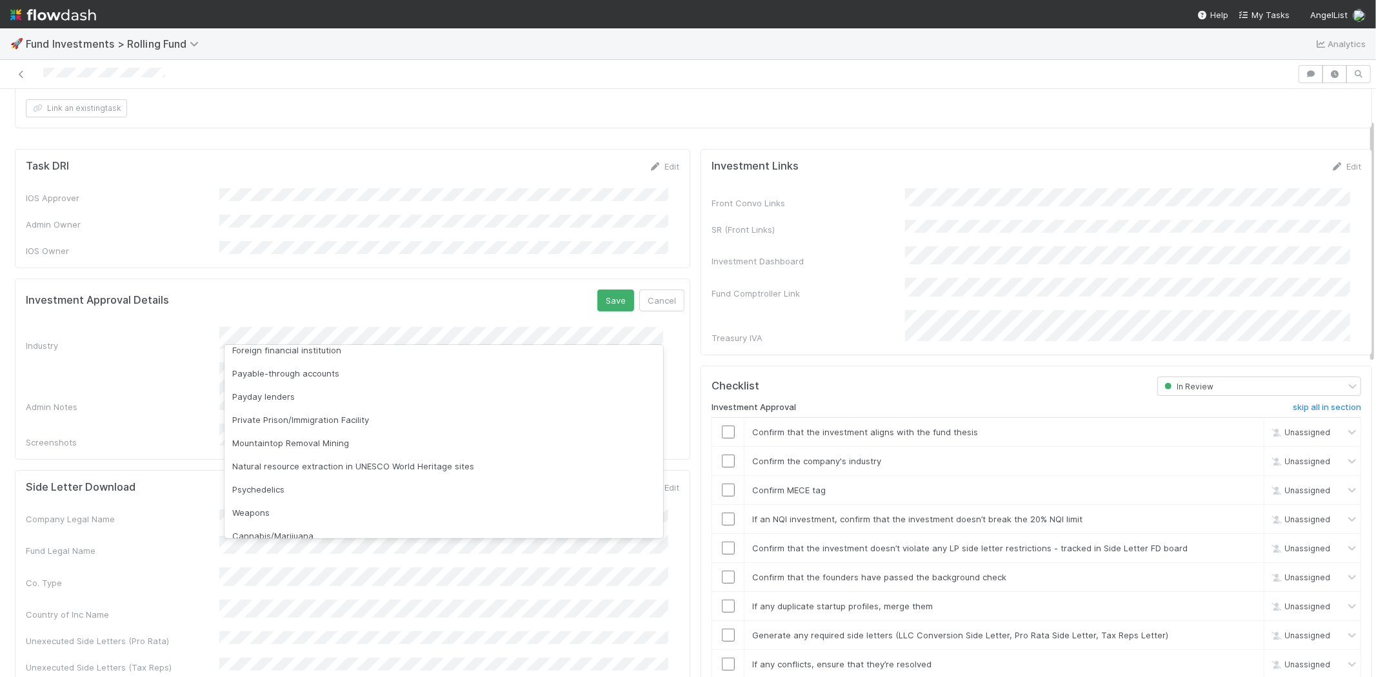
scroll to position [368, 0]
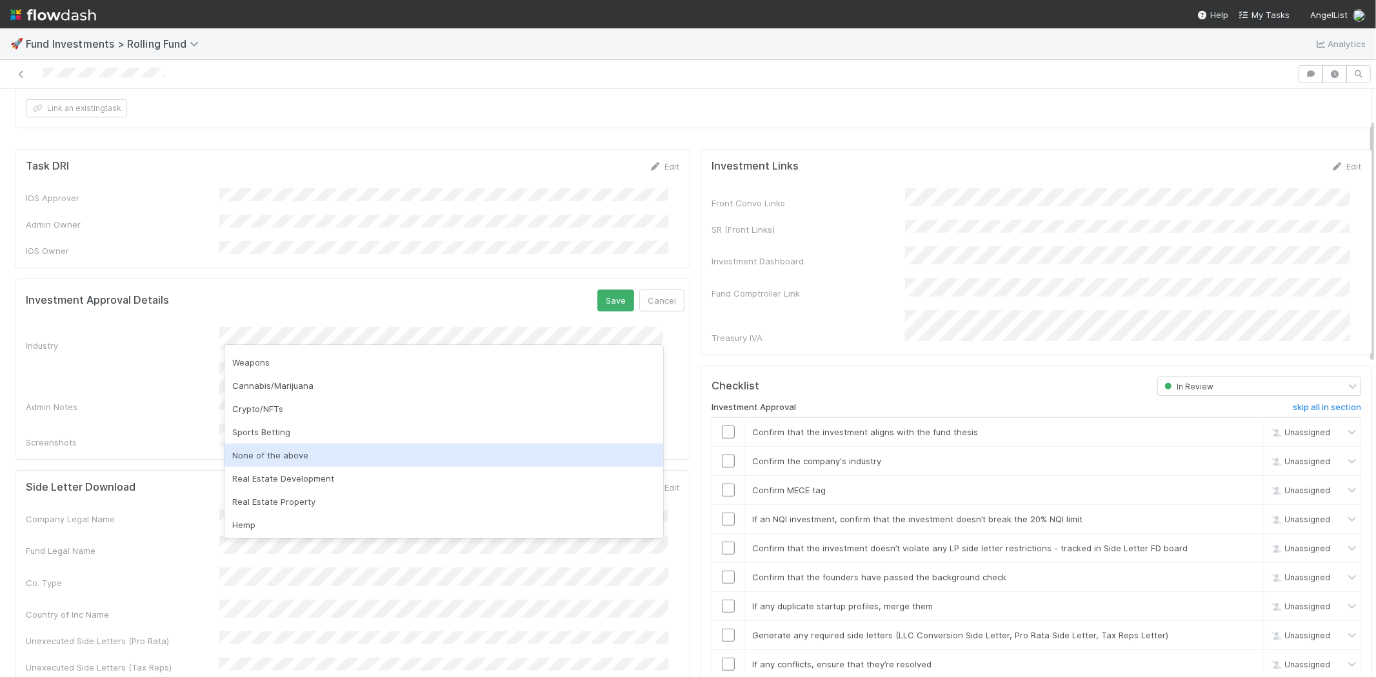
click at [293, 448] on div "None of the above" at bounding box center [444, 455] width 439 height 23
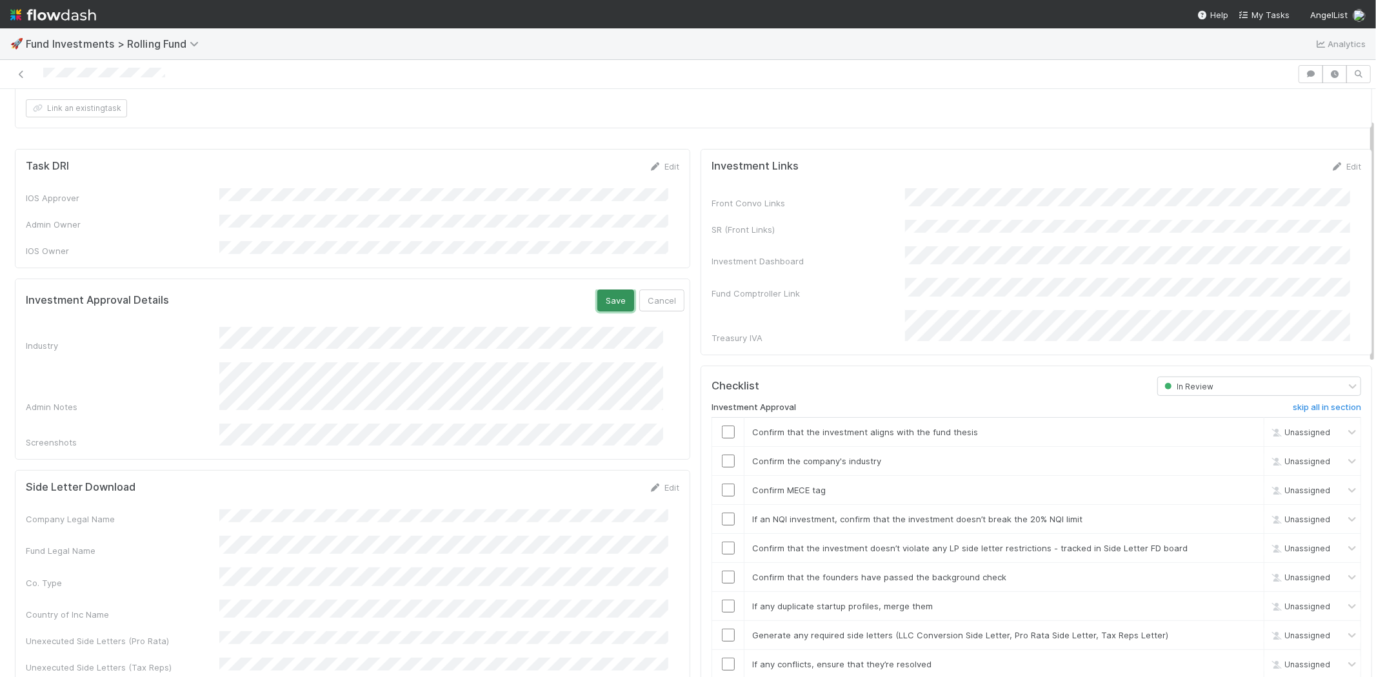
click at [597, 297] on button "Save" at bounding box center [615, 301] width 37 height 22
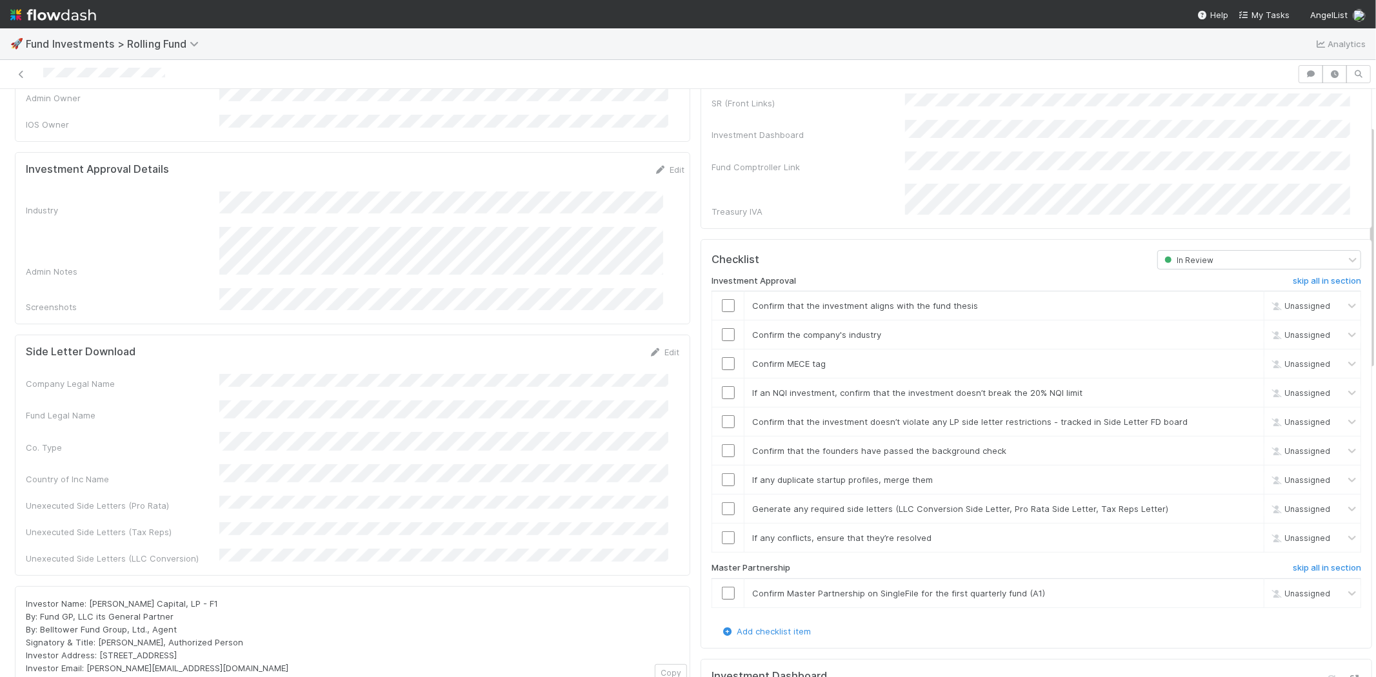
scroll to position [215, 0]
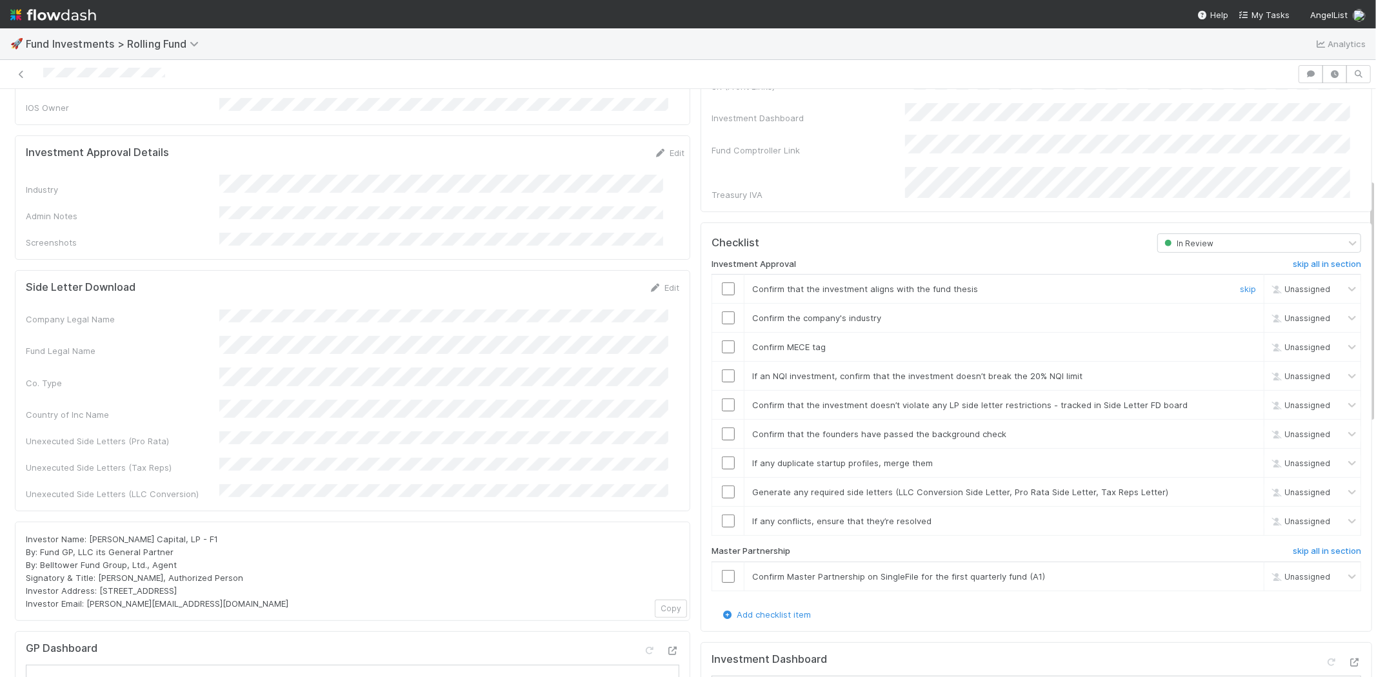
click at [722, 283] on input "checkbox" at bounding box center [728, 289] width 13 height 13
click at [722, 312] on input "checkbox" at bounding box center [728, 318] width 13 height 13
click at [722, 341] on input "checkbox" at bounding box center [728, 347] width 13 height 13
click at [722, 370] on input "checkbox" at bounding box center [728, 376] width 13 height 13
click at [722, 399] on input "checkbox" at bounding box center [728, 405] width 13 height 13
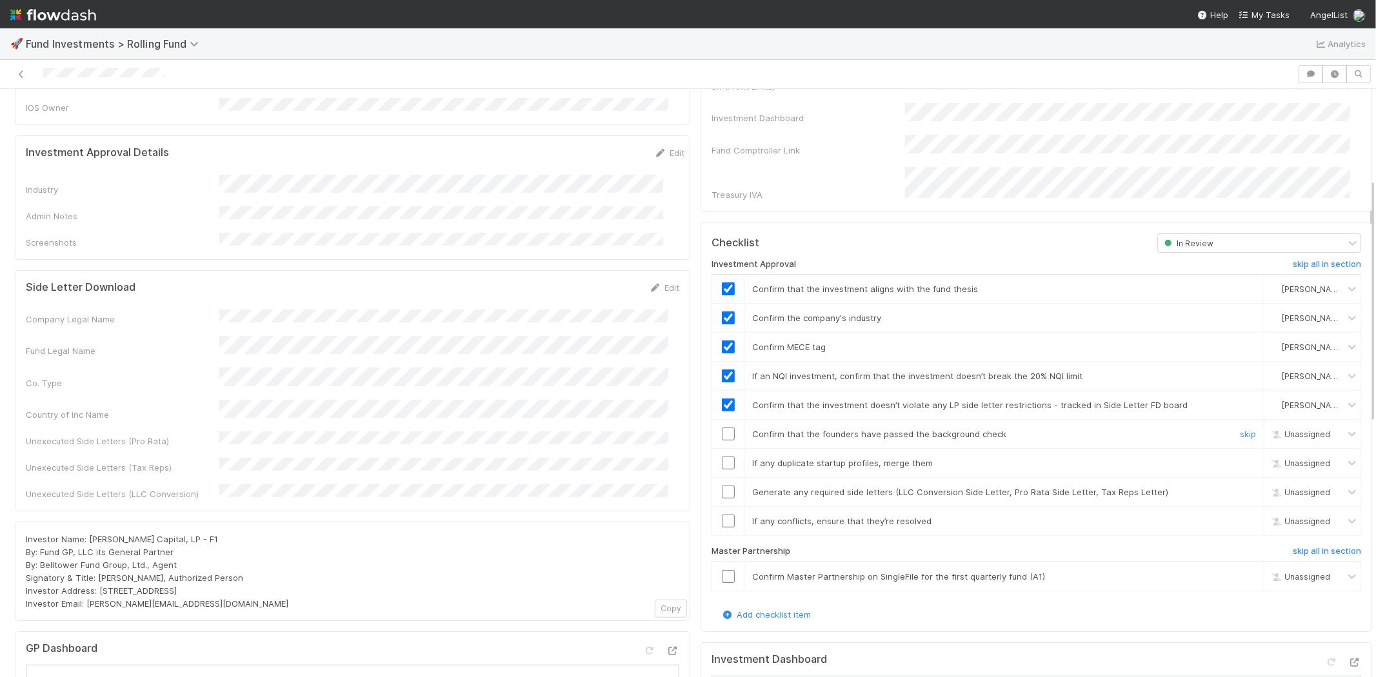
click at [722, 428] on input "checkbox" at bounding box center [728, 434] width 13 height 13
click at [719, 455] on td at bounding box center [728, 463] width 32 height 29
click at [722, 457] on input "checkbox" at bounding box center [728, 463] width 13 height 13
click at [722, 486] on input "checkbox" at bounding box center [728, 492] width 13 height 13
click at [722, 515] on input "checkbox" at bounding box center [728, 521] width 13 height 13
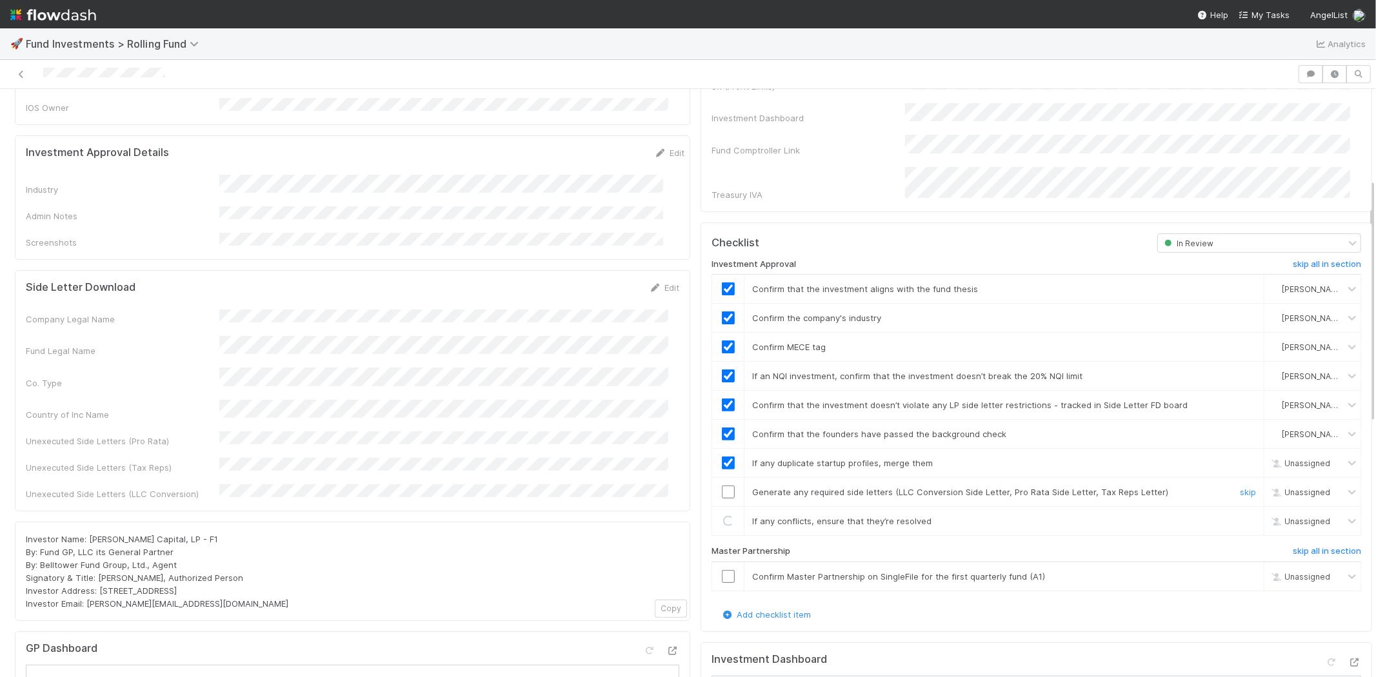
checkbox input "true"
click at [722, 486] on input "checkbox" at bounding box center [728, 492] width 13 height 13
click at [722, 570] on input "checkbox" at bounding box center [728, 576] width 13 height 13
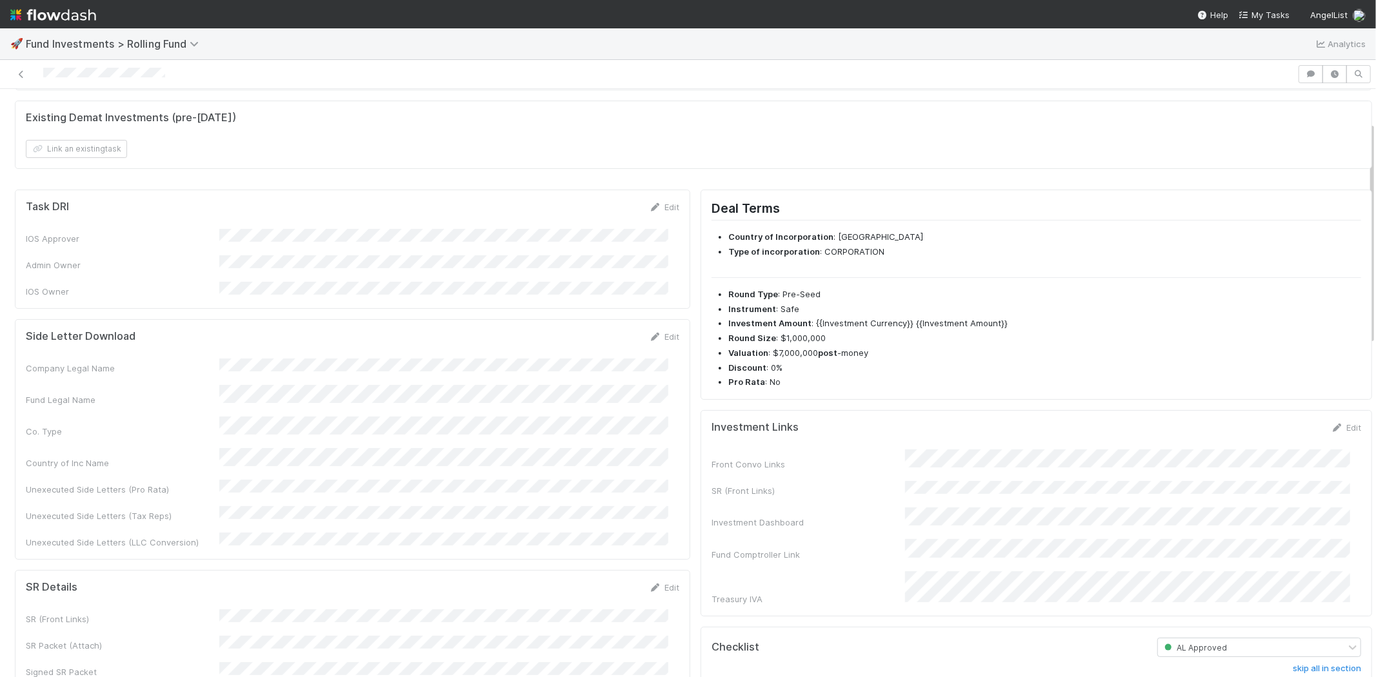
scroll to position [0, 0]
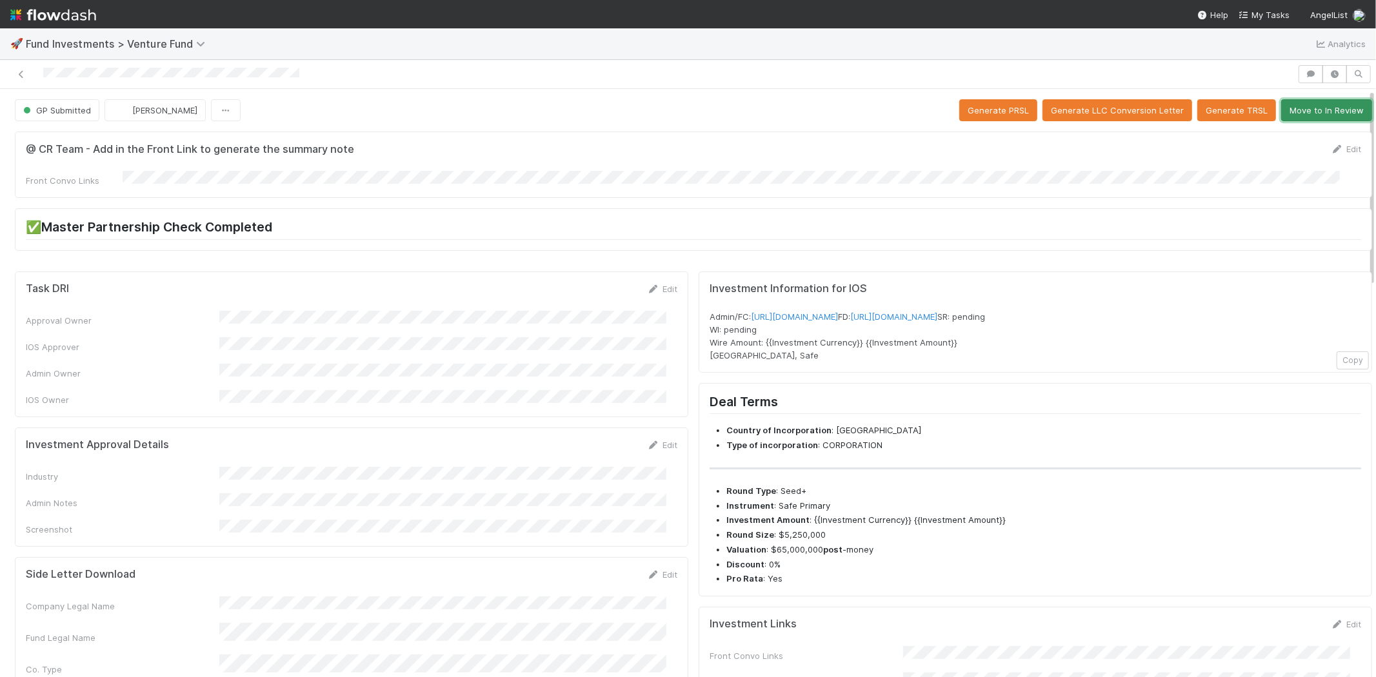
click at [1302, 114] on button "Move to In Review" at bounding box center [1326, 110] width 91 height 22
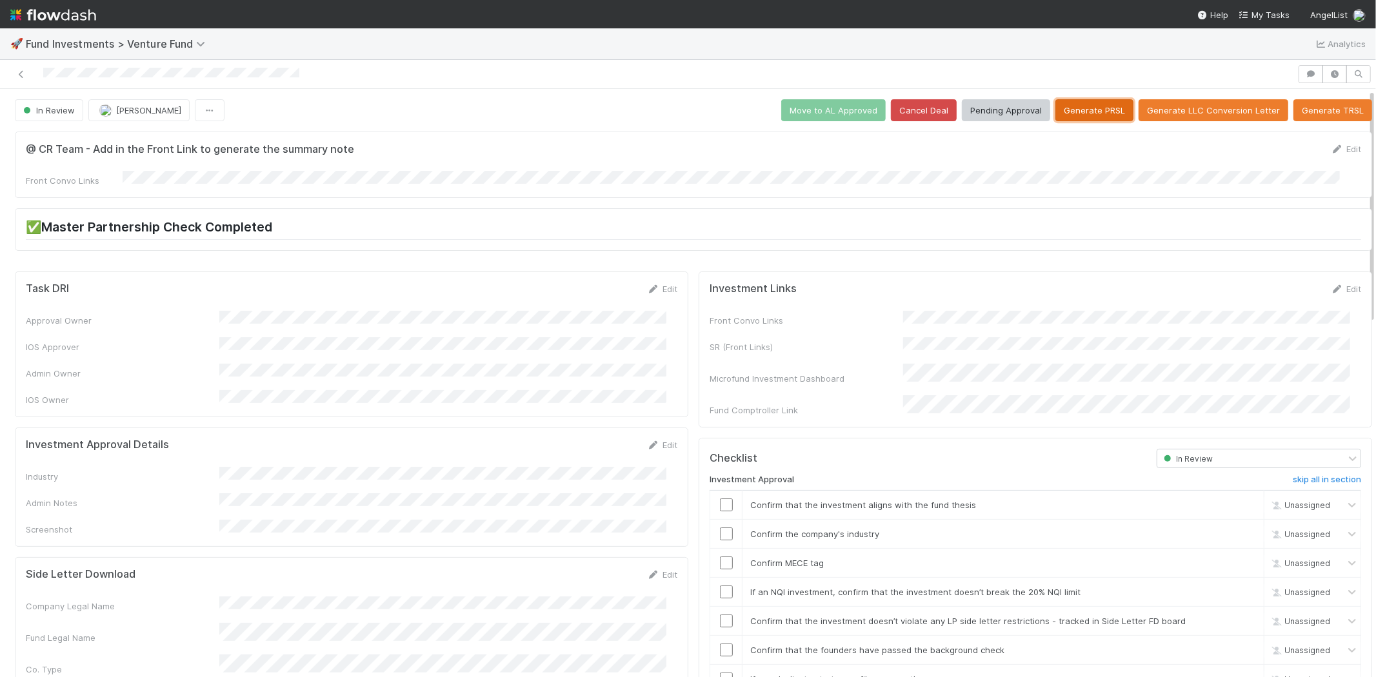
click at [1076, 103] on button "Generate PRSL" at bounding box center [1095, 110] width 78 height 22
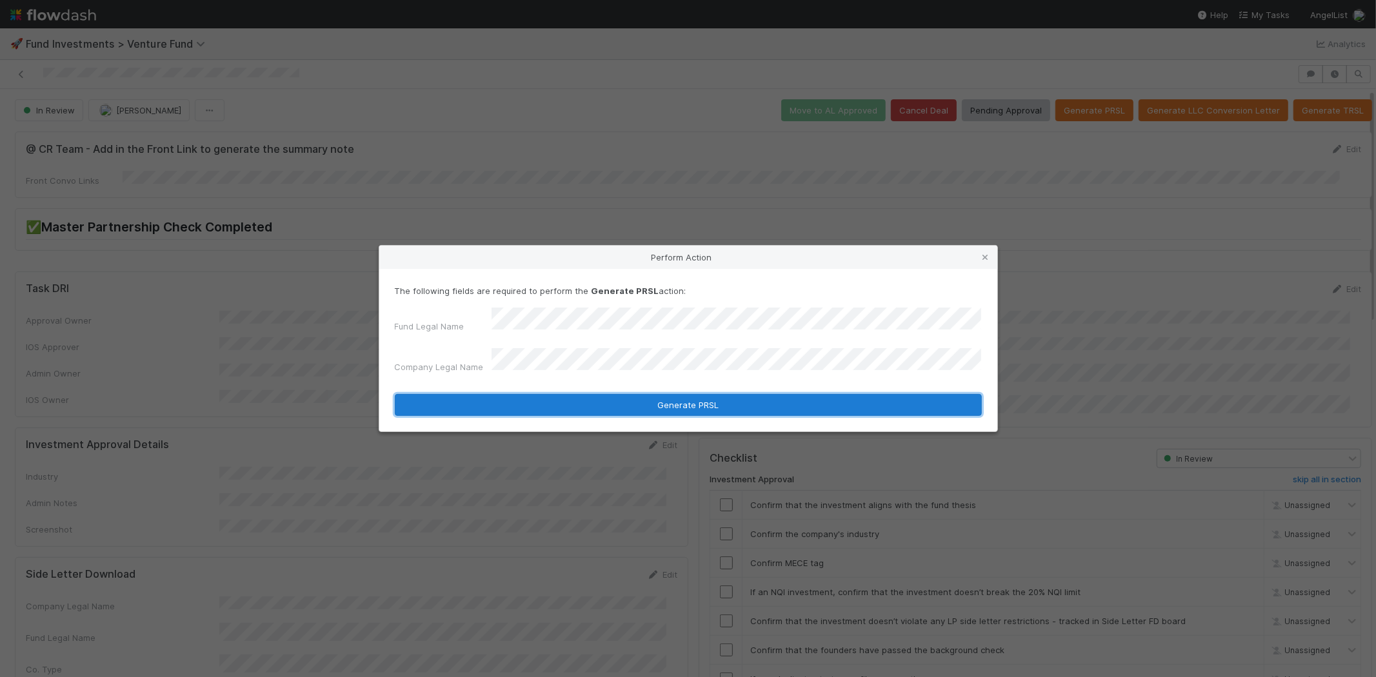
click at [525, 404] on button "Generate PRSL" at bounding box center [688, 405] width 587 height 22
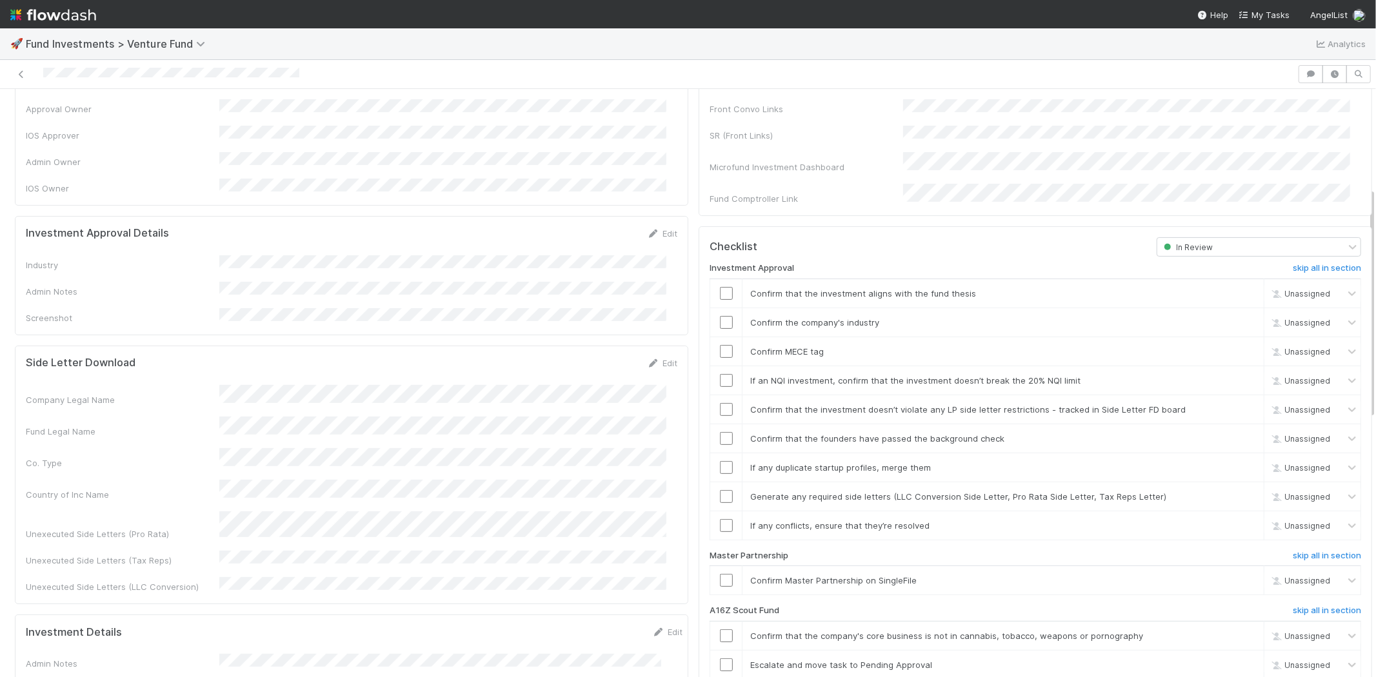
scroll to position [117, 0]
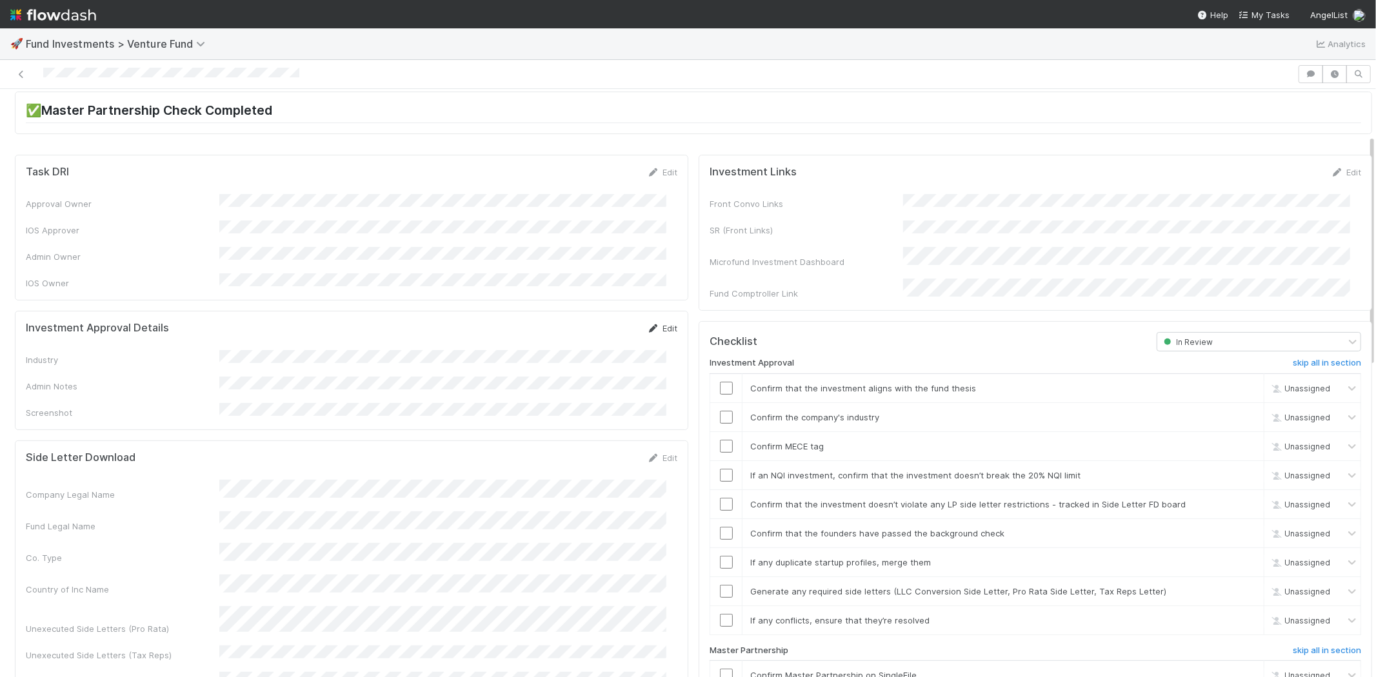
click at [654, 323] on link "Edit" at bounding box center [662, 328] width 30 height 10
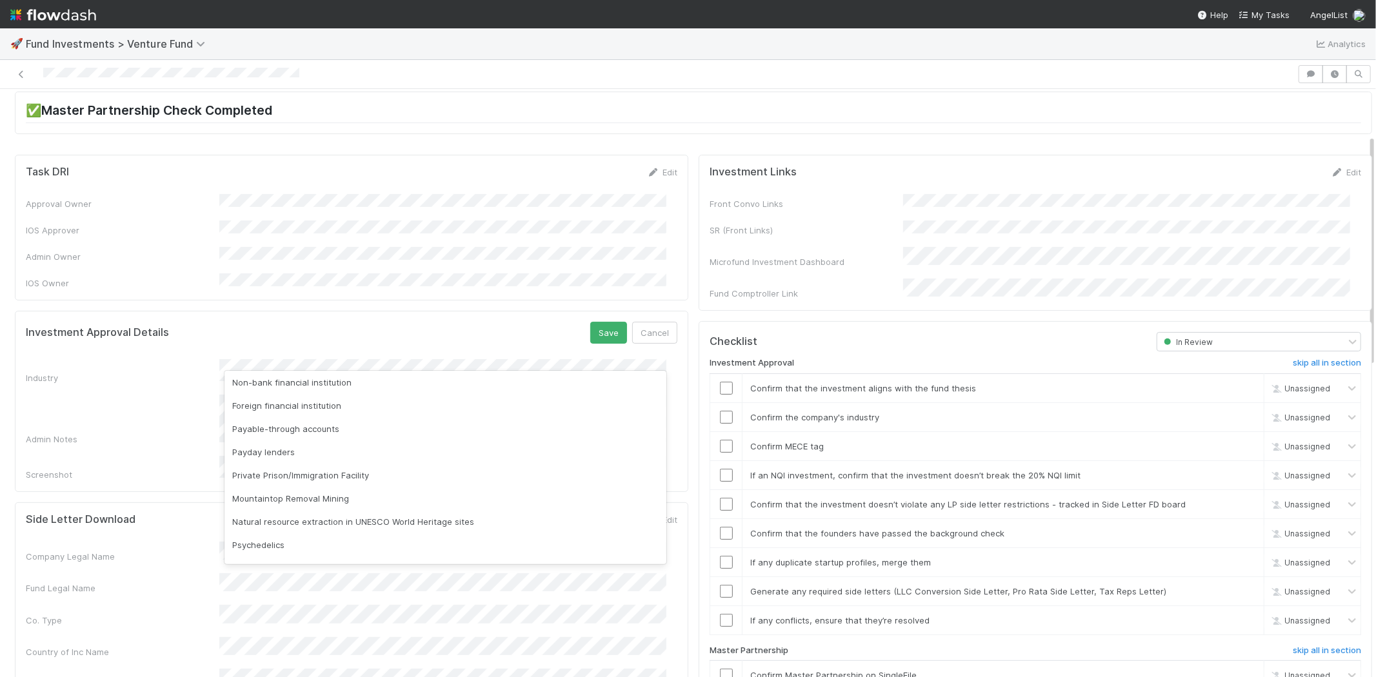
scroll to position [368, 0]
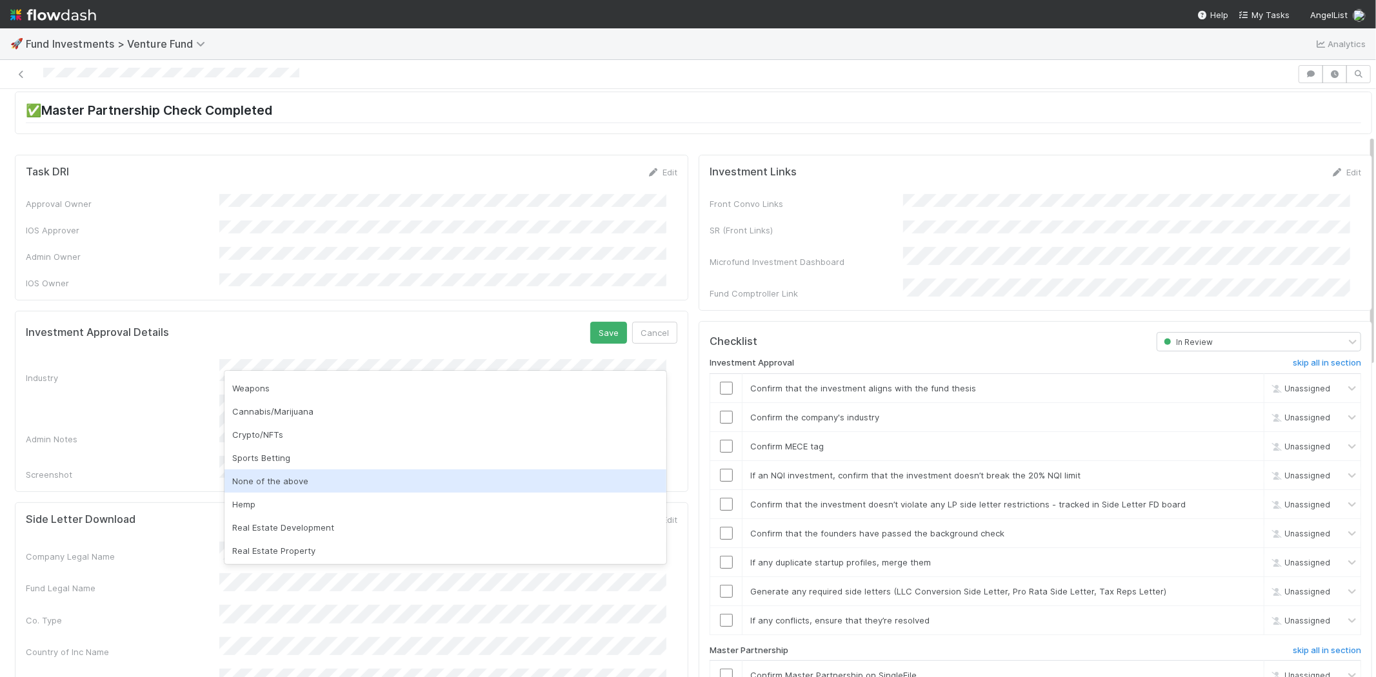
click at [273, 483] on div "None of the above" at bounding box center [446, 481] width 442 height 23
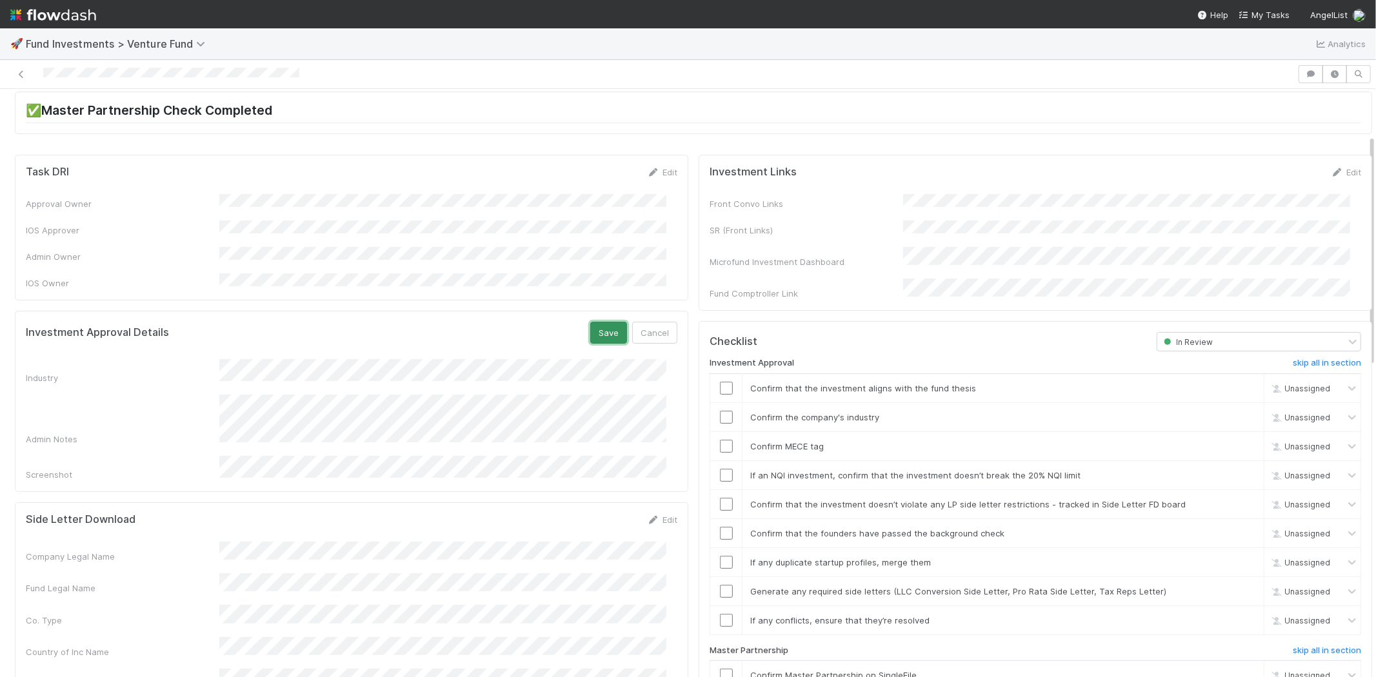
click at [591, 322] on button "Save" at bounding box center [608, 333] width 37 height 22
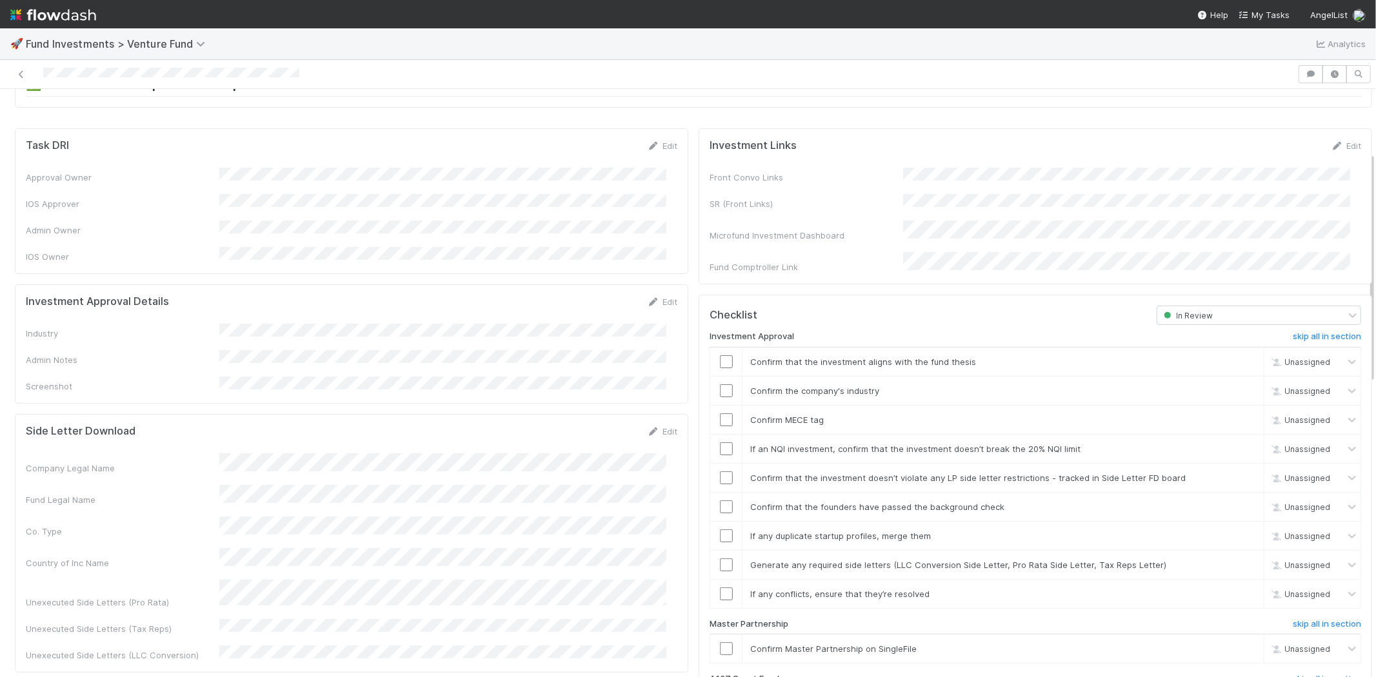
scroll to position [188, 0]
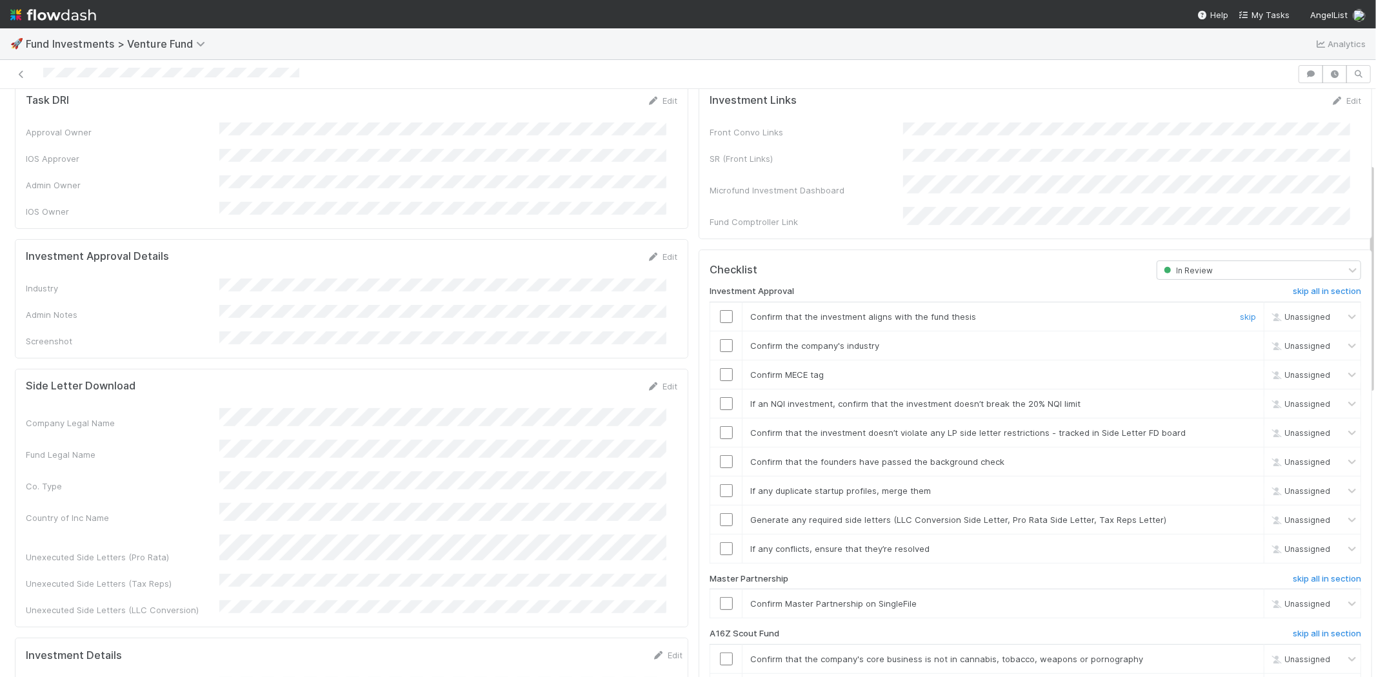
click at [720, 310] on input "checkbox" at bounding box center [726, 316] width 13 height 13
drag, startPoint x: 719, startPoint y: 325, endPoint x: 719, endPoint y: 348, distance: 23.2
click at [720, 339] on input "checkbox" at bounding box center [726, 345] width 13 height 13
click at [721, 368] on input "checkbox" at bounding box center [726, 374] width 13 height 13
drag, startPoint x: 718, startPoint y: 388, endPoint x: 717, endPoint y: 414, distance: 25.2
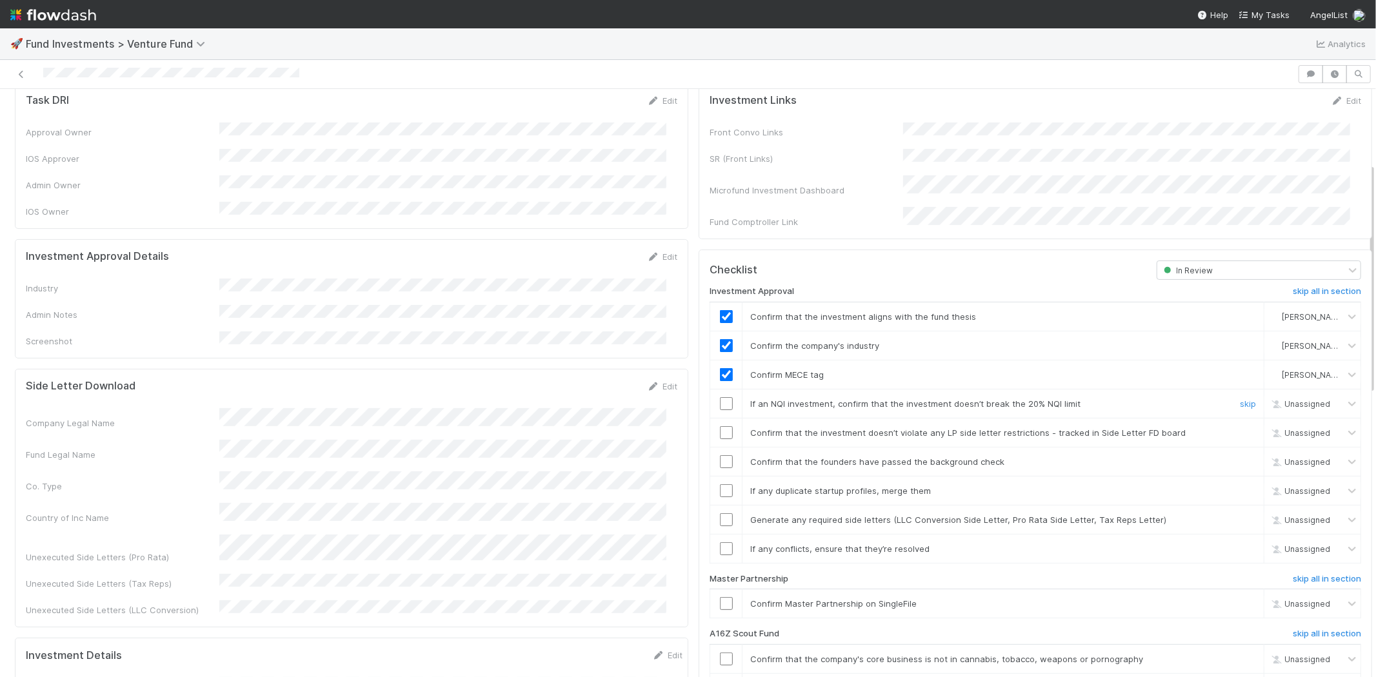
click at [720, 397] on input "checkbox" at bounding box center [726, 403] width 13 height 13
click at [720, 426] on input "checkbox" at bounding box center [726, 432] width 13 height 13
click at [720, 456] on input "checkbox" at bounding box center [726, 462] width 13 height 13
click at [720, 485] on input "checkbox" at bounding box center [726, 491] width 13 height 13
click at [720, 514] on input "checkbox" at bounding box center [726, 520] width 13 height 13
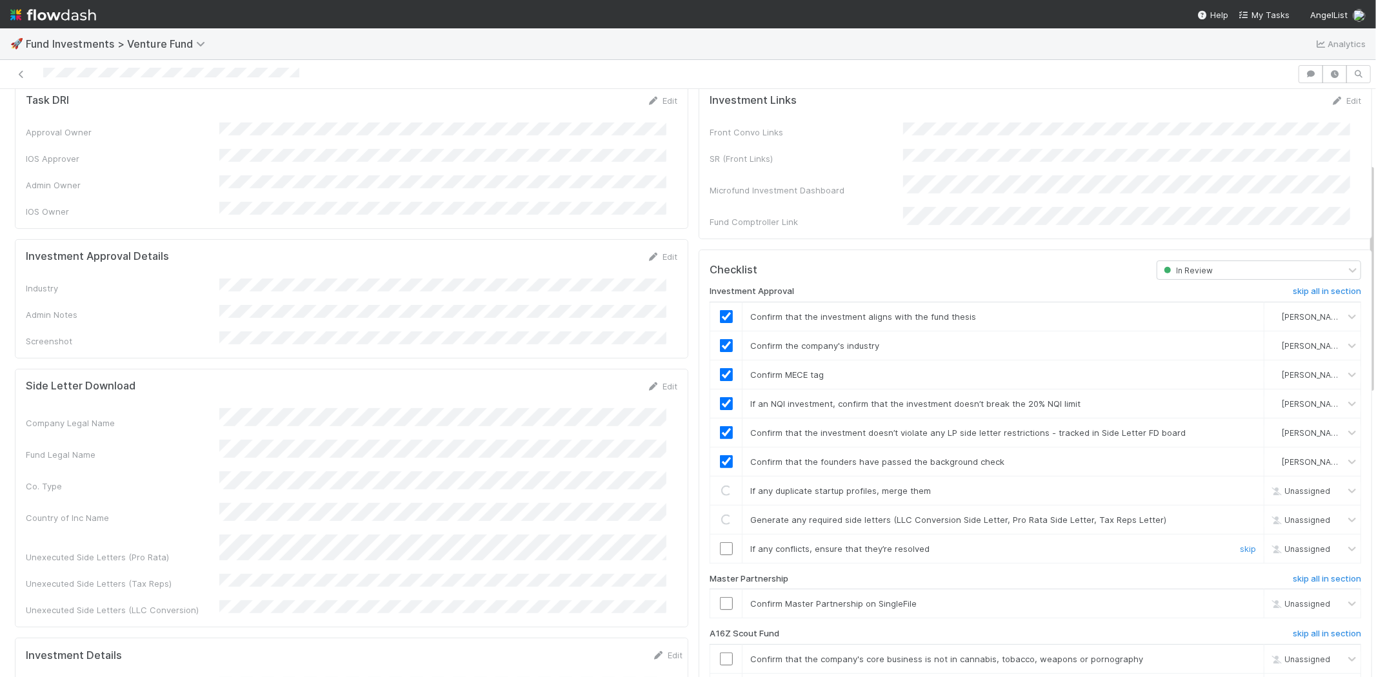
click at [720, 543] on input "checkbox" at bounding box center [726, 549] width 13 height 13
click at [720, 597] on input "checkbox" at bounding box center [726, 603] width 13 height 13
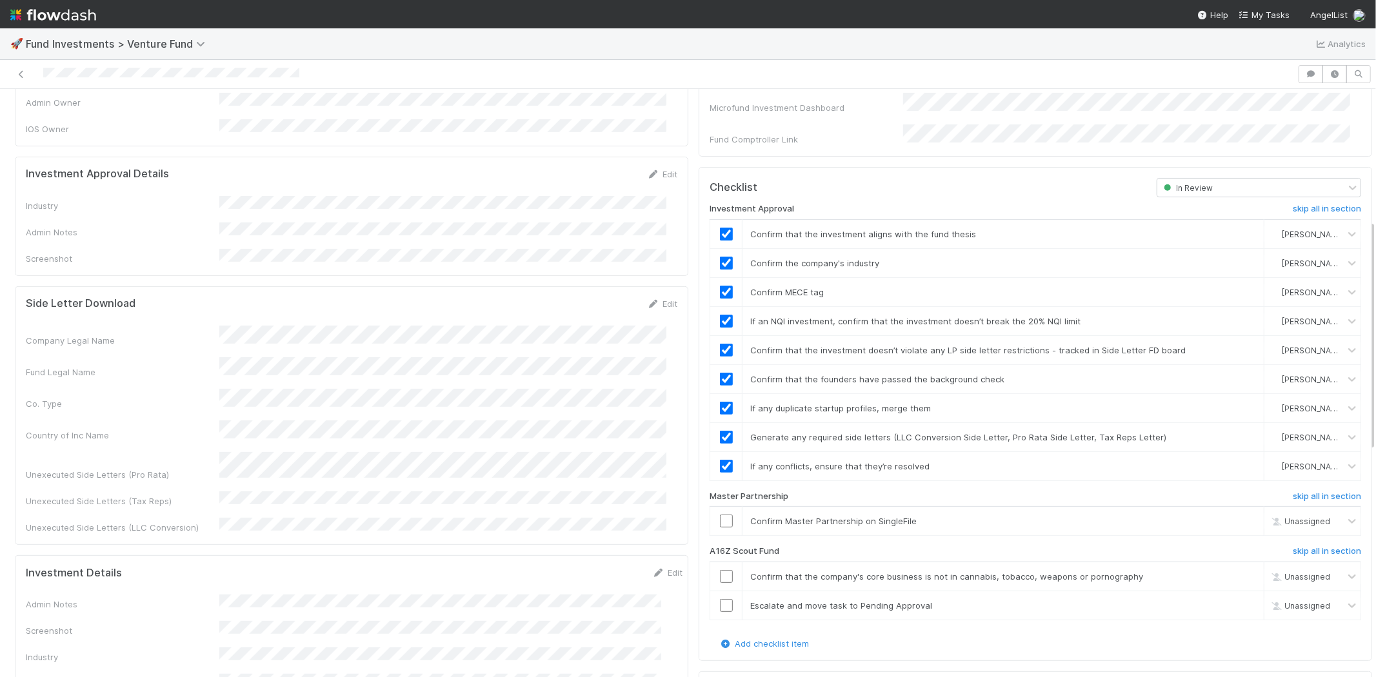
scroll to position [332, 0]
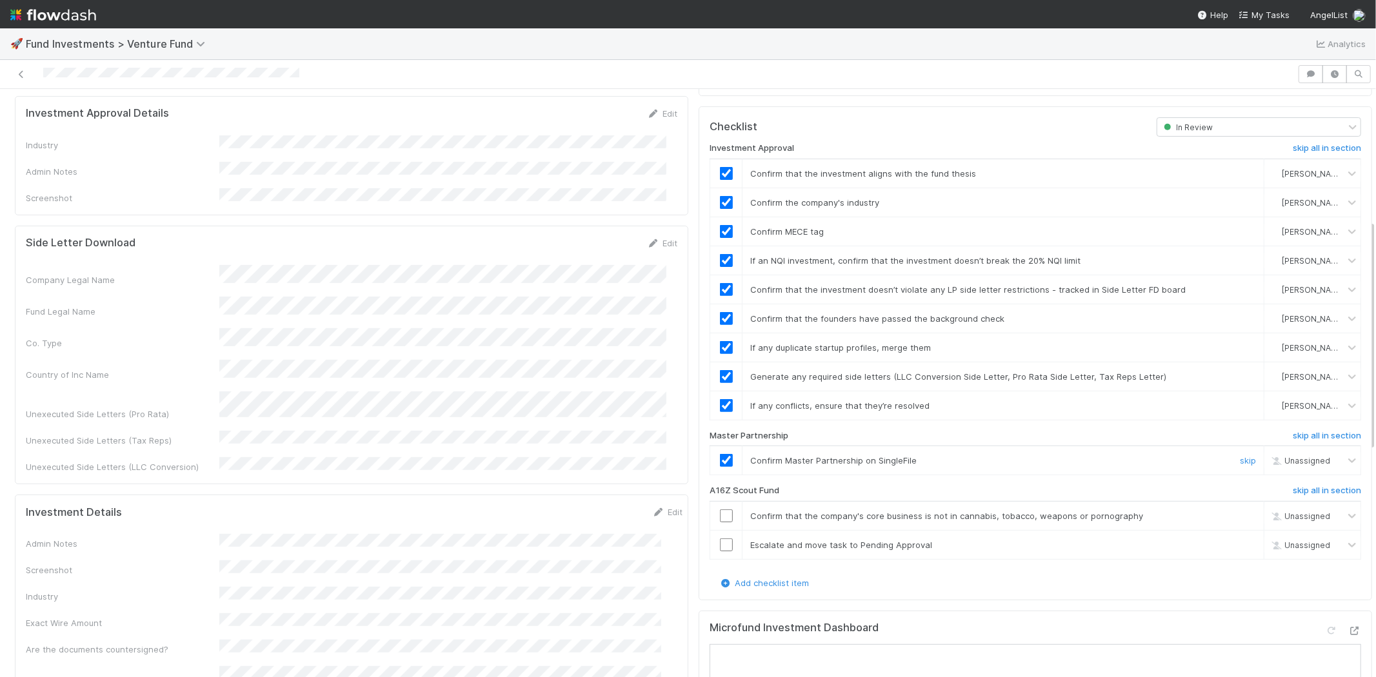
checkbox input "true"
click at [1295, 486] on h6 "skip all in section" at bounding box center [1327, 491] width 68 height 10
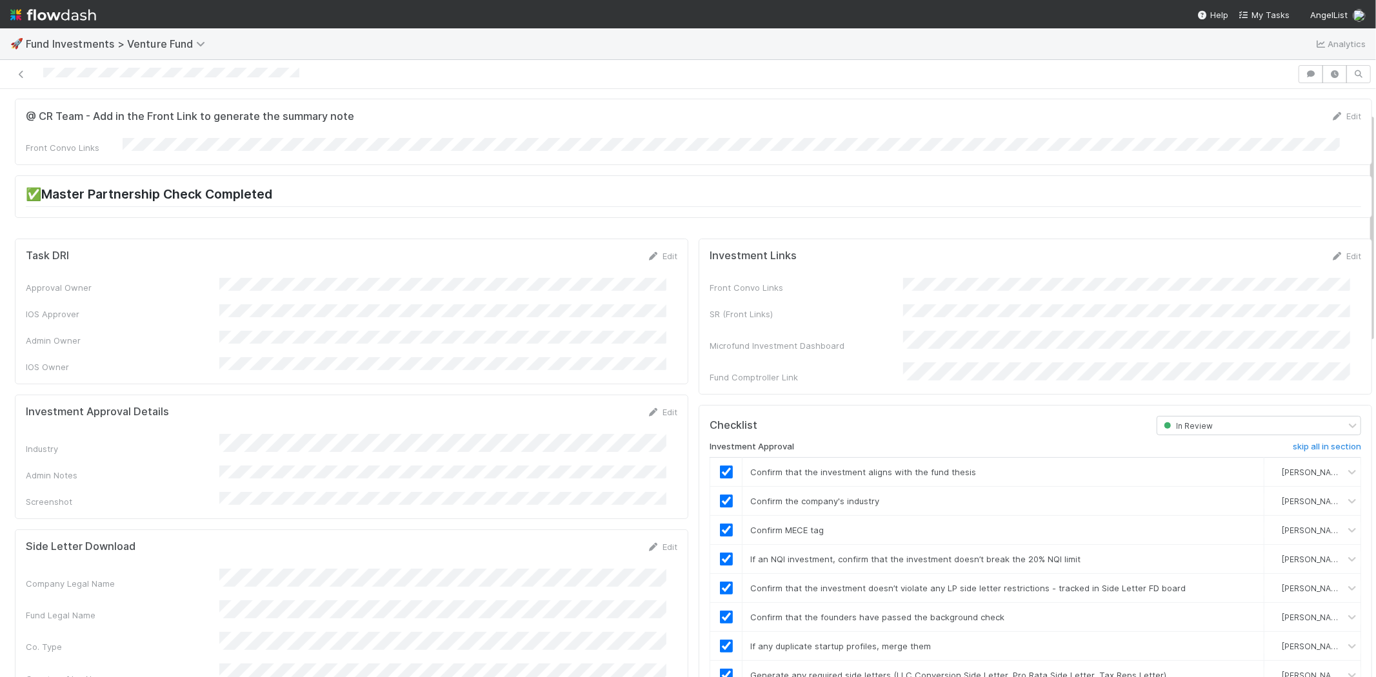
scroll to position [0, 0]
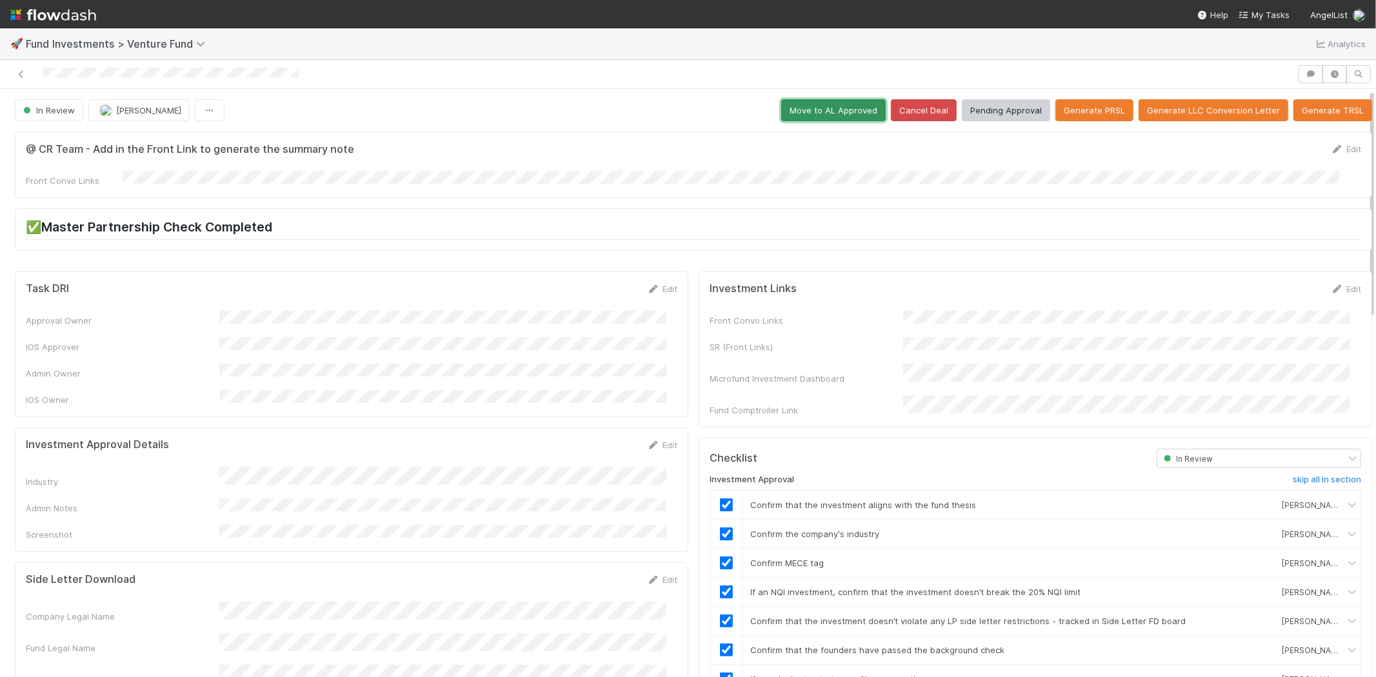
click at [799, 115] on button "Move to AL Approved" at bounding box center [833, 110] width 105 height 22
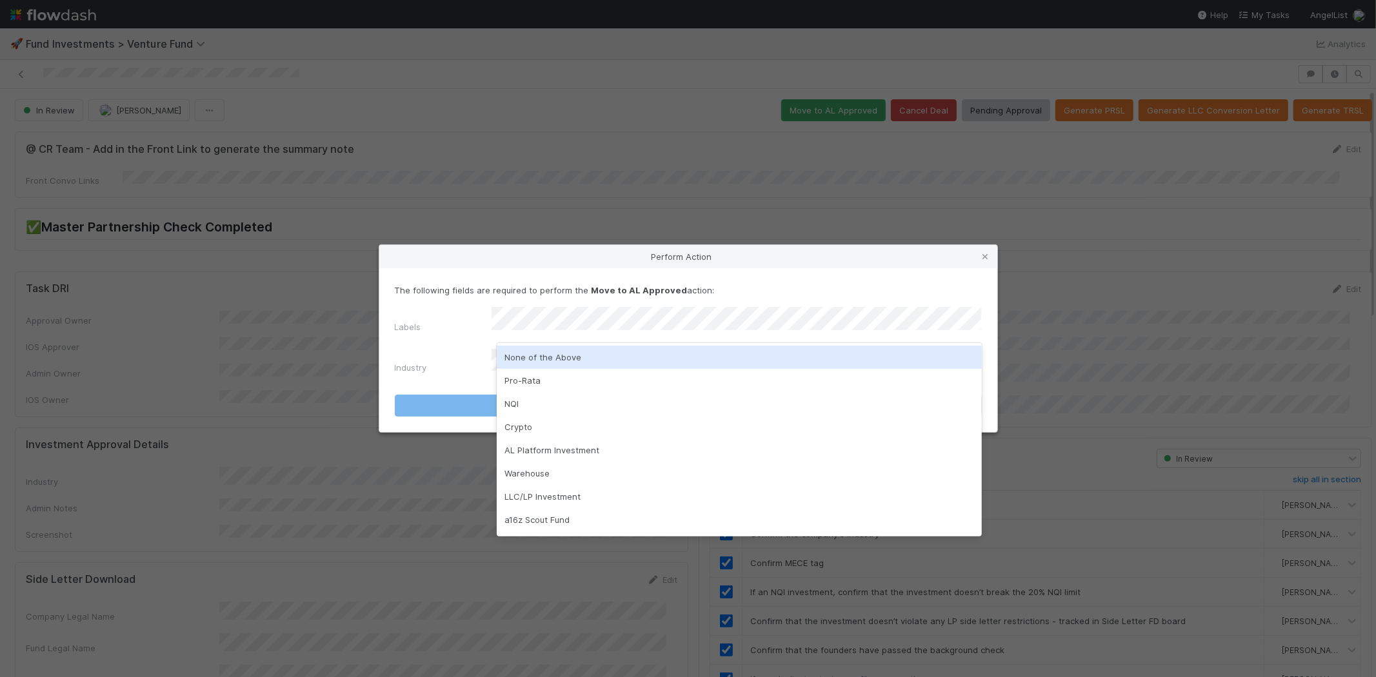
click at [550, 359] on div "None of the Above" at bounding box center [739, 357] width 485 height 23
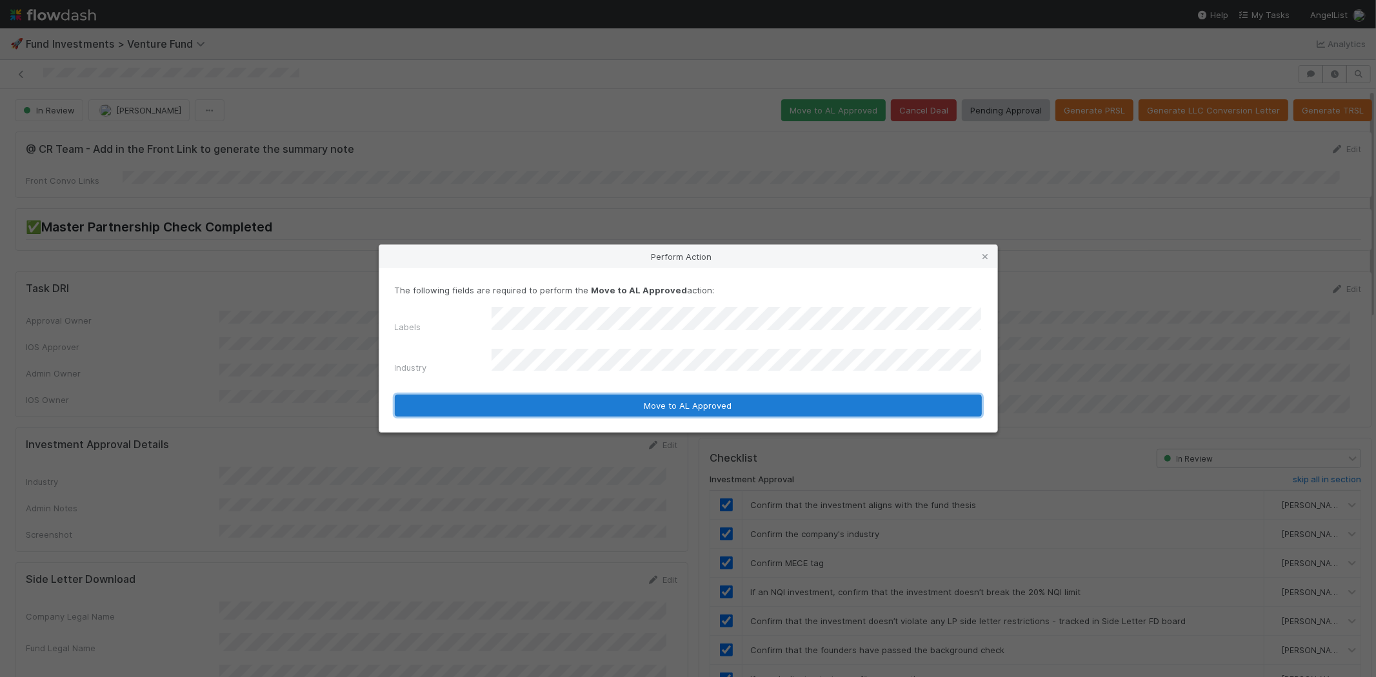
click at [540, 395] on button "Move to AL Approved" at bounding box center [688, 406] width 587 height 22
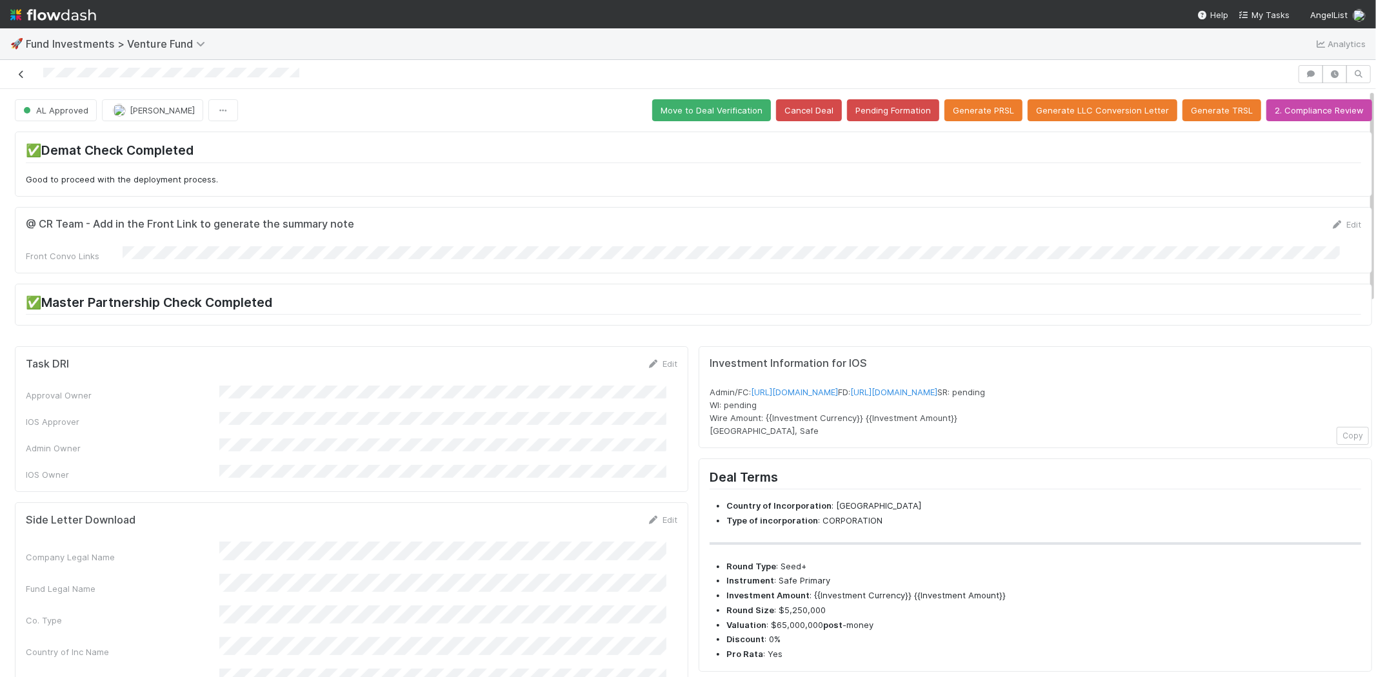
click at [21, 77] on icon at bounding box center [21, 74] width 13 height 8
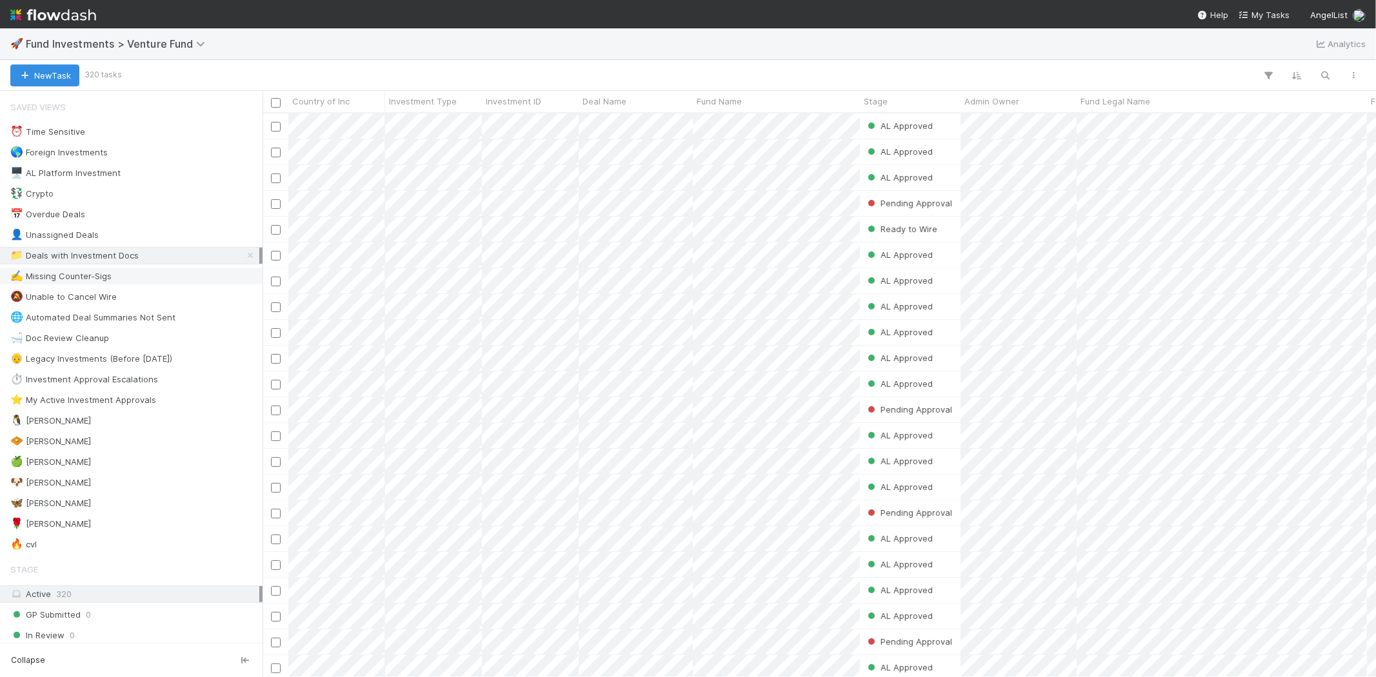
scroll to position [72, 0]
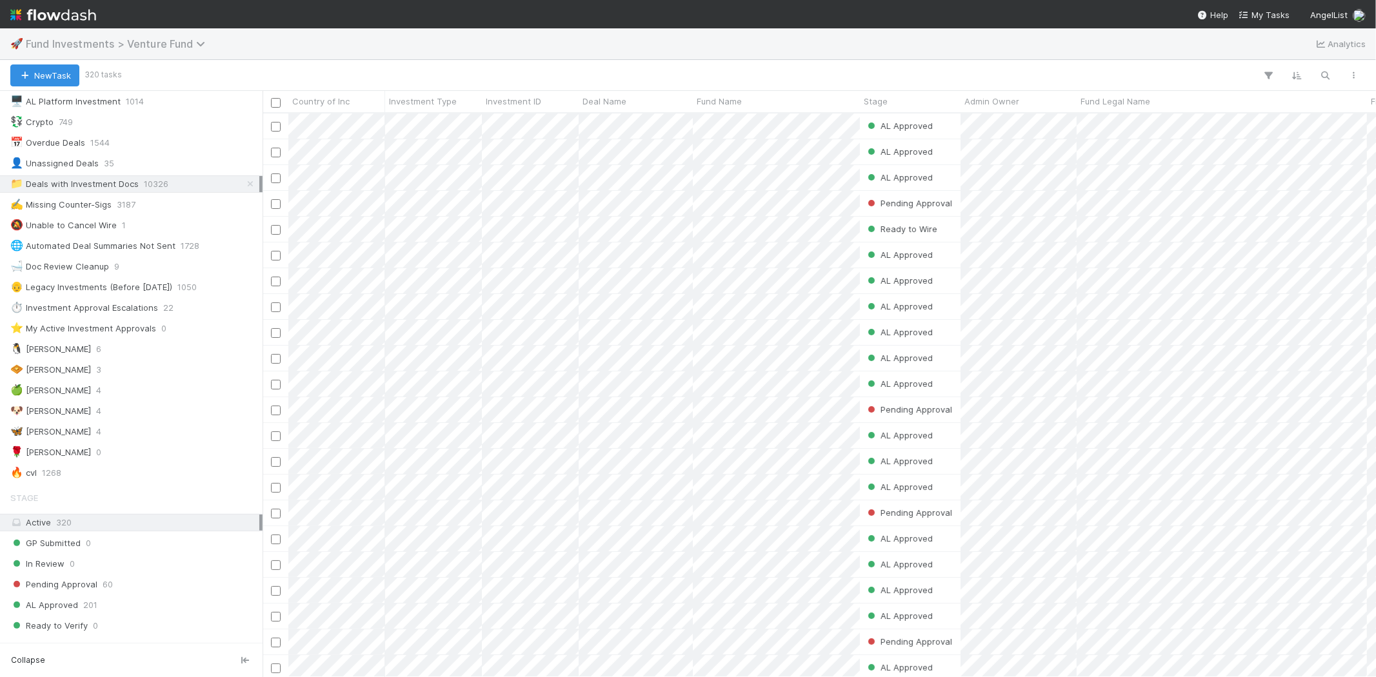
click at [168, 45] on span "Fund Investments > Venture Fund" at bounding box center [119, 43] width 186 height 13
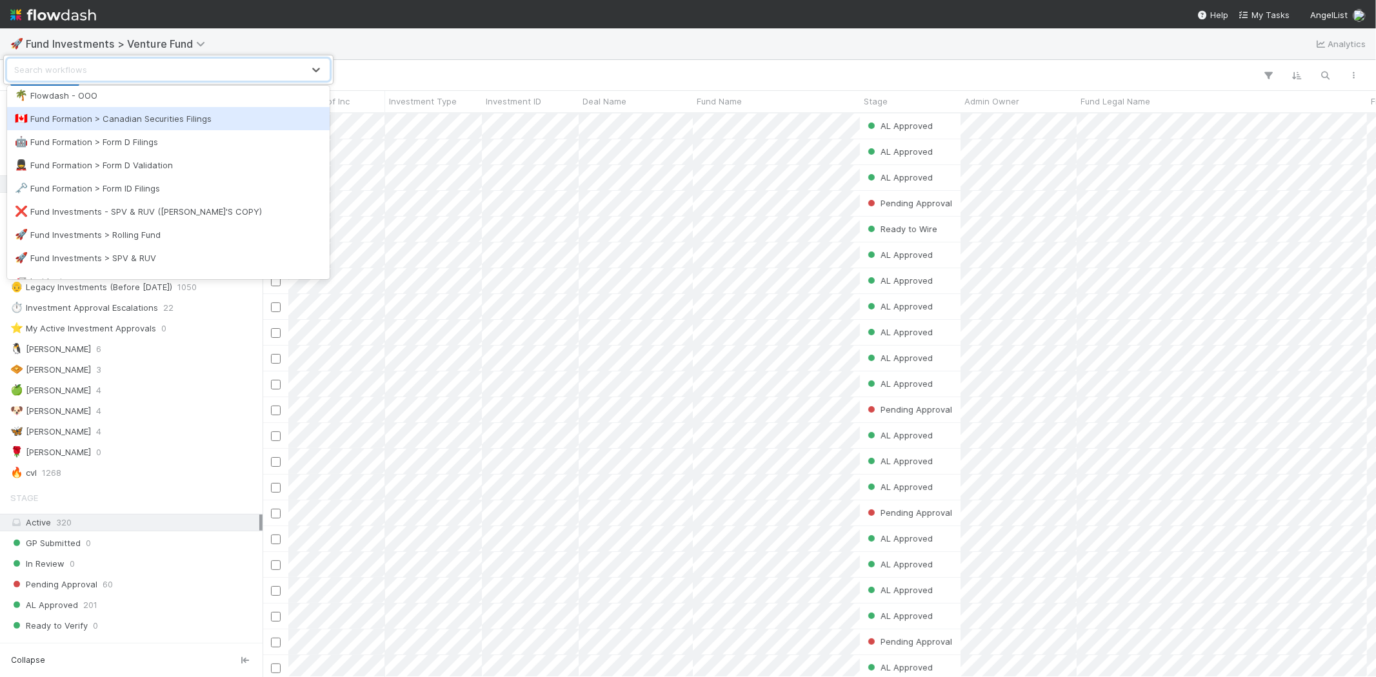
scroll to position [358, 0]
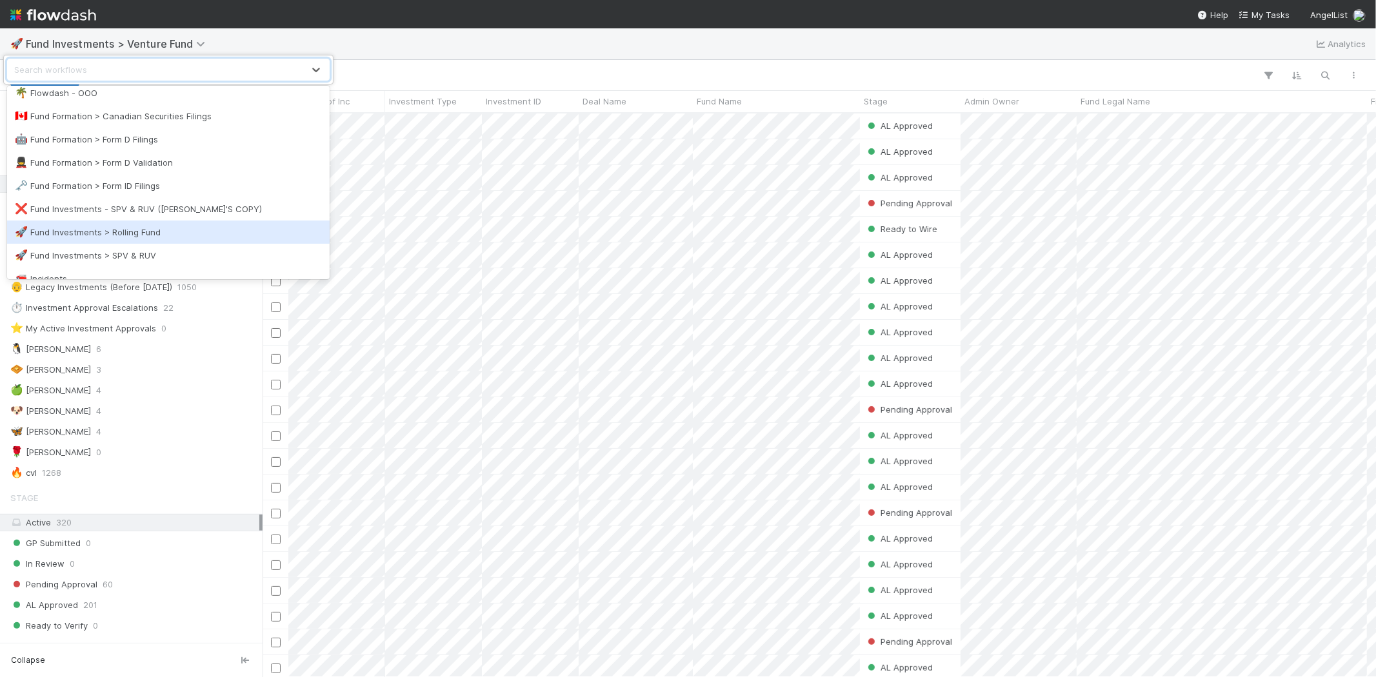
click at [163, 230] on div "🚀 Fund Investments > Rolling Fund" at bounding box center [168, 232] width 307 height 13
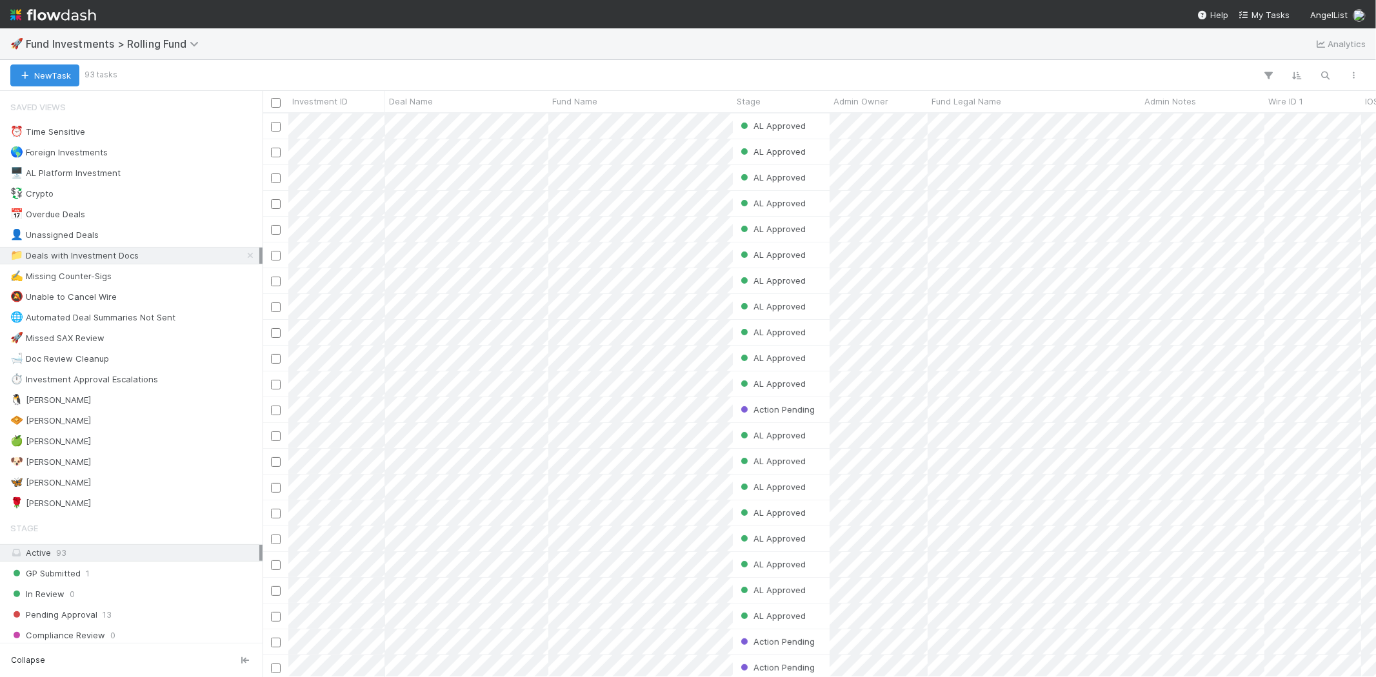
scroll to position [553, 1102]
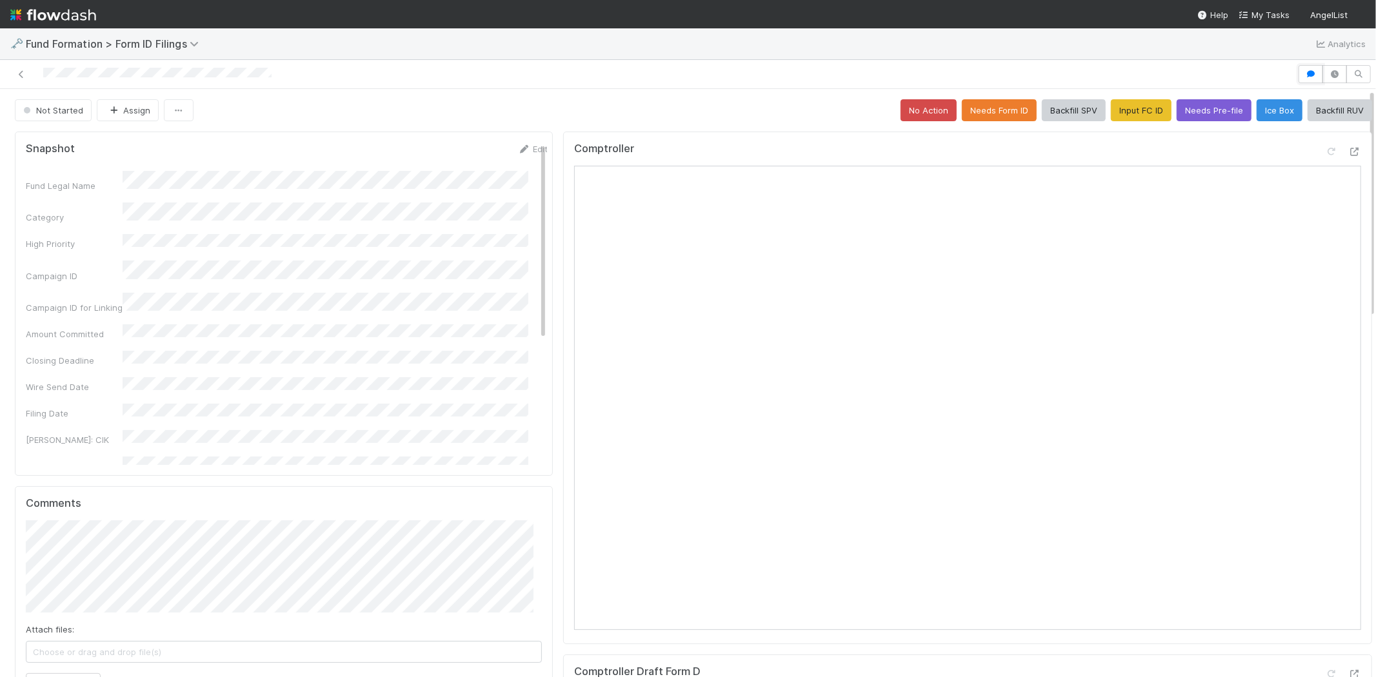
drag, startPoint x: 1298, startPoint y: 72, endPoint x: 1287, endPoint y: 78, distance: 12.7
click at [1305, 72] on icon "button" at bounding box center [1311, 74] width 13 height 8
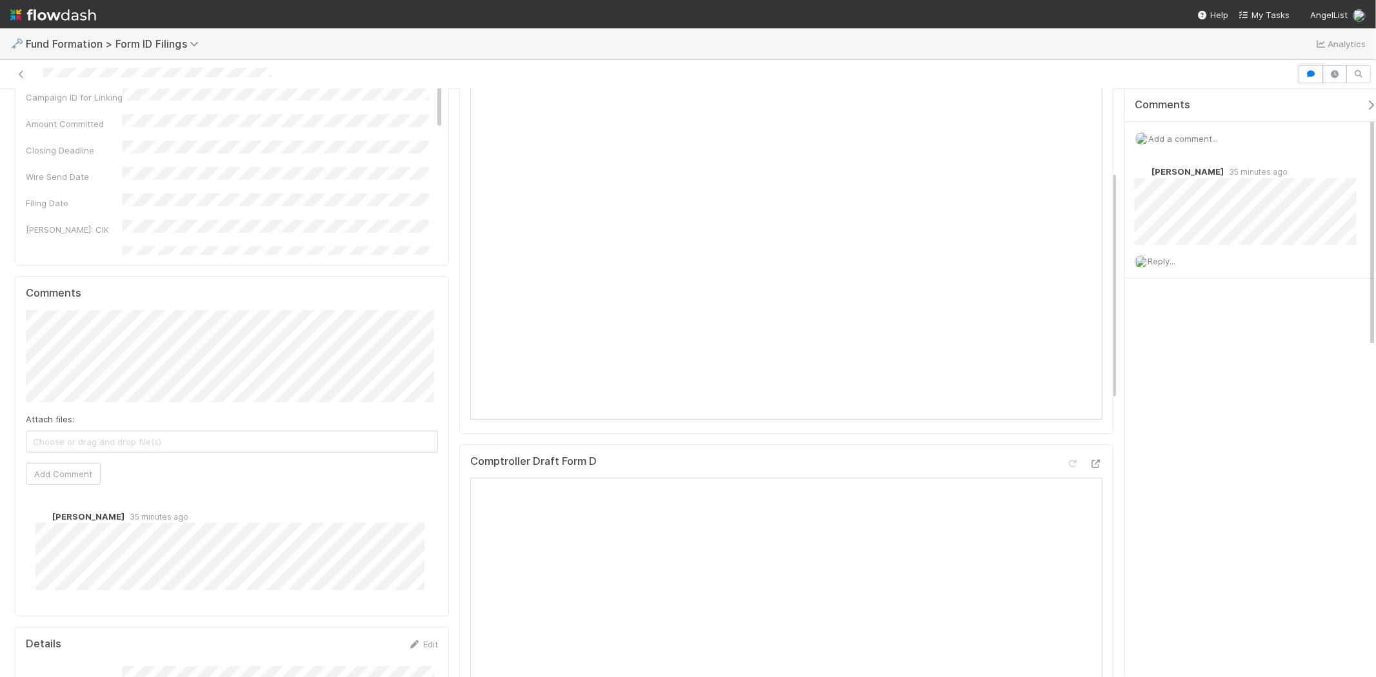
scroll to position [215, 0]
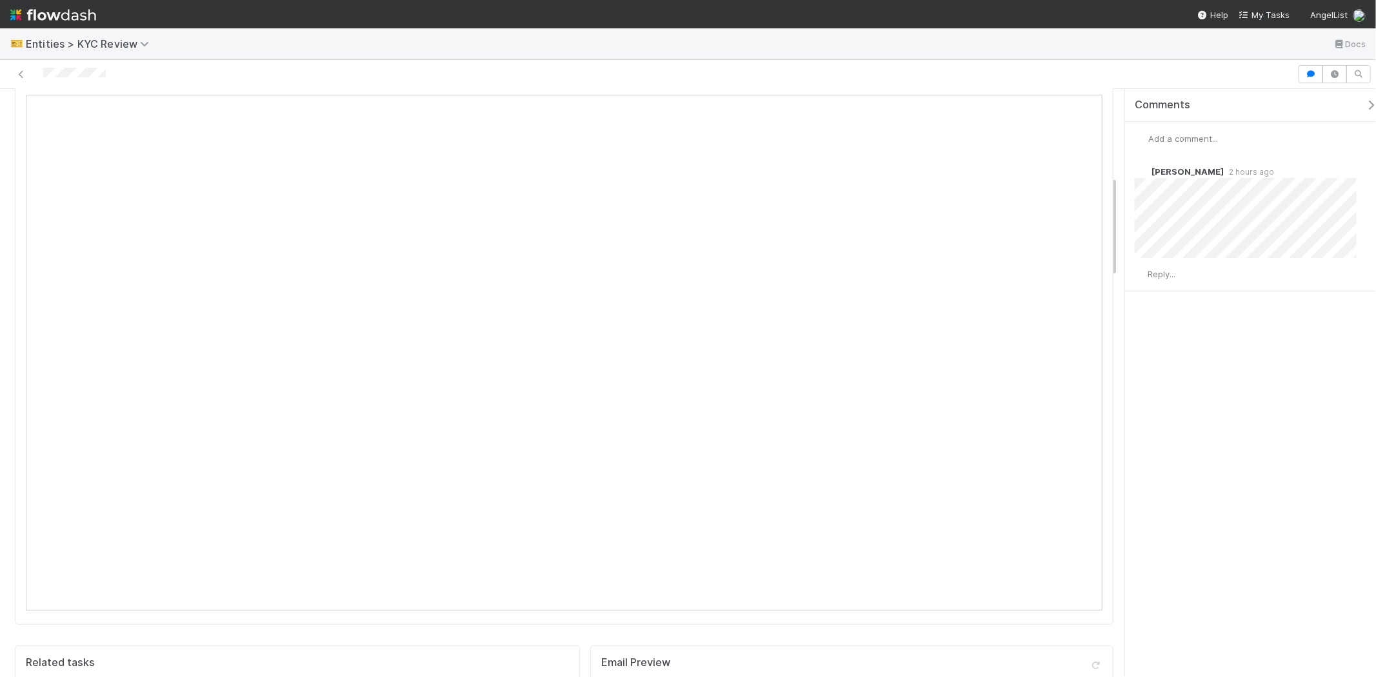
scroll to position [501, 0]
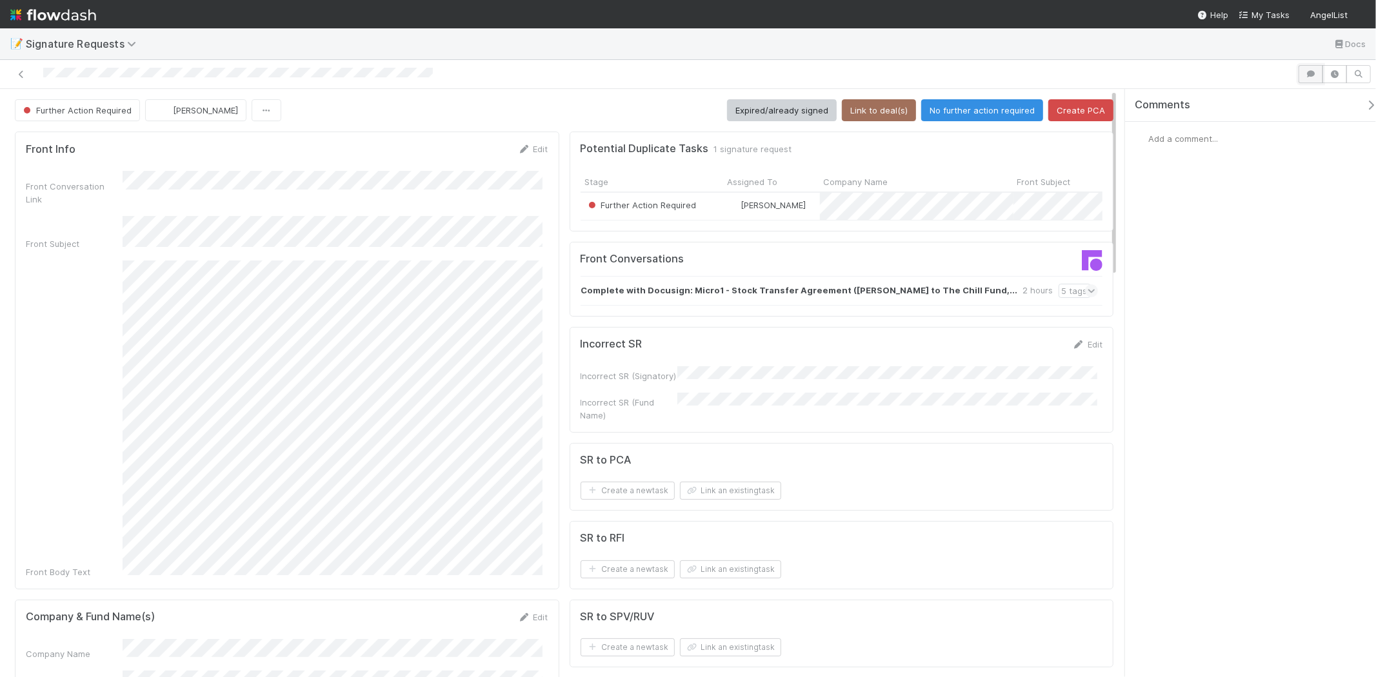
click at [1310, 77] on icon "button" at bounding box center [1311, 74] width 13 height 8
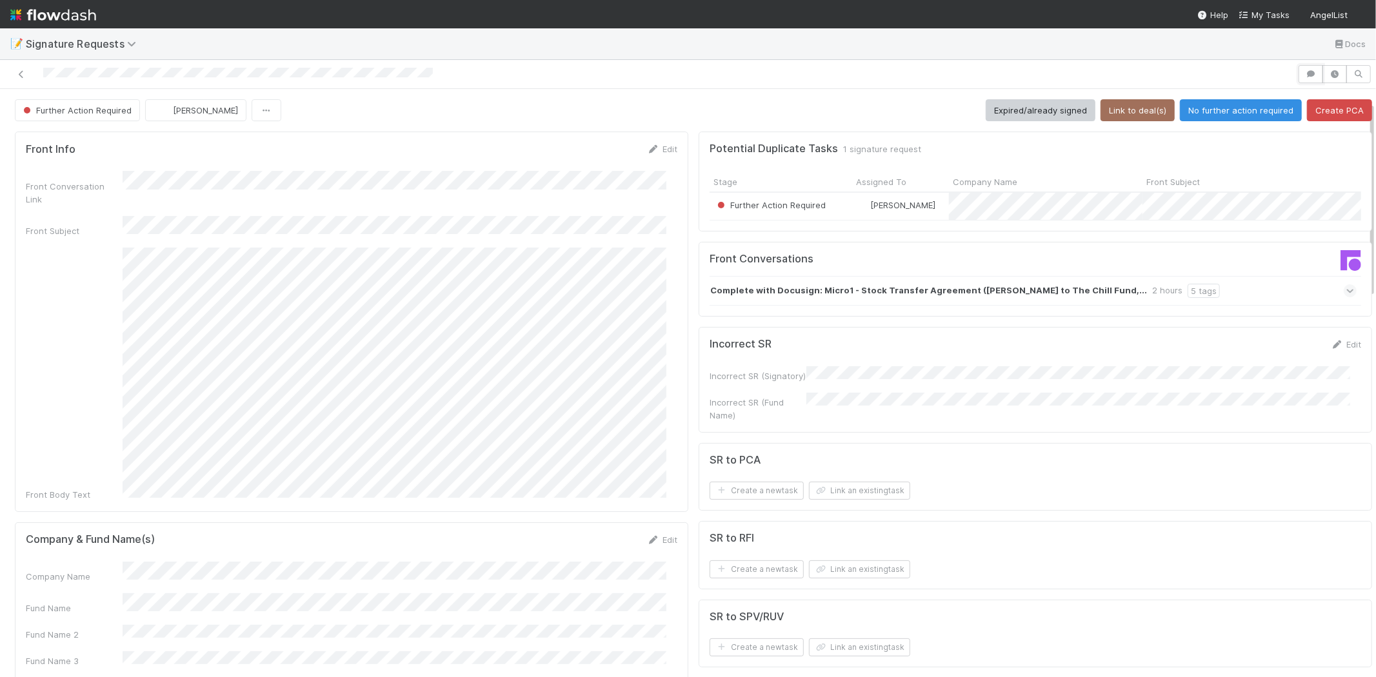
scroll to position [72, 0]
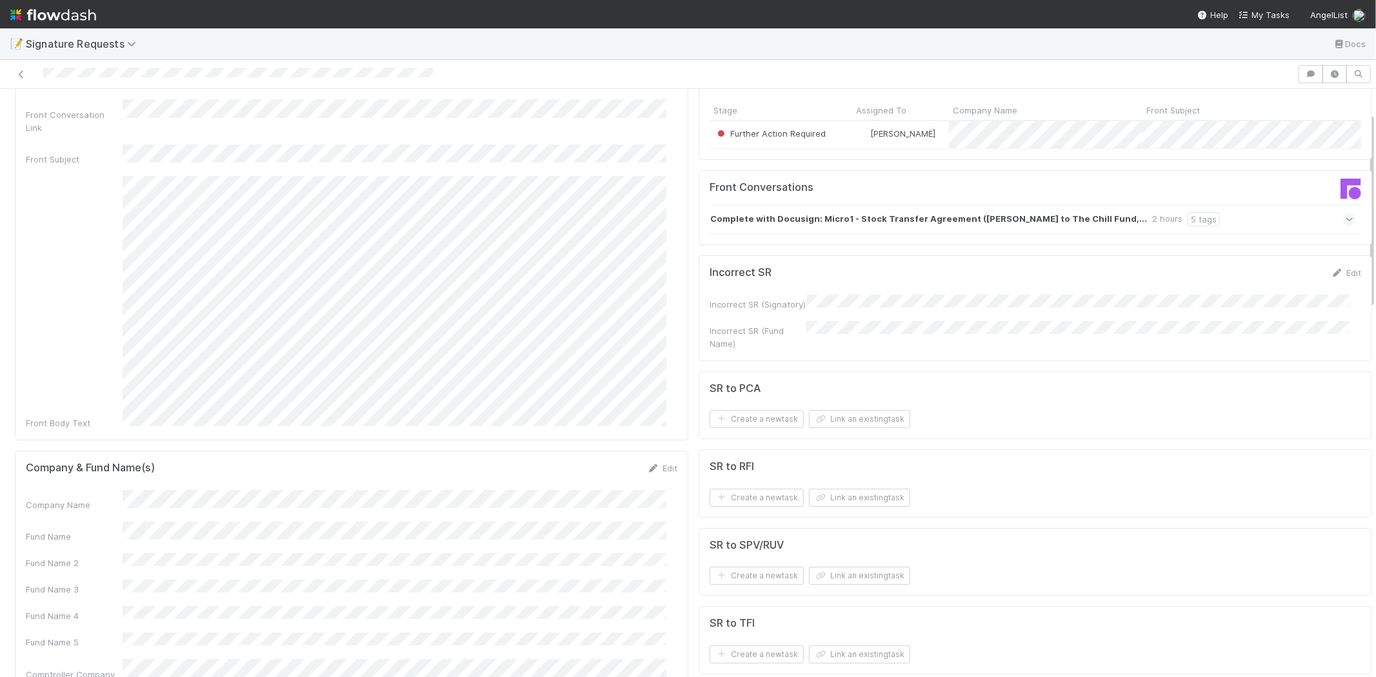
click at [156, 490] on div "Company Name" at bounding box center [352, 500] width 652 height 21
copy div
click at [285, 544] on div "Company Name Fund Name Fund Name 2 Fund Name 3 Fund Name 4 Fund Name 5 Comptrol…" at bounding box center [352, 607] width 652 height 235
click at [861, 426] on button "Link an existing task" at bounding box center [859, 419] width 101 height 18
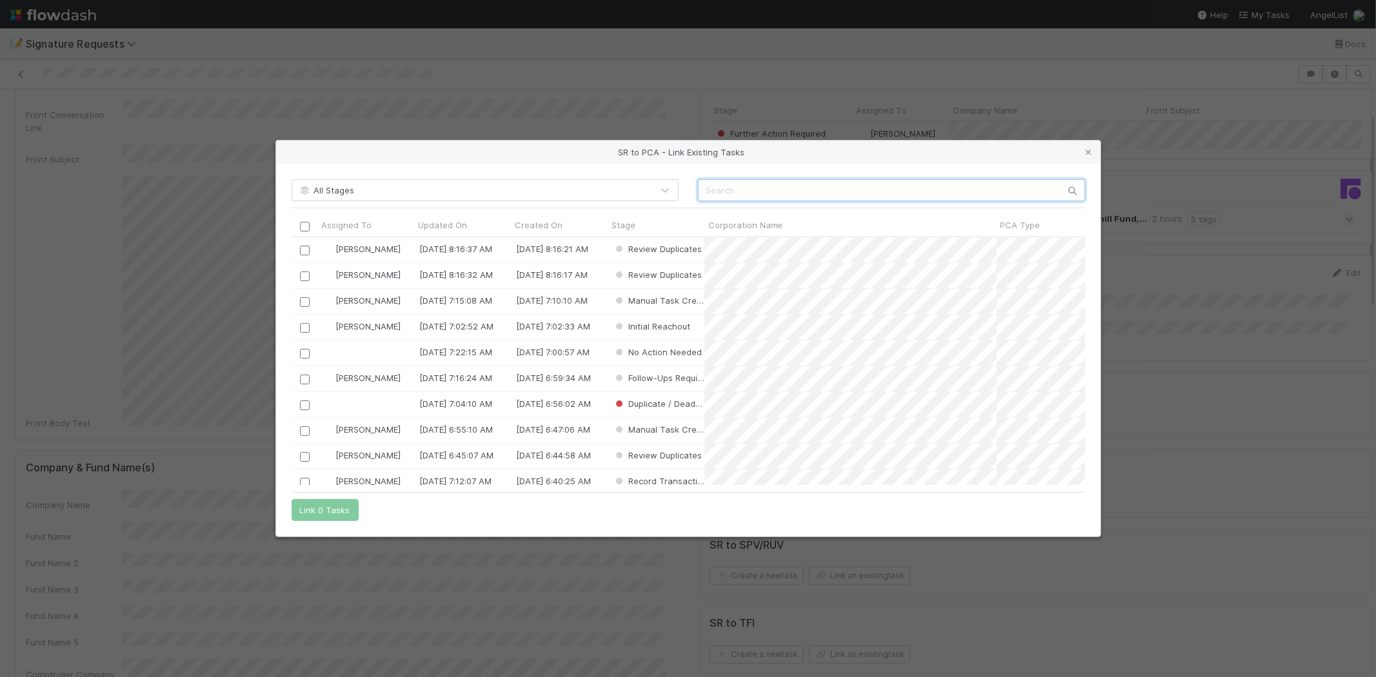
click at [732, 183] on input "text" at bounding box center [891, 190] width 387 height 22
paste input "Micro 1"
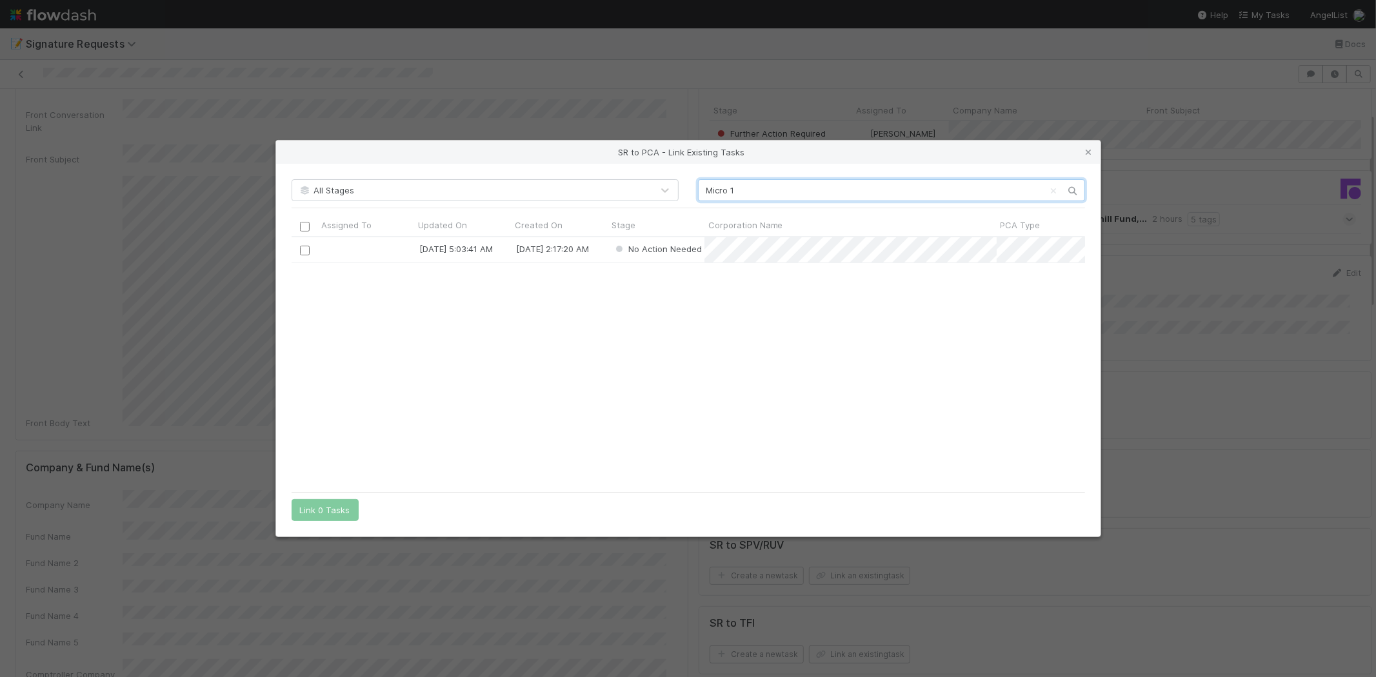
scroll to position [237, 783]
type input "Micro 1"
drag, startPoint x: 1087, startPoint y: 151, endPoint x: 1073, endPoint y: 187, distance: 38.6
click at [1087, 151] on icon at bounding box center [1089, 152] width 13 height 8
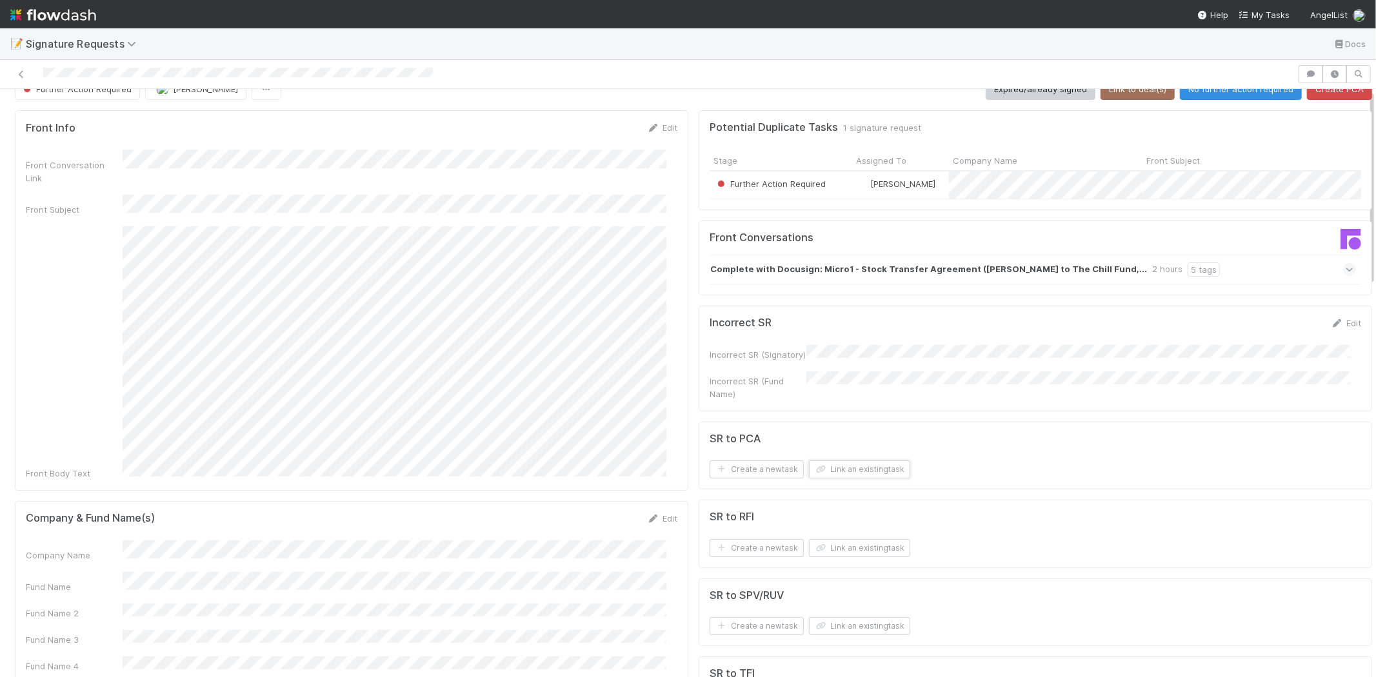
scroll to position [0, 0]
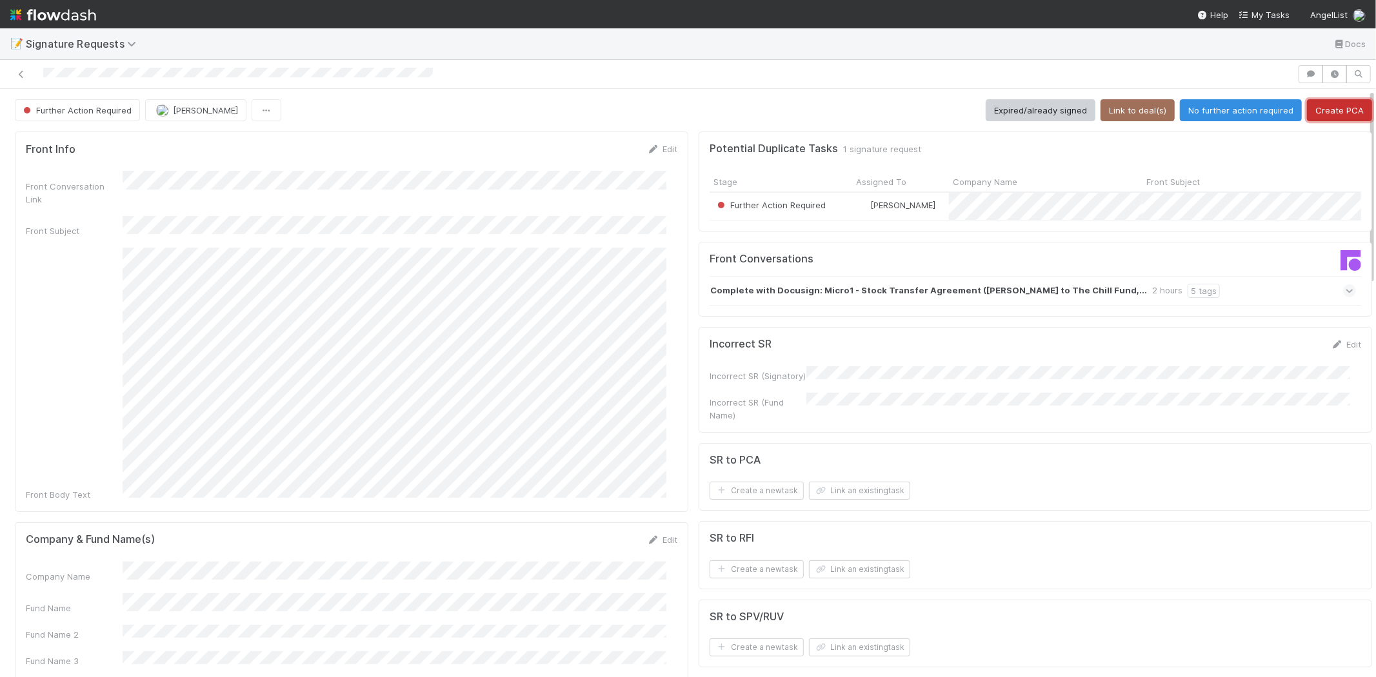
click at [1316, 108] on button "Create PCA" at bounding box center [1339, 110] width 65 height 22
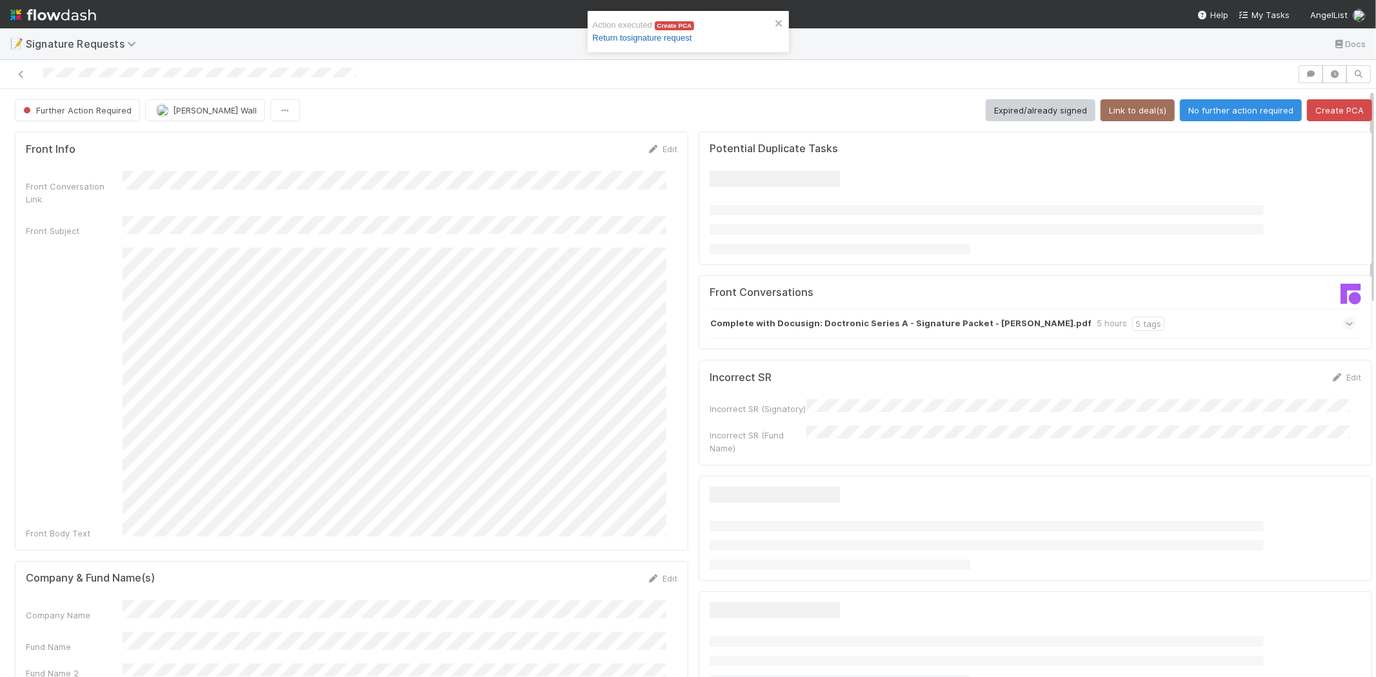
click at [642, 35] on link "Return to signature request" at bounding box center [642, 38] width 99 height 10
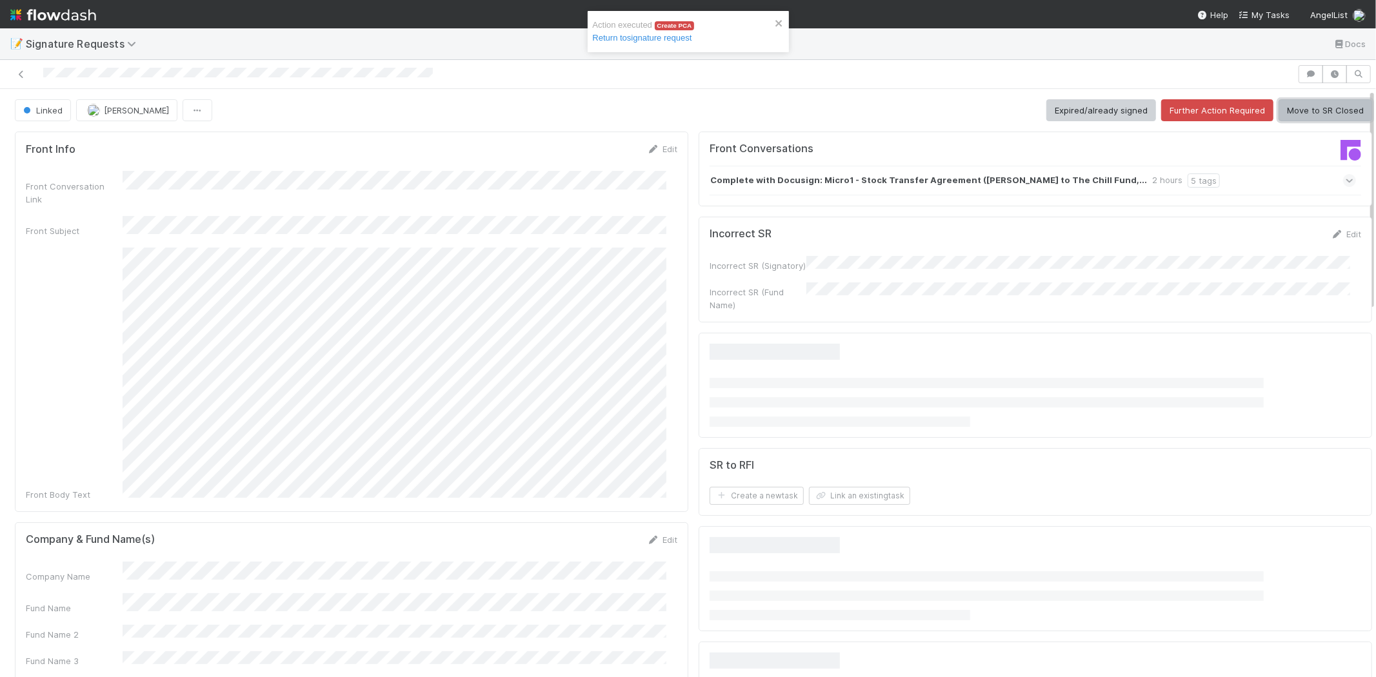
click at [1284, 112] on button "Move to SR Closed" at bounding box center [1326, 110] width 94 height 22
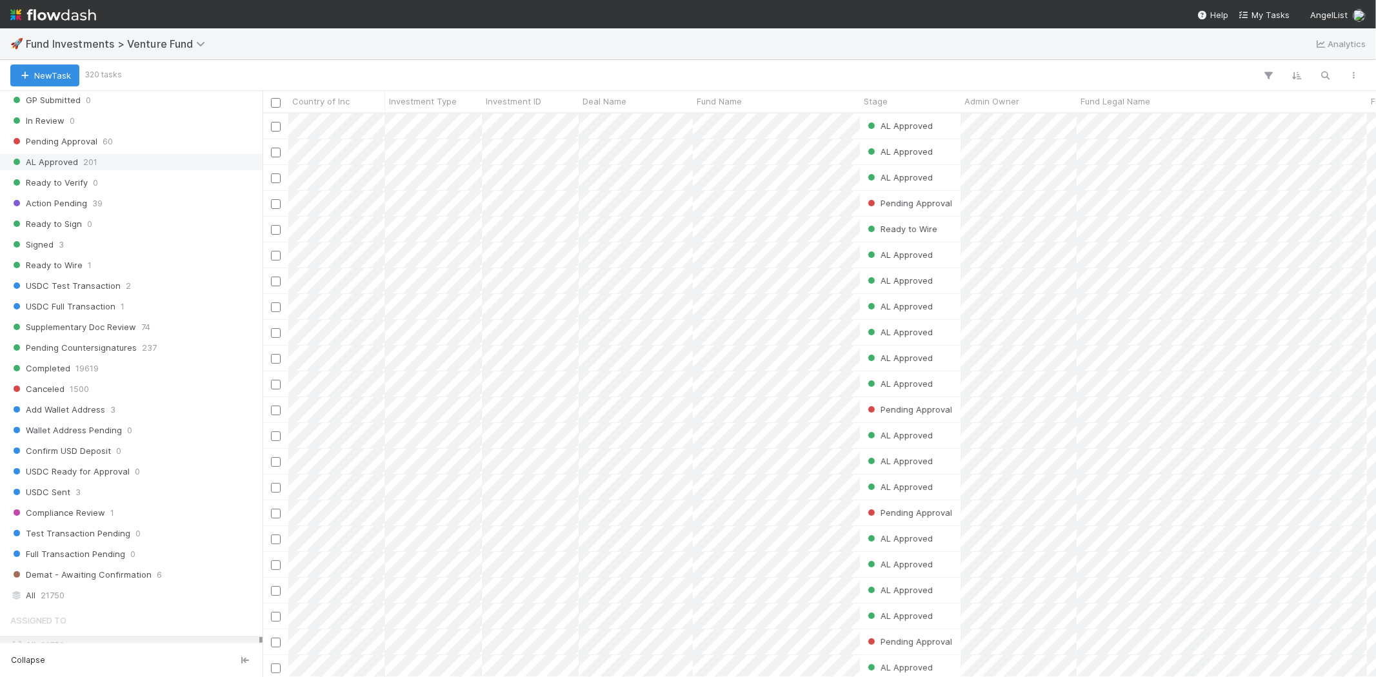
scroll to position [573, 0]
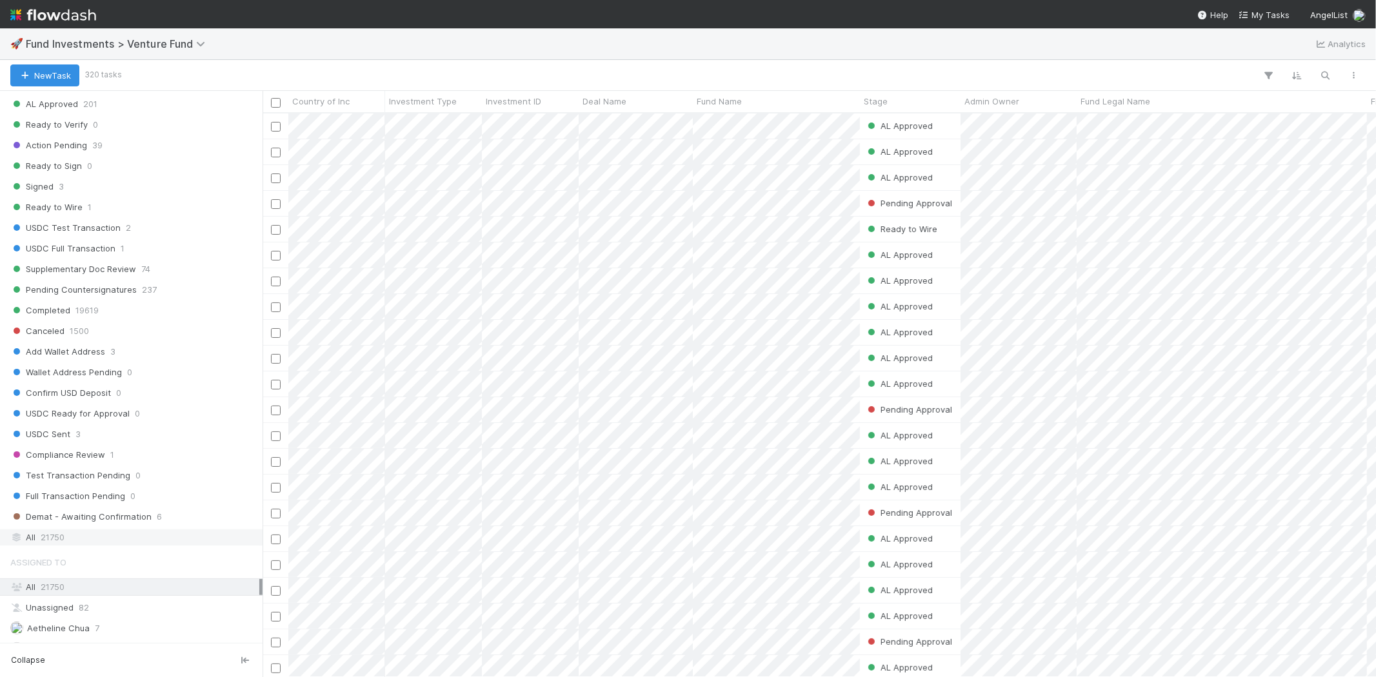
click at [48, 545] on span "21750" at bounding box center [53, 538] width 24 height 16
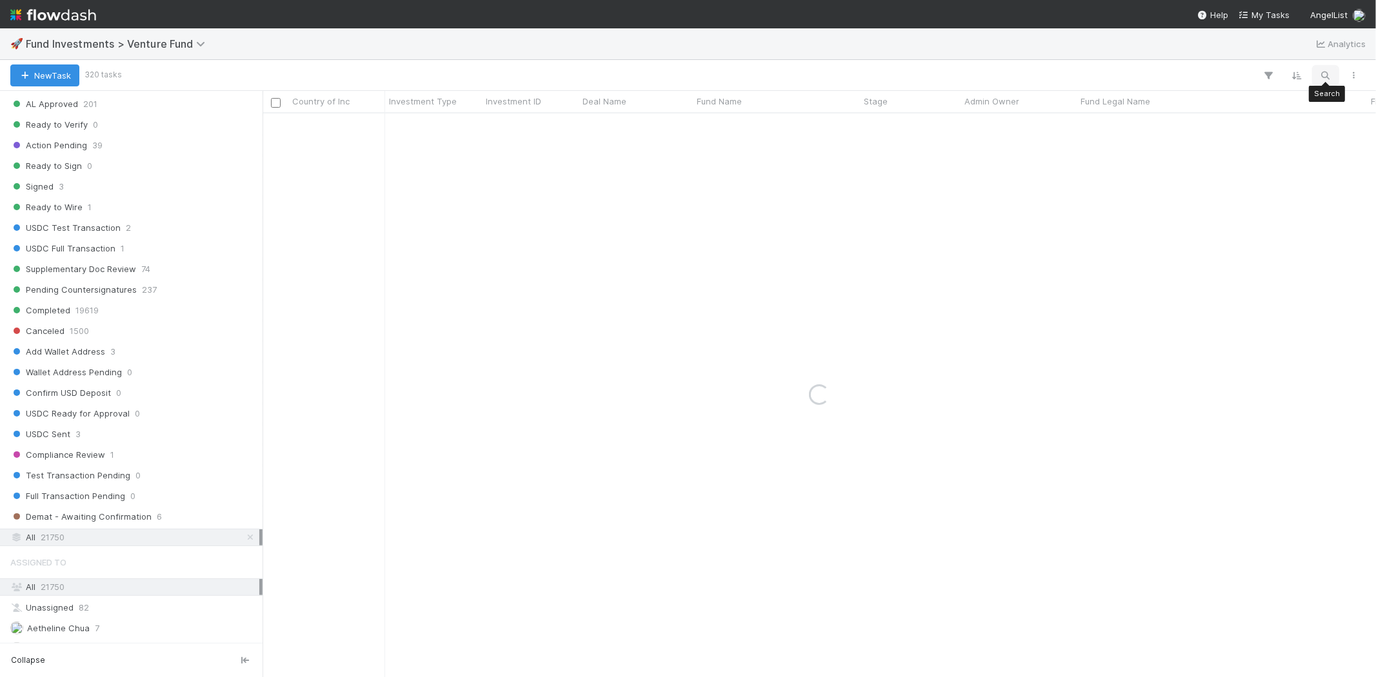
click at [1326, 74] on icon "button" at bounding box center [1325, 76] width 13 height 12
type input "no worries"
click at [184, 45] on span "Fund Investments > Venture Fund" at bounding box center [119, 43] width 186 height 13
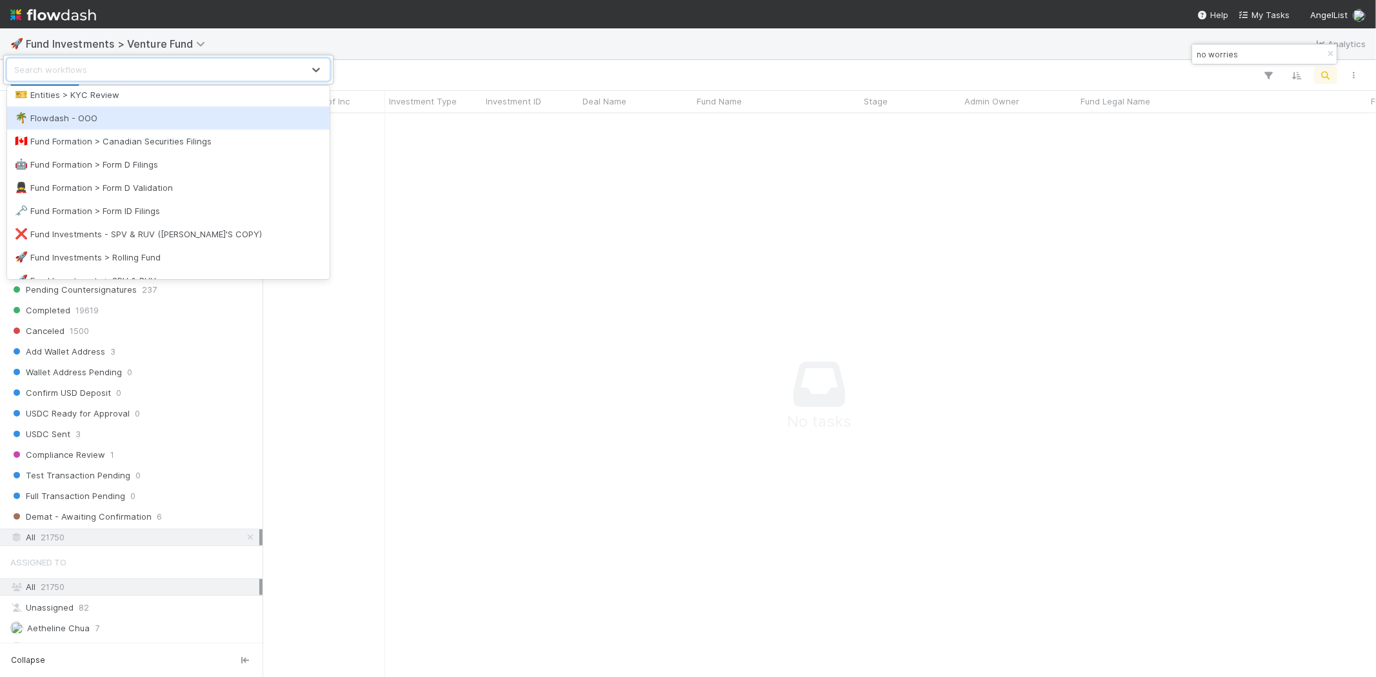
scroll to position [358, 0]
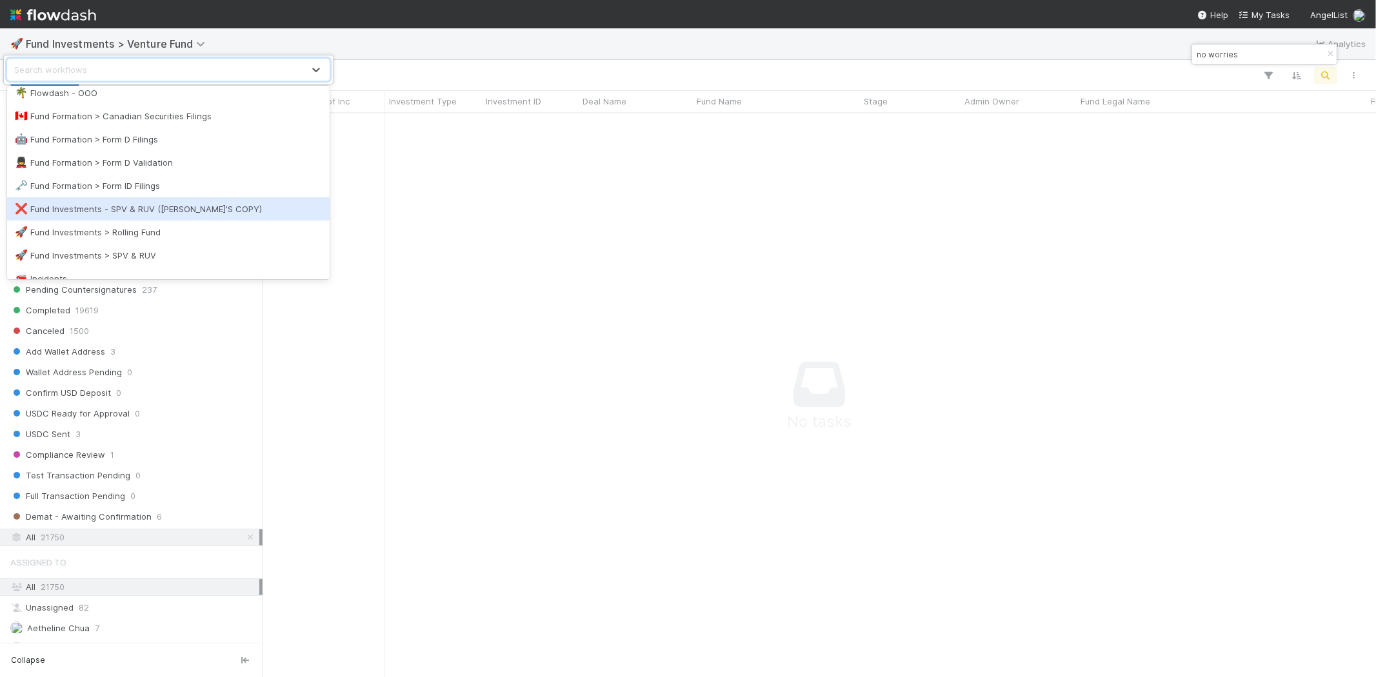
click at [161, 203] on div "❌ Fund Investments - SPV & RUV ([PERSON_NAME]'S COPY)" at bounding box center [168, 209] width 307 height 13
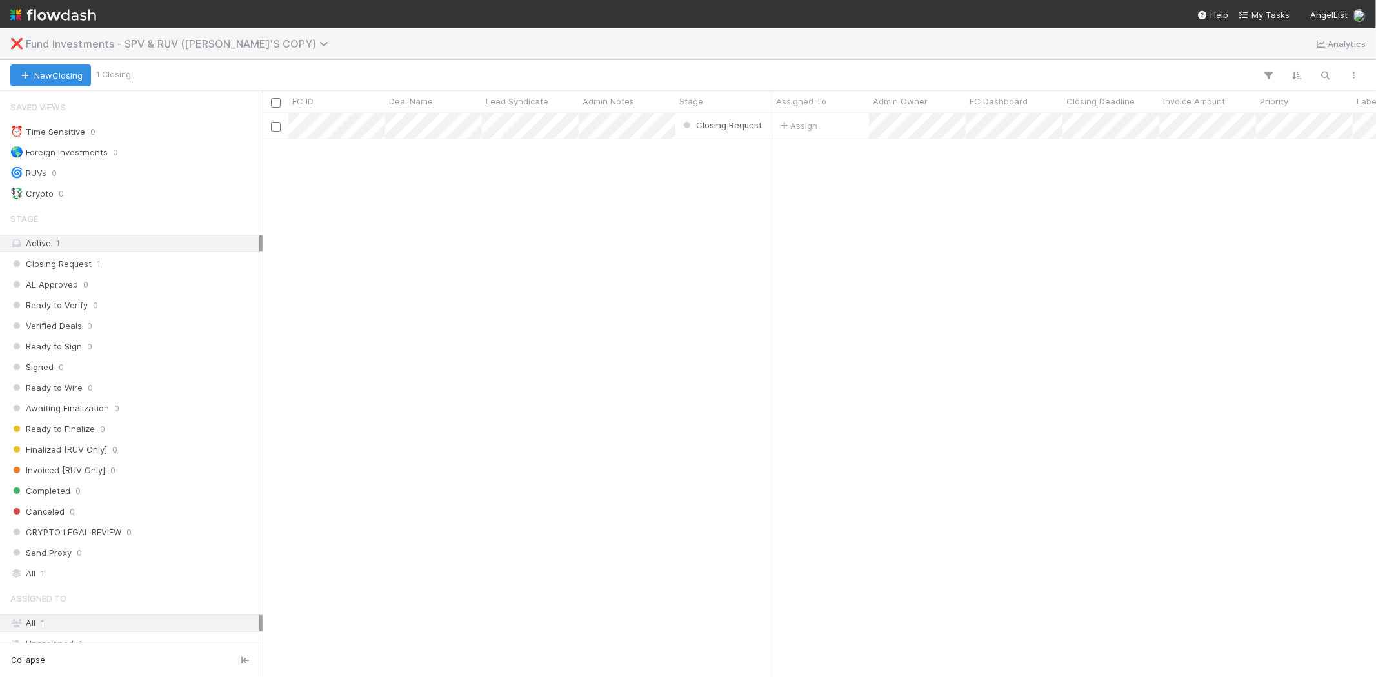
click at [241, 37] on span "Fund Investments - SPV & RUV (TAMMY'S COPY)" at bounding box center [180, 43] width 309 height 13
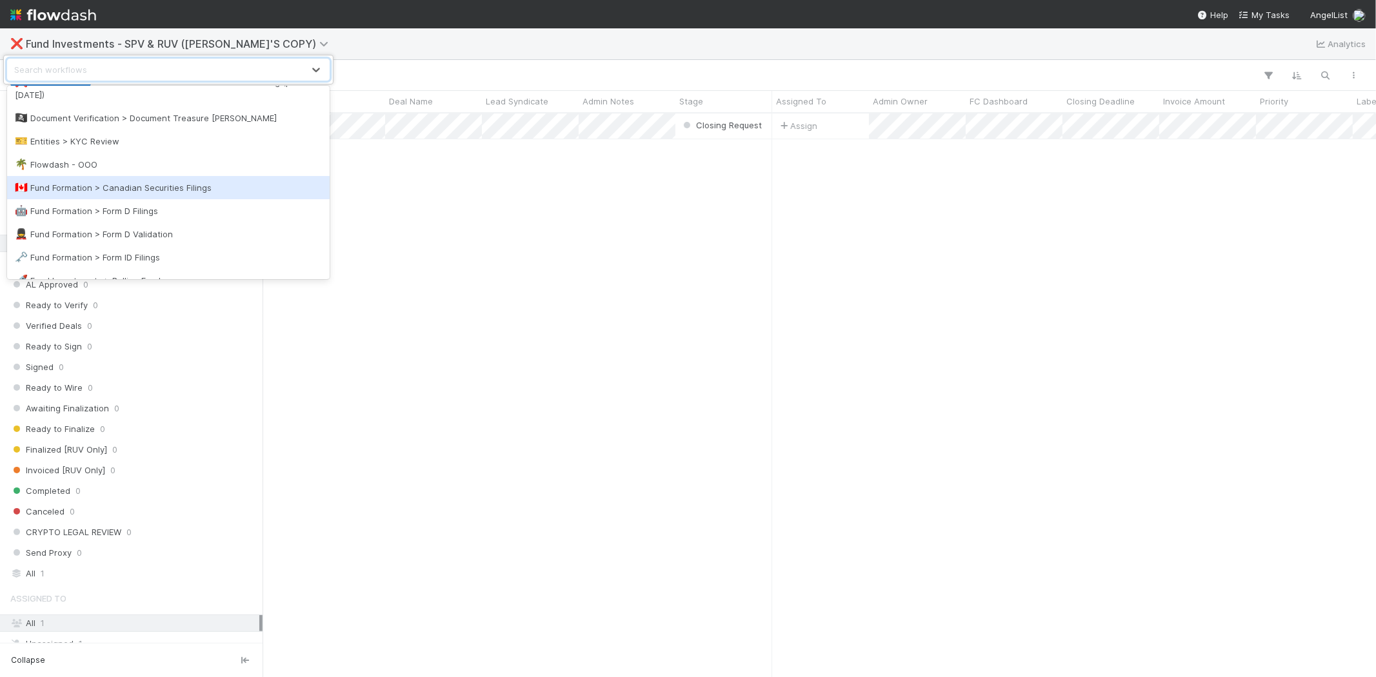
scroll to position [358, 0]
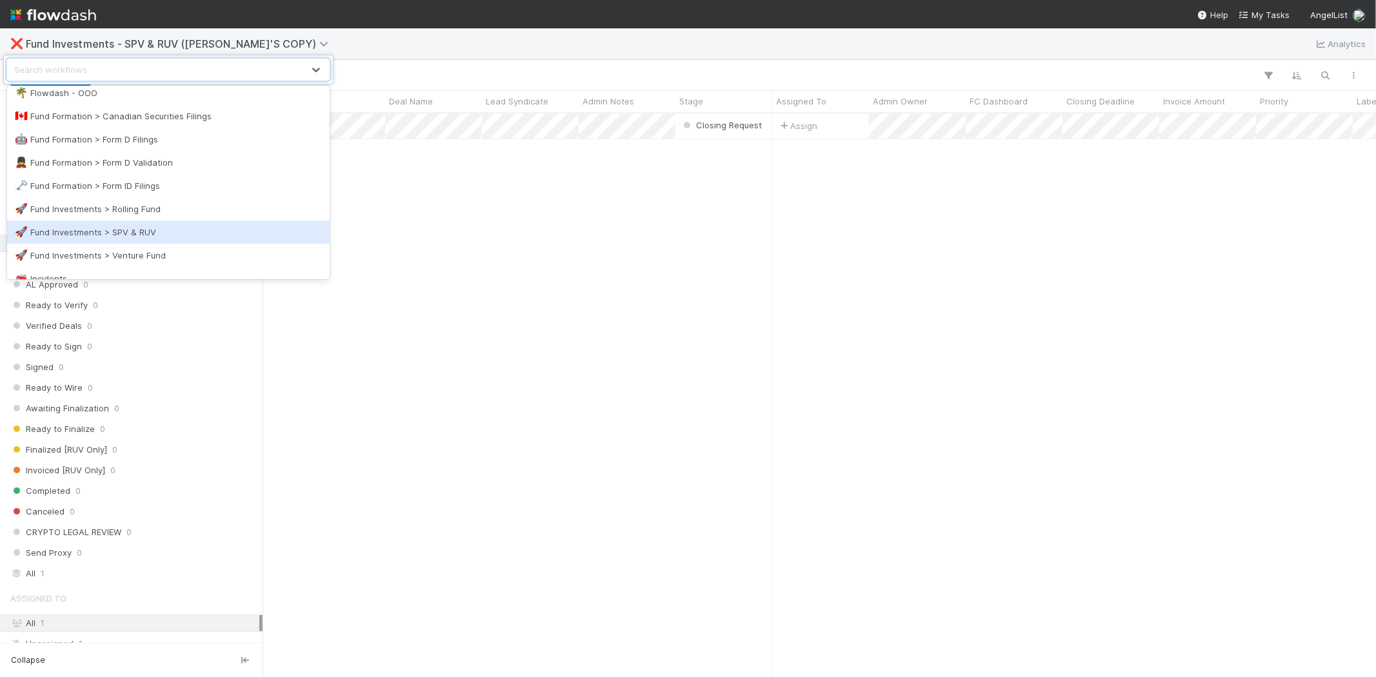
click at [141, 231] on div "🚀 Fund Investments > SPV & RUV" at bounding box center [168, 232] width 307 height 13
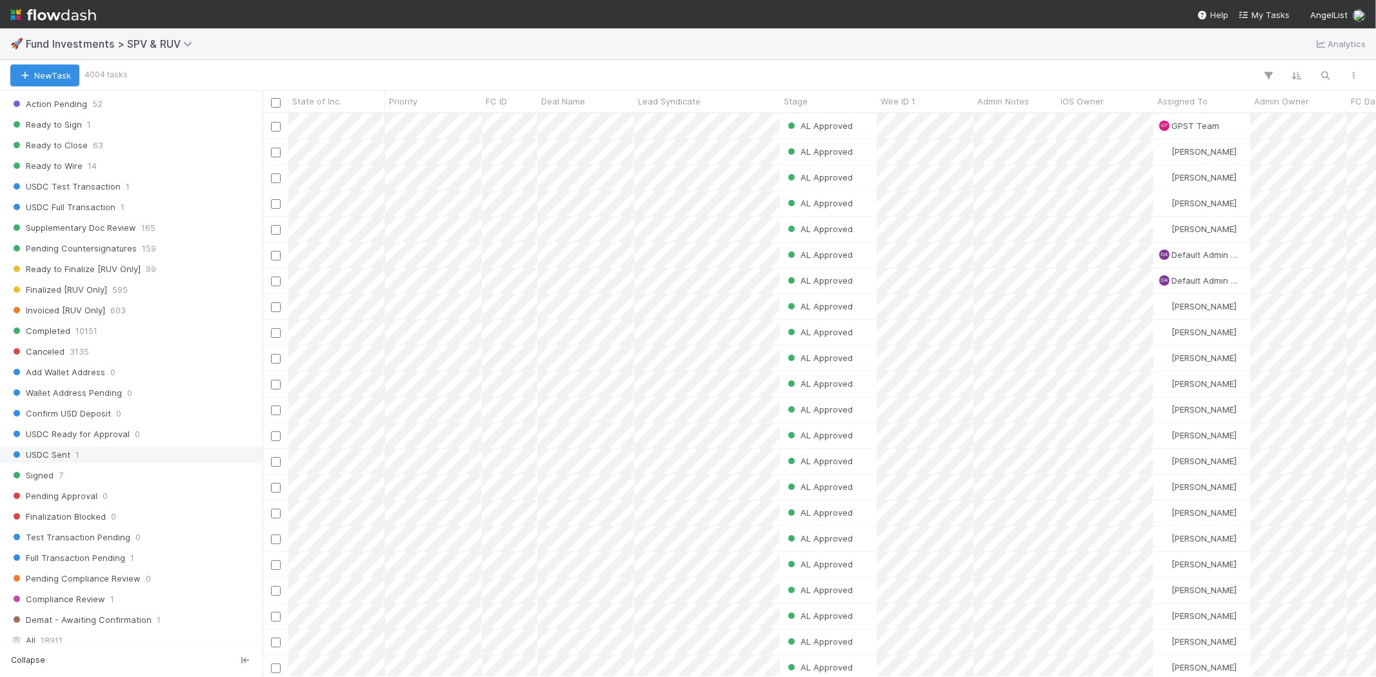
scroll to position [788, 0]
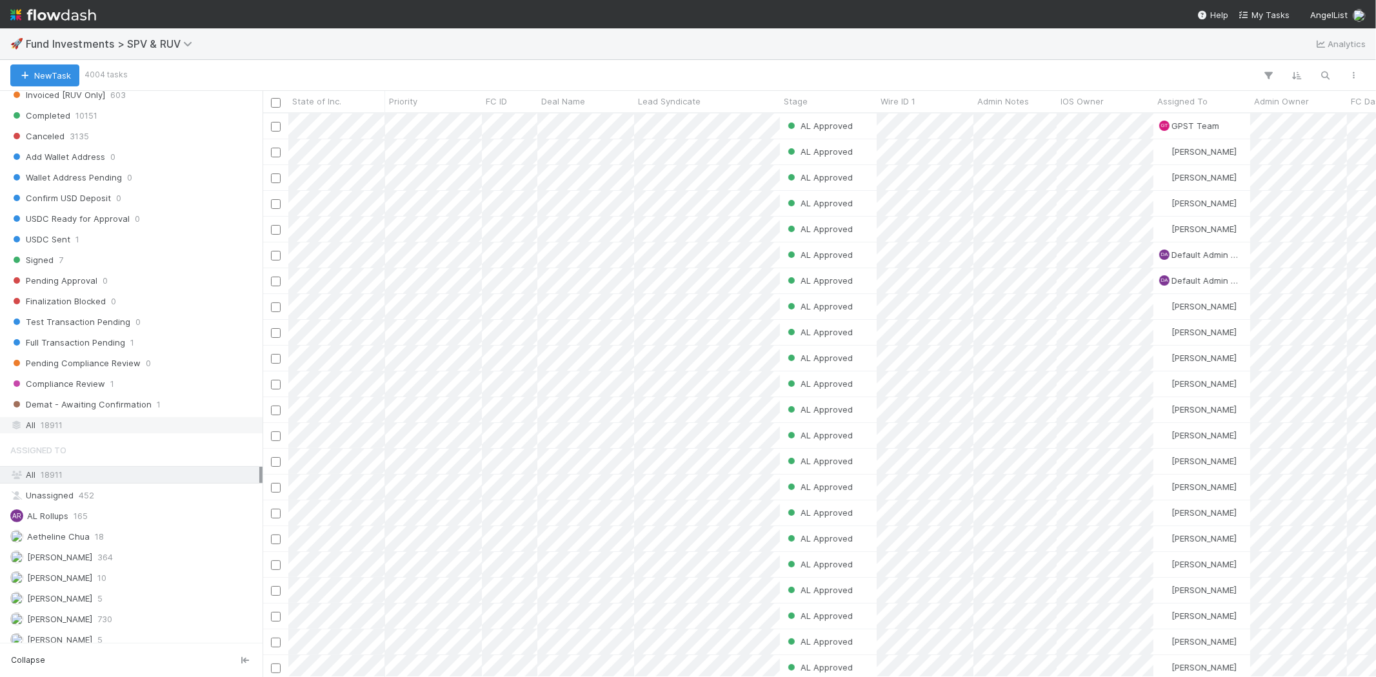
click at [61, 427] on span "18911" at bounding box center [52, 425] width 22 height 16
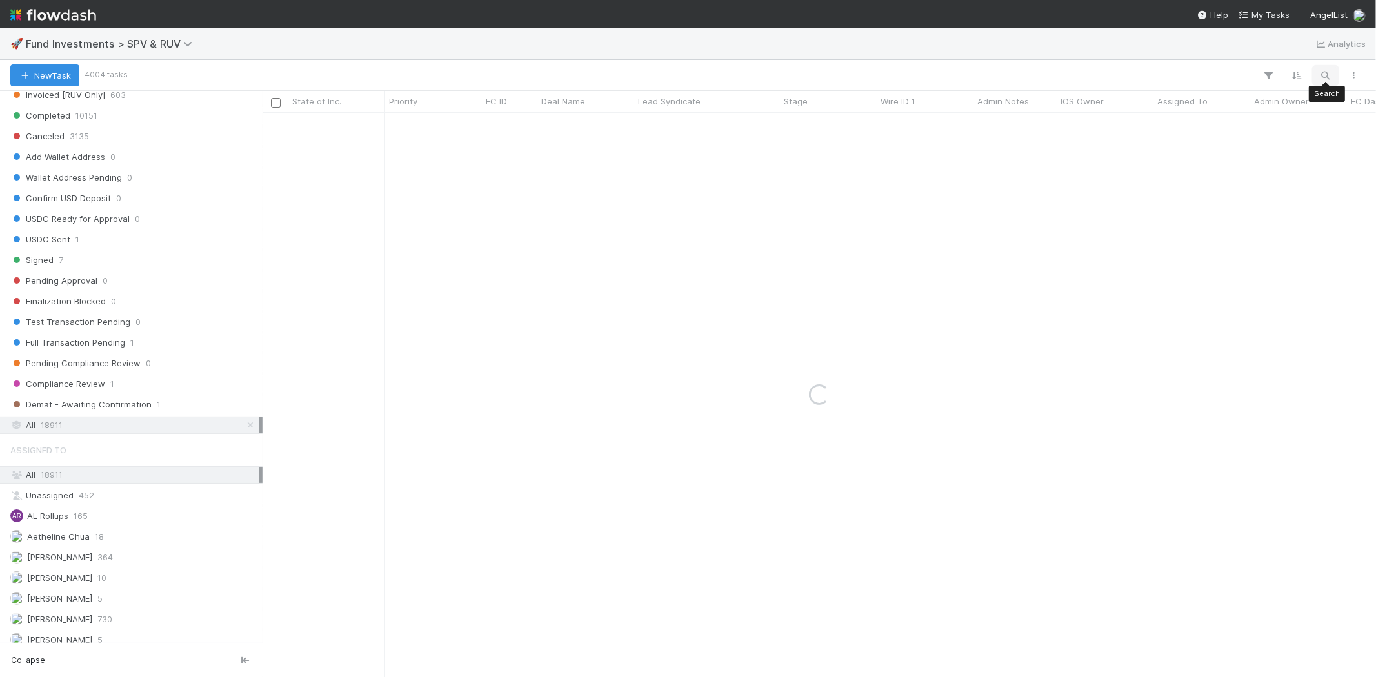
click at [1324, 72] on icon "button" at bounding box center [1325, 76] width 13 height 12
click at [1216, 59] on input "no worries" at bounding box center [1258, 53] width 129 height 15
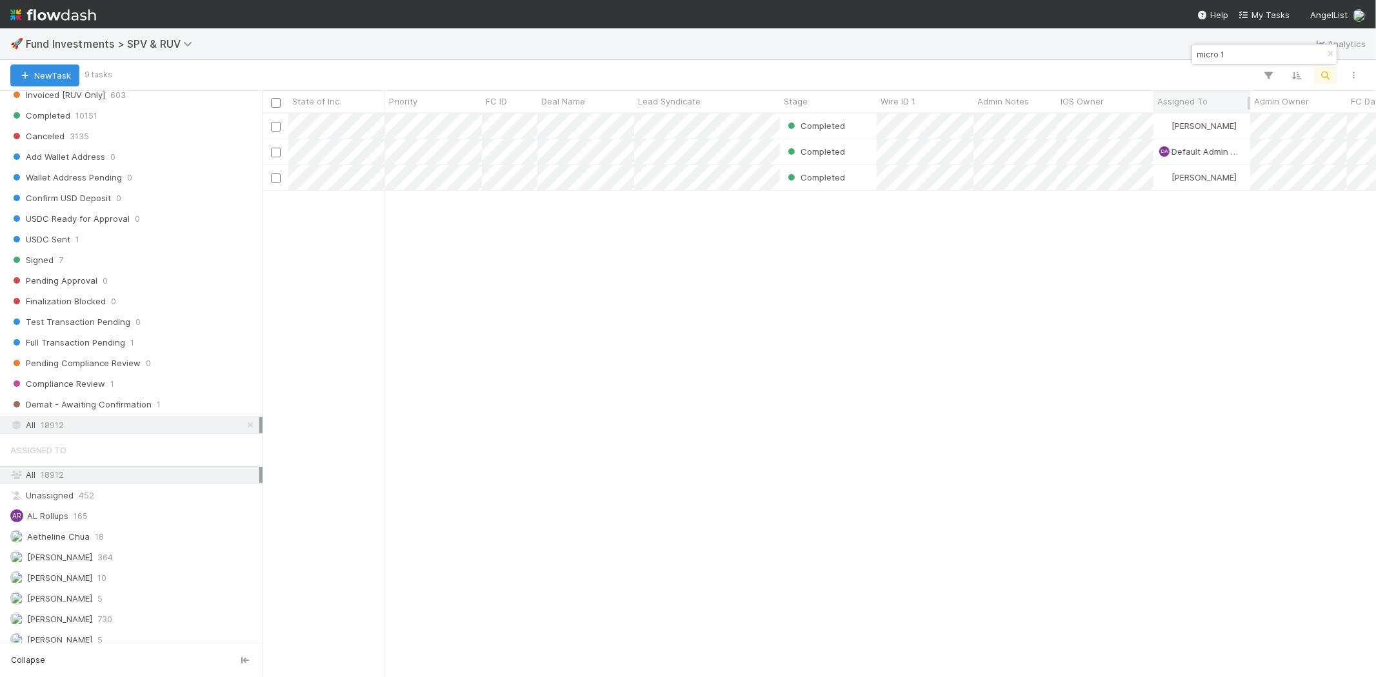
scroll to position [553, 1102]
type input "micro 1"
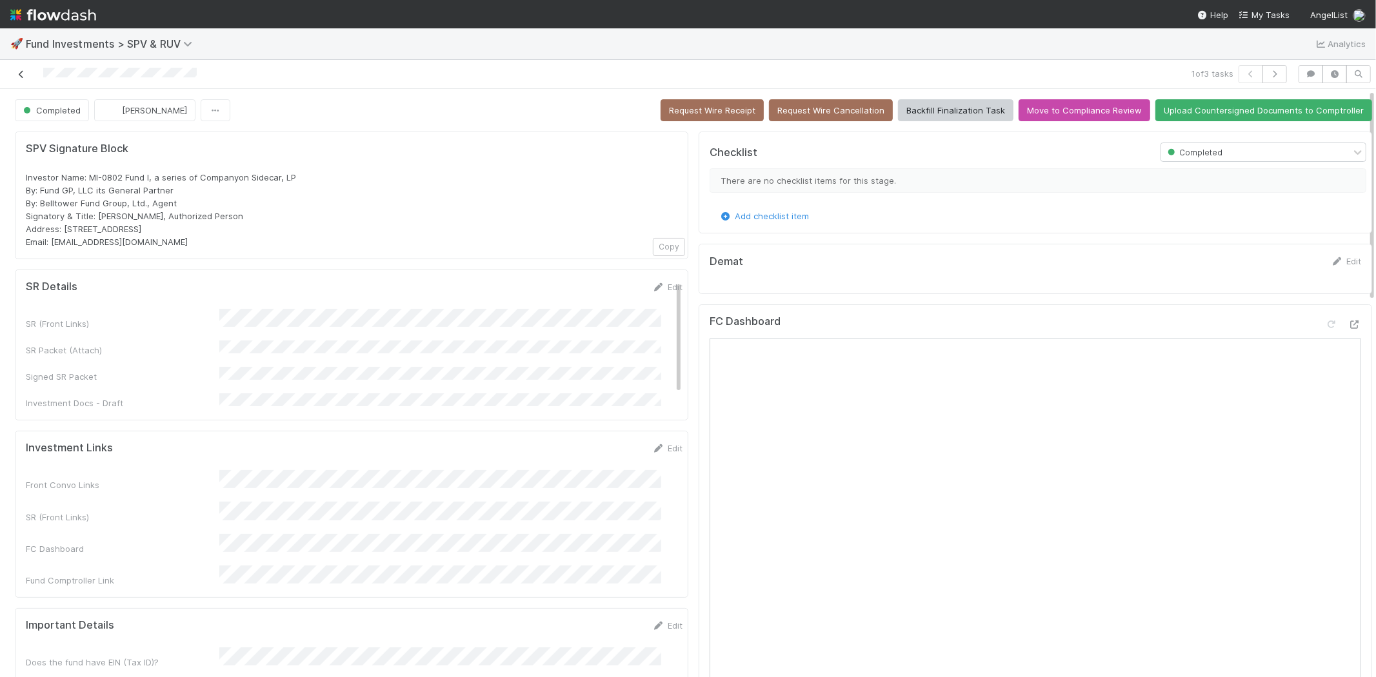
click at [21, 74] on icon at bounding box center [21, 74] width 13 height 8
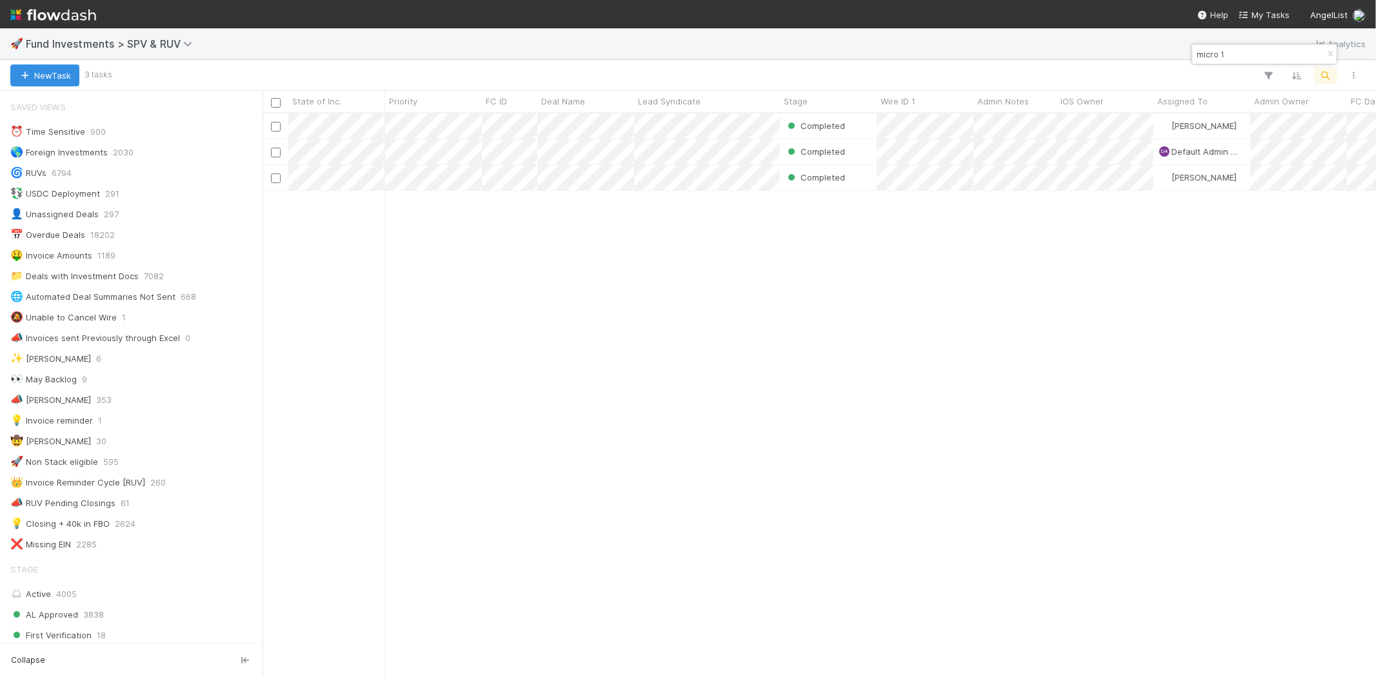
scroll to position [11, 10]
click at [155, 36] on span "Fund Investments > SPV & RUV" at bounding box center [117, 43] width 183 height 15
click at [155, 40] on span "Fund Investments > SPV & RUV" at bounding box center [112, 43] width 173 height 13
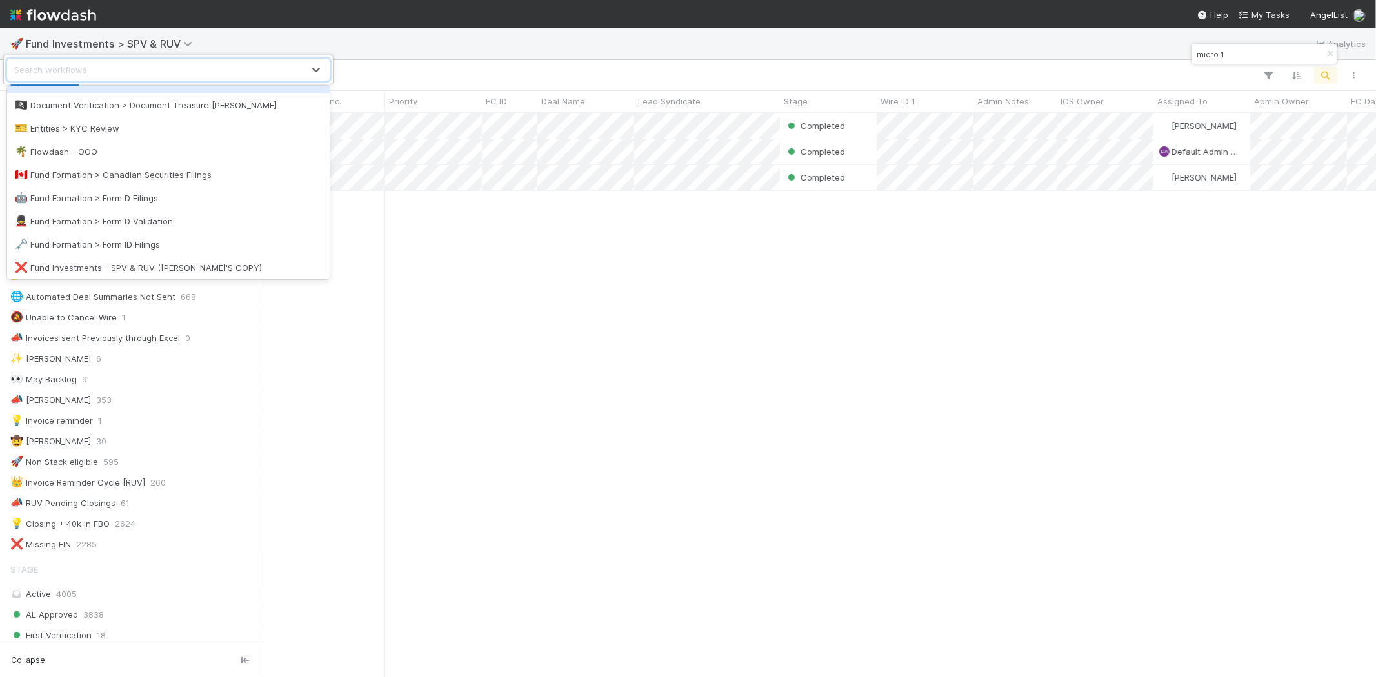
scroll to position [358, 0]
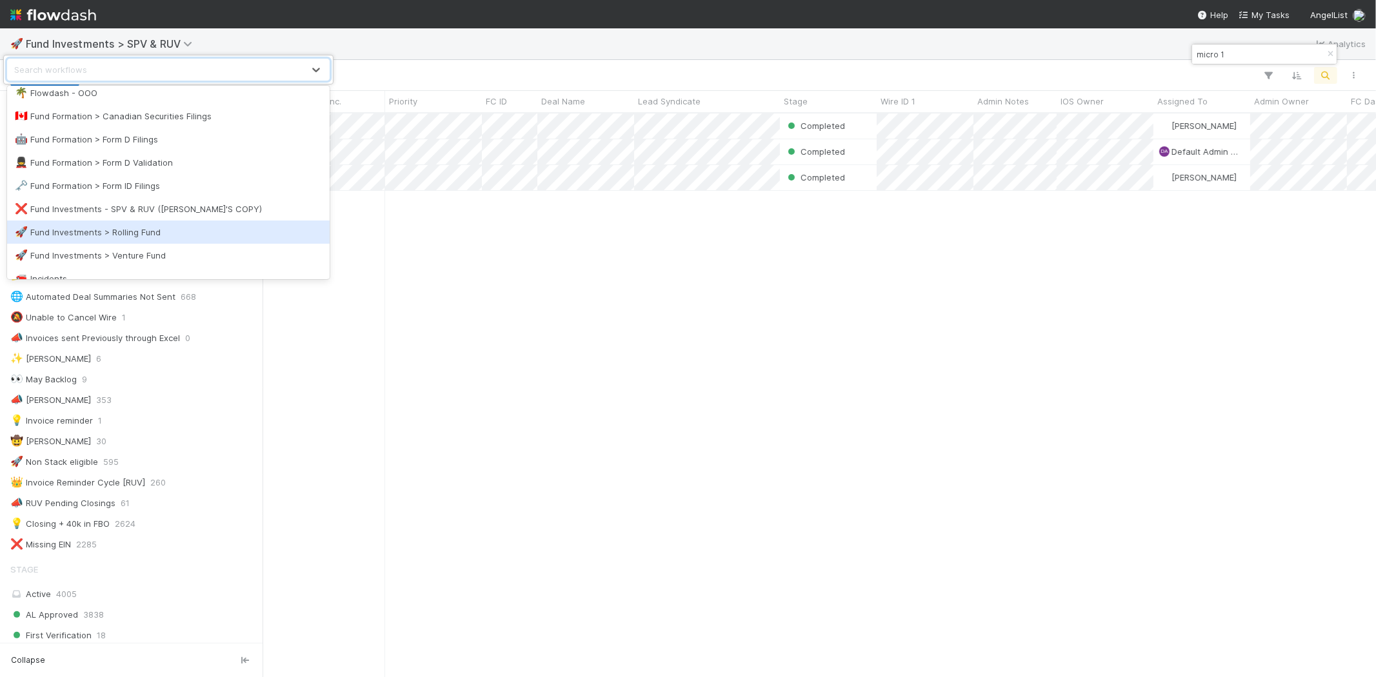
click at [179, 226] on div "🚀 Fund Investments > Rolling Fund" at bounding box center [168, 232] width 307 height 13
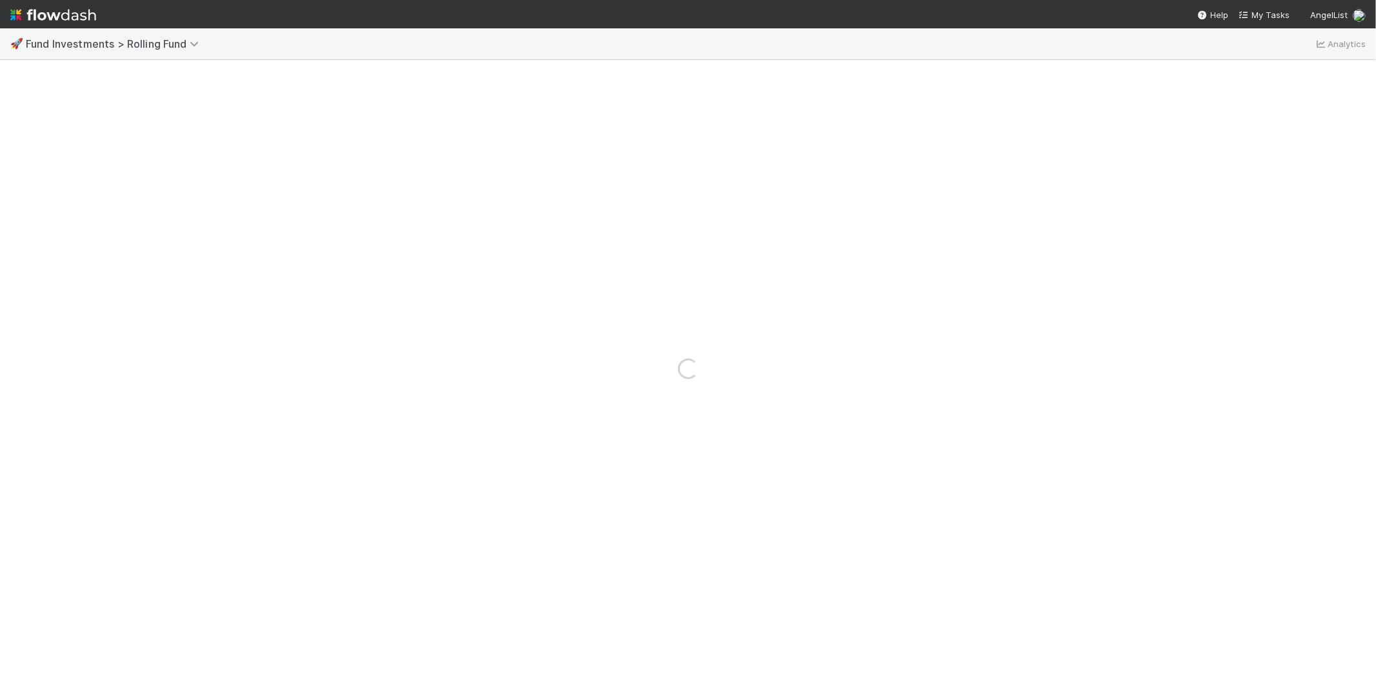
click at [143, 36] on span "Fund Investments > Rolling Fund" at bounding box center [121, 43] width 190 height 15
click at [147, 41] on span "Fund Investments > Rolling Fund" at bounding box center [115, 43] width 179 height 13
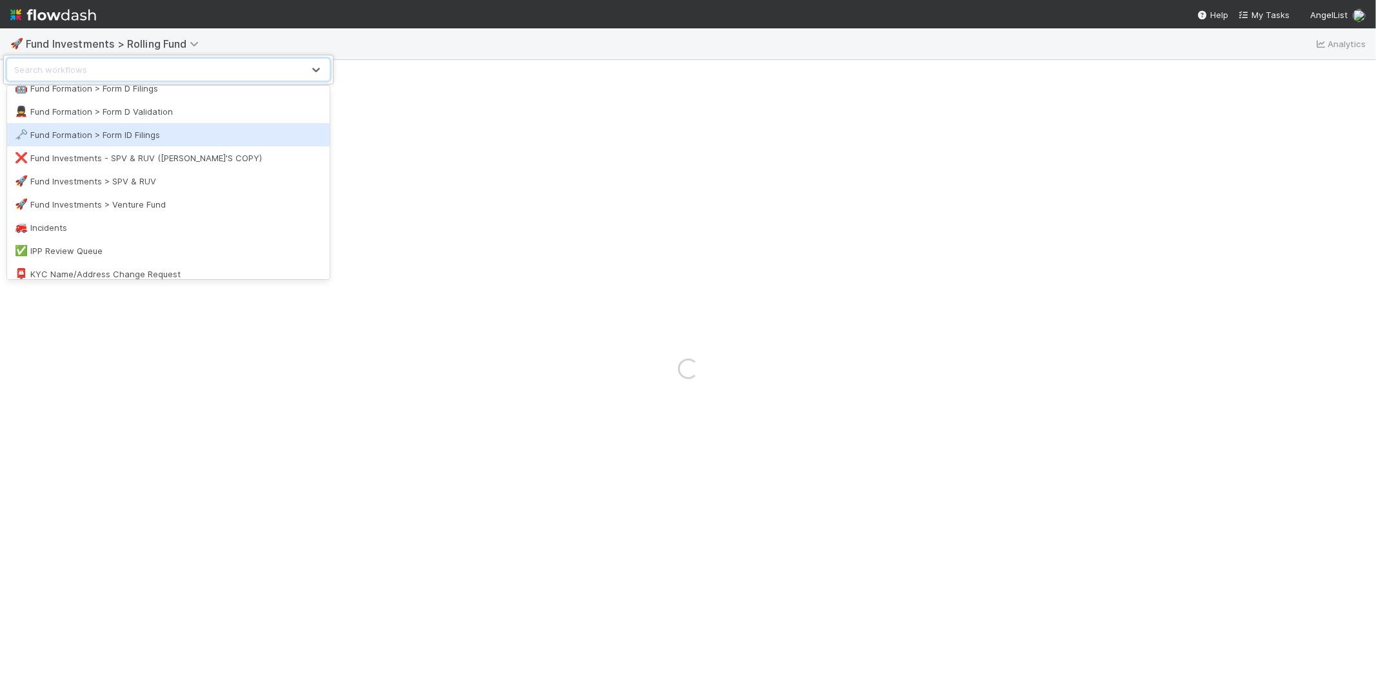
scroll to position [430, 0]
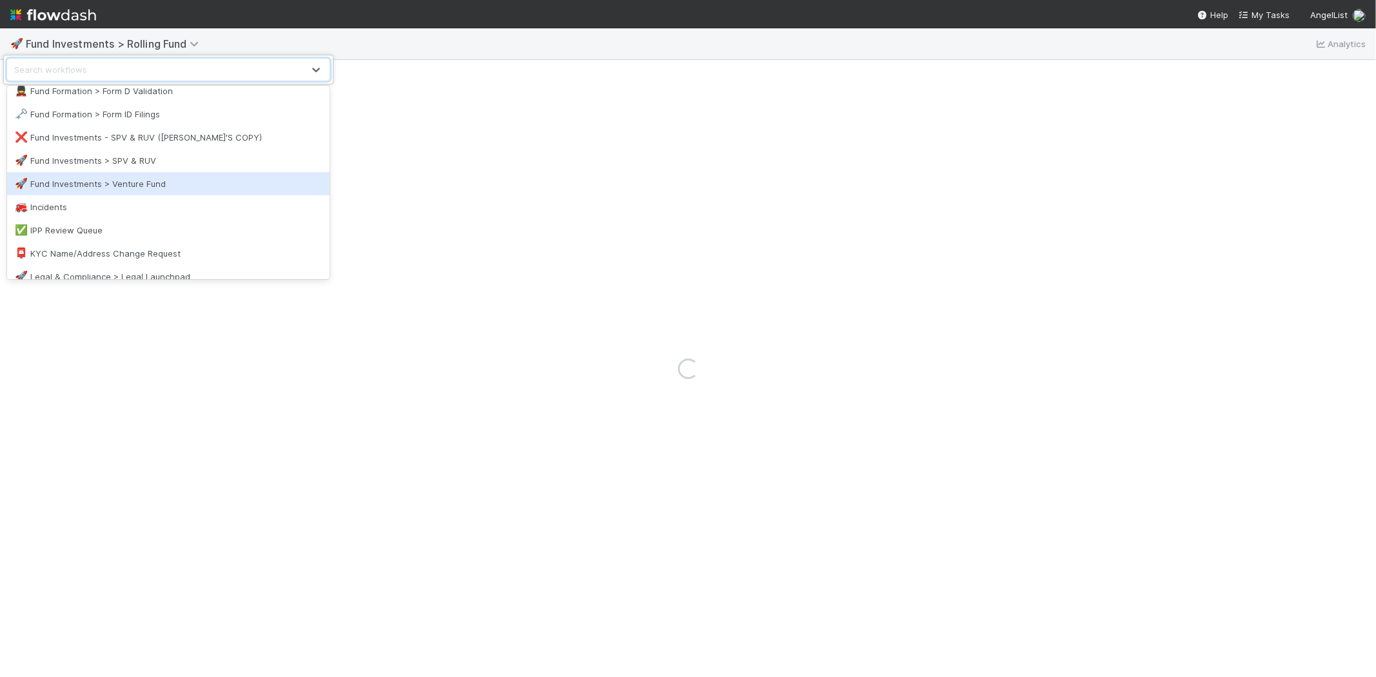
click at [157, 177] on div "🚀 Fund Investments > Venture Fund" at bounding box center [168, 183] width 307 height 13
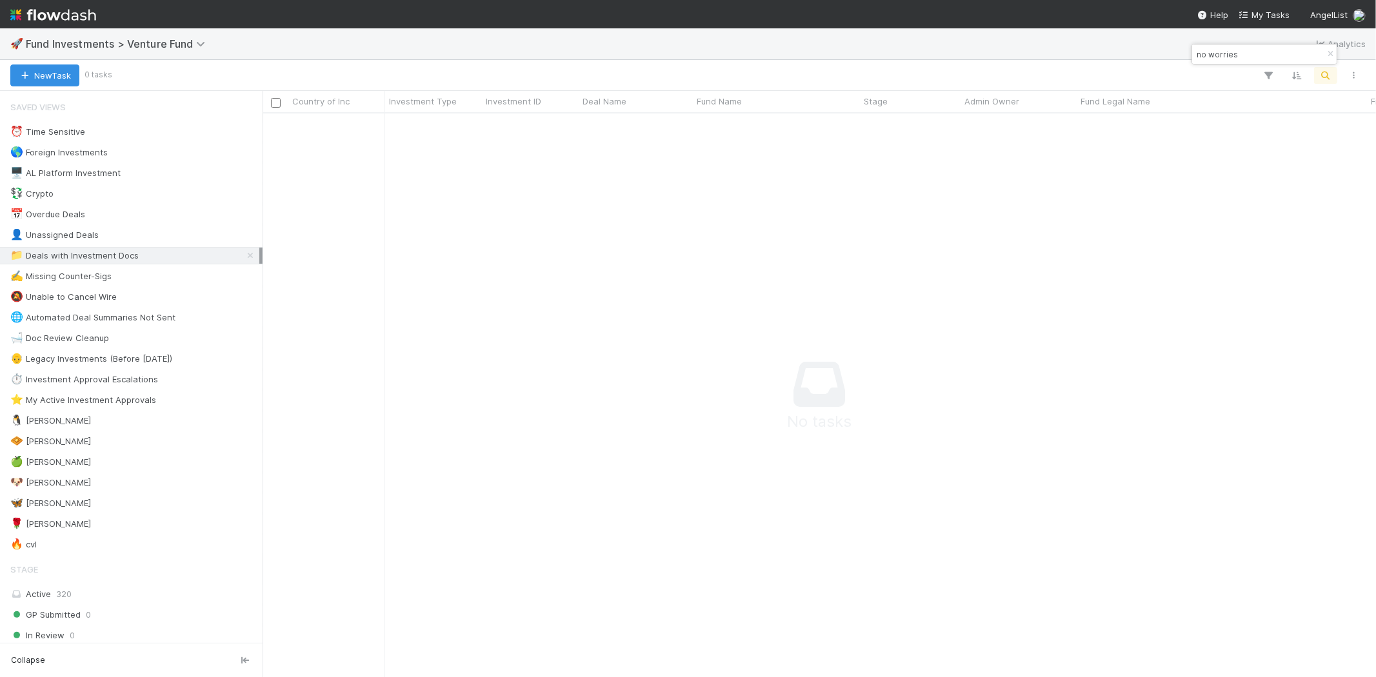
scroll to position [543, 1092]
click at [1257, 46] on div "no worries" at bounding box center [1264, 54] width 145 height 19
click at [1247, 56] on input "no worries" at bounding box center [1258, 53] width 129 height 15
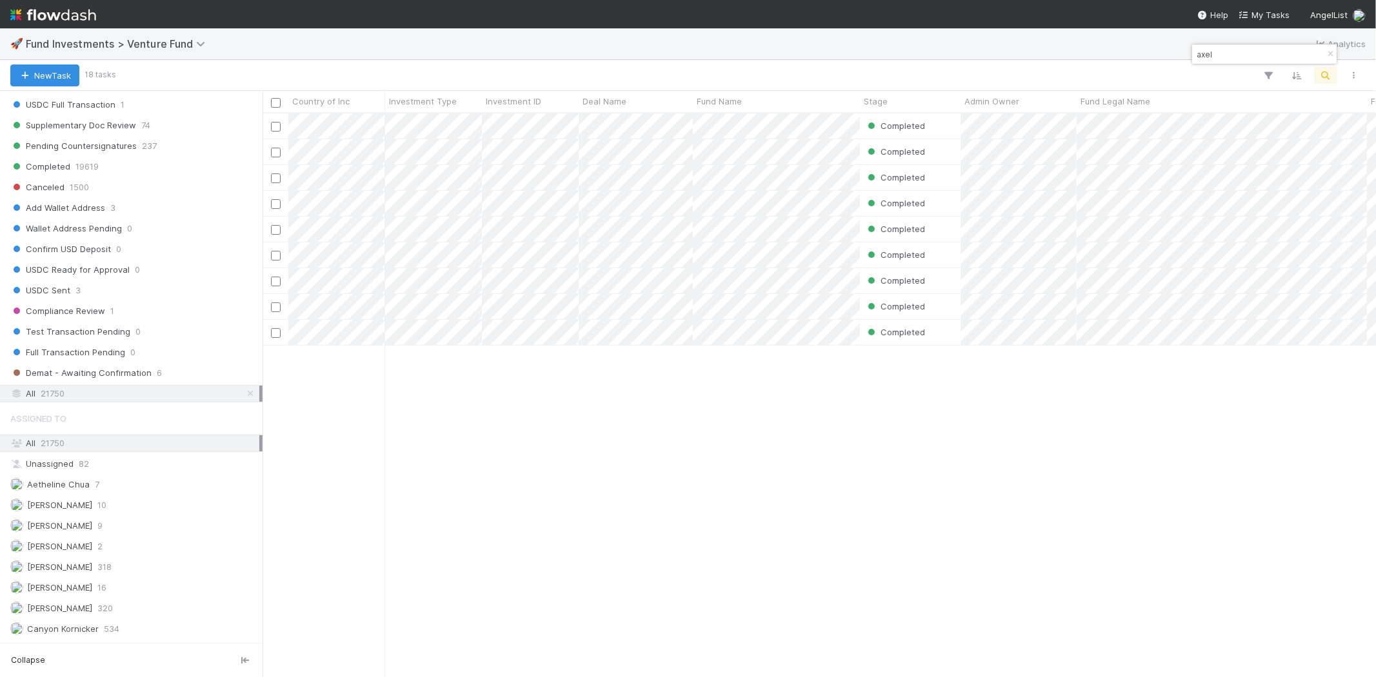
scroll to position [11, 10]
click at [508, 474] on div "Completed Sarah Zheng 6/21/25, 4:33:02 AM 6/25/25, 1:30:11 AM 1 0 0 2 Completed…" at bounding box center [820, 395] width 1114 height 563
click at [1211, 55] on input "axel" at bounding box center [1258, 53] width 129 height 15
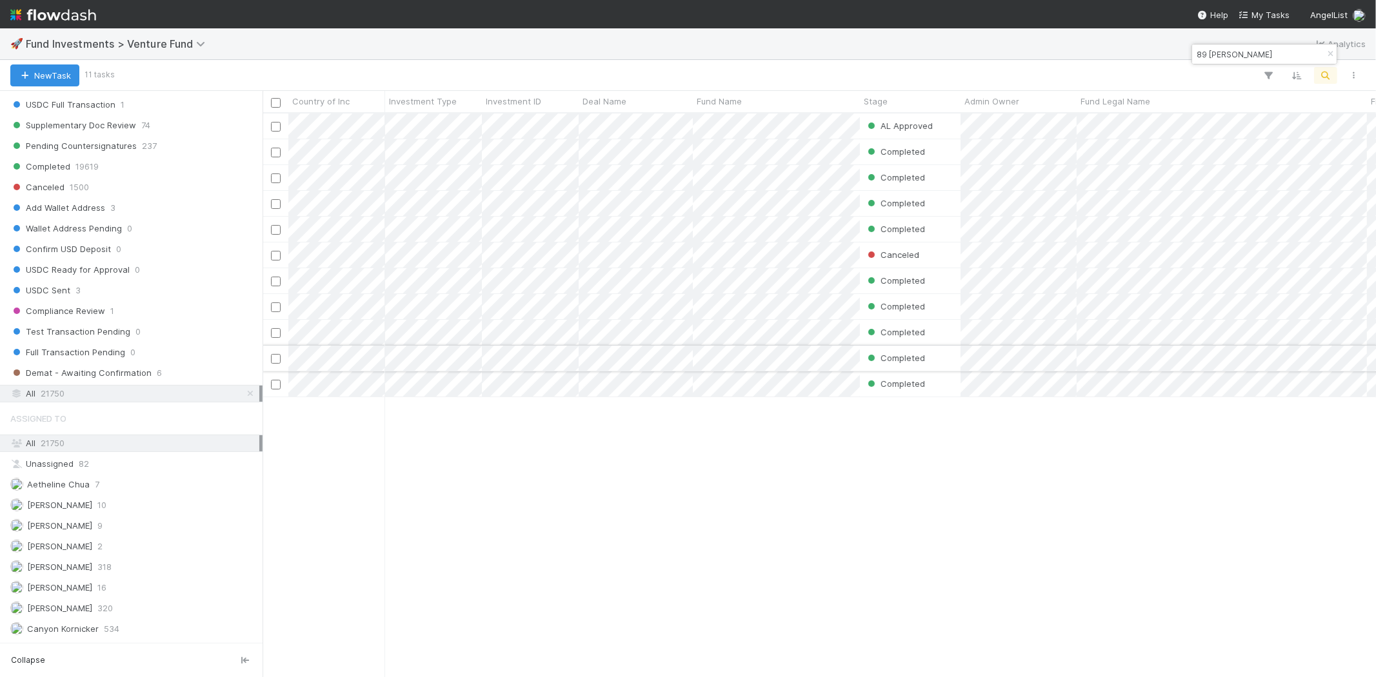
scroll to position [553, 1102]
type input "89 christopher"
click at [606, 497] on div "AL Approved Jack Plank 8/27/25, 11:07:30 PM 8/28/25, 7:44:02 AM 0 0 0 0 Complet…" at bounding box center [820, 395] width 1114 height 563
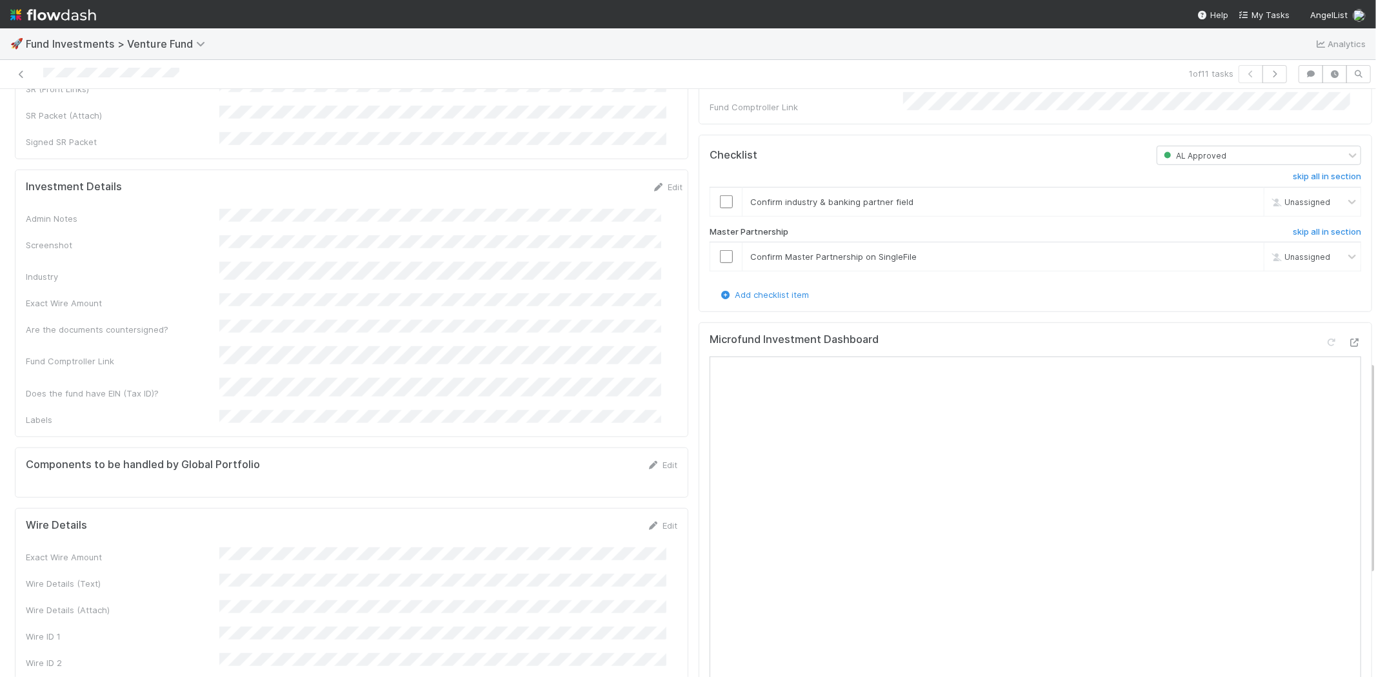
scroll to position [860, 0]
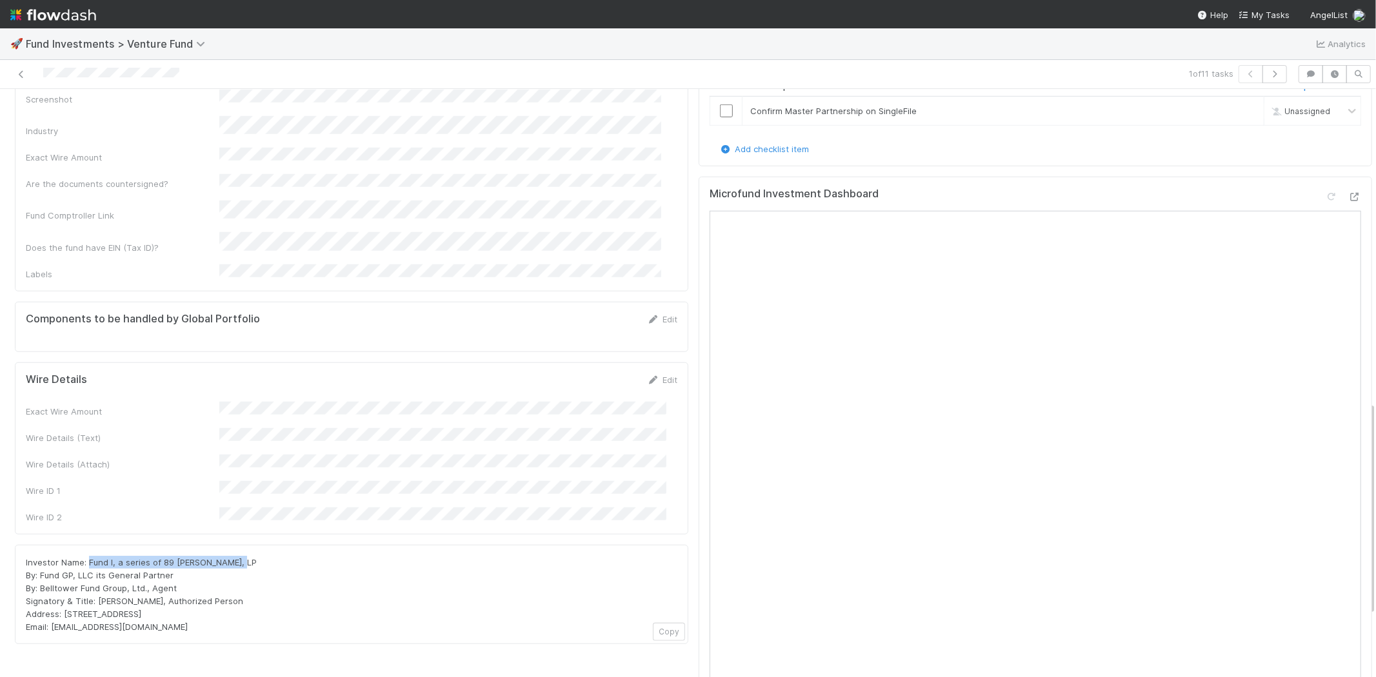
drag, startPoint x: 88, startPoint y: 471, endPoint x: 254, endPoint y: 470, distance: 165.8
click at [254, 556] on div "Investor Name: Fund I, a series of 89 Christopher, LP By: Fund GP, LLC its Gene…" at bounding box center [352, 594] width 652 height 77
copy span "Fund I, a series of 89 Christopher, LP"
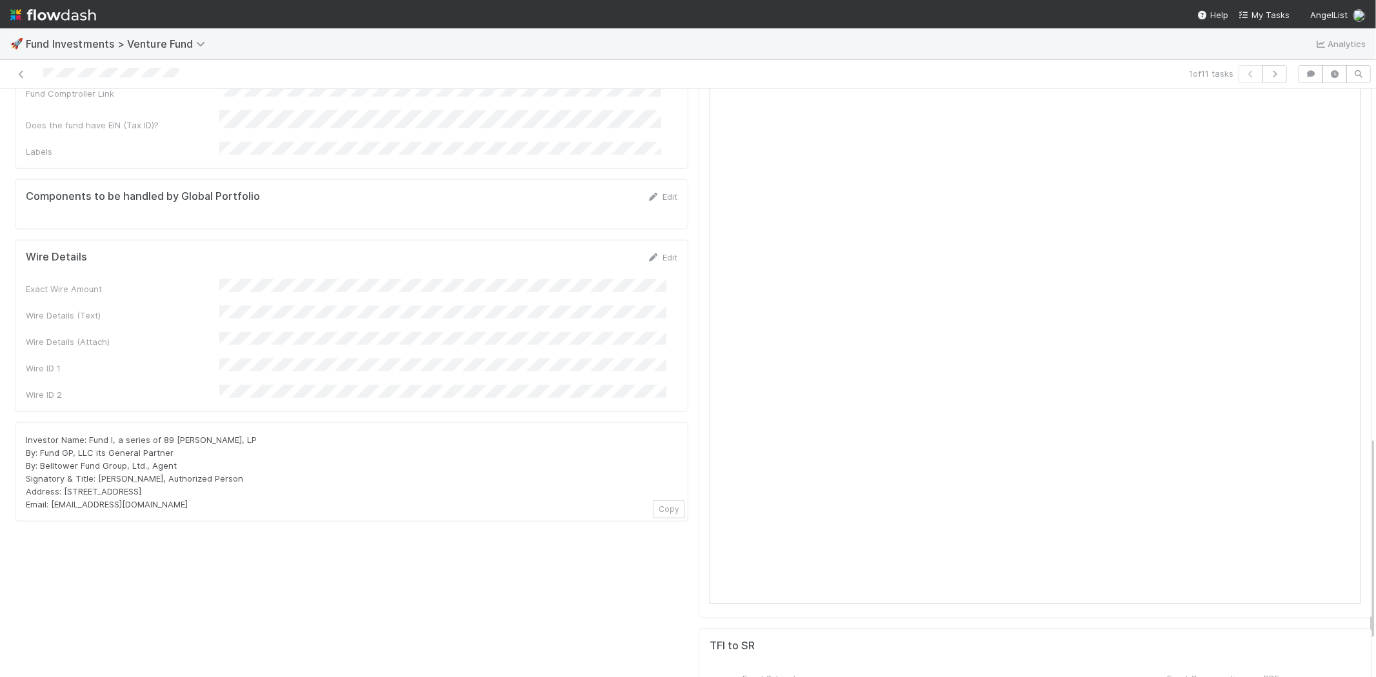
scroll to position [1003, 0]
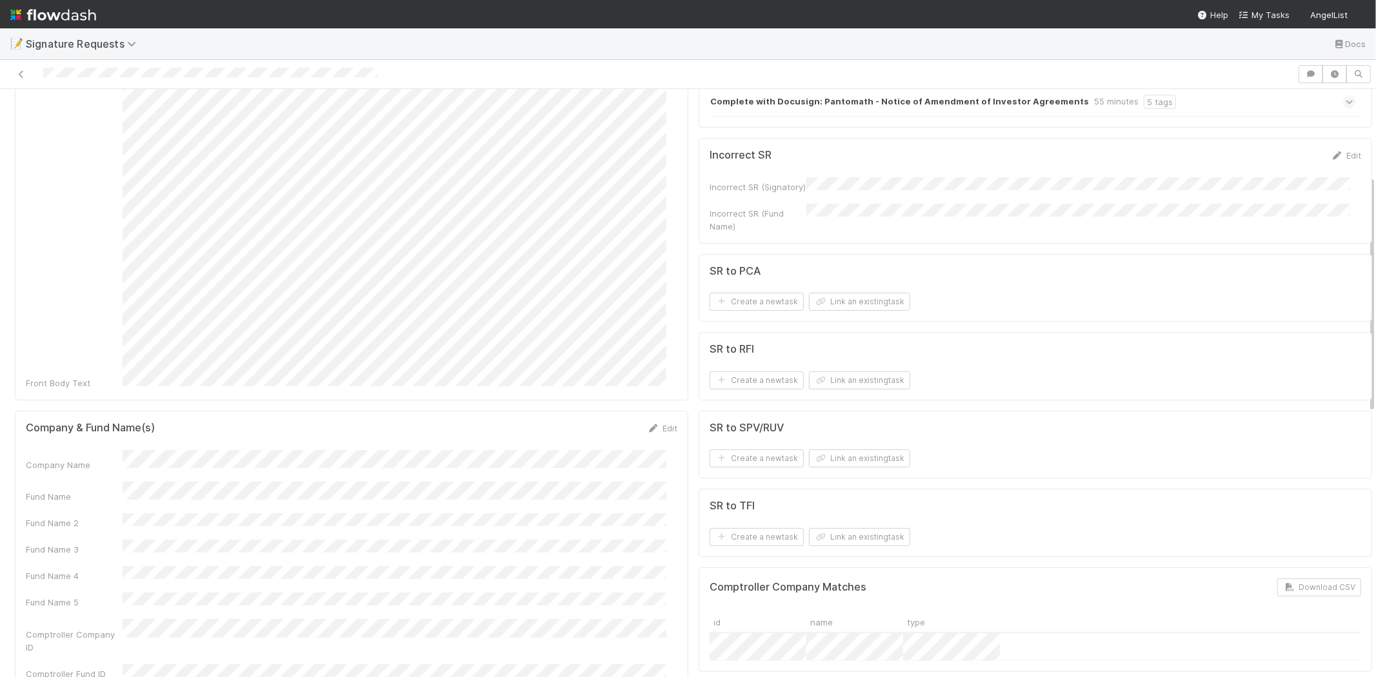
scroll to position [215, 0]
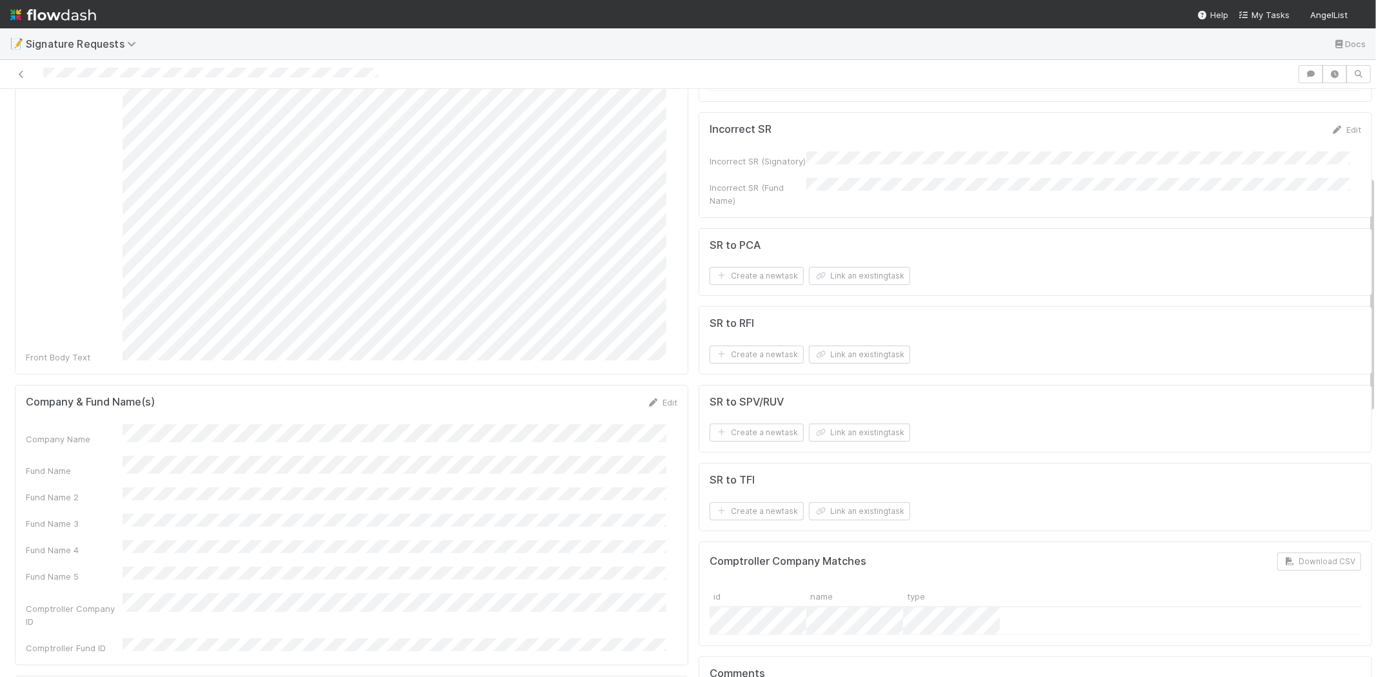
click at [661, 396] on div "Edit" at bounding box center [662, 402] width 30 height 13
click at [656, 397] on link "Edit" at bounding box center [662, 402] width 30 height 10
click at [132, 448] on div "Company Name Fund Name Fund Name 2 Fund Name 3 Fund Name 4 Fund Name 5 Comptrol…" at bounding box center [352, 577] width 652 height 286
drag, startPoint x: 233, startPoint y: 467, endPoint x: 79, endPoint y: 454, distance: 154.8
click at [79, 469] on div "Fund Name" at bounding box center [352, 481] width 652 height 25
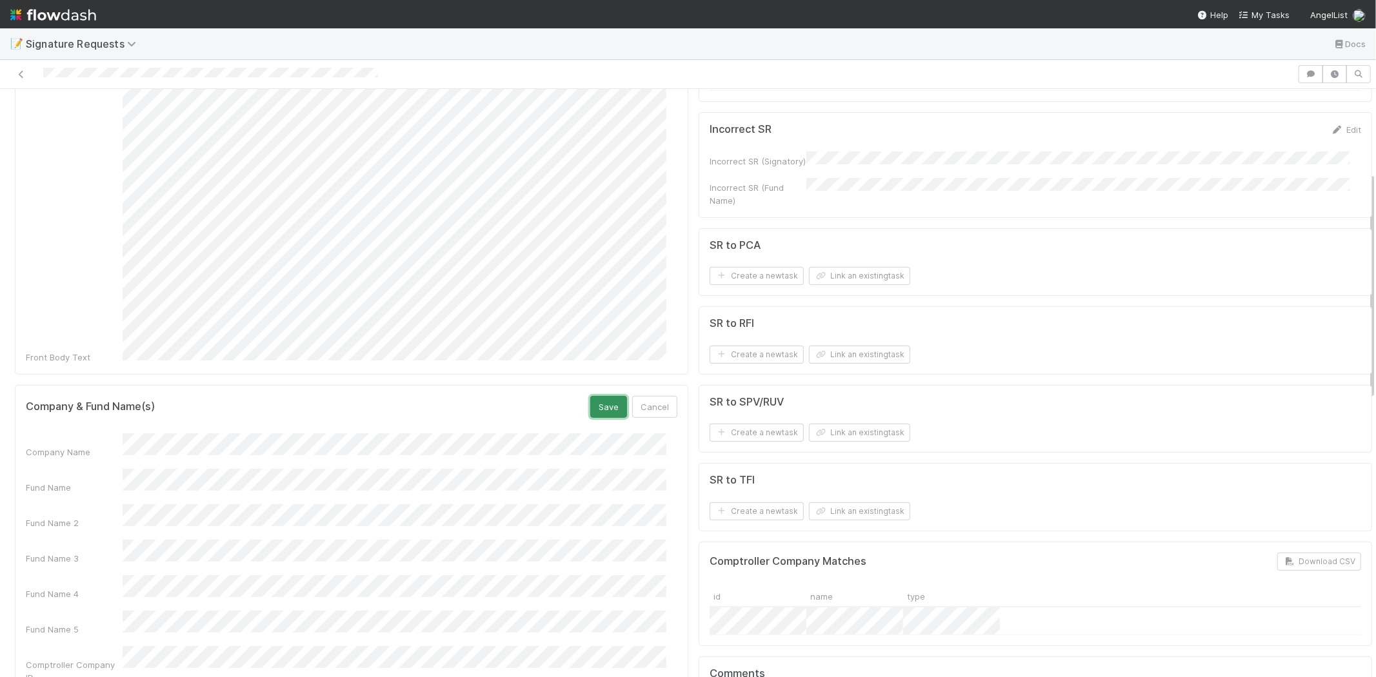
click at [597, 396] on button "Save" at bounding box center [608, 407] width 37 height 22
click at [1333, 135] on link "Edit" at bounding box center [1346, 130] width 30 height 10
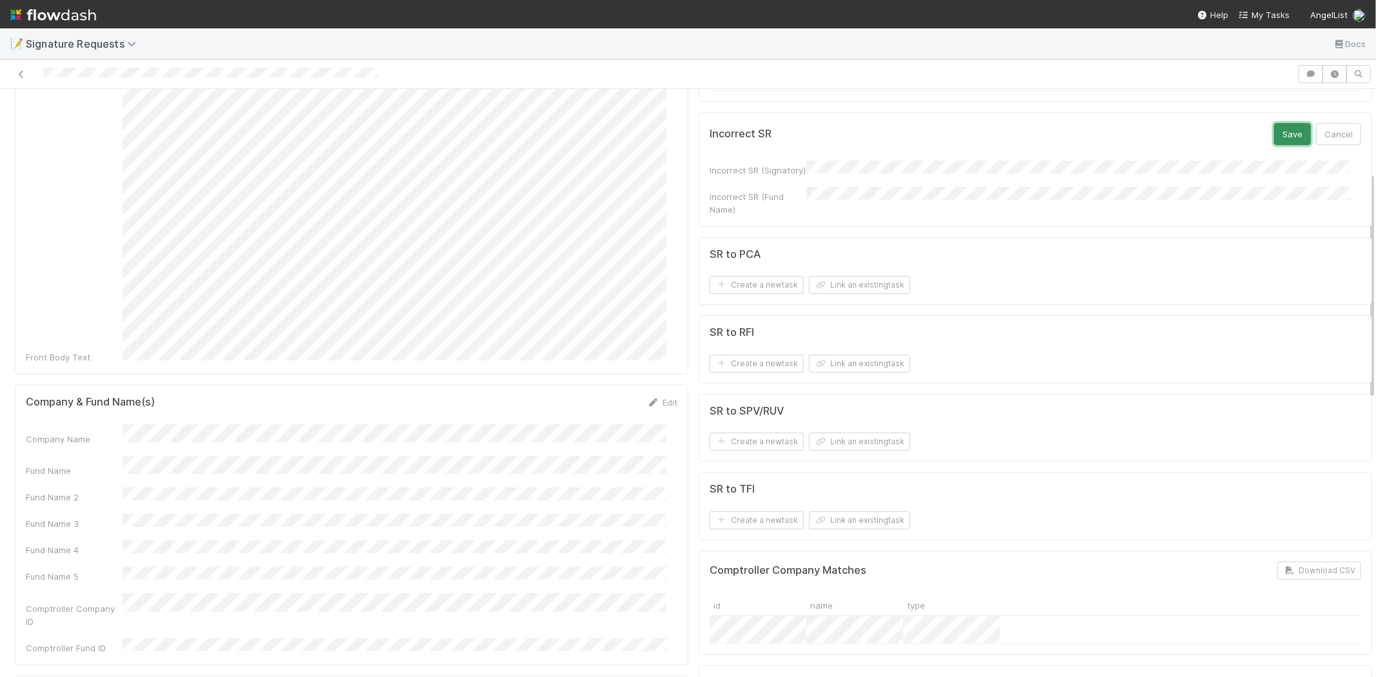
click at [1274, 145] on button "Save" at bounding box center [1292, 134] width 37 height 22
click at [837, 281] on button "Link an existing task" at bounding box center [859, 276] width 101 height 18
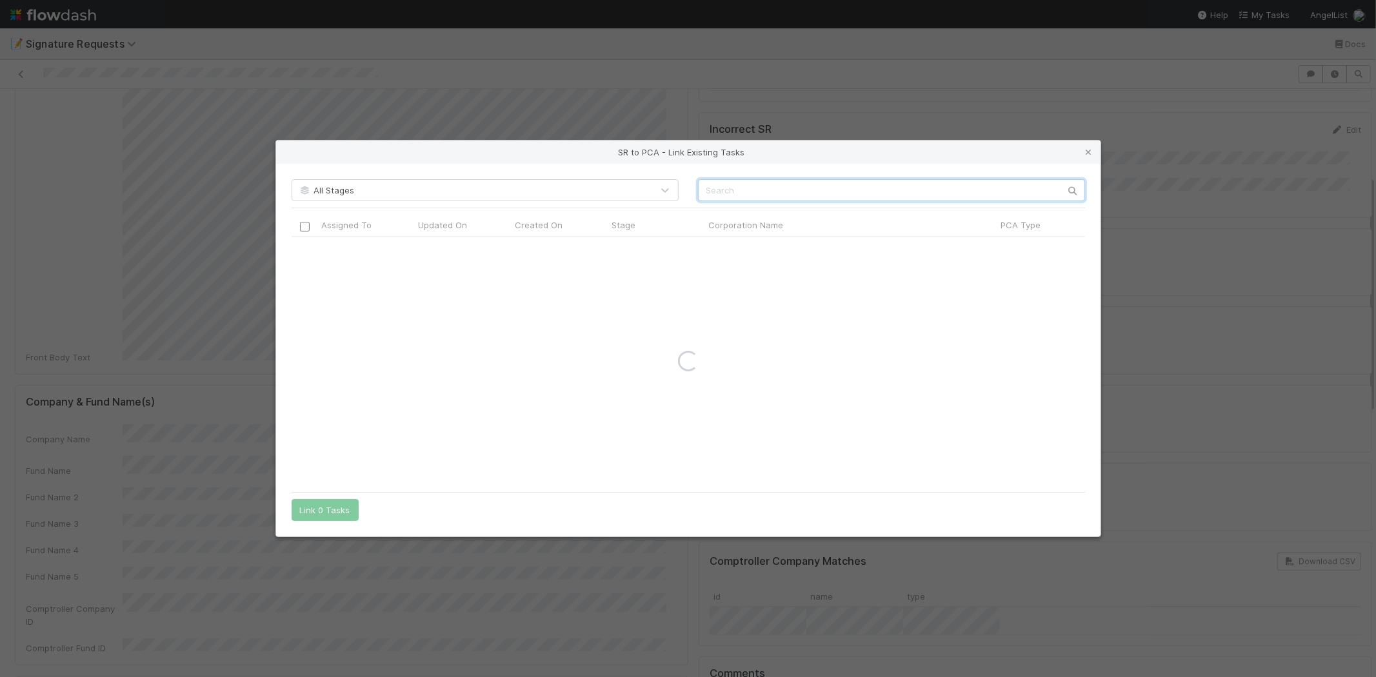
click at [776, 192] on input "text" at bounding box center [891, 190] width 387 height 22
paste input "Pantomath"
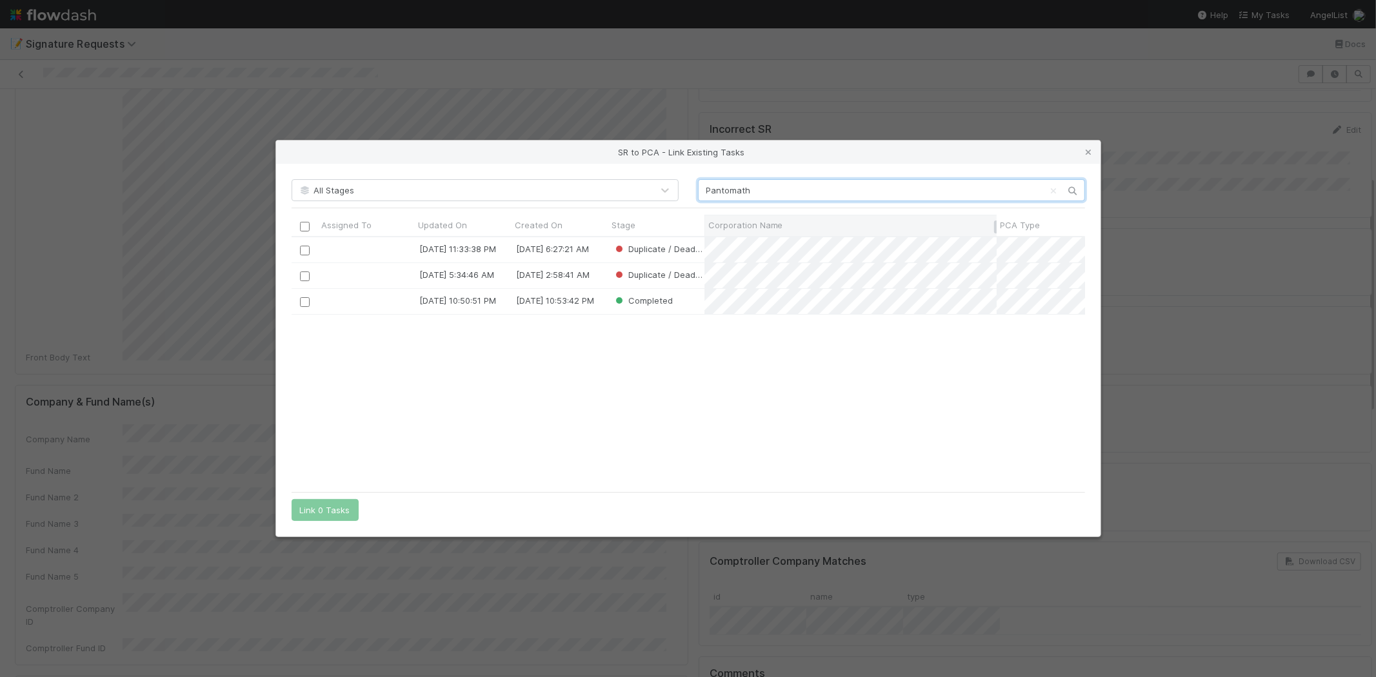
scroll to position [237, 783]
type input "Pantomath"
click at [734, 377] on div "3/25/25, 11:33:38 PM 3/25/25, 6:27:21 AM Duplicate / Dead PCAs 3/25/25, 5:34:46…" at bounding box center [689, 361] width 794 height 248
click at [1085, 151] on icon at bounding box center [1089, 152] width 13 height 8
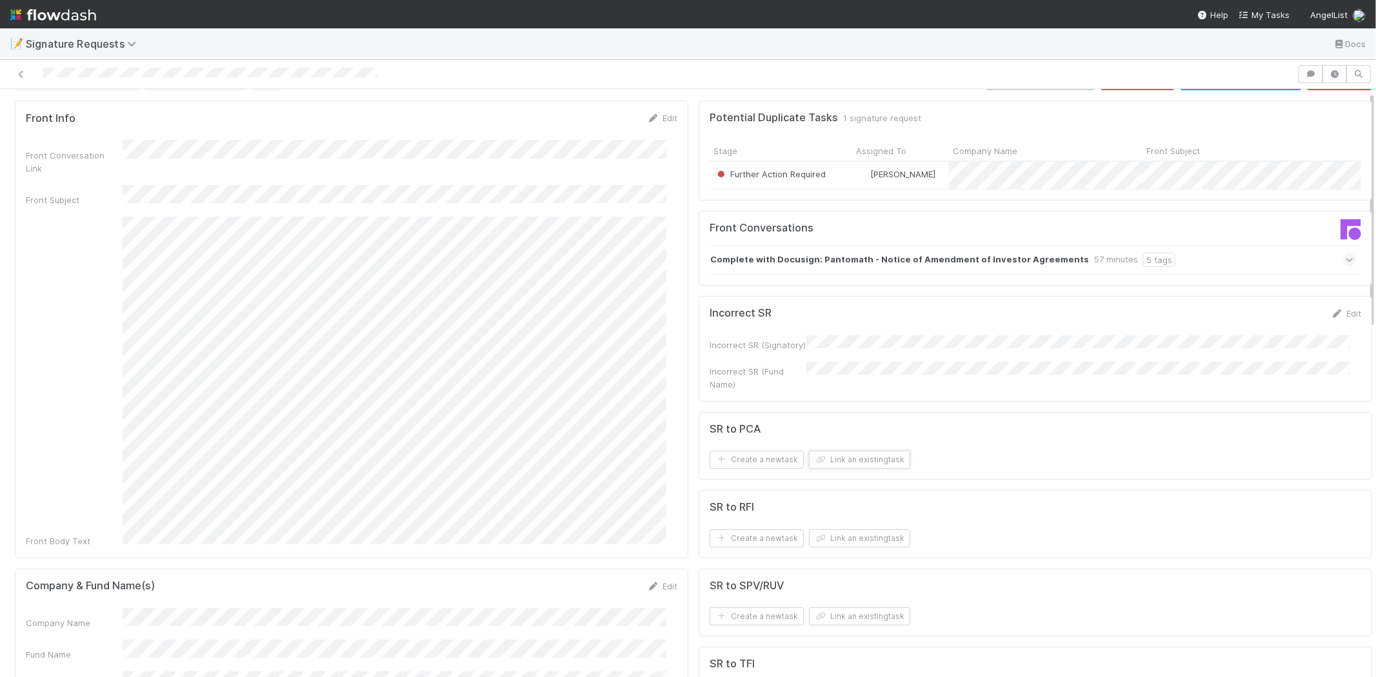
scroll to position [0, 0]
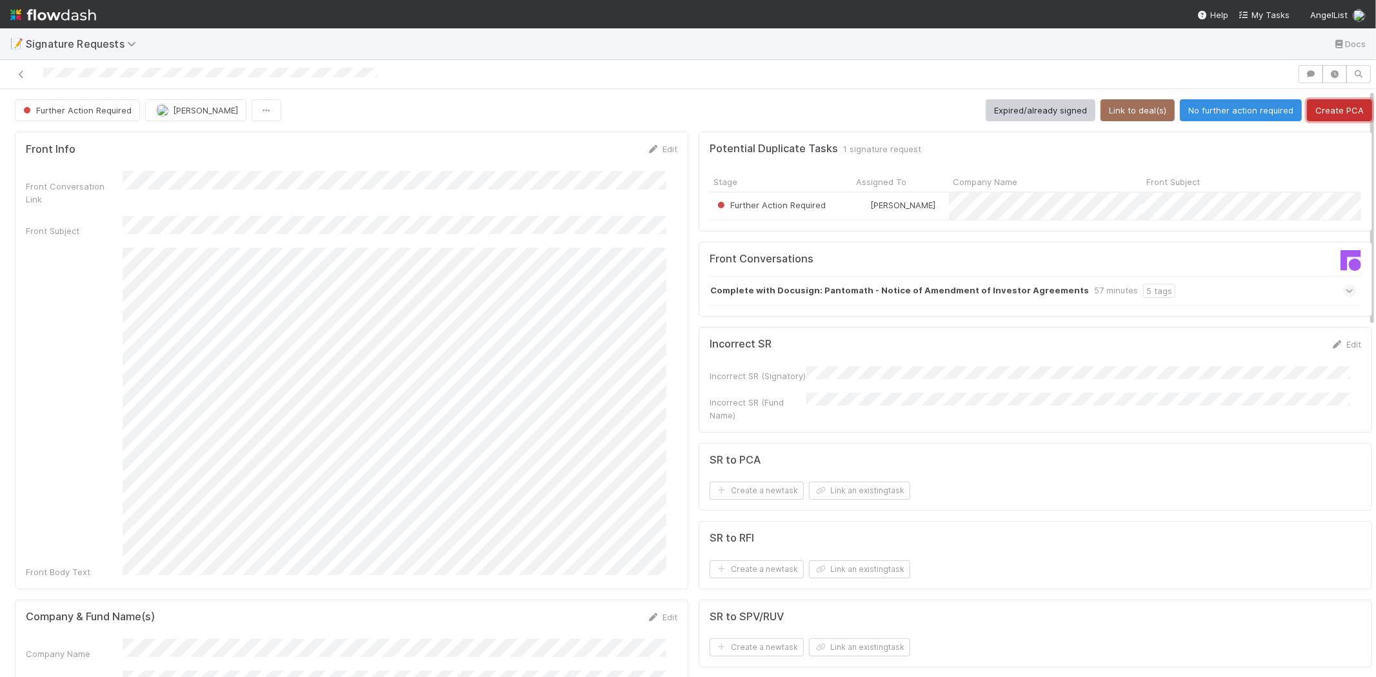
click at [1324, 107] on button "Create PCA" at bounding box center [1339, 110] width 65 height 22
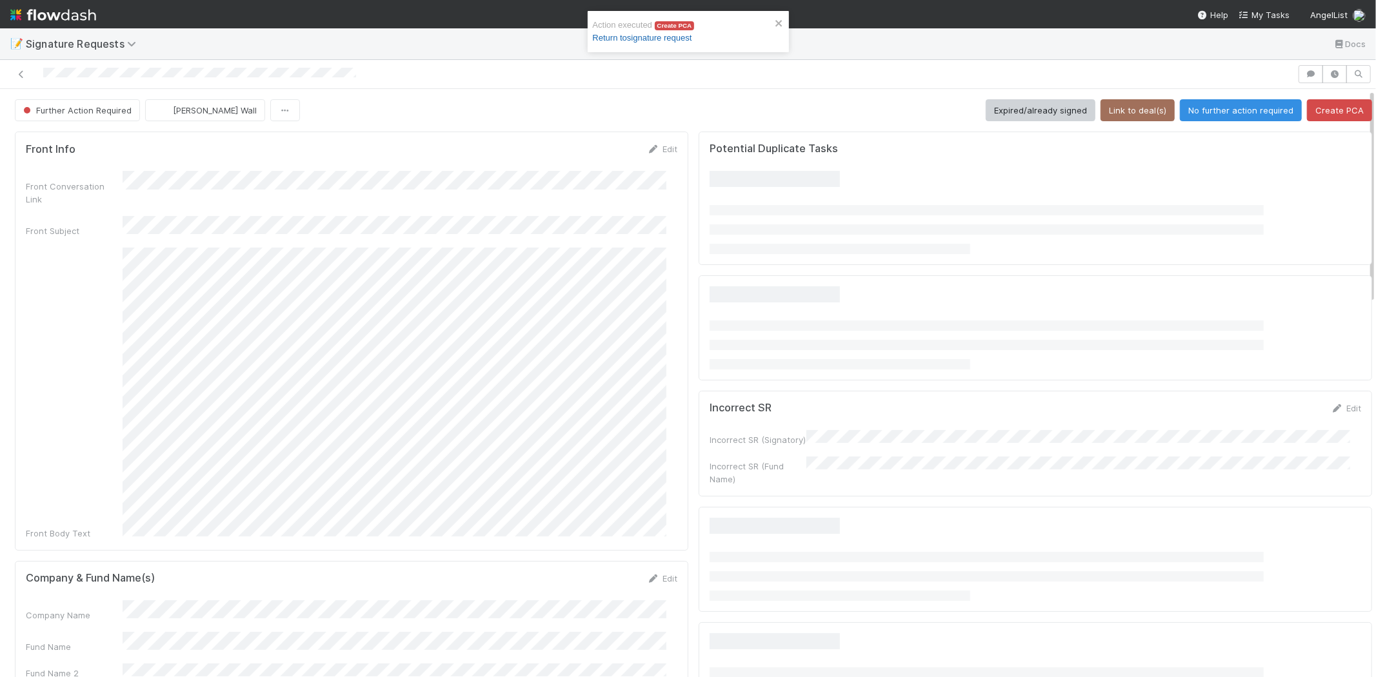
click at [665, 41] on link "Return to signature request" at bounding box center [642, 38] width 99 height 10
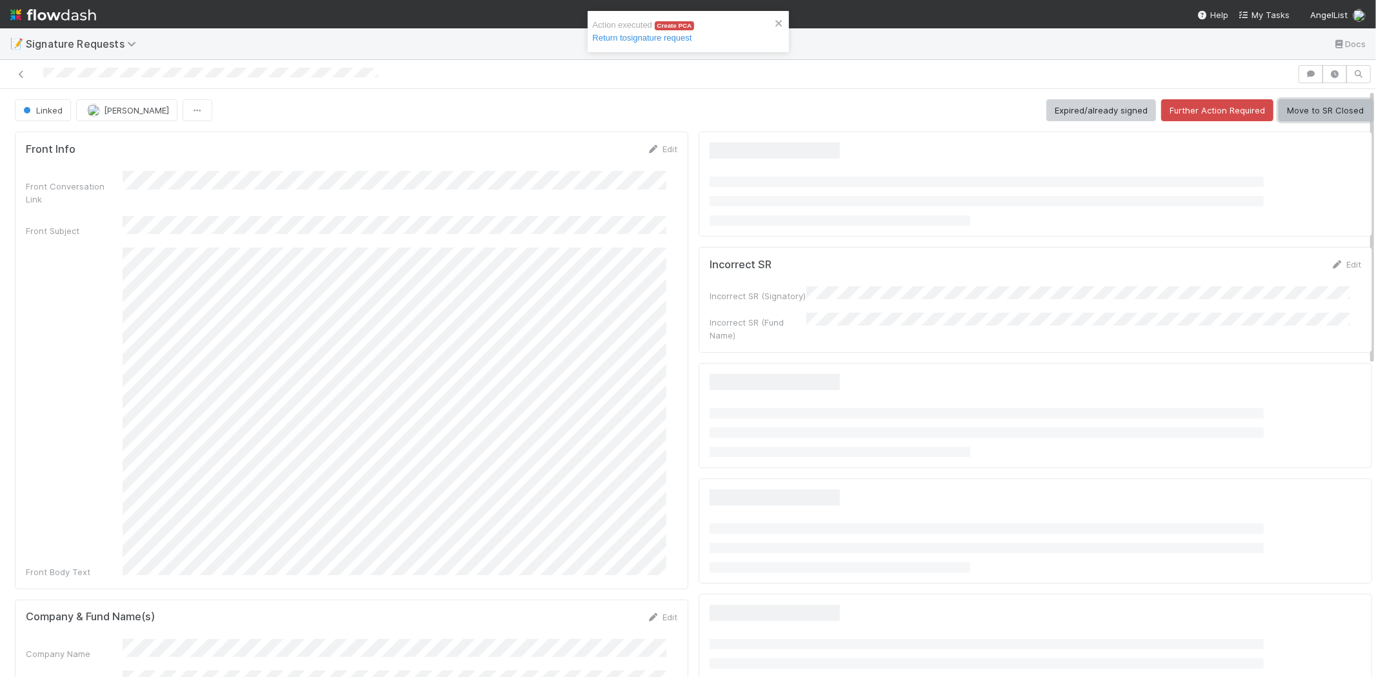
click at [1310, 107] on button "Move to SR Closed" at bounding box center [1326, 110] width 94 height 22
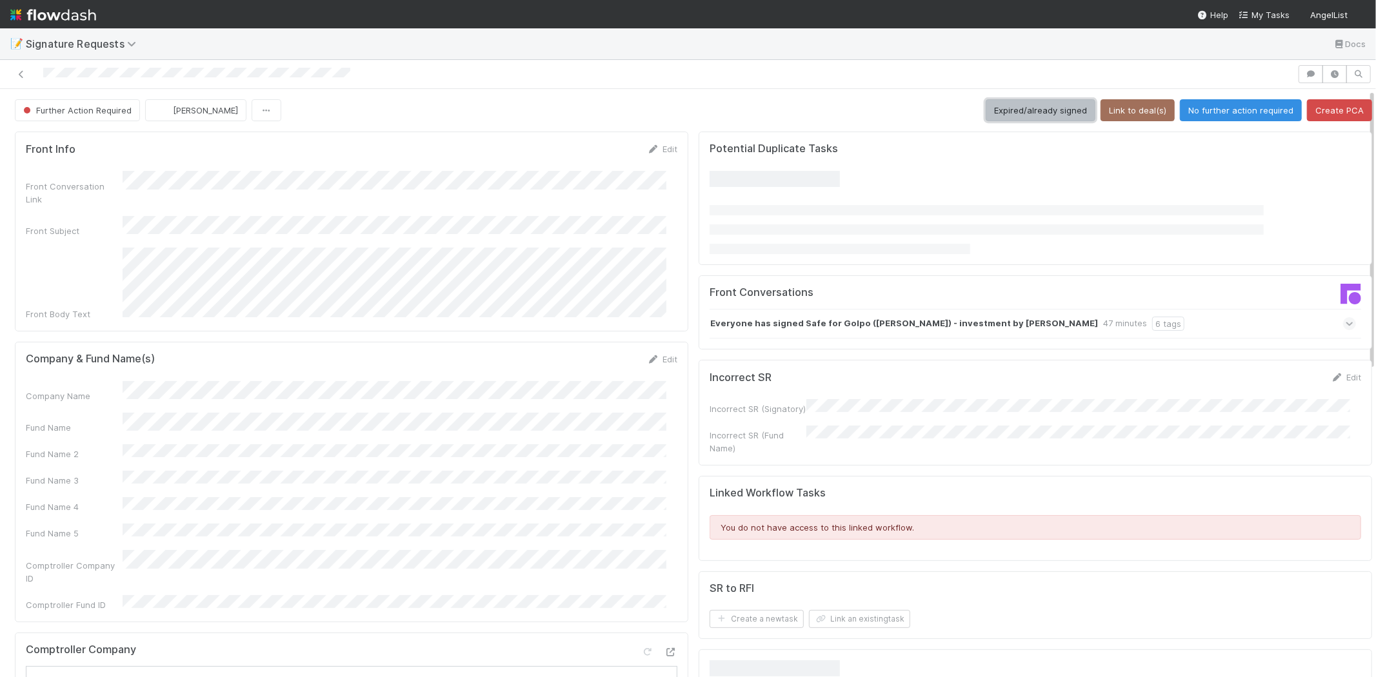
click at [1020, 106] on button "Expired/already signed" at bounding box center [1041, 110] width 110 height 22
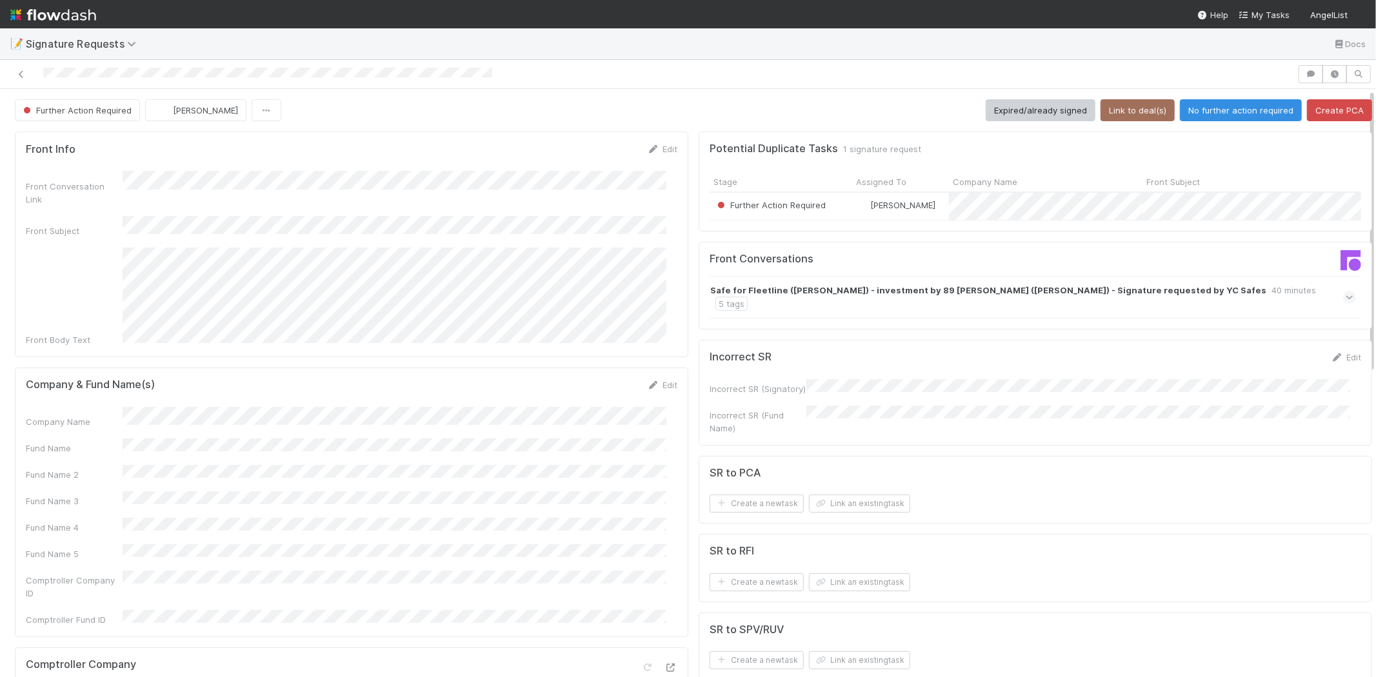
drag, startPoint x: 657, startPoint y: 363, endPoint x: 299, endPoint y: 421, distance: 362.1
click at [656, 380] on link "Edit" at bounding box center [662, 385] width 30 height 10
click at [106, 416] on div "Company Name" at bounding box center [352, 428] width 652 height 25
click at [592, 379] on button "Save" at bounding box center [608, 390] width 37 height 22
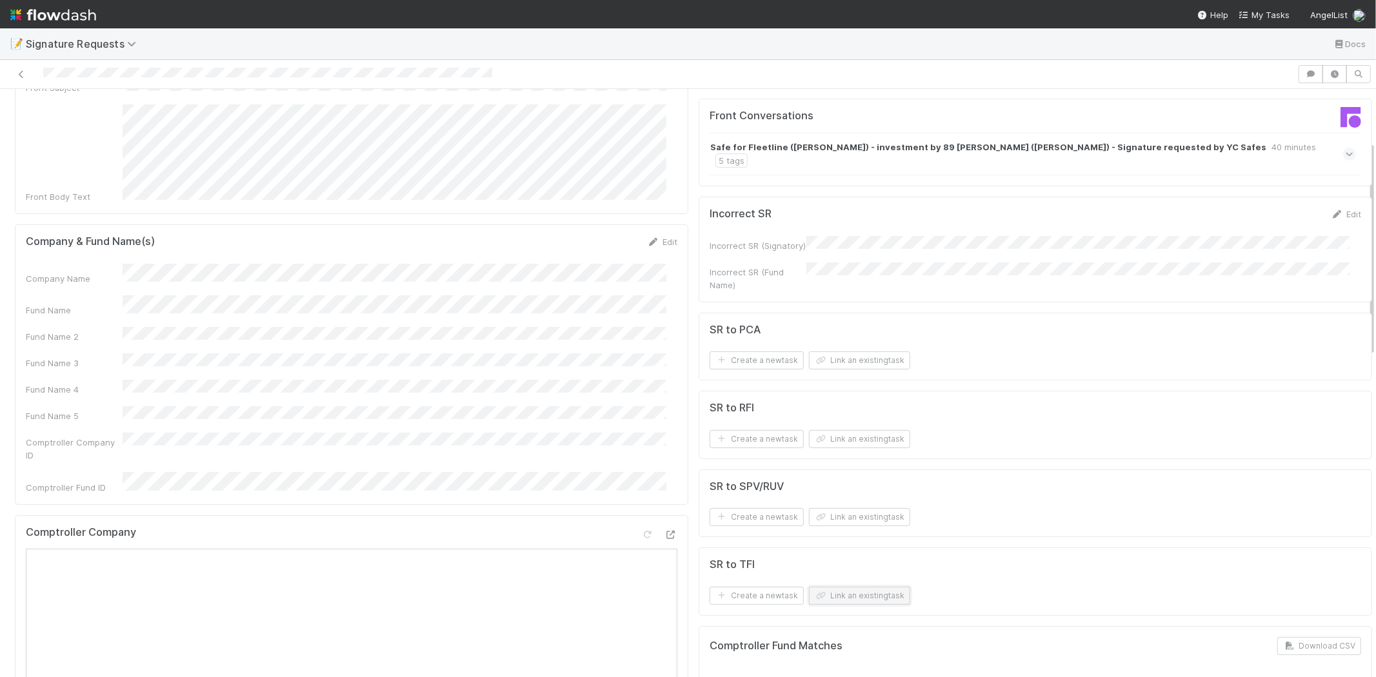
click at [839, 592] on button "Link an existing task" at bounding box center [859, 596] width 101 height 18
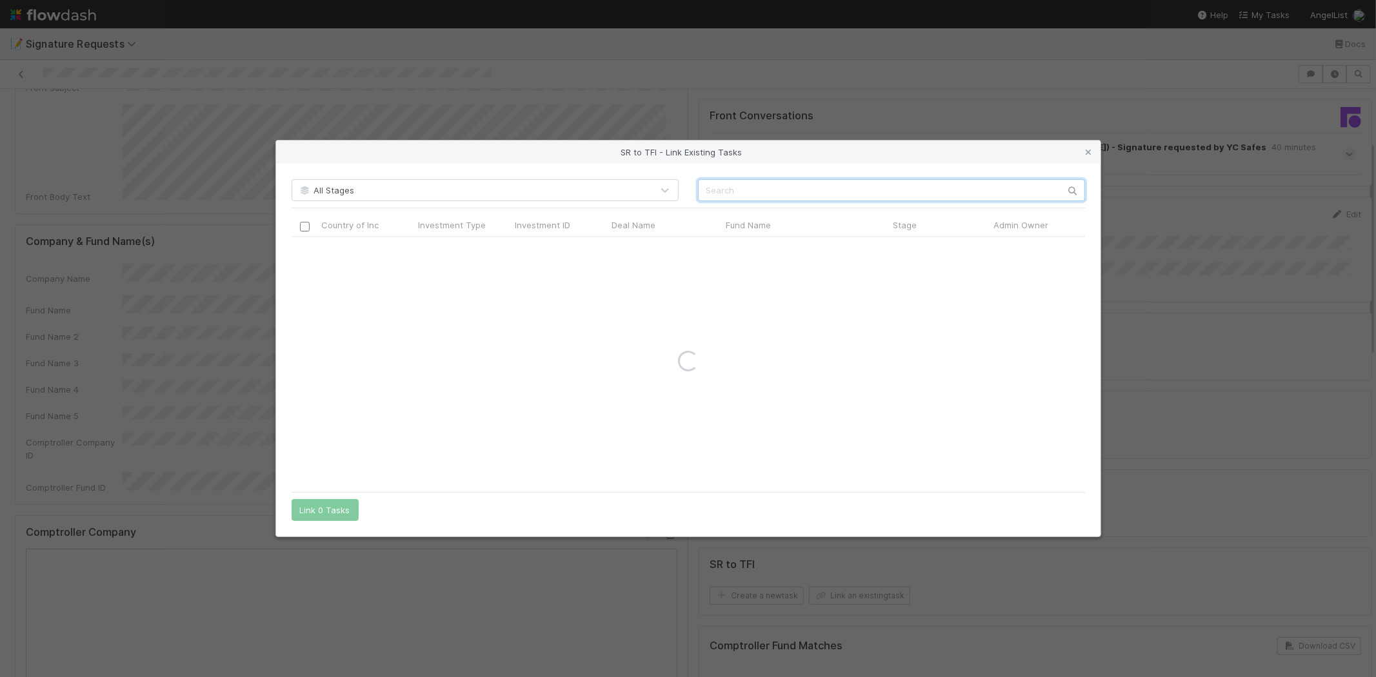
click at [728, 183] on input "text" at bounding box center [891, 190] width 387 height 22
paste input "Fleetline"
type input "Fleetline"
click at [300, 250] on input "checkbox" at bounding box center [304, 251] width 10 height 10
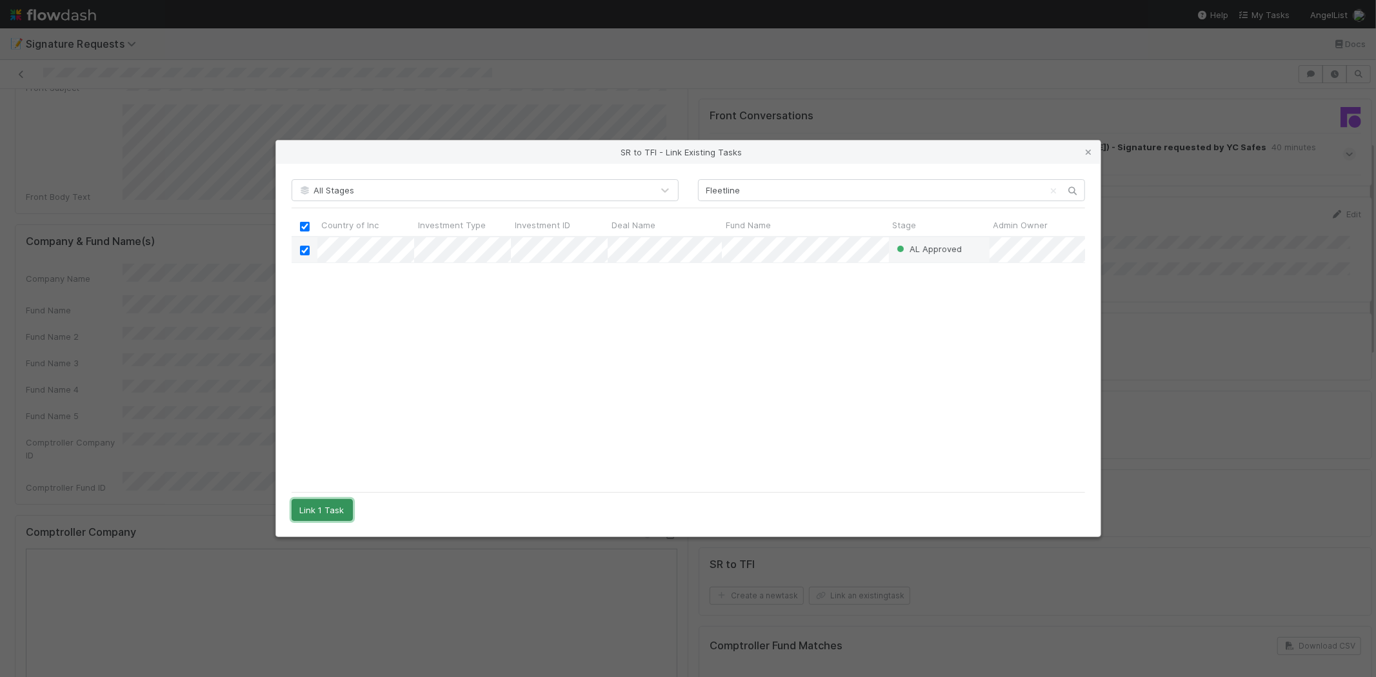
click at [317, 517] on button "Link 1 Task" at bounding box center [322, 510] width 61 height 22
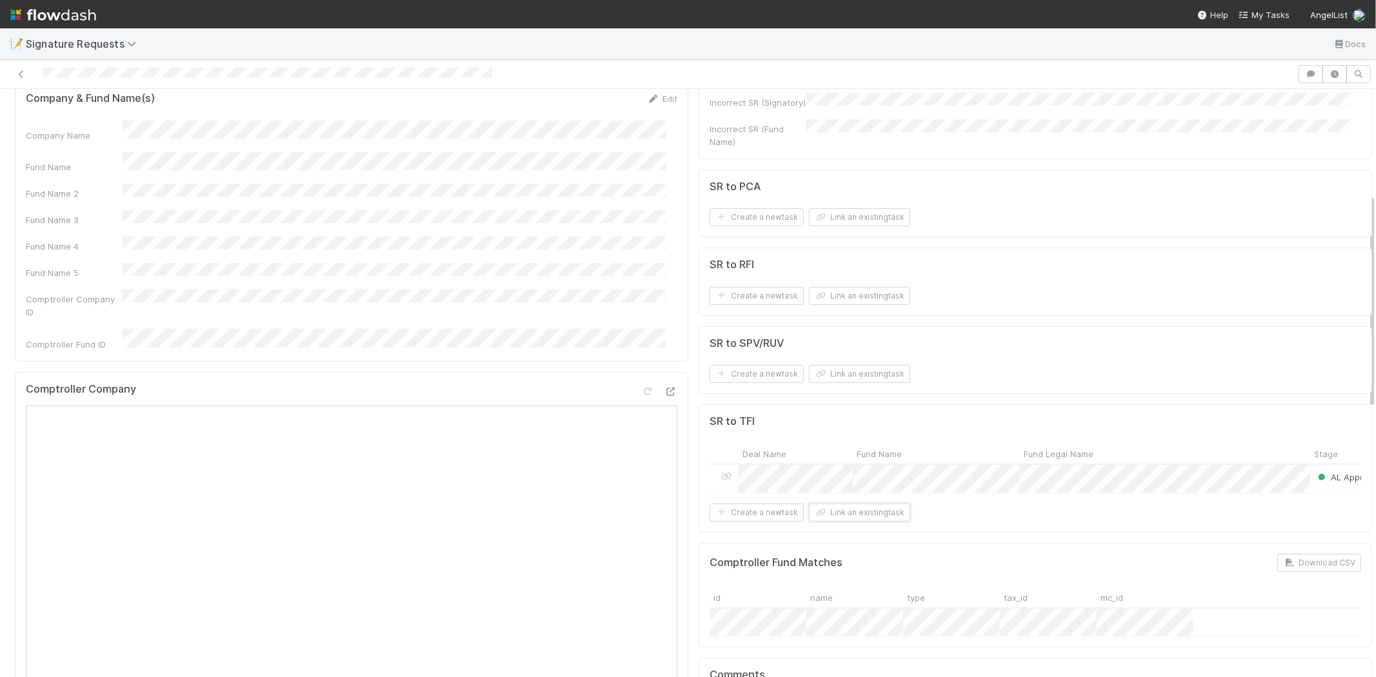
scroll to position [0, 0]
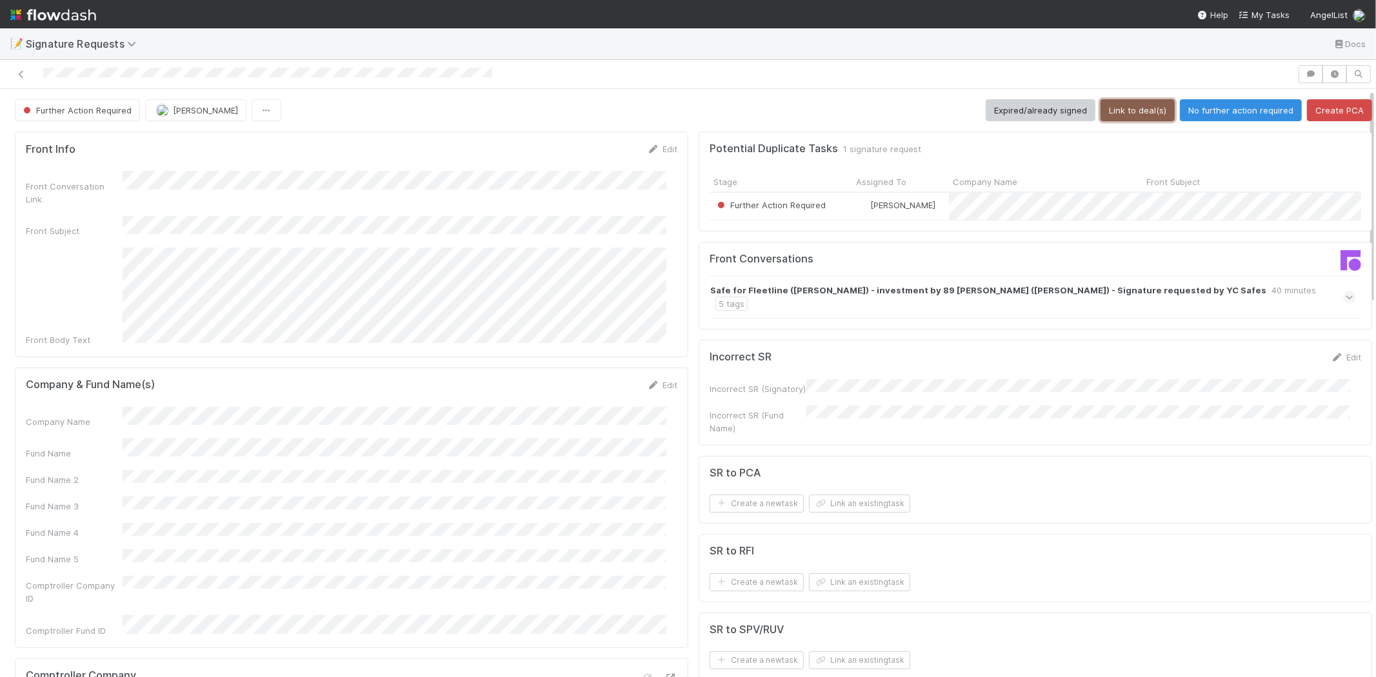
click at [1124, 110] on button "Link to deal(s)" at bounding box center [1138, 110] width 74 height 22
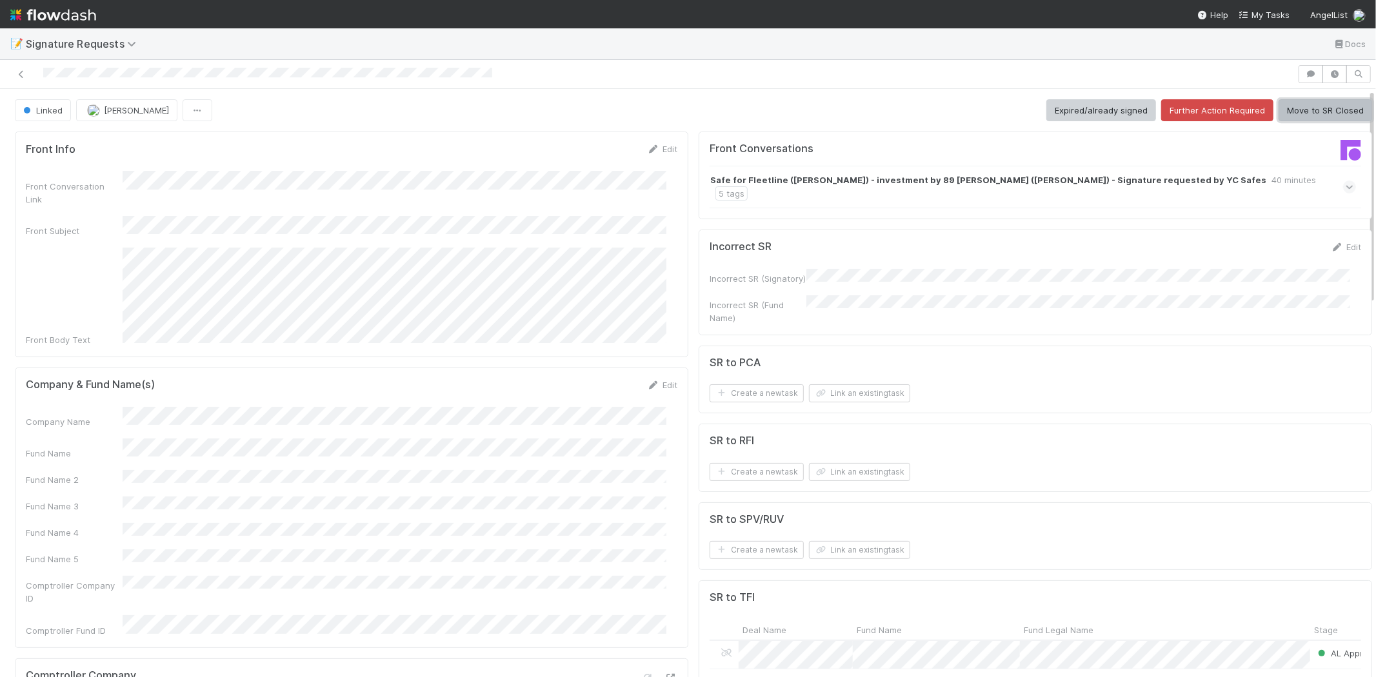
click at [1293, 107] on button "Move to SR Closed" at bounding box center [1326, 110] width 94 height 22
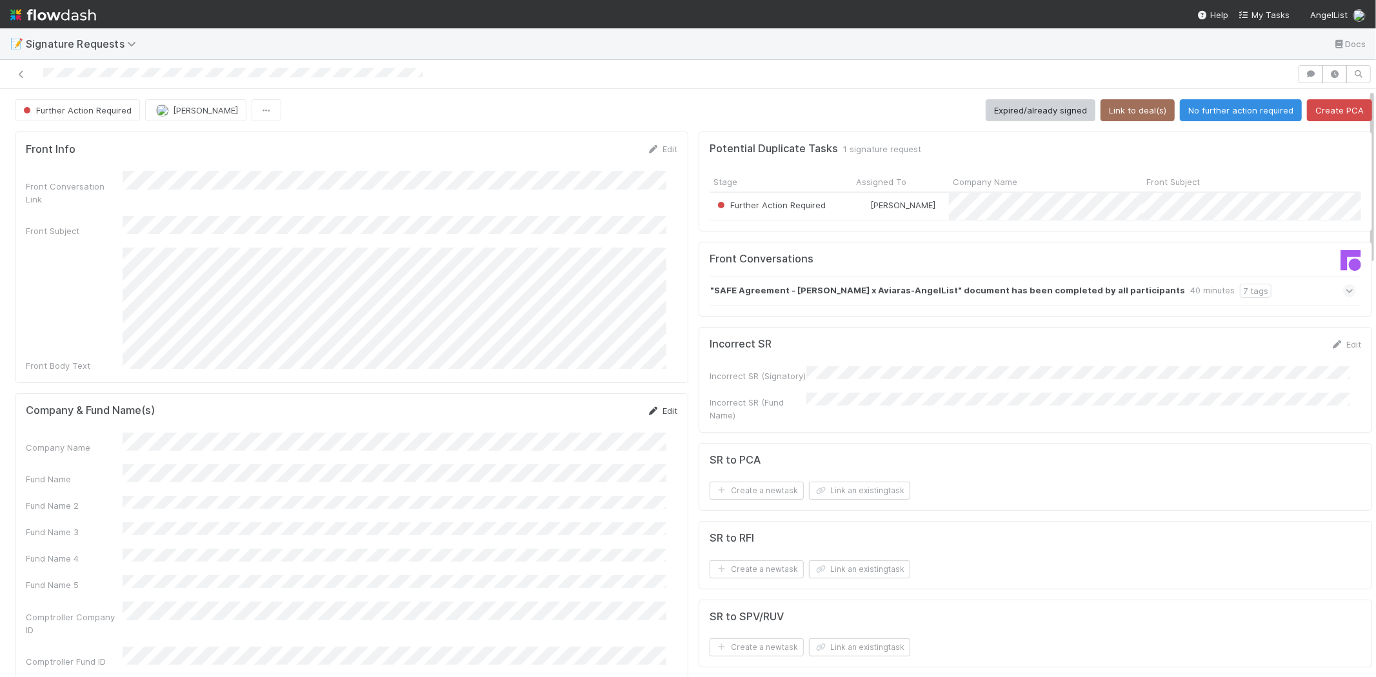
click at [666, 406] on link "Edit" at bounding box center [662, 411] width 30 height 10
click at [55, 477] on div "Fund Name" at bounding box center [352, 489] width 652 height 25
click at [76, 442] on div "Company Name" at bounding box center [352, 454] width 652 height 25
click at [594, 405] on button "Save" at bounding box center [608, 416] width 37 height 22
click at [837, 642] on form "SR to SPV/RUV Create a new task Link an existing task" at bounding box center [1036, 634] width 652 height 46
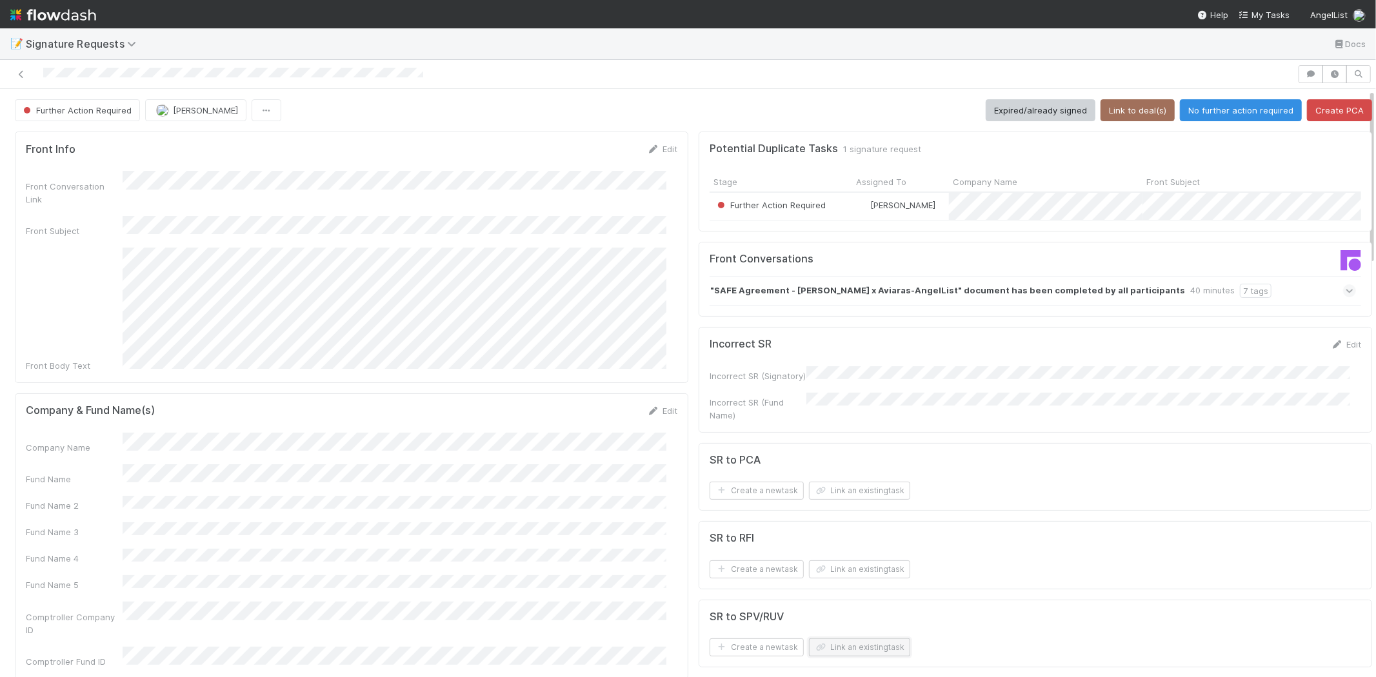
click at [840, 650] on button "Link an existing task" at bounding box center [859, 648] width 101 height 18
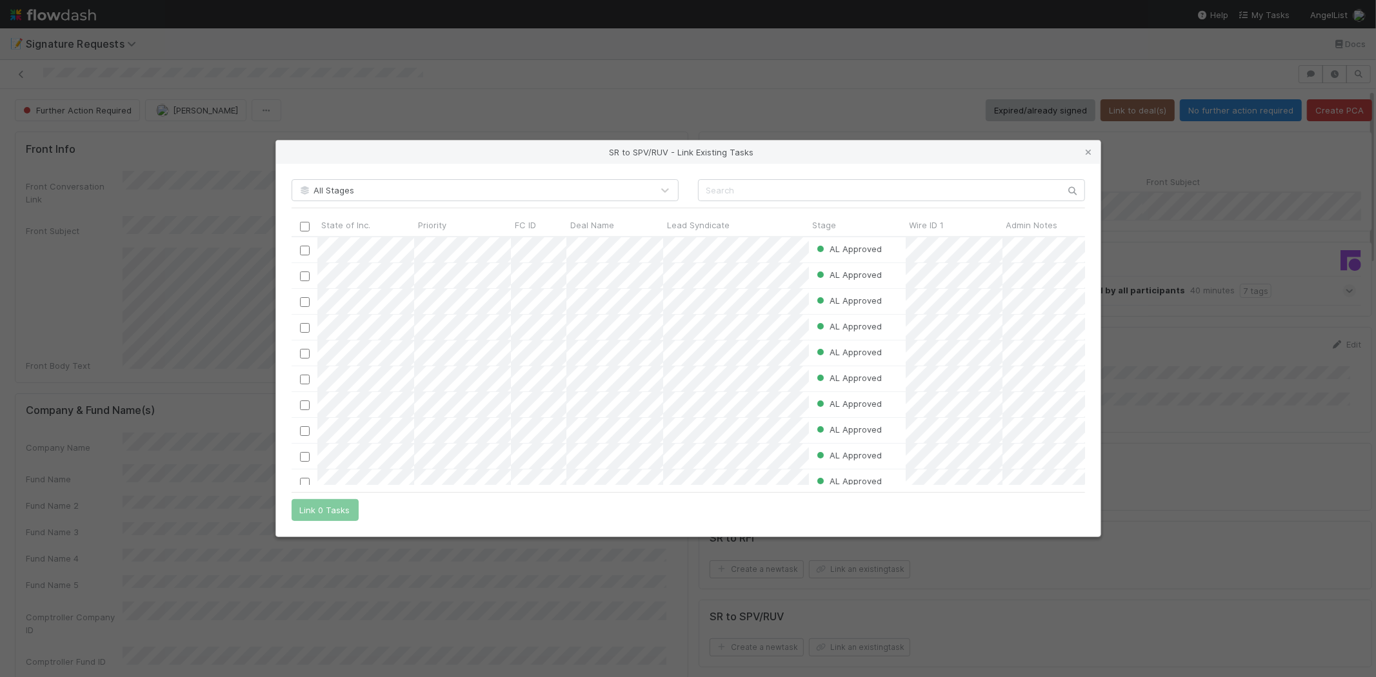
scroll to position [10, 11]
click at [719, 195] on input "text" at bounding box center [891, 190] width 387 height 22
paste input "57384"
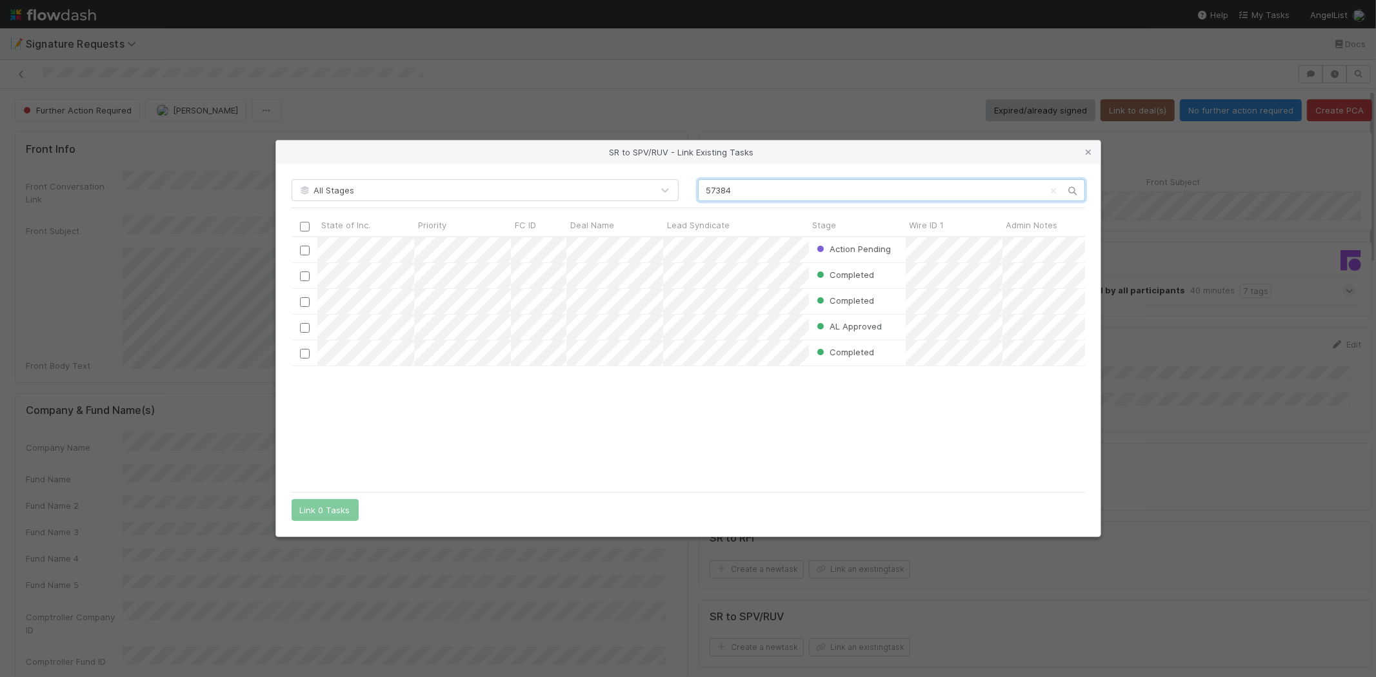
scroll to position [237, 783]
type input "57384"
click at [573, 432] on div "Action Pending Jonah Lecker 7/25/25, 12:07:00 AM 8/28/25, 5:52:17 AM Completed …" at bounding box center [689, 361] width 794 height 248
click at [301, 252] on input "checkbox" at bounding box center [304, 251] width 10 height 10
click at [315, 517] on button "Link 1 Task" at bounding box center [322, 510] width 61 height 22
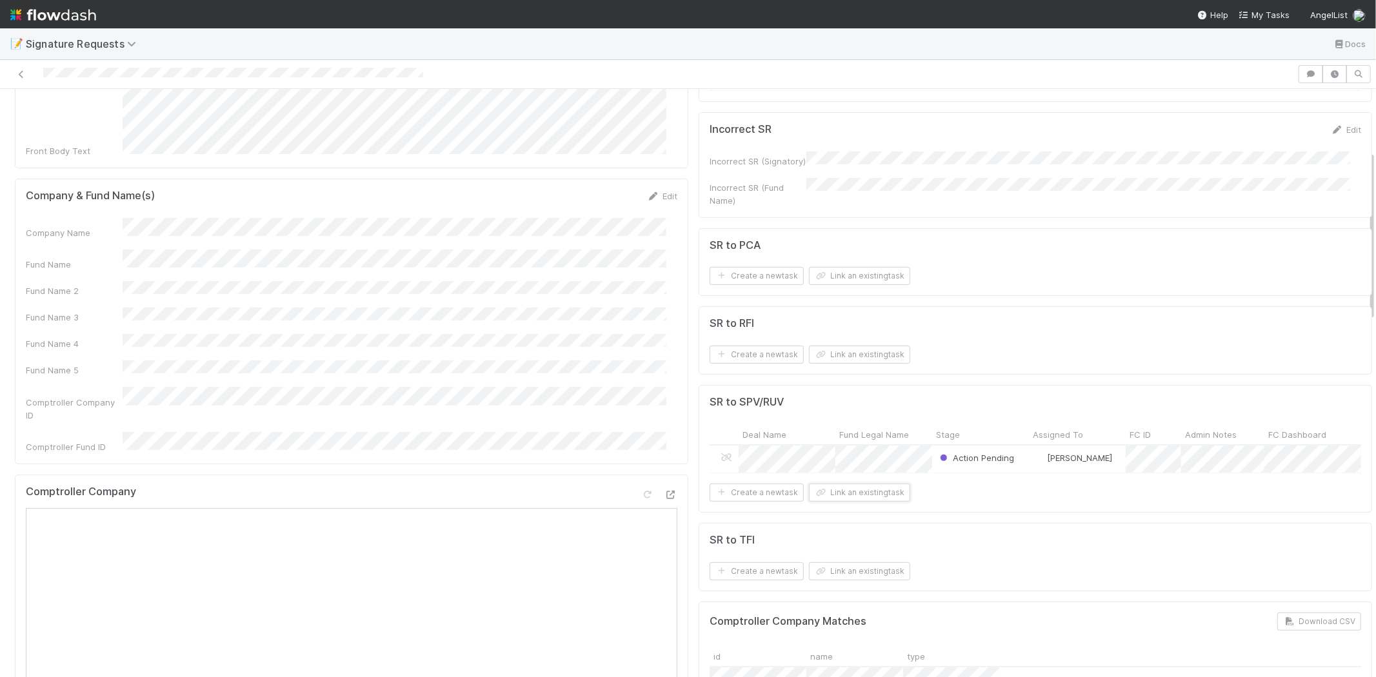
scroll to position [0, 0]
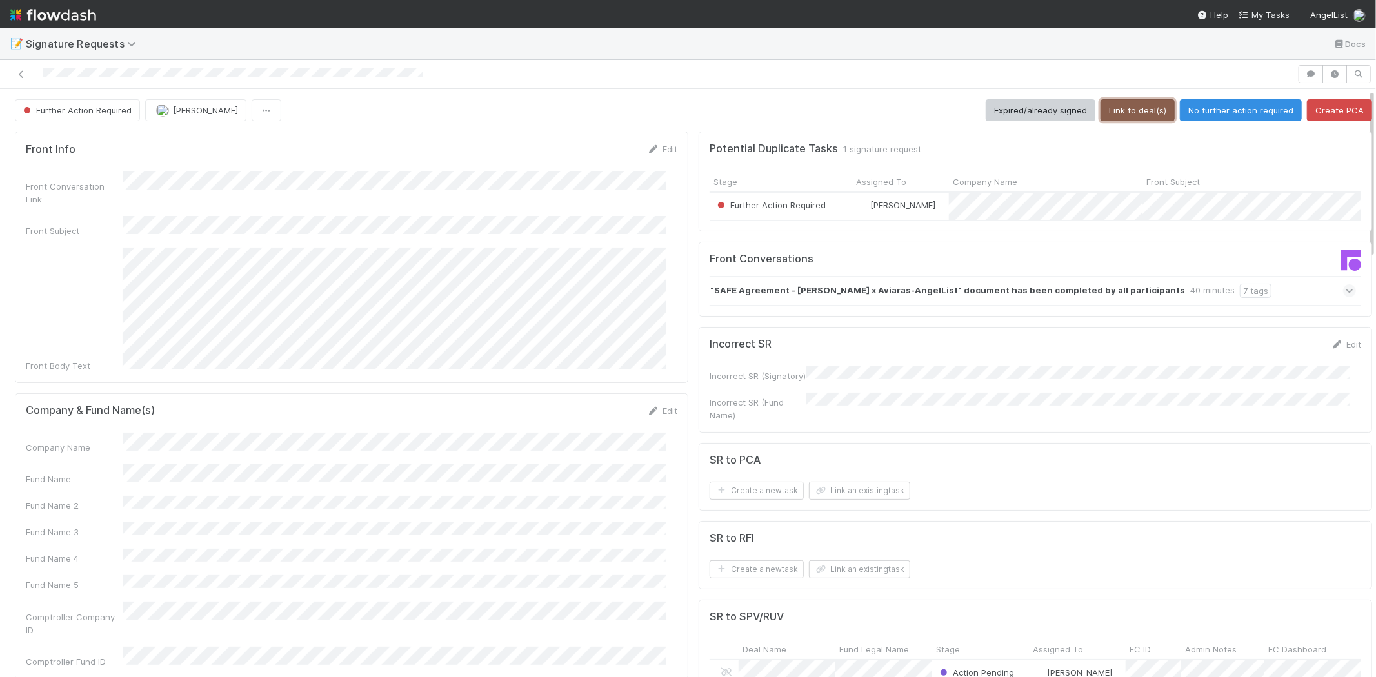
click at [1108, 101] on button "Link to deal(s)" at bounding box center [1138, 110] width 74 height 22
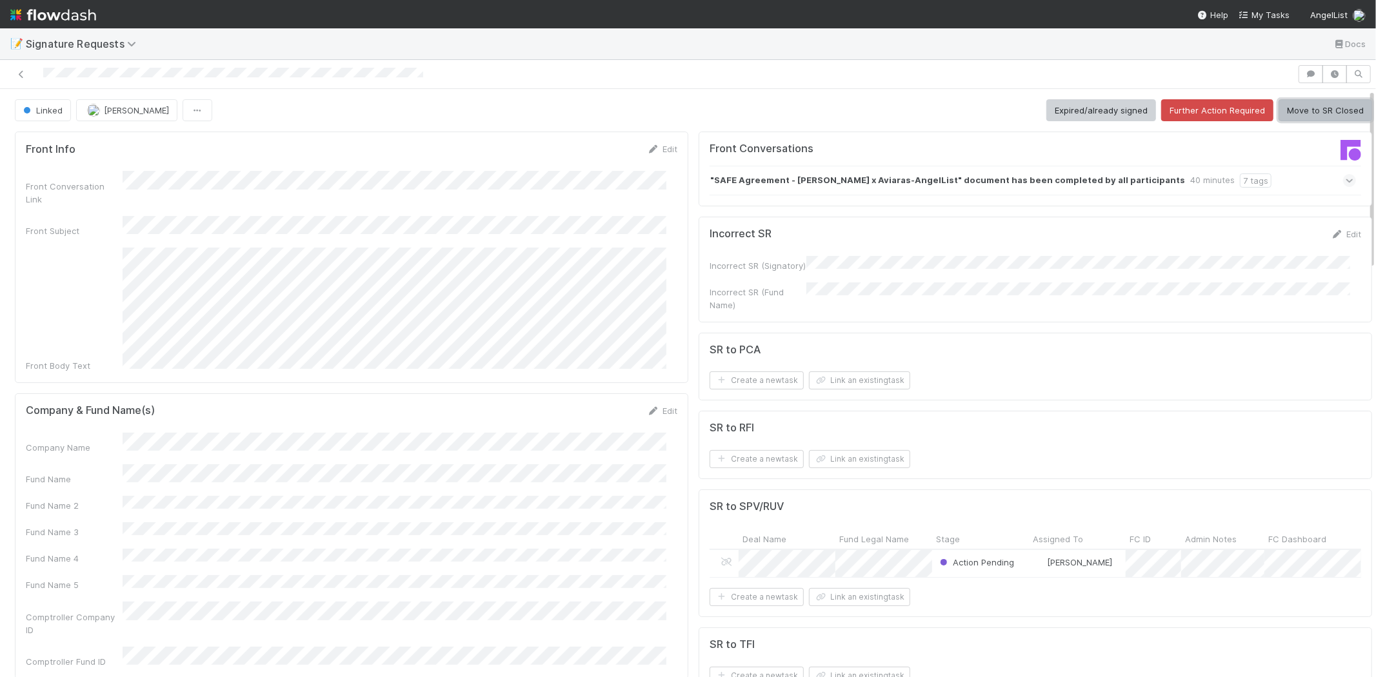
click at [1312, 105] on button "Move to SR Closed" at bounding box center [1326, 110] width 94 height 22
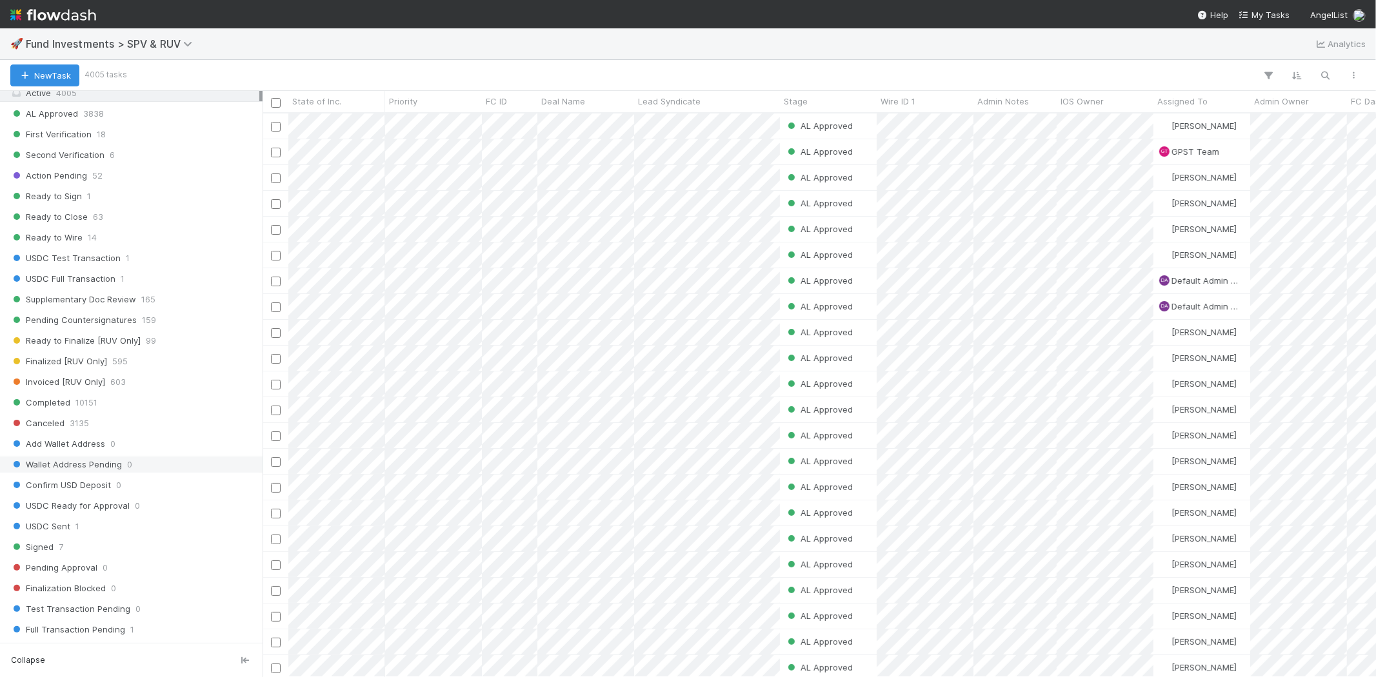
scroll to position [645, 0]
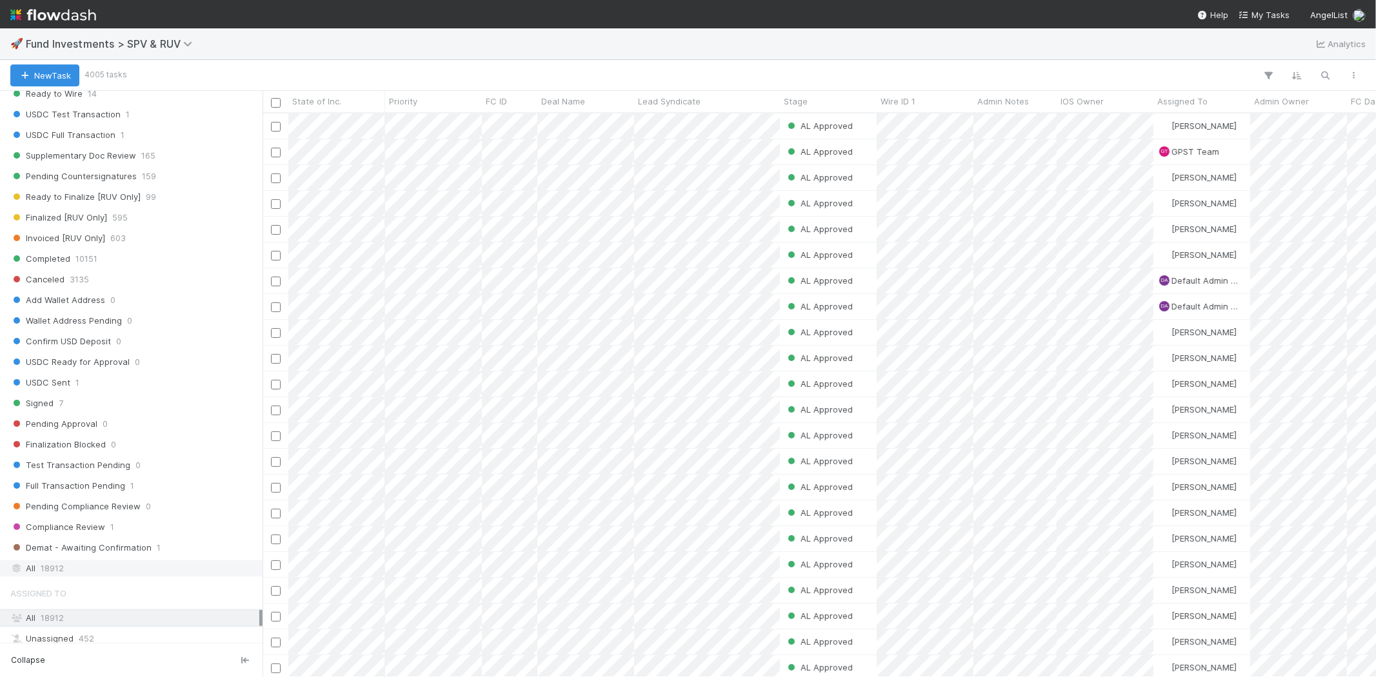
click at [60, 576] on span "18912" at bounding box center [52, 569] width 23 height 16
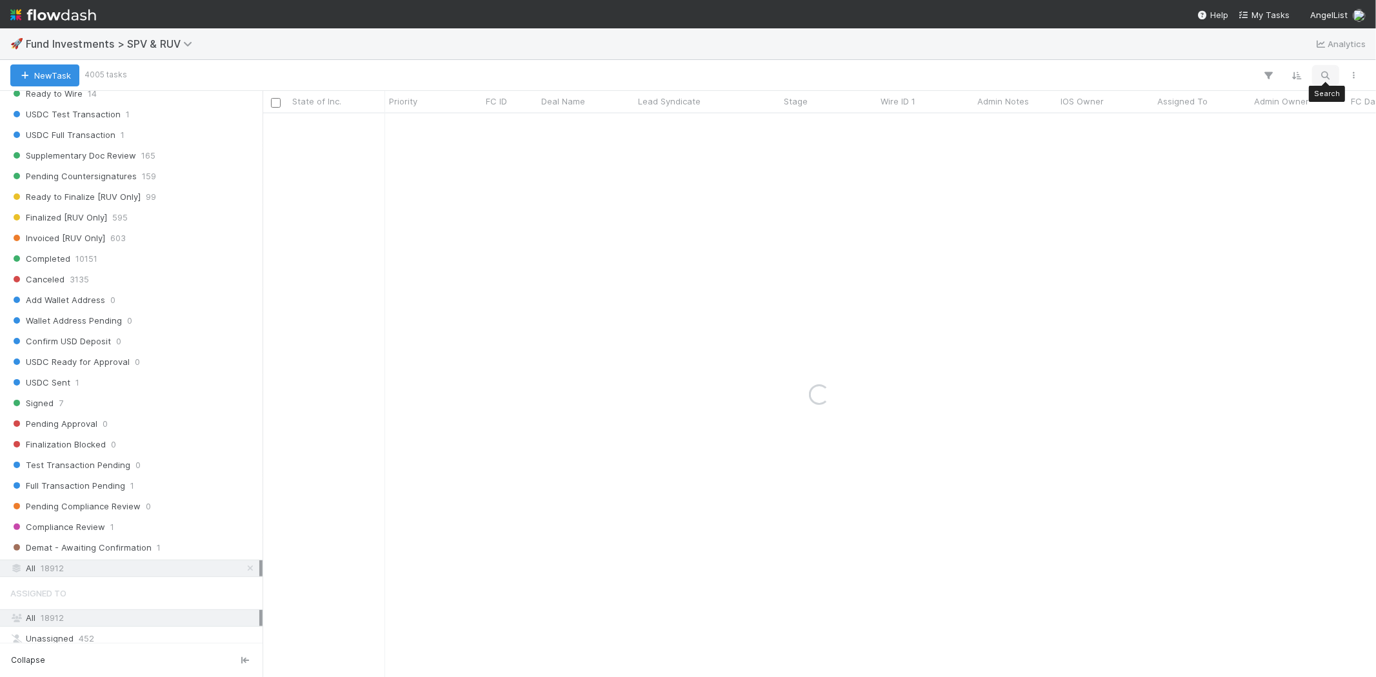
click at [1238, 75] on icon "button" at bounding box center [1325, 76] width 13 height 12
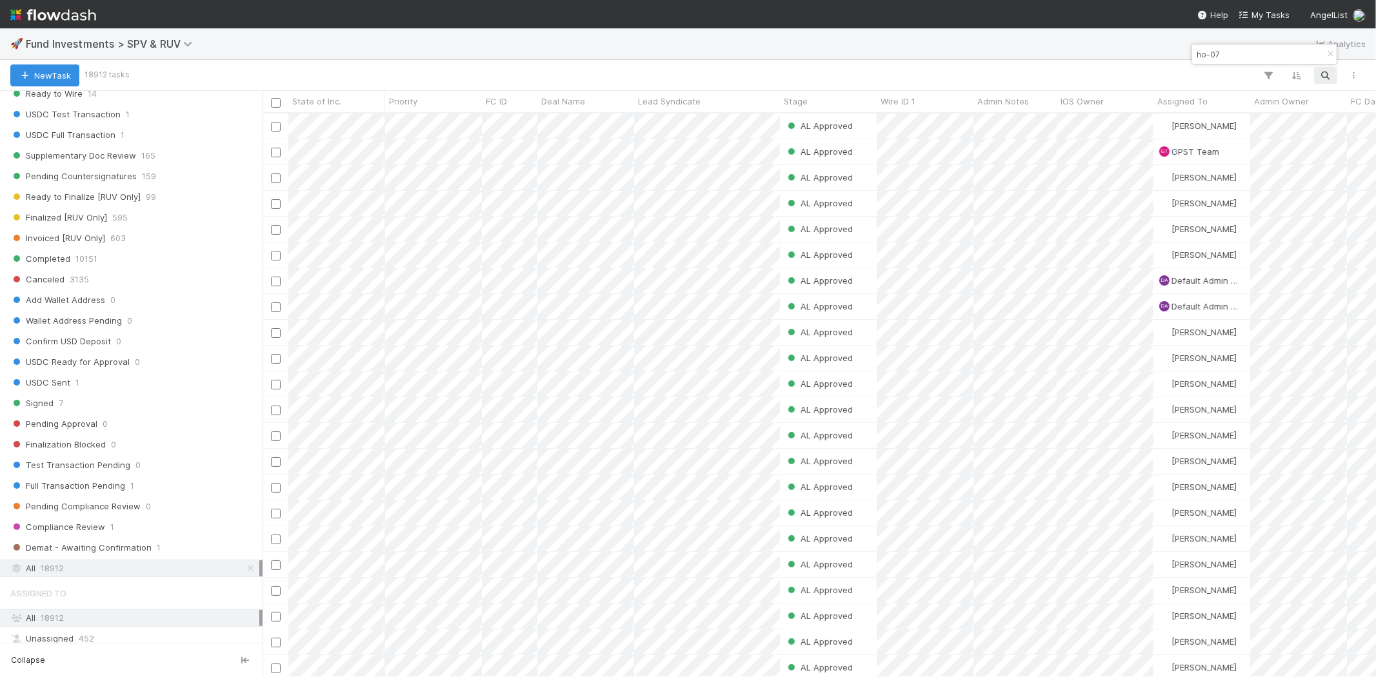
scroll to position [553, 1102]
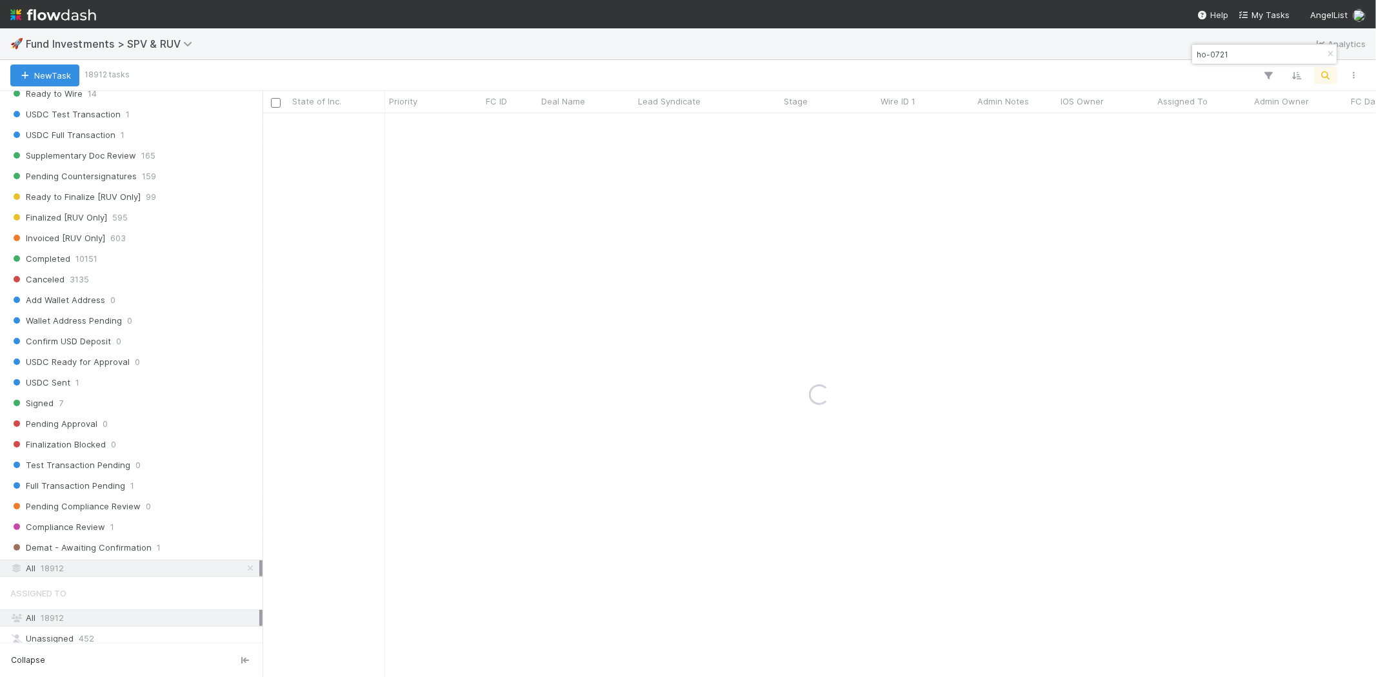
type input "ho-0721"
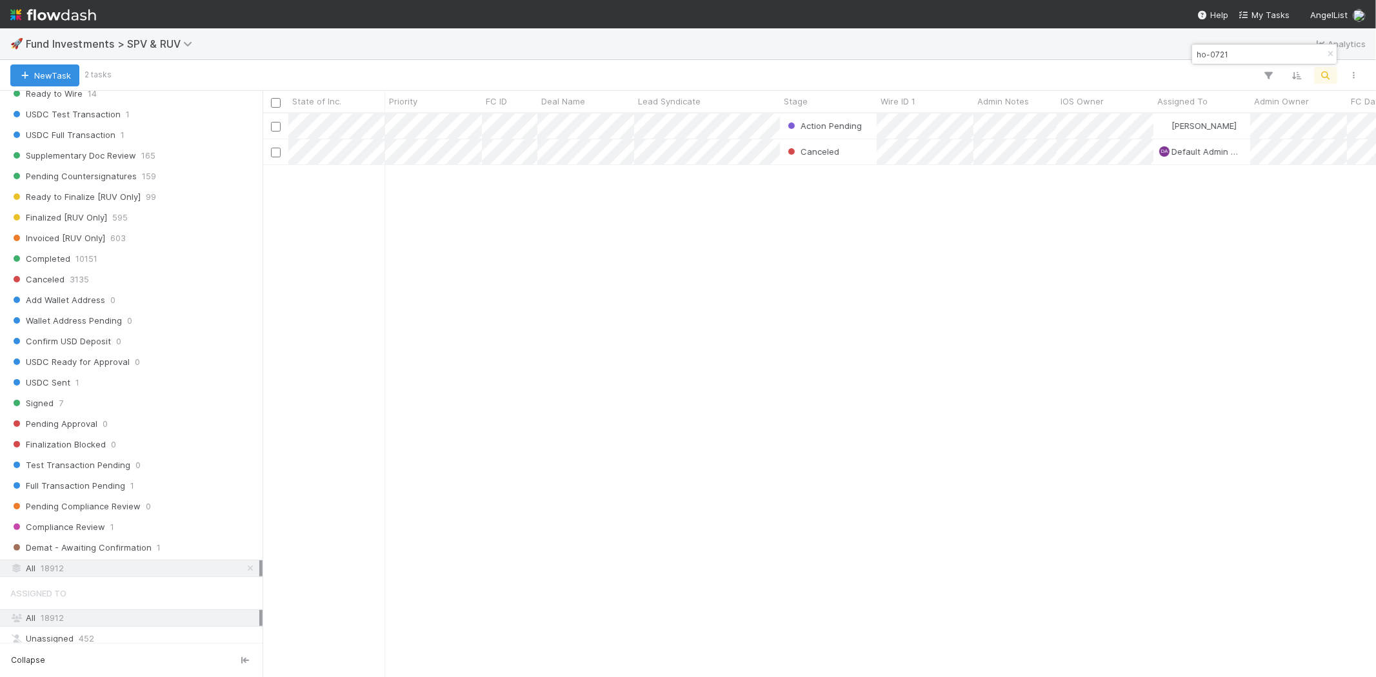
scroll to position [11, 10]
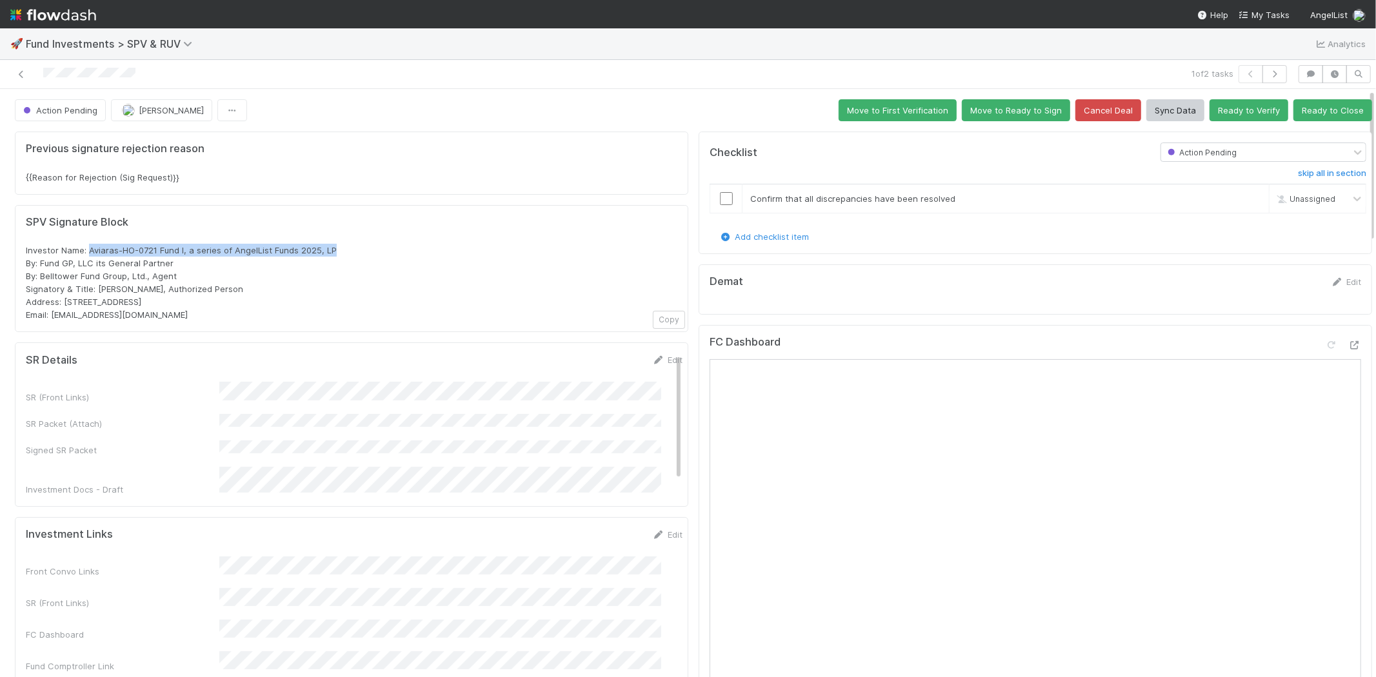
drag, startPoint x: 88, startPoint y: 252, endPoint x: 345, endPoint y: 254, distance: 256.2
click at [345, 254] on div "Investor Name: Aviaras-HO-0721 Fund I, a series of AngelList Funds 2025, LP By:…" at bounding box center [352, 282] width 652 height 77
copy span "Aviaras-HO-0721 Fund I, a series of AngelList Funds 2025, LP"
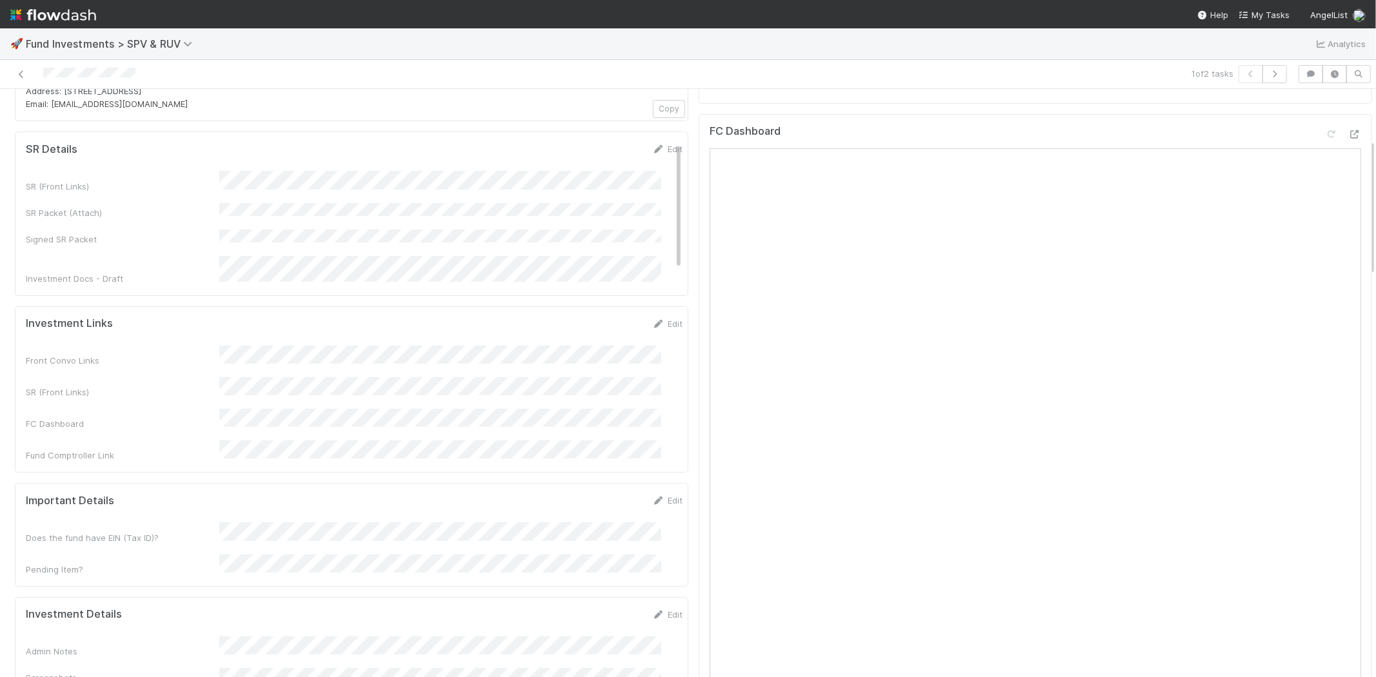
scroll to position [215, 0]
click at [101, 45] on span "Fund Investments > SPV & RUV" at bounding box center [112, 43] width 173 height 13
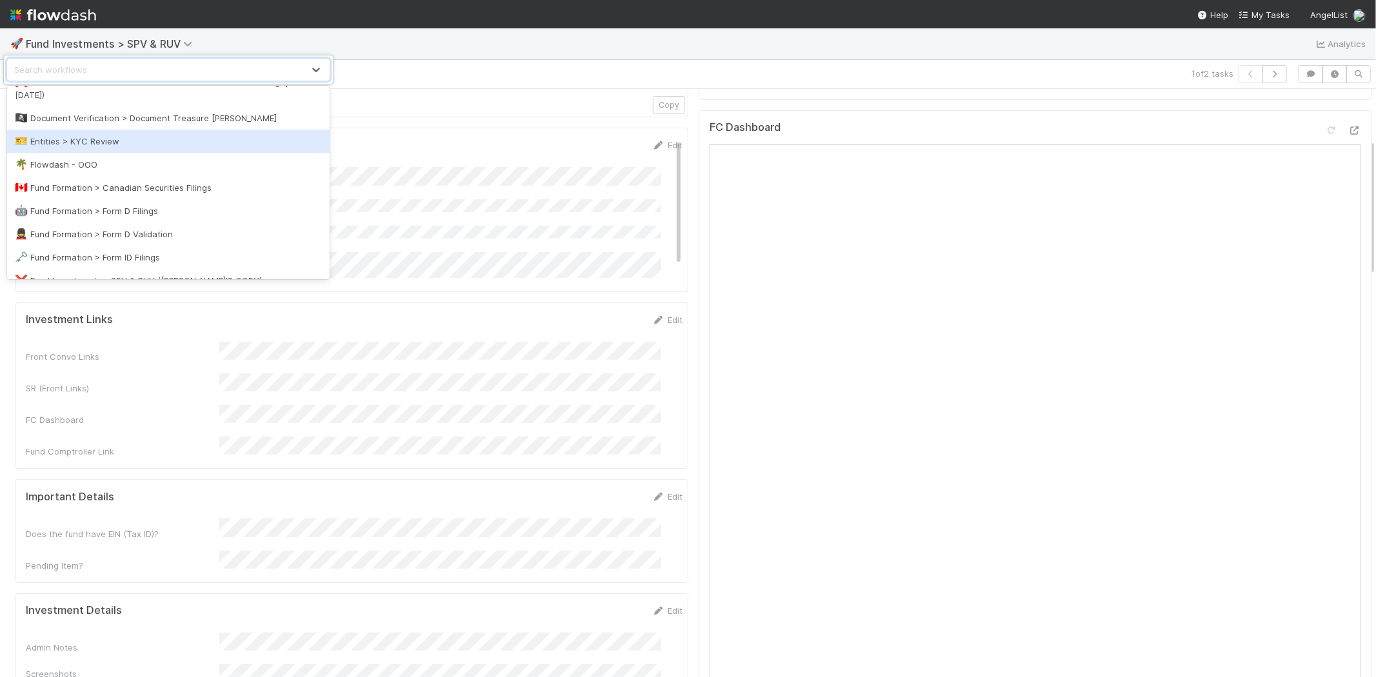
scroll to position [358, 0]
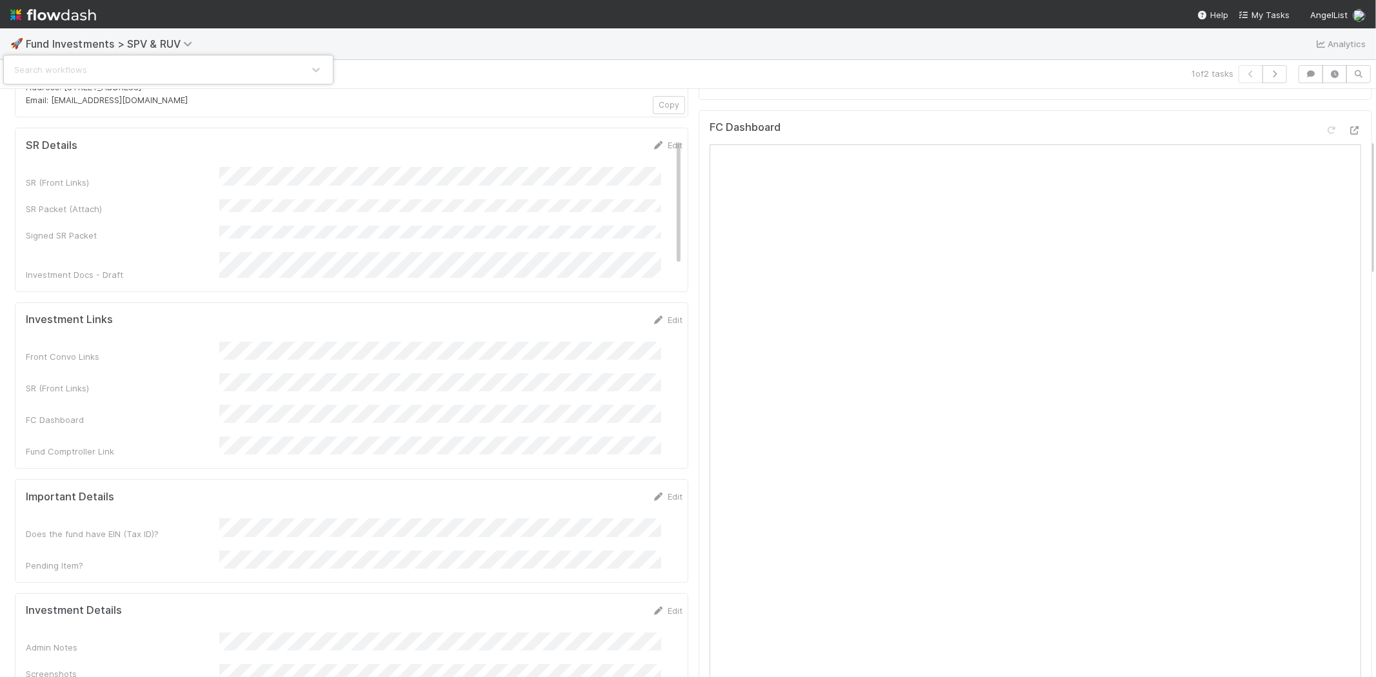
click at [572, 66] on div "Search workflows" at bounding box center [688, 338] width 1376 height 677
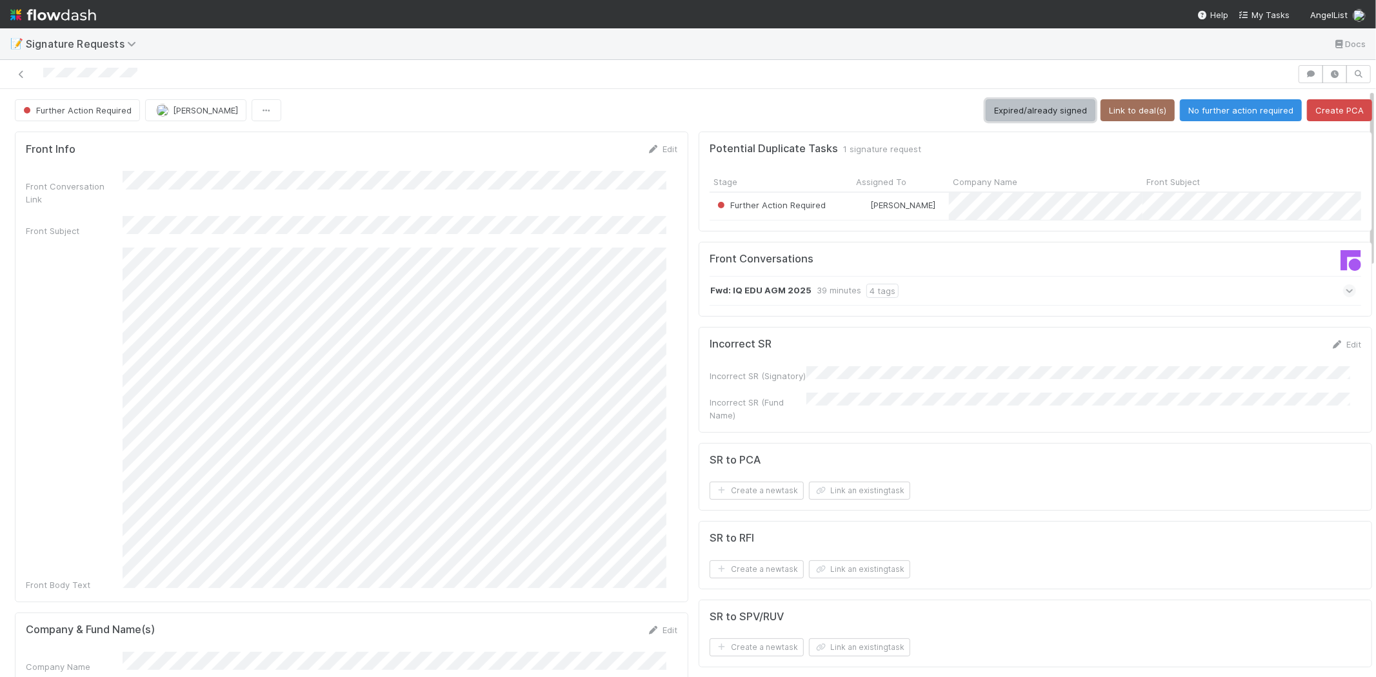
click at [1034, 108] on button "Expired/already signed" at bounding box center [1041, 110] width 110 height 22
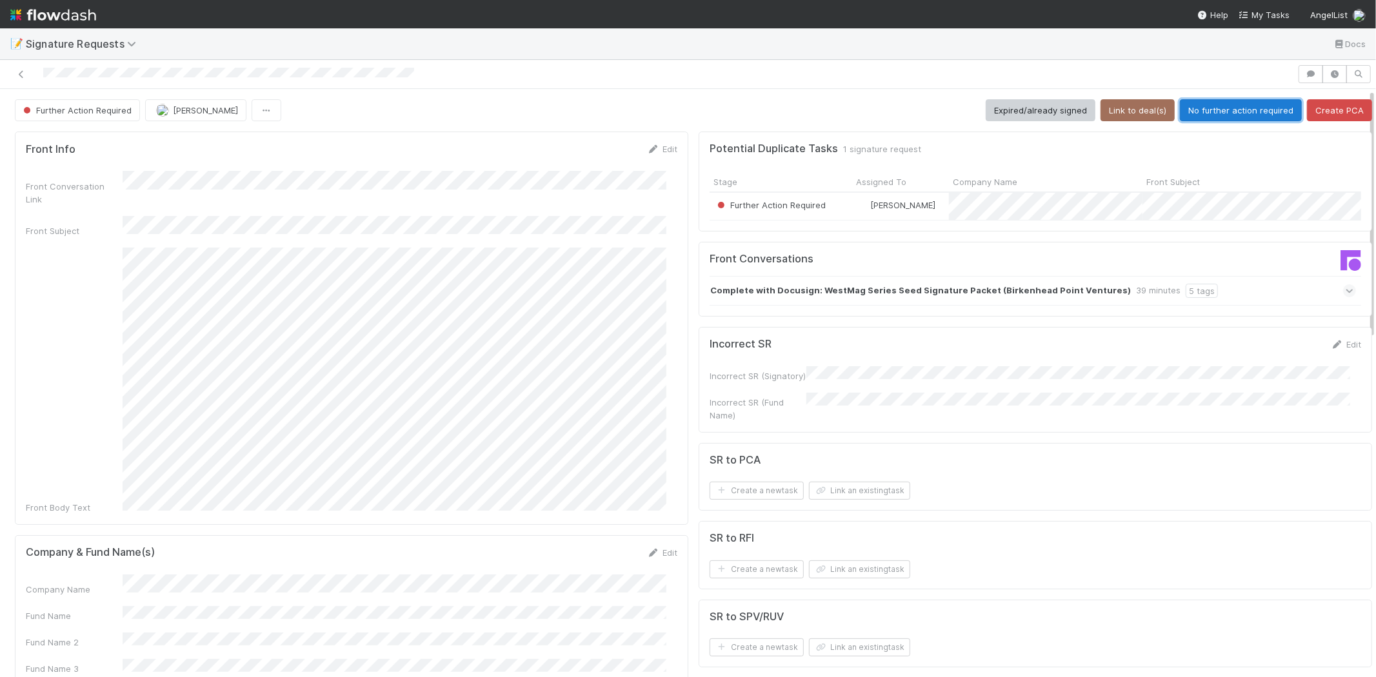
click at [1196, 112] on button "No further action required" at bounding box center [1241, 110] width 122 height 22
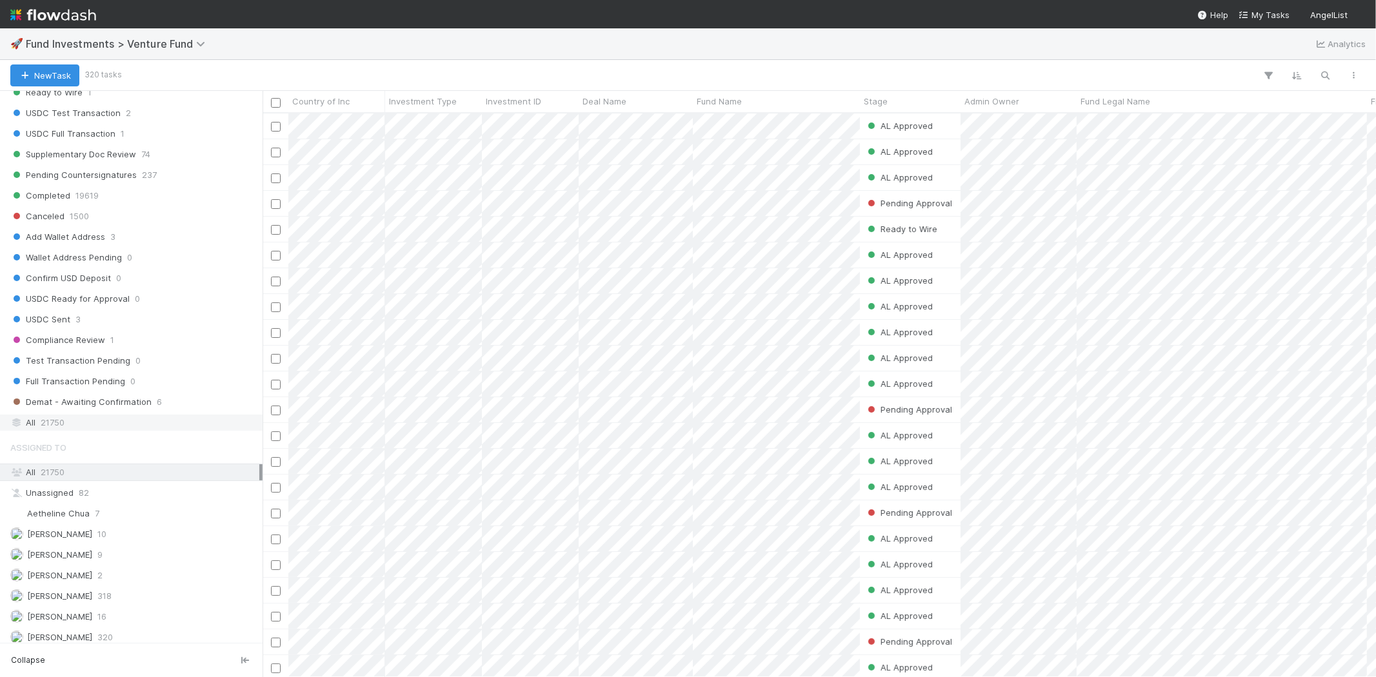
scroll to position [717, 0]
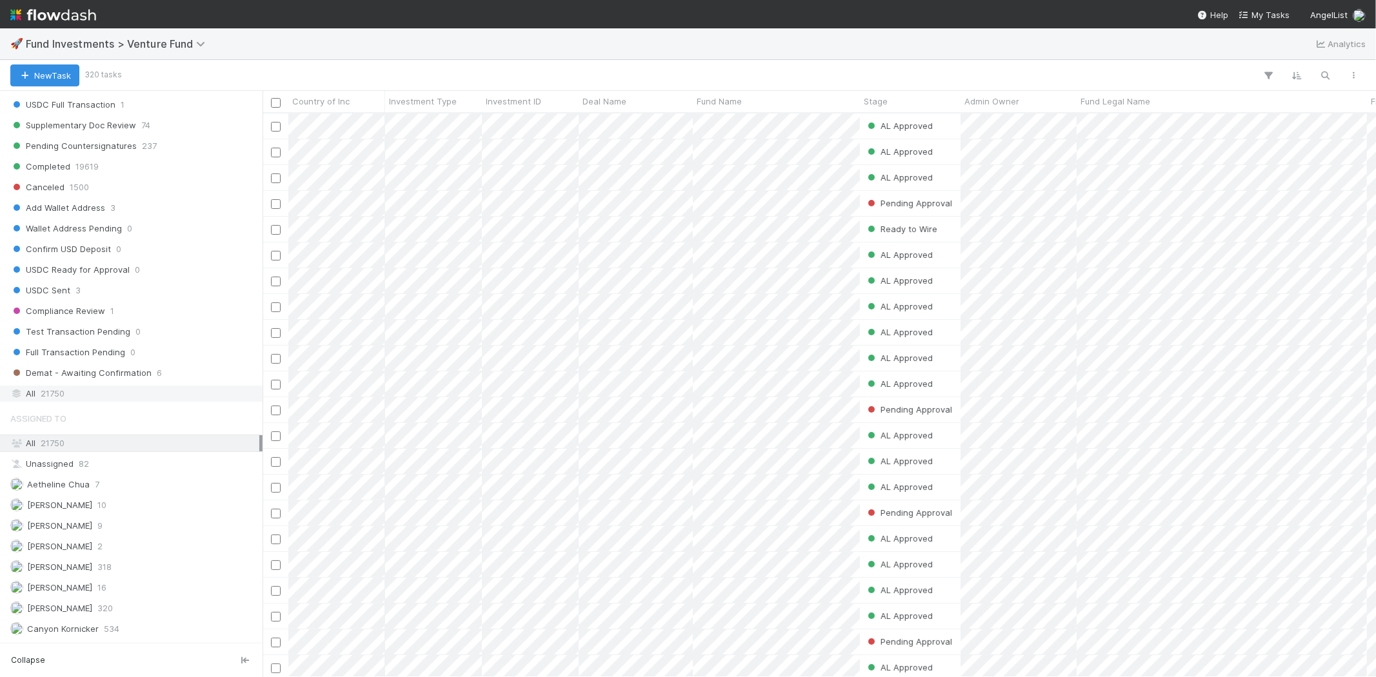
click at [41, 397] on span "21750" at bounding box center [53, 394] width 24 height 16
click at [1327, 79] on icon "button" at bounding box center [1325, 76] width 13 height 12
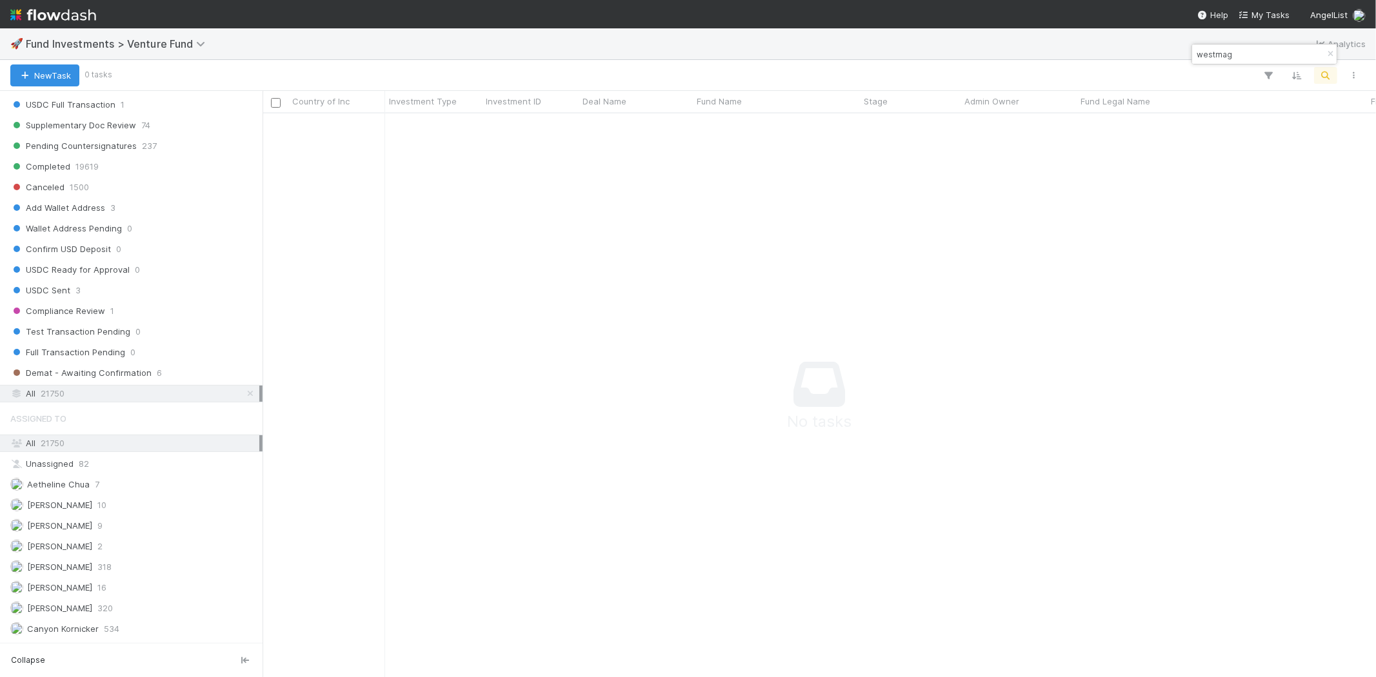
scroll to position [543, 1092]
click at [1236, 50] on input "westmag" at bounding box center [1258, 53] width 129 height 15
type input "birkenhead"
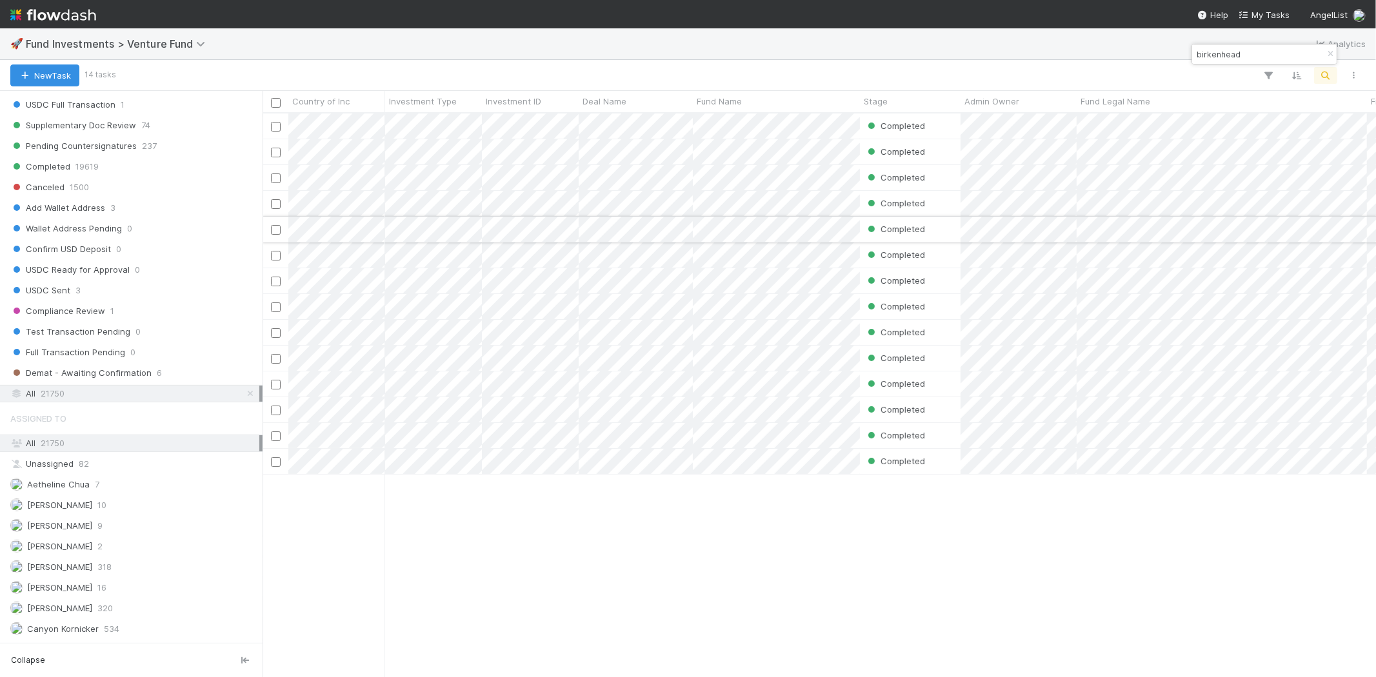
scroll to position [553, 1102]
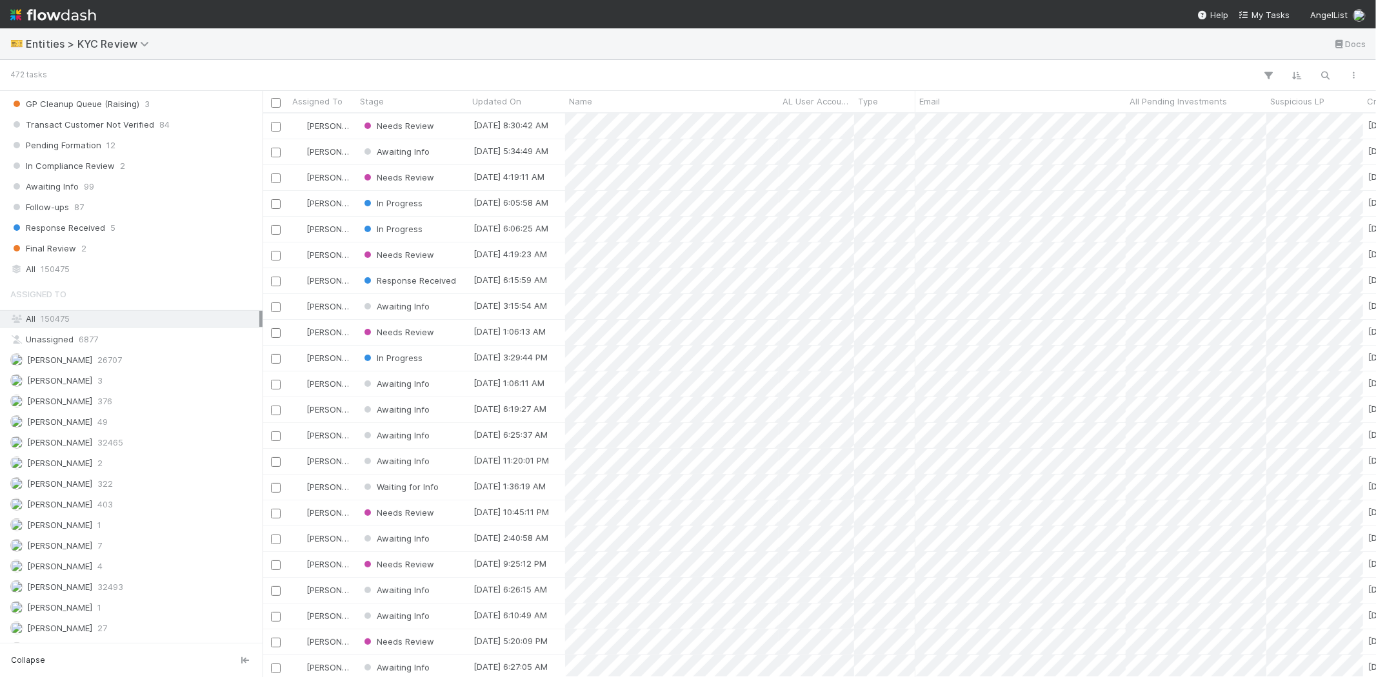
scroll to position [932, 0]
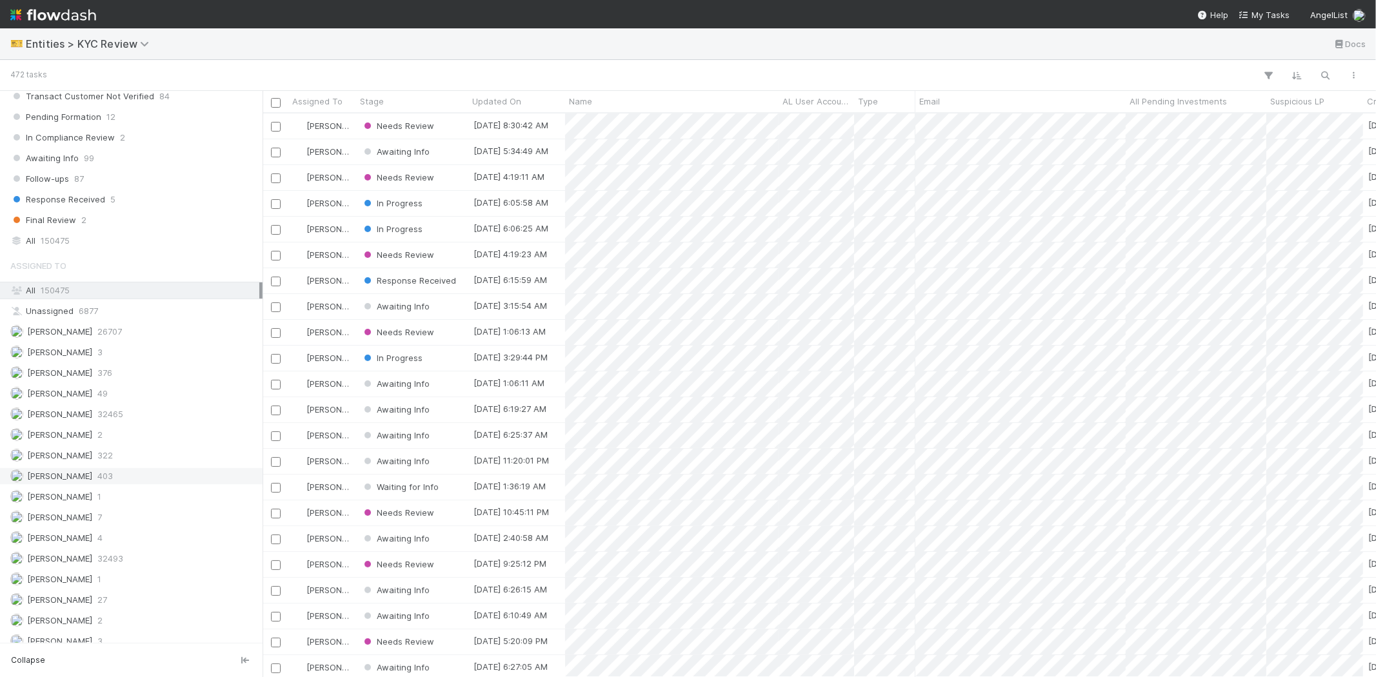
click at [128, 475] on div "Karen Jane Salcedo 403" at bounding box center [131, 476] width 263 height 17
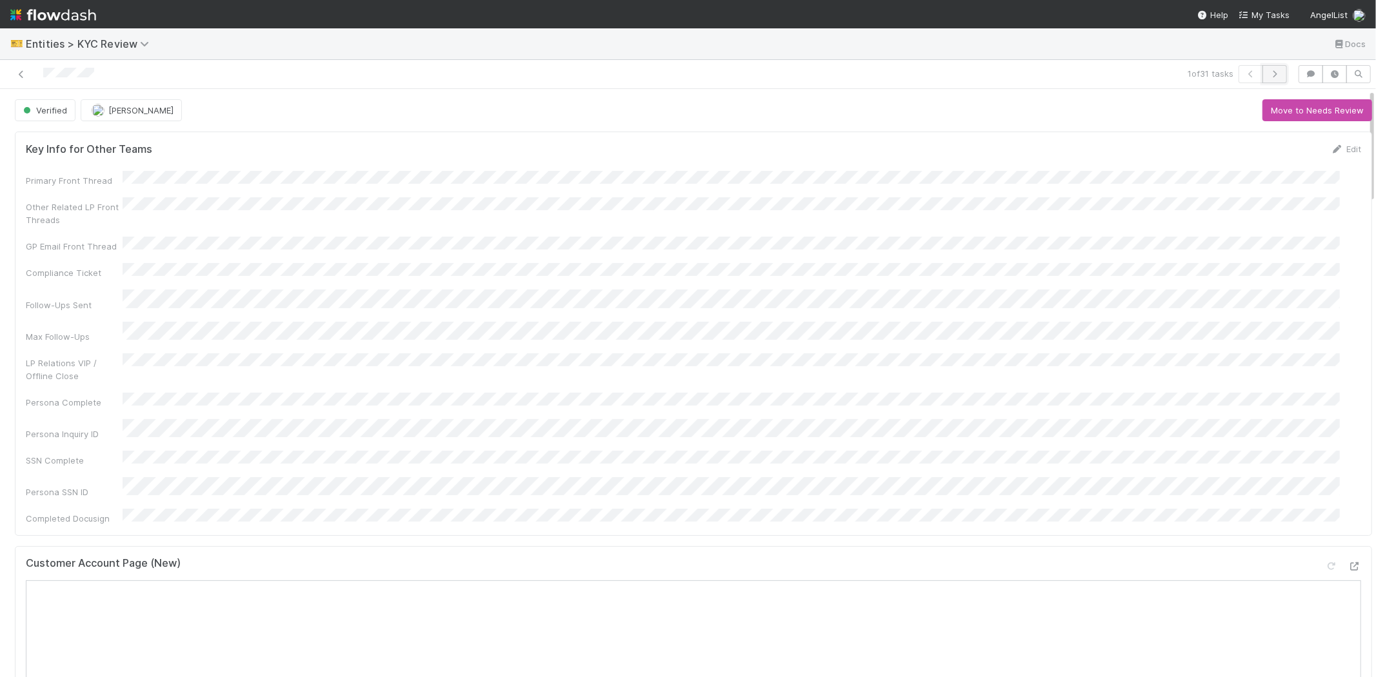
click at [1268, 75] on icon "button" at bounding box center [1274, 74] width 13 height 8
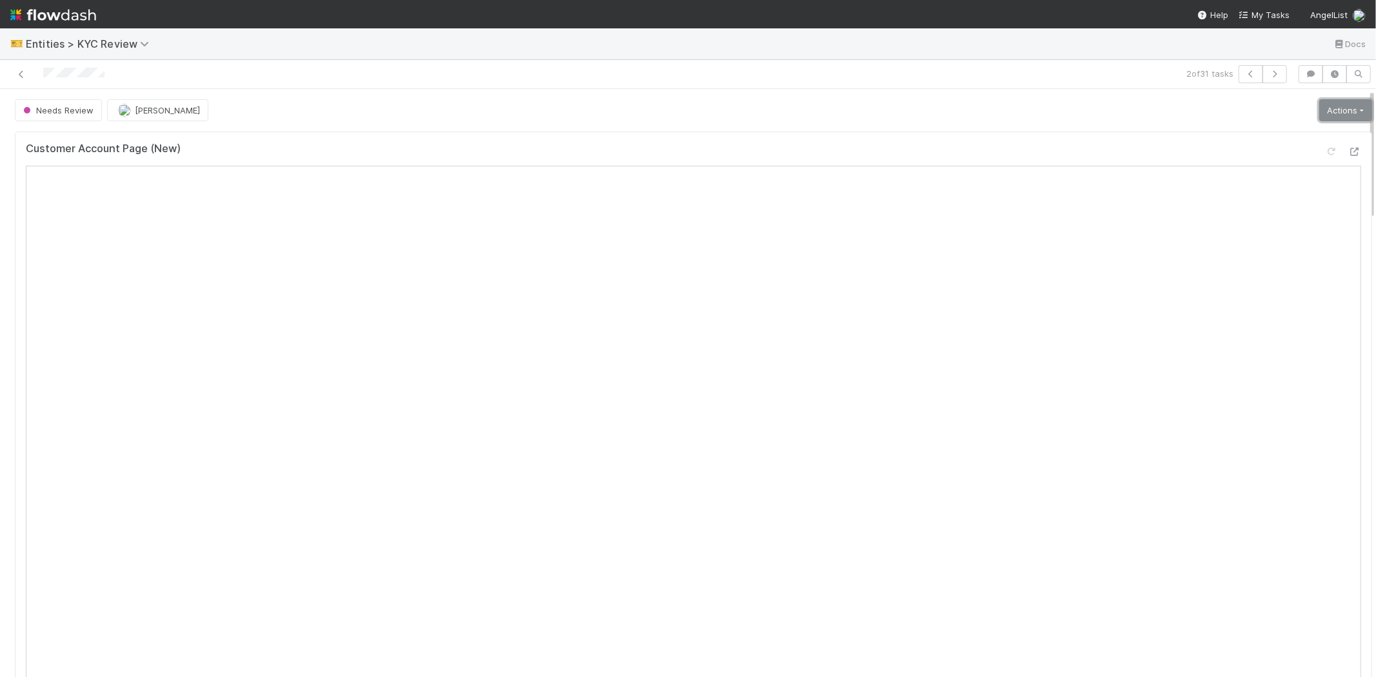
click at [1319, 114] on link "Actions" at bounding box center [1345, 110] width 53 height 22
click at [1258, 224] on button "Select Template [New]" at bounding box center [1303, 228] width 142 height 18
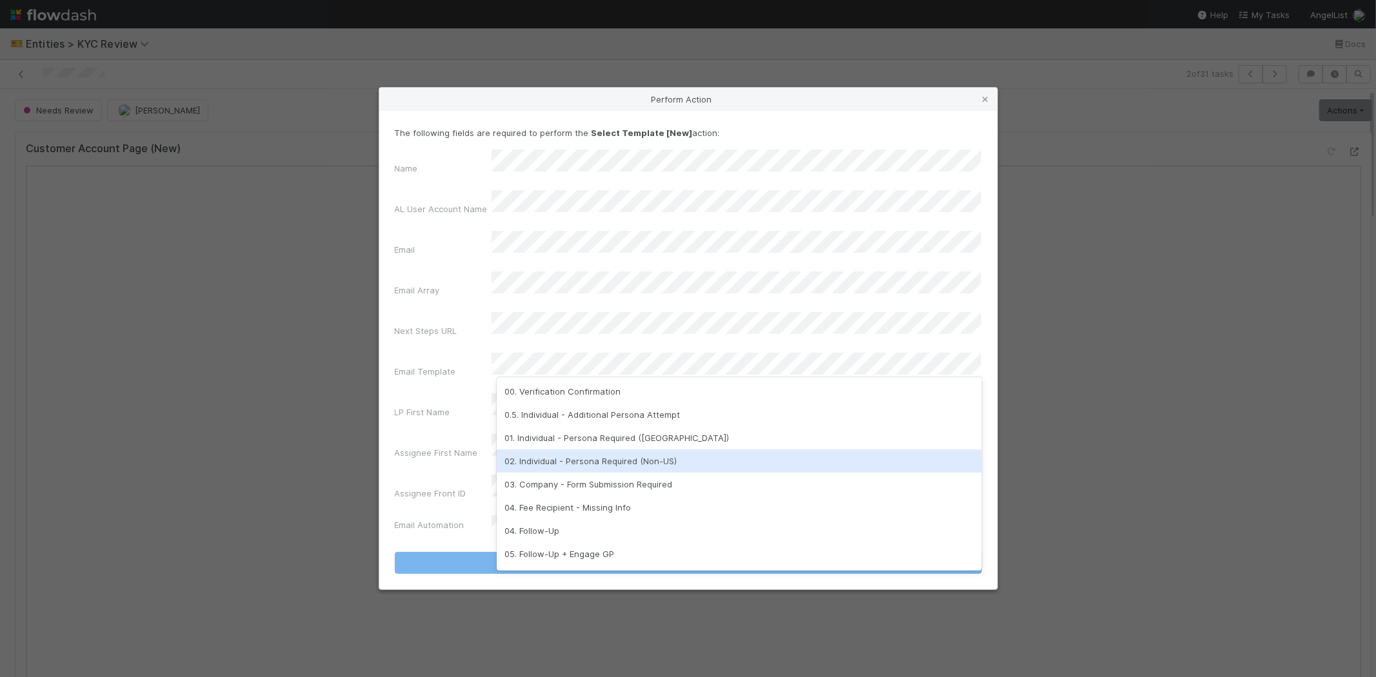
click at [561, 461] on div "02. Individual - Persona Required (Non-US)" at bounding box center [739, 461] width 485 height 23
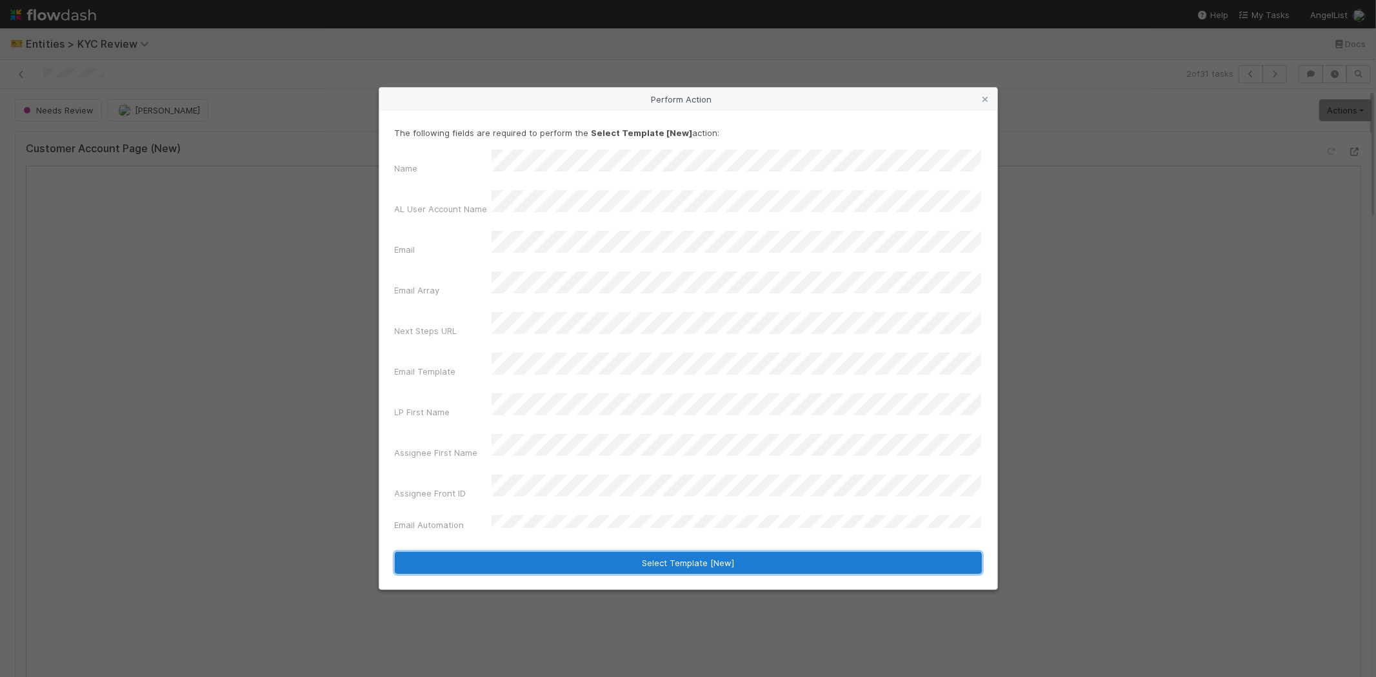
click at [536, 552] on button "Select Template [New]" at bounding box center [688, 563] width 587 height 22
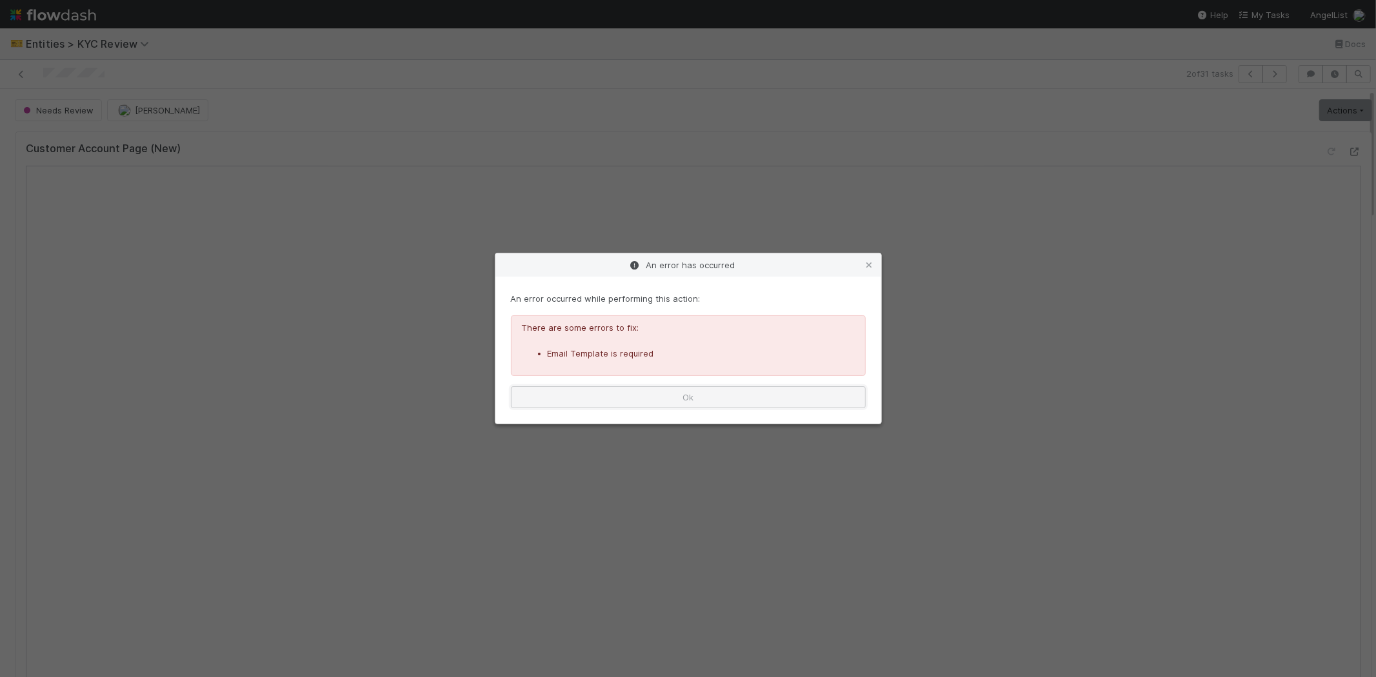
click at [623, 405] on button "Ok" at bounding box center [688, 397] width 355 height 22
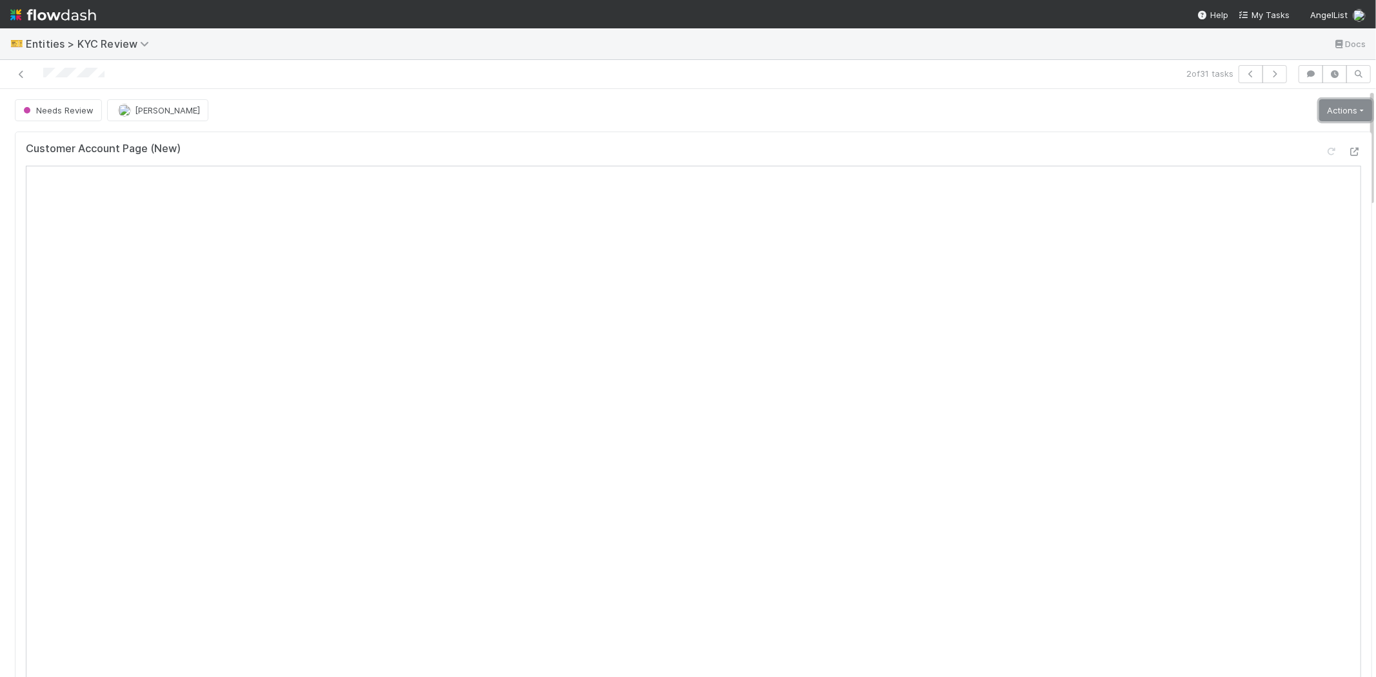
click at [1334, 107] on link "Actions" at bounding box center [1345, 110] width 53 height 22
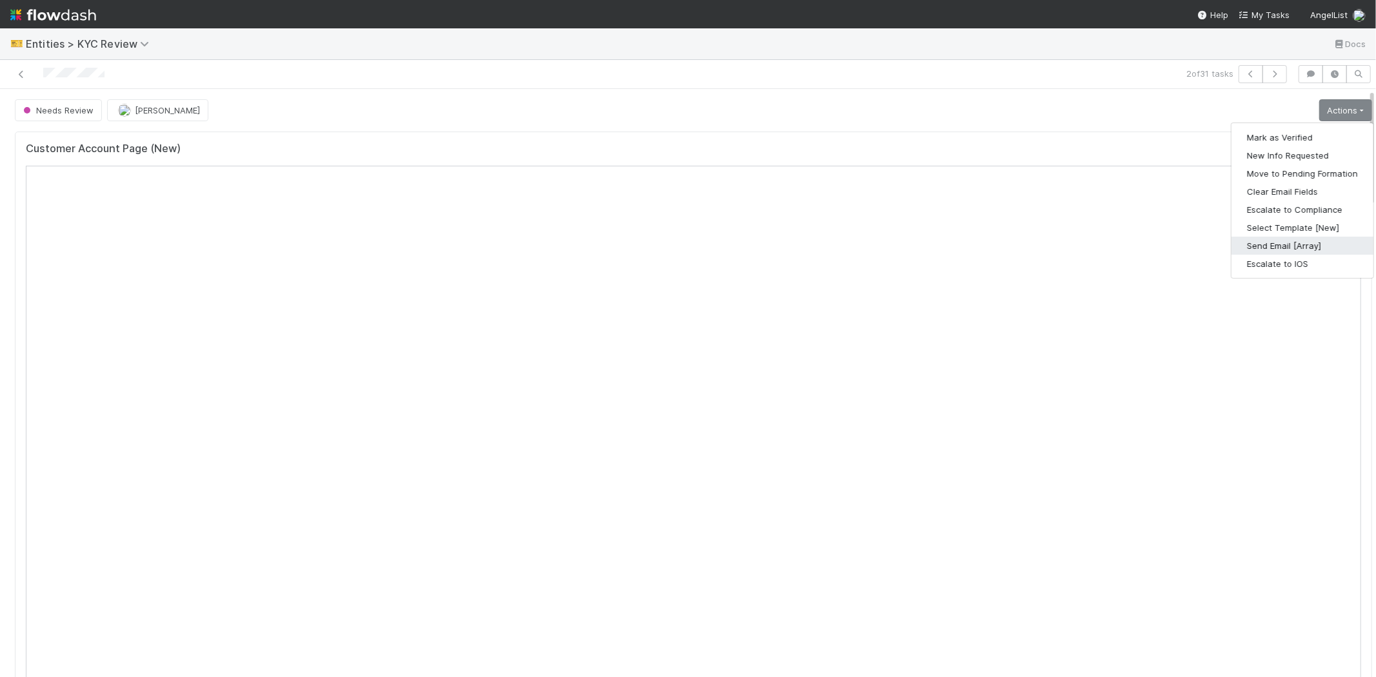
click at [1256, 246] on button "Send Email [Array]" at bounding box center [1303, 246] width 142 height 18
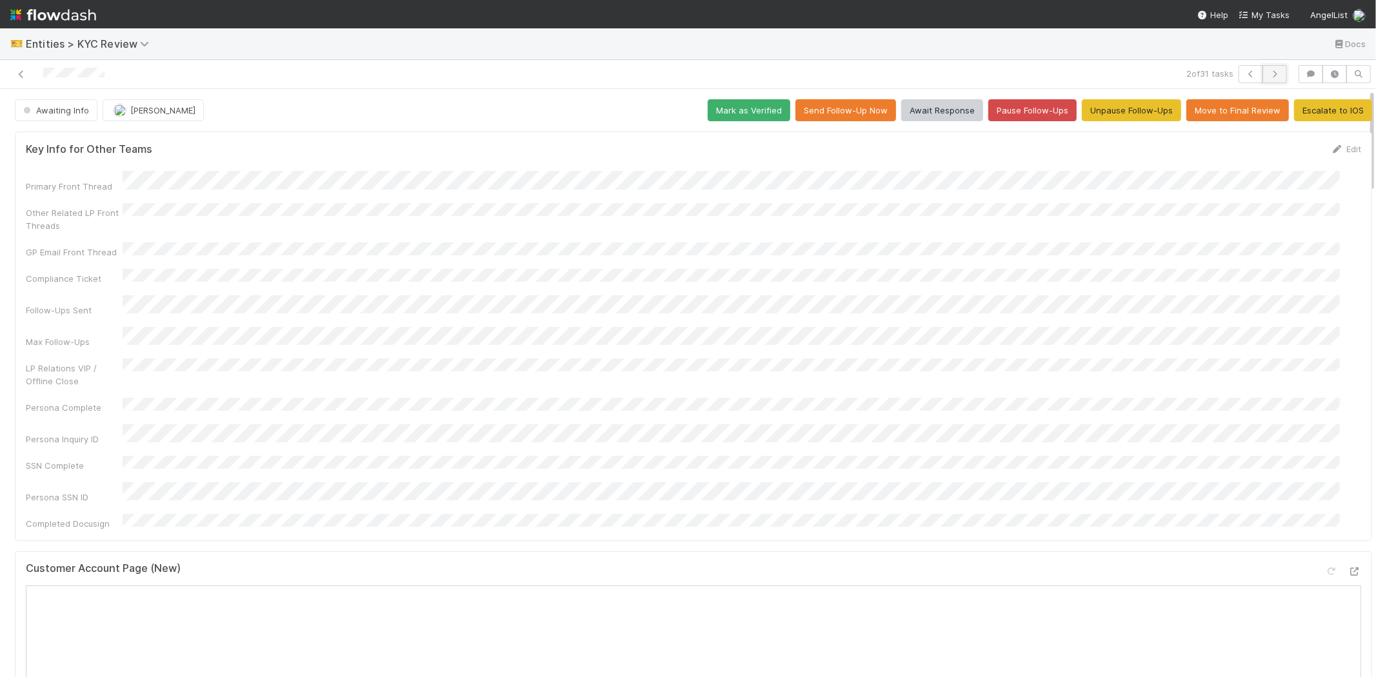
click at [1268, 70] on icon "button" at bounding box center [1274, 74] width 13 height 8
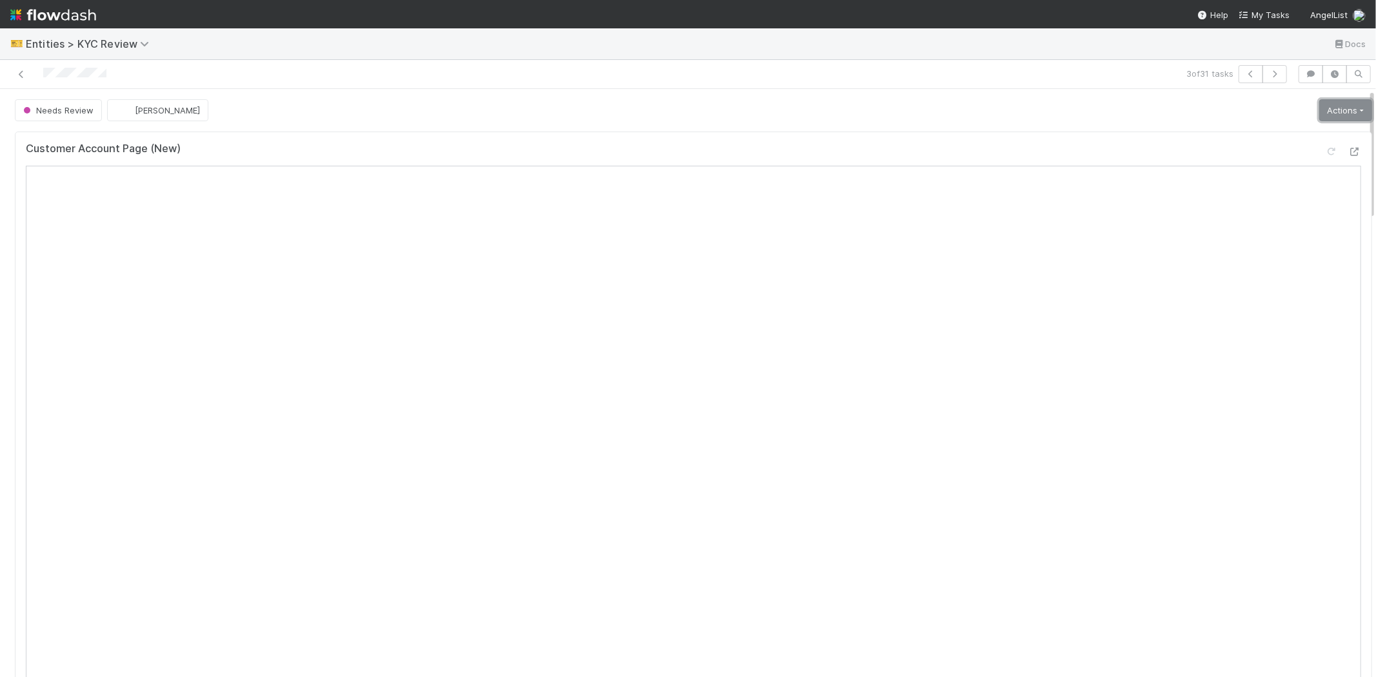
click at [1319, 113] on link "Actions" at bounding box center [1345, 110] width 53 height 22
click at [1256, 226] on button "Select Template [New]" at bounding box center [1303, 228] width 142 height 18
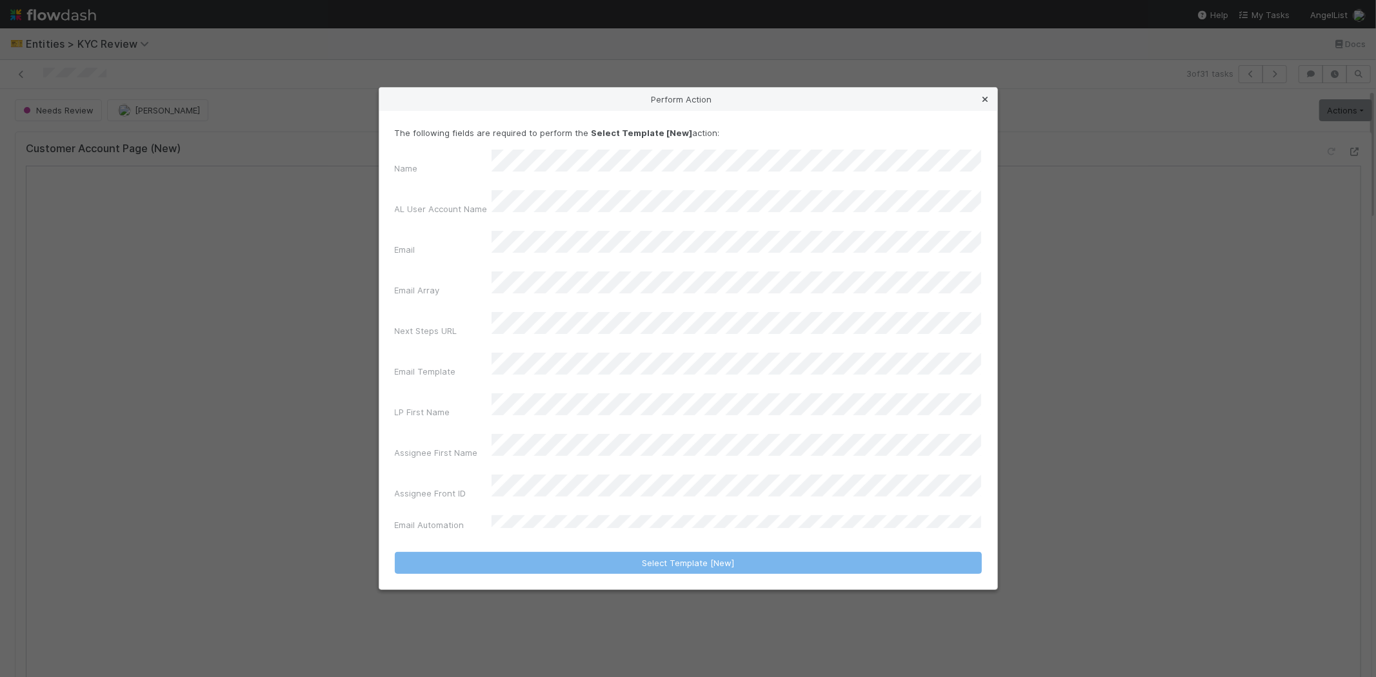
click at [988, 106] on link at bounding box center [985, 99] width 13 height 13
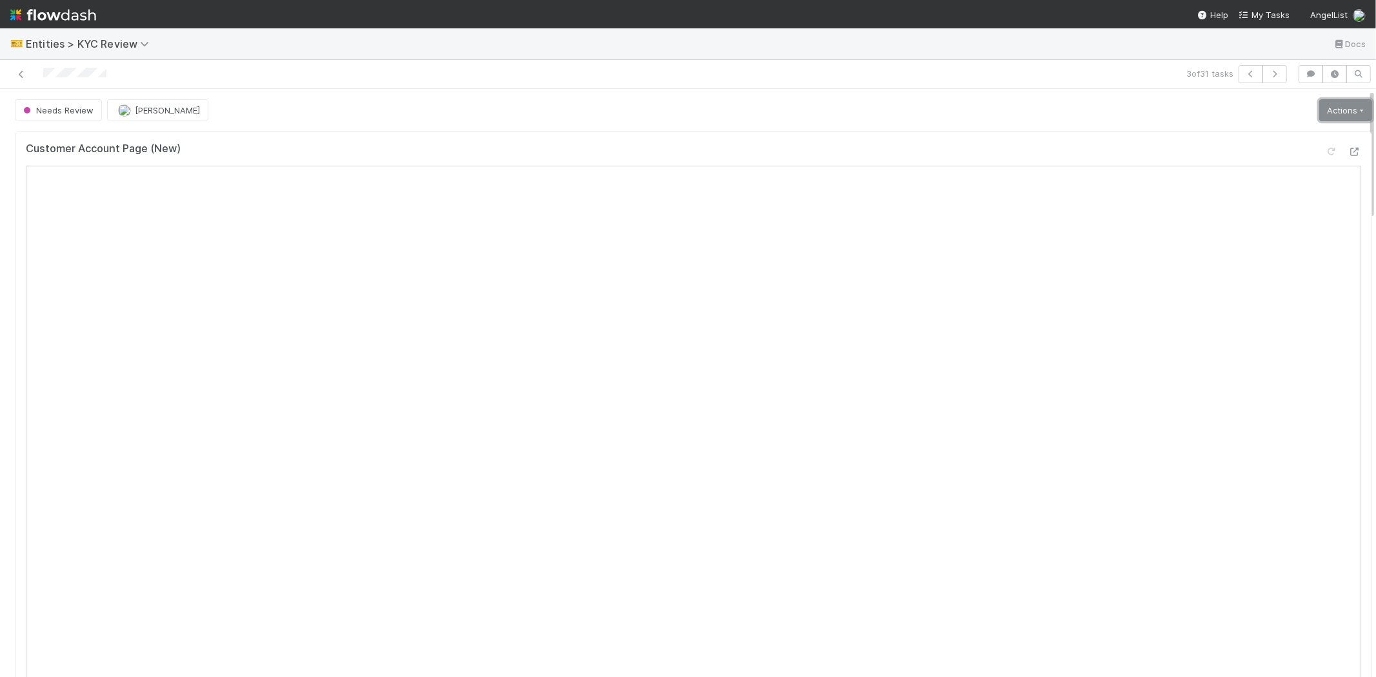
click at [1319, 118] on link "Actions" at bounding box center [1345, 110] width 53 height 22
click at [1248, 226] on button "Select Template [New]" at bounding box center [1303, 228] width 142 height 18
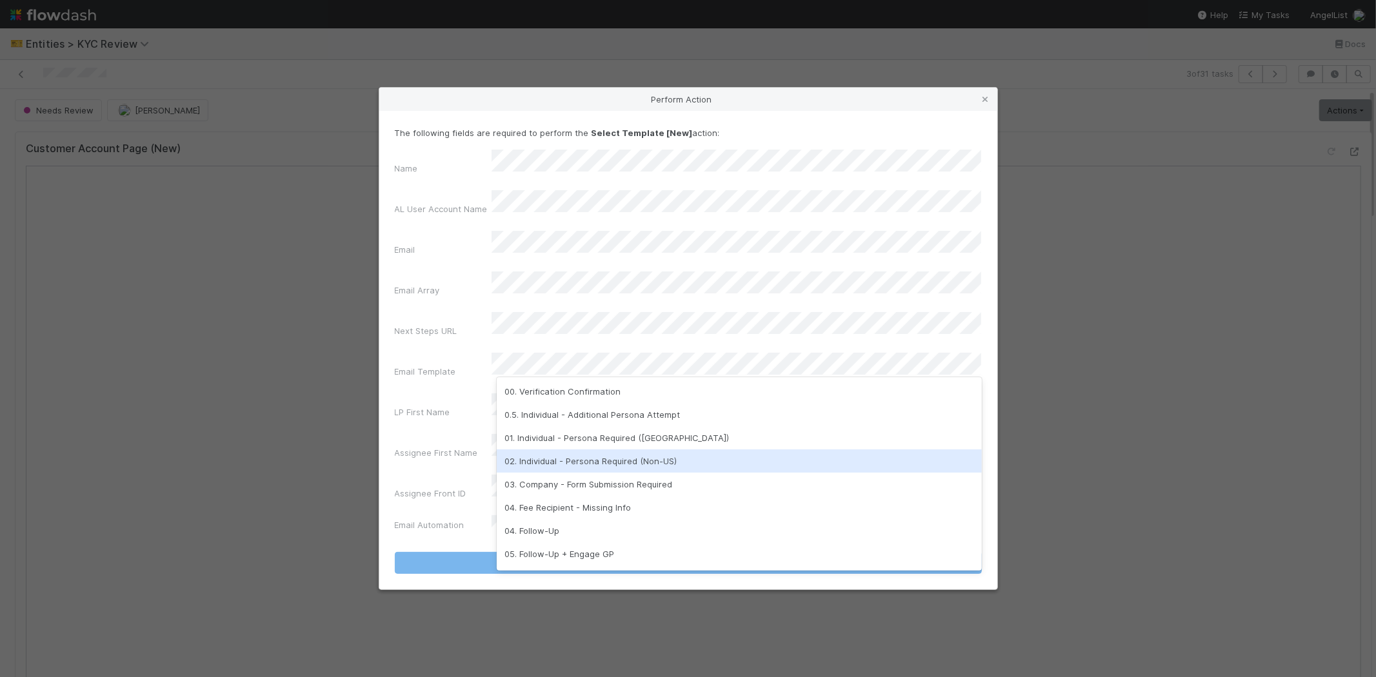
click at [590, 462] on div "02. Individual - Persona Required (Non-US)" at bounding box center [739, 461] width 485 height 23
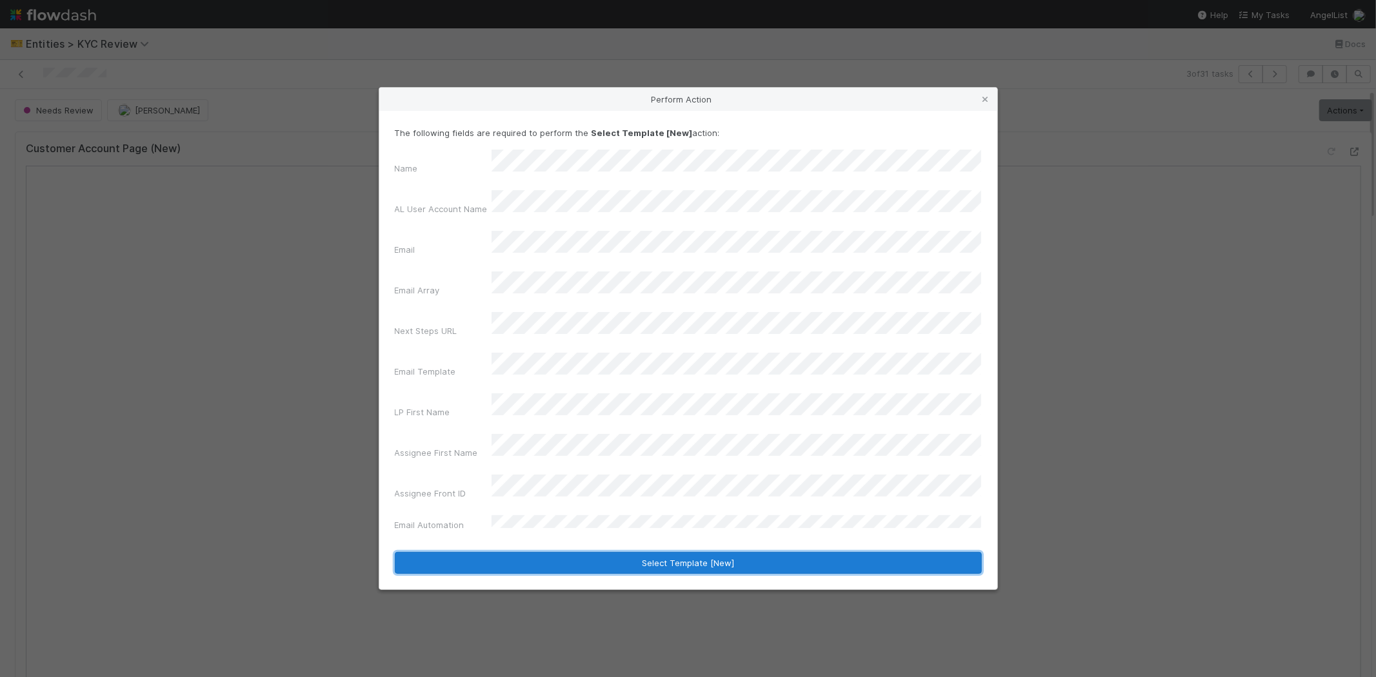
click at [508, 552] on button "Select Template [New]" at bounding box center [688, 563] width 587 height 22
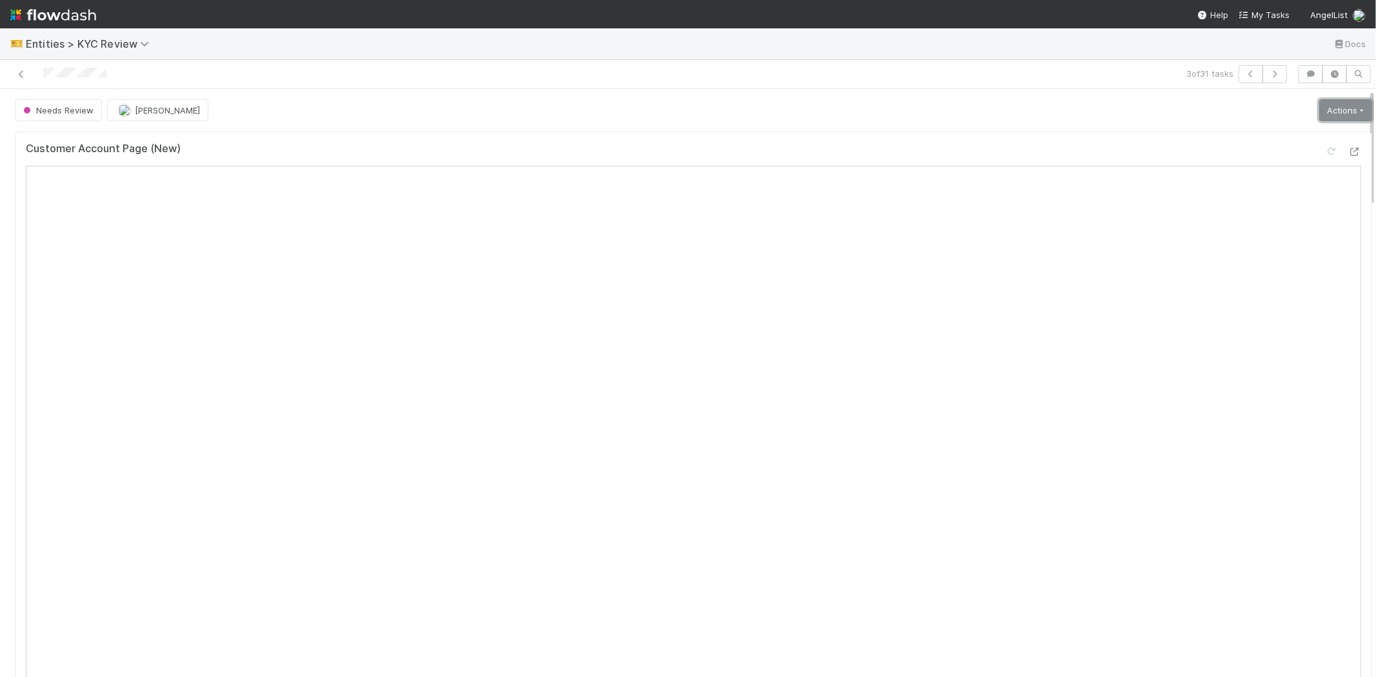
click at [1319, 114] on link "Actions" at bounding box center [1345, 110] width 53 height 22
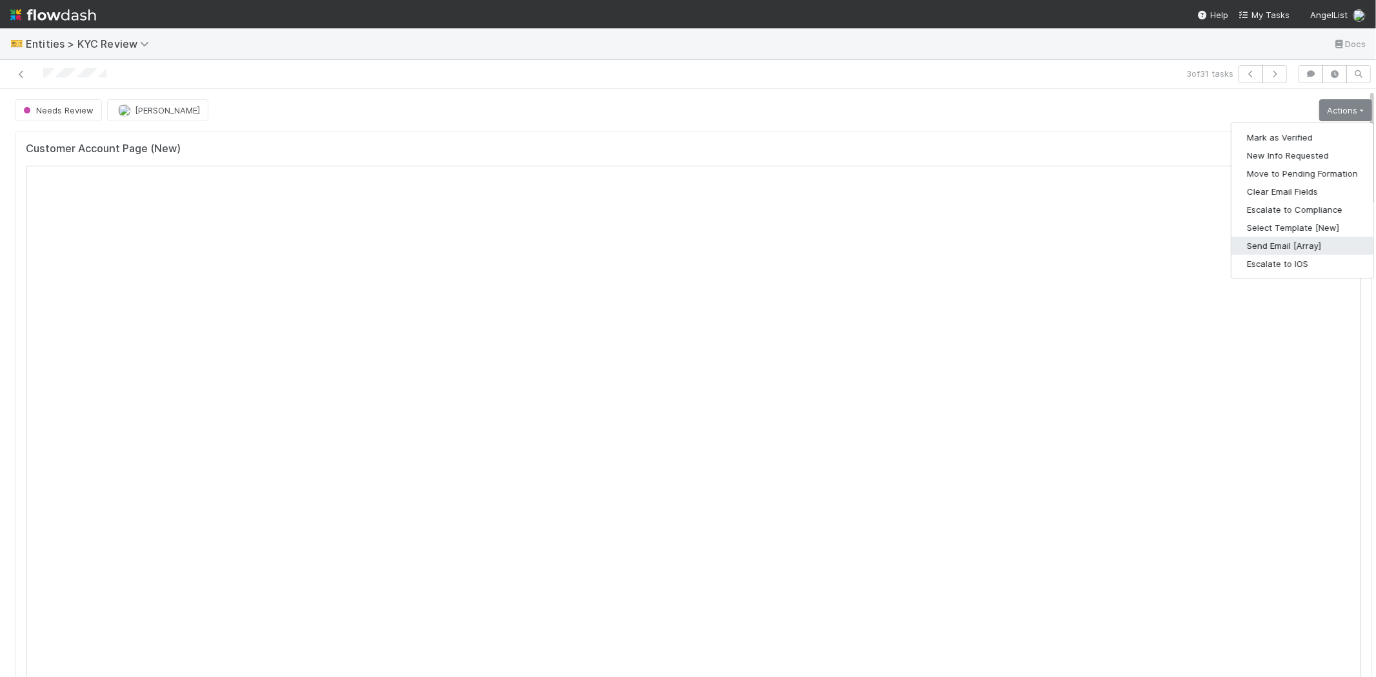
click at [1259, 244] on button "Send Email [Array]" at bounding box center [1303, 246] width 142 height 18
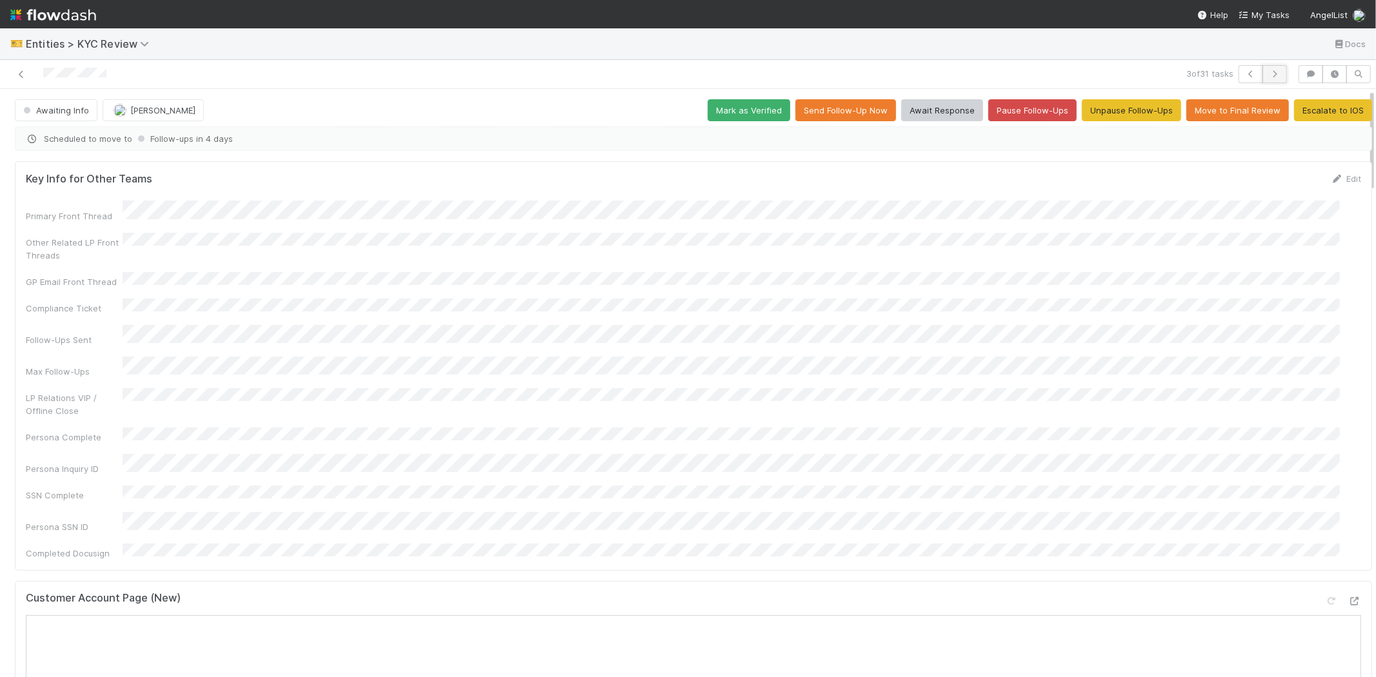
click at [1268, 70] on icon "button" at bounding box center [1274, 74] width 13 height 8
click at [17, 78] on icon at bounding box center [21, 74] width 13 height 8
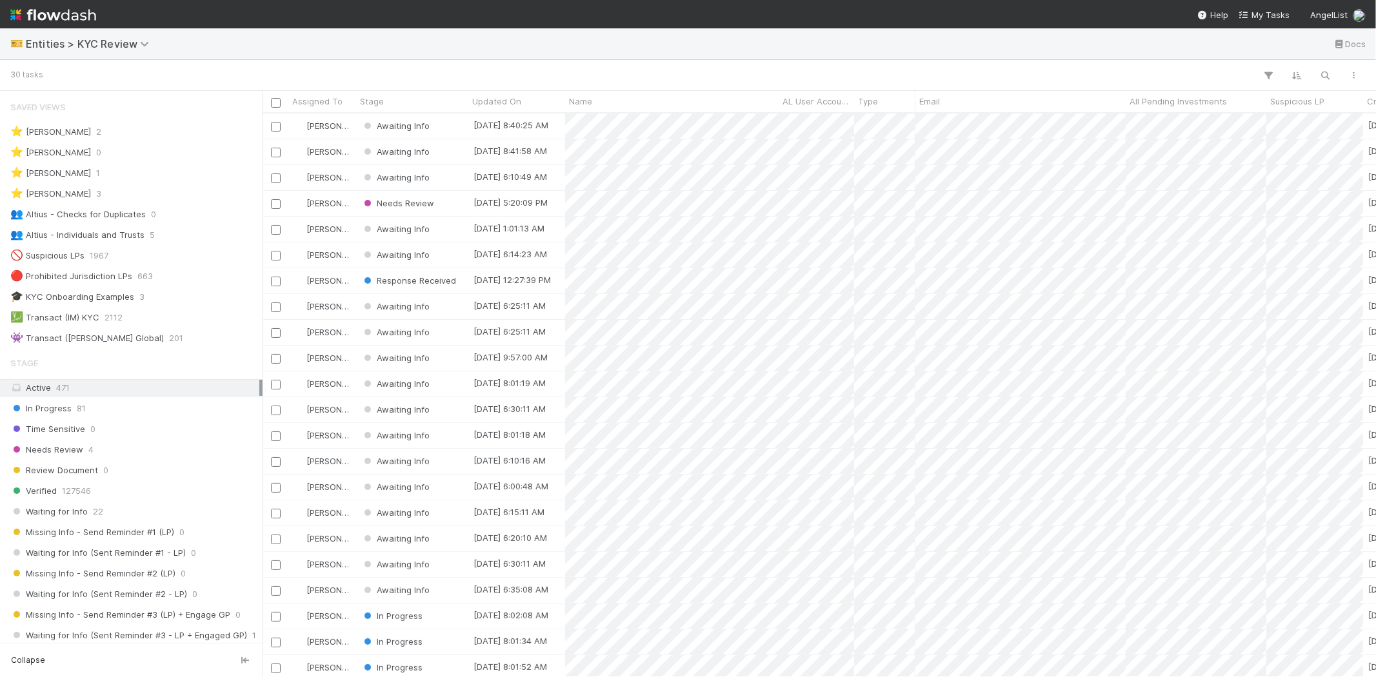
scroll to position [553, 1102]
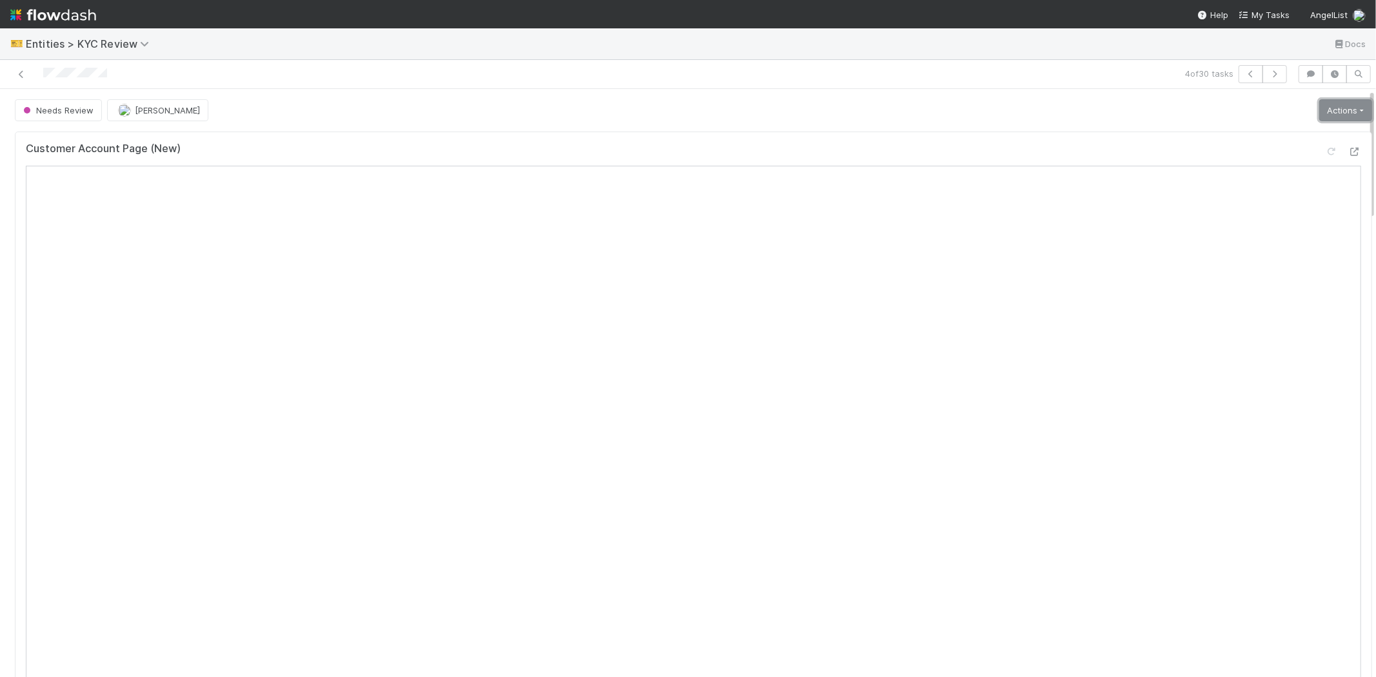
click at [1319, 112] on link "Actions" at bounding box center [1345, 110] width 53 height 22
click at [1265, 230] on button "Select Template [New]" at bounding box center [1303, 228] width 142 height 18
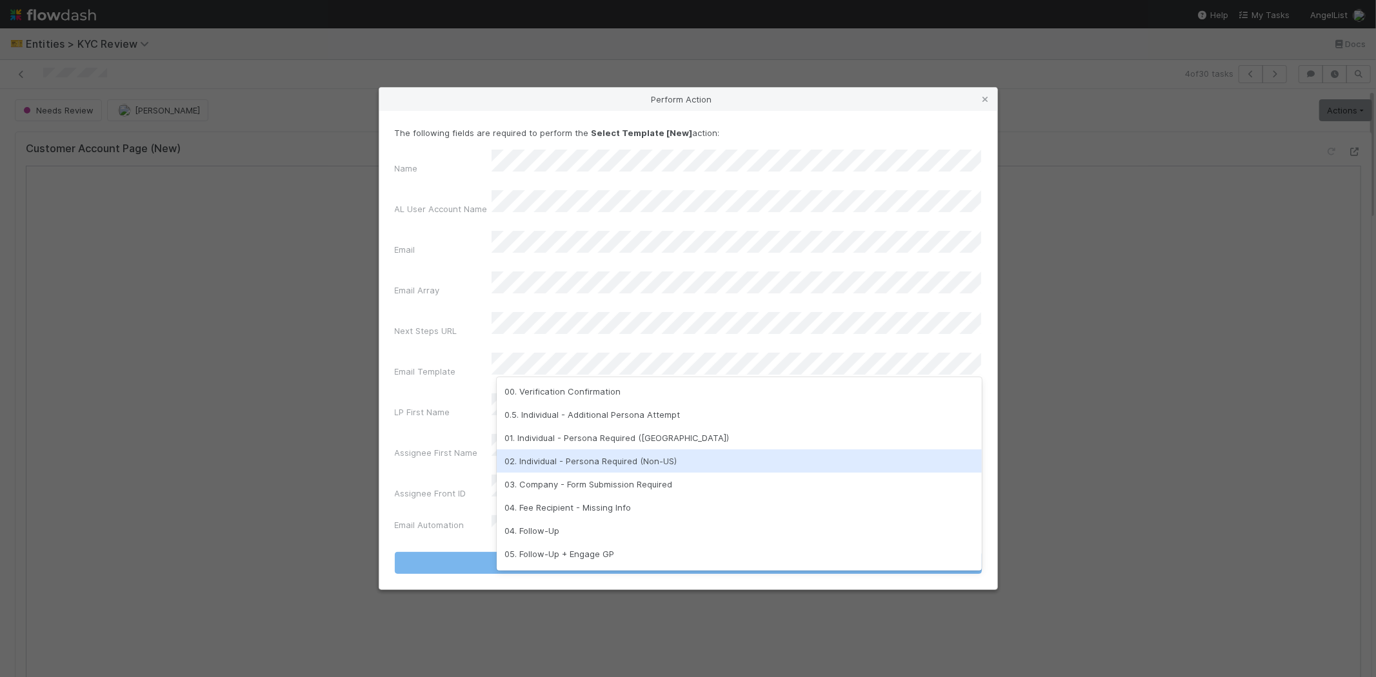
click at [586, 456] on div "02. Individual - Persona Required (Non-US)" at bounding box center [739, 461] width 485 height 23
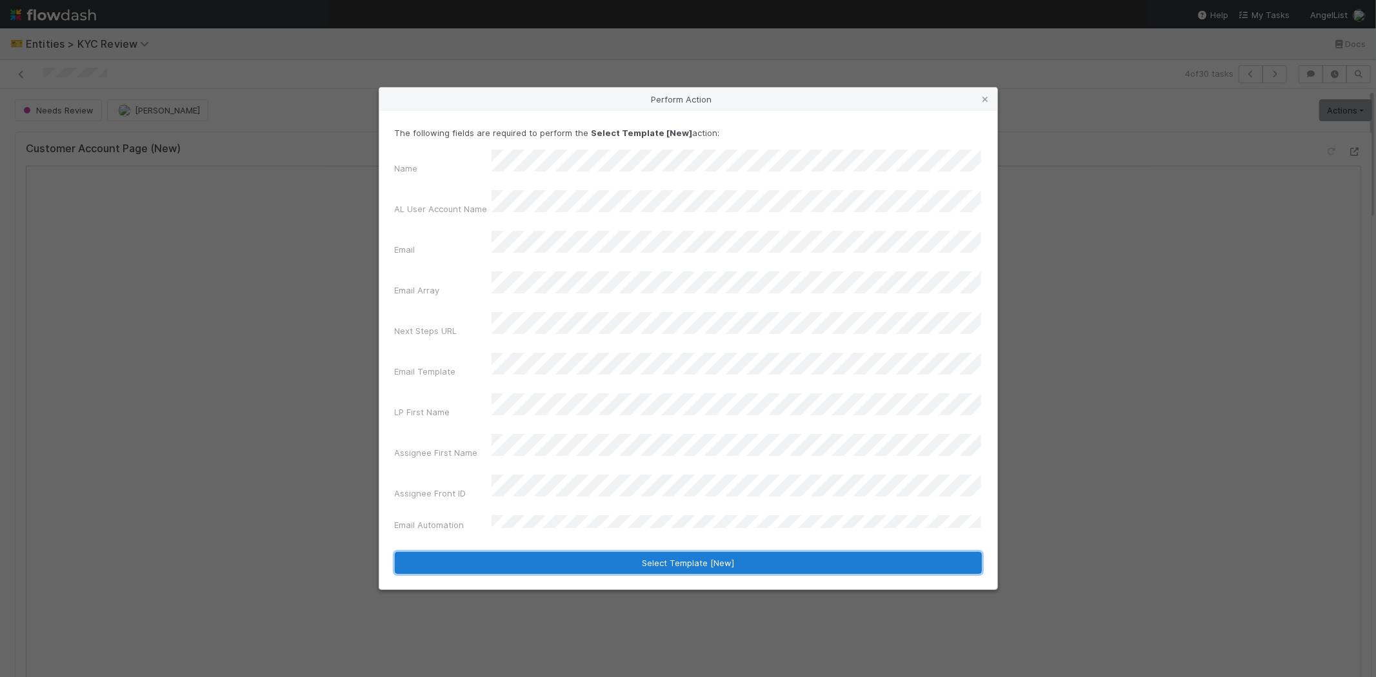
click at [566, 552] on button "Select Template [New]" at bounding box center [688, 563] width 587 height 22
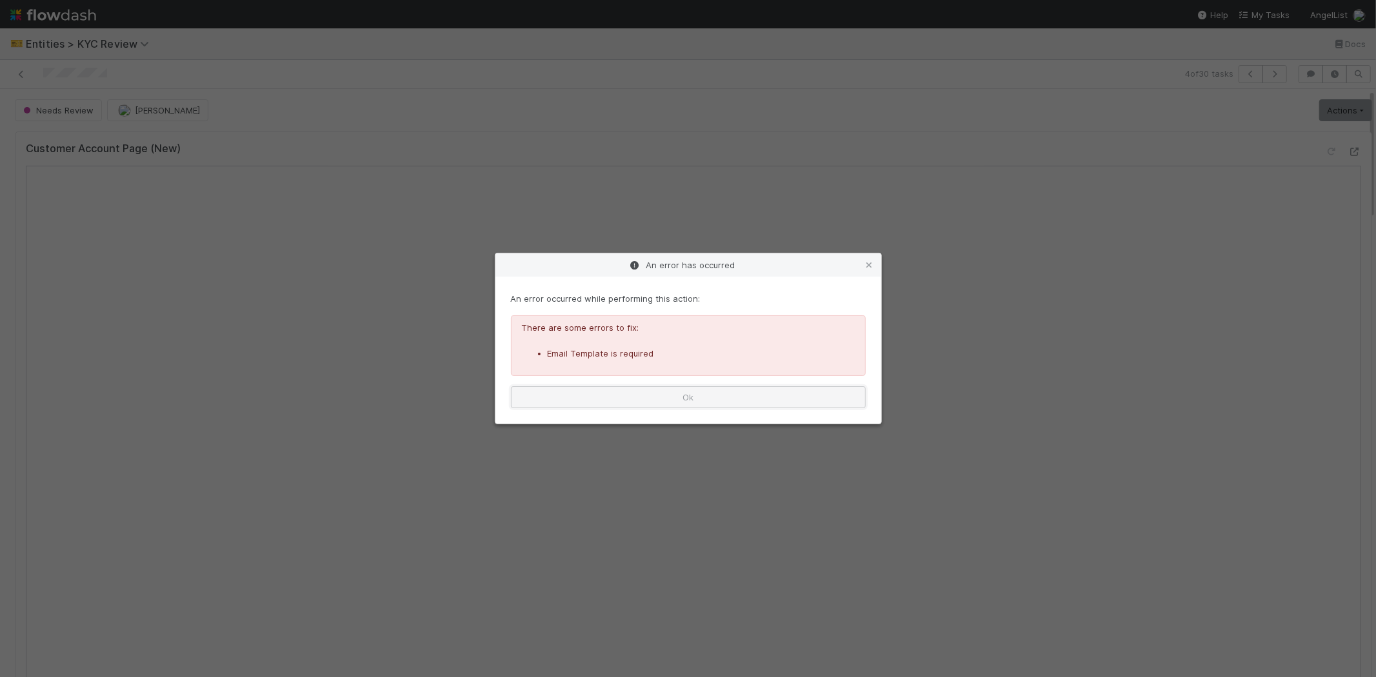
click at [616, 396] on button "Ok" at bounding box center [688, 397] width 355 height 22
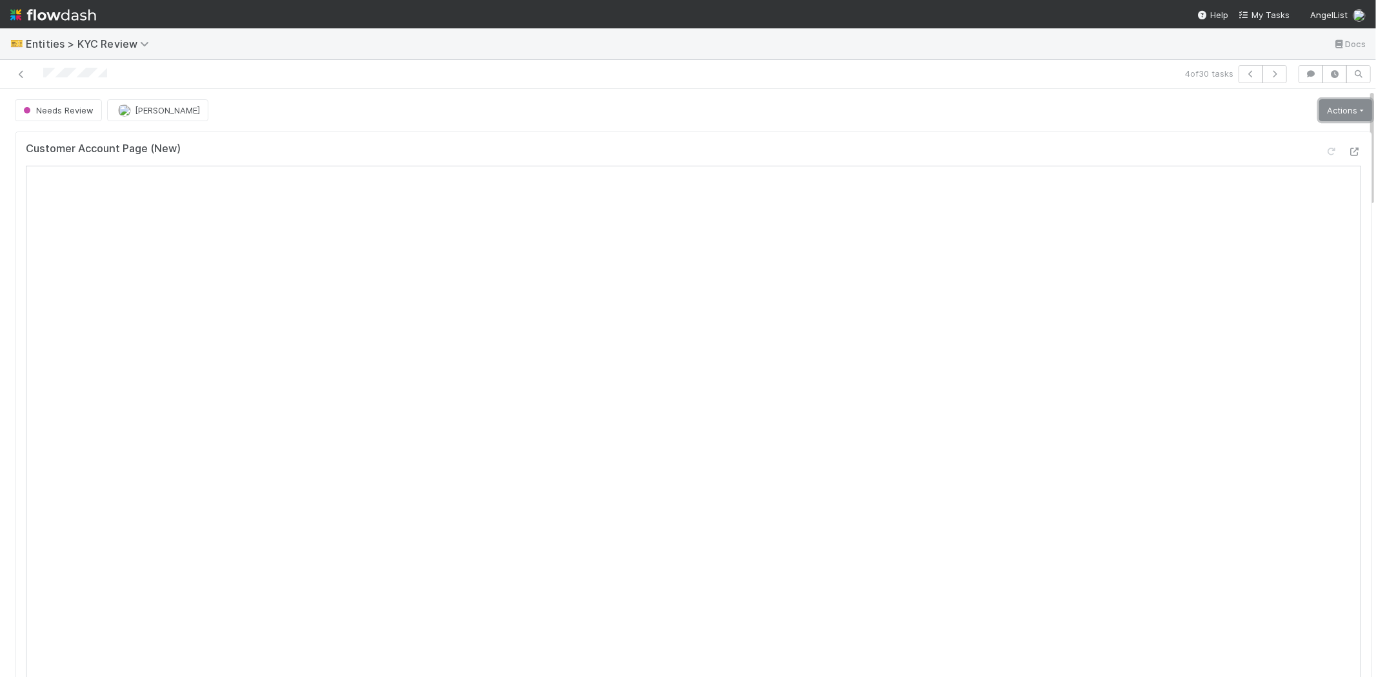
click at [1327, 112] on link "Actions" at bounding box center [1345, 110] width 53 height 22
click at [954, 111] on div "Needs Review Karen Jane Salcedo Actions Mark as Verified New Info Requested Mov…" at bounding box center [694, 110] width 1358 height 22
click at [1336, 99] on link "Actions" at bounding box center [1345, 110] width 53 height 22
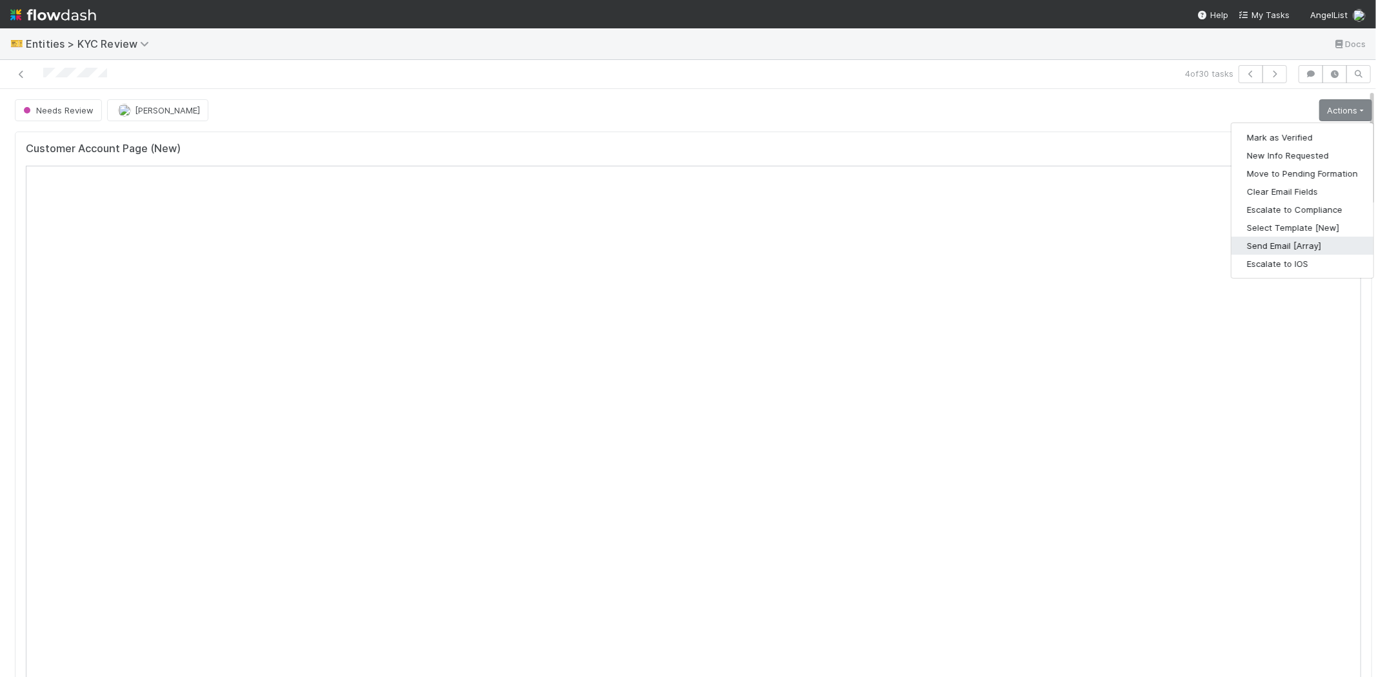
click at [1247, 243] on button "Send Email [Array]" at bounding box center [1303, 246] width 142 height 18
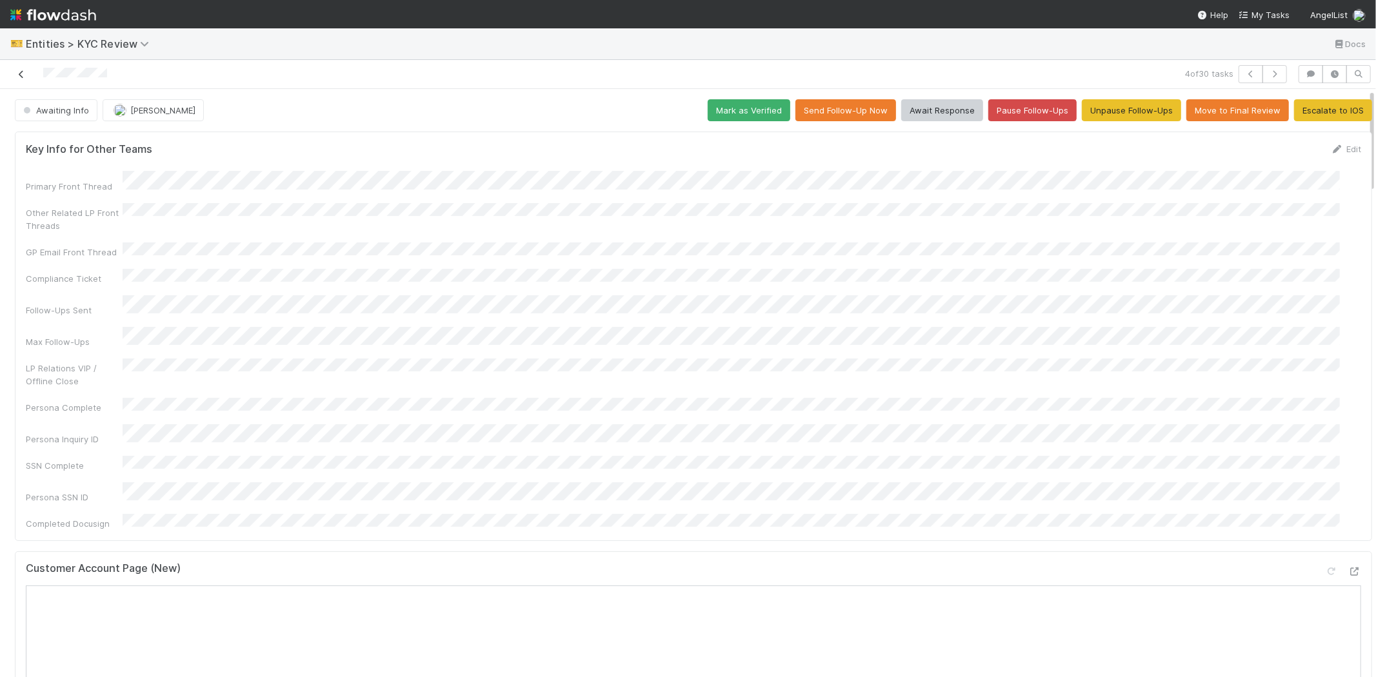
click at [20, 75] on icon at bounding box center [21, 74] width 13 height 8
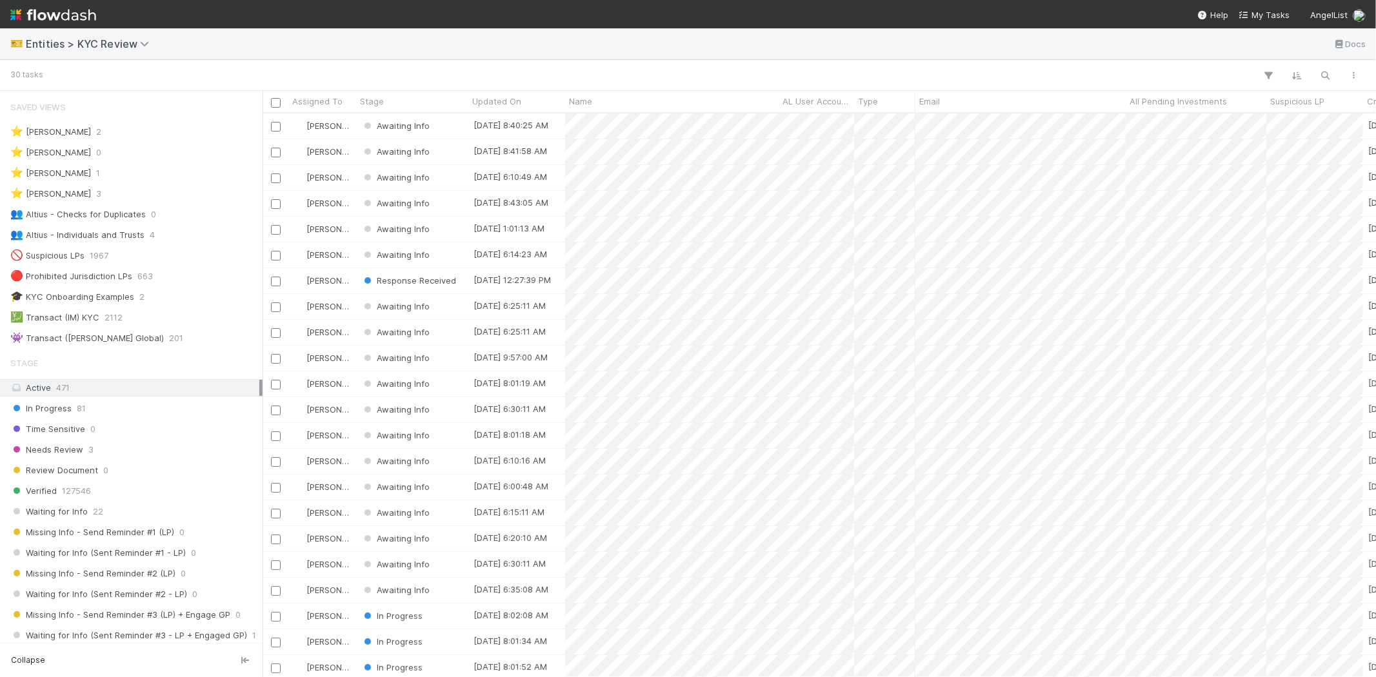
scroll to position [553, 1102]
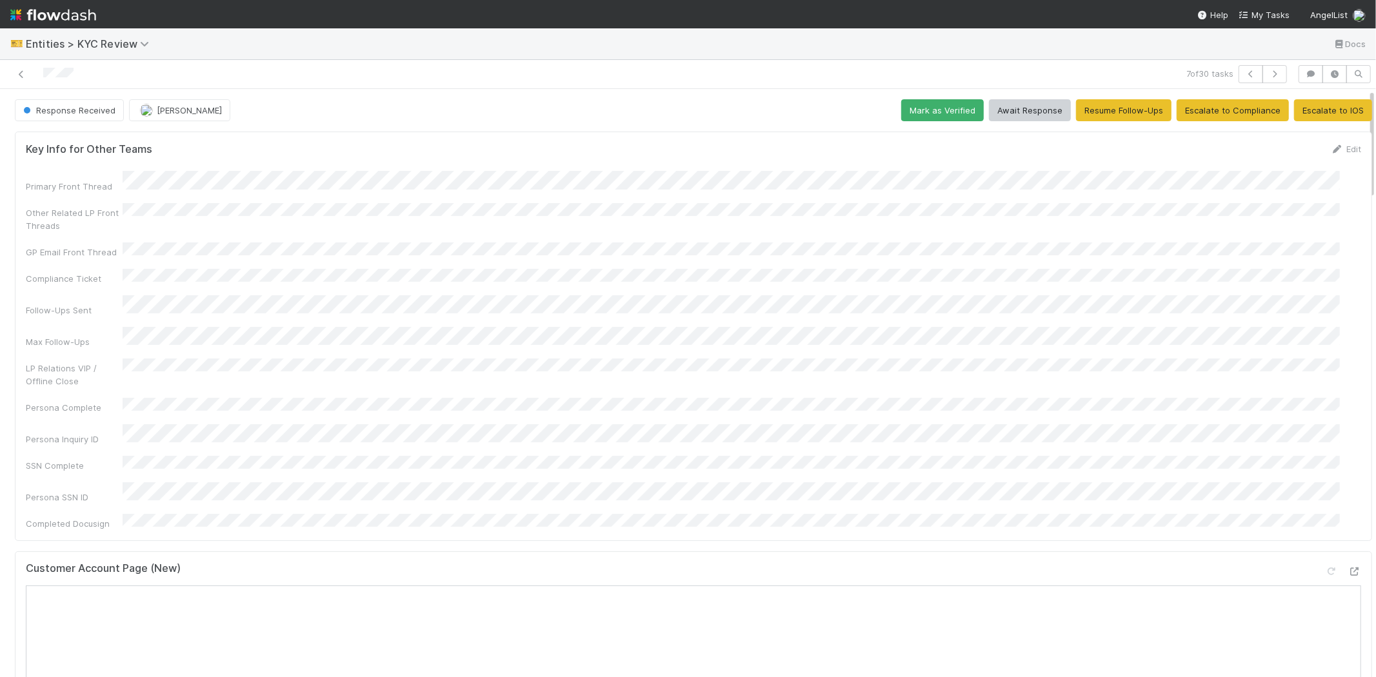
click at [284, 425] on div "Persona Inquiry ID" at bounding box center [694, 435] width 1336 height 21
copy div
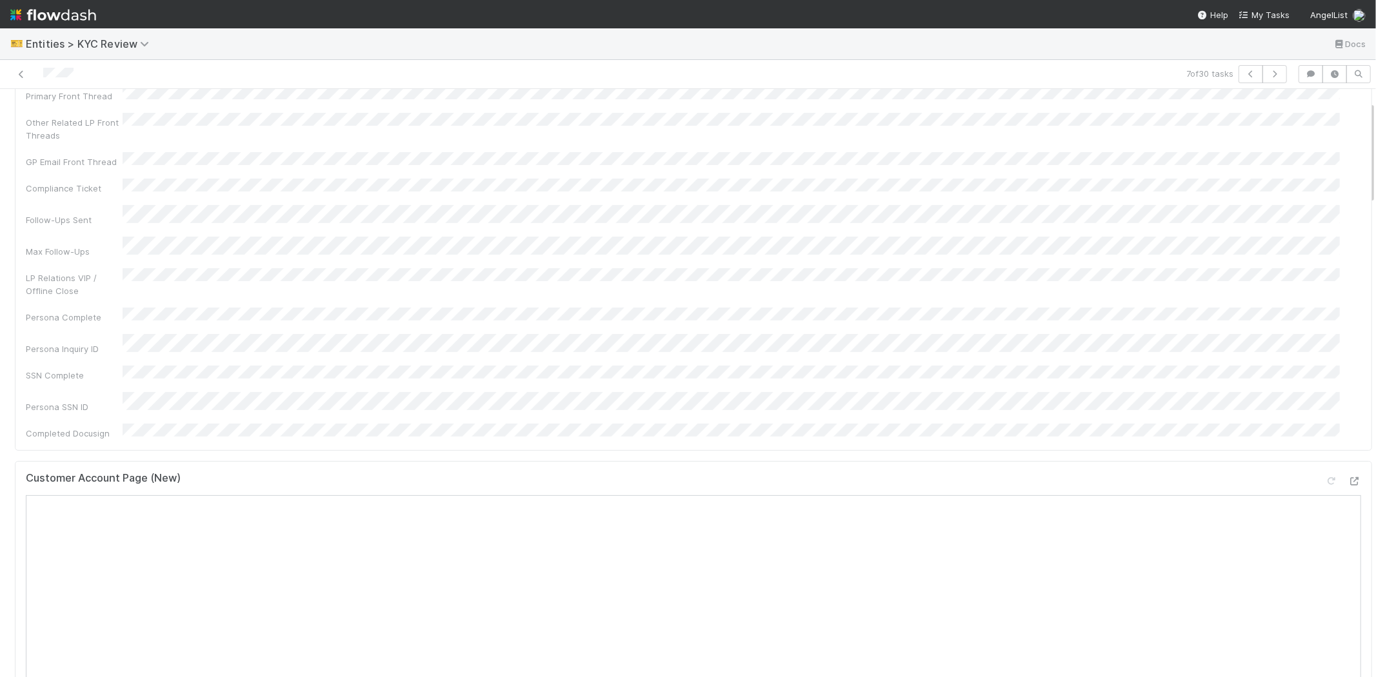
scroll to position [72, 0]
copy div
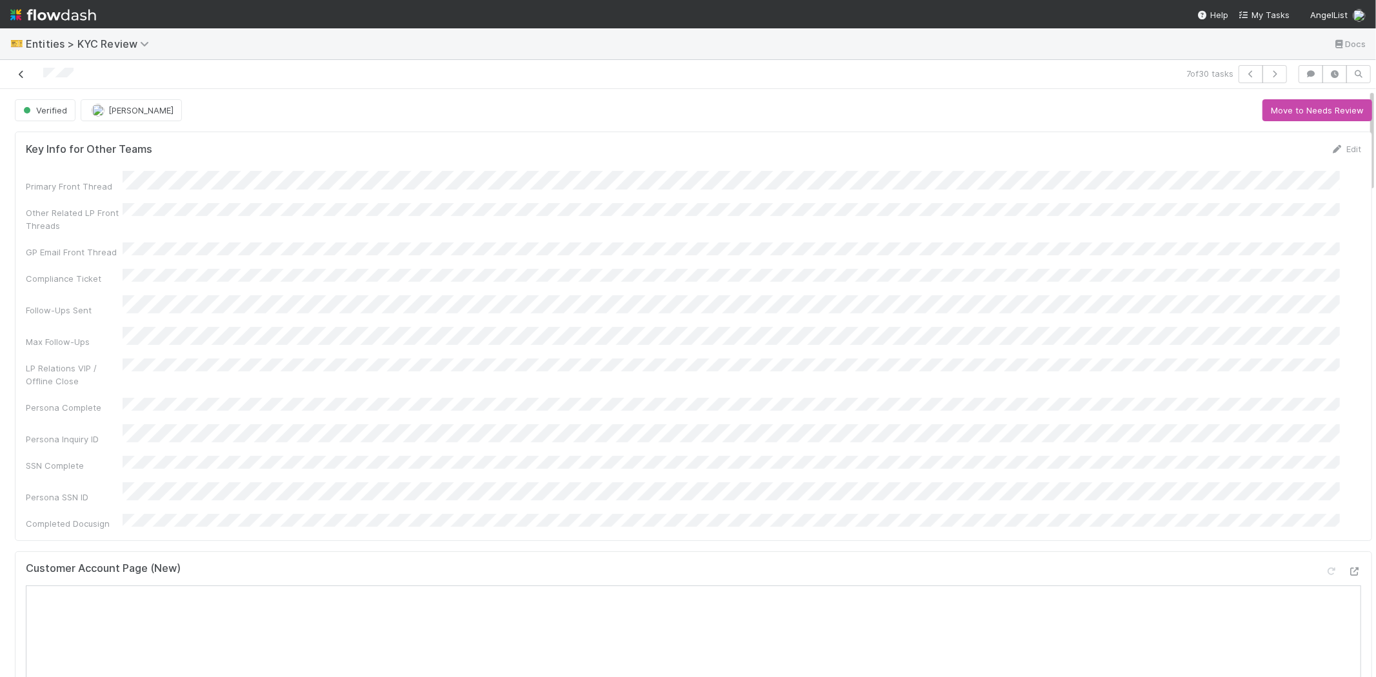
click at [24, 74] on icon at bounding box center [21, 74] width 13 height 8
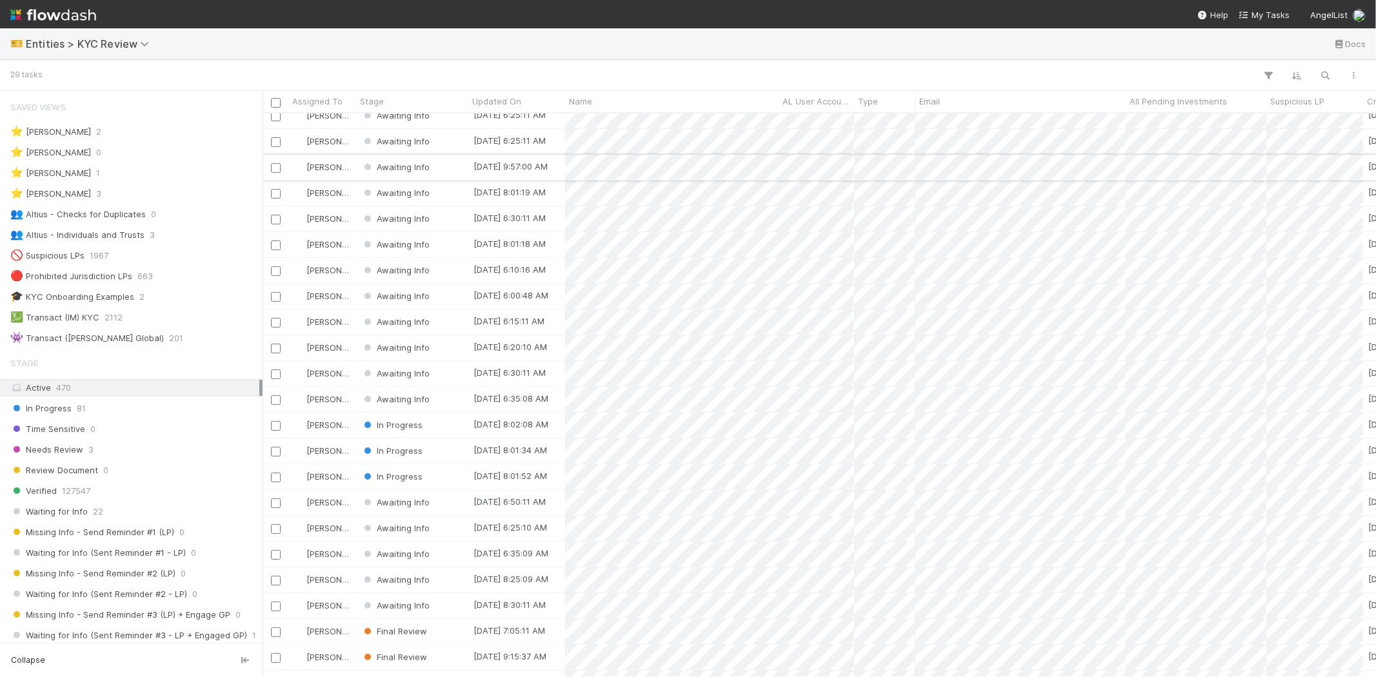
scroll to position [195, 0]
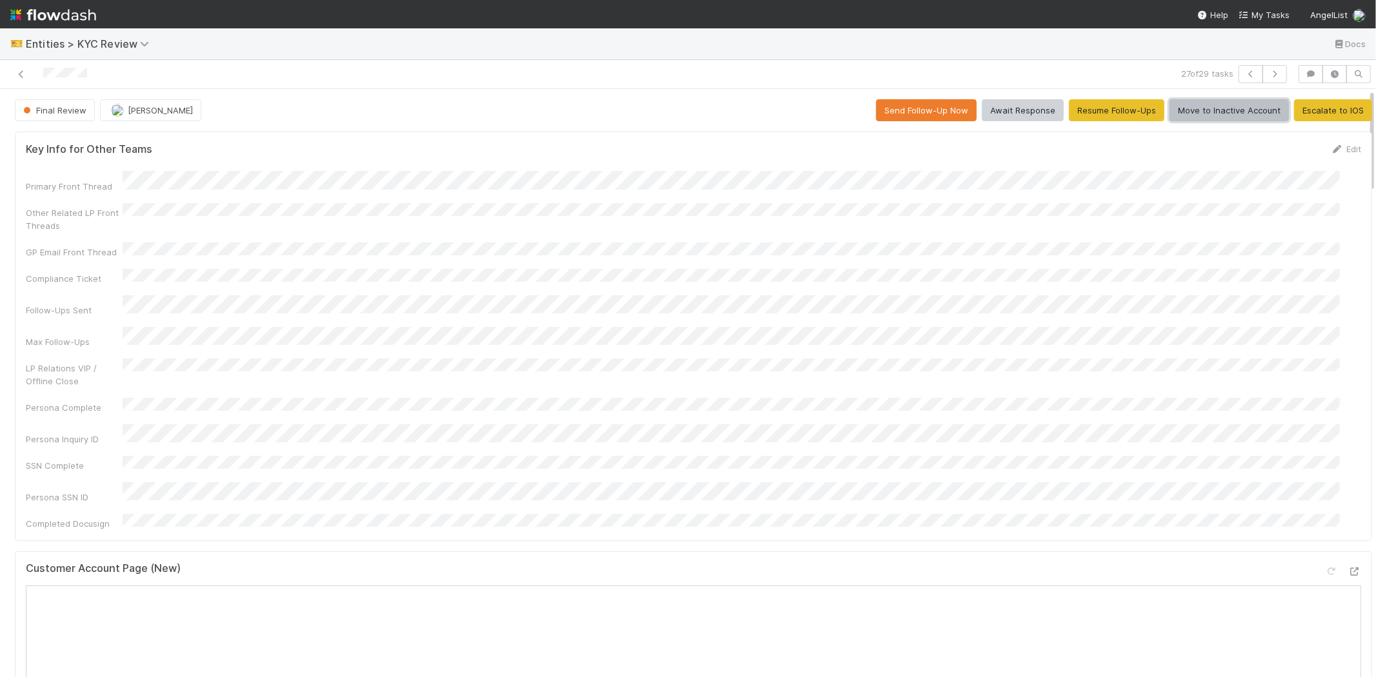
click at [1197, 110] on button "Move to Inactive Account" at bounding box center [1229, 110] width 119 height 22
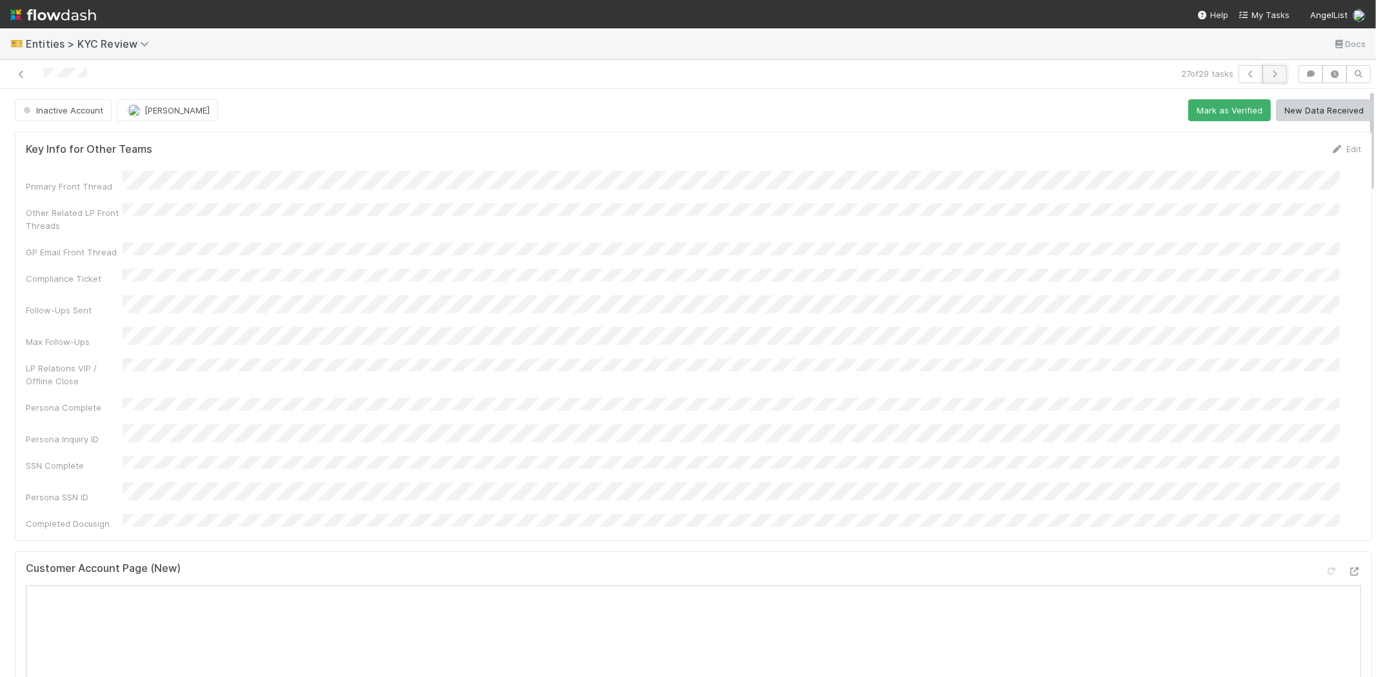
click at [1268, 72] on icon "button" at bounding box center [1274, 74] width 13 height 8
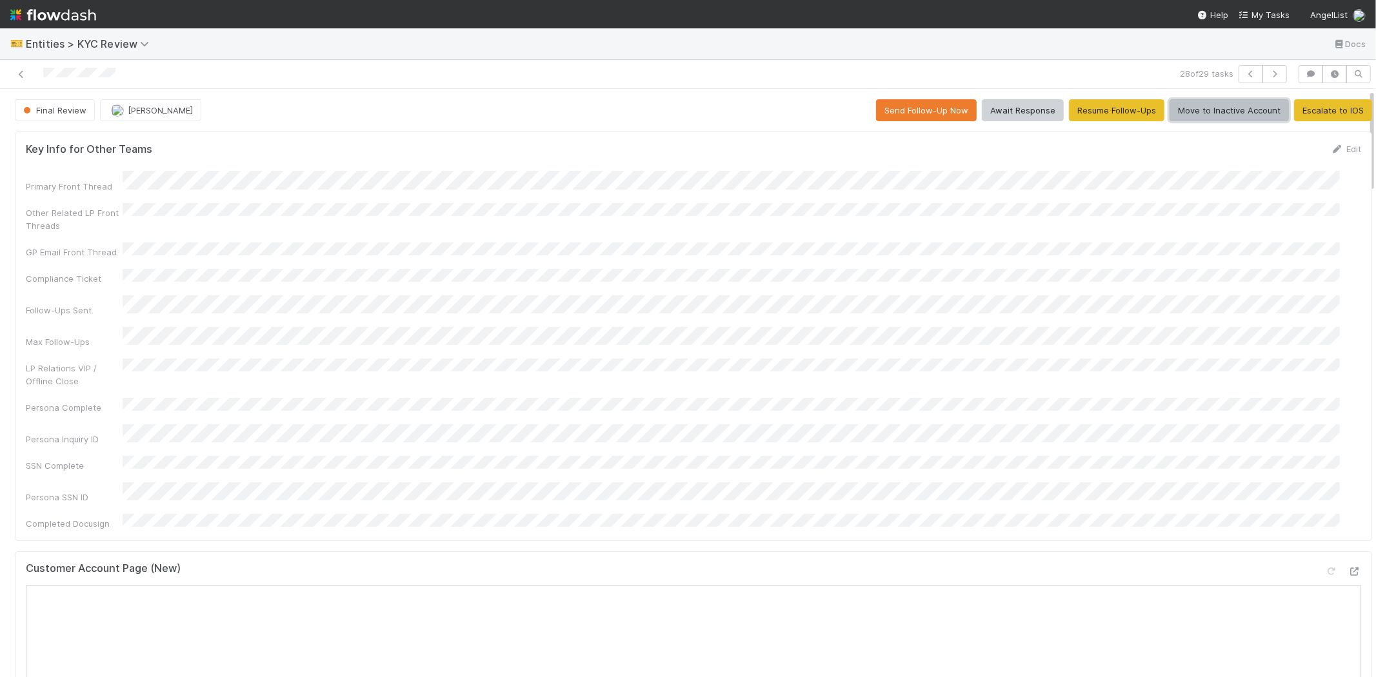
click at [1195, 107] on button "Move to Inactive Account" at bounding box center [1229, 110] width 119 height 22
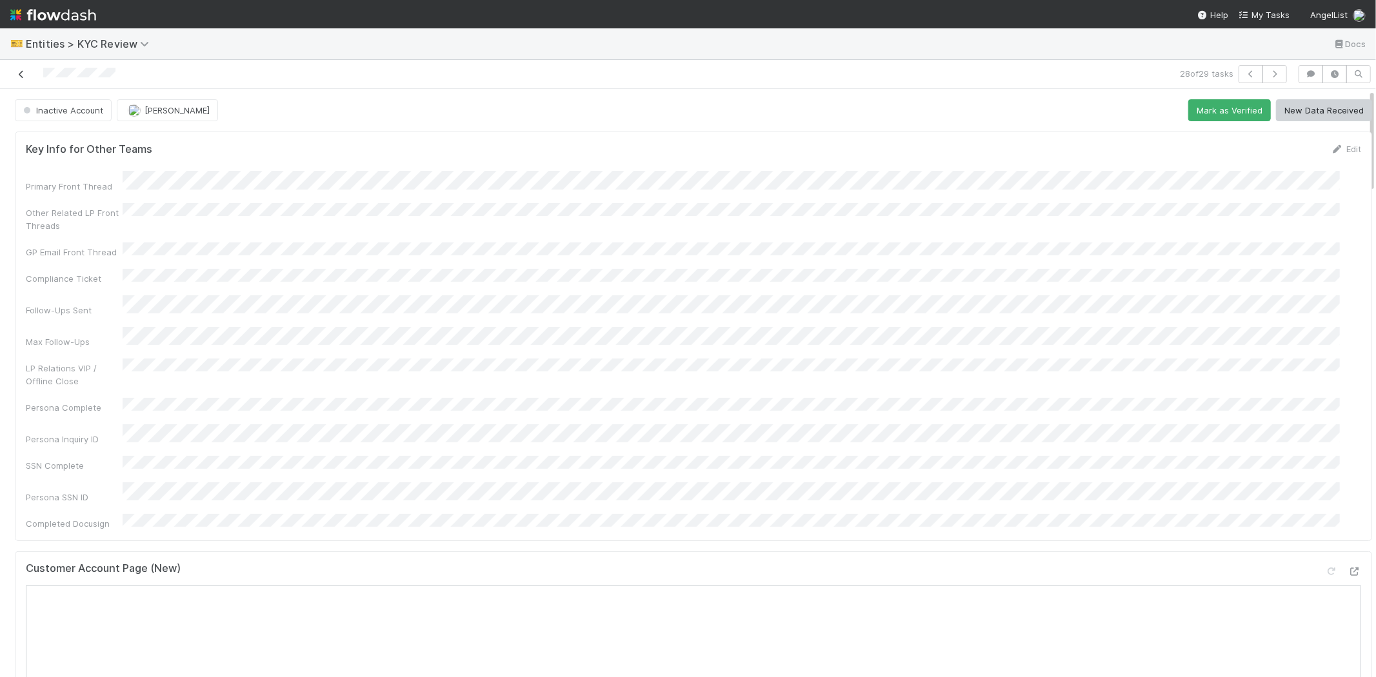
click at [22, 73] on icon at bounding box center [21, 74] width 13 height 8
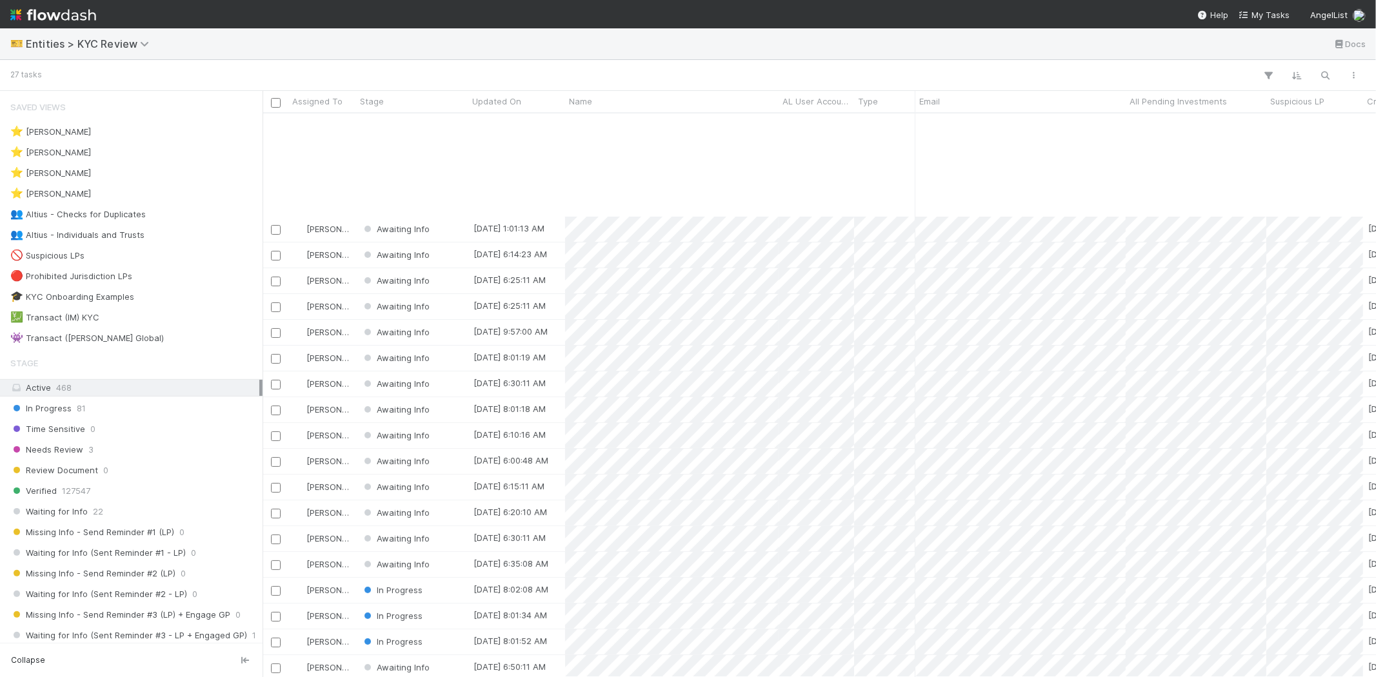
scroll to position [144, 0]
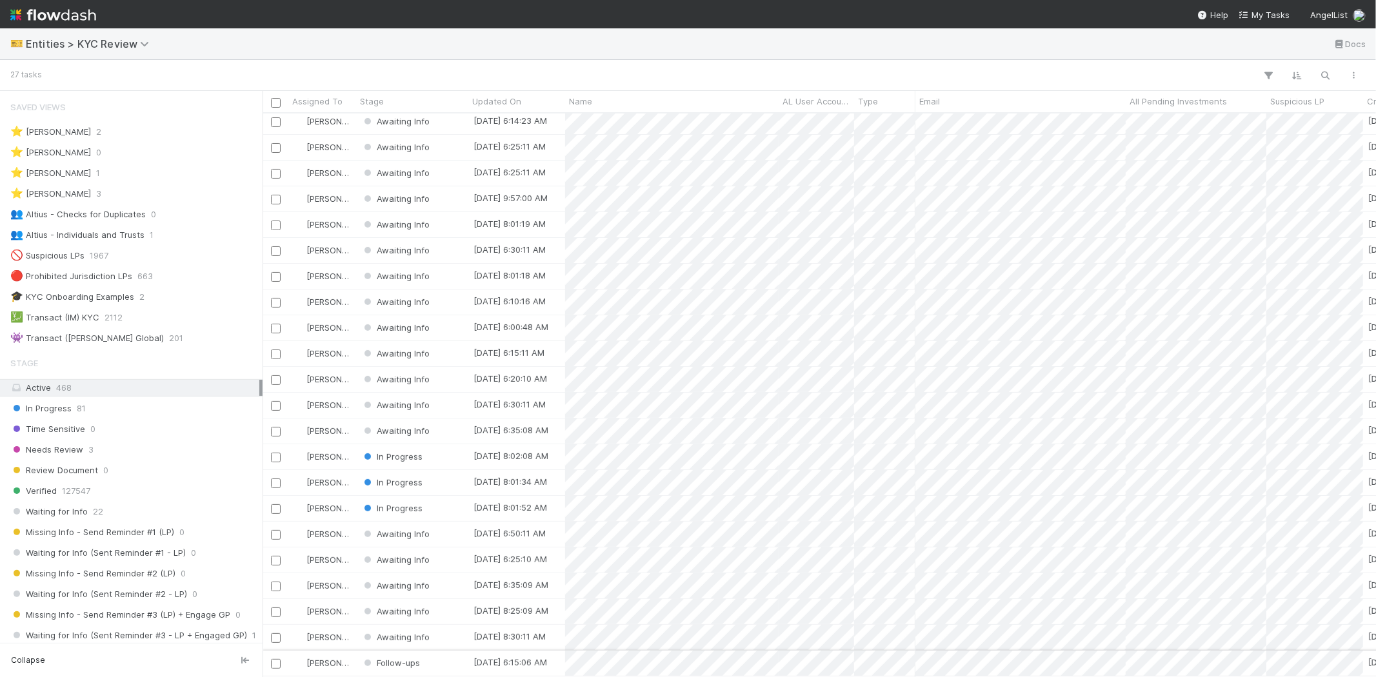
click at [441, 657] on div "Follow-ups" at bounding box center [412, 663] width 112 height 25
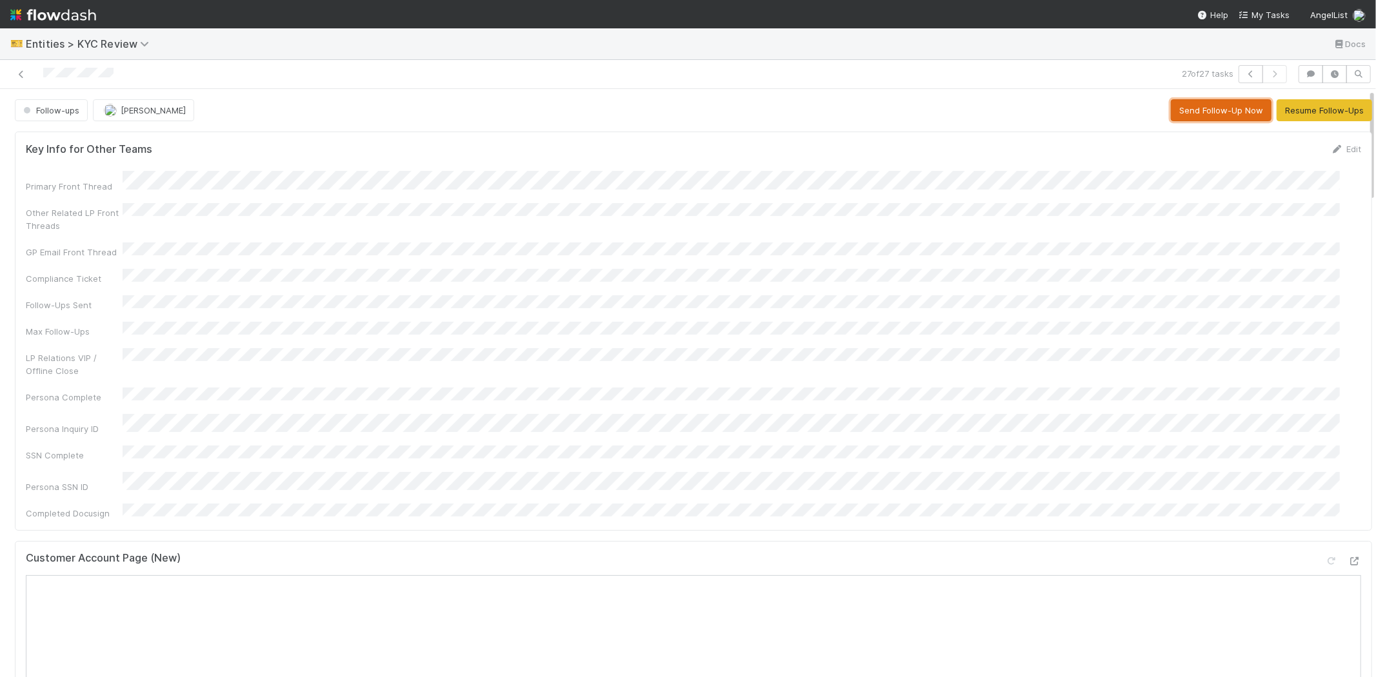
click at [1213, 106] on button "Send Follow-Up Now" at bounding box center [1221, 110] width 101 height 22
click at [1300, 113] on button "Resume Follow-Ups" at bounding box center [1324, 110] width 95 height 22
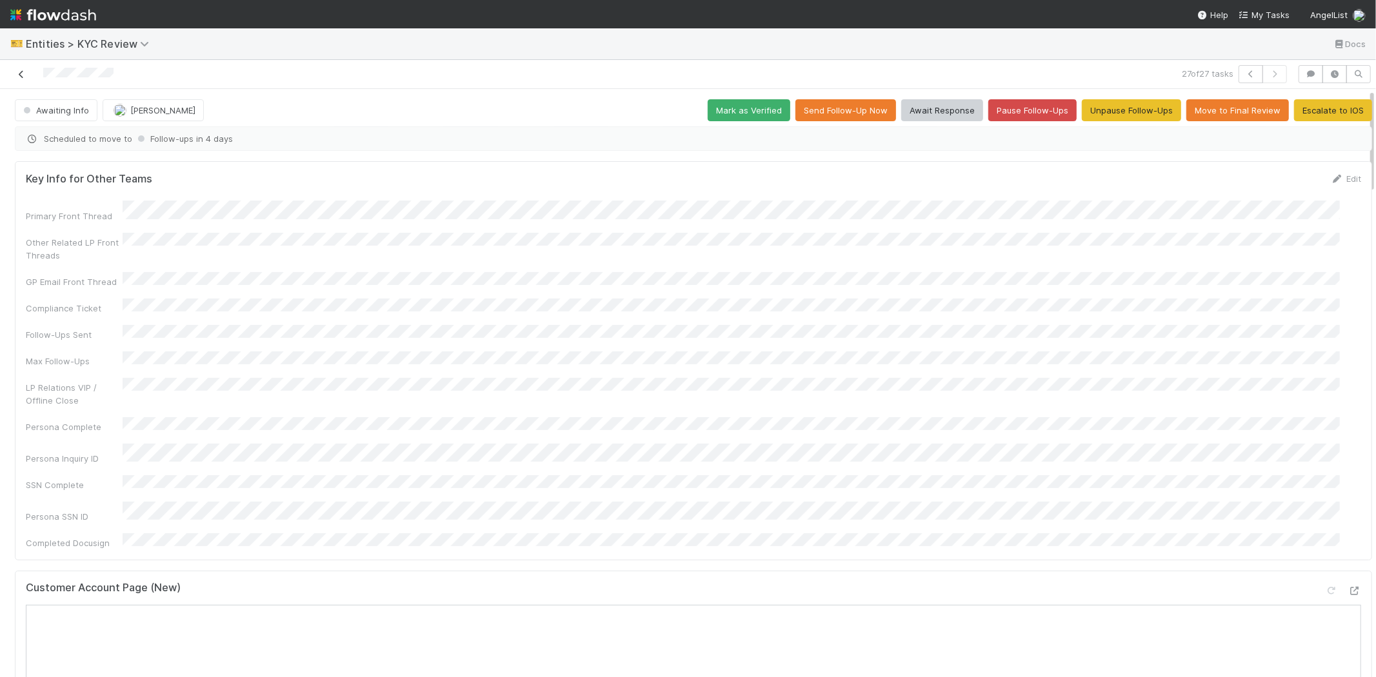
click at [23, 75] on icon at bounding box center [21, 74] width 13 height 8
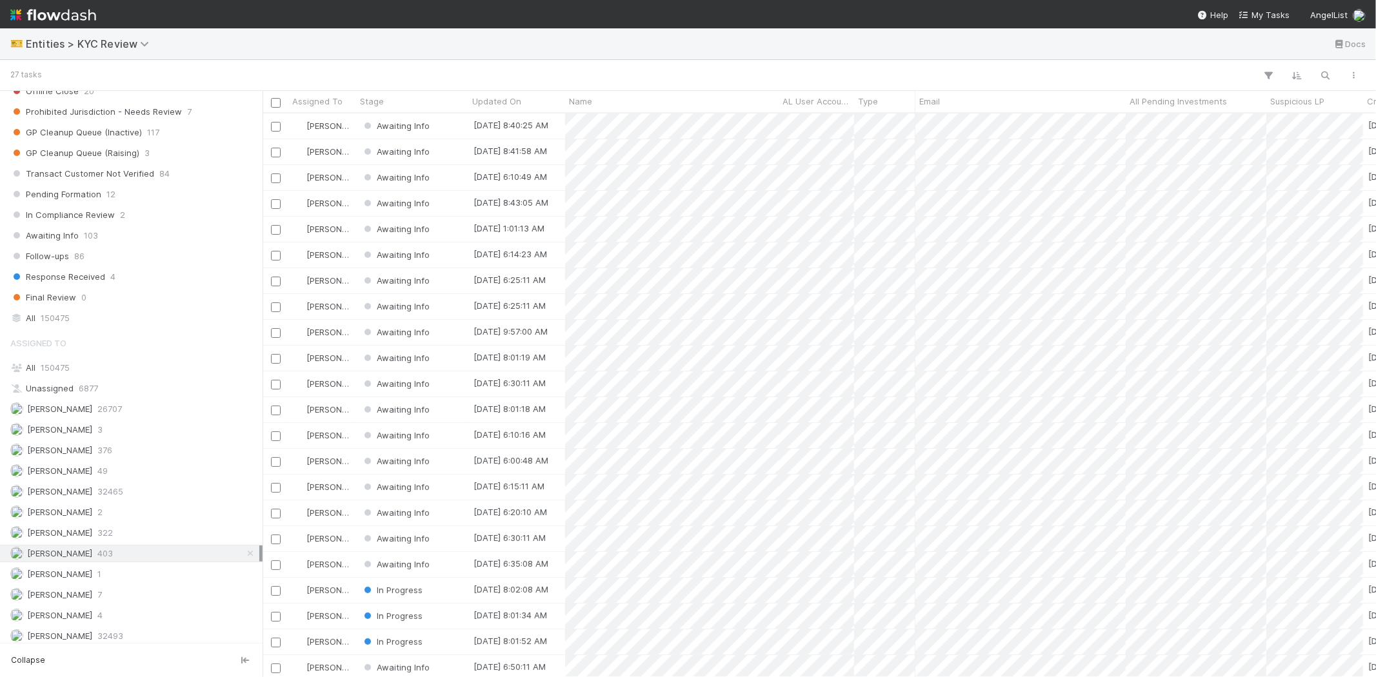
scroll to position [860, 0]
click at [108, 441] on div "Assigned To All 150475 Unassigned 6877 Alice Wo 26707 Erica Carlson 3 Febbie Ce…" at bounding box center [131, 534] width 263 height 418
click at [110, 441] on div "Assigned To All 150475 Unassigned 6877 Alice Wo 26707 Erica Carlson 3 Febbie Ce…" at bounding box center [131, 534] width 263 height 418
click at [120, 452] on div "Febbie Cervantes 376" at bounding box center [134, 445] width 249 height 16
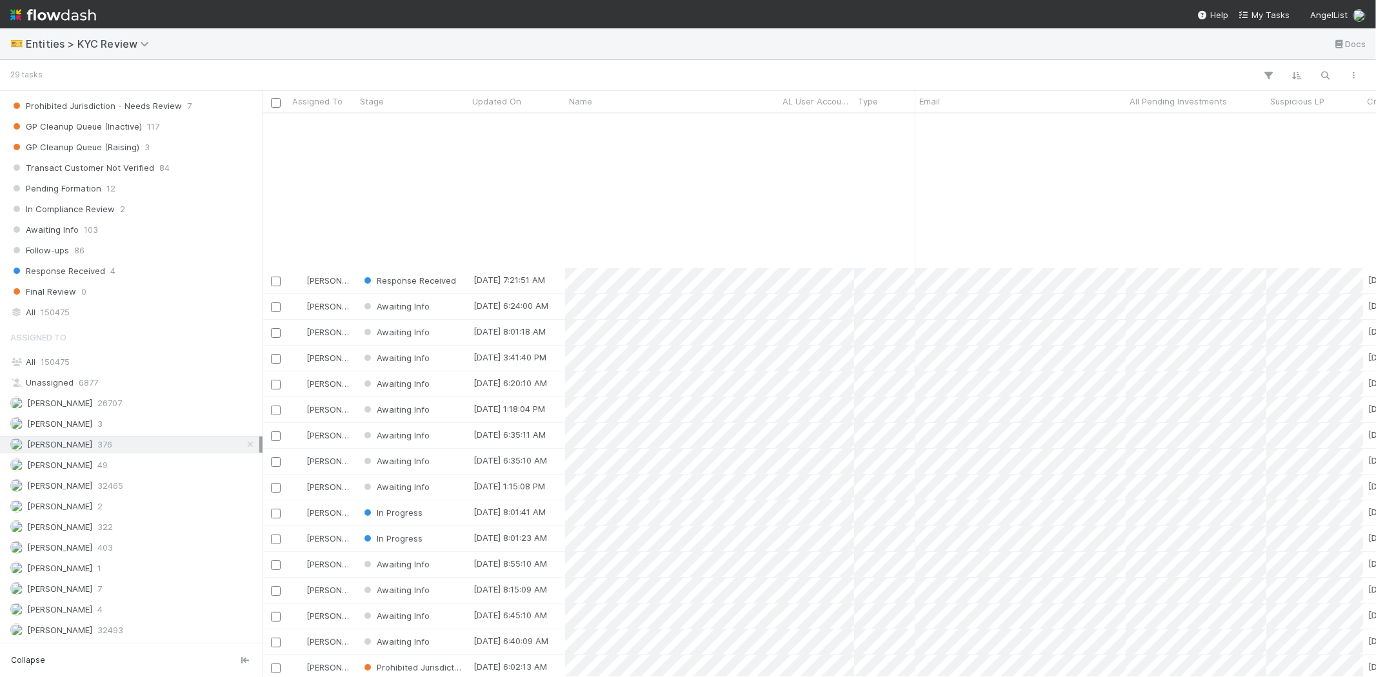
scroll to position [195, 0]
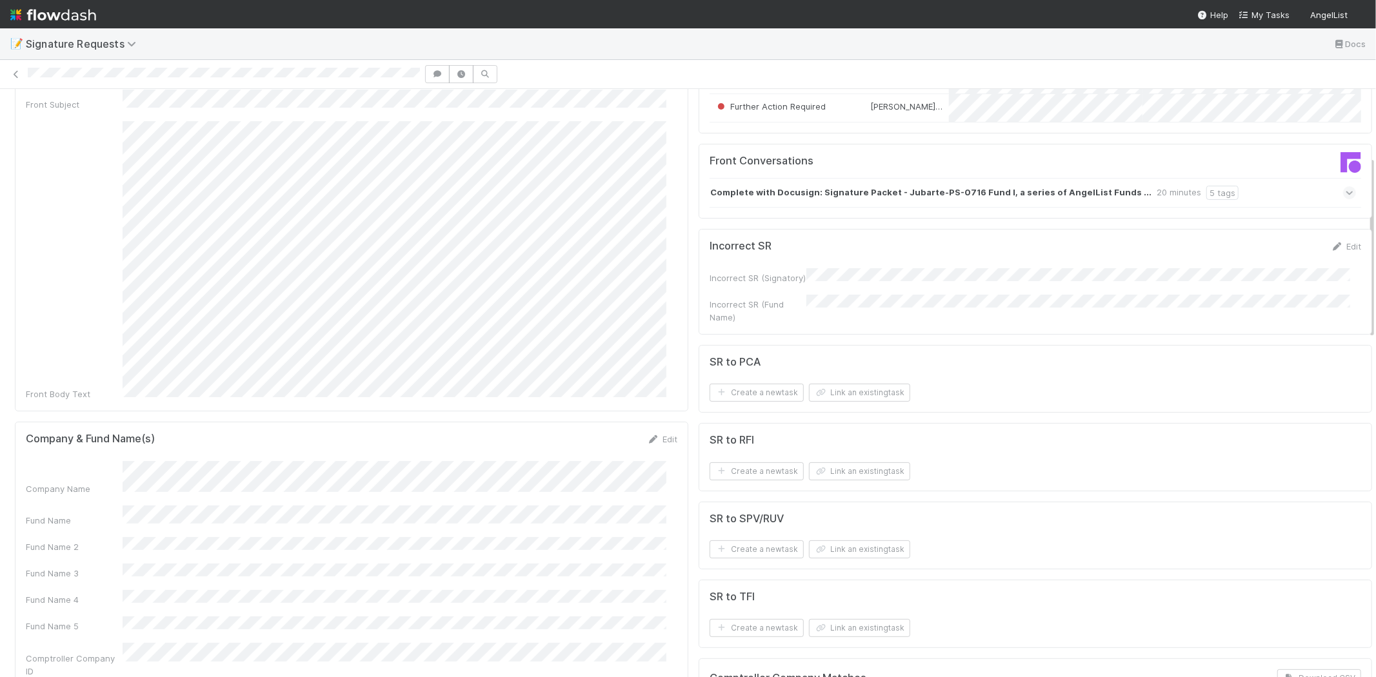
scroll to position [215, 0]
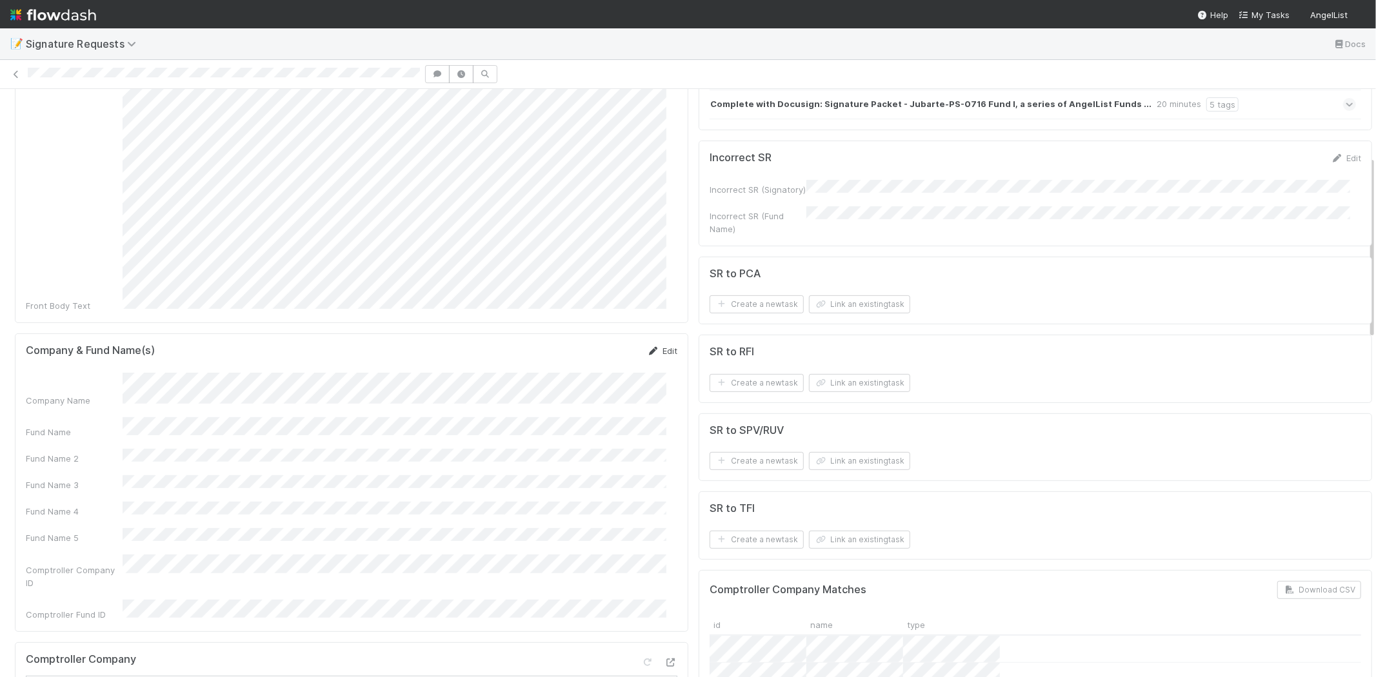
click at [663, 346] on link "Edit" at bounding box center [662, 351] width 30 height 10
click at [114, 417] on div "Fund Name" at bounding box center [352, 429] width 652 height 25
click at [598, 345] on button "Save" at bounding box center [608, 356] width 37 height 22
click at [821, 463] on button "Link an existing task" at bounding box center [859, 461] width 101 height 18
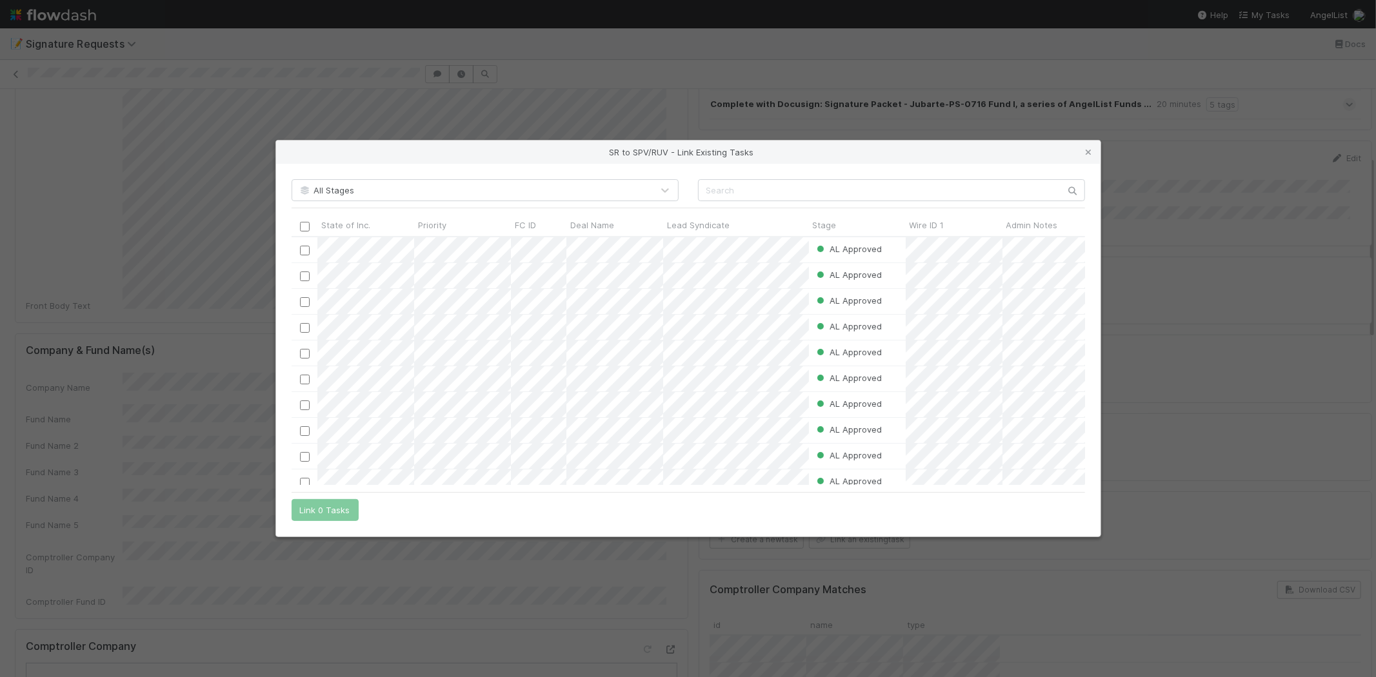
scroll to position [10, 11]
click at [719, 182] on input "text" at bounding box center [891, 190] width 387 height 22
paste input "57288"
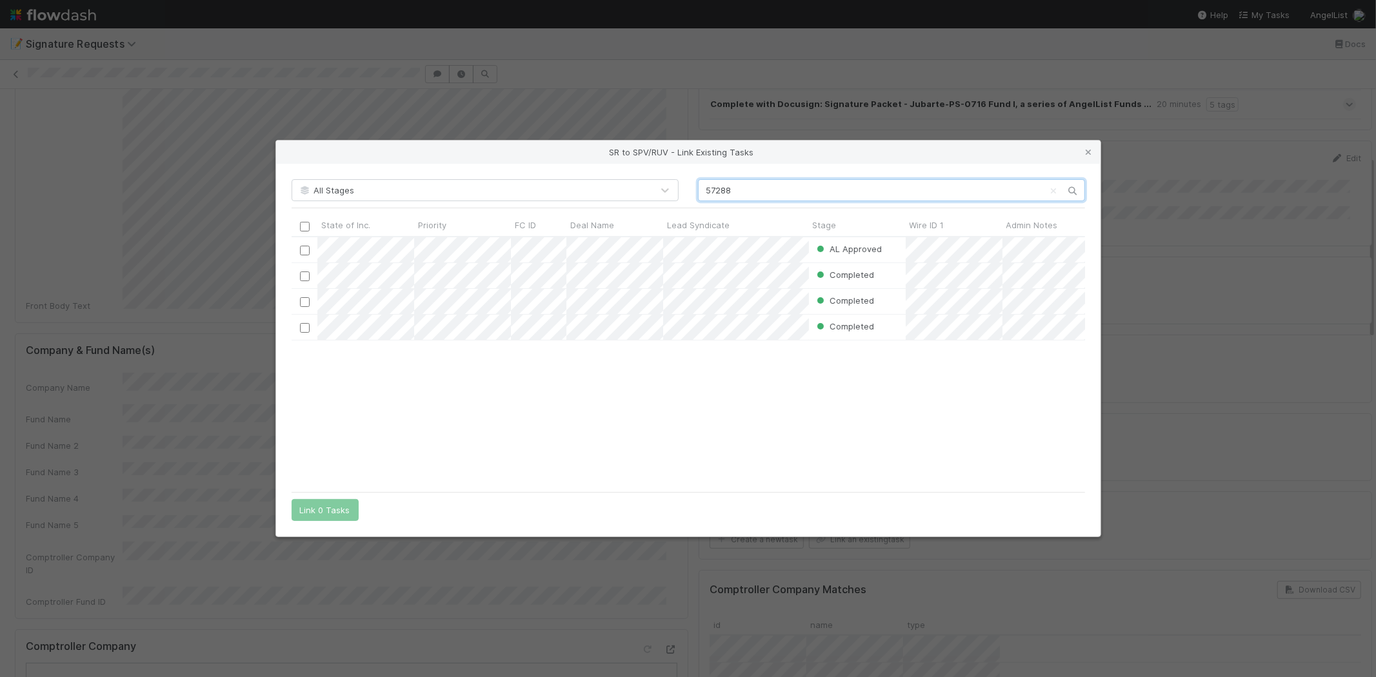
scroll to position [237, 783]
type input "57288"
click at [661, 391] on div "AL Approved Amy Saks 7/24/25, 2:32:26 AM 8/28/25, 4:51:17 AM Completed Shradha …" at bounding box center [689, 361] width 794 height 248
click at [306, 250] on input "checkbox" at bounding box center [304, 251] width 10 height 10
click at [317, 510] on button "Link 1 Task" at bounding box center [322, 510] width 61 height 22
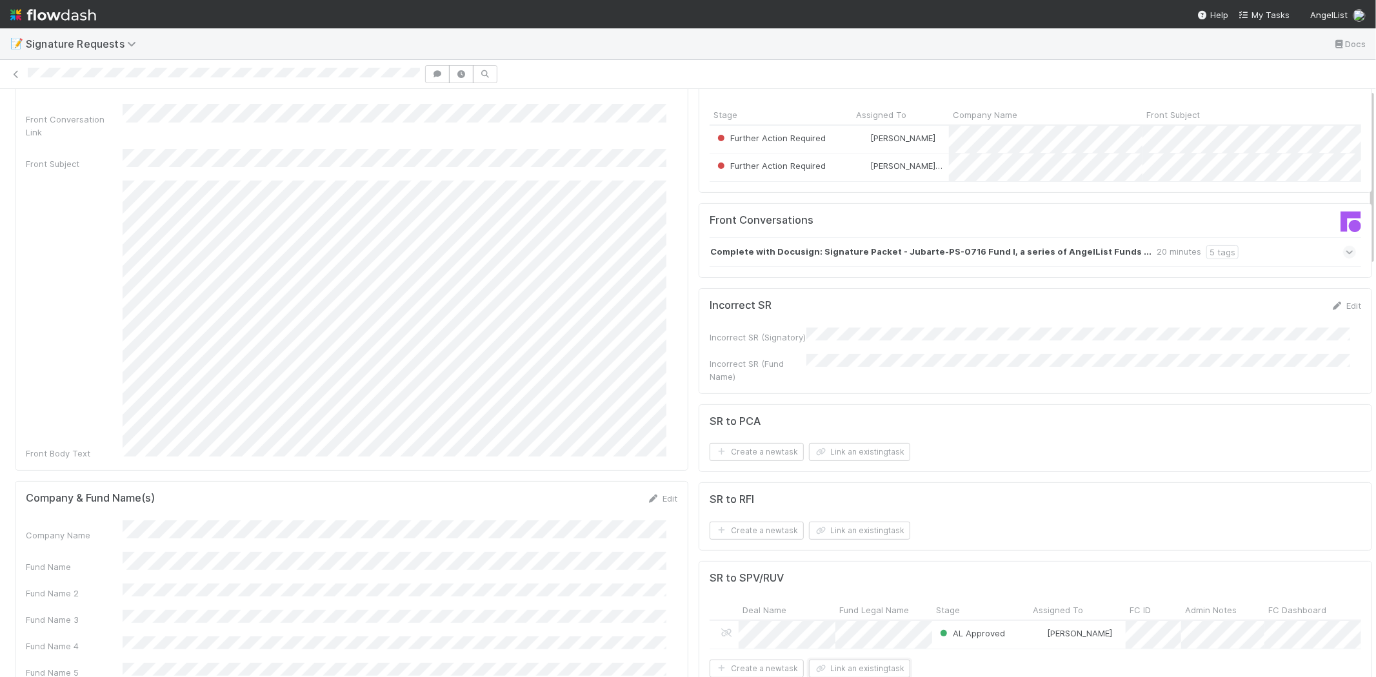
scroll to position [0, 0]
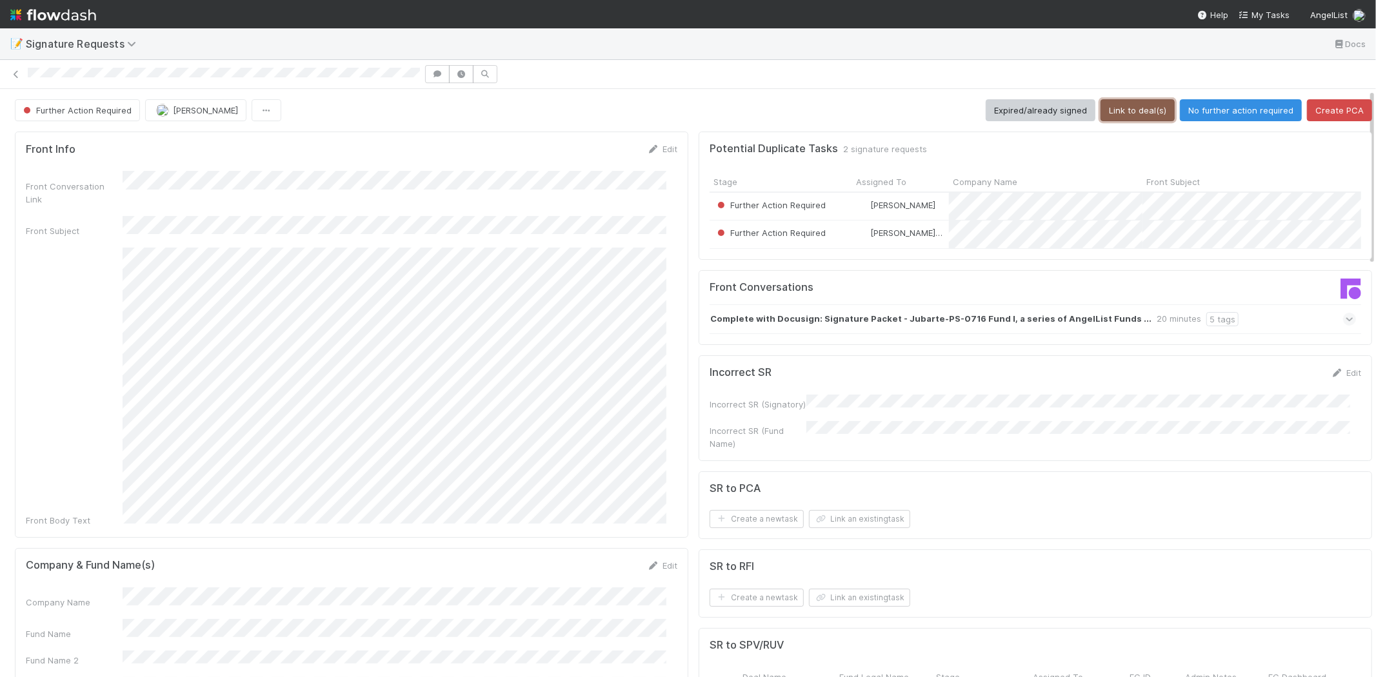
click at [1143, 103] on button "Link to deal(s)" at bounding box center [1138, 110] width 74 height 22
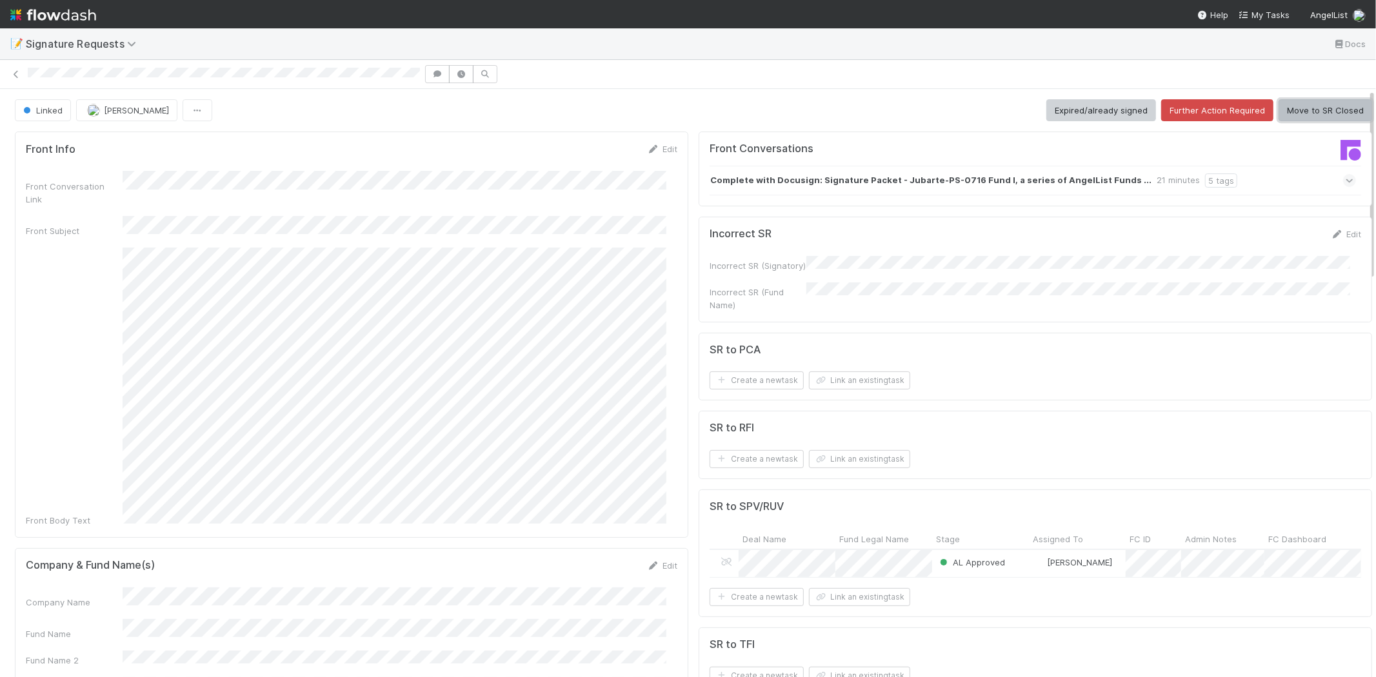
click at [1315, 112] on button "Move to SR Closed" at bounding box center [1326, 110] width 94 height 22
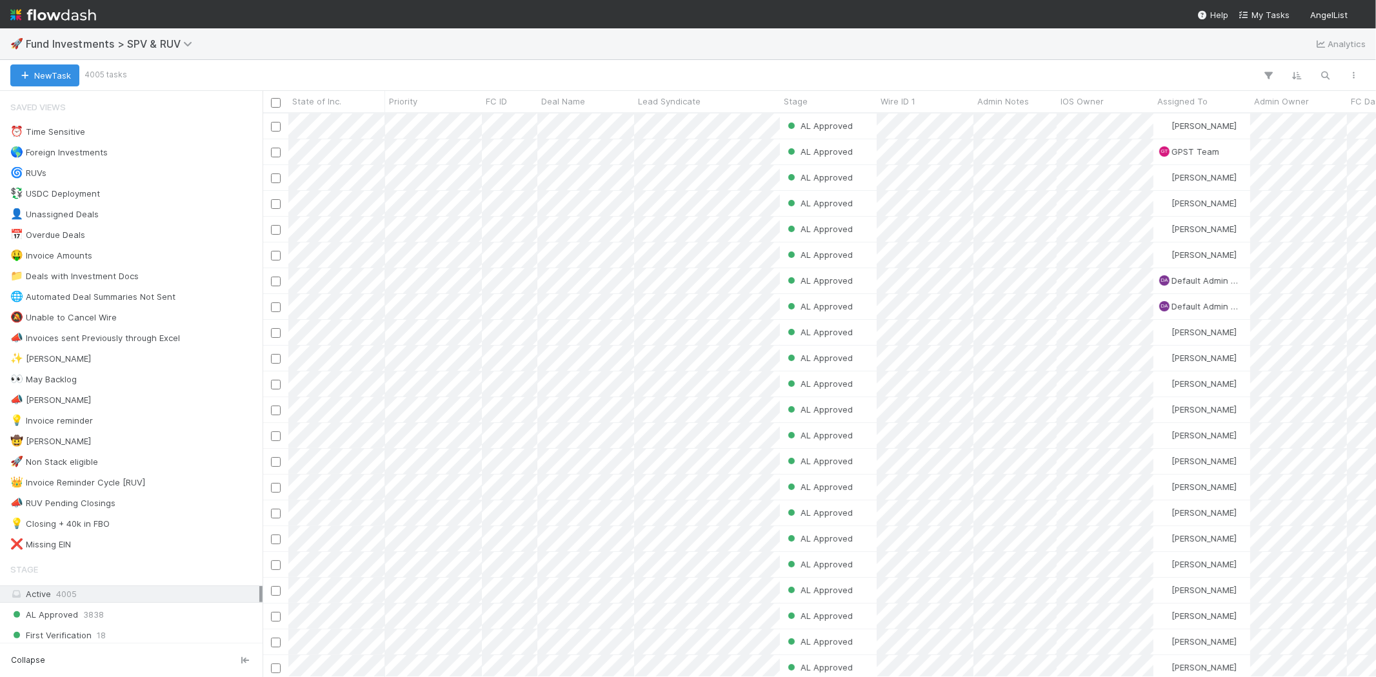
scroll to position [553, 1102]
click at [1325, 67] on button "button" at bounding box center [1325, 75] width 23 height 17
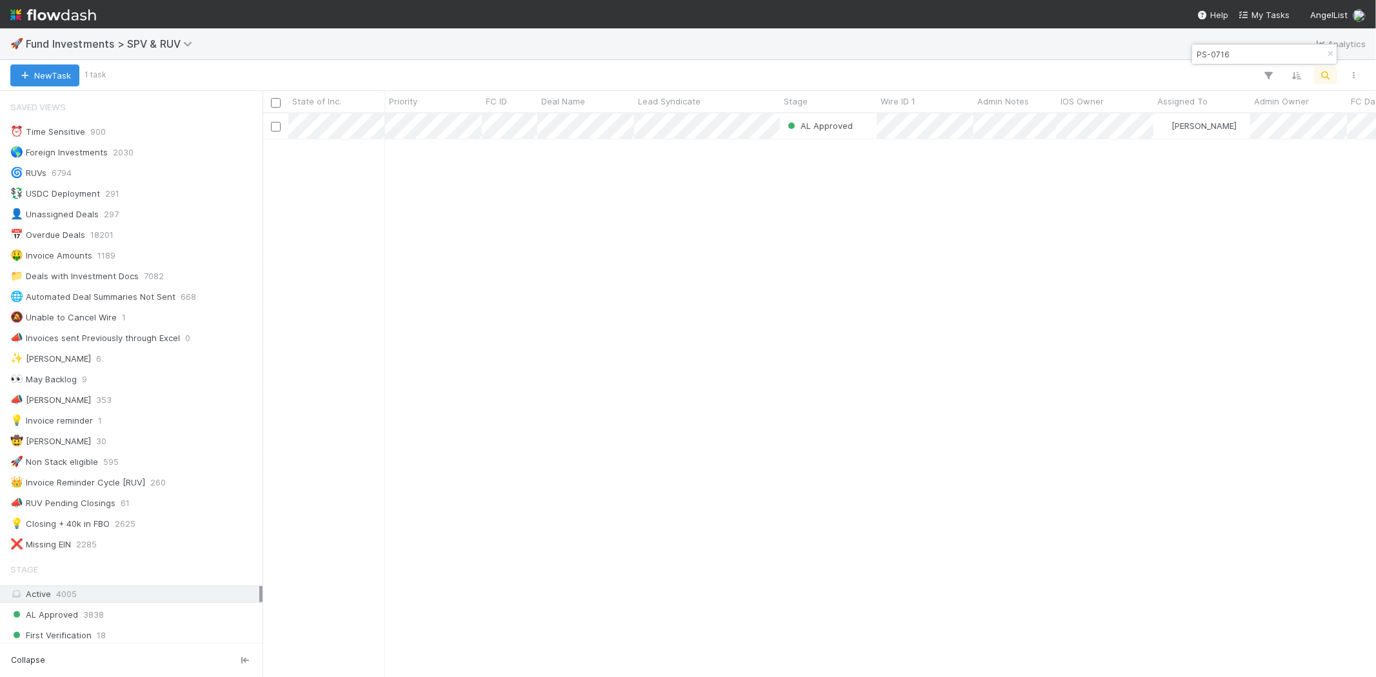
type input "PS-0716"
click at [776, 280] on div "AL Approved [PERSON_NAME] [DATE] 2:32:26 AM [DATE] 4:51:17 AM 0 0 0 0 0" at bounding box center [820, 395] width 1114 height 563
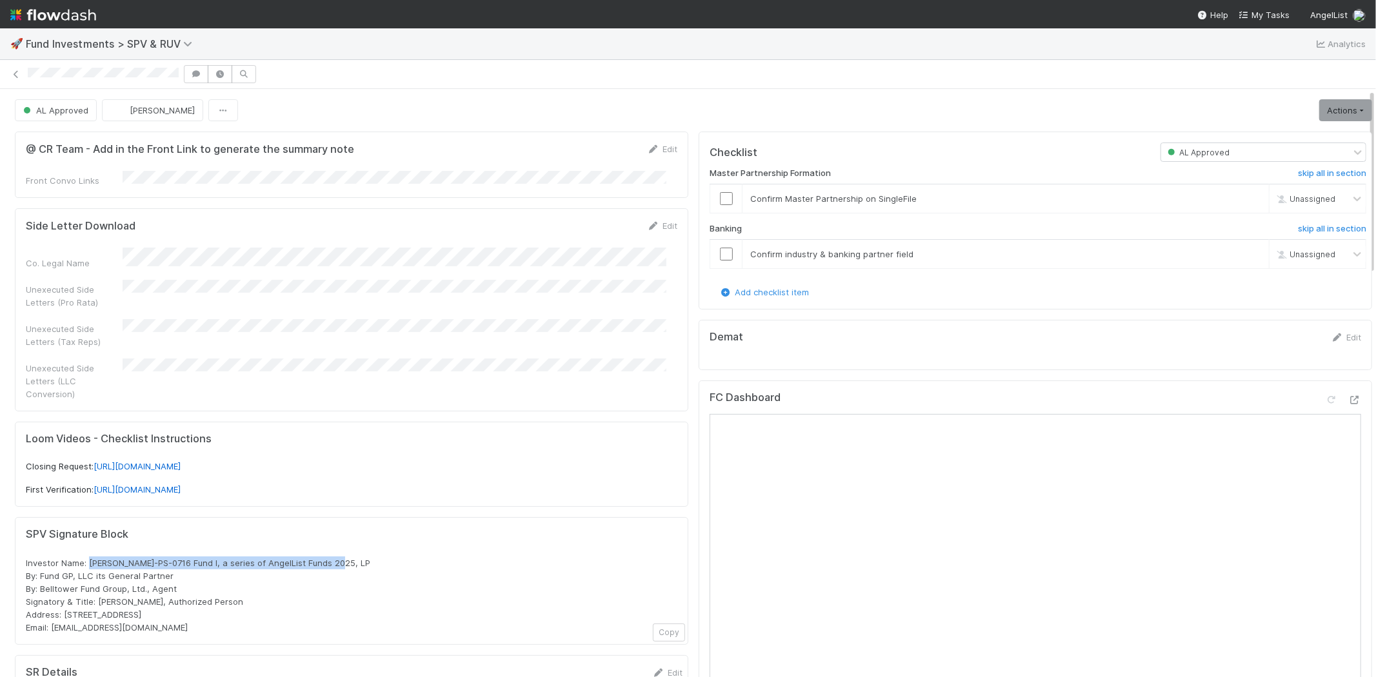
drag, startPoint x: 89, startPoint y: 543, endPoint x: 363, endPoint y: 542, distance: 273.6
click at [363, 557] on div "Investor Name: Jubarte-PS-0716 Fund I, a series of AngelList Funds 2025, LP By:…" at bounding box center [352, 595] width 652 height 77
copy span "Jubarte-PS-0716 Fund I, a series of AngelList Funds 2025, LP"
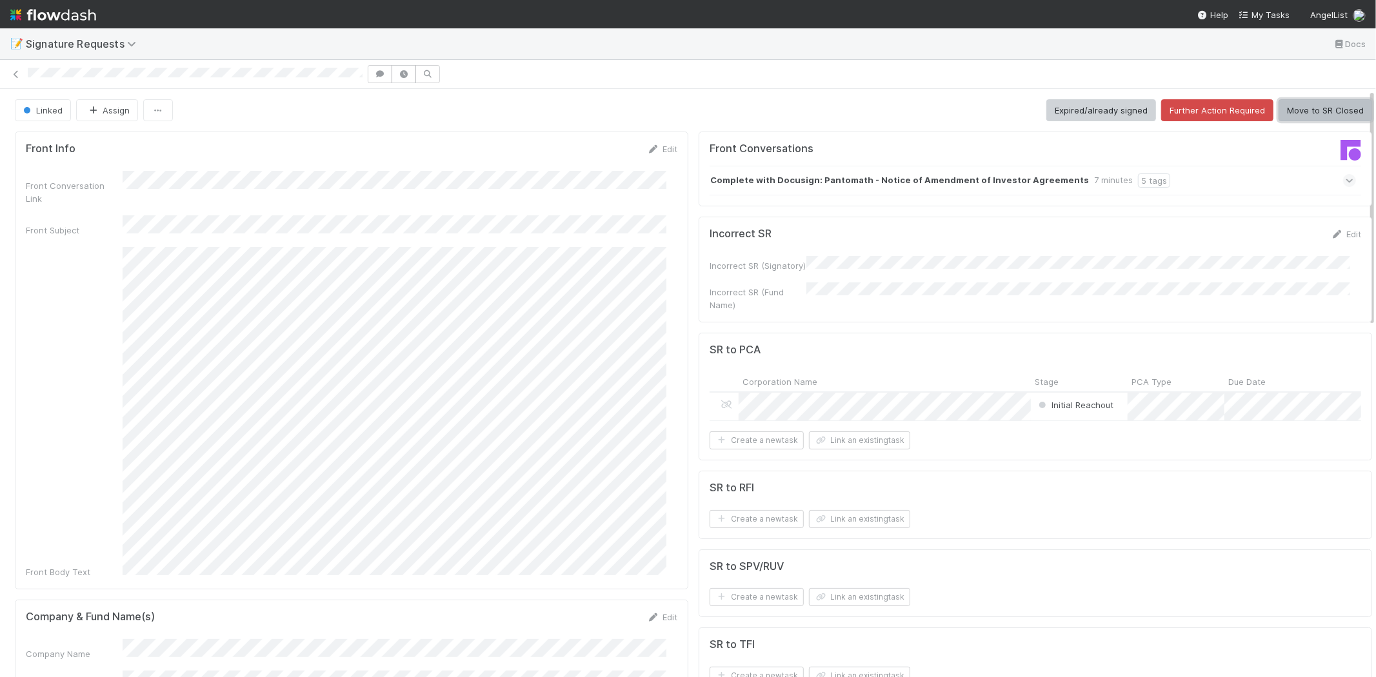
click at [1279, 110] on button "Move to SR Closed" at bounding box center [1326, 110] width 94 height 22
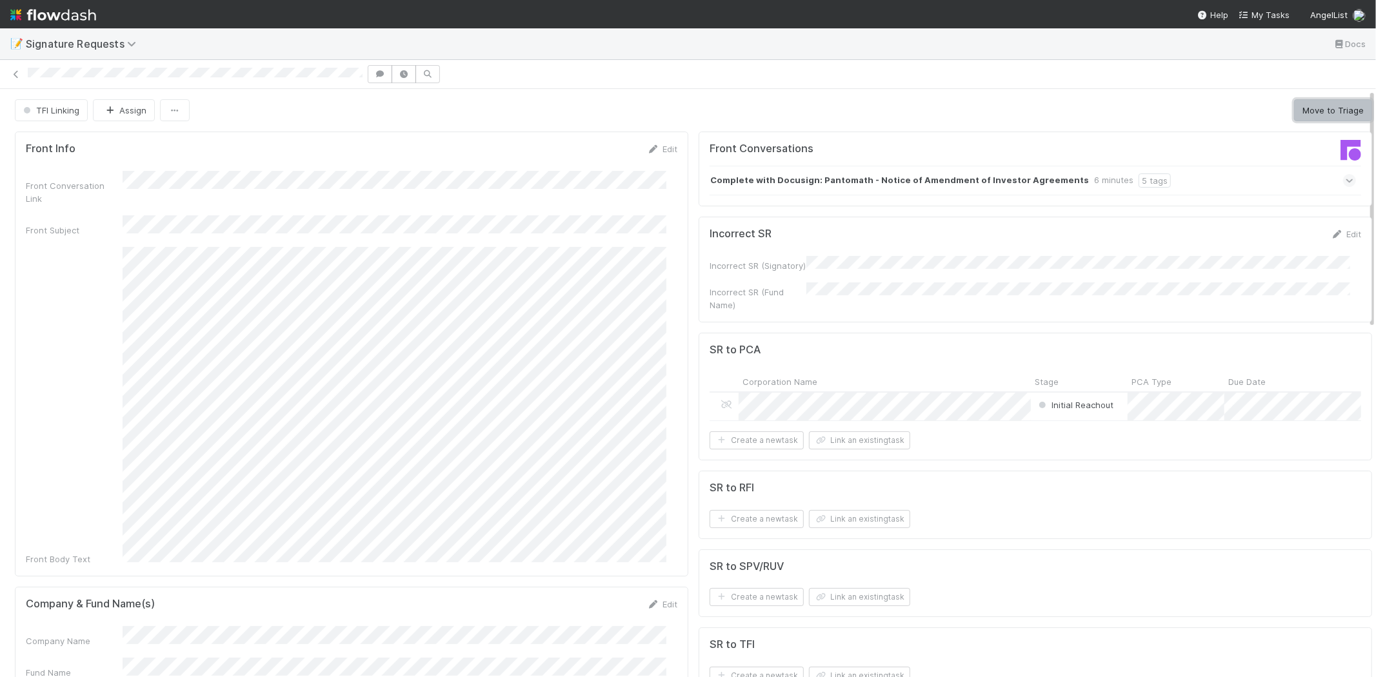
click at [1321, 106] on button "Move to Triage" at bounding box center [1333, 110] width 78 height 22
click at [1307, 112] on button "Move to SR Closed" at bounding box center [1326, 110] width 94 height 22
click at [17, 72] on icon at bounding box center [16, 74] width 13 height 8
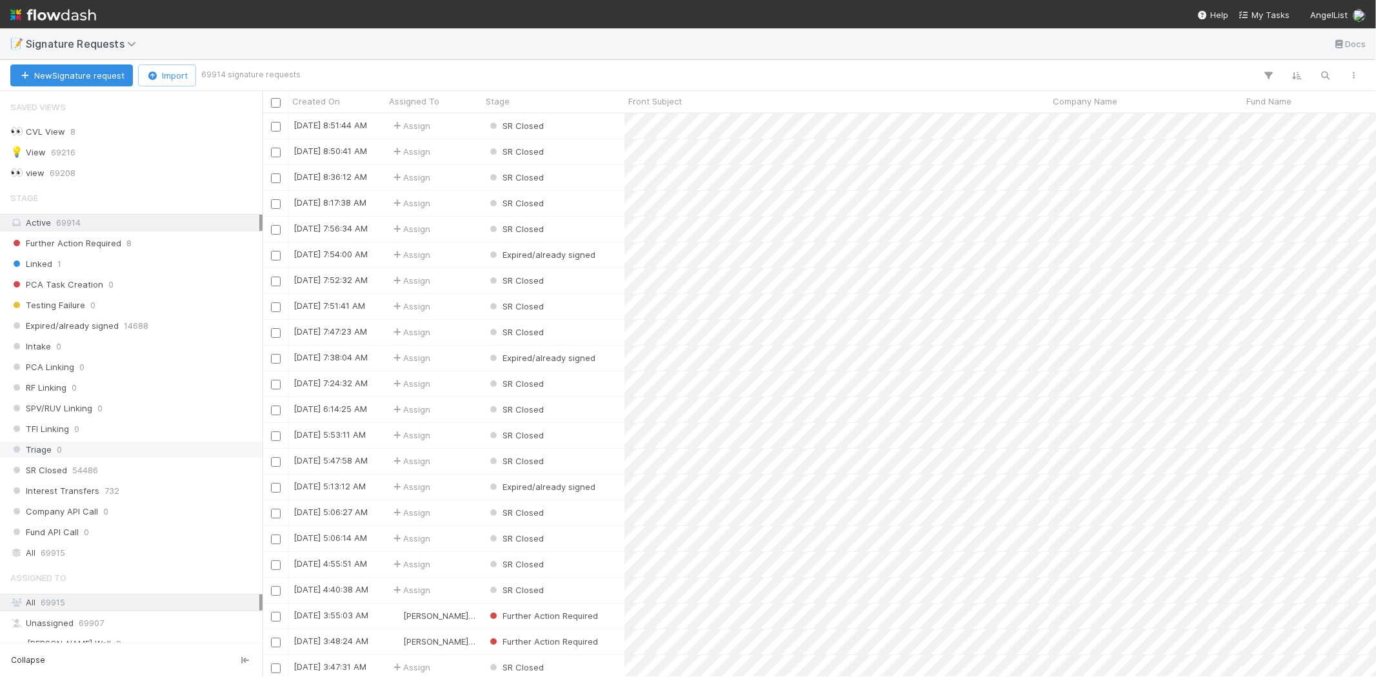
scroll to position [16, 0]
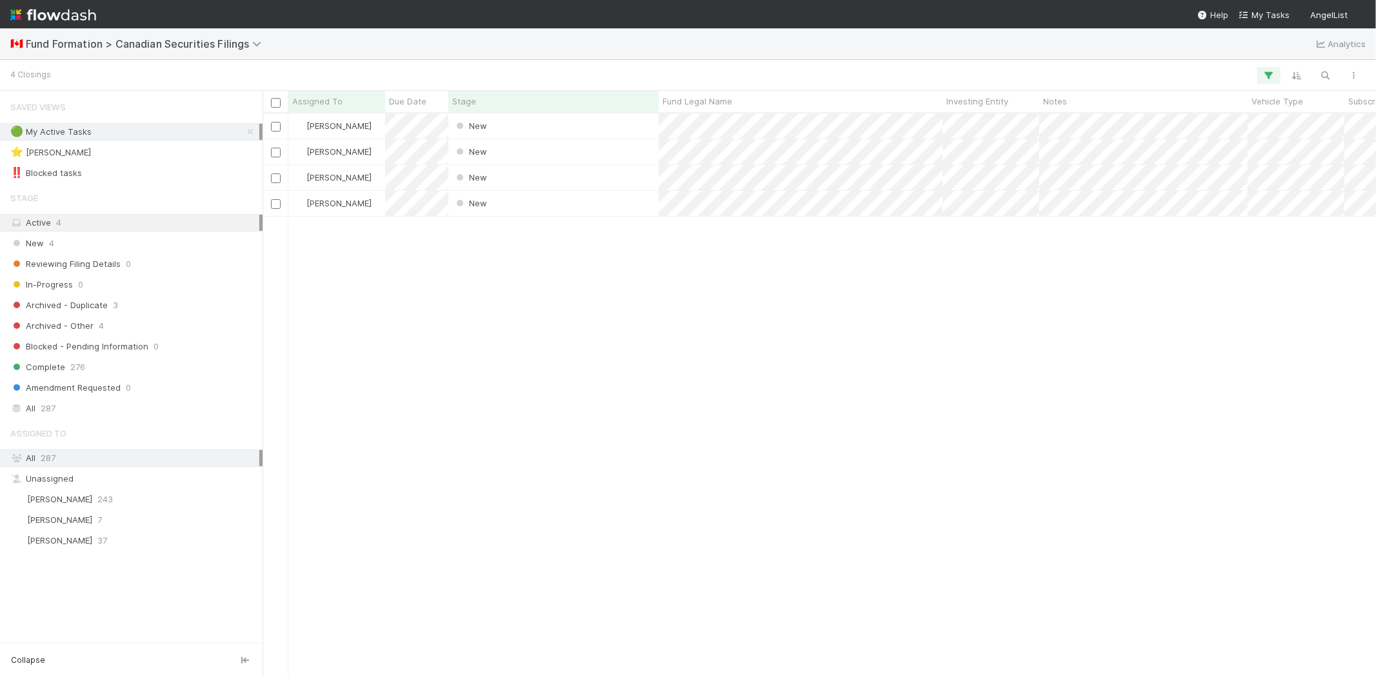
scroll to position [553, 1102]
click at [441, 361] on div "[PERSON_NAME] New [DATE] 7:30:14 PM [DATE] 7:30:18 PM [PERSON_NAME] New [DATE] …" at bounding box center [820, 395] width 1114 height 563
click at [520, 178] on div "New" at bounding box center [553, 177] width 210 height 25
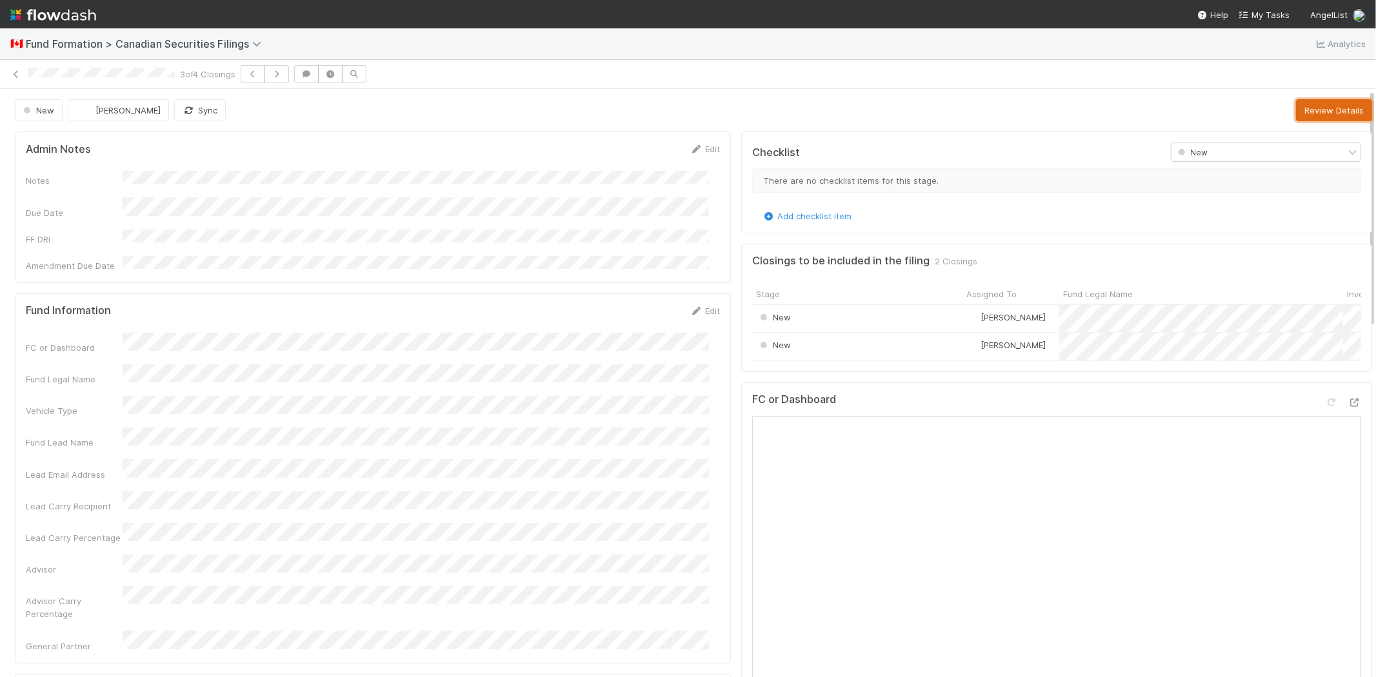
drag, startPoint x: 1327, startPoint y: 105, endPoint x: 1287, endPoint y: 121, distance: 43.7
click at [1327, 104] on button "Review Details" at bounding box center [1334, 110] width 76 height 22
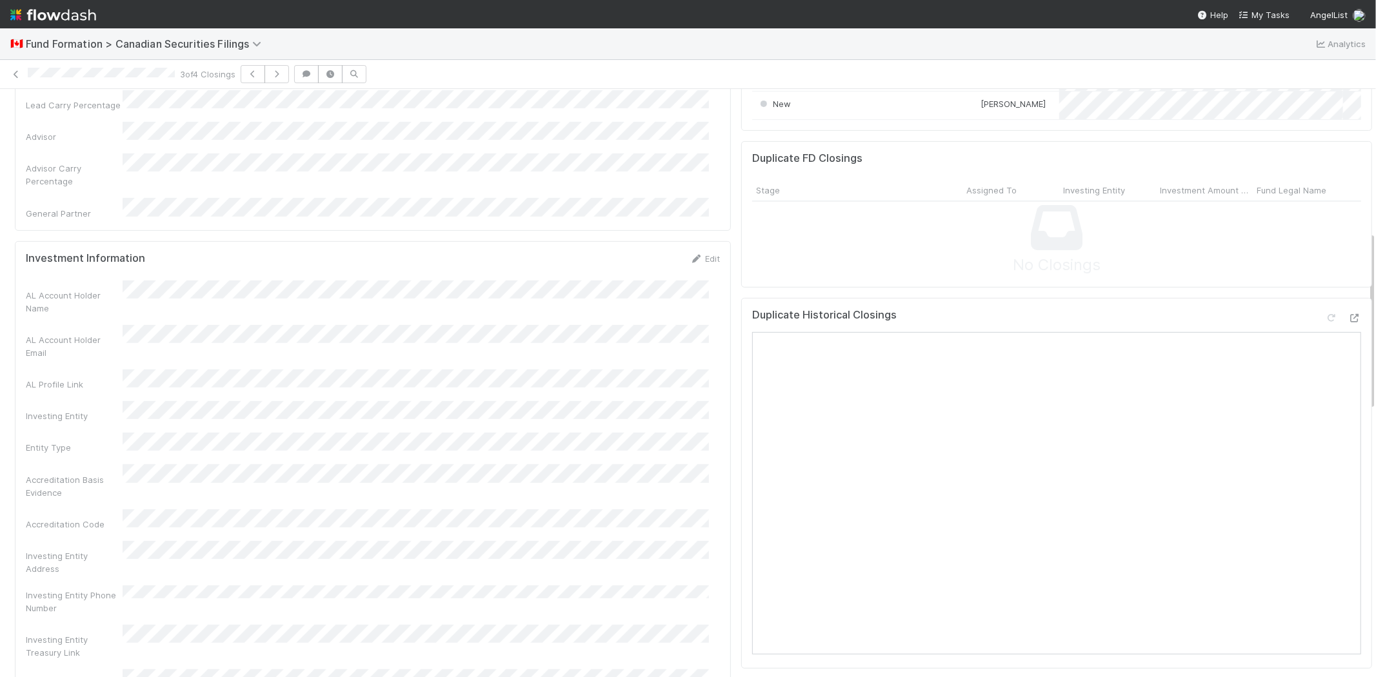
scroll to position [430, 0]
click at [1333, 332] on div "Checklist Reviewing Filing Details skip all in section Review details for accur…" at bounding box center [1056, 638] width 641 height 1882
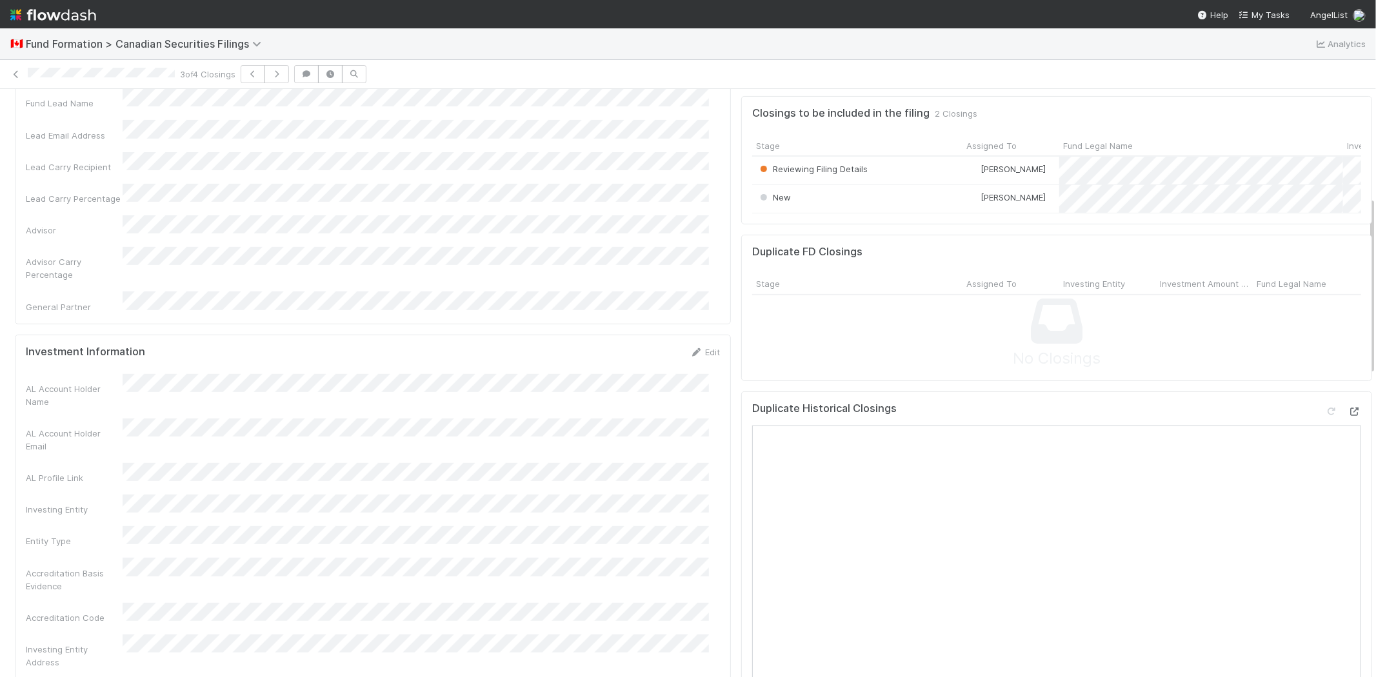
scroll to position [358, 0]
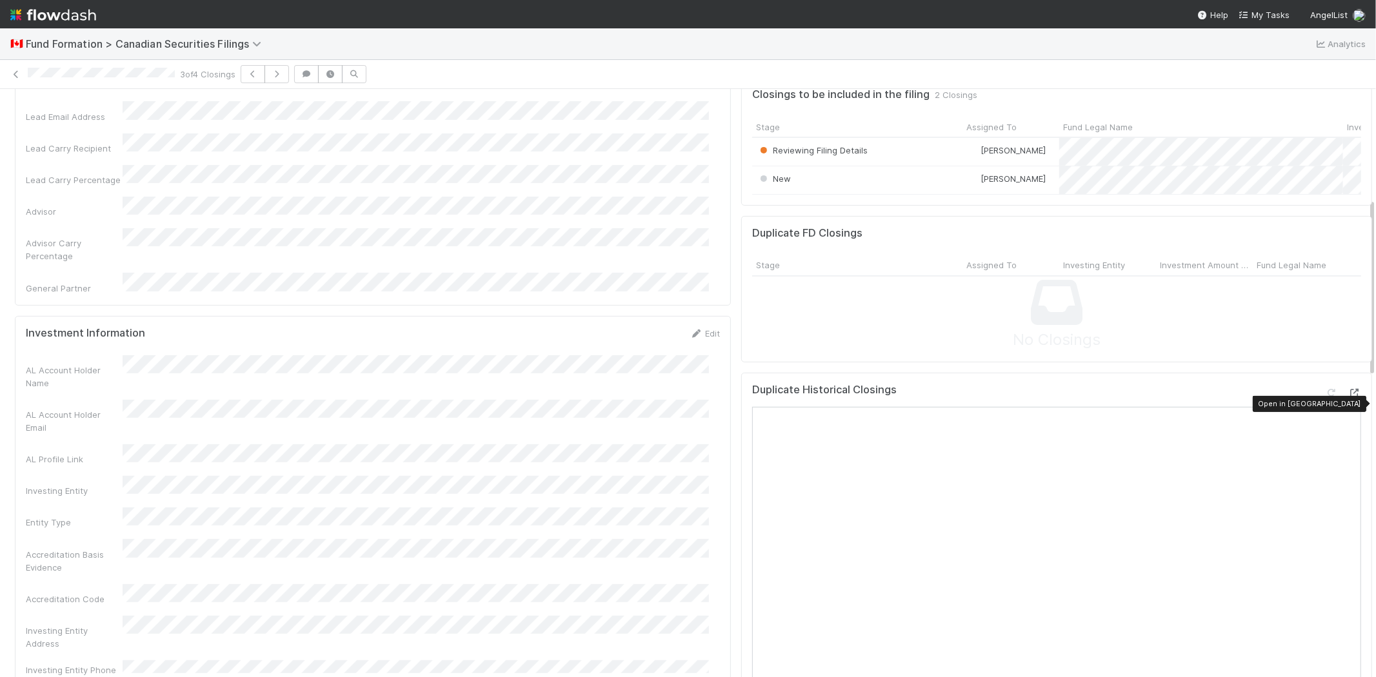
click at [1348, 397] on icon at bounding box center [1354, 393] width 13 height 8
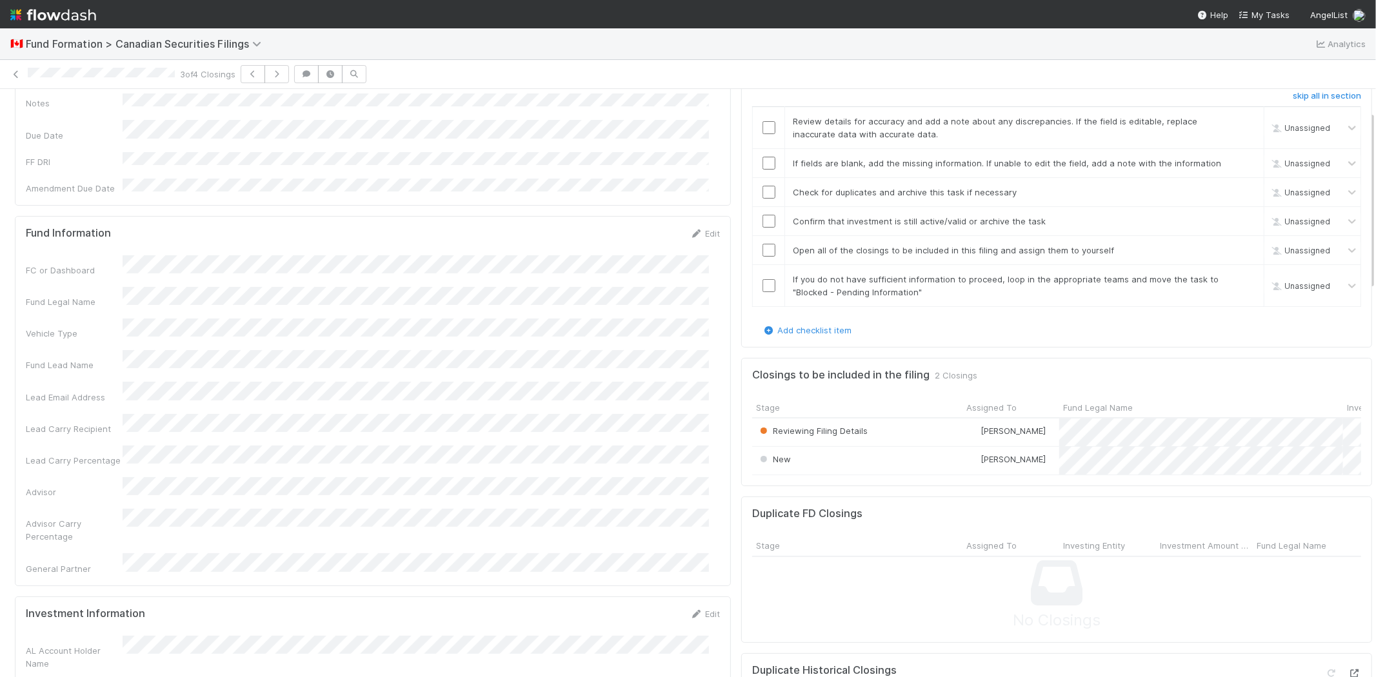
scroll to position [72, 0]
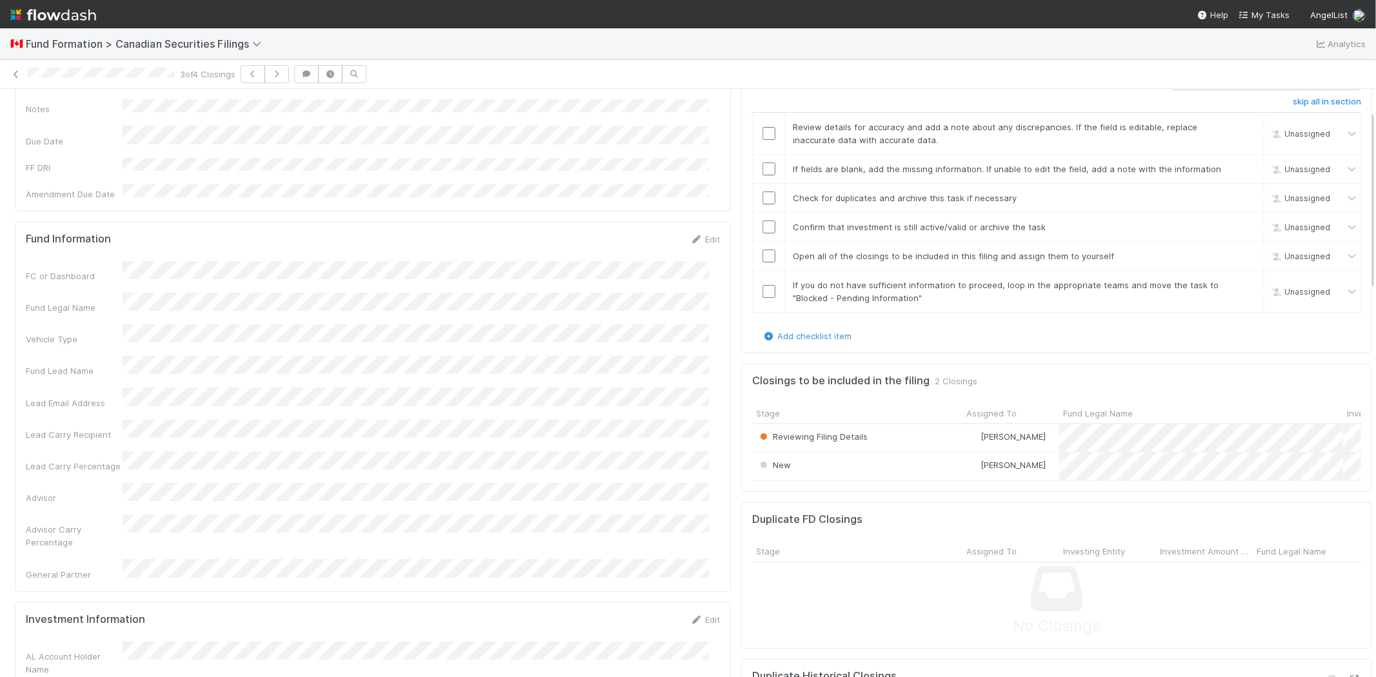
click at [76, 293] on div "Fund Legal Name" at bounding box center [373, 303] width 694 height 21
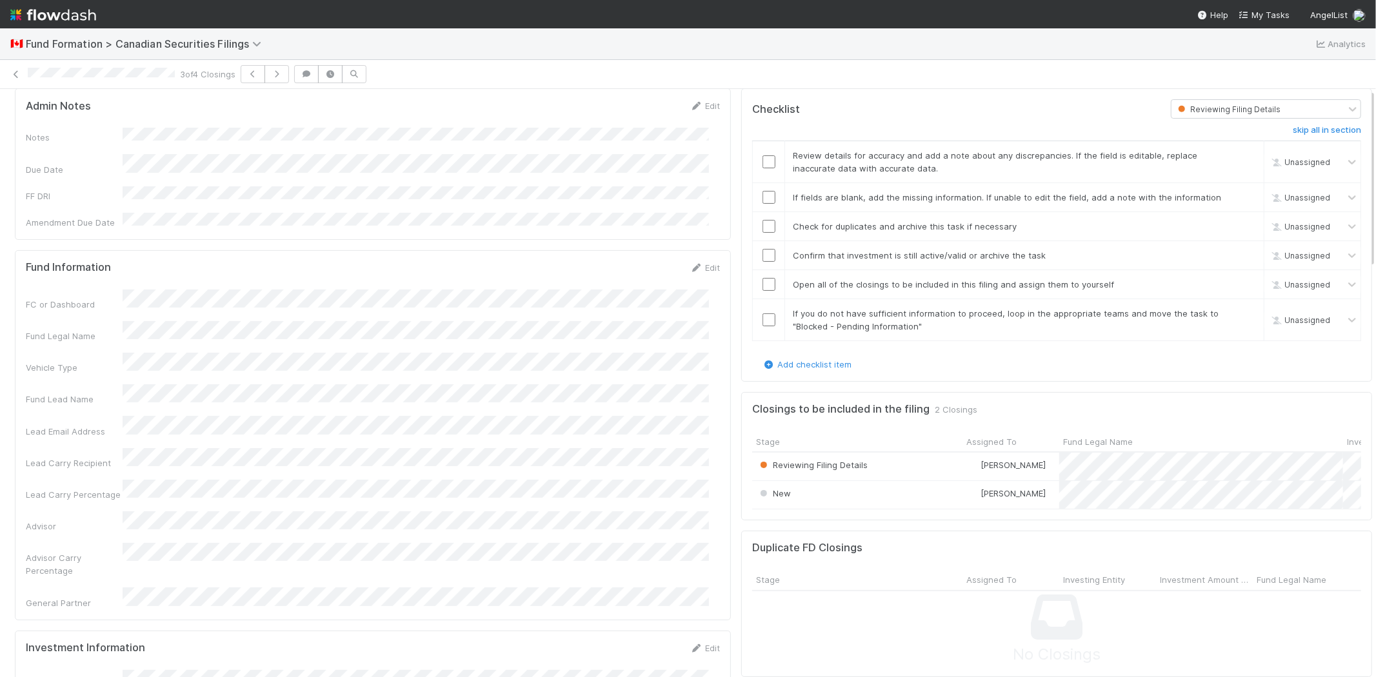
scroll to position [0, 0]
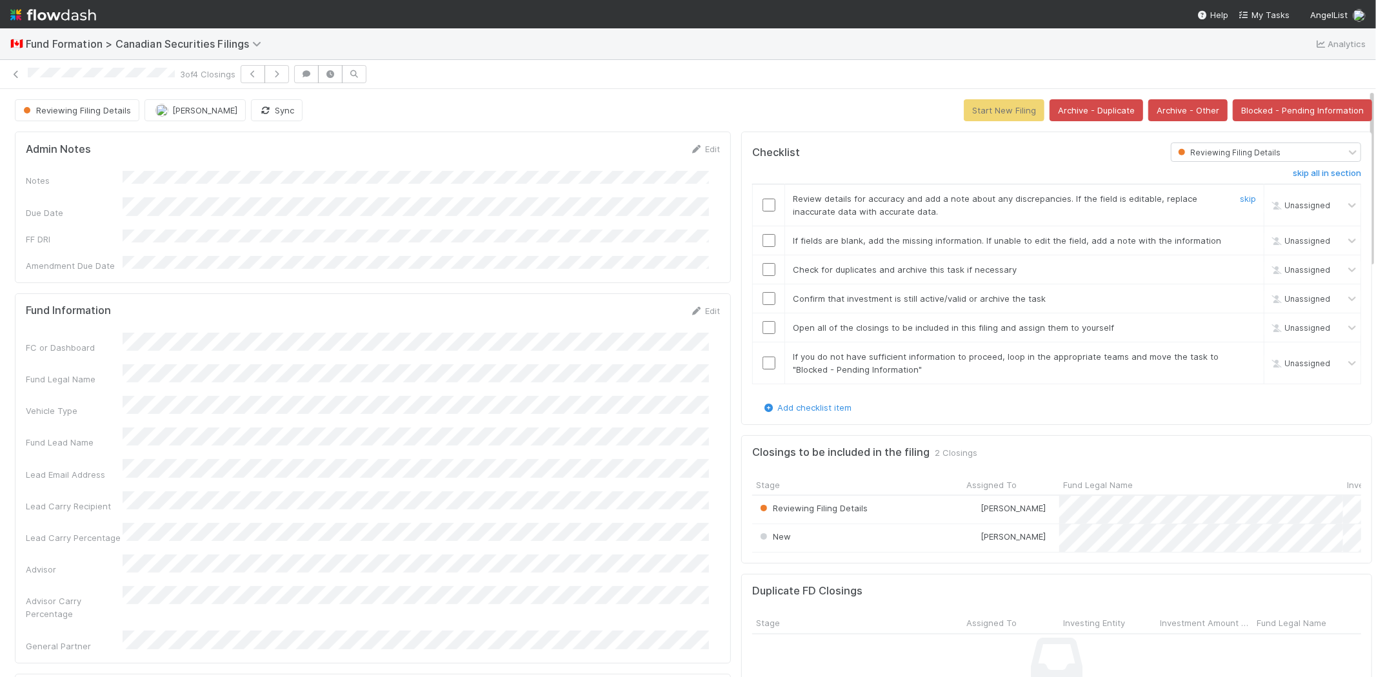
click at [763, 199] on input "checkbox" at bounding box center [769, 205] width 13 height 13
click at [763, 234] on input "checkbox" at bounding box center [769, 240] width 13 height 13
click at [763, 263] on input "checkbox" at bounding box center [769, 269] width 13 height 13
click at [763, 292] on input "checkbox" at bounding box center [769, 298] width 13 height 13
click at [763, 321] on input "checkbox" at bounding box center [769, 327] width 13 height 13
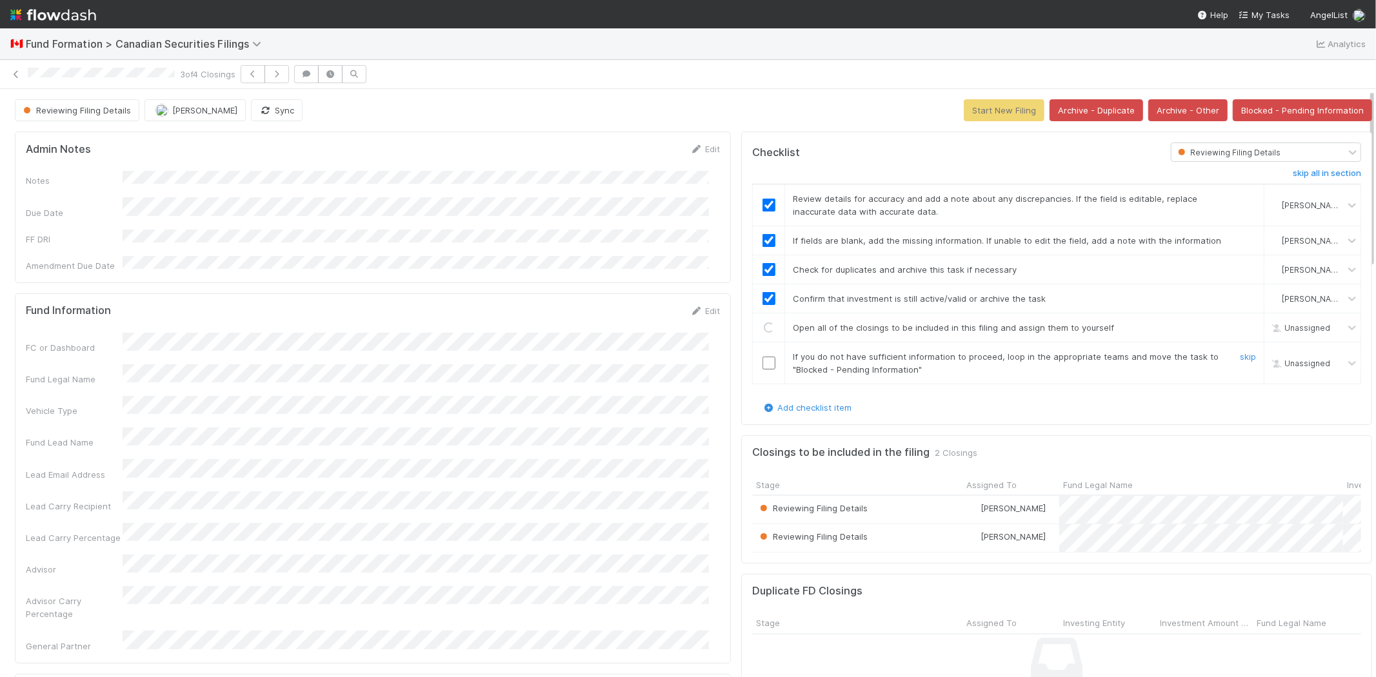
click at [763, 357] on input "checkbox" at bounding box center [769, 363] width 13 height 13
click at [997, 101] on button "Start New Filing" at bounding box center [1004, 110] width 81 height 22
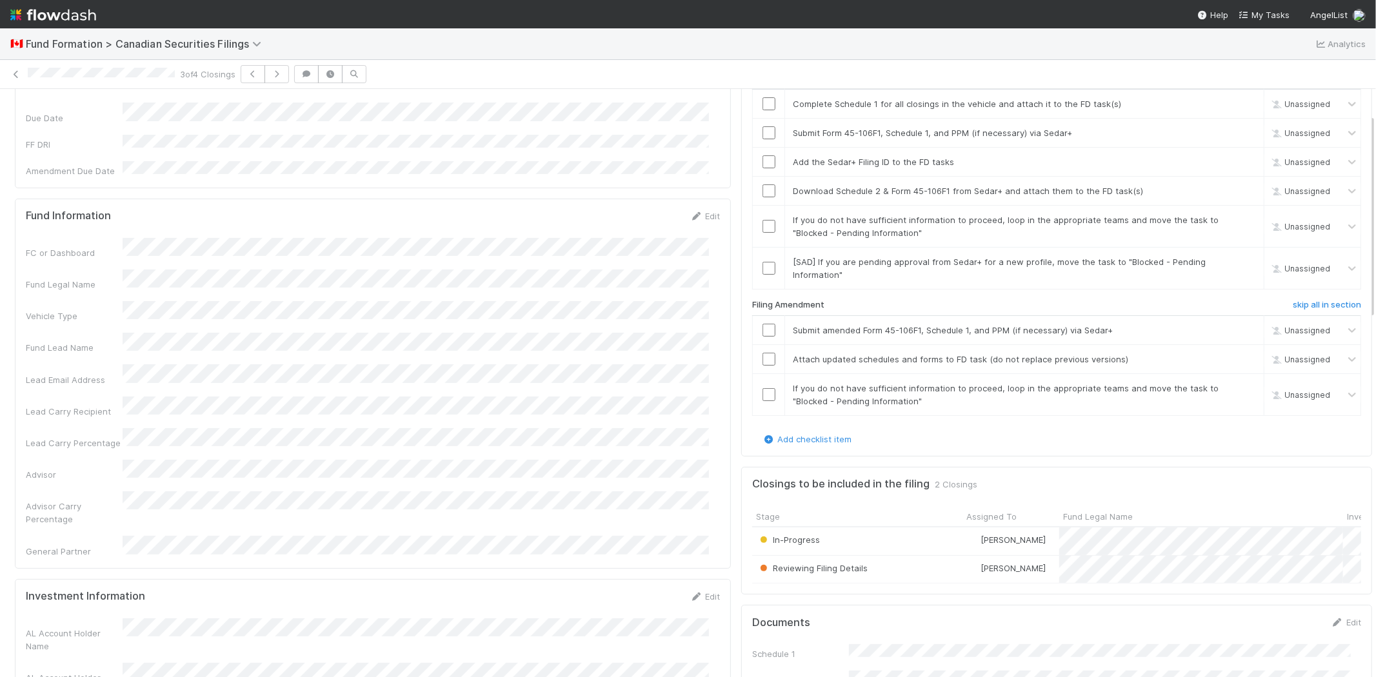
scroll to position [72, 0]
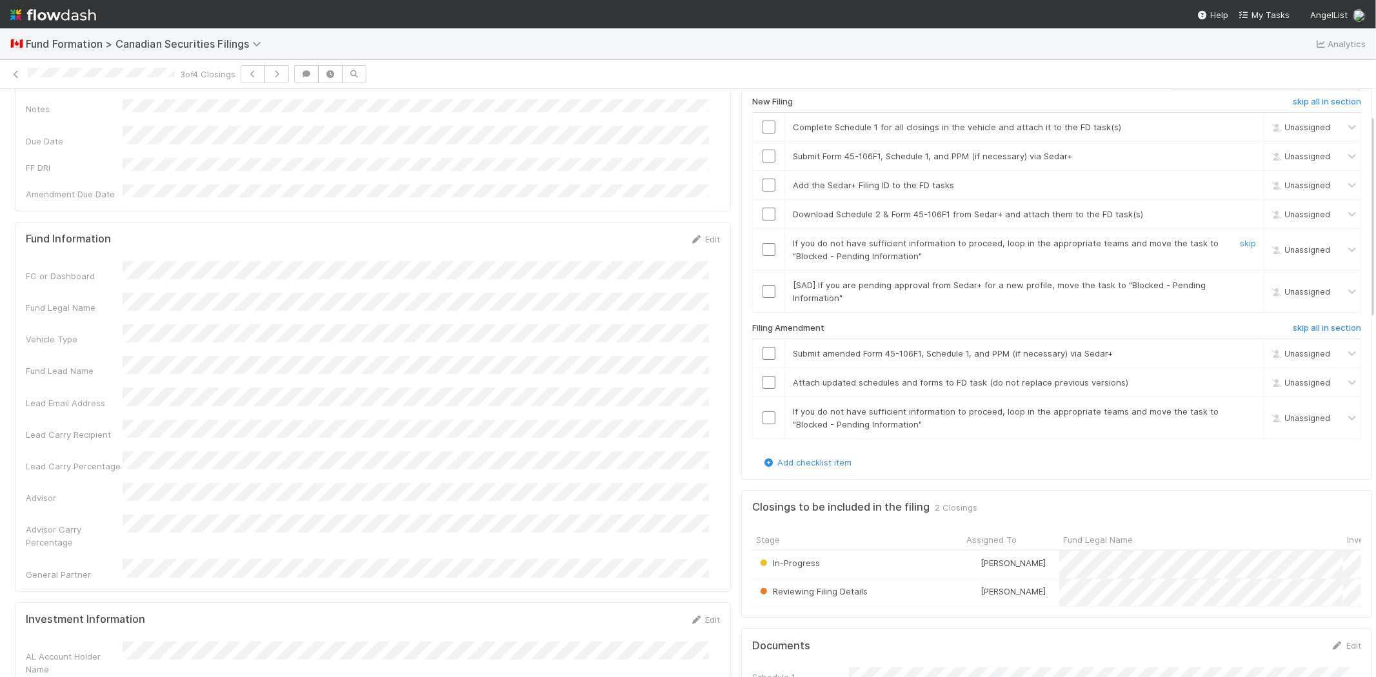
click at [763, 245] on input "checkbox" at bounding box center [769, 249] width 13 height 13
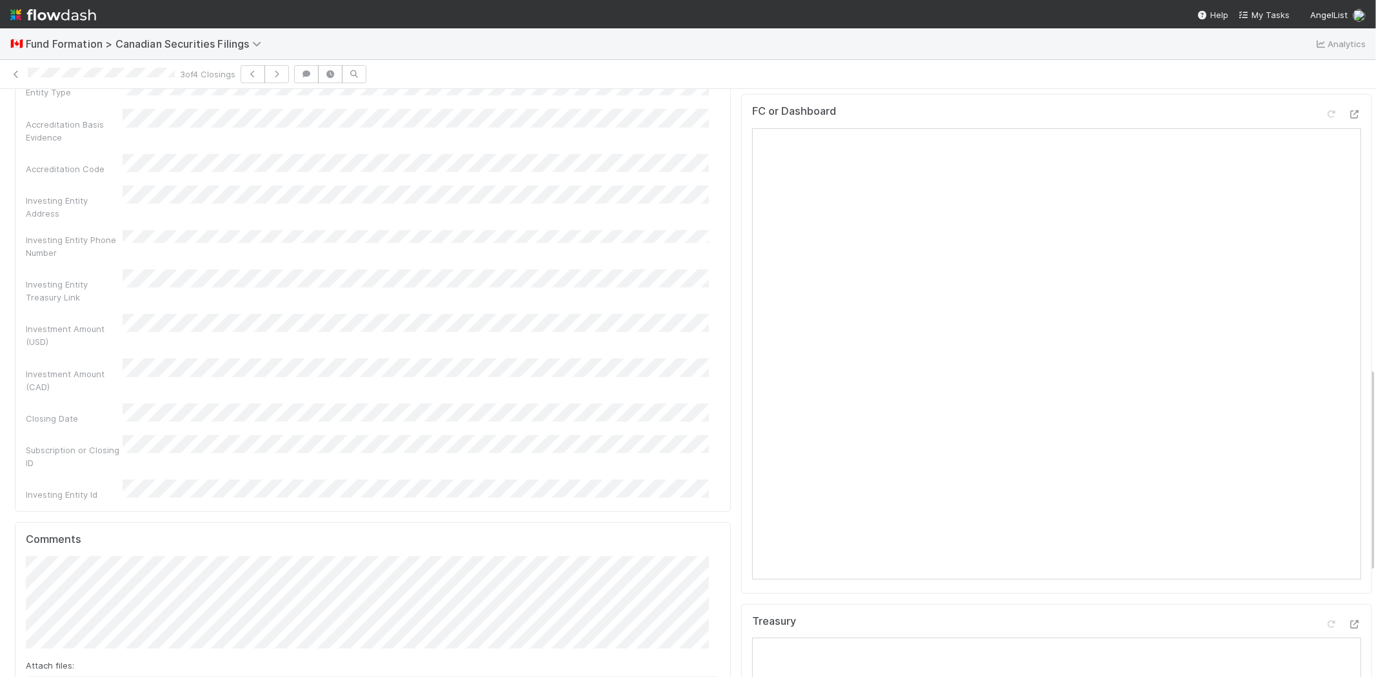
scroll to position [1075, 0]
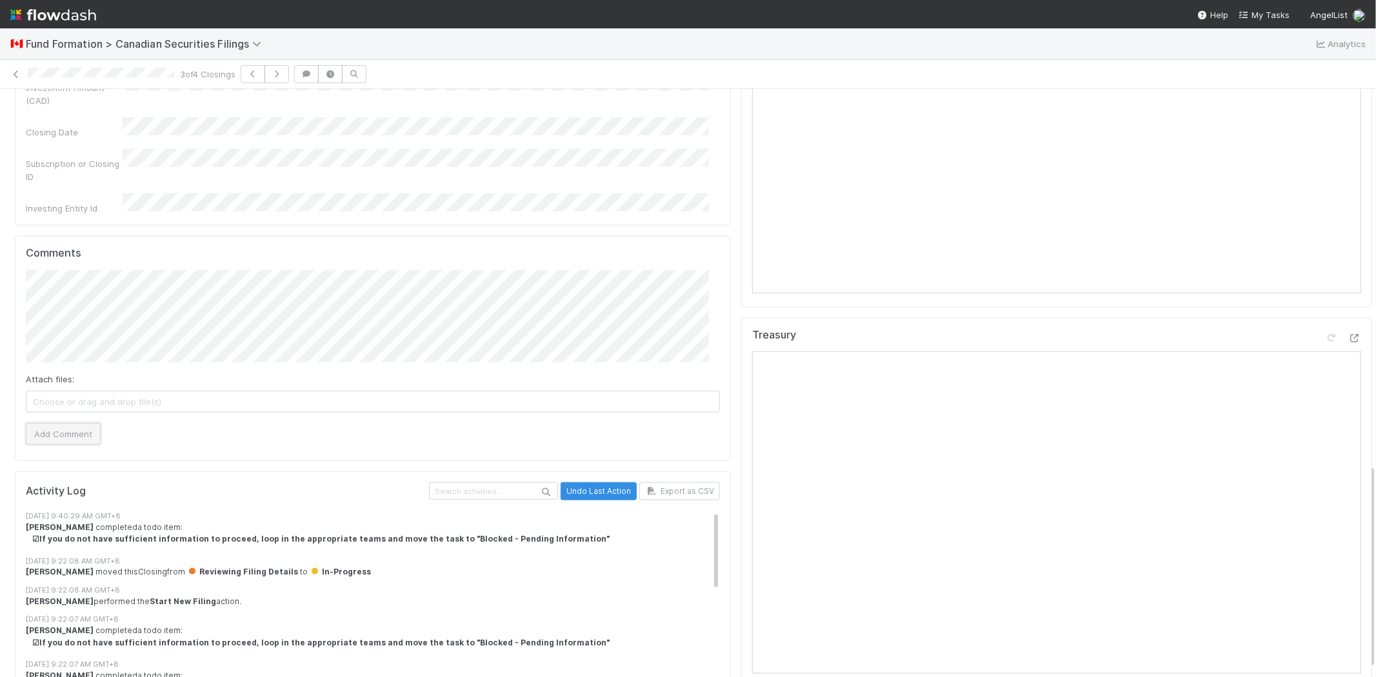
click at [79, 423] on button "Add Comment" at bounding box center [63, 434] width 75 height 22
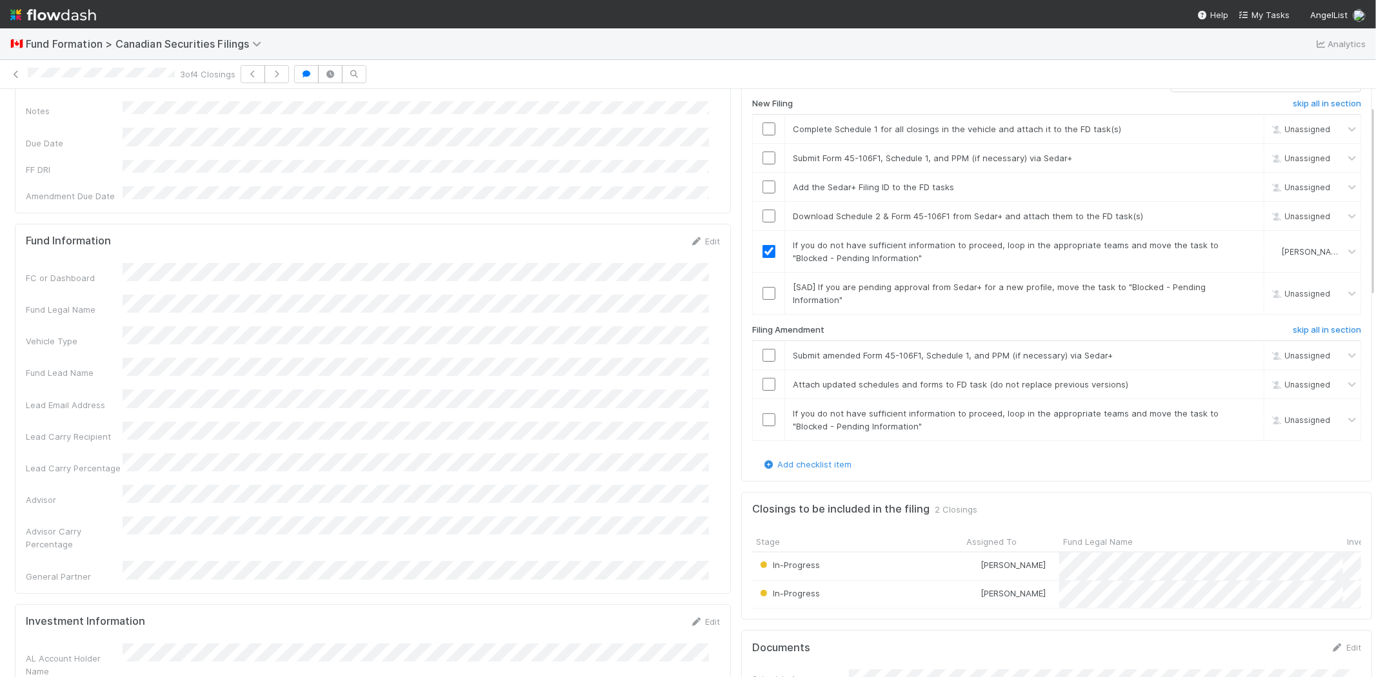
scroll to position [0, 0]
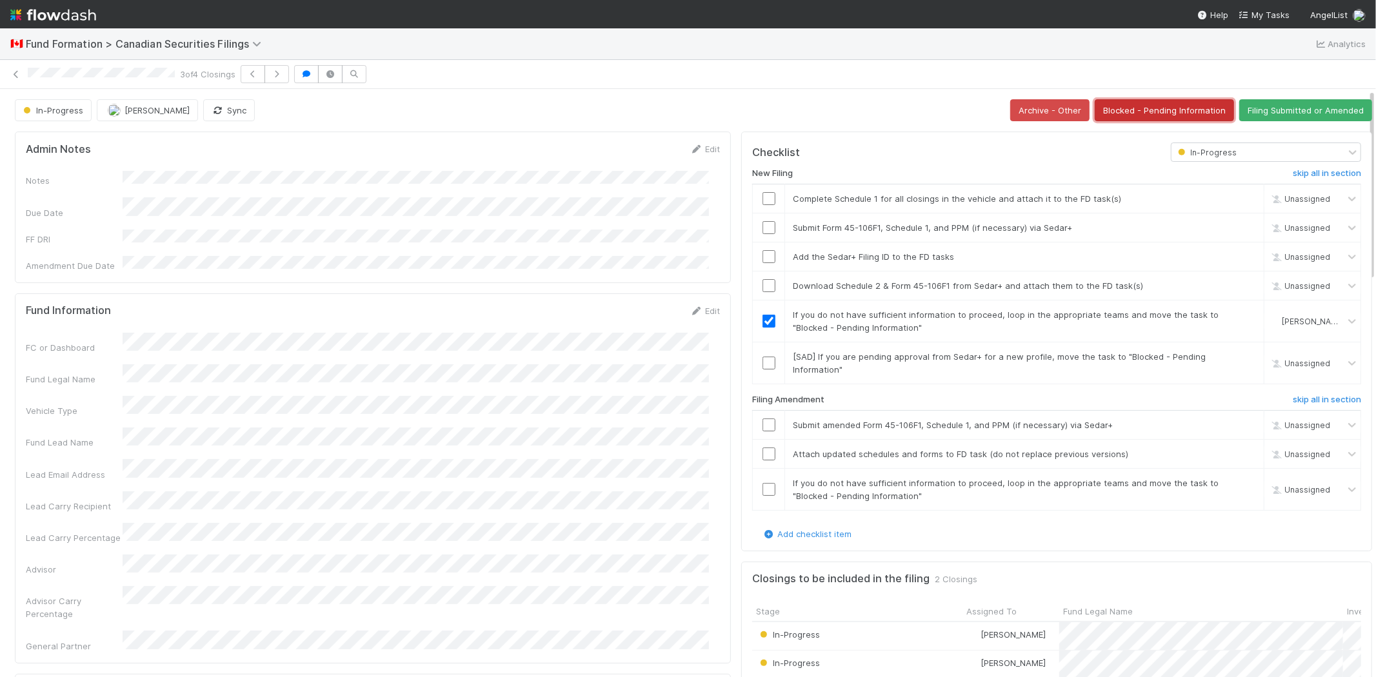
click at [1136, 108] on button "Blocked - Pending Information" at bounding box center [1164, 110] width 139 height 22
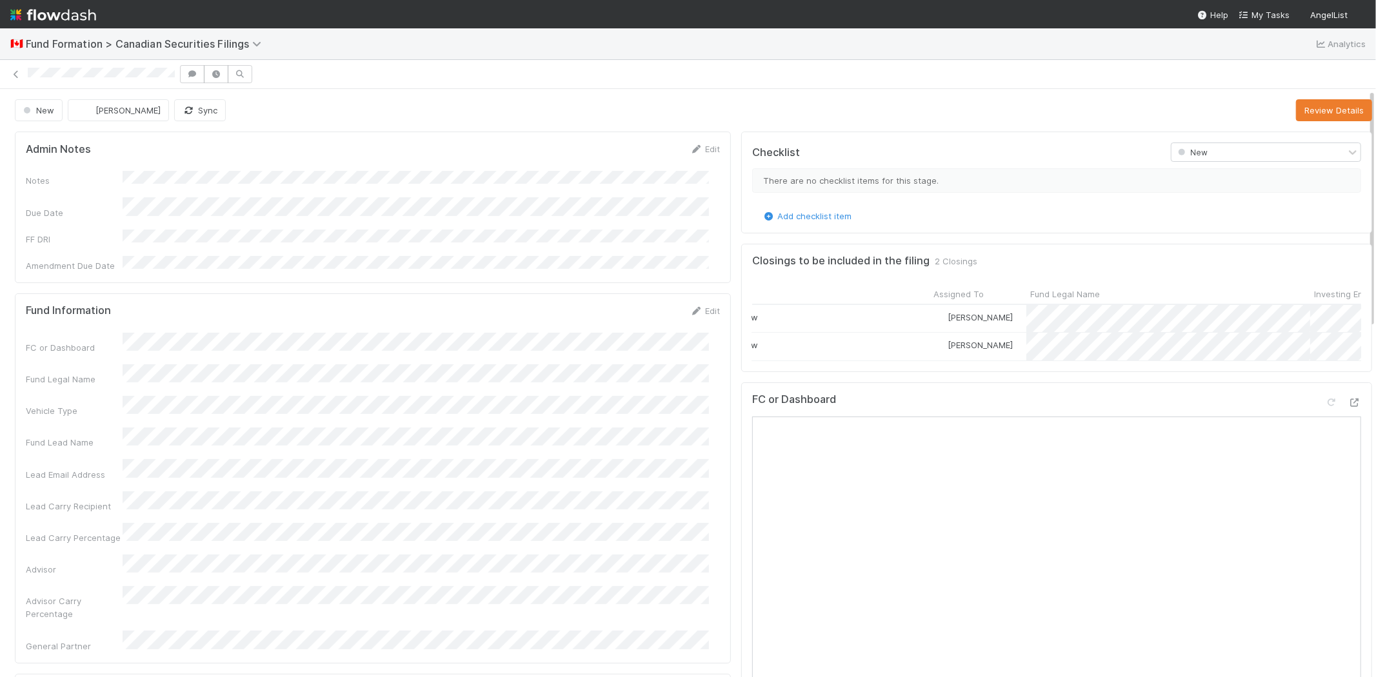
scroll to position [0, 88]
click at [1296, 107] on button "Review Details" at bounding box center [1334, 110] width 76 height 22
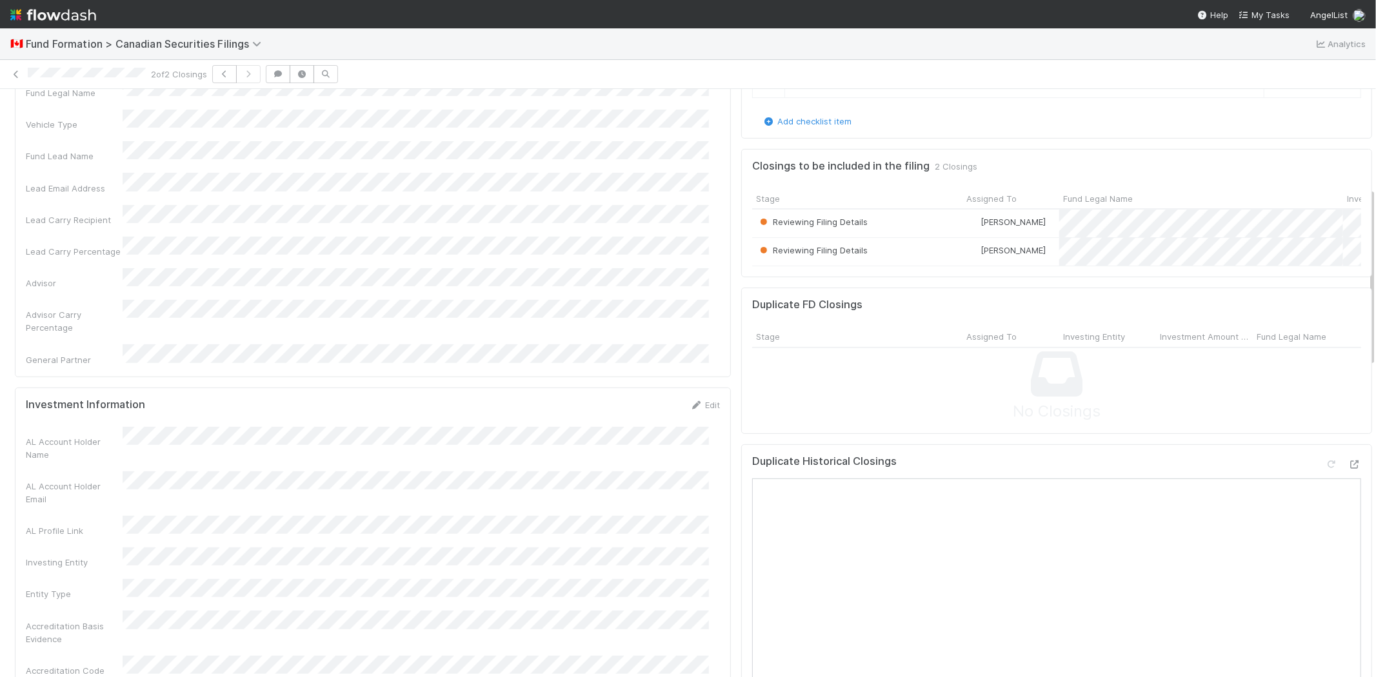
scroll to position [358, 0]
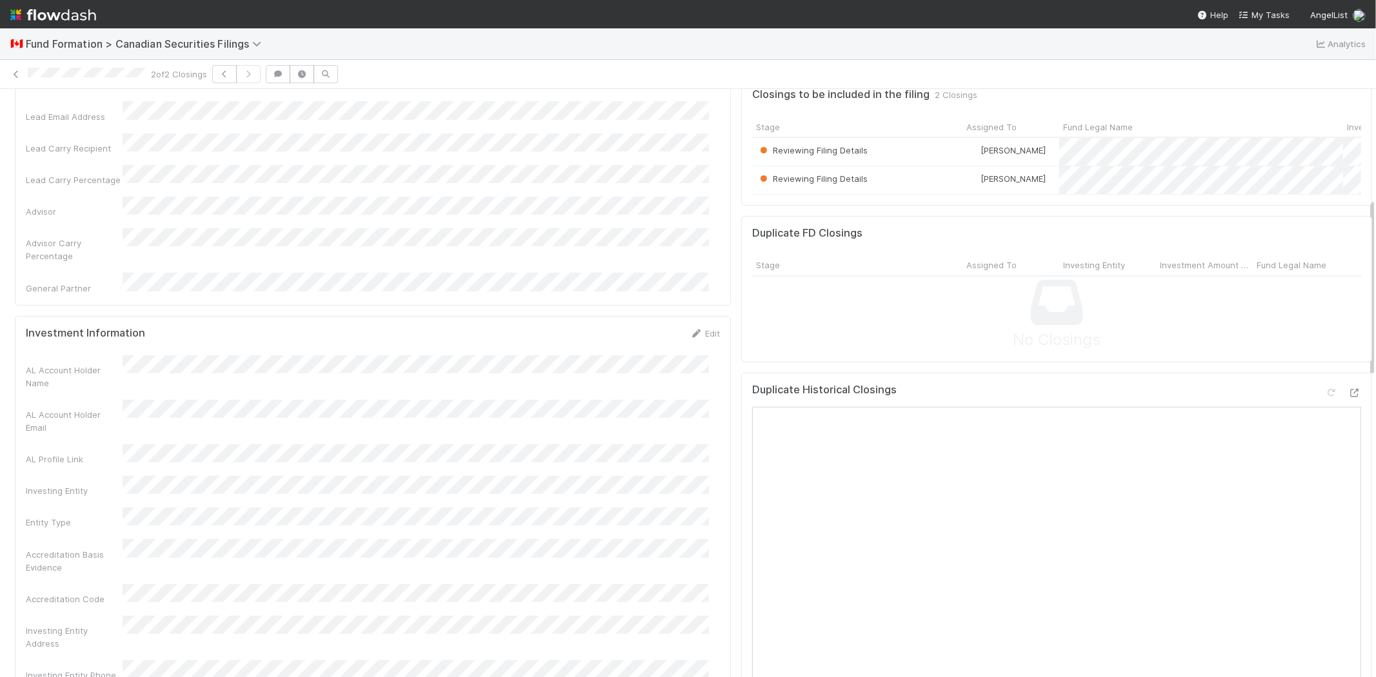
click at [115, 436] on div "AL Account Holder Name AL Account Holder Email AL Profile Link Investing Entity…" at bounding box center [373, 647] width 694 height 582
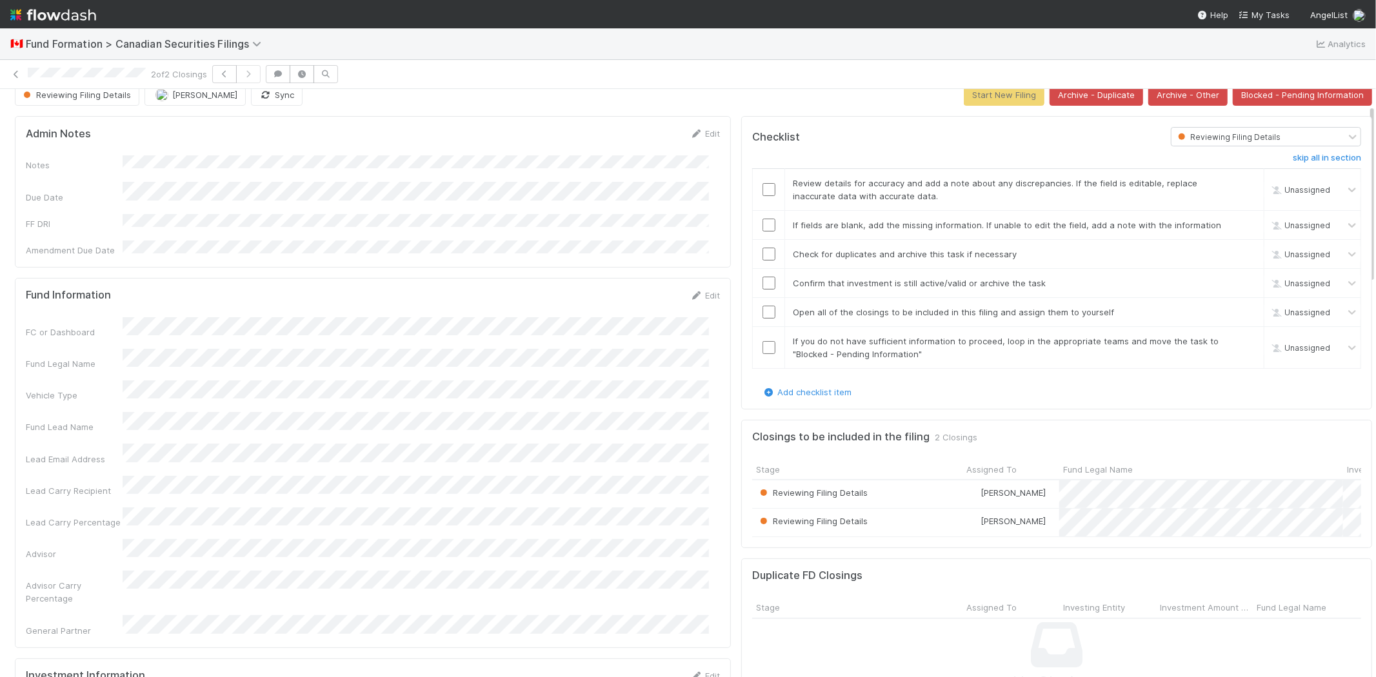
scroll to position [0, 0]
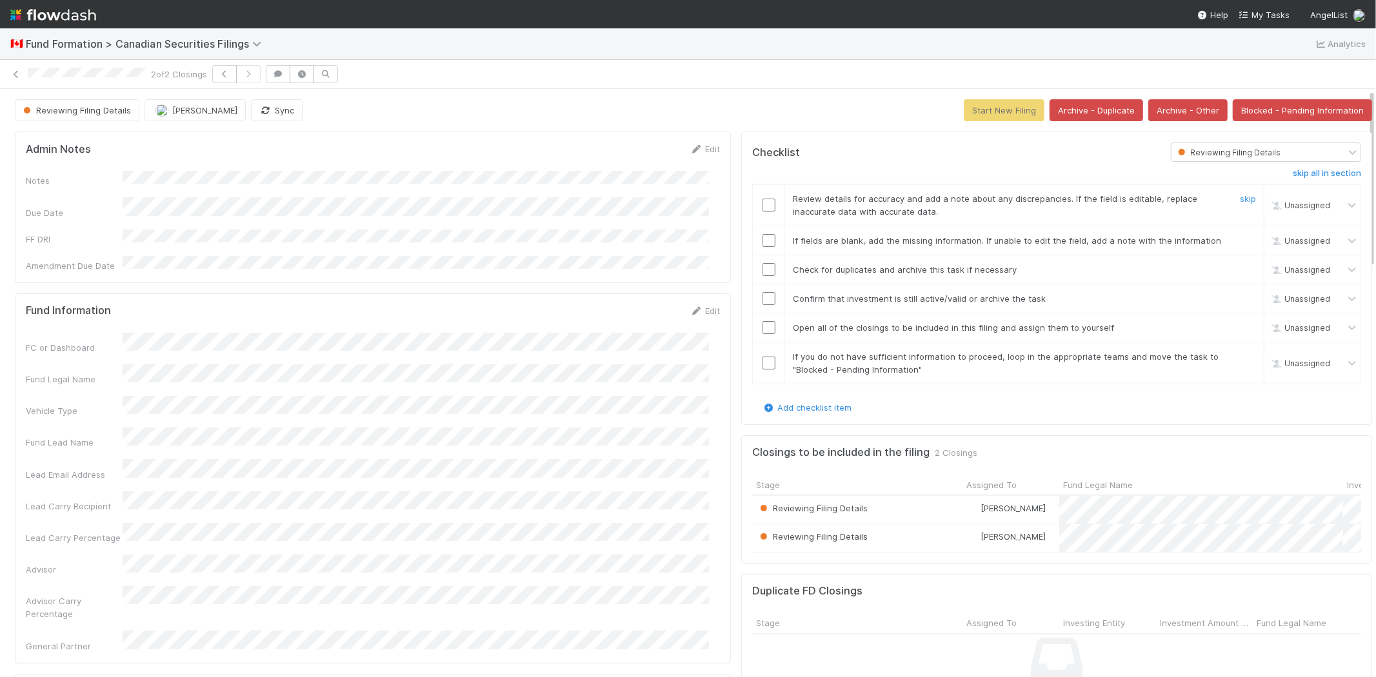
click at [763, 205] on input "checkbox" at bounding box center [769, 205] width 13 height 13
click at [763, 239] on input "checkbox" at bounding box center [769, 240] width 13 height 13
click at [763, 270] on input "checkbox" at bounding box center [769, 269] width 13 height 13
click at [763, 292] on input "checkbox" at bounding box center [769, 298] width 13 height 13
click at [763, 325] on input "checkbox" at bounding box center [769, 327] width 13 height 13
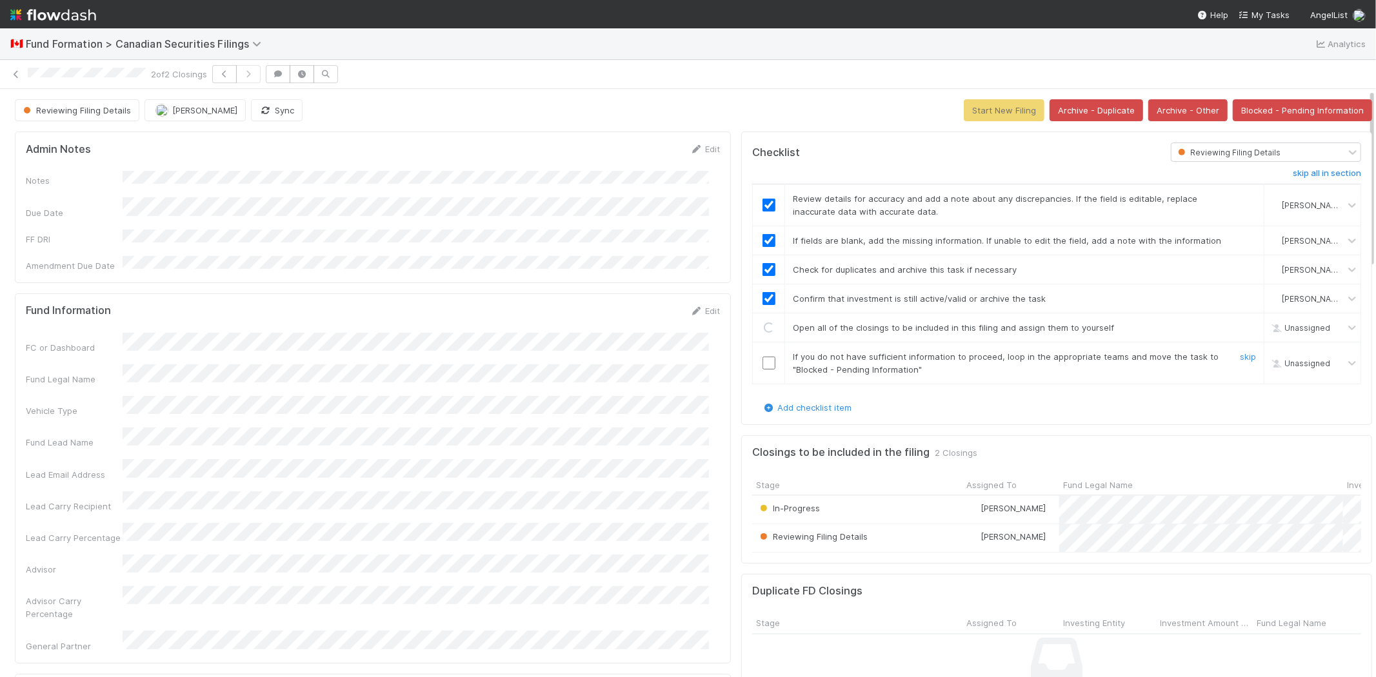
click at [763, 357] on input "checkbox" at bounding box center [769, 363] width 13 height 13
click at [977, 107] on button "Start New Filing" at bounding box center [1004, 110] width 81 height 22
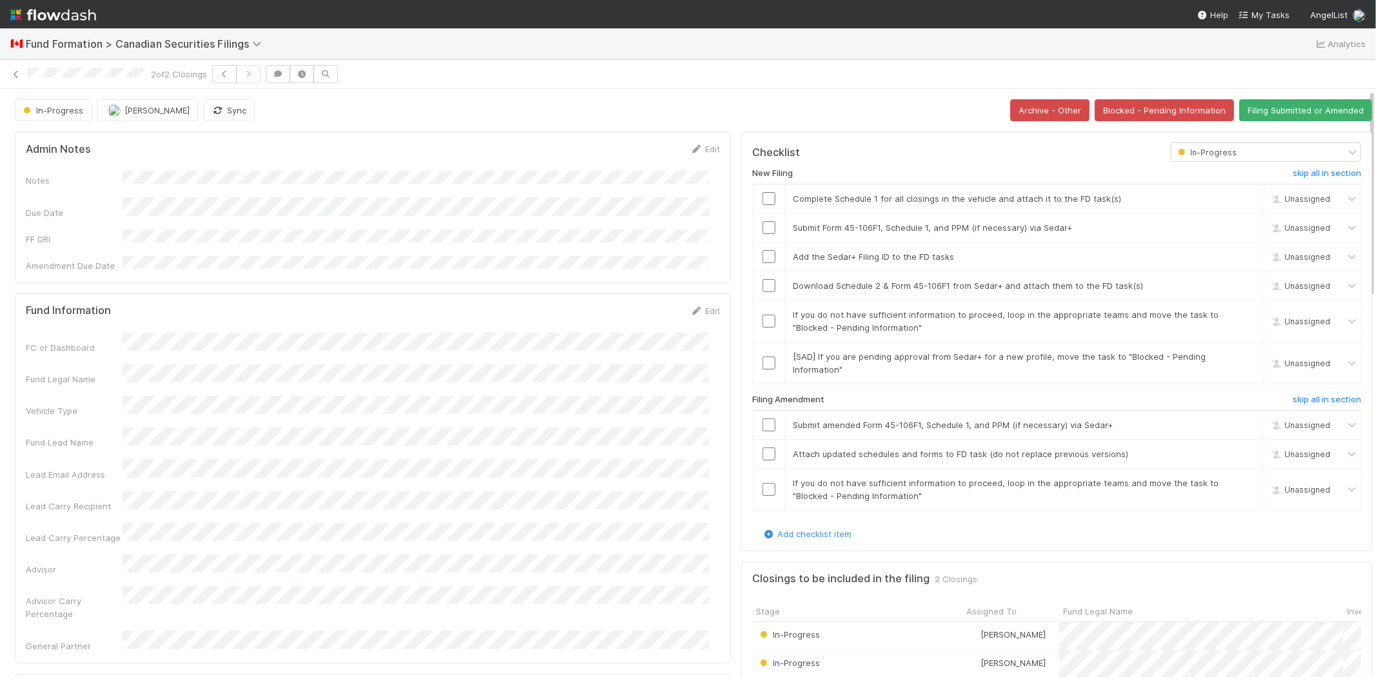
click at [290, 365] on div "Fund Legal Name" at bounding box center [373, 375] width 694 height 21
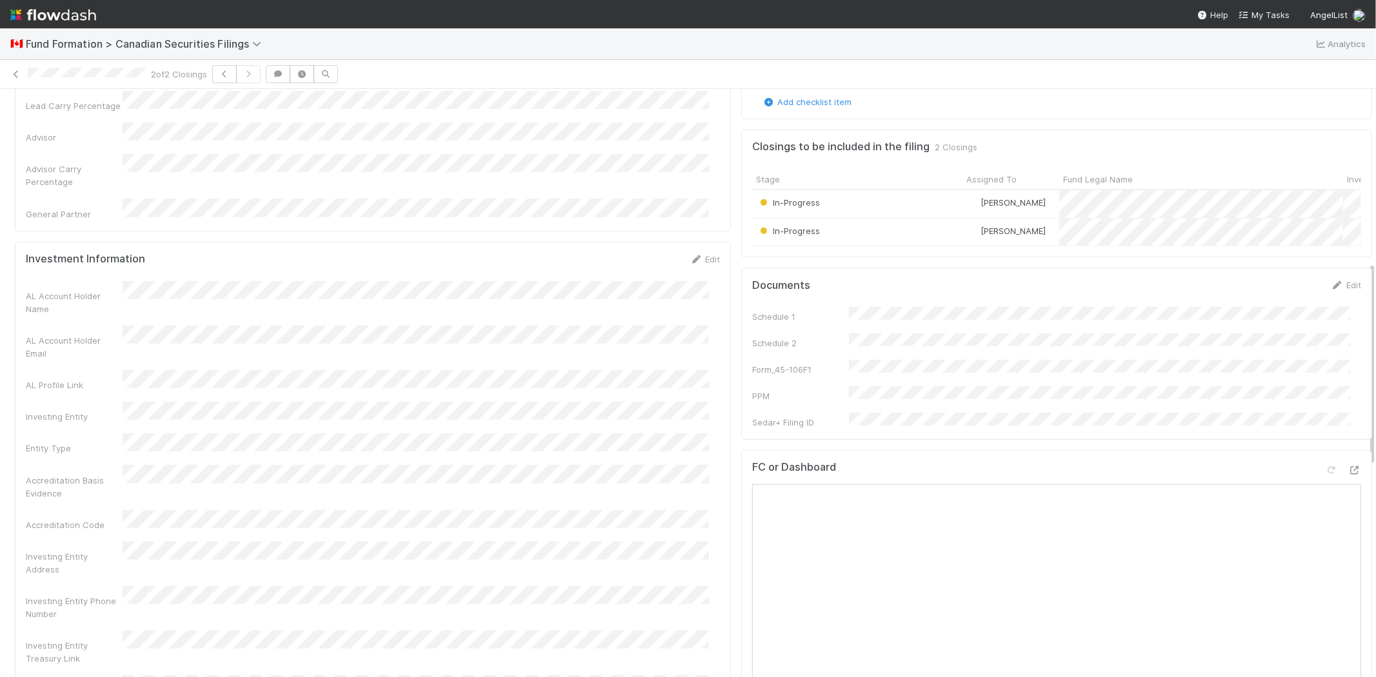
scroll to position [501, 0]
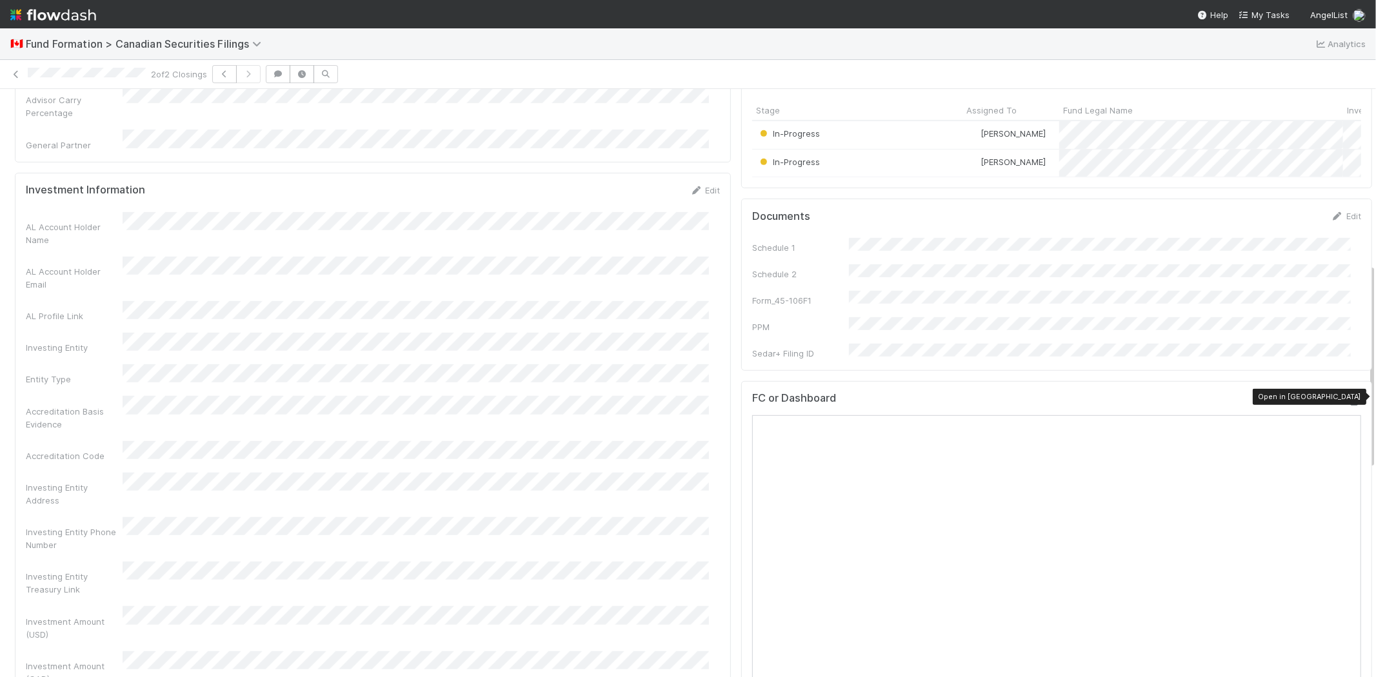
click at [1348, 397] on icon at bounding box center [1354, 401] width 13 height 8
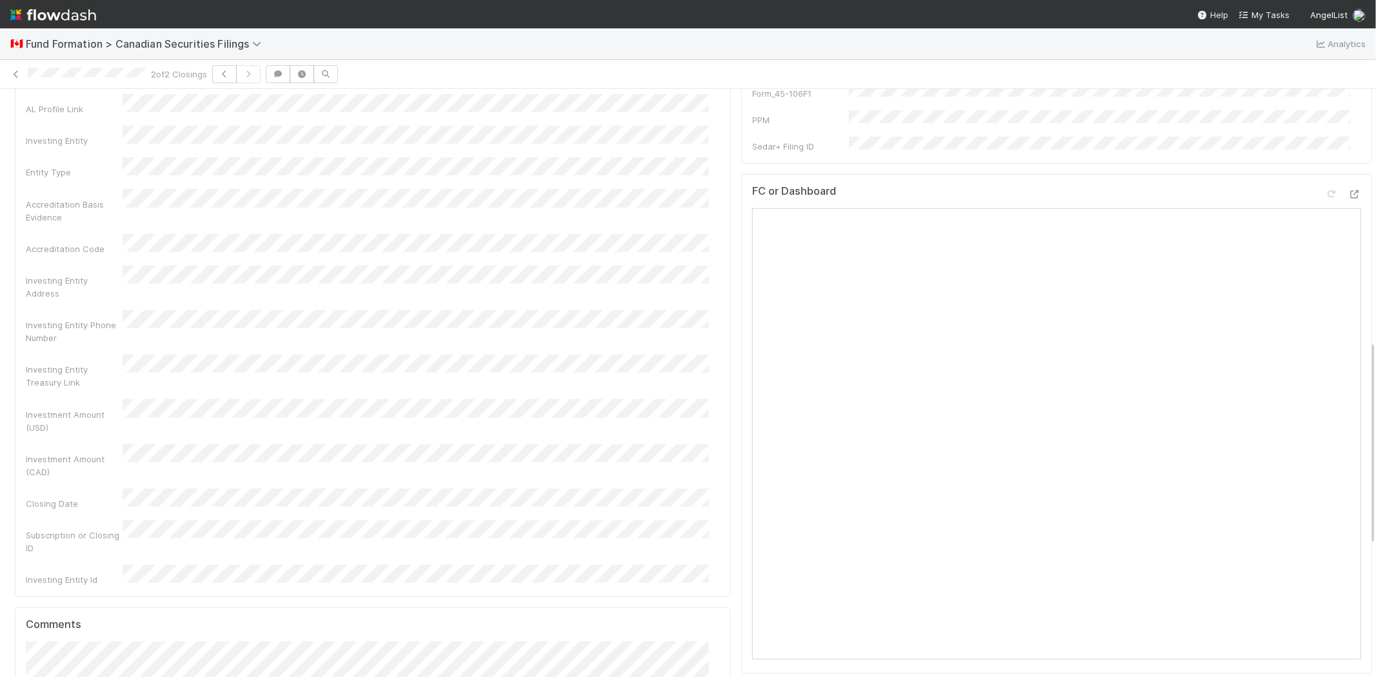
scroll to position [788, 0]
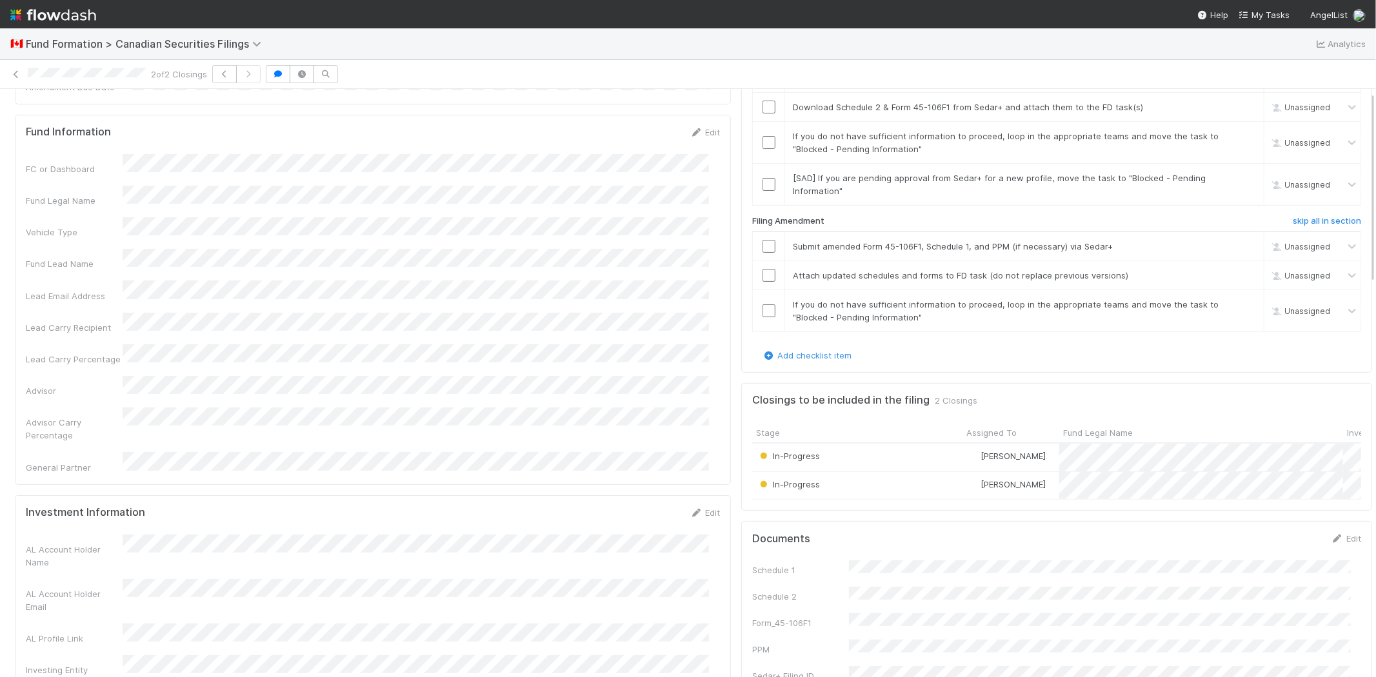
scroll to position [0, 0]
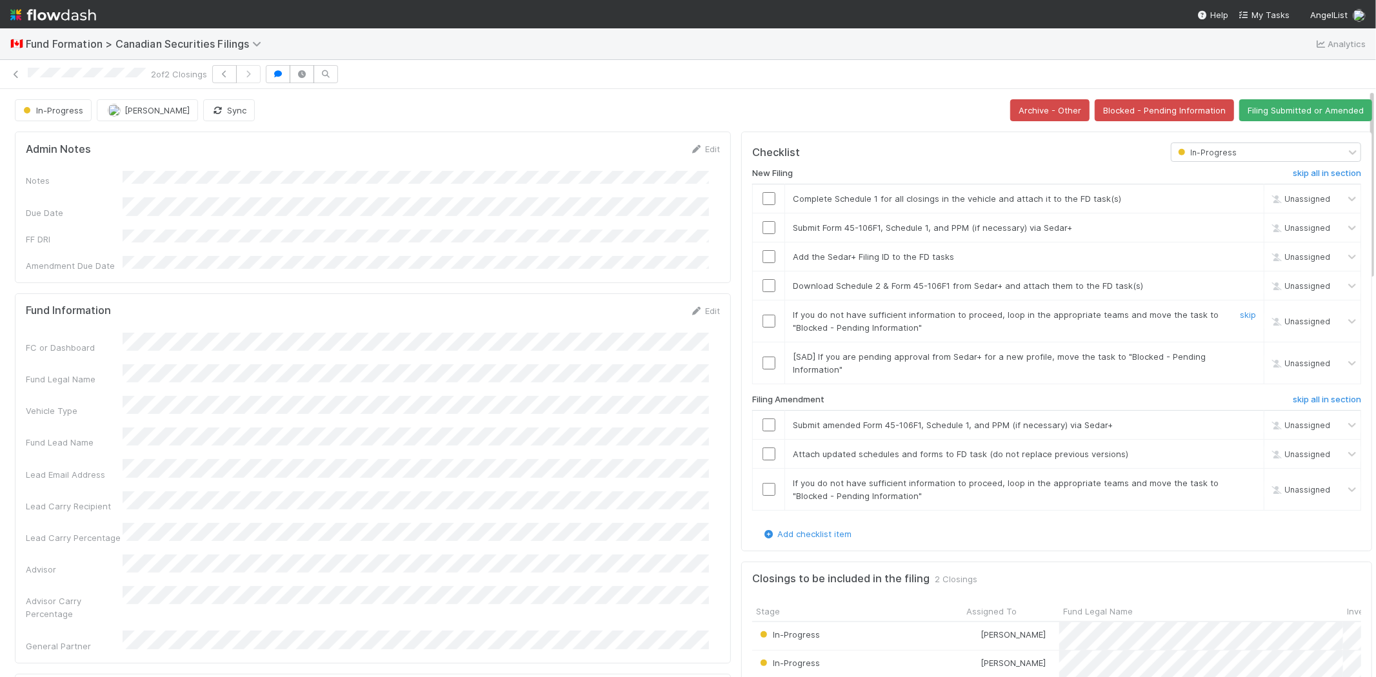
click at [763, 316] on input "checkbox" at bounding box center [769, 321] width 13 height 13
click at [1133, 112] on button "Blocked - Pending Information" at bounding box center [1164, 110] width 139 height 22
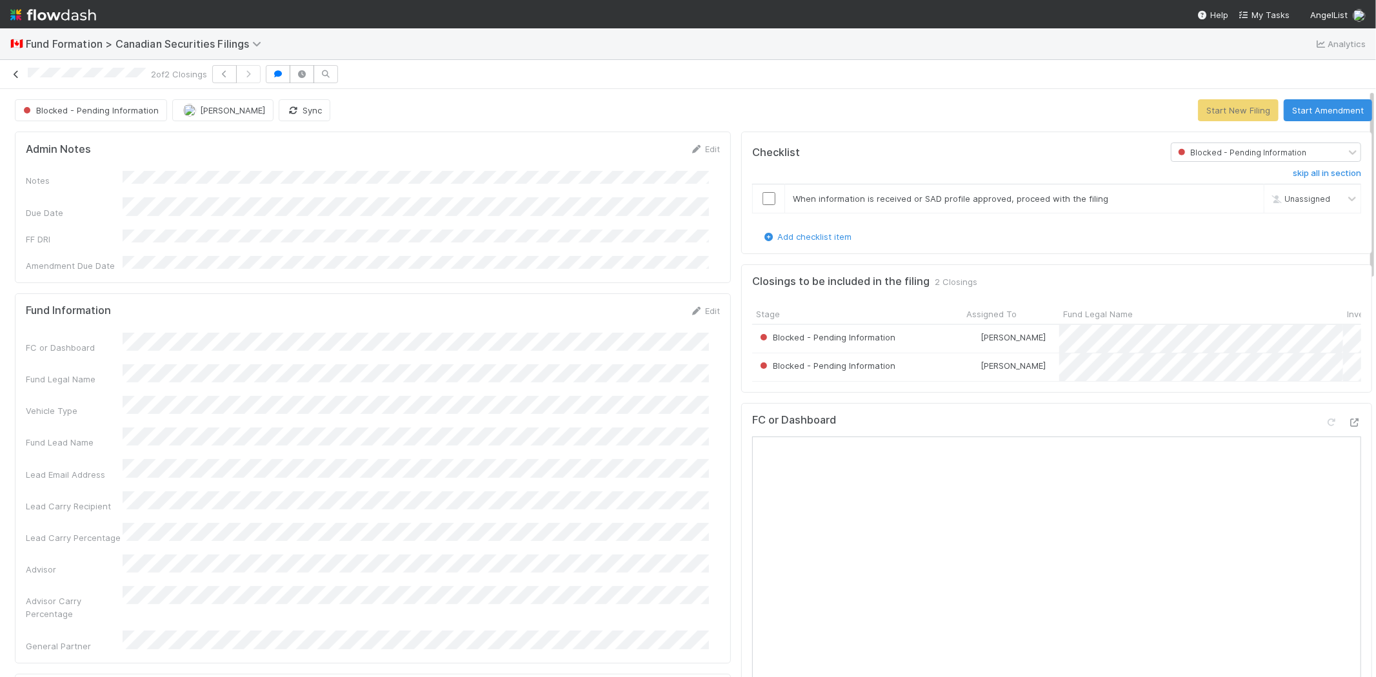
click at [17, 72] on icon at bounding box center [16, 74] width 13 height 8
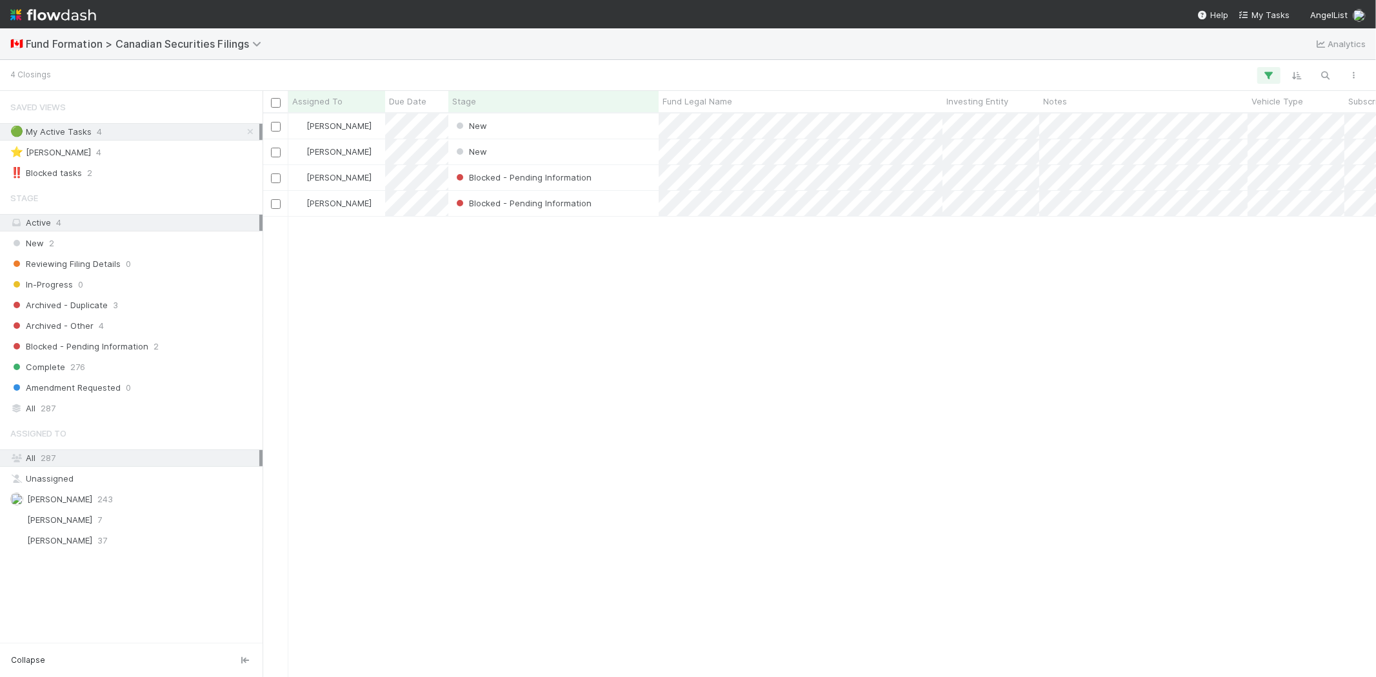
scroll to position [553, 1102]
click at [499, 325] on div "Karen Jane Salcedo New 8/25/25, 7:30:14 PM 8/25/25, 7:30:18 PM Karen Jane Salce…" at bounding box center [820, 395] width 1114 height 563
click at [594, 441] on div "Karen Jane Salcedo New 8/25/25, 7:30:14 PM 8/25/25, 7:30:18 PM Karen Jane Salce…" at bounding box center [820, 395] width 1114 height 563
click at [501, 379] on div "Karen Jane Salcedo New 8/25/25, 7:30:14 PM 8/25/25, 7:30:18 PM Karen Jane Salce…" at bounding box center [820, 395] width 1114 height 563
click at [525, 157] on div "New" at bounding box center [553, 151] width 210 height 25
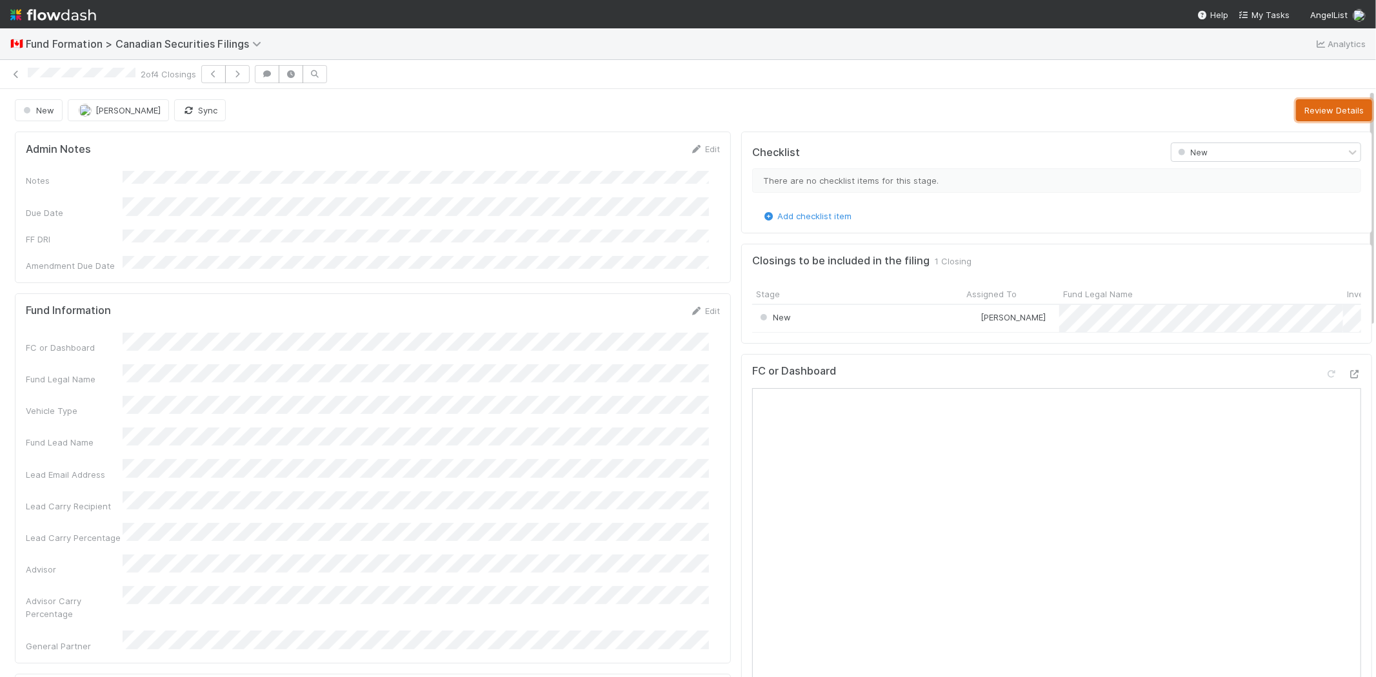
click at [1301, 106] on button "Review Details" at bounding box center [1334, 110] width 76 height 22
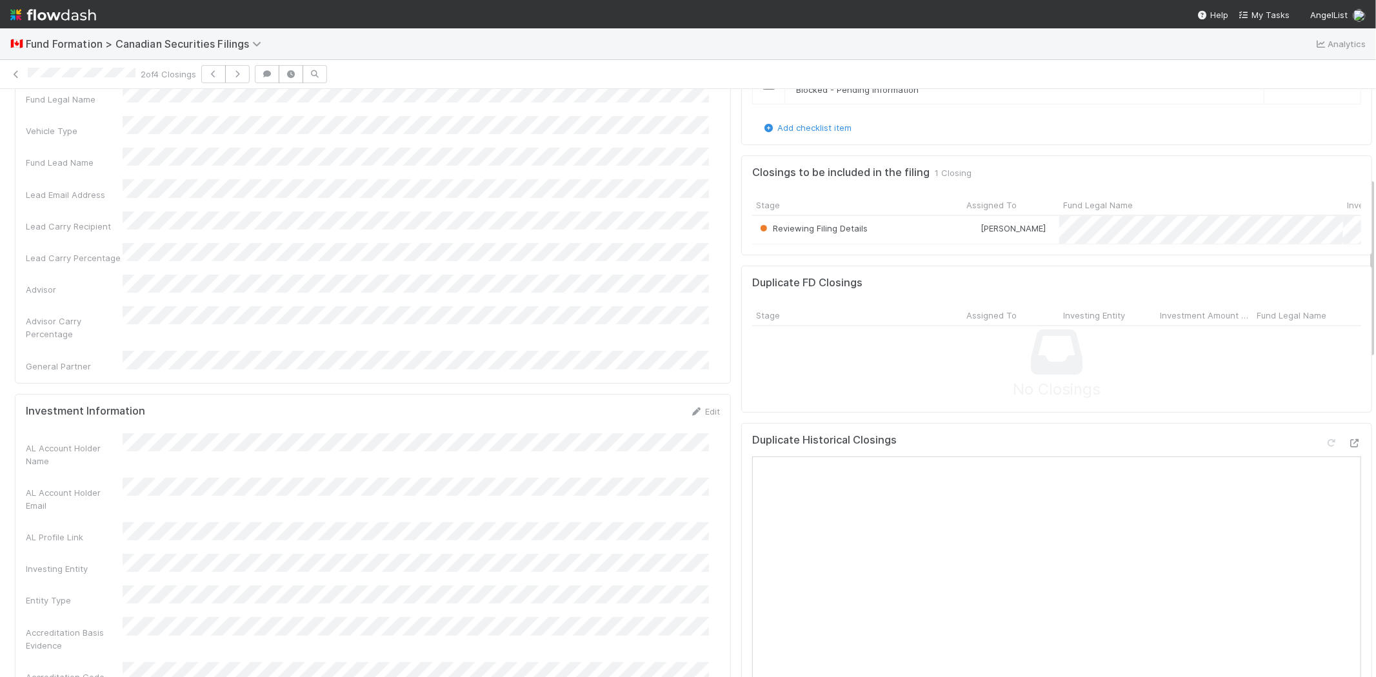
scroll to position [286, 0]
click at [1348, 441] on icon at bounding box center [1354, 437] width 13 height 8
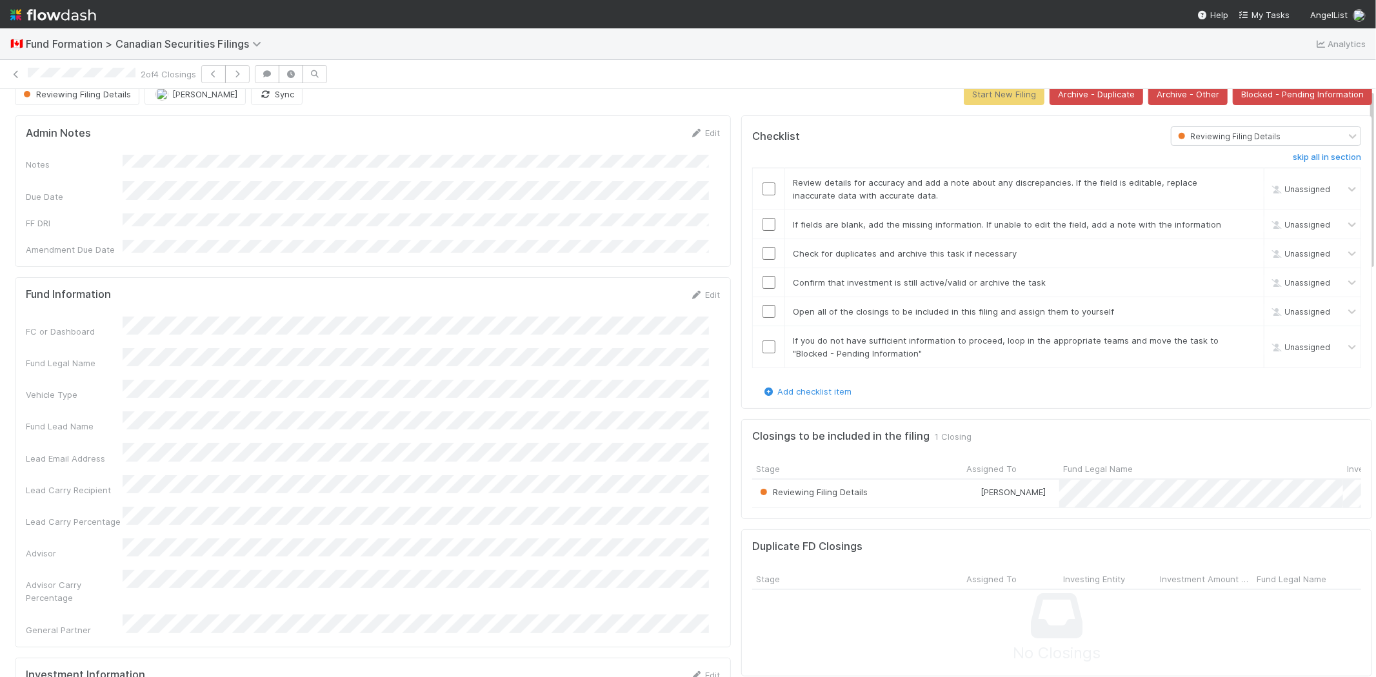
scroll to position [0, 0]
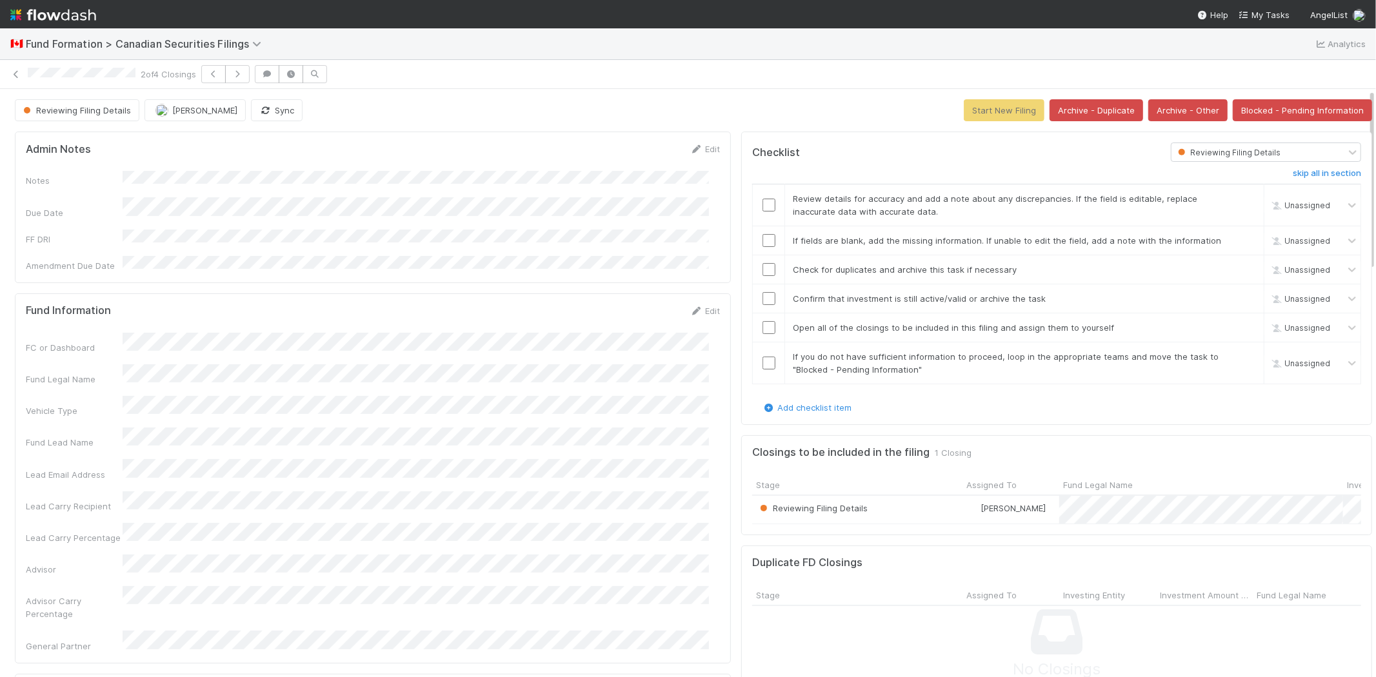
click at [341, 489] on div "FC or Dashboard Fund Legal Name Vehicle Type Fund Lead Name Lead Email Address …" at bounding box center [373, 493] width 694 height 320
click at [763, 207] on input "checkbox" at bounding box center [769, 205] width 13 height 13
click at [763, 239] on input "checkbox" at bounding box center [769, 240] width 13 height 13
click at [763, 269] on input "checkbox" at bounding box center [769, 269] width 13 height 13
click at [763, 296] on input "checkbox" at bounding box center [769, 298] width 13 height 13
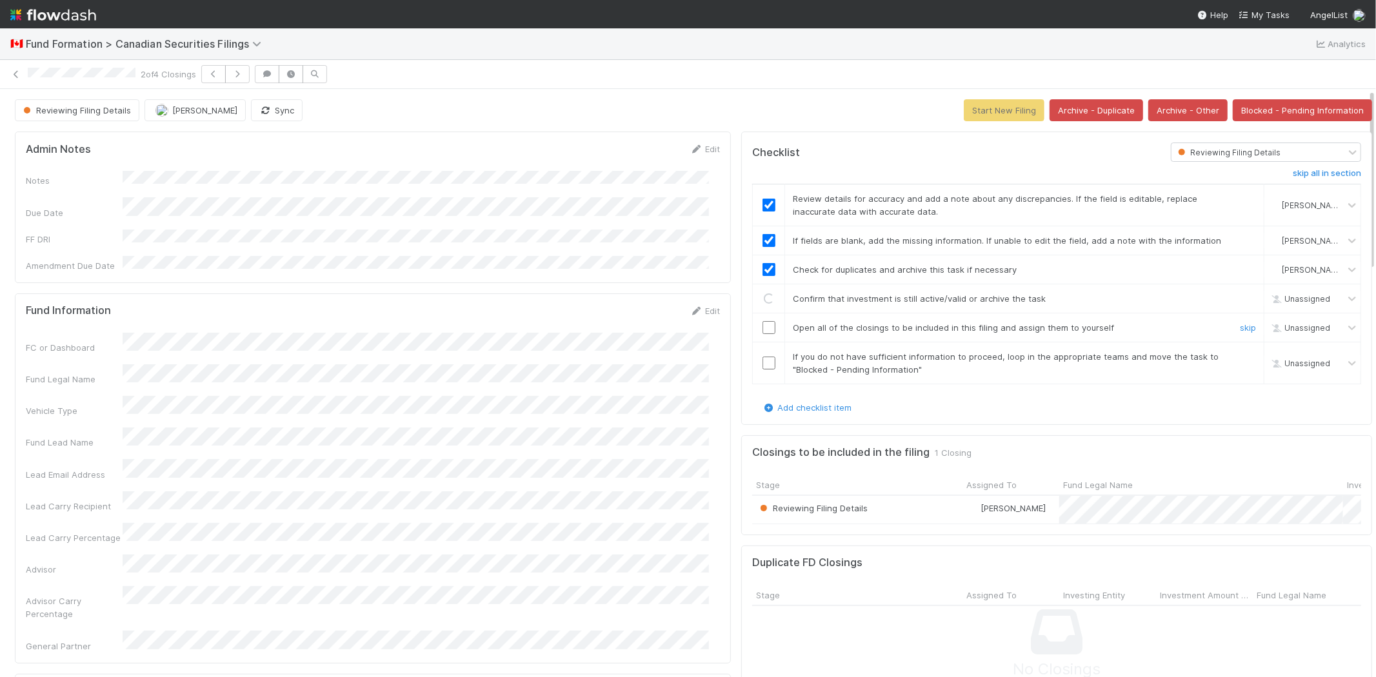
click at [763, 329] on input "checkbox" at bounding box center [769, 327] width 13 height 13
click at [763, 361] on input "checkbox" at bounding box center [769, 363] width 13 height 13
click at [966, 110] on button "Start New Filing" at bounding box center [1004, 110] width 81 height 22
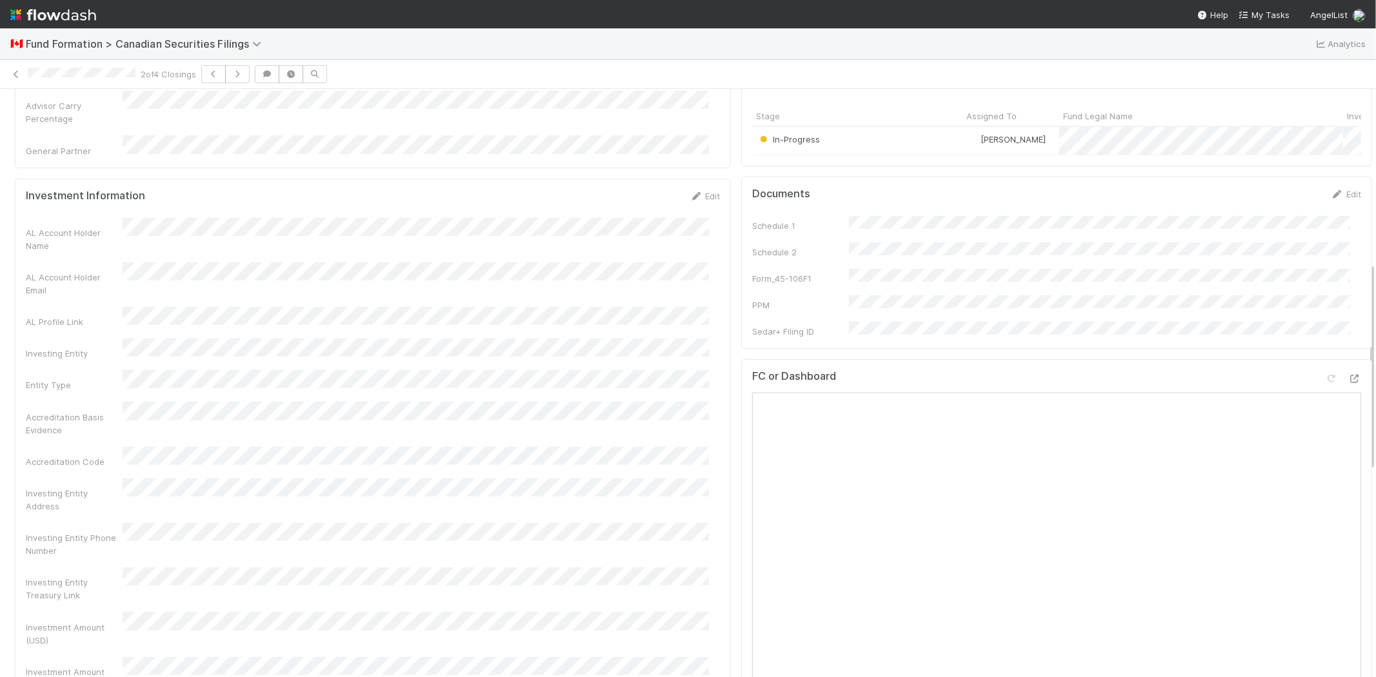
scroll to position [501, 0]
click at [1348, 370] on icon at bounding box center [1354, 373] width 13 height 8
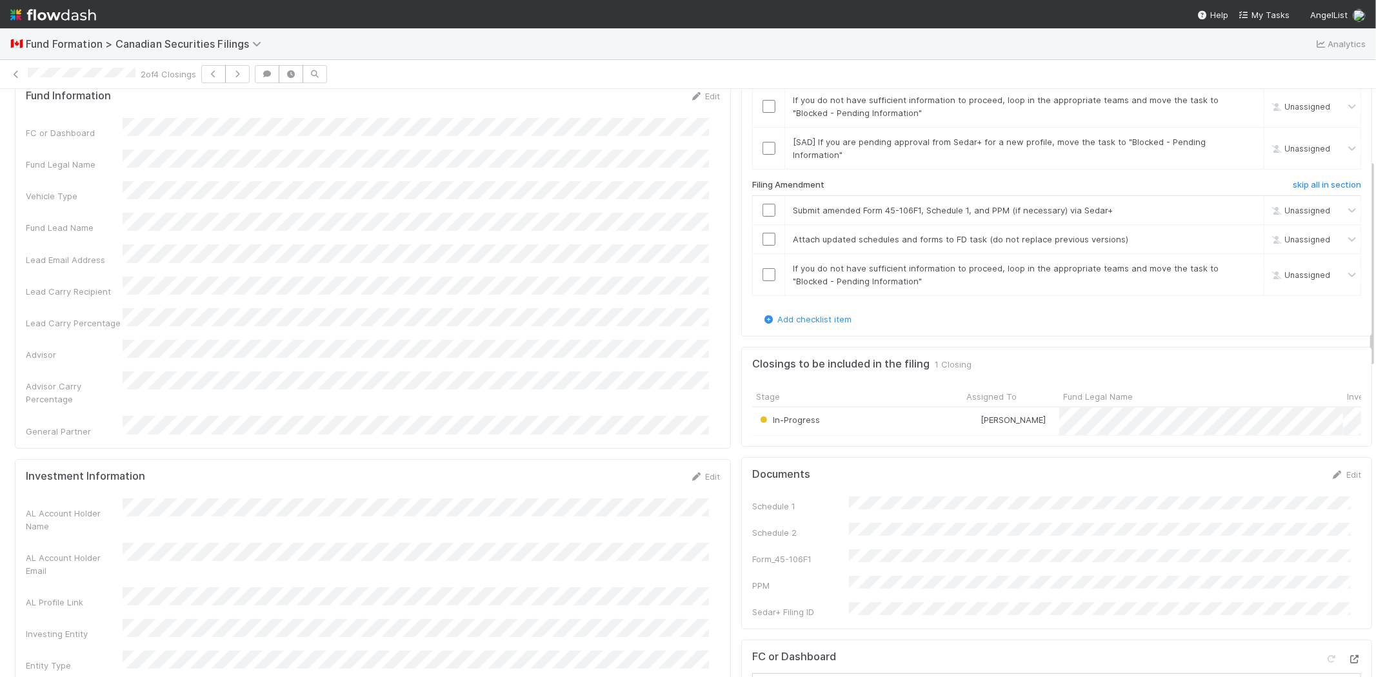
scroll to position [0, 0]
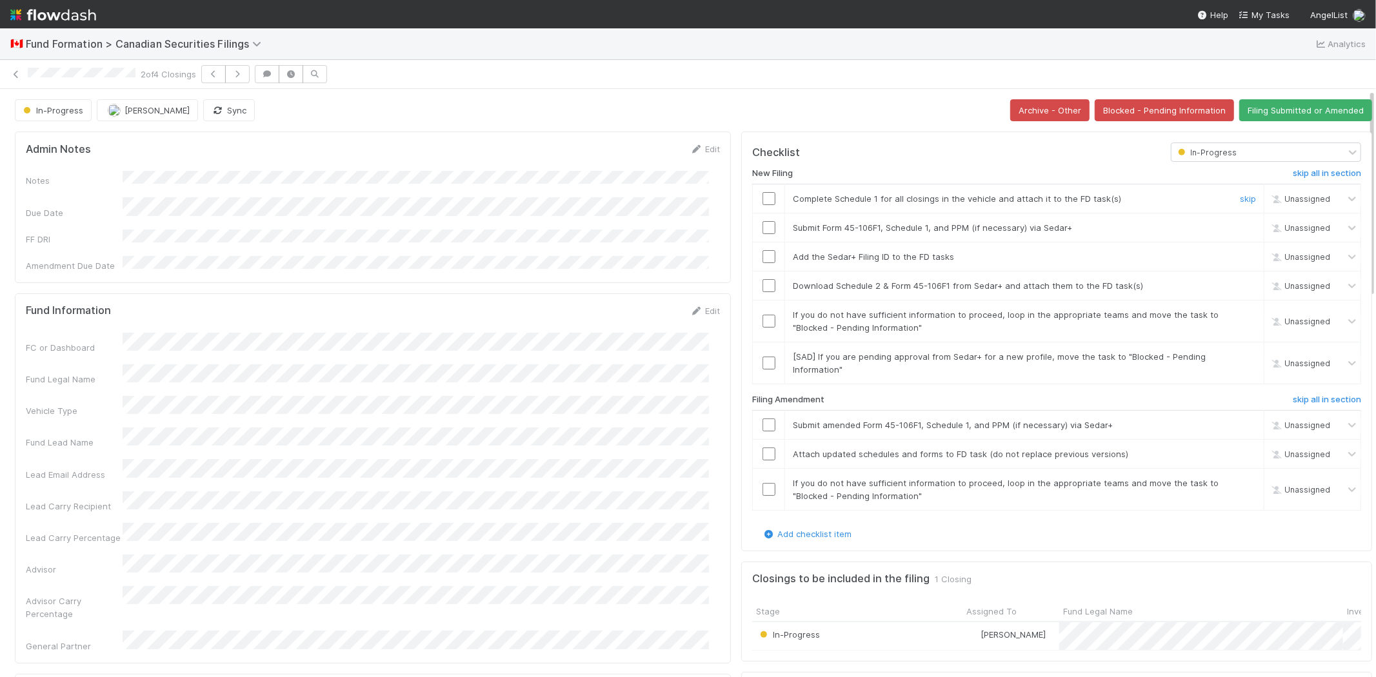
click at [763, 197] on input "checkbox" at bounding box center [769, 198] width 13 height 13
click at [763, 228] on input "checkbox" at bounding box center [769, 227] width 13 height 13
click at [763, 253] on input "checkbox" at bounding box center [769, 256] width 13 height 13
click at [763, 286] on input "checkbox" at bounding box center [769, 285] width 13 height 13
click at [1240, 319] on link "skip" at bounding box center [1248, 315] width 16 height 10
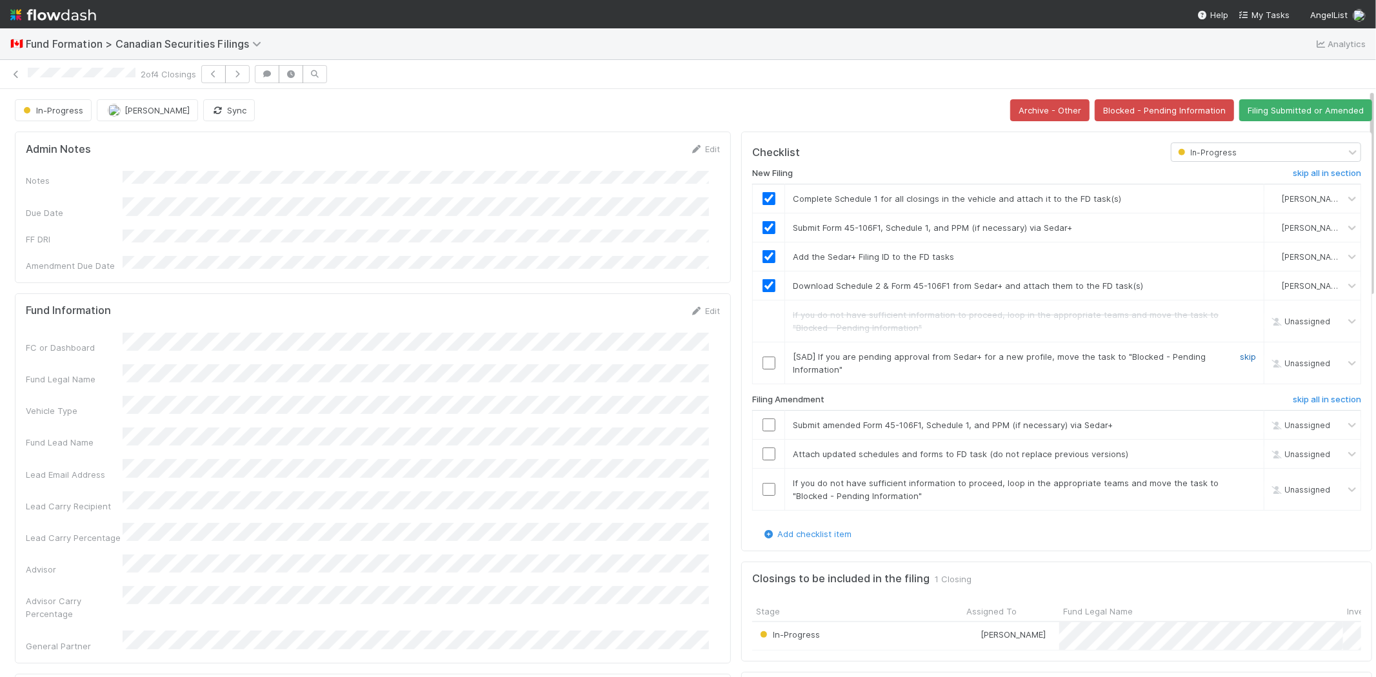
click at [1240, 354] on link "skip" at bounding box center [1248, 357] width 16 height 10
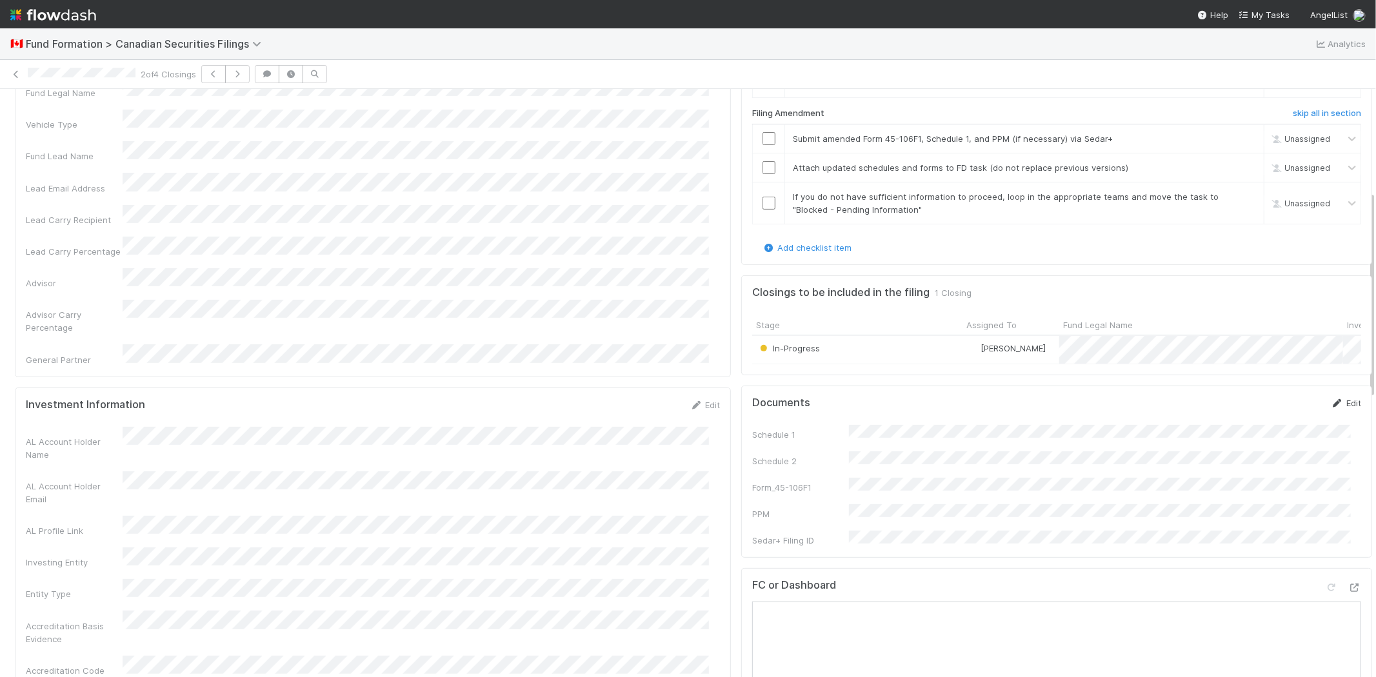
click at [1331, 408] on link "Edit" at bounding box center [1346, 403] width 30 height 10
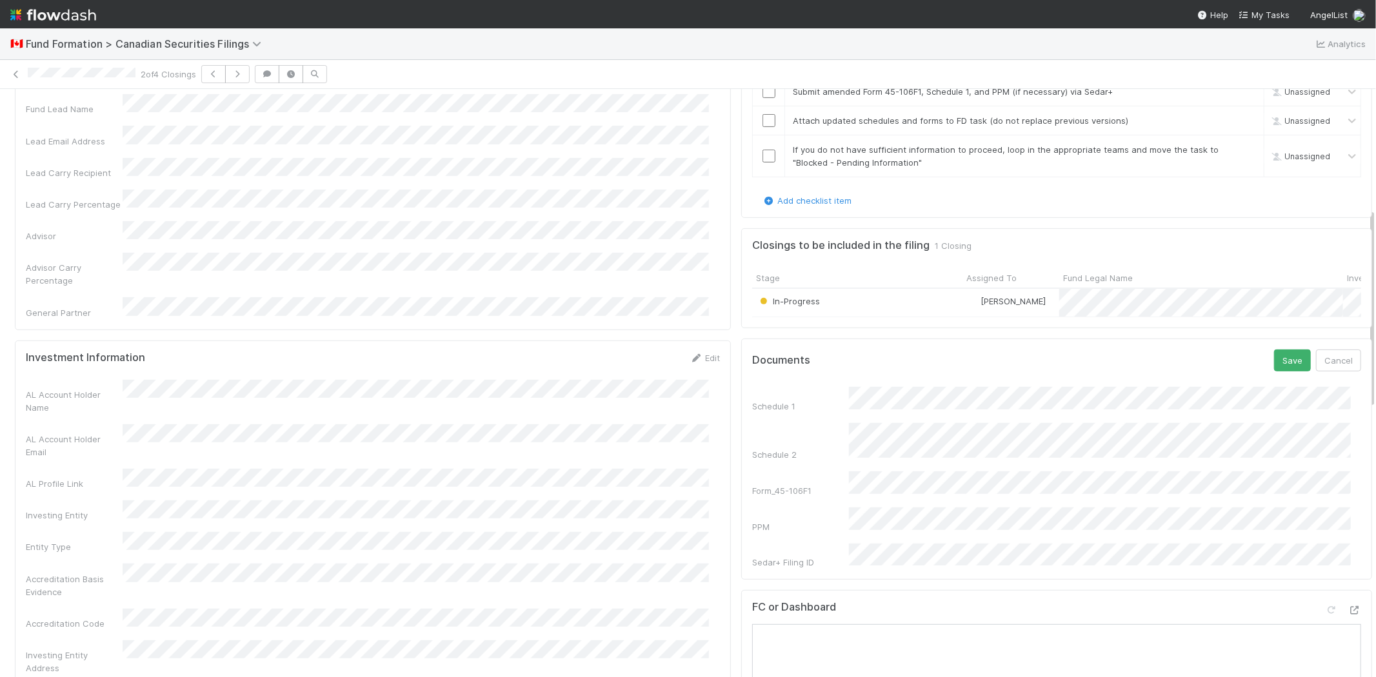
scroll to position [358, 0]
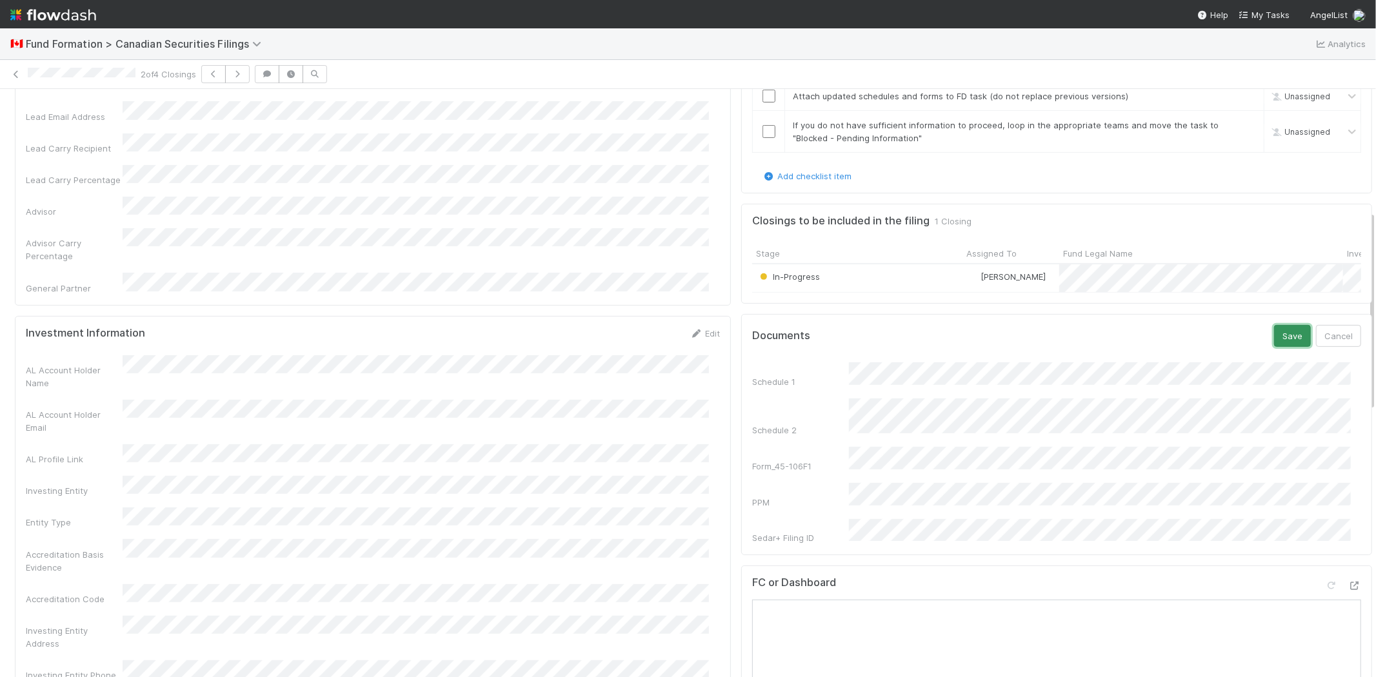
click at [1274, 339] on button "Save" at bounding box center [1292, 336] width 37 height 22
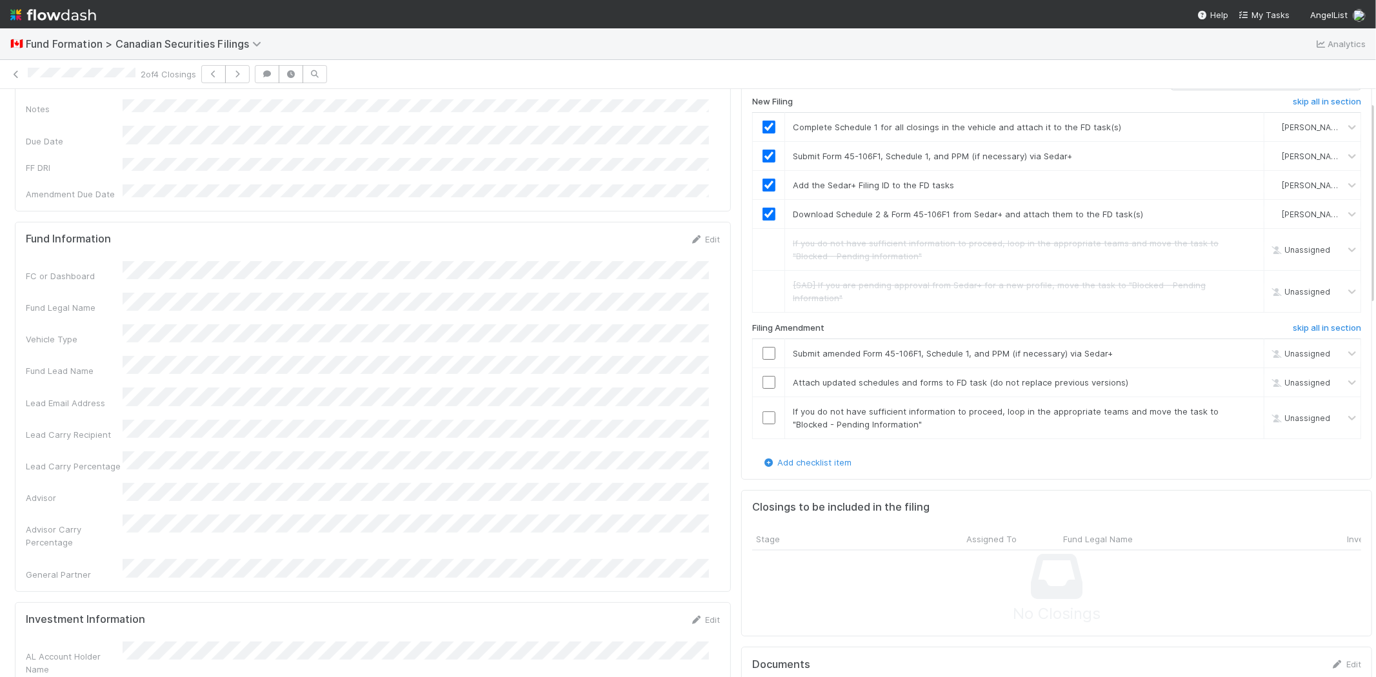
scroll to position [0, 0]
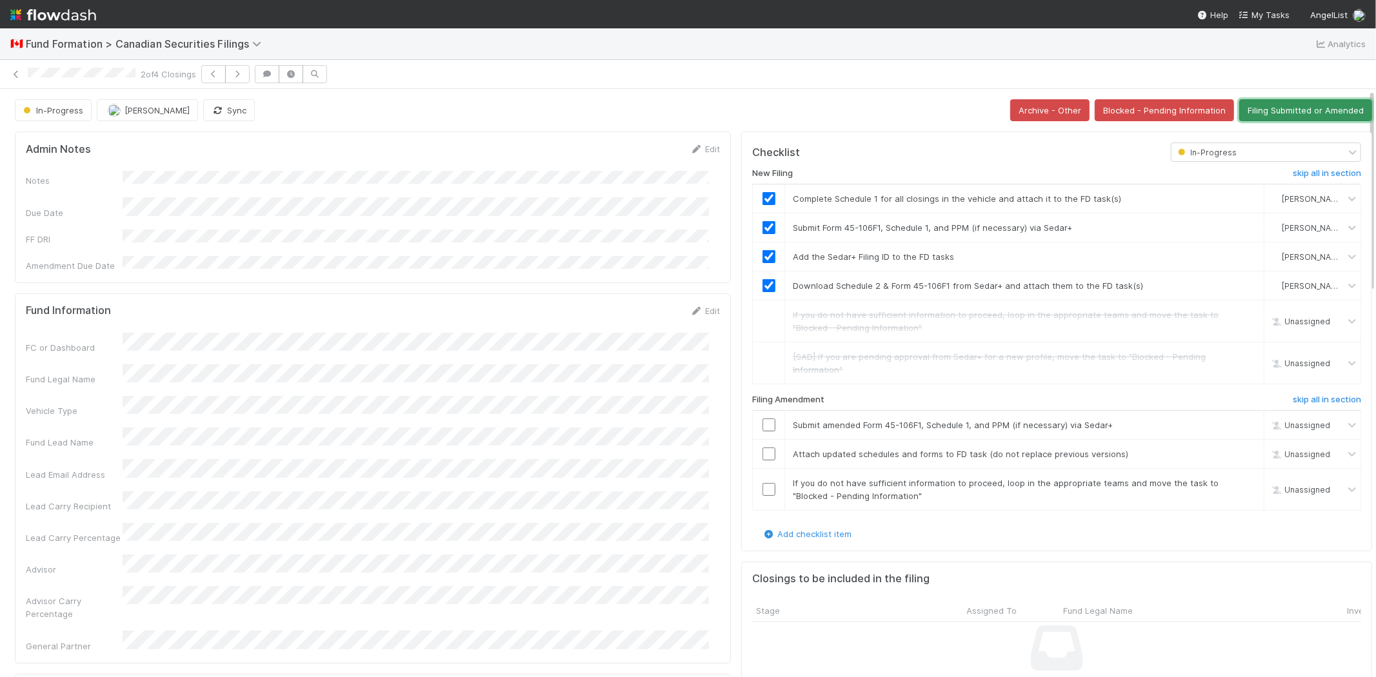
click at [1263, 108] on button "Filing Submitted or Amended" at bounding box center [1305, 110] width 133 height 22
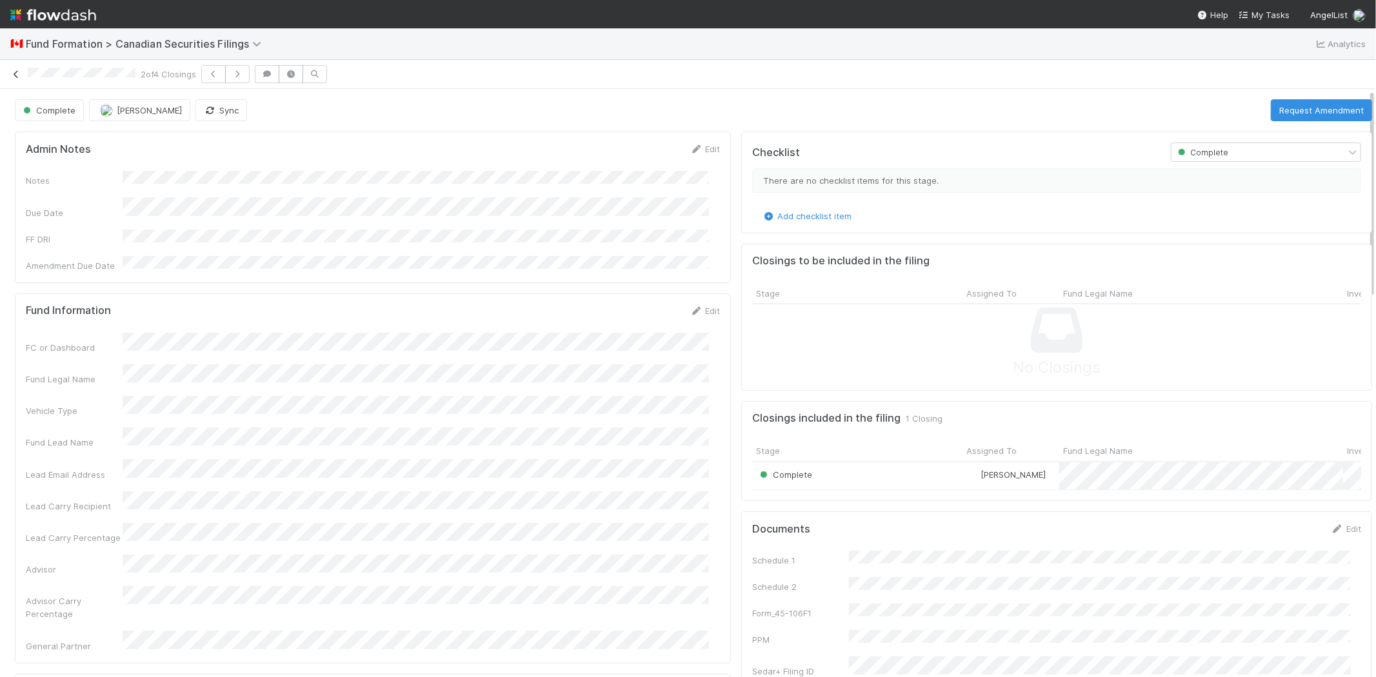
click at [10, 69] on link at bounding box center [16, 74] width 13 height 13
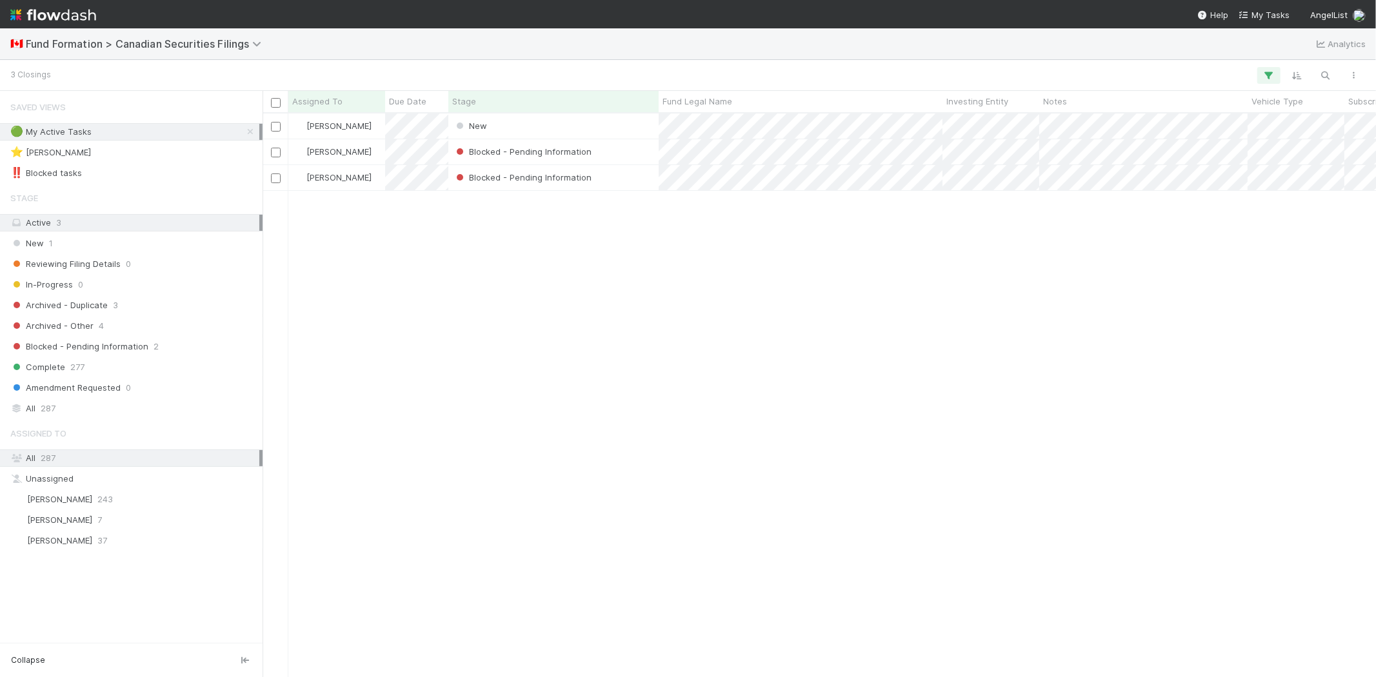
scroll to position [553, 1102]
click at [588, 125] on div "New" at bounding box center [553, 126] width 210 height 25
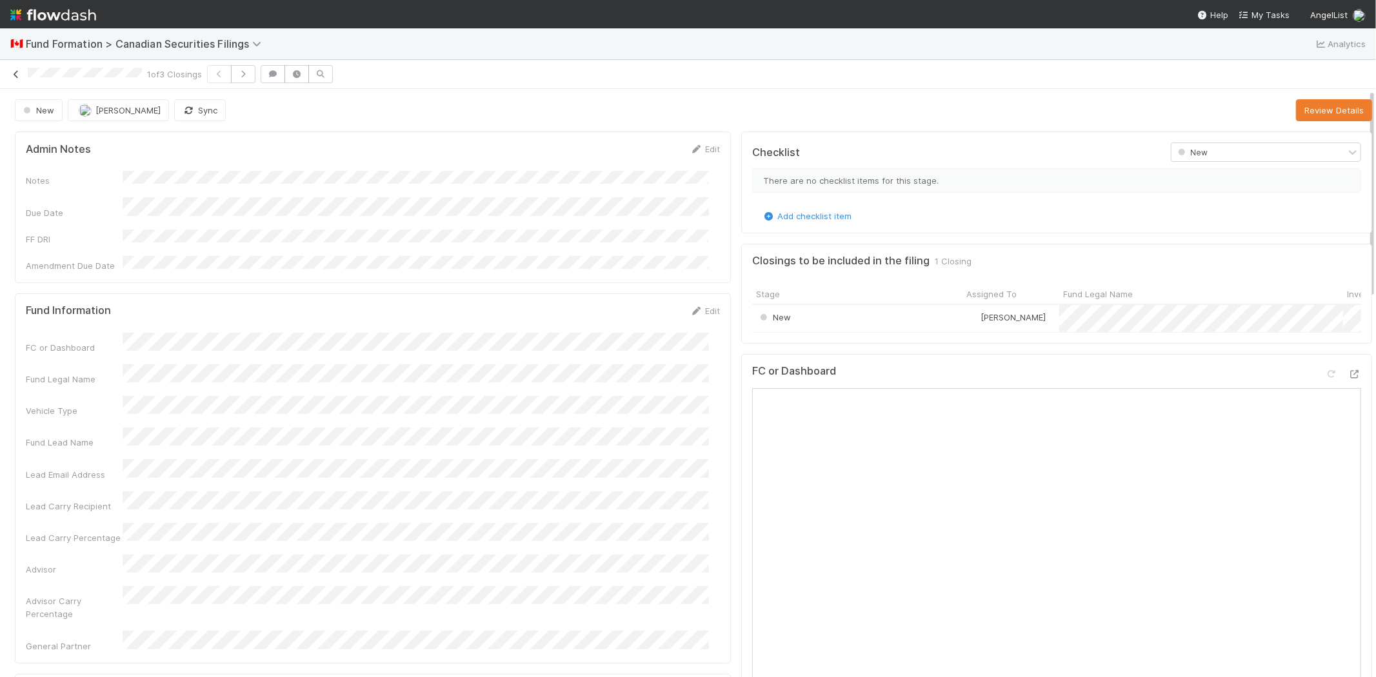
click at [14, 72] on icon at bounding box center [16, 74] width 13 height 8
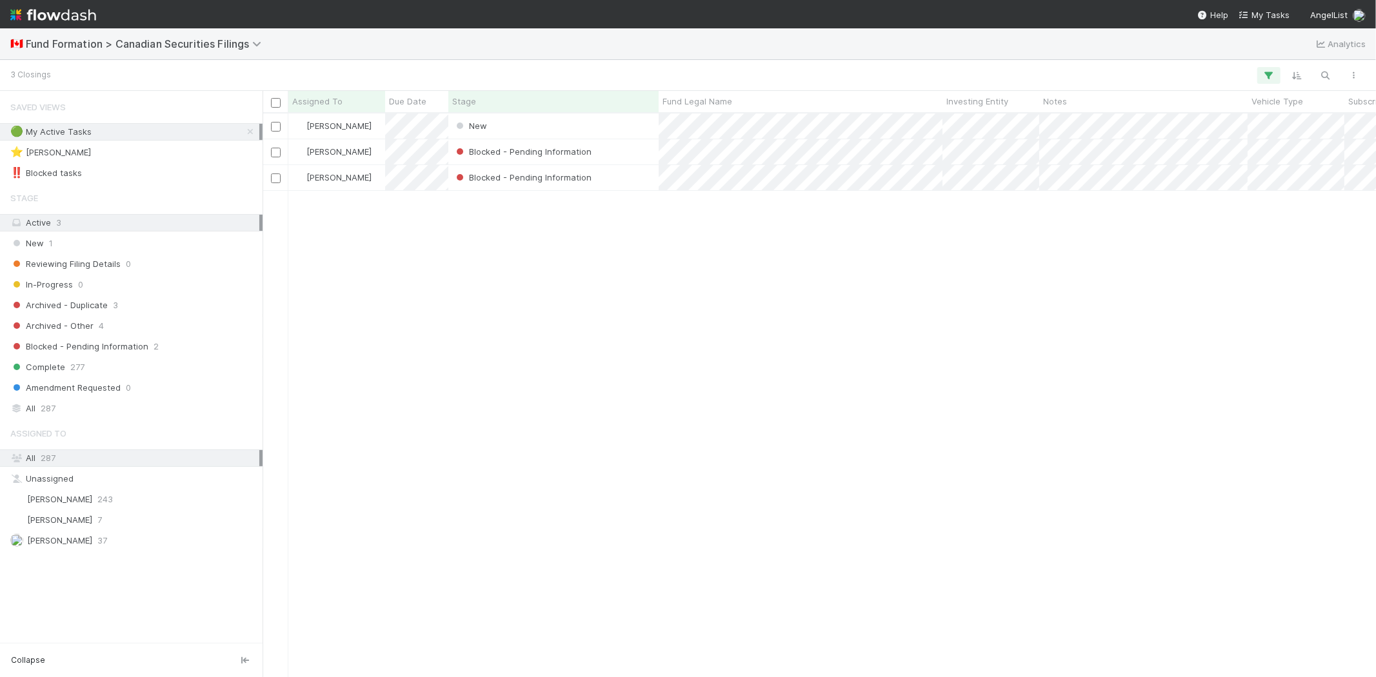
scroll to position [553, 1102]
click at [456, 308] on div "Karen Jane Salcedo New 8/25/25, 7:30:14 PM 8/25/25, 7:30:18 PM Karen Jane Salce…" at bounding box center [820, 395] width 1114 height 563
click at [1269, 72] on icon "button" at bounding box center [1269, 76] width 13 height 12
click at [932, 108] on link "Reset Filters" at bounding box center [941, 108] width 51 height 11
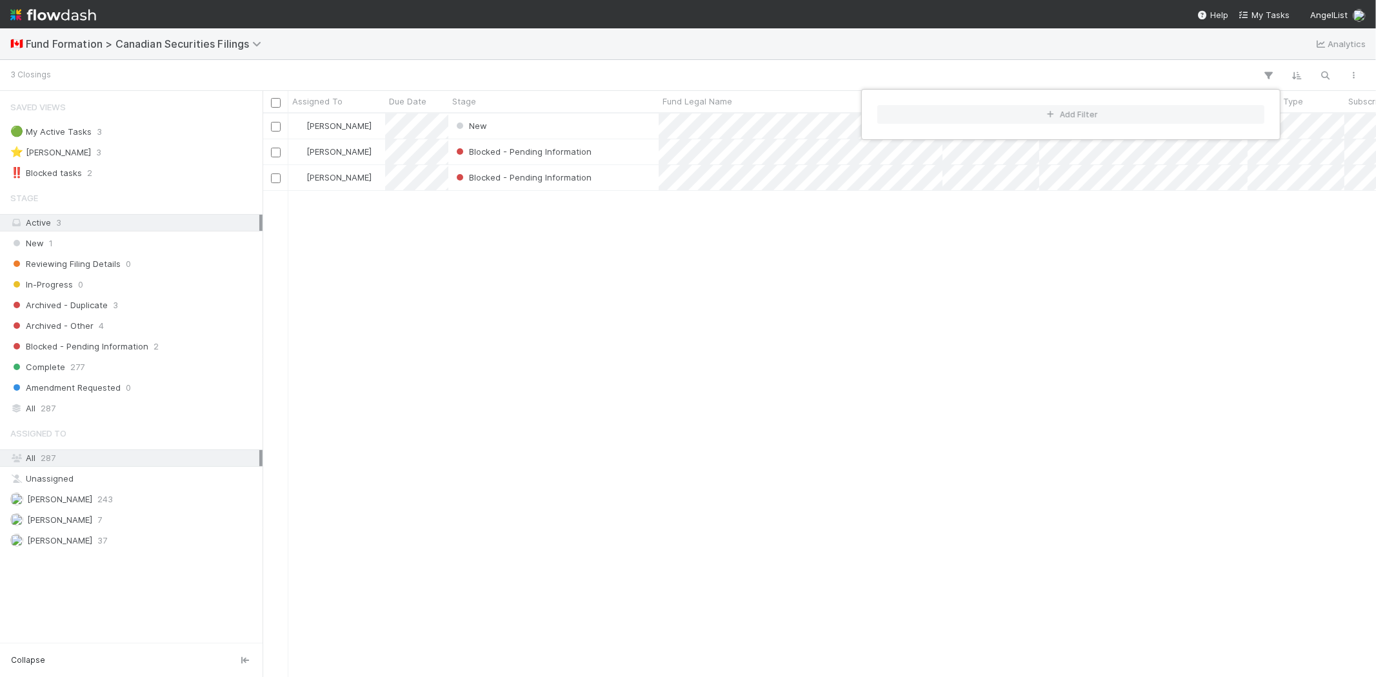
scroll to position [553, 1102]
click at [389, 351] on div "Add Filter" at bounding box center [688, 338] width 1376 height 677
click at [74, 520] on div "Add Filter" at bounding box center [688, 338] width 1376 height 677
click at [71, 525] on span "Novia Bautista" at bounding box center [59, 520] width 65 height 10
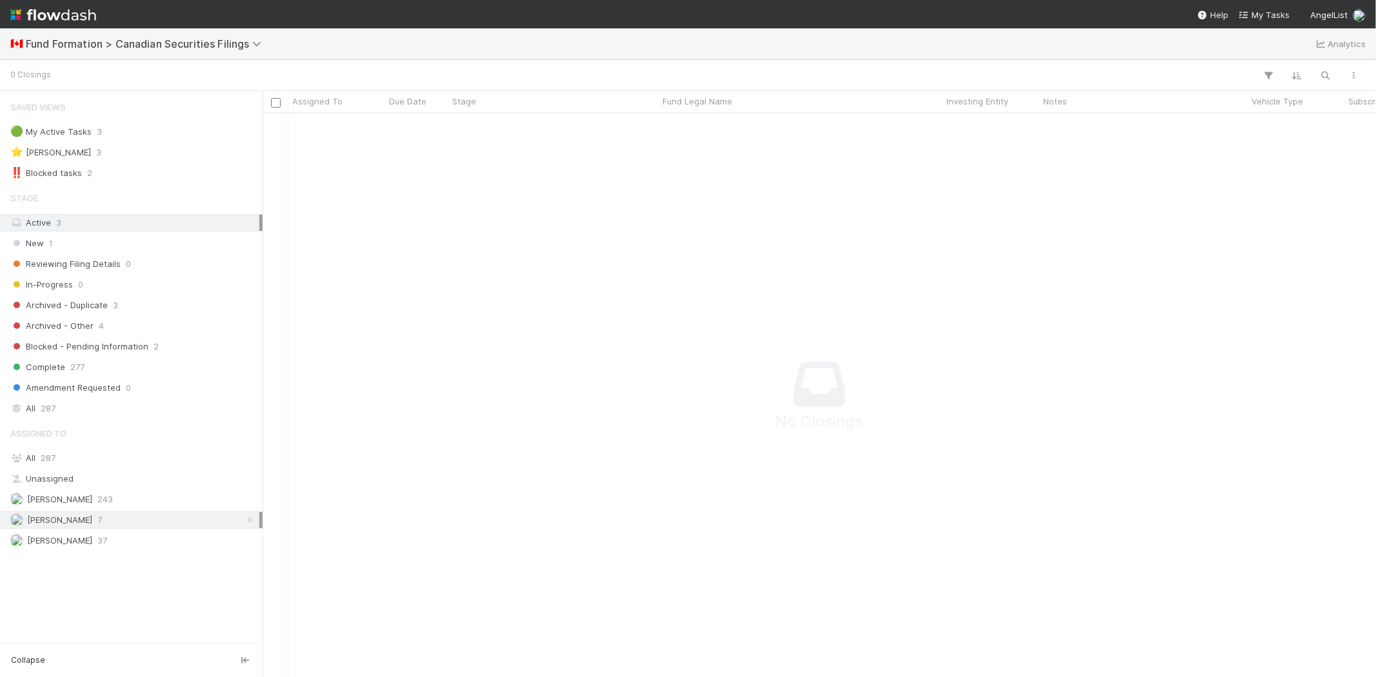
scroll to position [543, 1092]
click at [74, 411] on div "All 287" at bounding box center [134, 409] width 249 height 16
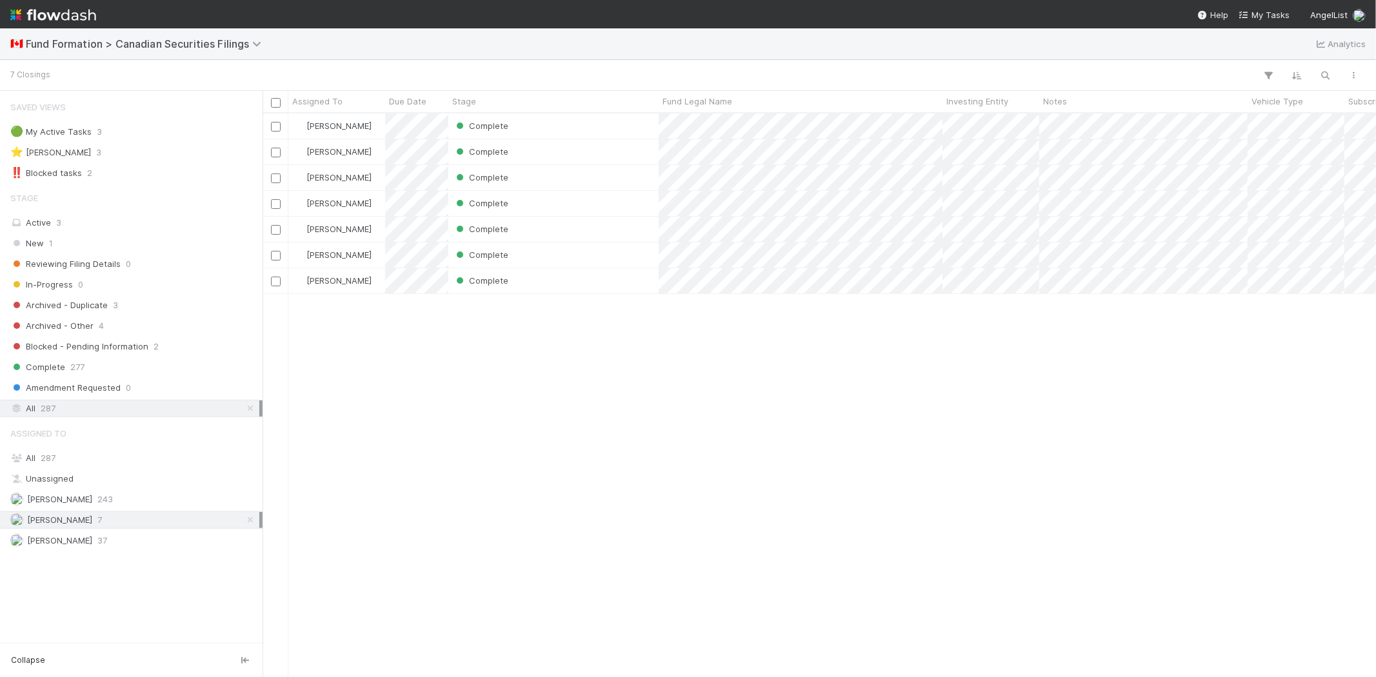
scroll to position [553, 1102]
click at [88, 503] on span "[PERSON_NAME]" at bounding box center [59, 499] width 65 height 10
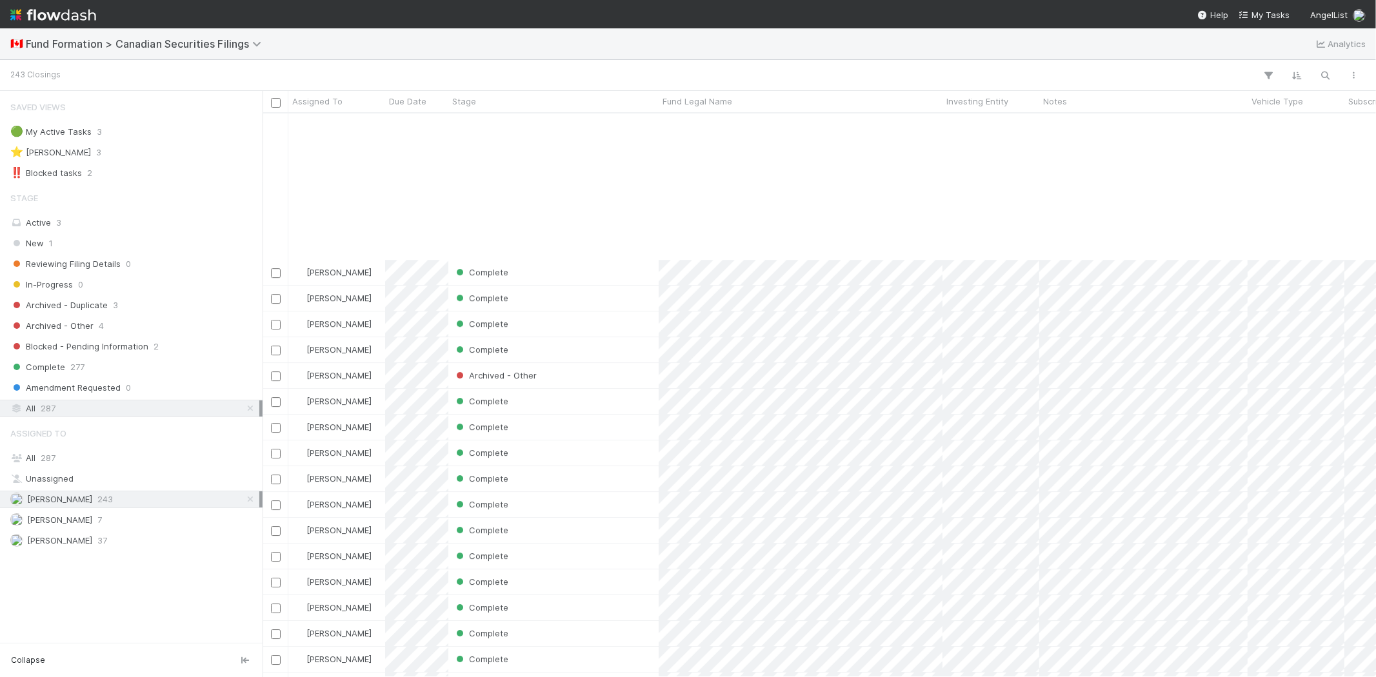
scroll to position [3584, 0]
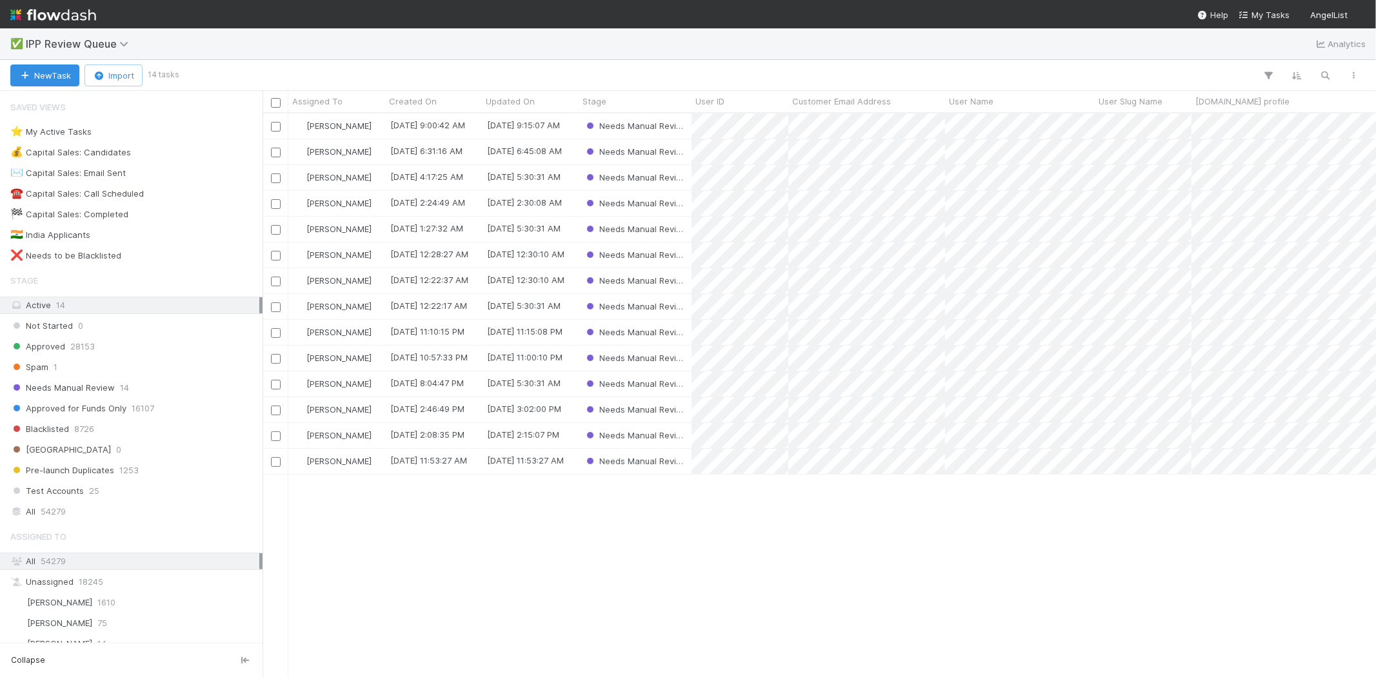
scroll to position [553, 1102]
click at [488, 557] on div "[PERSON_NAME] [DATE] 9:00:42 AM [DATE] 9:15:07 AM Needs Manual Review [PERSON_N…" at bounding box center [820, 395] width 1114 height 563
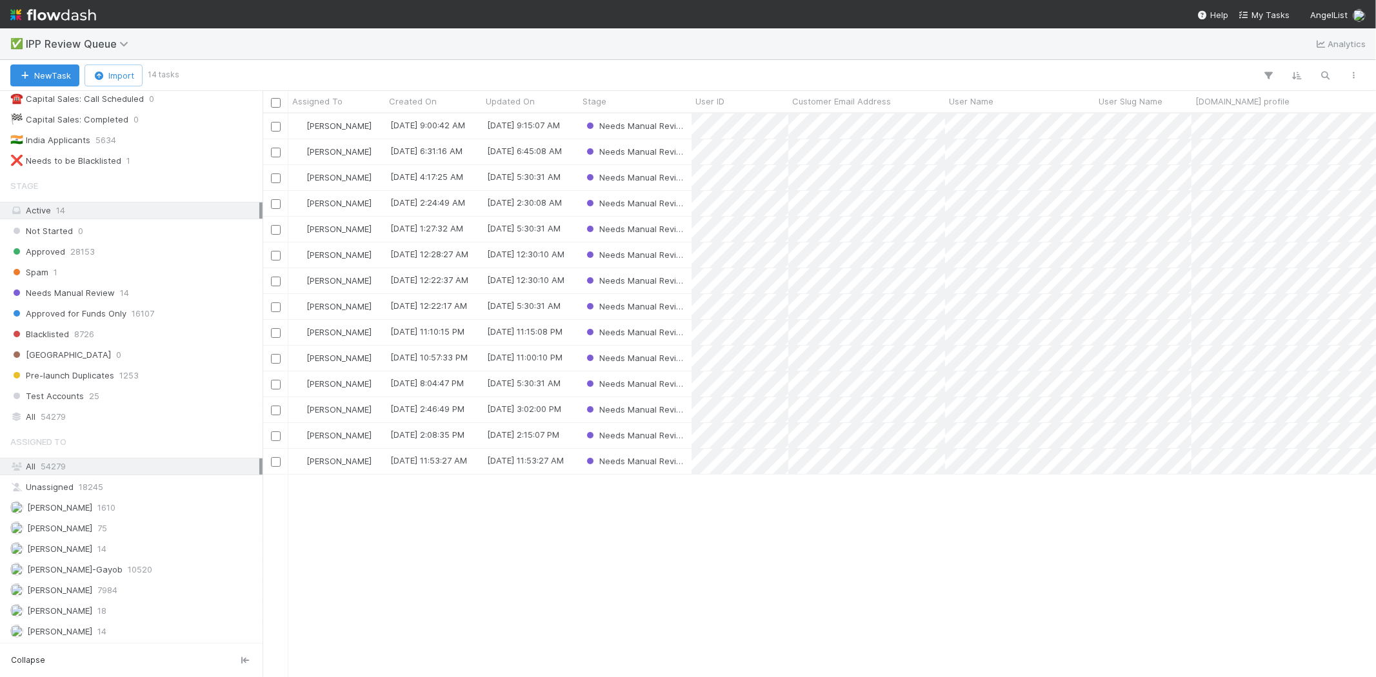
scroll to position [99, 0]
click at [106, 543] on span "14" at bounding box center [101, 549] width 9 height 16
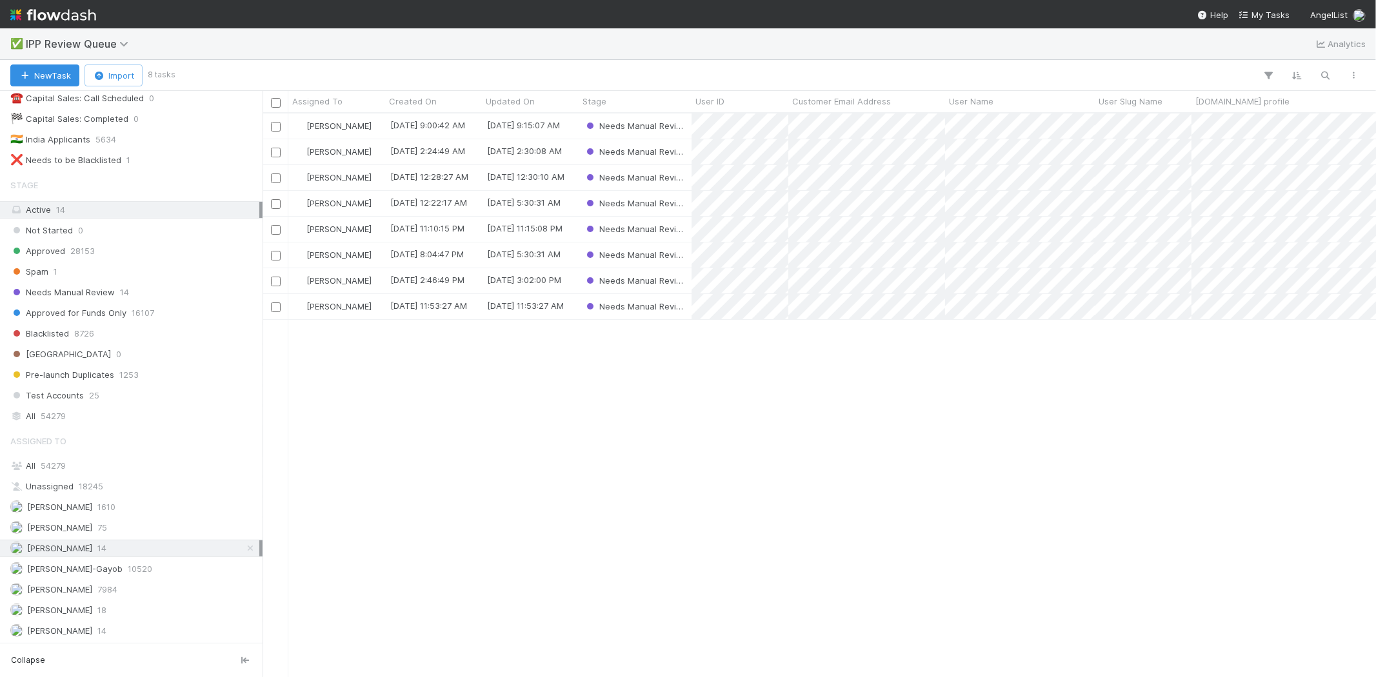
scroll to position [553, 1102]
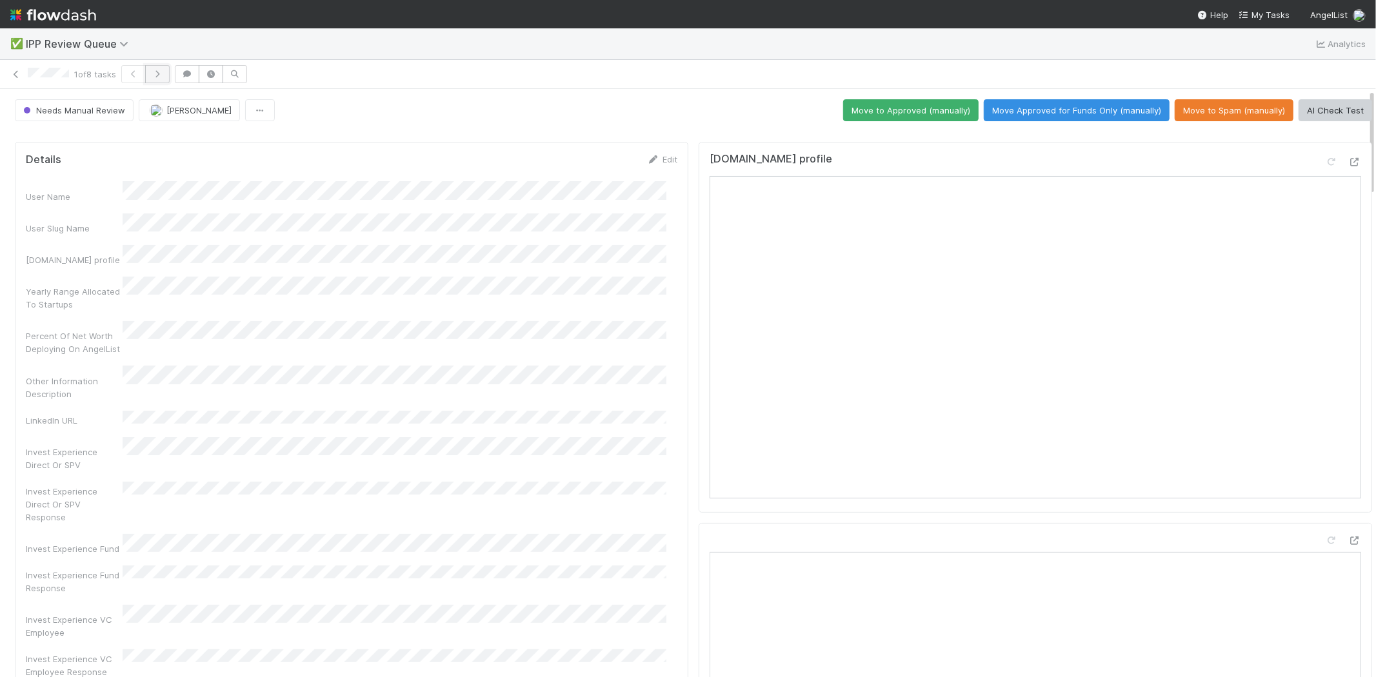
click at [165, 67] on button "button" at bounding box center [157, 74] width 25 height 18
click at [156, 74] on icon "button" at bounding box center [157, 74] width 13 height 8
click at [12, 76] on icon at bounding box center [16, 74] width 13 height 8
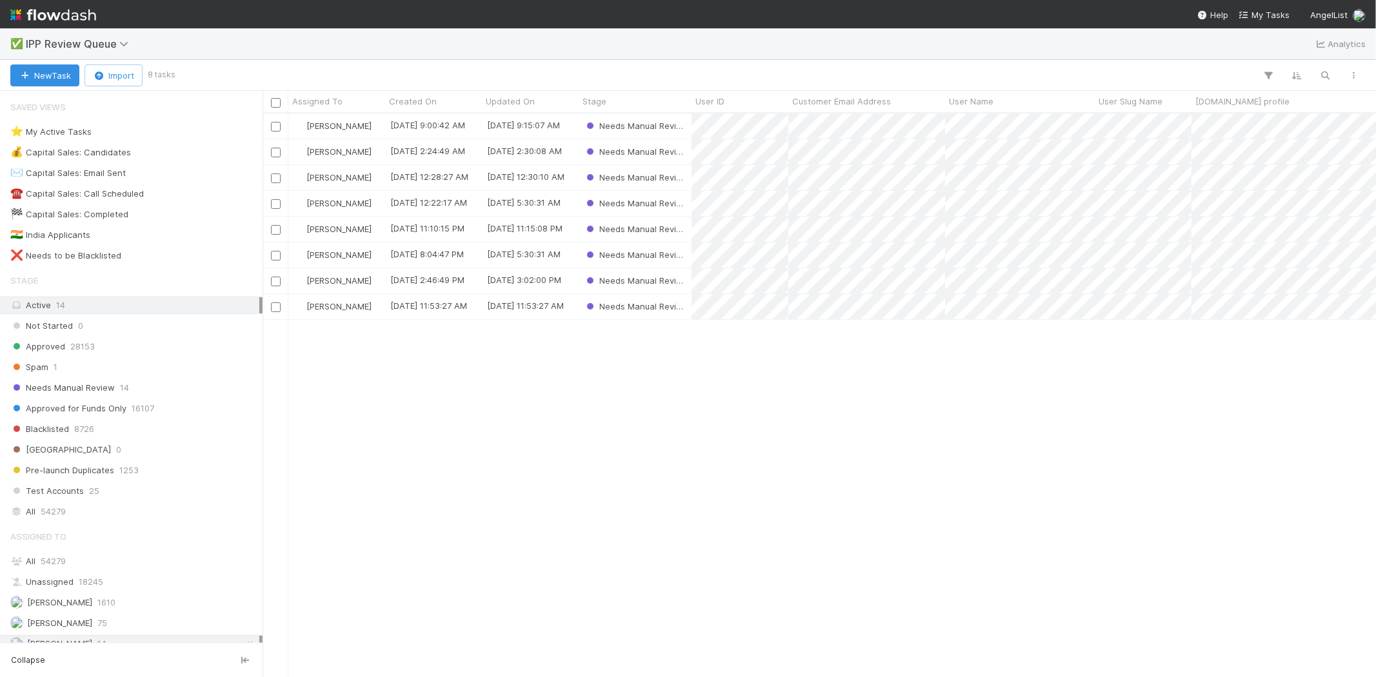
scroll to position [553, 1102]
click at [608, 452] on div "[PERSON_NAME] [DATE] 9:00:42 AM [DATE] 9:15:07 AM Needs Manual Review [PERSON_N…" at bounding box center [820, 395] width 1114 height 563
click at [490, 448] on div "[PERSON_NAME] [DATE] 9:00:42 AM [DATE] 9:15:07 AM Needs Manual Review [PERSON_N…" at bounding box center [820, 395] width 1114 height 563
click at [650, 536] on div "[PERSON_NAME] [DATE] 9:00:42 AM [DATE] 9:15:07 AM Needs Manual Review [PERSON_N…" at bounding box center [820, 395] width 1114 height 563
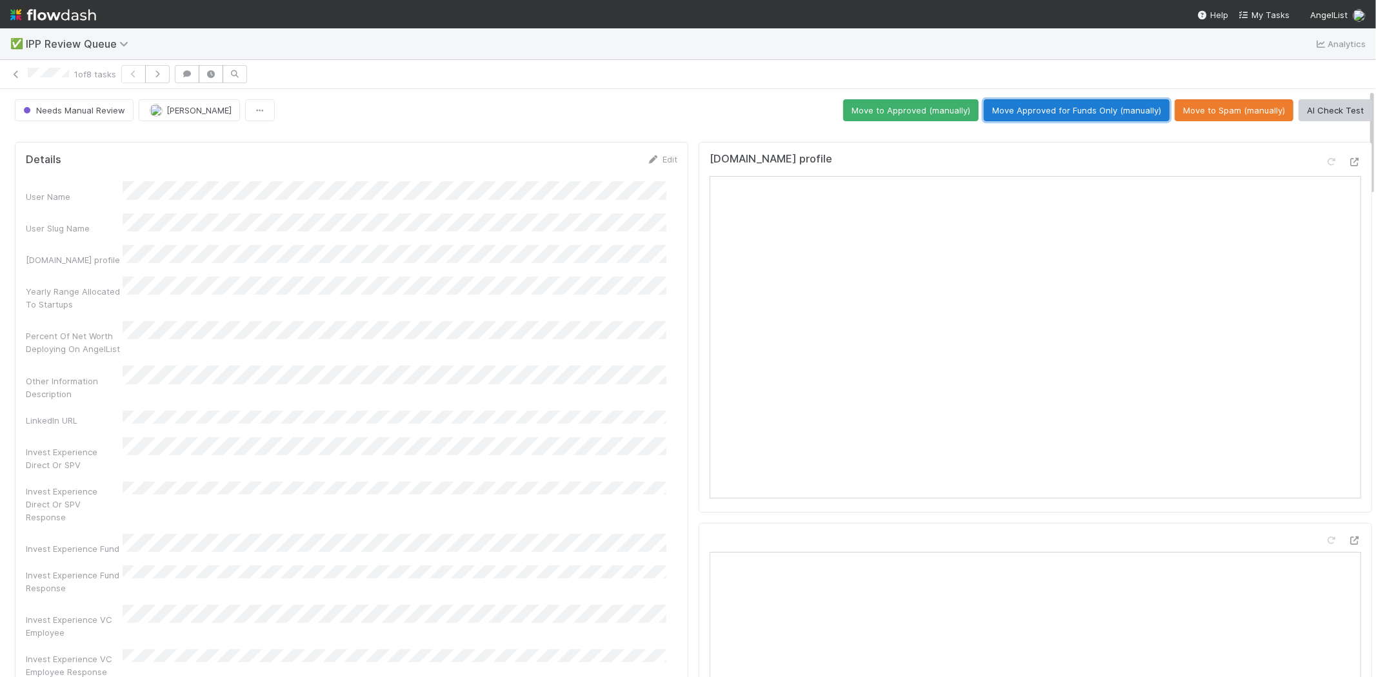
click at [1069, 105] on button "Move Approved for Funds Only (manually)" at bounding box center [1077, 110] width 186 height 22
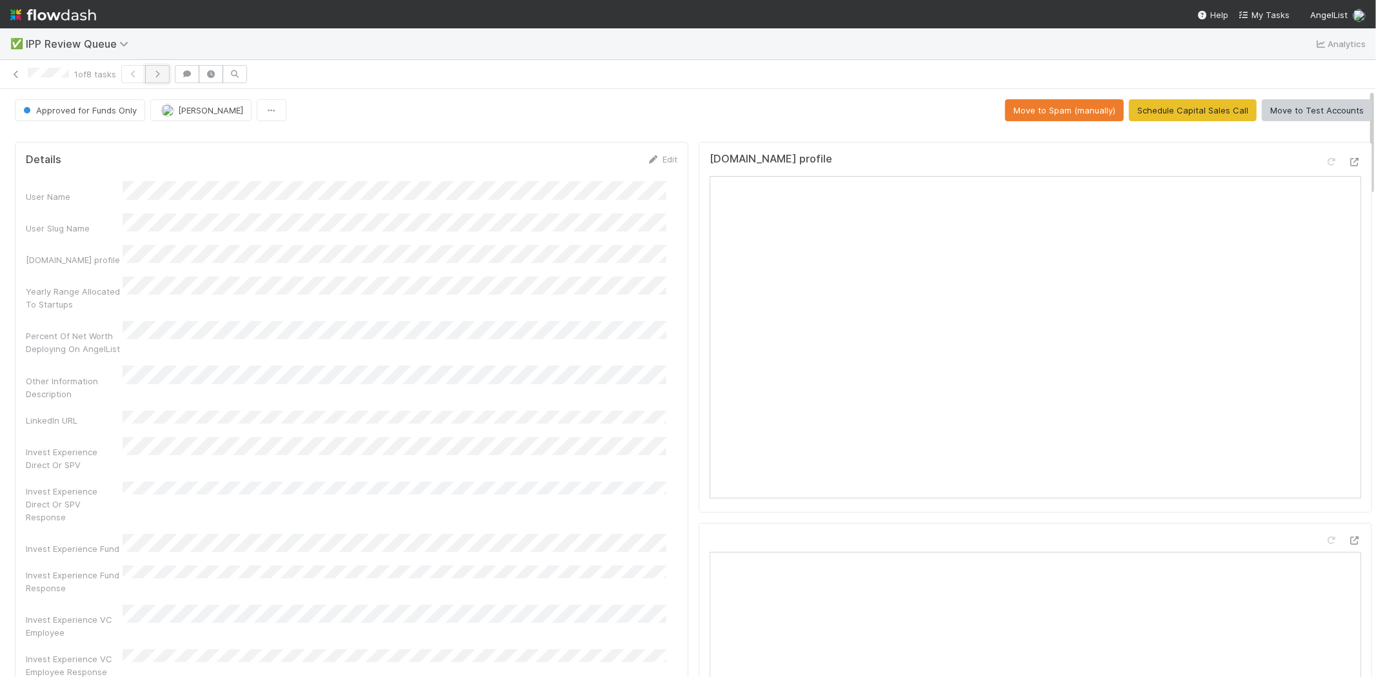
click at [155, 78] on button "button" at bounding box center [157, 74] width 25 height 18
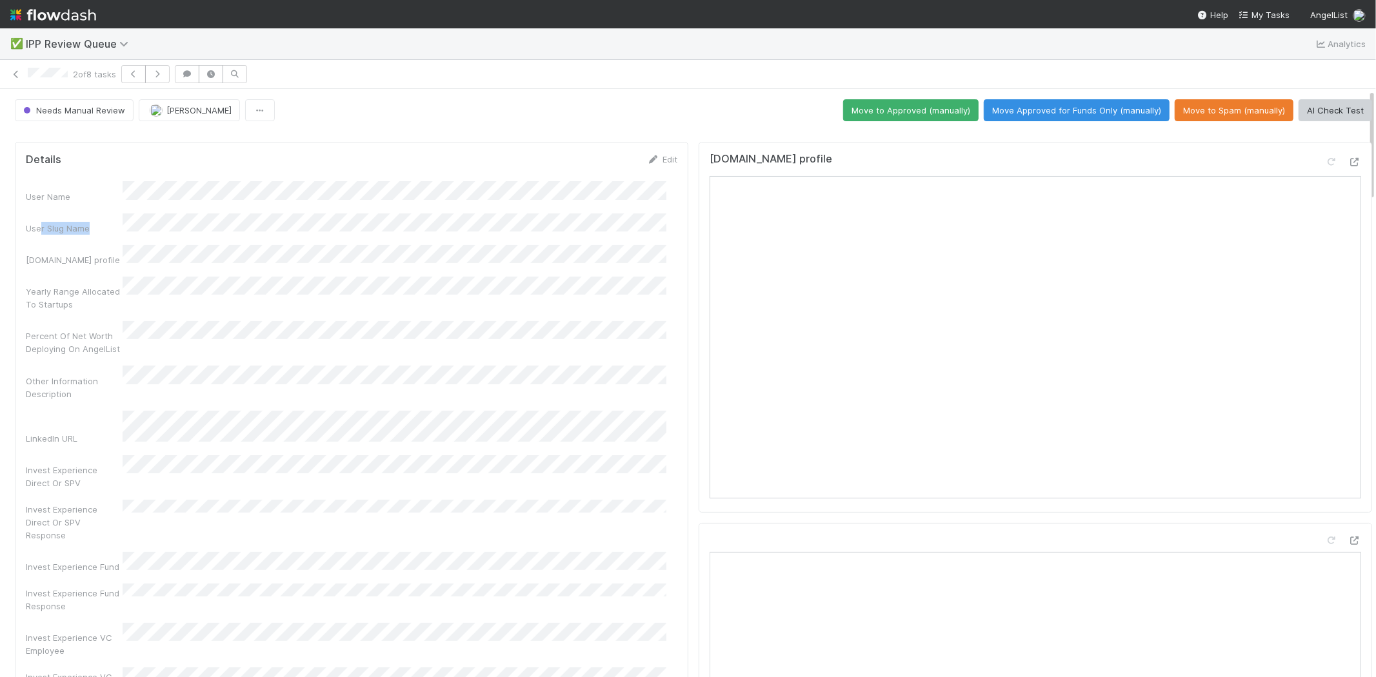
drag, startPoint x: 41, startPoint y: 221, endPoint x: 94, endPoint y: 218, distance: 53.0
click at [94, 222] on div "User Slug Name" at bounding box center [74, 228] width 97 height 13
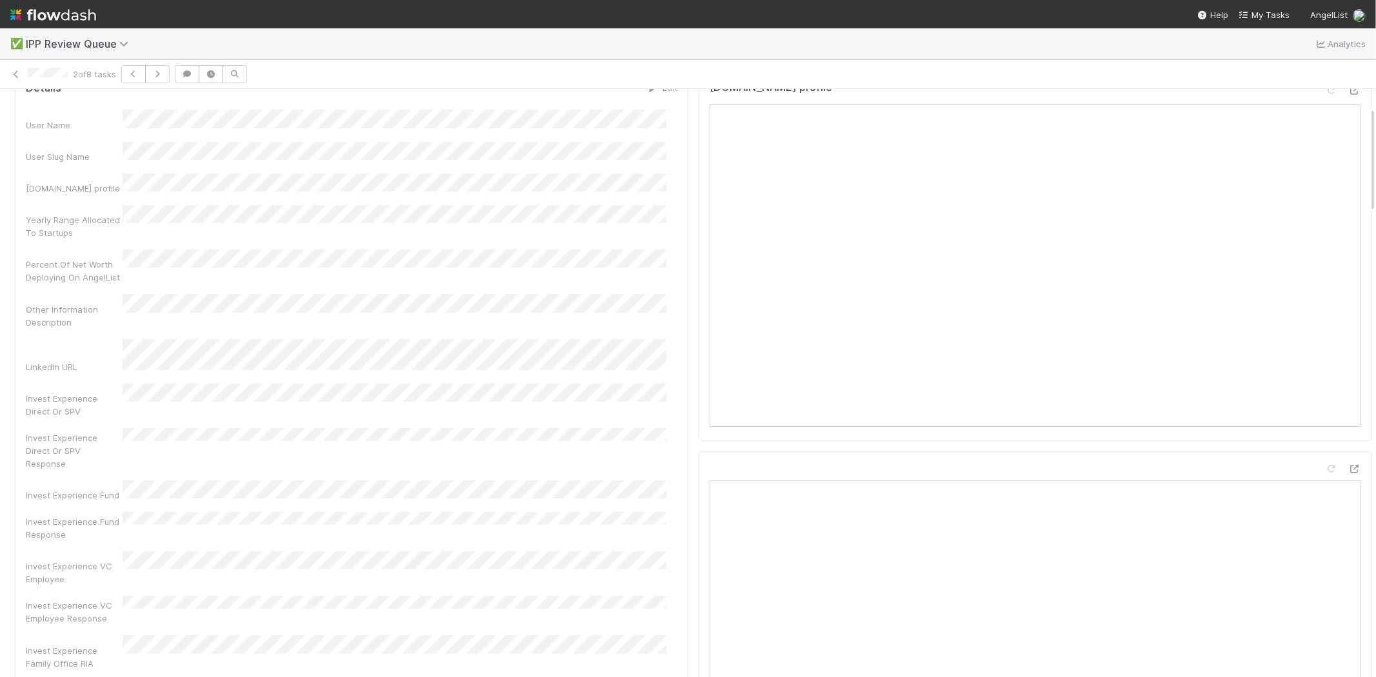
scroll to position [143, 0]
click at [61, 268] on div "LinkedIn URL" at bounding box center [352, 285] width 652 height 34
click at [305, 239] on div "User Name User Slug Name [DOMAIN_NAME] profile Yearly Range Allocated To Startu…" at bounding box center [352, 553] width 652 height 1030
click at [85, 321] on div "Invest Experience Direct Or SPV" at bounding box center [74, 334] width 97 height 26
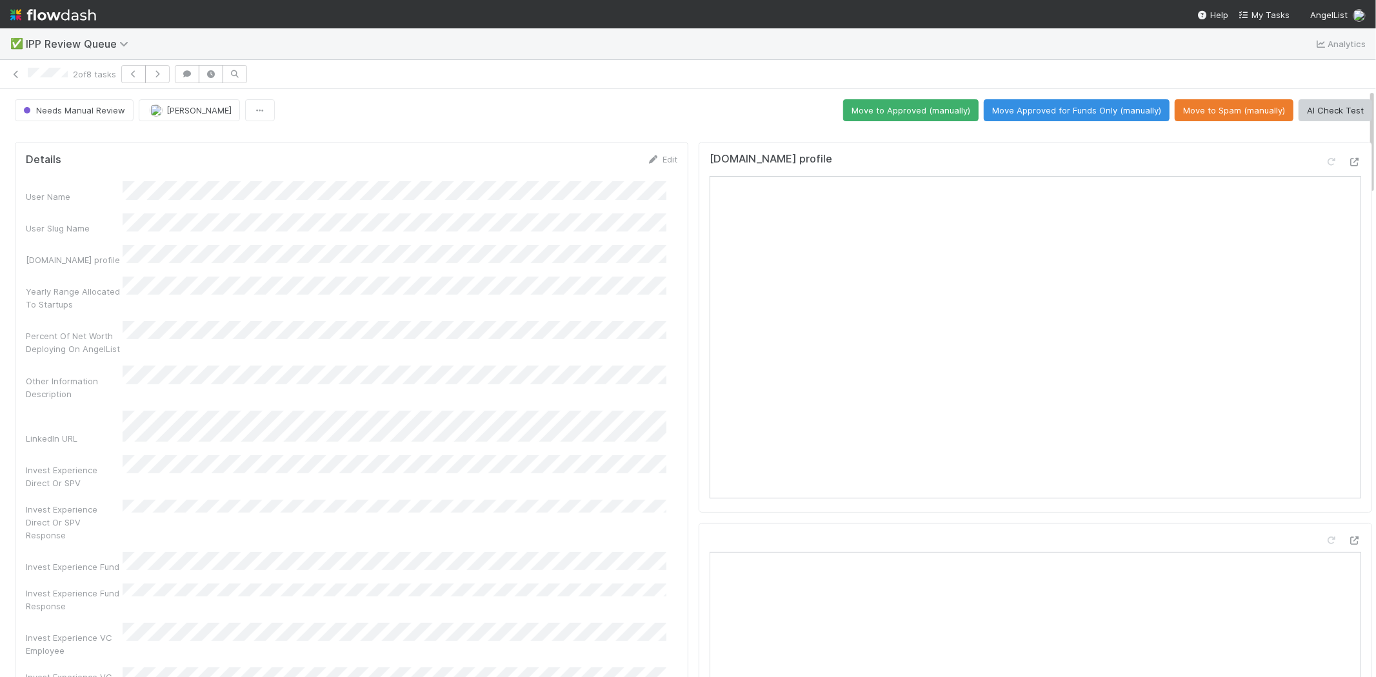
click at [894, 145] on div "[DOMAIN_NAME] profile" at bounding box center [1036, 327] width 674 height 371
click at [745, 108] on div "Needs Manual Review [PERSON_NAME] Move to Approved (manually) Move Approved for…" at bounding box center [694, 110] width 1358 height 22
click at [884, 112] on button "Move to Approved (manually)" at bounding box center [910, 110] width 135 height 22
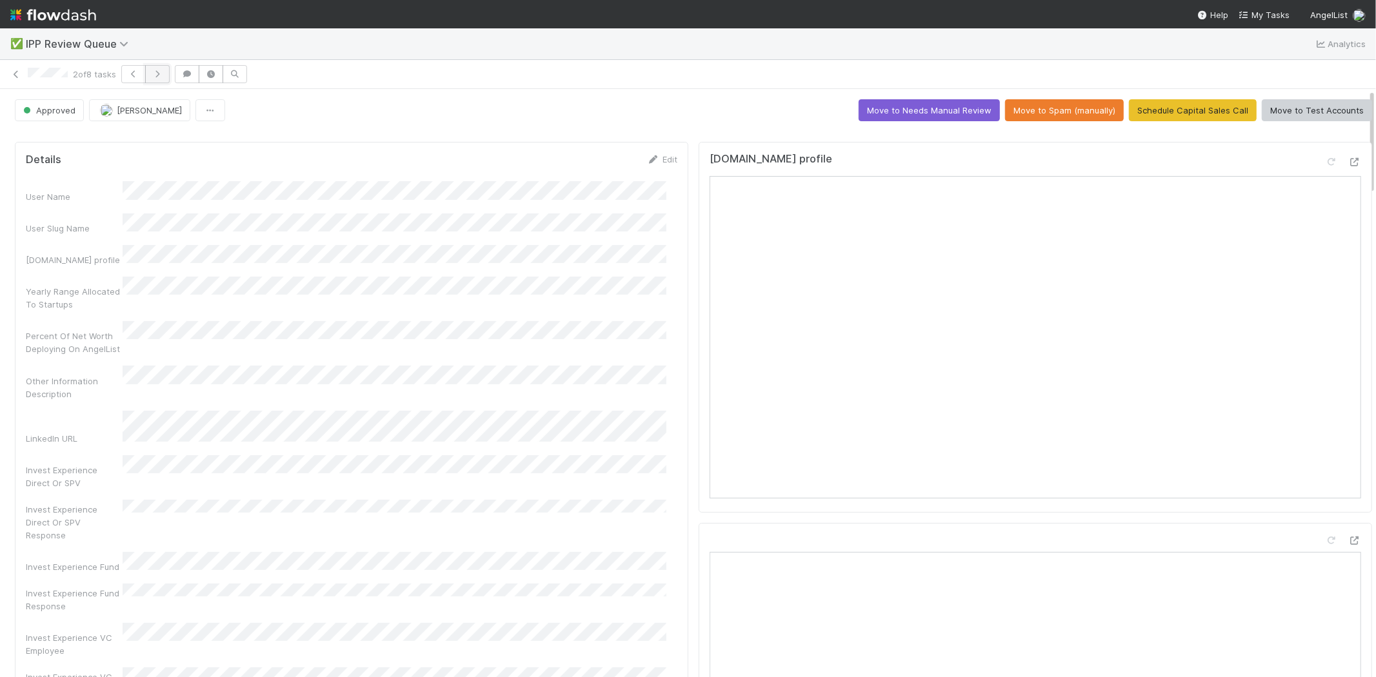
click at [164, 75] on icon "button" at bounding box center [157, 74] width 13 height 8
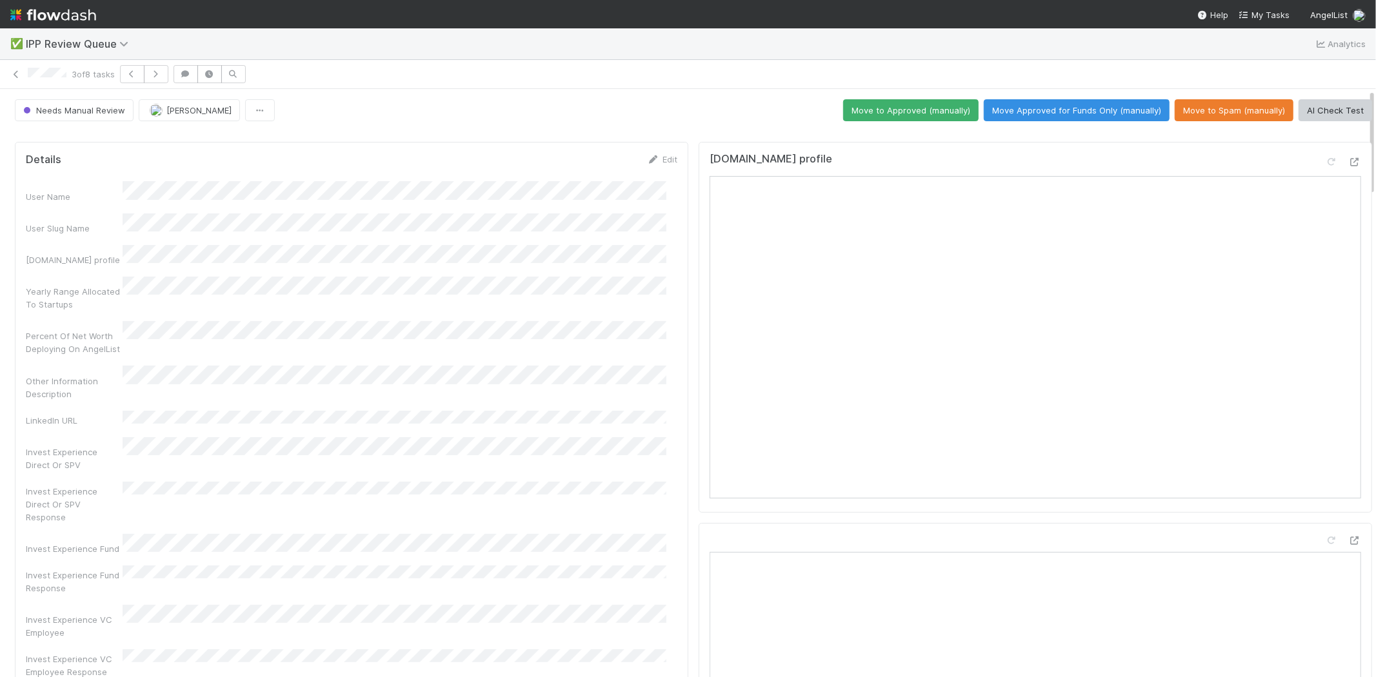
click at [210, 366] on div "Other Information Description" at bounding box center [352, 383] width 652 height 34
click at [1325, 162] on icon at bounding box center [1331, 162] width 13 height 8
click at [1071, 108] on button "Move Approved for Funds Only (manually)" at bounding box center [1077, 110] width 186 height 22
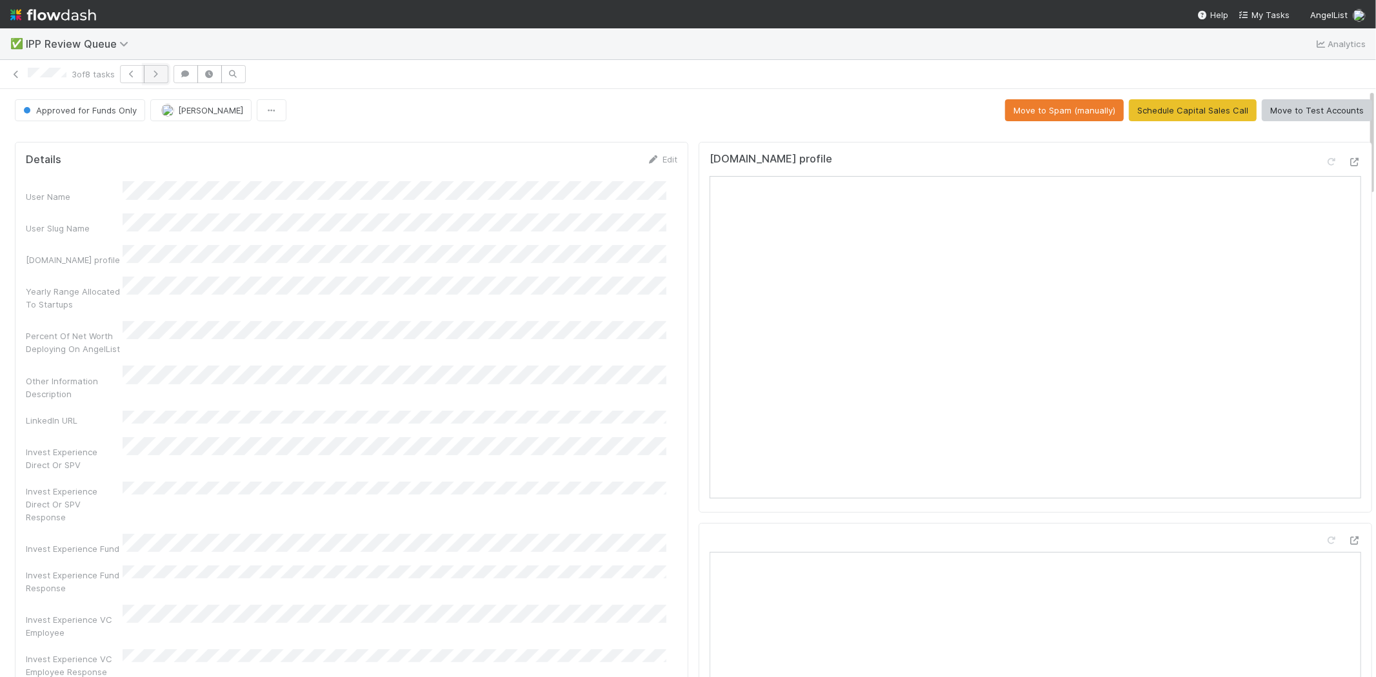
click at [159, 77] on icon "button" at bounding box center [156, 74] width 13 height 8
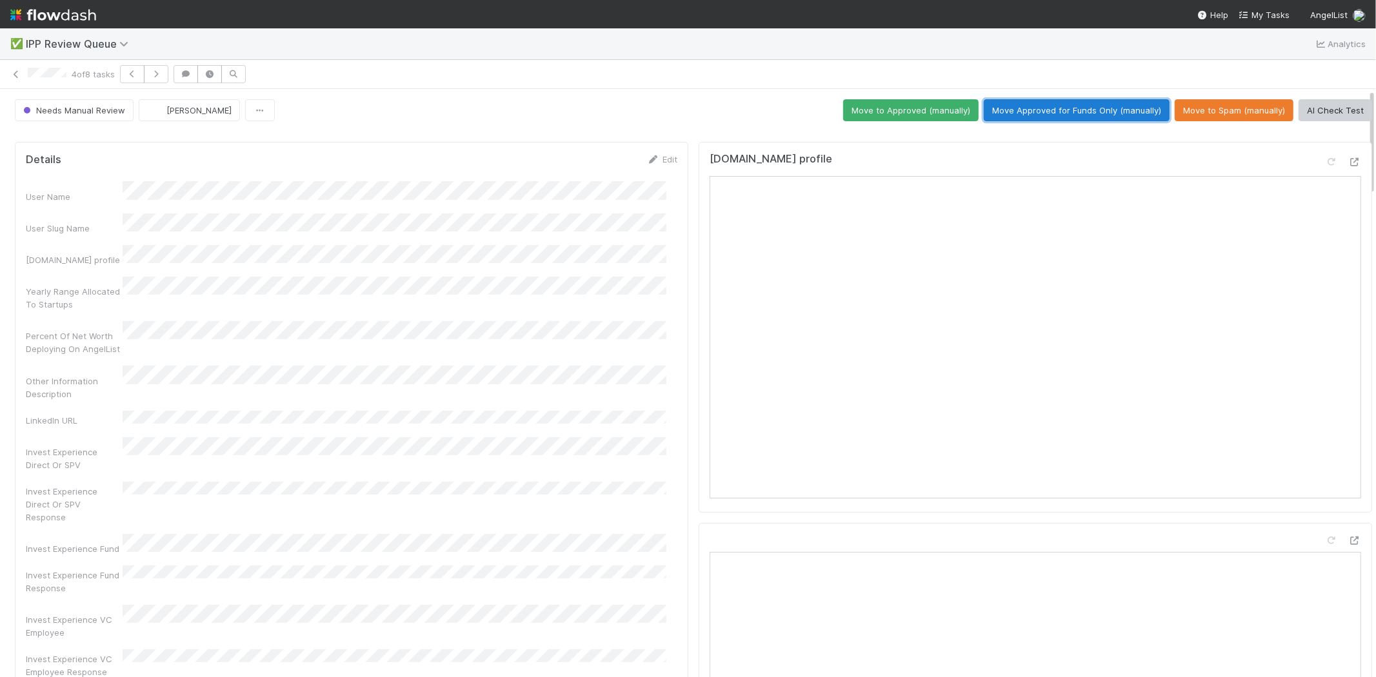
click at [1052, 111] on button "Move Approved for Funds Only (manually)" at bounding box center [1077, 110] width 186 height 22
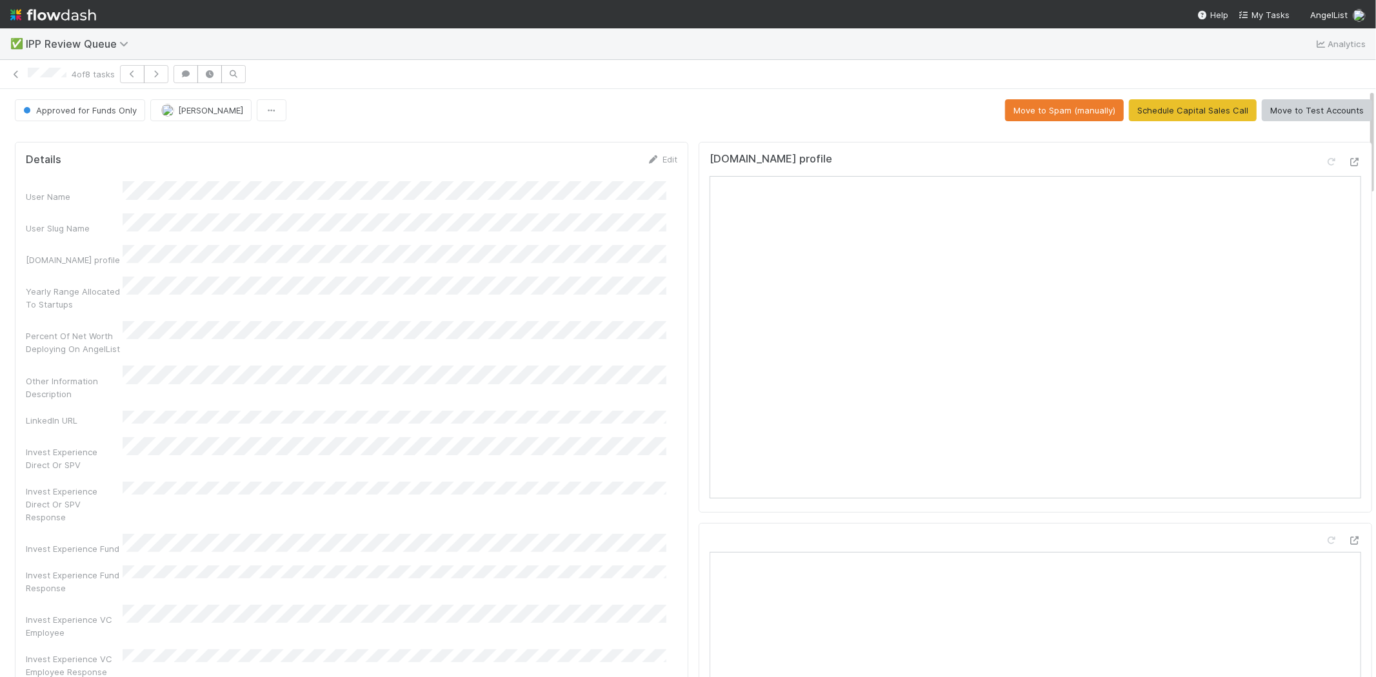
click at [307, 373] on div "User Name User Slug Name [DOMAIN_NAME] profile Yearly Range Allocated To Startu…" at bounding box center [352, 687] width 652 height 1012
click at [163, 75] on icon "button" at bounding box center [156, 74] width 13 height 8
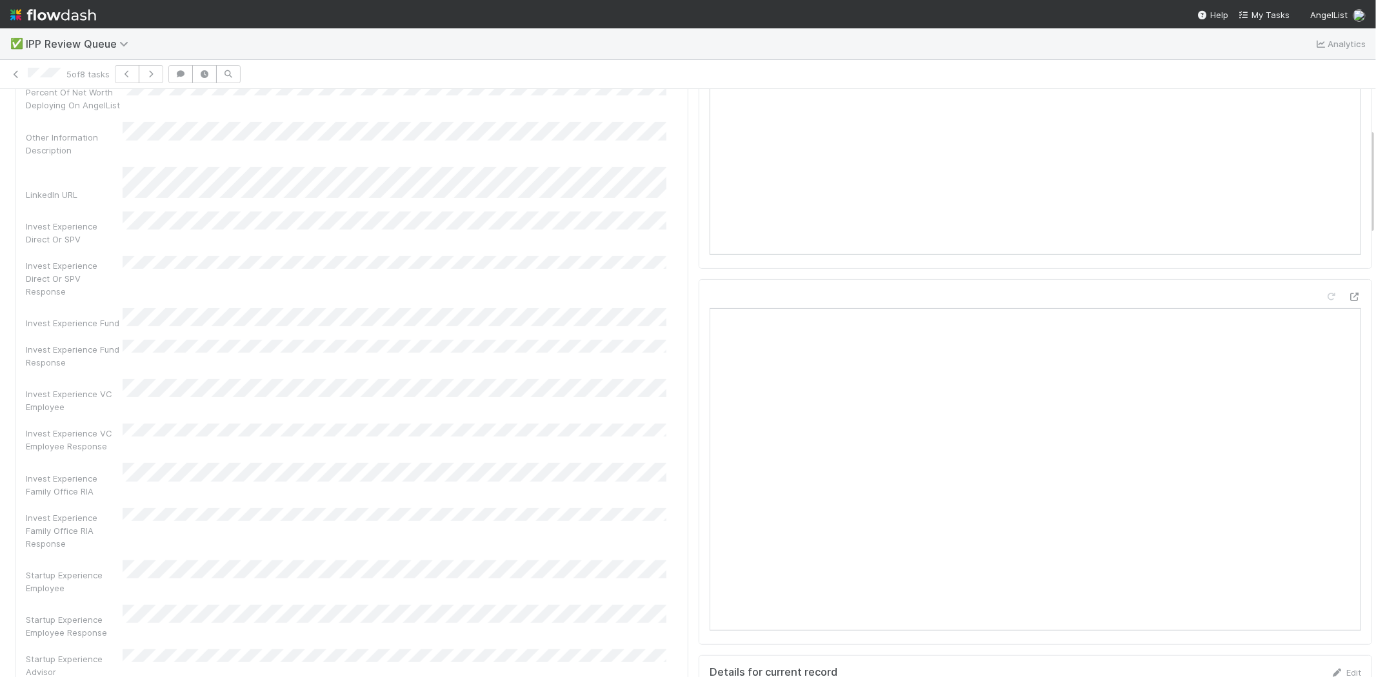
scroll to position [286, 0]
drag, startPoint x: 35, startPoint y: 485, endPoint x: 104, endPoint y: 494, distance: 69.7
click at [104, 571] on div "Startup Experience Employee Response" at bounding box center [74, 584] width 97 height 26
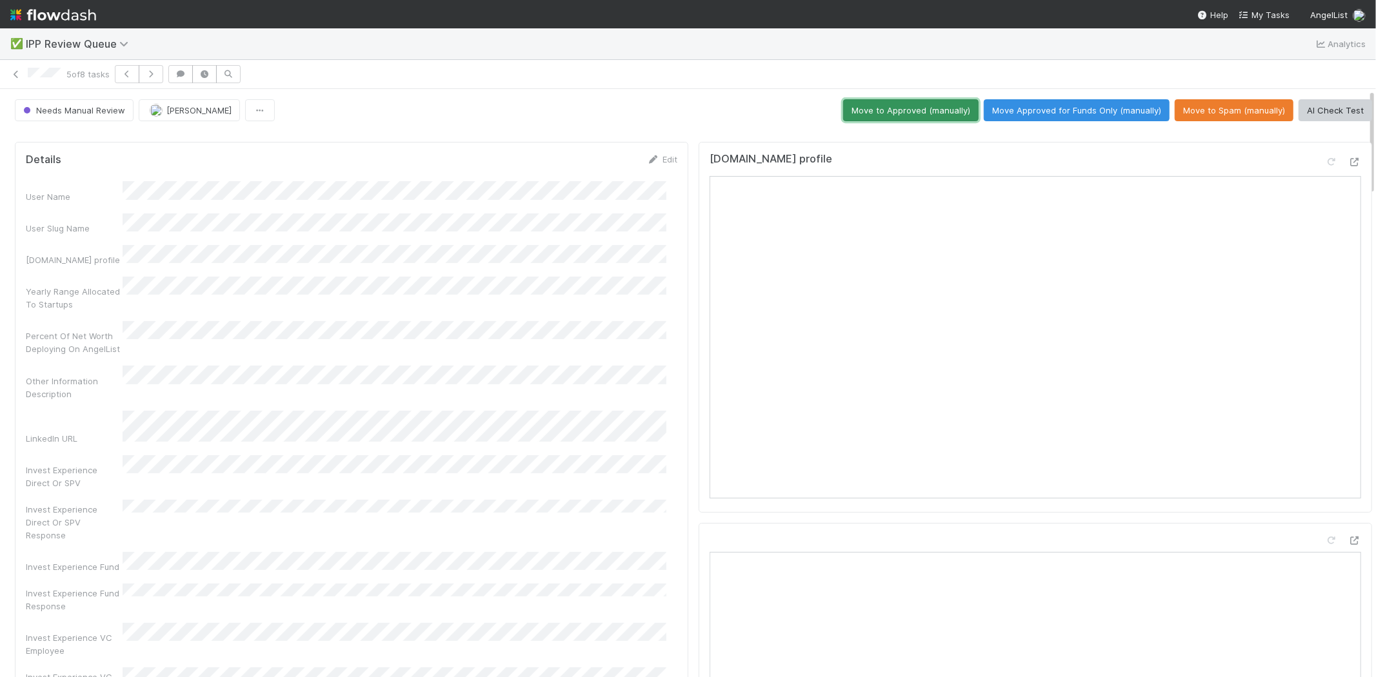
click at [888, 108] on button "Move to Approved (manually)" at bounding box center [910, 110] width 135 height 22
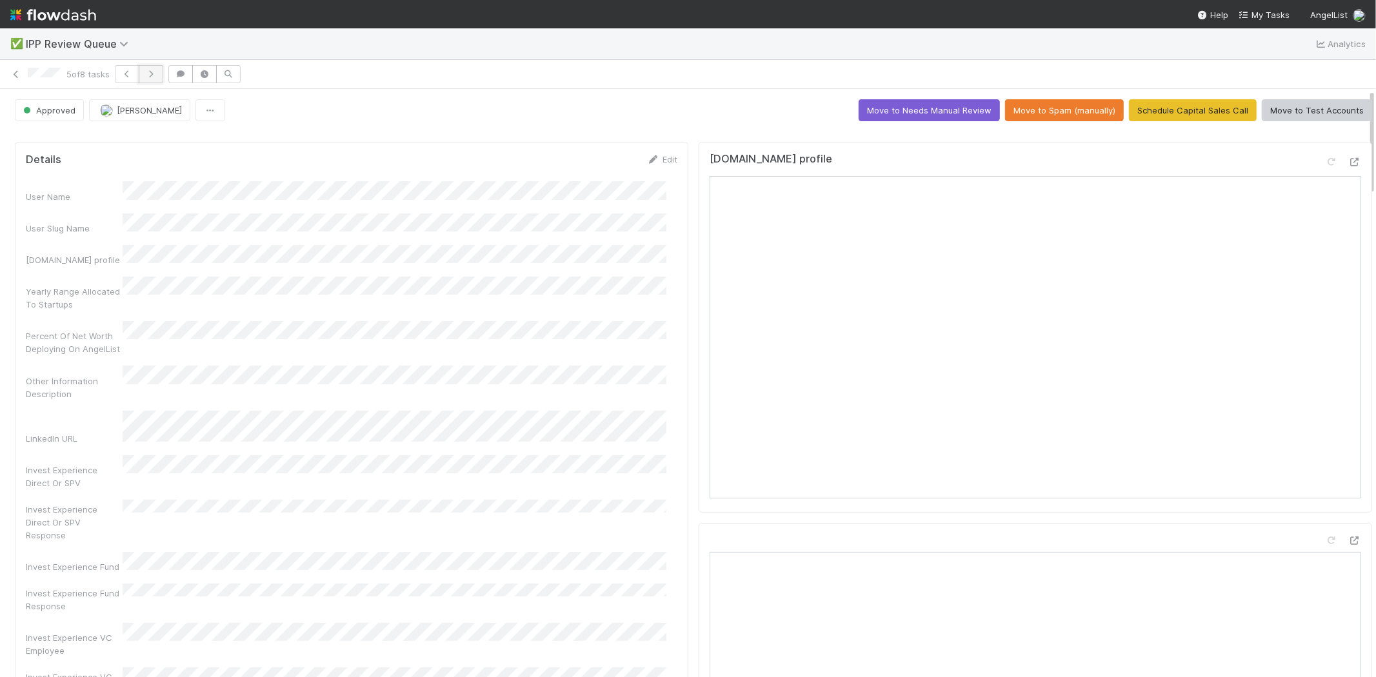
click at [157, 70] on icon "button" at bounding box center [151, 74] width 13 height 8
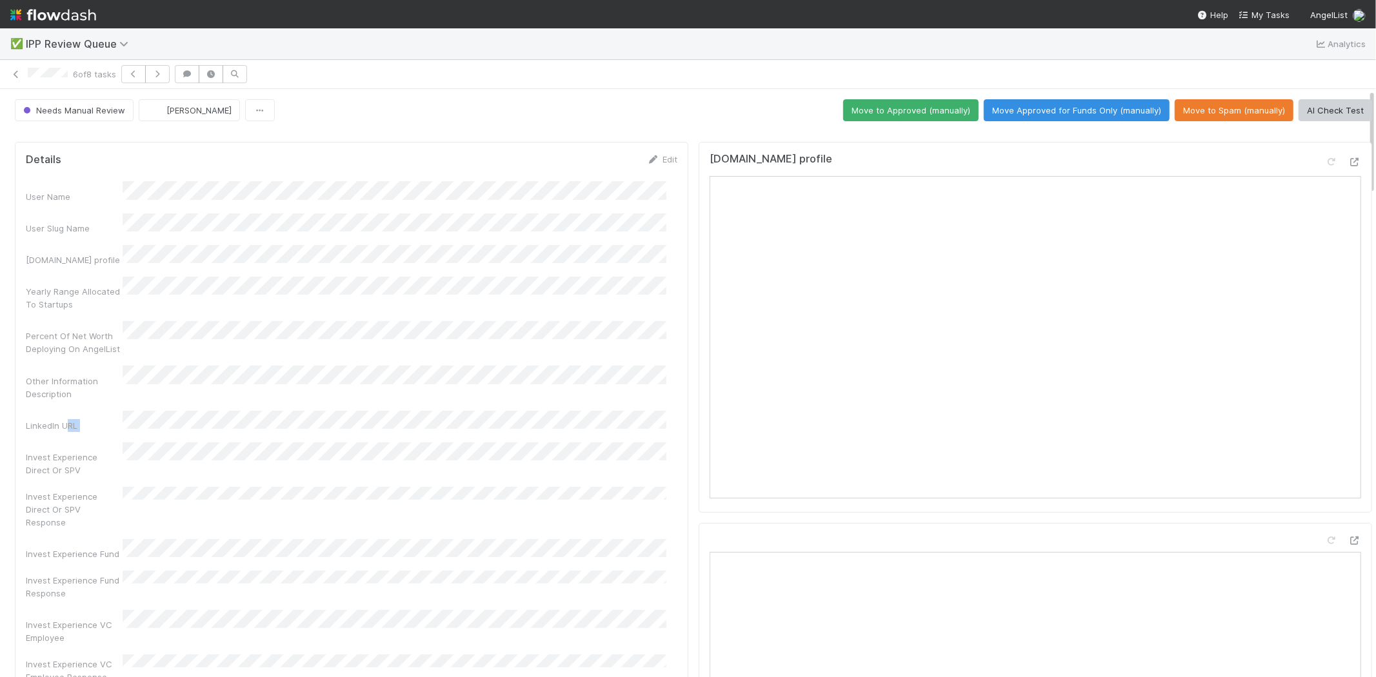
click at [323, 411] on div "LinkedIn URL" at bounding box center [352, 421] width 652 height 21
click at [77, 451] on div "Invest Experience Direct Or SPV" at bounding box center [74, 464] width 97 height 26
click at [901, 110] on button "Move to Approved (manually)" at bounding box center [910, 110] width 135 height 22
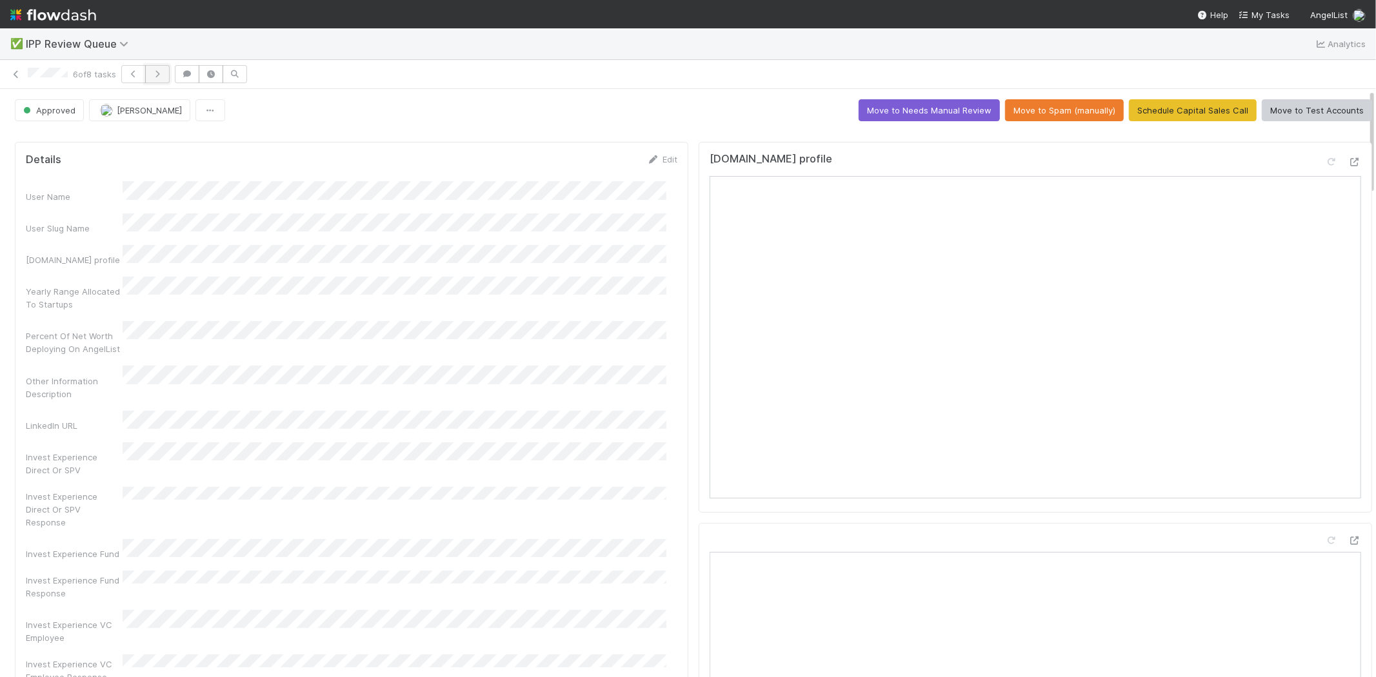
click at [161, 72] on icon "button" at bounding box center [157, 74] width 13 height 8
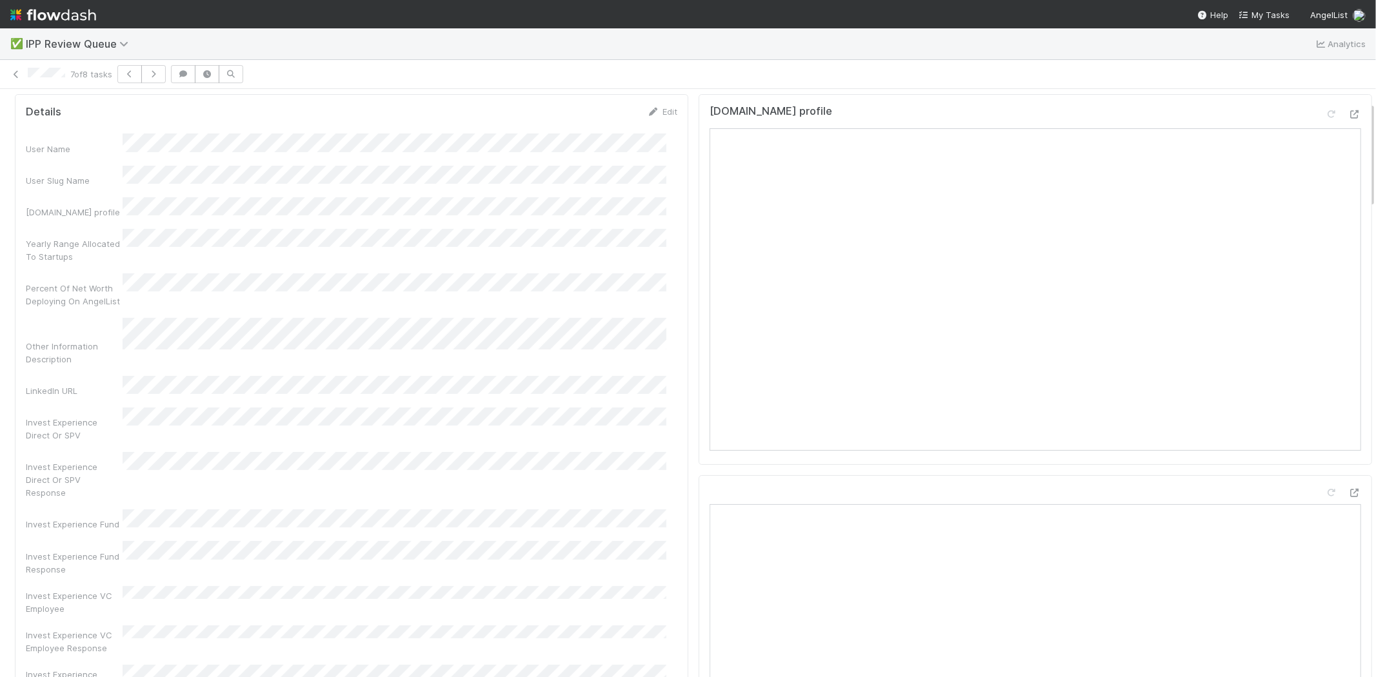
scroll to position [72, 0]
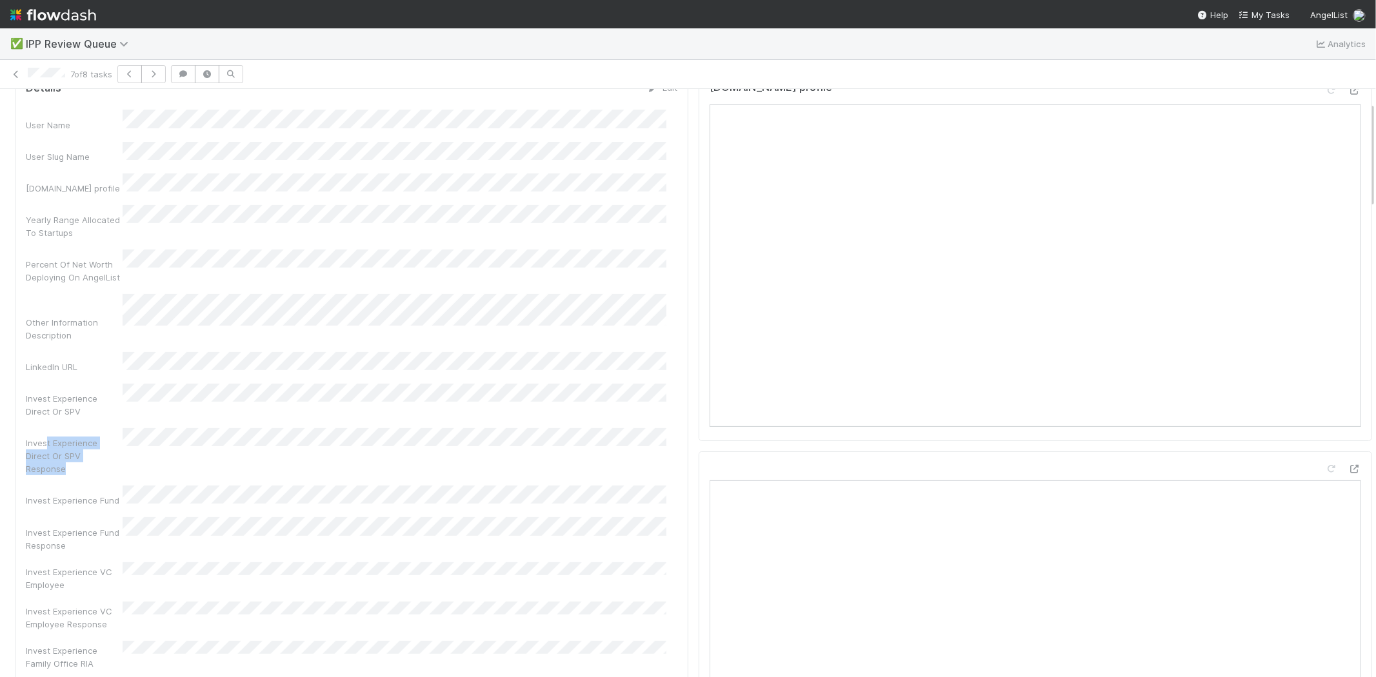
click at [145, 428] on div "Invest Experience Direct Or SPV Response" at bounding box center [352, 451] width 652 height 47
click at [119, 437] on div "Invest Experience Direct Or SPV Response" at bounding box center [74, 456] width 97 height 39
drag, startPoint x: 47, startPoint y: 389, endPoint x: 112, endPoint y: 387, distance: 65.2
click at [112, 437] on div "Invest Experience Direct Or SPV Response" at bounding box center [74, 456] width 97 height 39
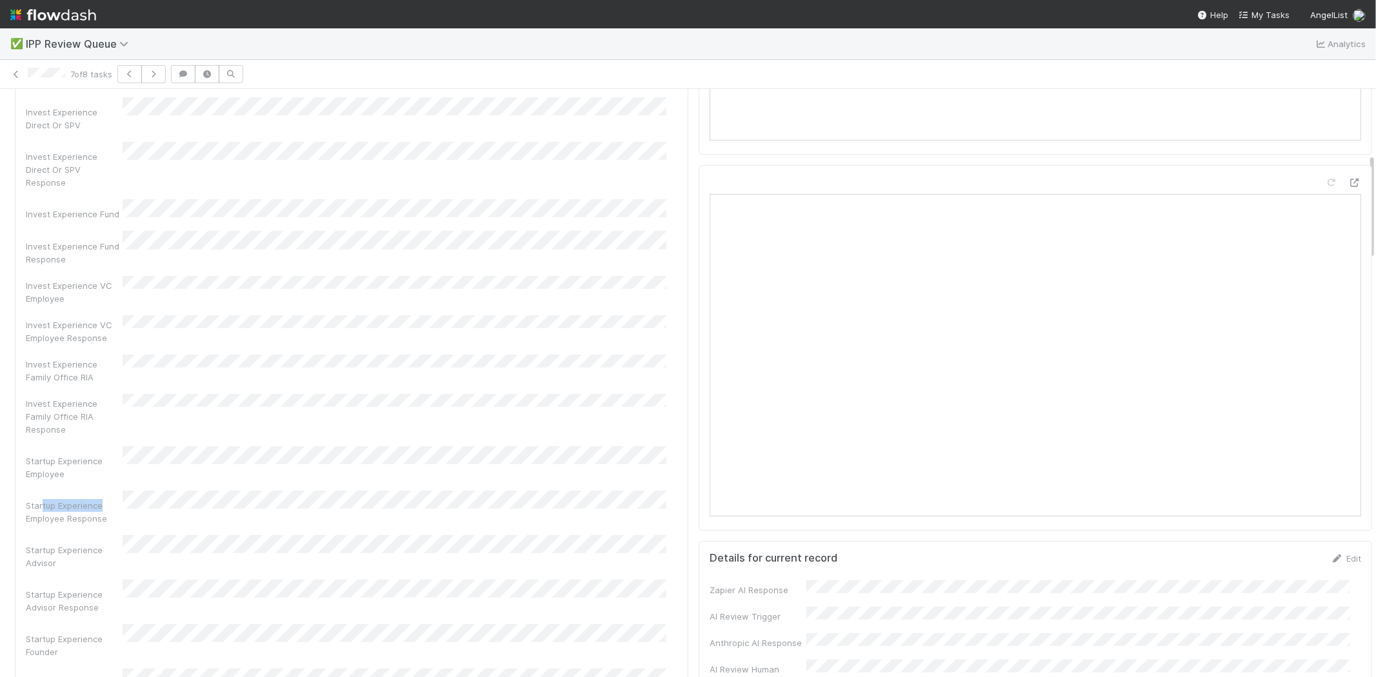
drag, startPoint x: 43, startPoint y: 403, endPoint x: 121, endPoint y: 405, distance: 78.1
click at [110, 499] on div "Startup Experience Employee Response" at bounding box center [74, 512] width 97 height 26
click at [126, 580] on div "Startup Experience Advisor Response" at bounding box center [352, 597] width 652 height 34
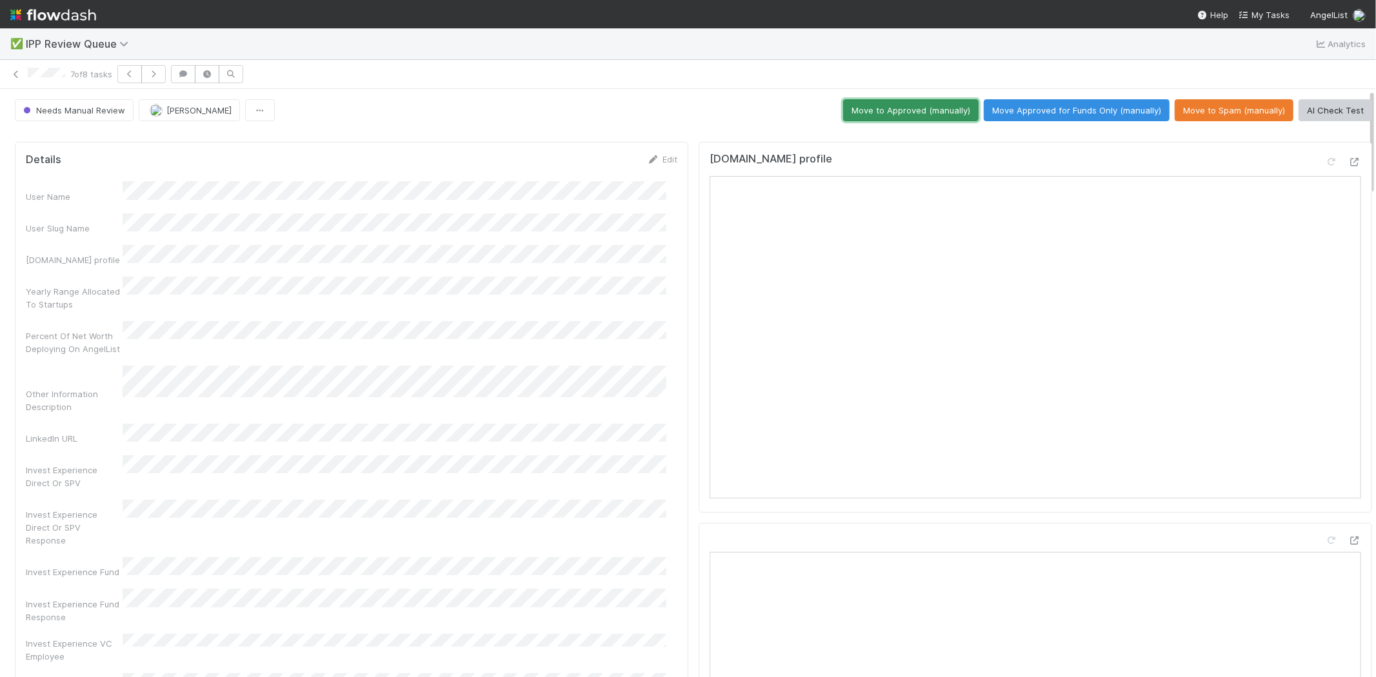
click at [867, 114] on button "Move to Approved (manually)" at bounding box center [910, 110] width 135 height 22
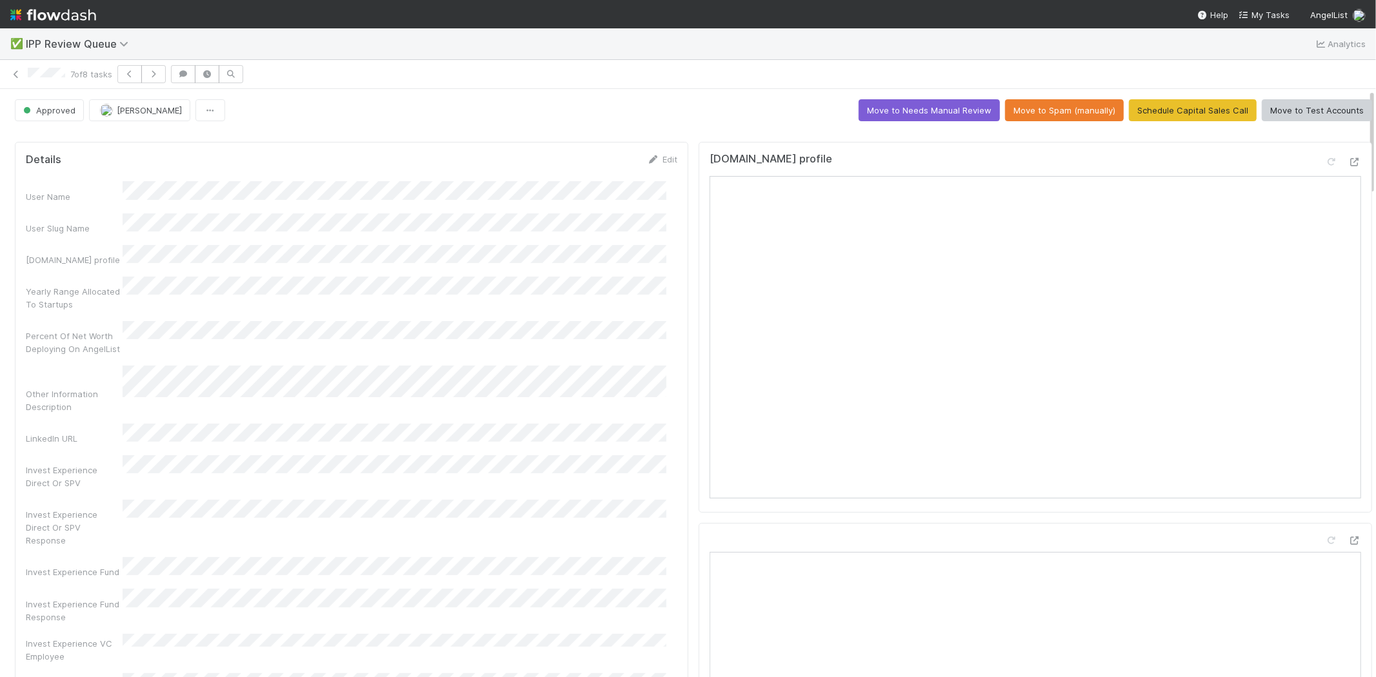
click at [165, 71] on button "button" at bounding box center [153, 74] width 25 height 18
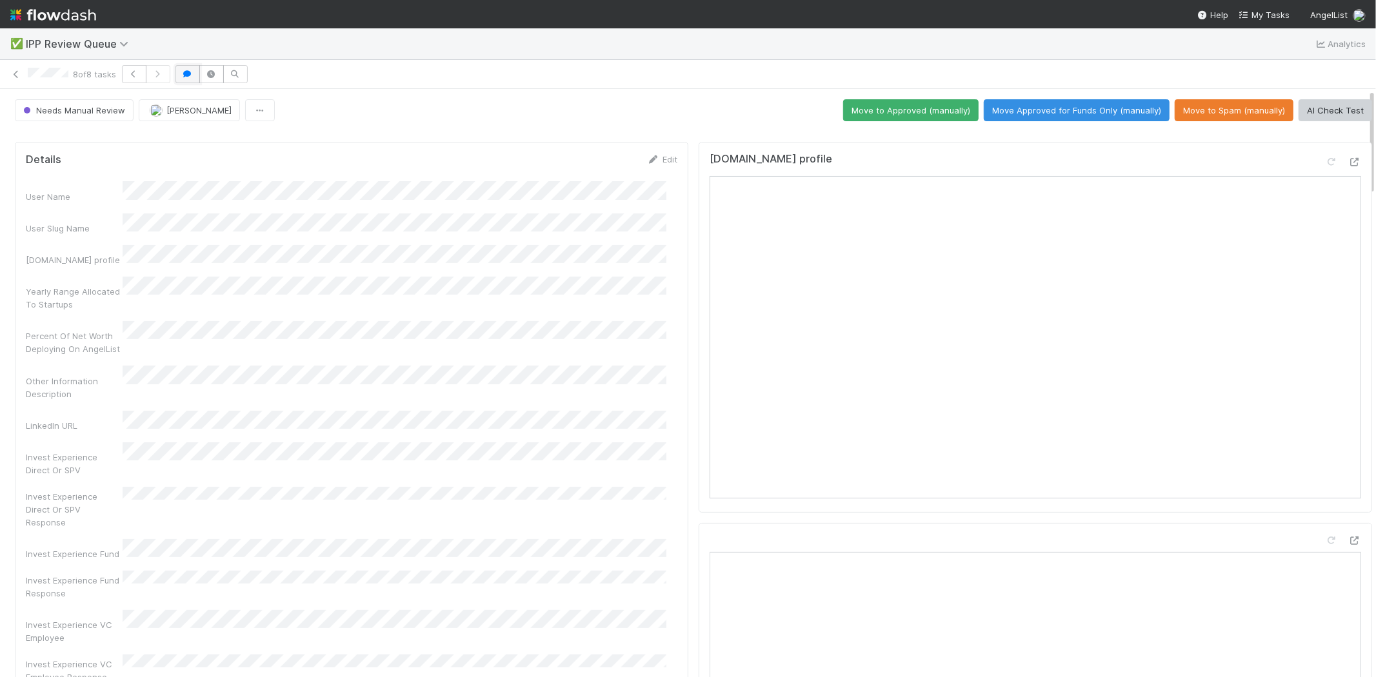
click at [190, 73] on icon "button" at bounding box center [187, 74] width 13 height 8
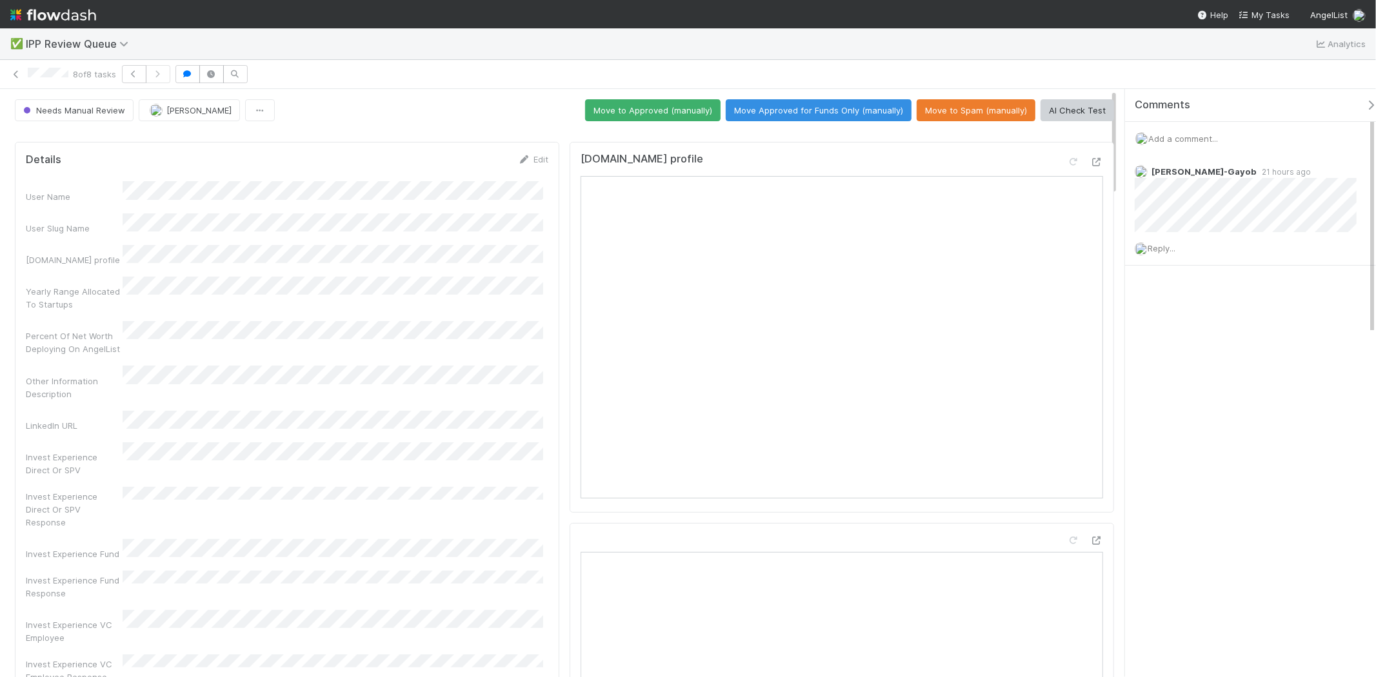
click at [1168, 134] on span "Add a comment..." at bounding box center [1183, 139] width 70 height 10
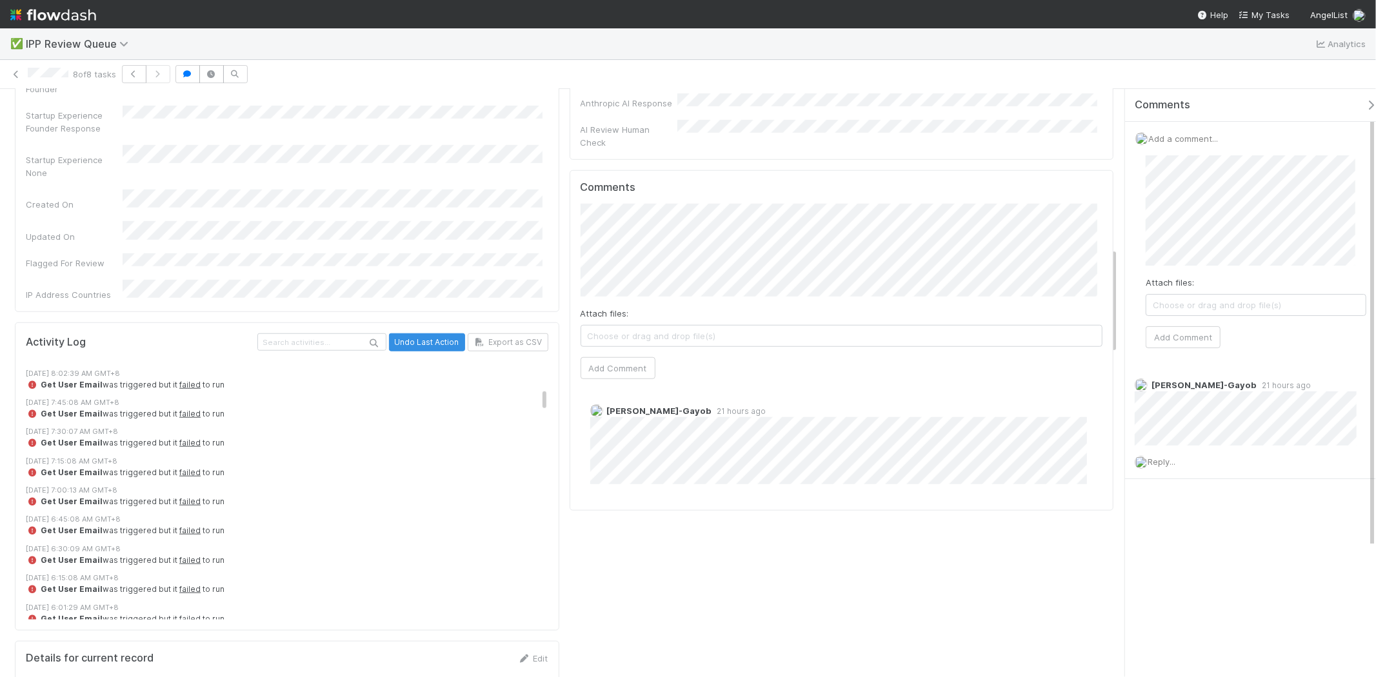
scroll to position [860, 0]
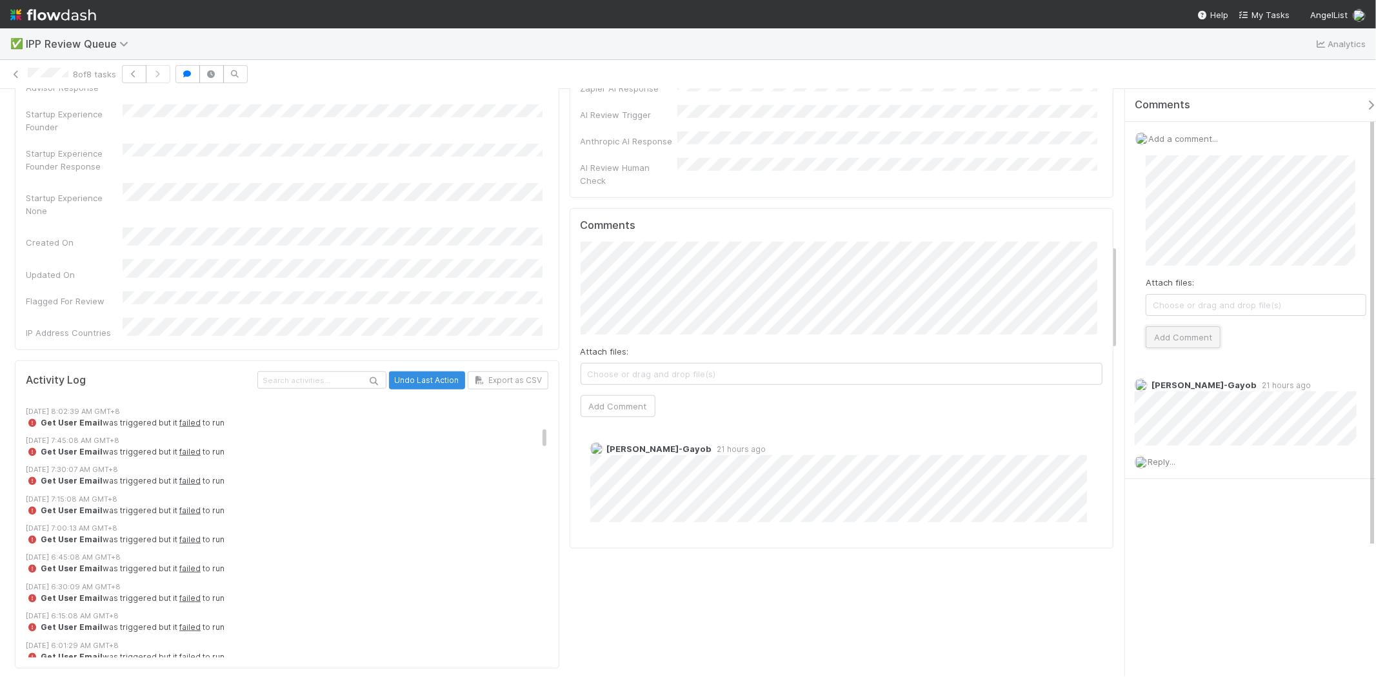
click at [1160, 339] on button "Add Comment" at bounding box center [1183, 337] width 75 height 22
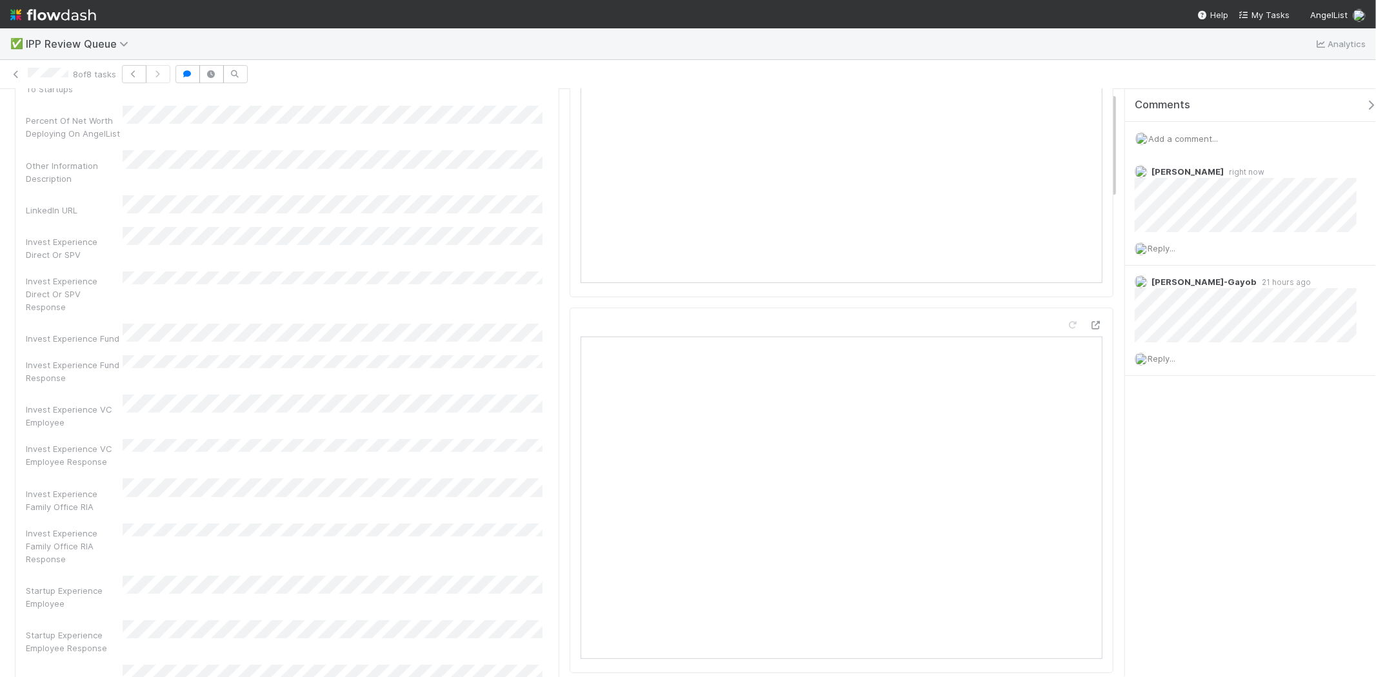
scroll to position [0, 0]
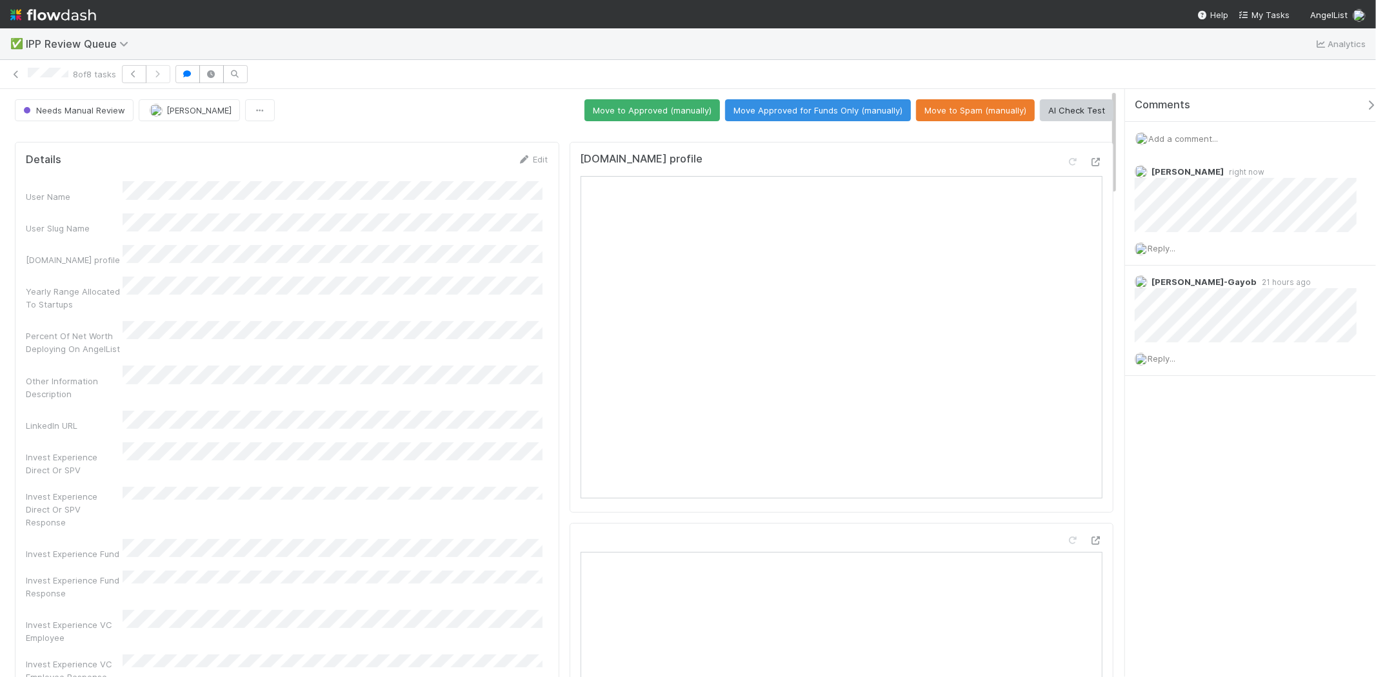
drag, startPoint x: 1362, startPoint y: 105, endPoint x: 1304, endPoint y: 130, distance: 63.3
click at [1365, 104] on icon "button" at bounding box center [1371, 105] width 13 height 10
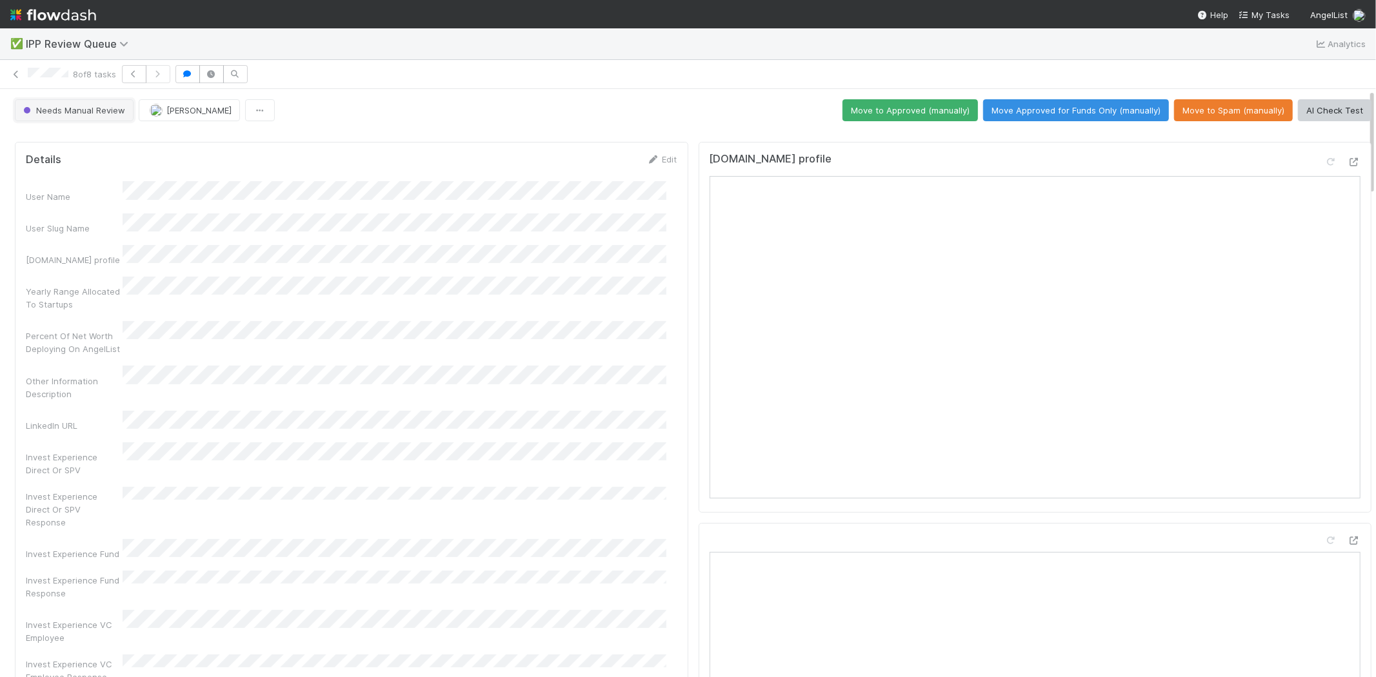
click at [66, 110] on span "Needs Manual Review" at bounding box center [73, 110] width 105 height 10
click at [384, 130] on div at bounding box center [688, 338] width 1376 height 677
click at [267, 106] on button "button" at bounding box center [260, 110] width 30 height 22
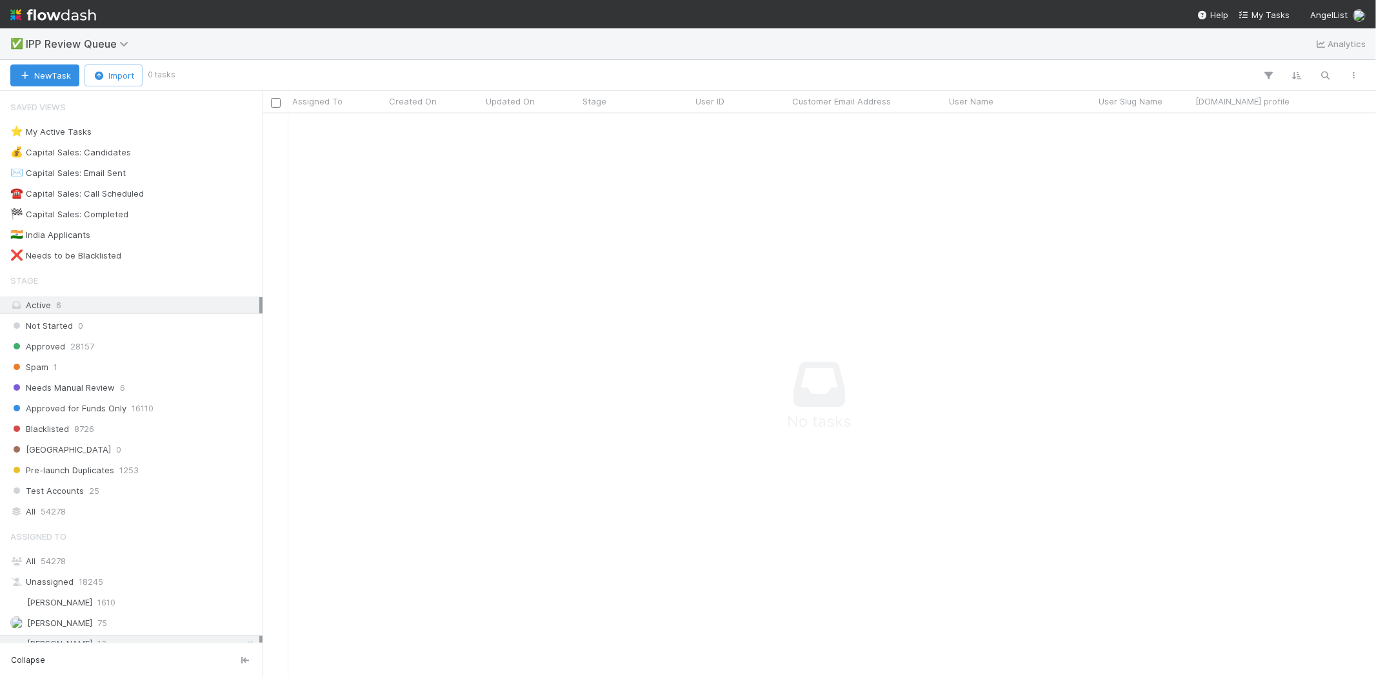
scroll to position [543, 1092]
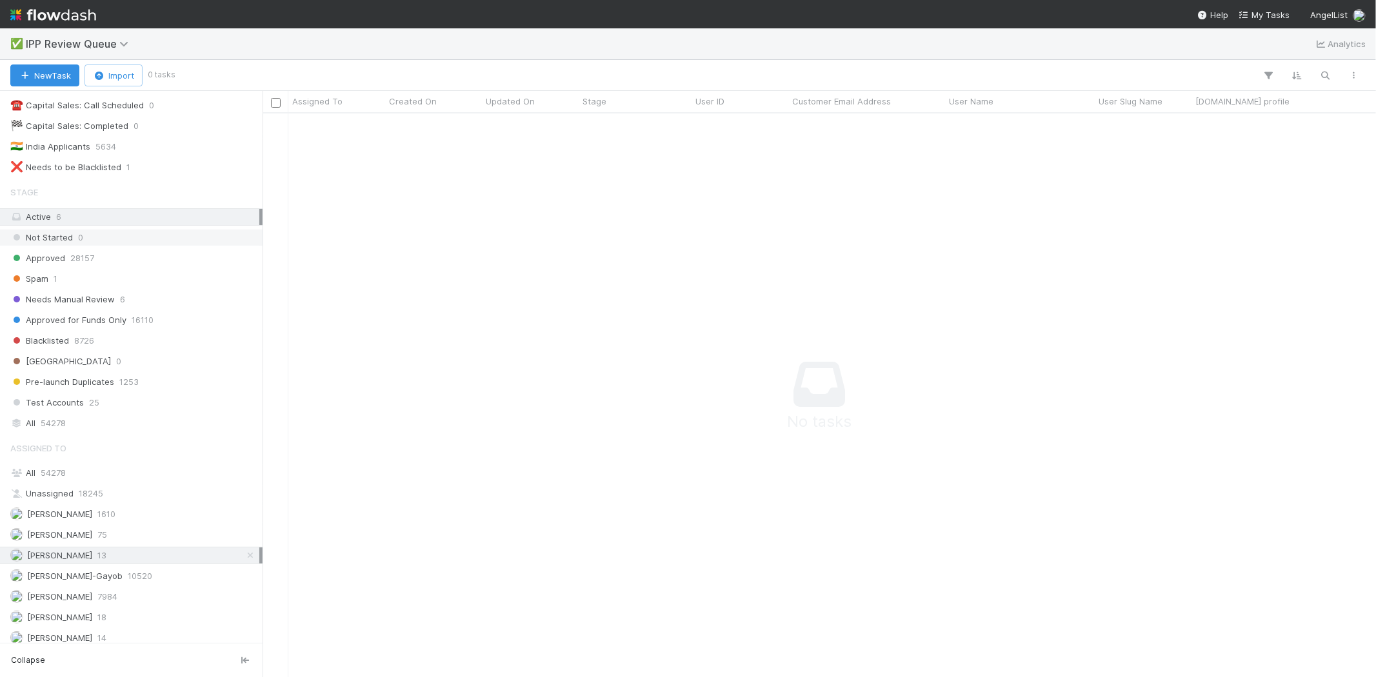
scroll to position [99, 0]
click at [124, 630] on div "[PERSON_NAME] VI 14" at bounding box center [134, 631] width 249 height 16
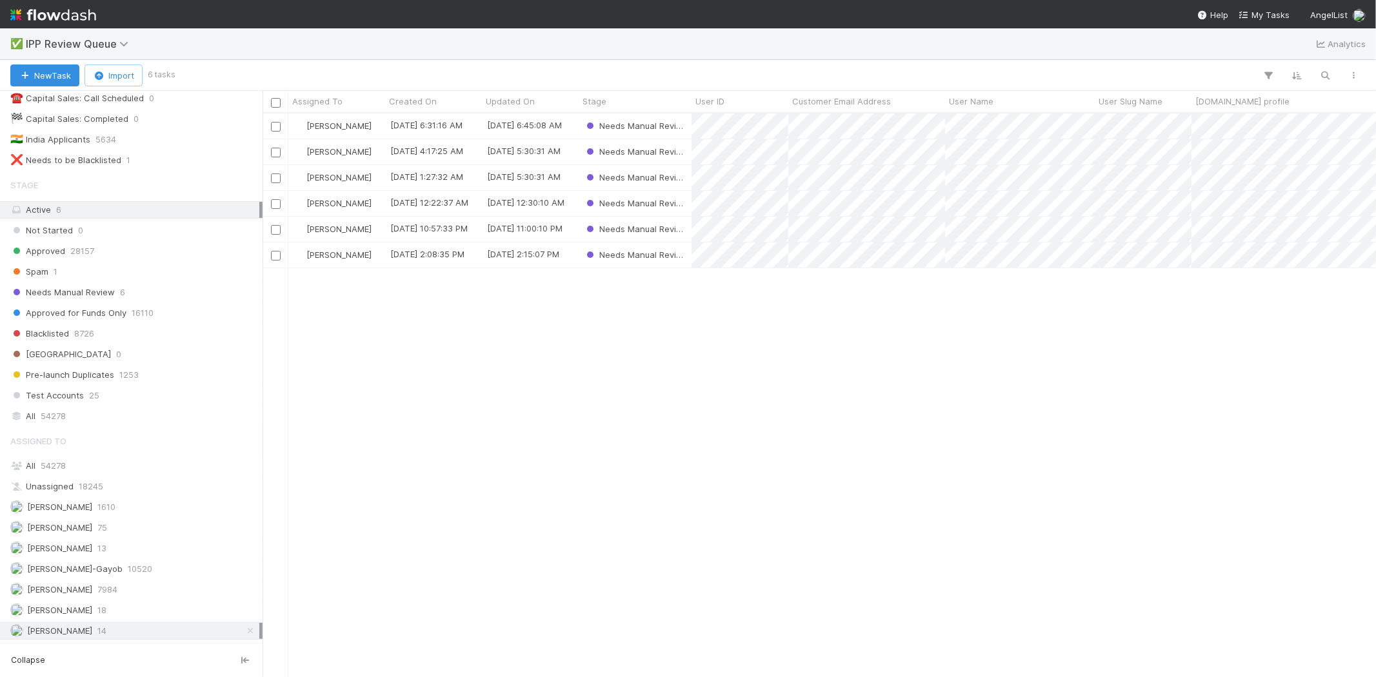
scroll to position [553, 1102]
click at [443, 433] on div "[PERSON_NAME] VI [DATE] 6:31:16 AM [DATE] 6:45:08 AM Needs Manual Review [PERSO…" at bounding box center [820, 395] width 1114 height 563
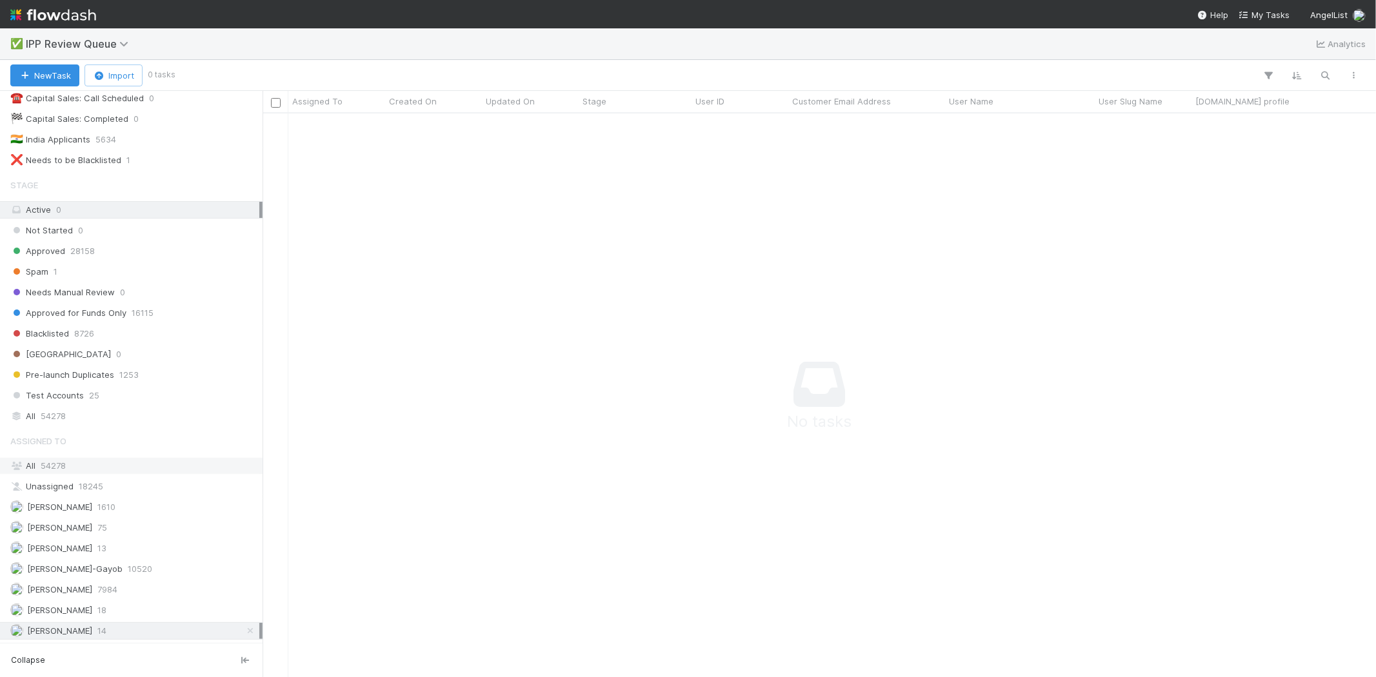
scroll to position [11, 11]
drag, startPoint x: 555, startPoint y: 319, endPoint x: 563, endPoint y: 308, distance: 13.4
